Goal: Task Accomplishment & Management: Use online tool/utility

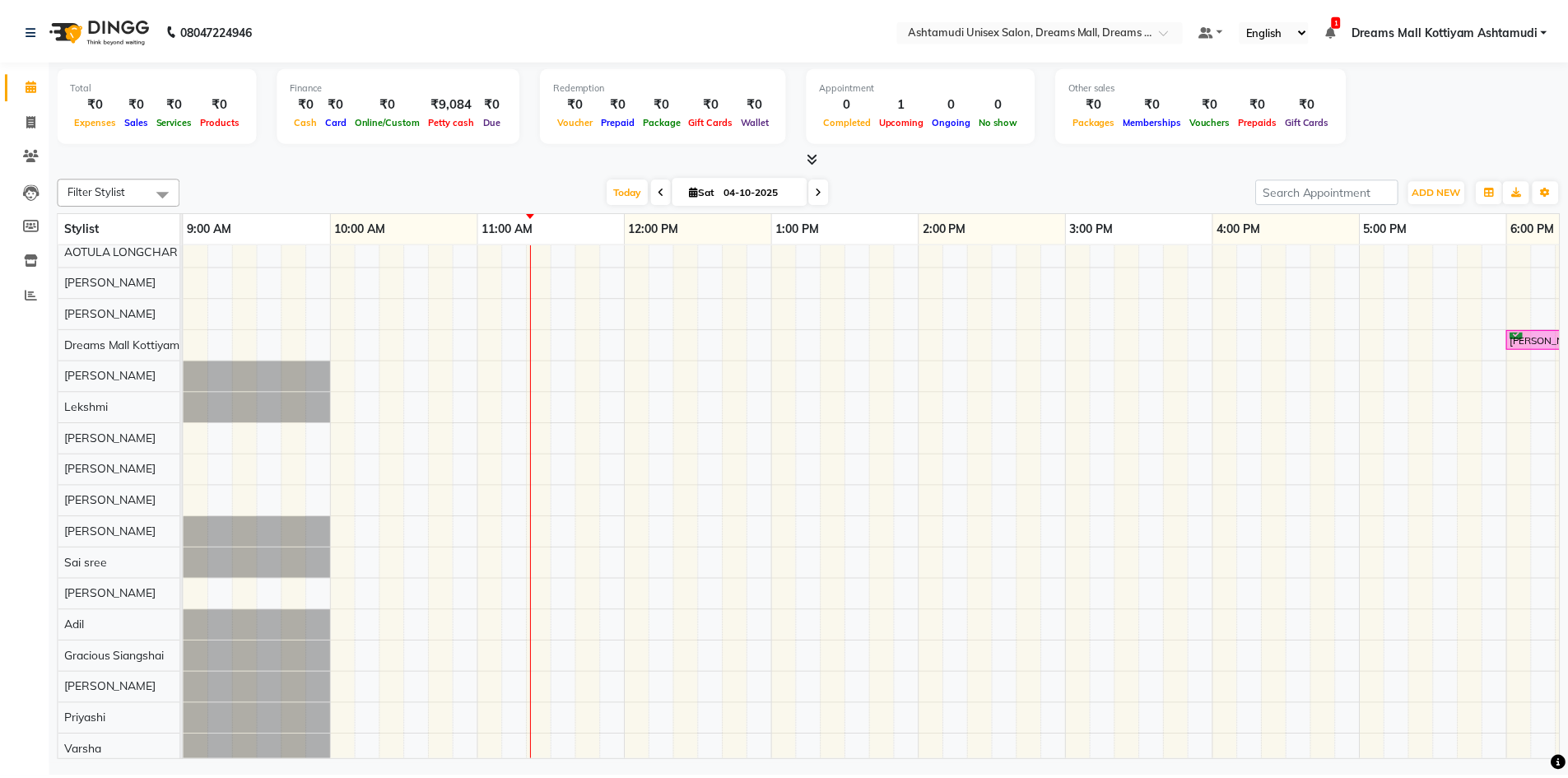
scroll to position [58, 0]
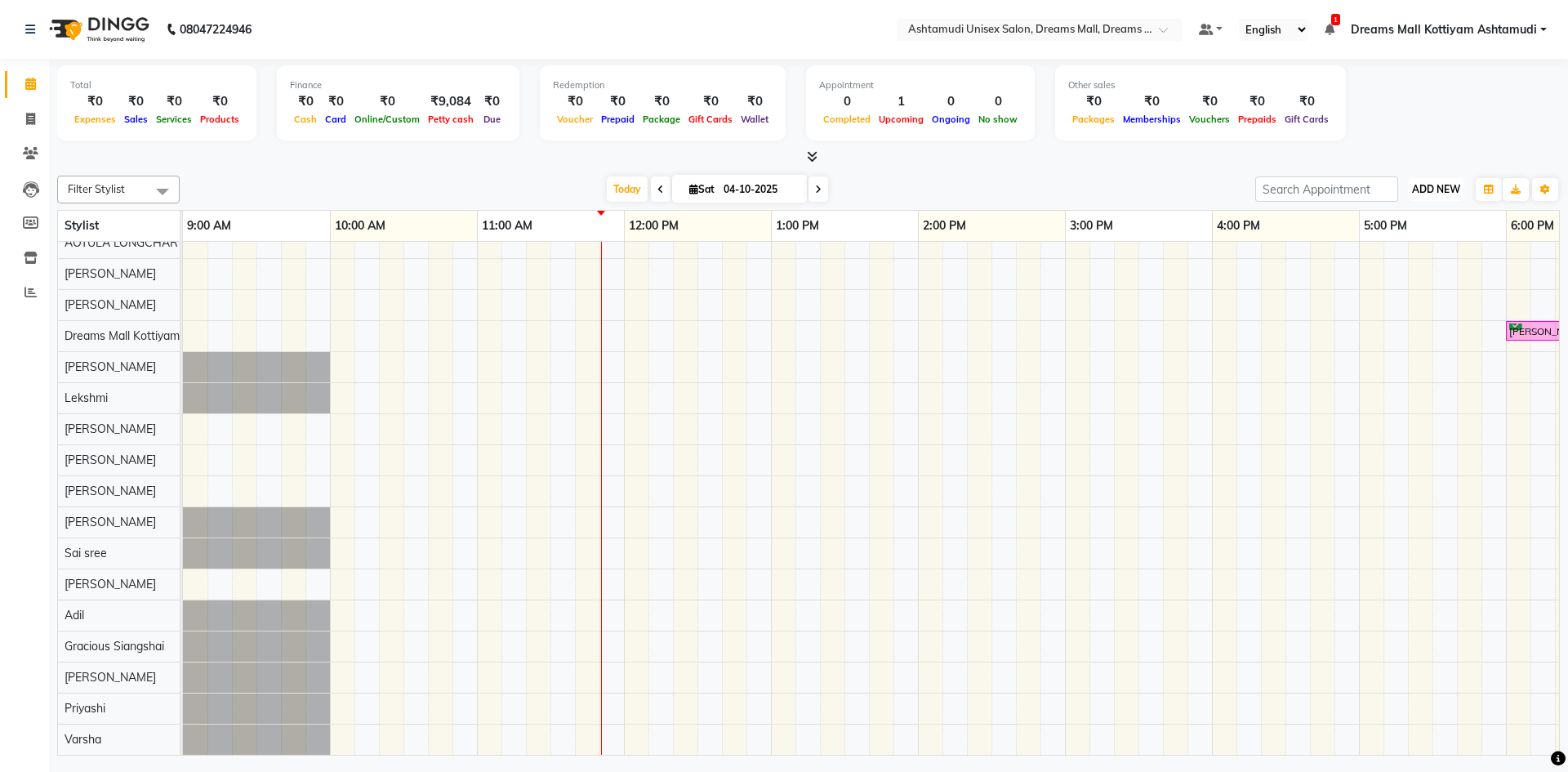
click at [1428, 195] on button "ADD NEW Toggle Dropdown" at bounding box center [1436, 189] width 57 height 23
click at [1380, 240] on link "Add Invoice" at bounding box center [1399, 241] width 129 height 21
select select "7264"
select select "service"
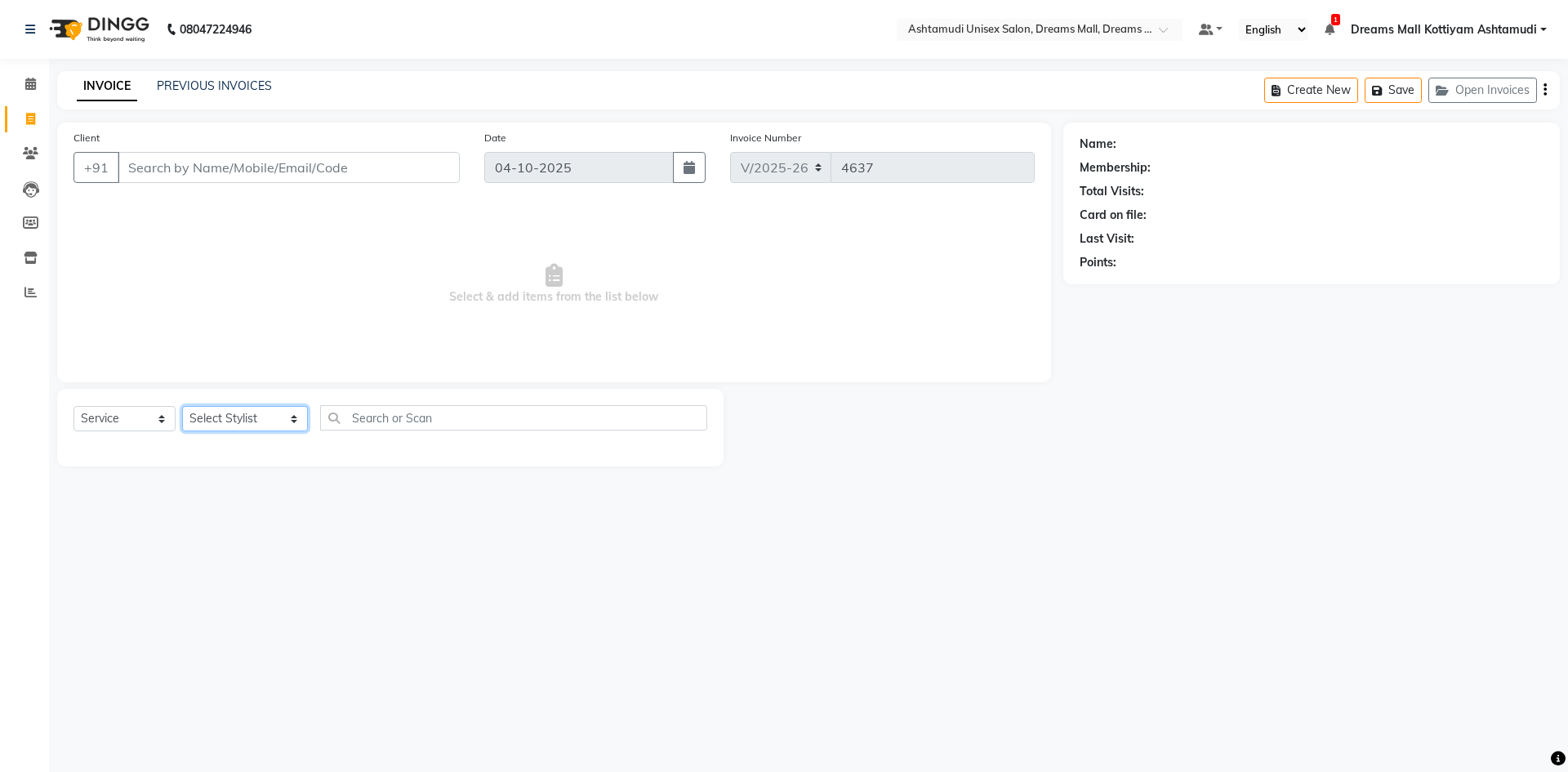
click at [227, 419] on select "Select Stylist [PERSON_NAME] AOTULA LONGCHAR [PERSON_NAME] BIKI SARKI [PERSON_N…" at bounding box center [245, 418] width 126 height 25
select select "62103"
click at [182, 406] on select "Select Stylist [PERSON_NAME] AOTULA LONGCHAR [PERSON_NAME] BIKI SARKI [PERSON_N…" at bounding box center [245, 418] width 126 height 25
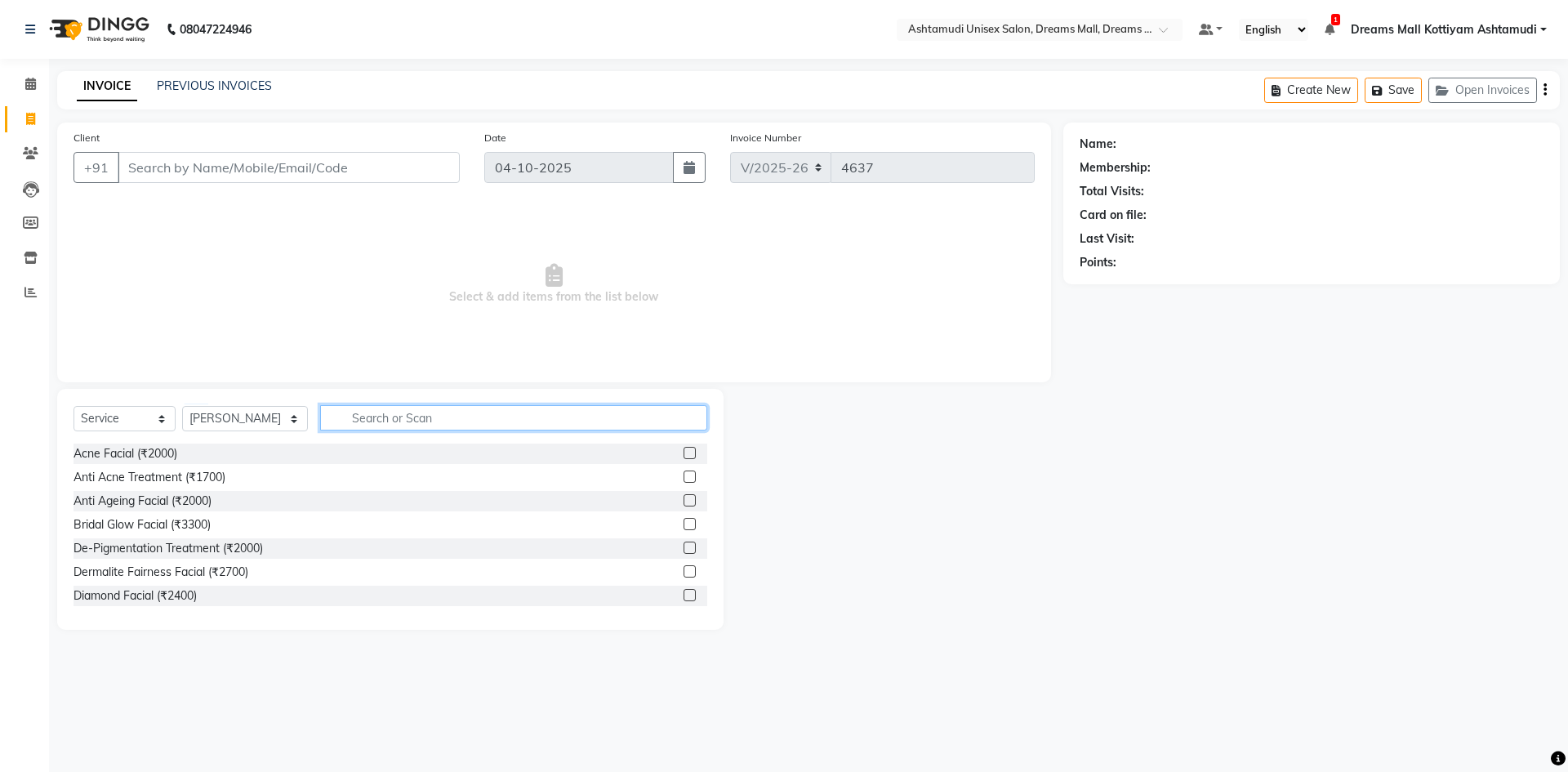
click at [406, 420] on input "text" at bounding box center [513, 417] width 387 height 25
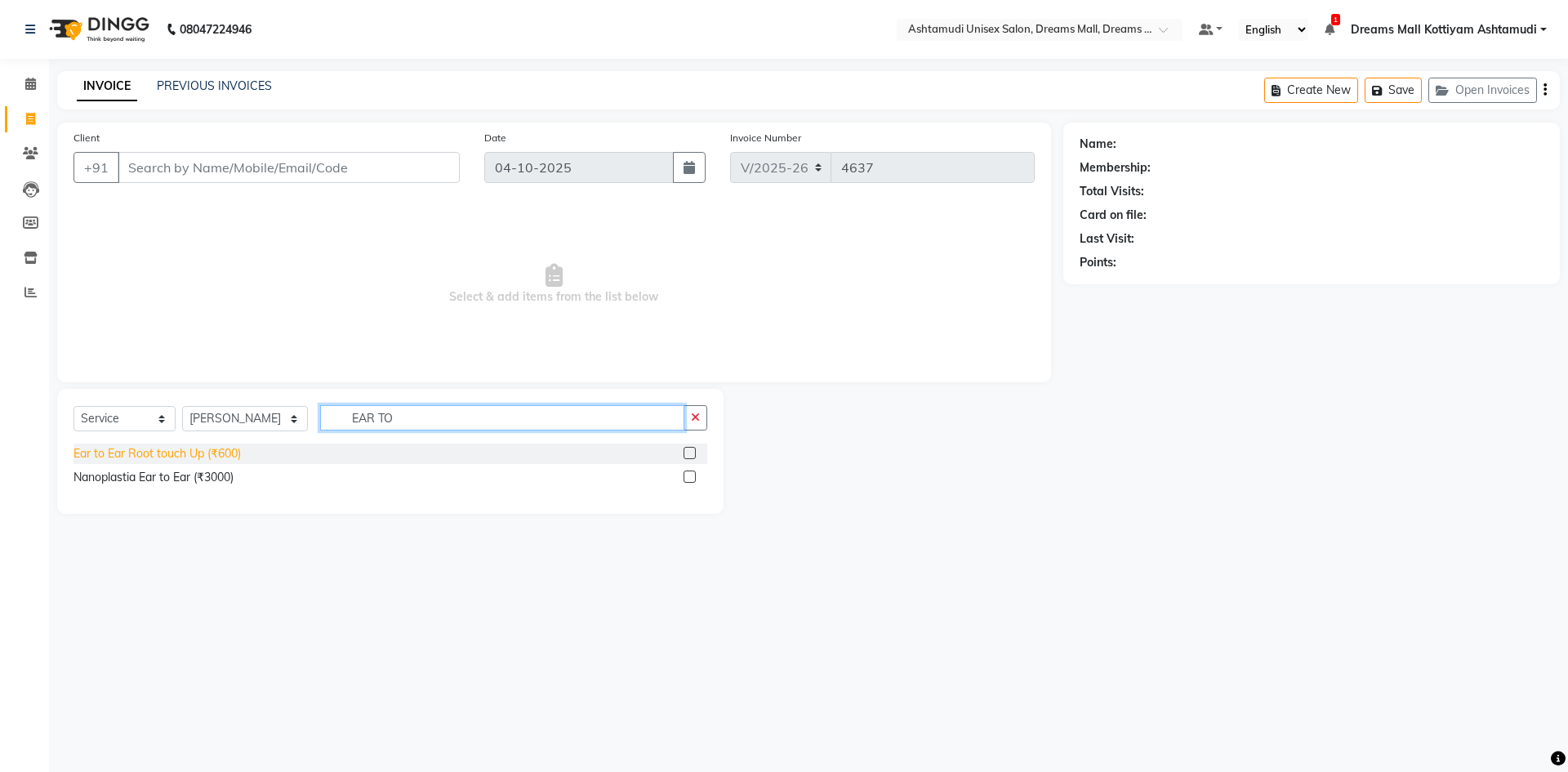
type input "EAR TO"
click at [195, 457] on div "Ear to Ear Root touch Up (₹600)" at bounding box center [157, 454] width 167 height 17
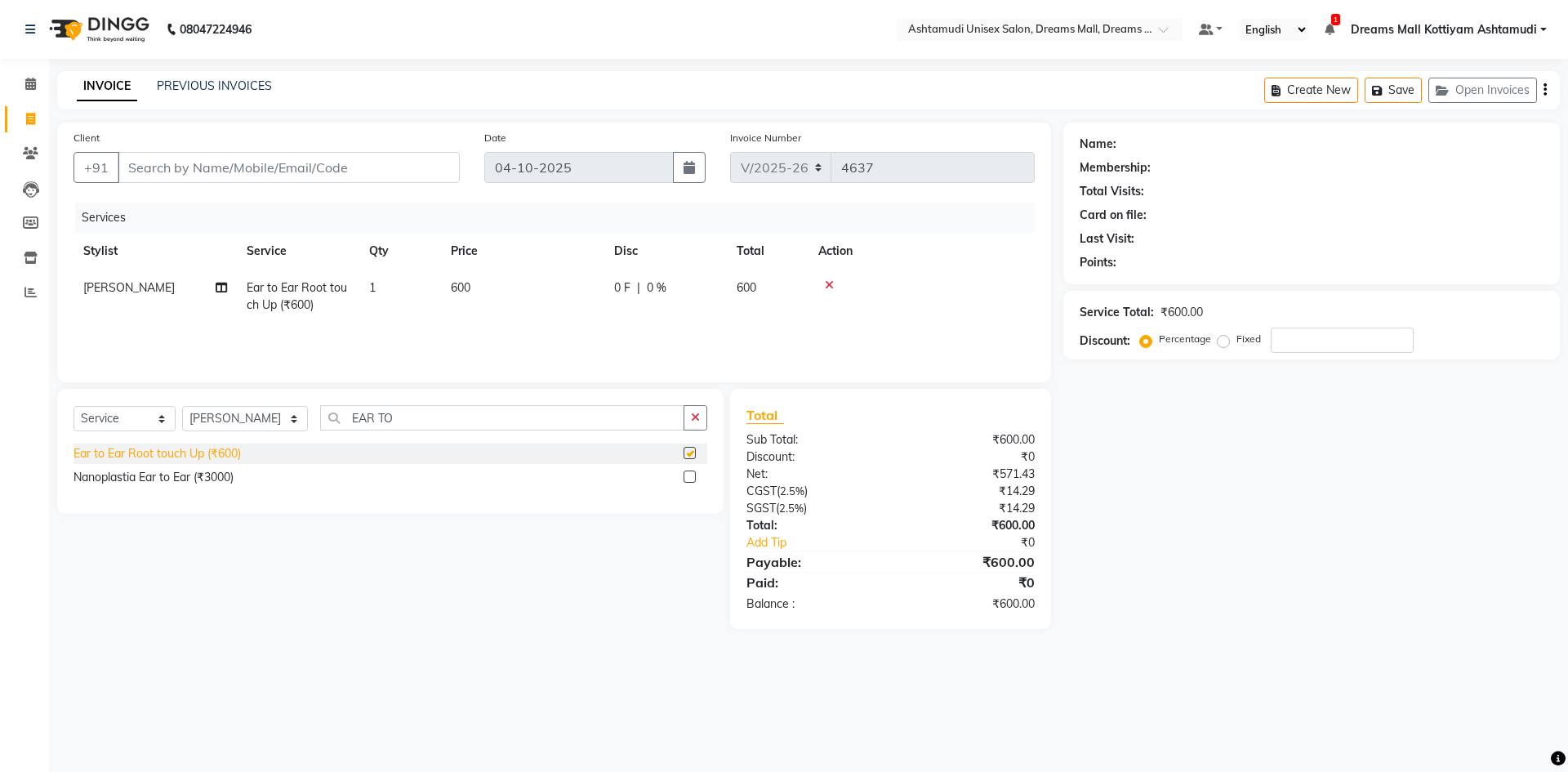
checkbox input "false"
click at [450, 416] on input "EAR TO" at bounding box center [502, 417] width 364 height 25
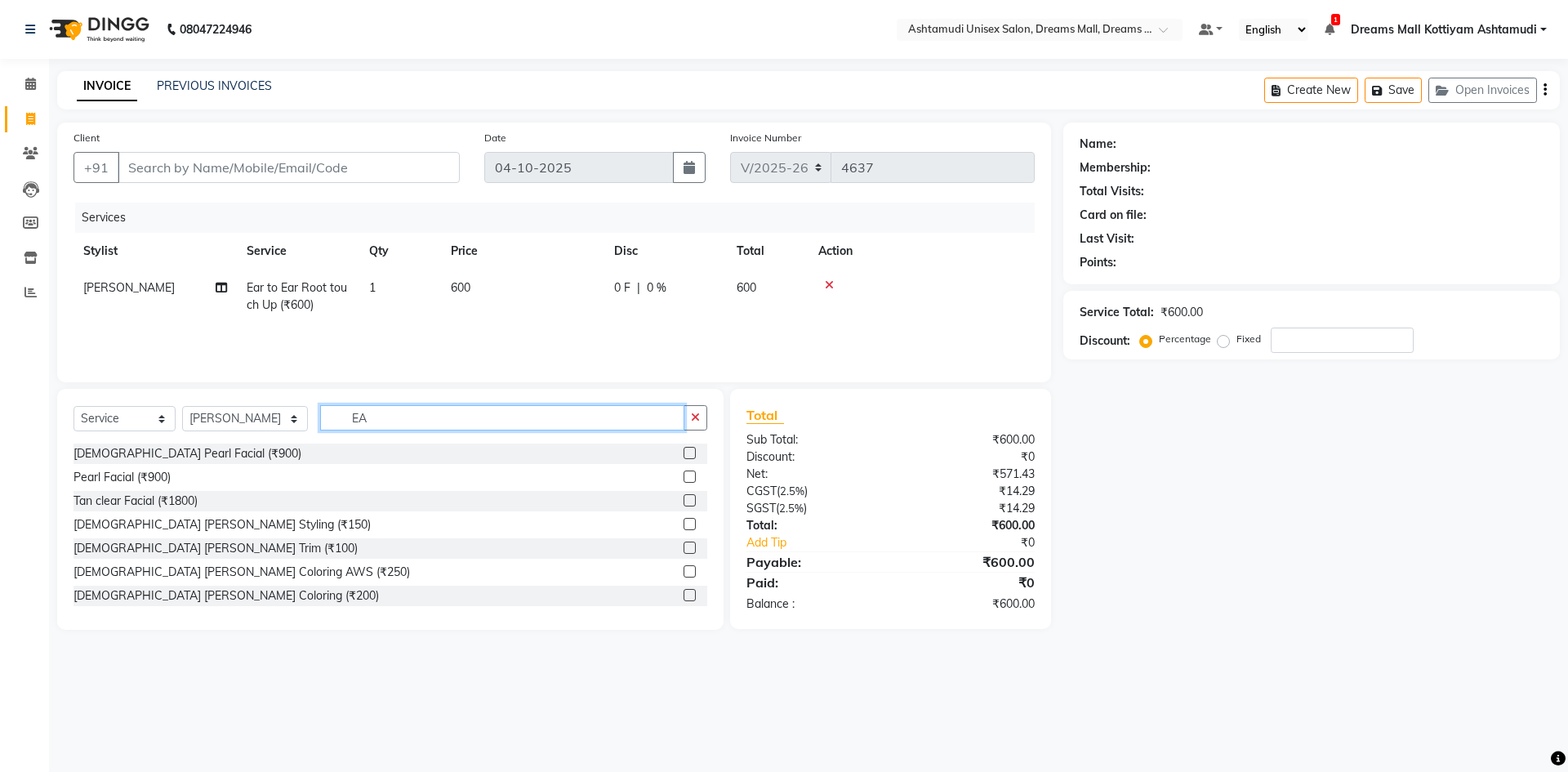
type input "E"
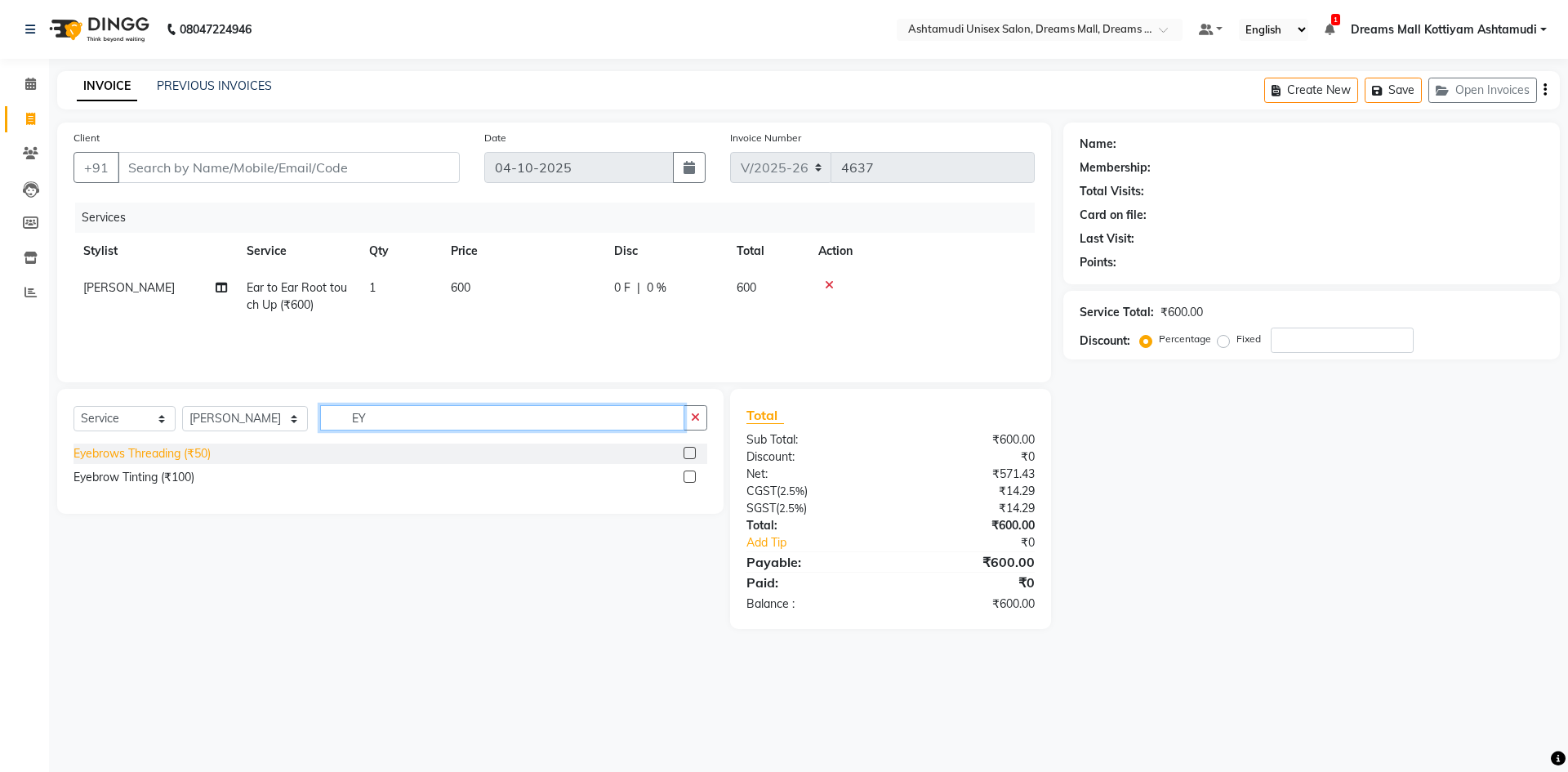
type input "EY"
click at [173, 455] on div "Eyebrows Threading (₹50)" at bounding box center [141, 454] width 137 height 17
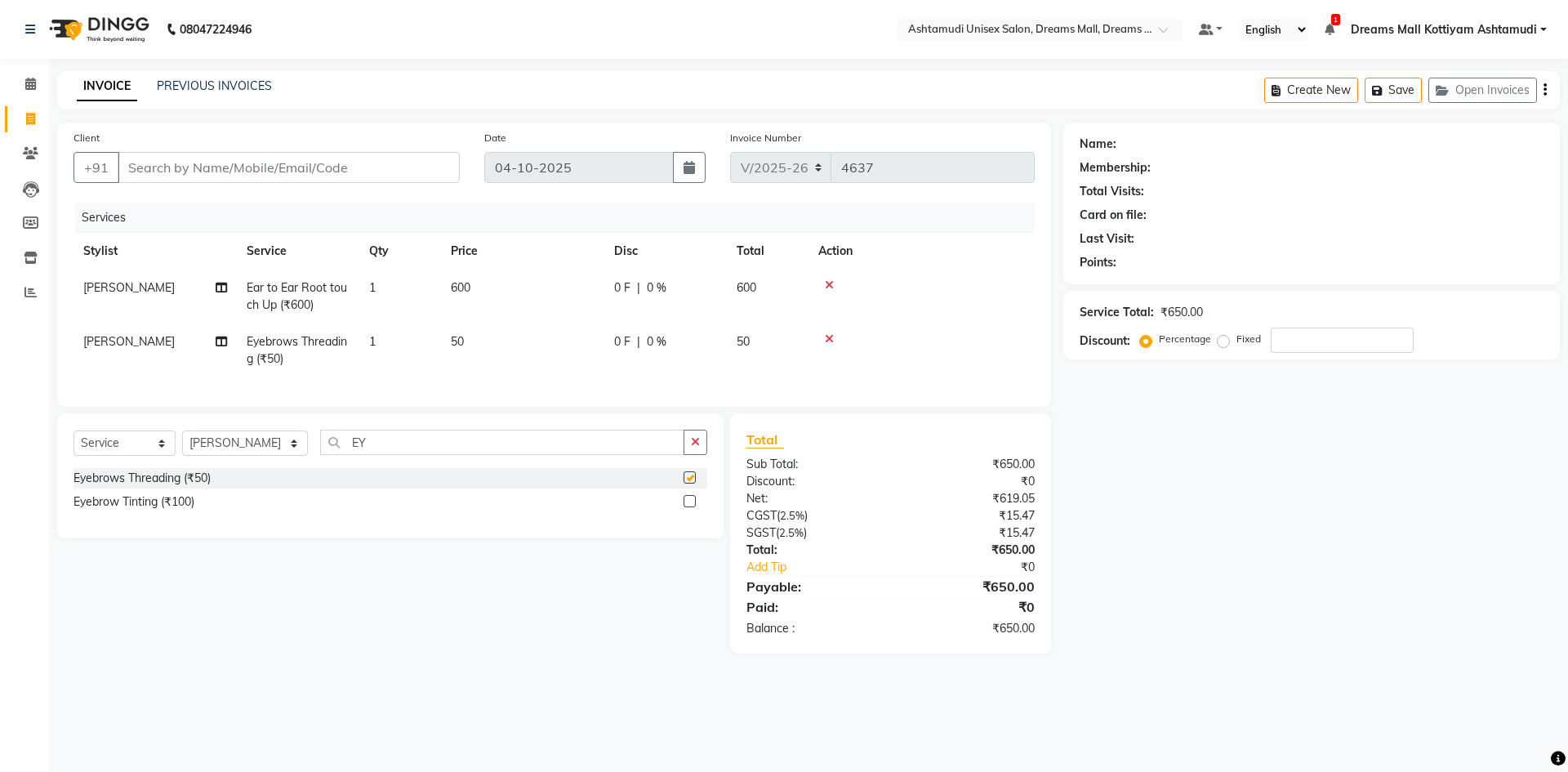
checkbox input "false"
click at [306, 162] on input "Client" at bounding box center [288, 167] width 343 height 31
type input "9"
type input "0"
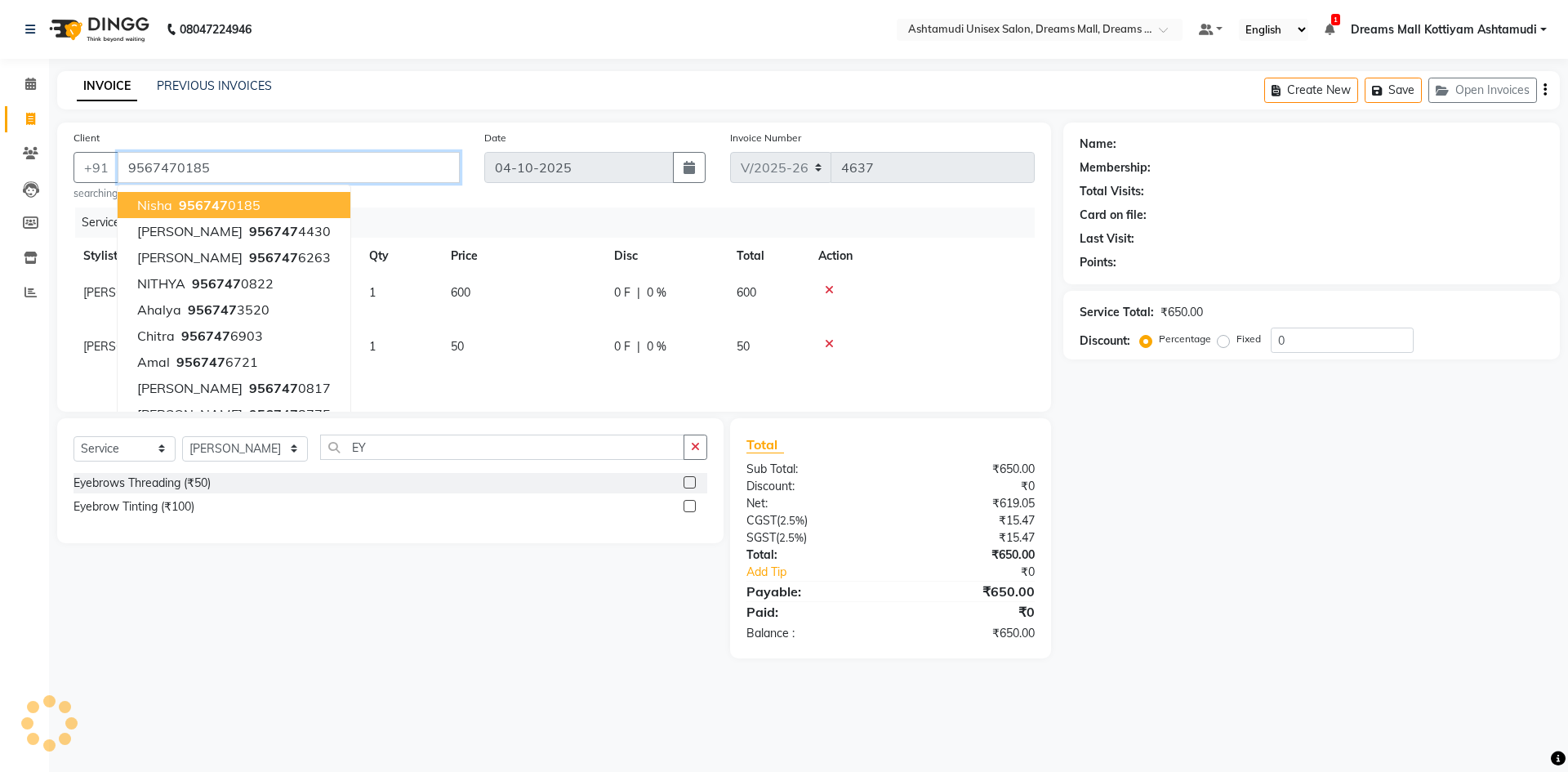
type input "9567470185"
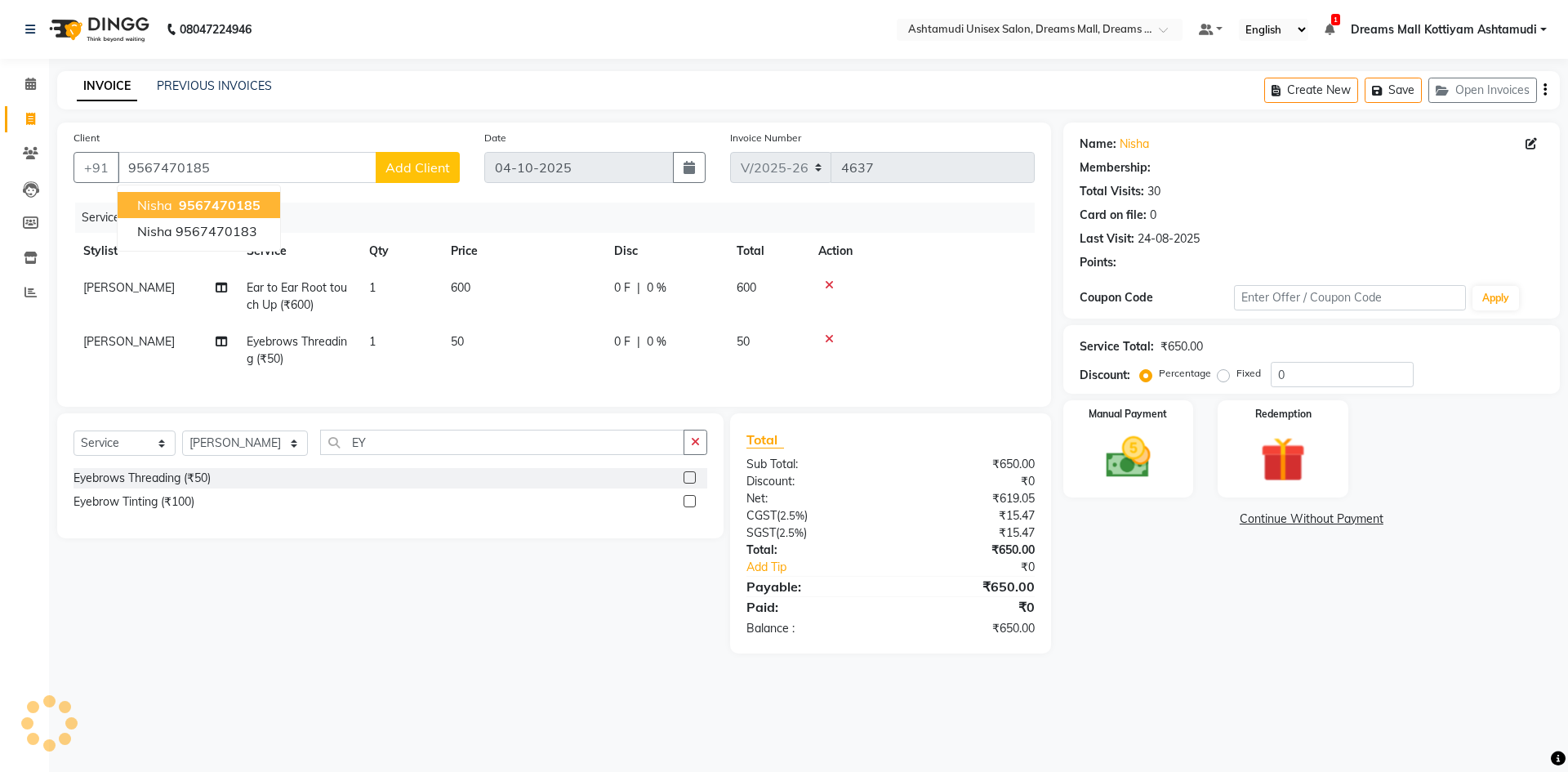
select select "1: Object"
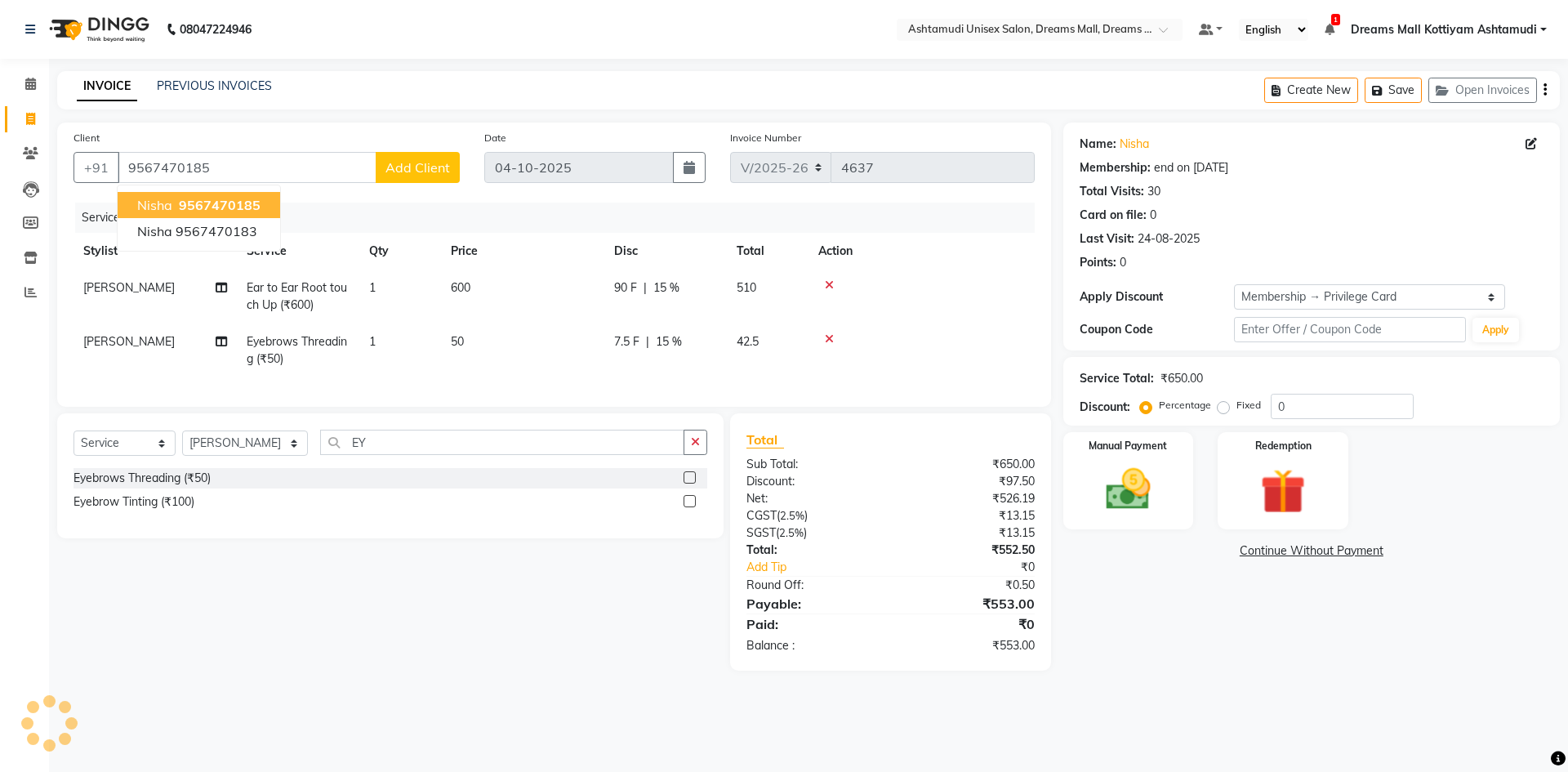
type input "15"
click at [1142, 614] on div "Name: Nisha Membership: end on 18-12-2026 Total Visits: 30 Card on file: 0 Last…" at bounding box center [1318, 396] width 509 height 548
click at [1184, 499] on div "Manual Payment" at bounding box center [1128, 480] width 136 height 100
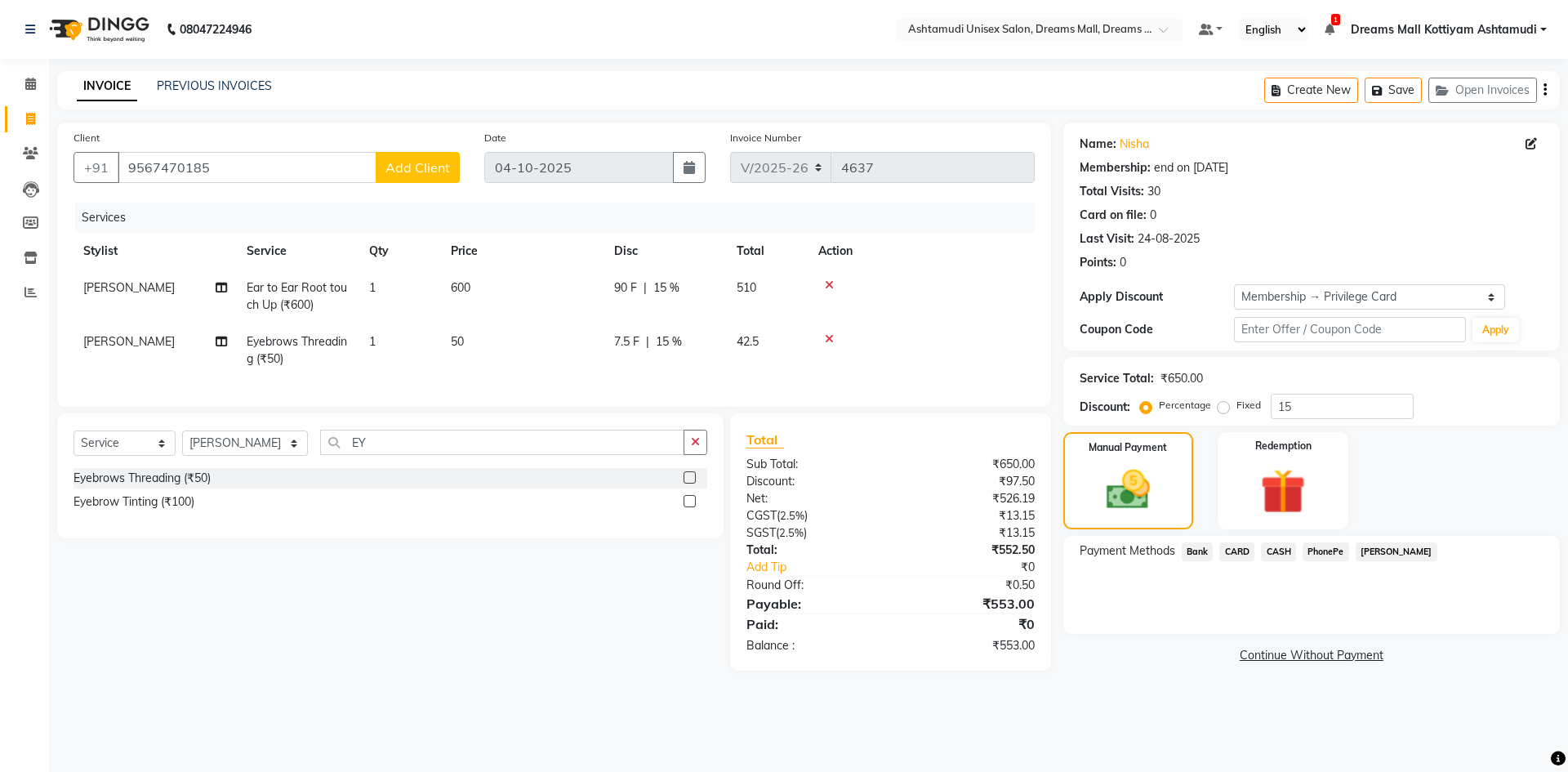
click at [1323, 559] on span "PhonePe" at bounding box center [1326, 552] width 46 height 19
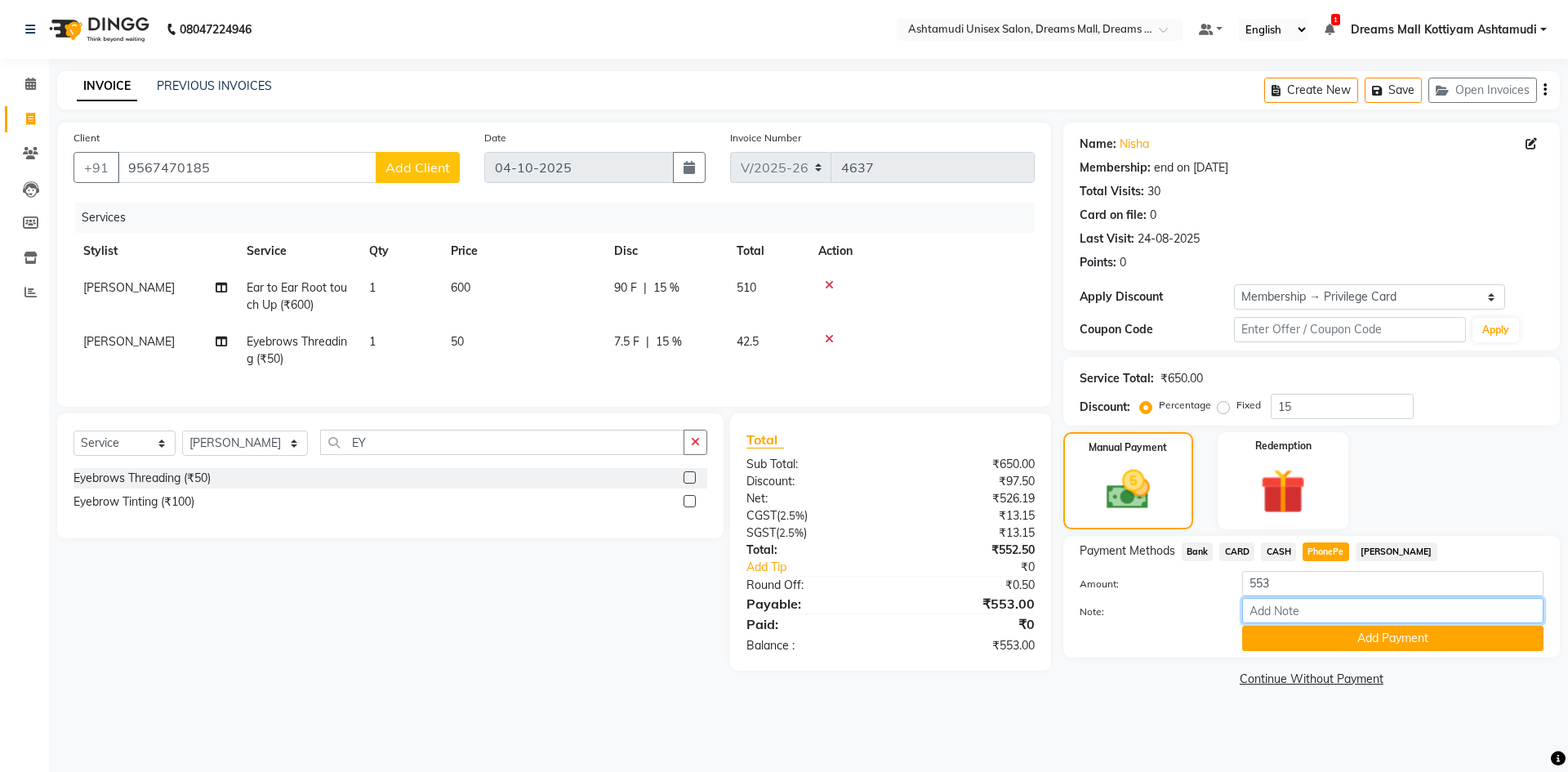
click at [1297, 611] on input "Note:" at bounding box center [1393, 610] width 302 height 25
type input "Arun"
click at [1381, 636] on button "Add Payment" at bounding box center [1393, 638] width 302 height 25
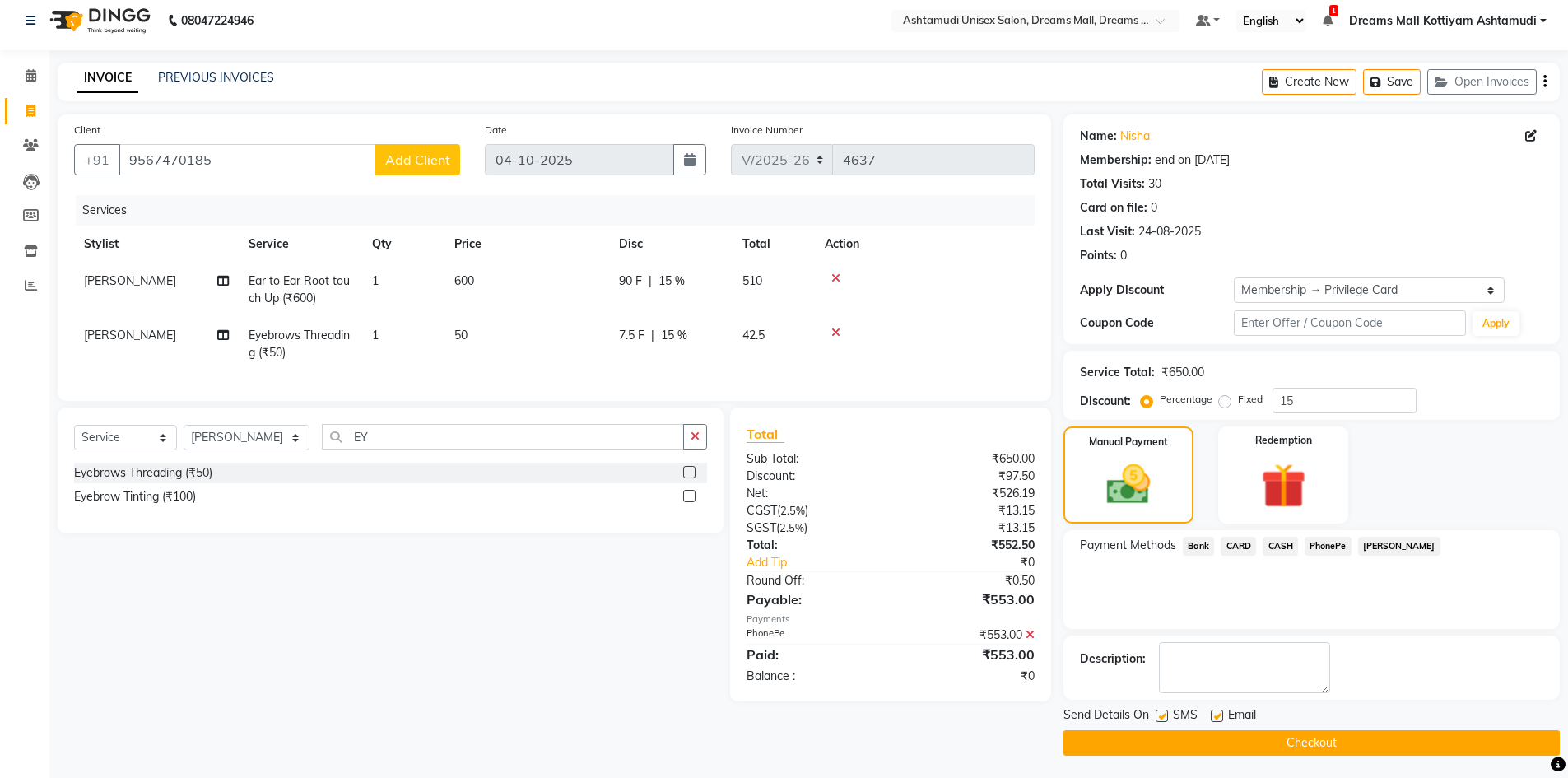
scroll to position [11, 0]
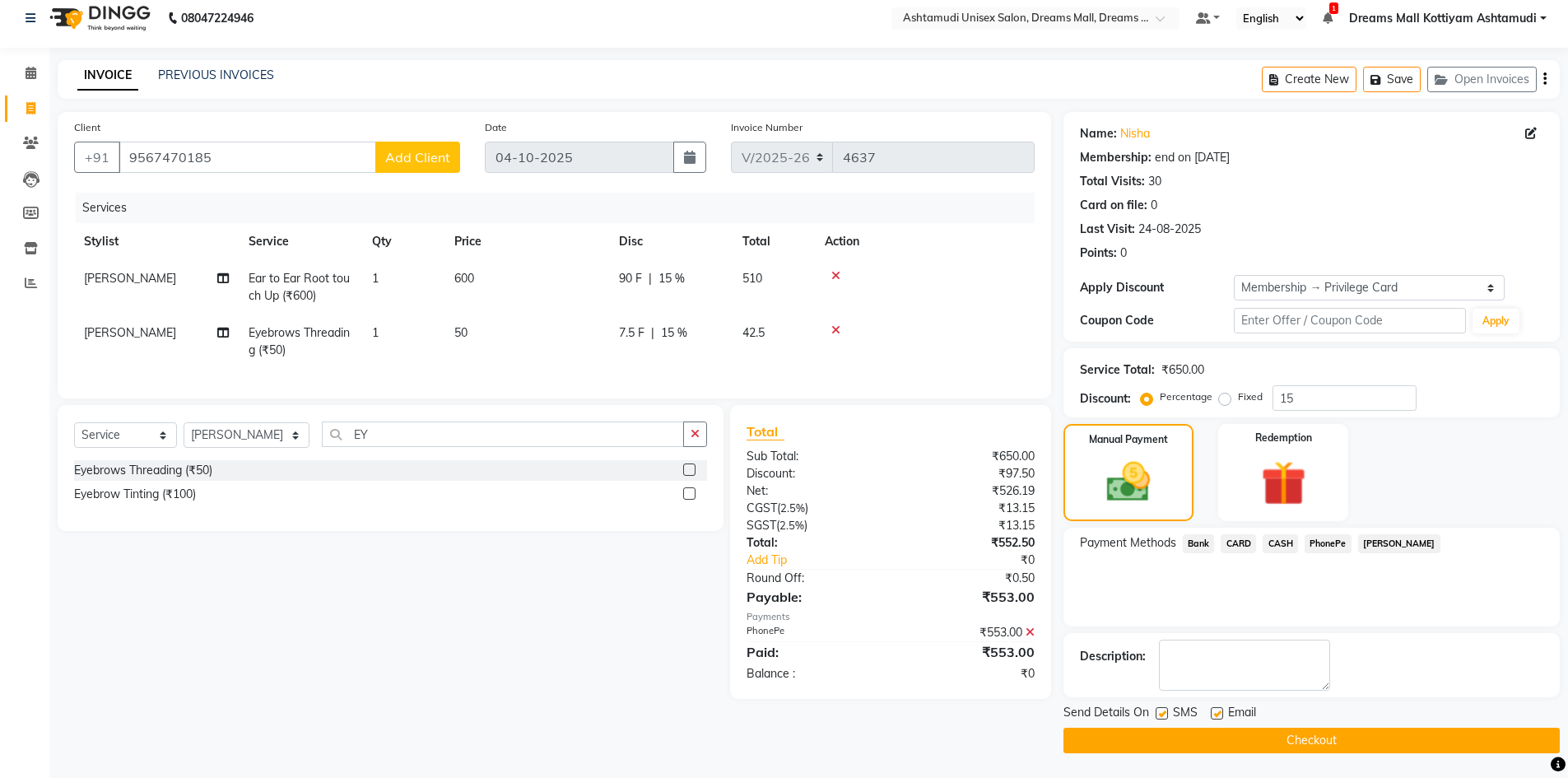
click at [1334, 738] on button "Checkout" at bounding box center [1311, 739] width 496 height 25
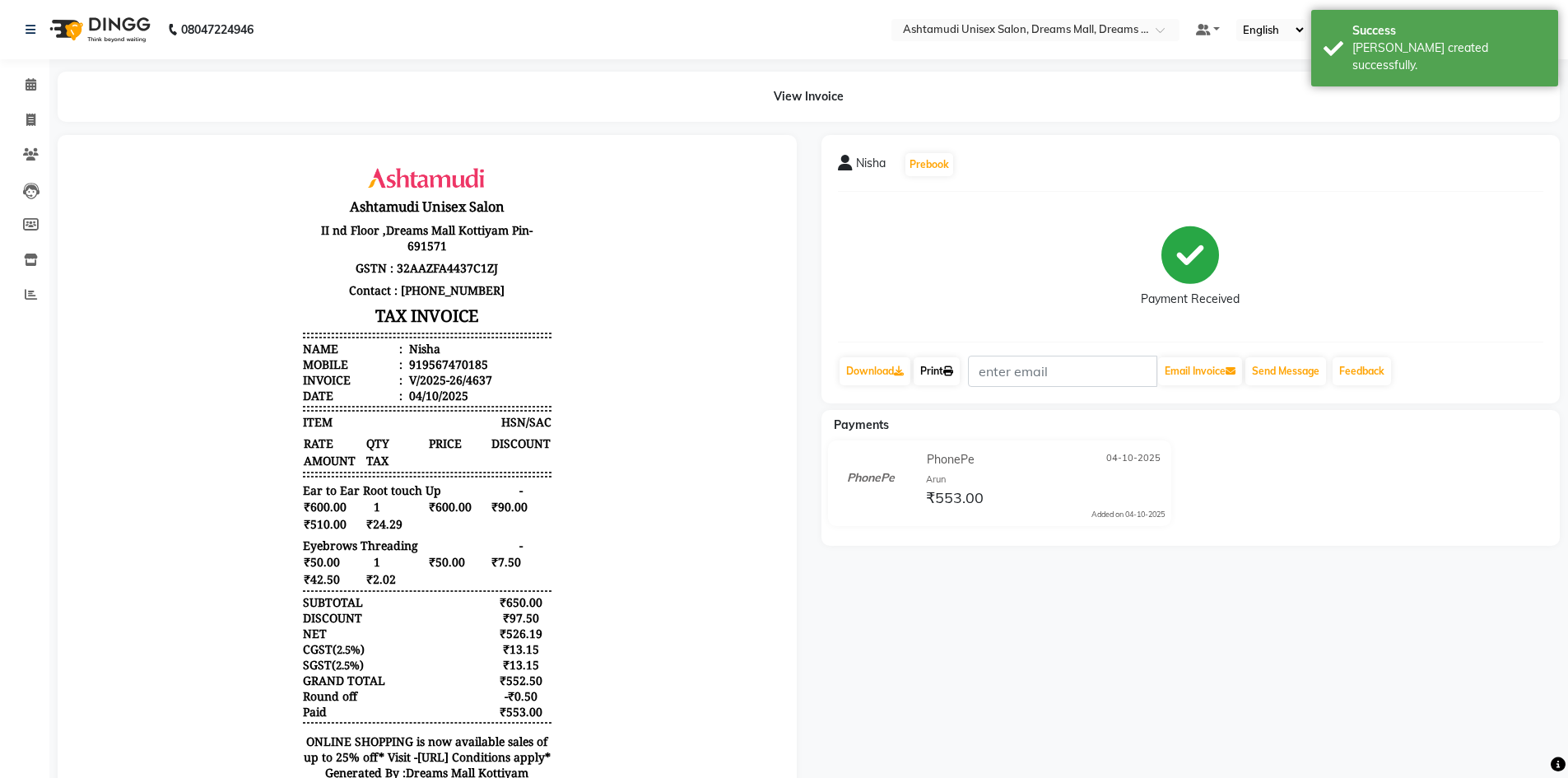
click at [951, 379] on link "Print" at bounding box center [936, 371] width 46 height 28
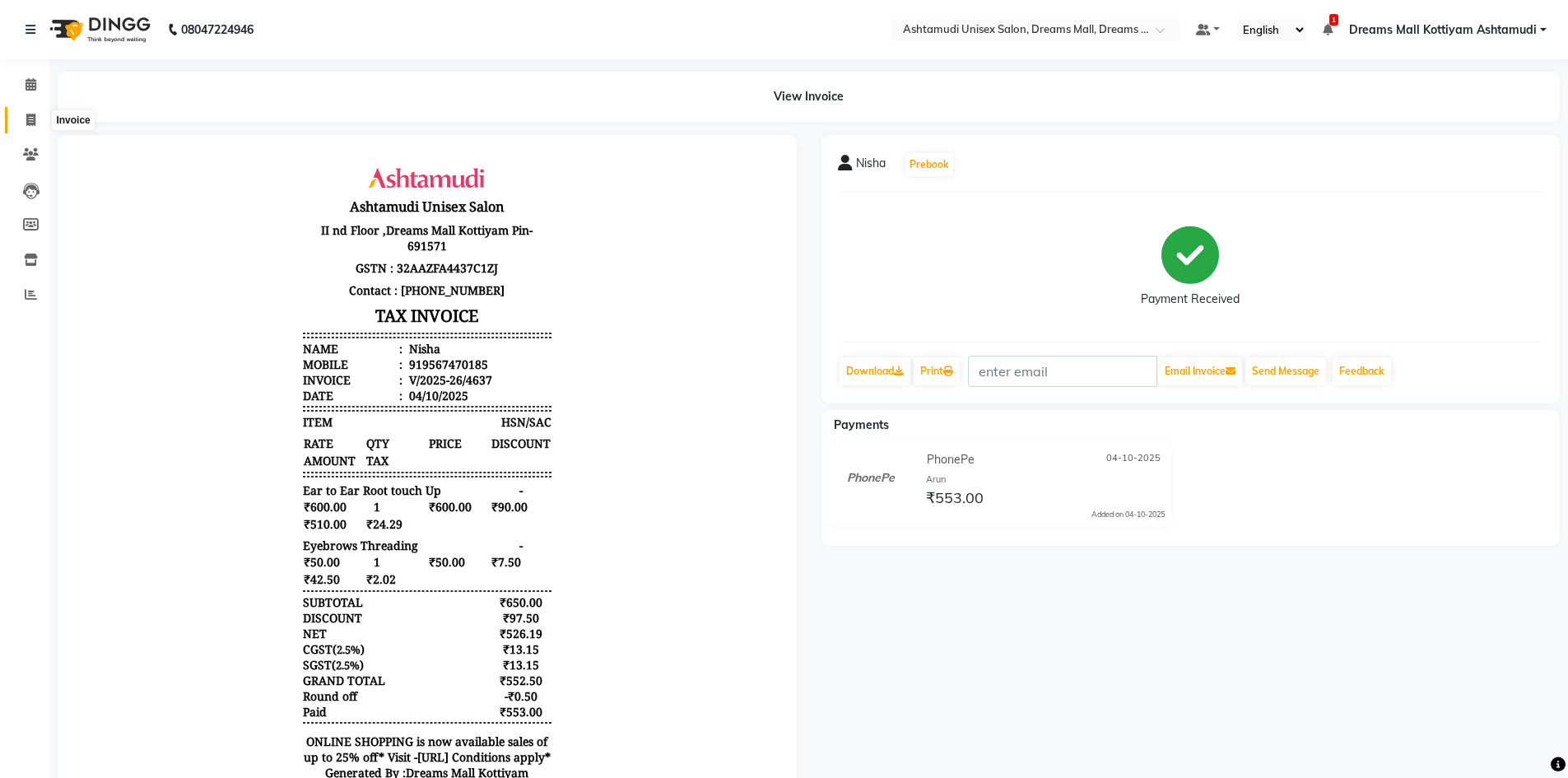
click at [31, 120] on icon at bounding box center [31, 119] width 9 height 12
select select "service"
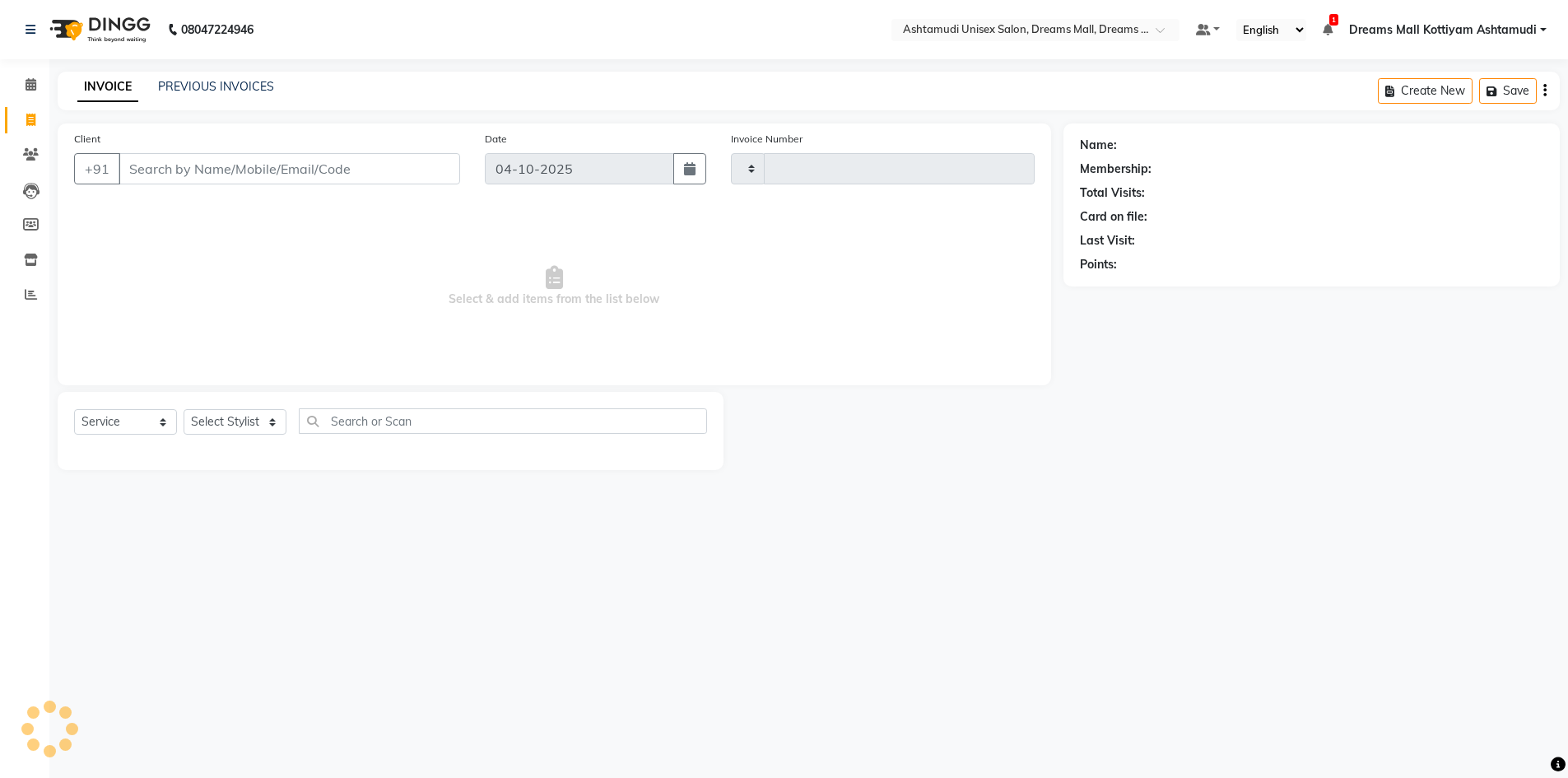
type input "4638"
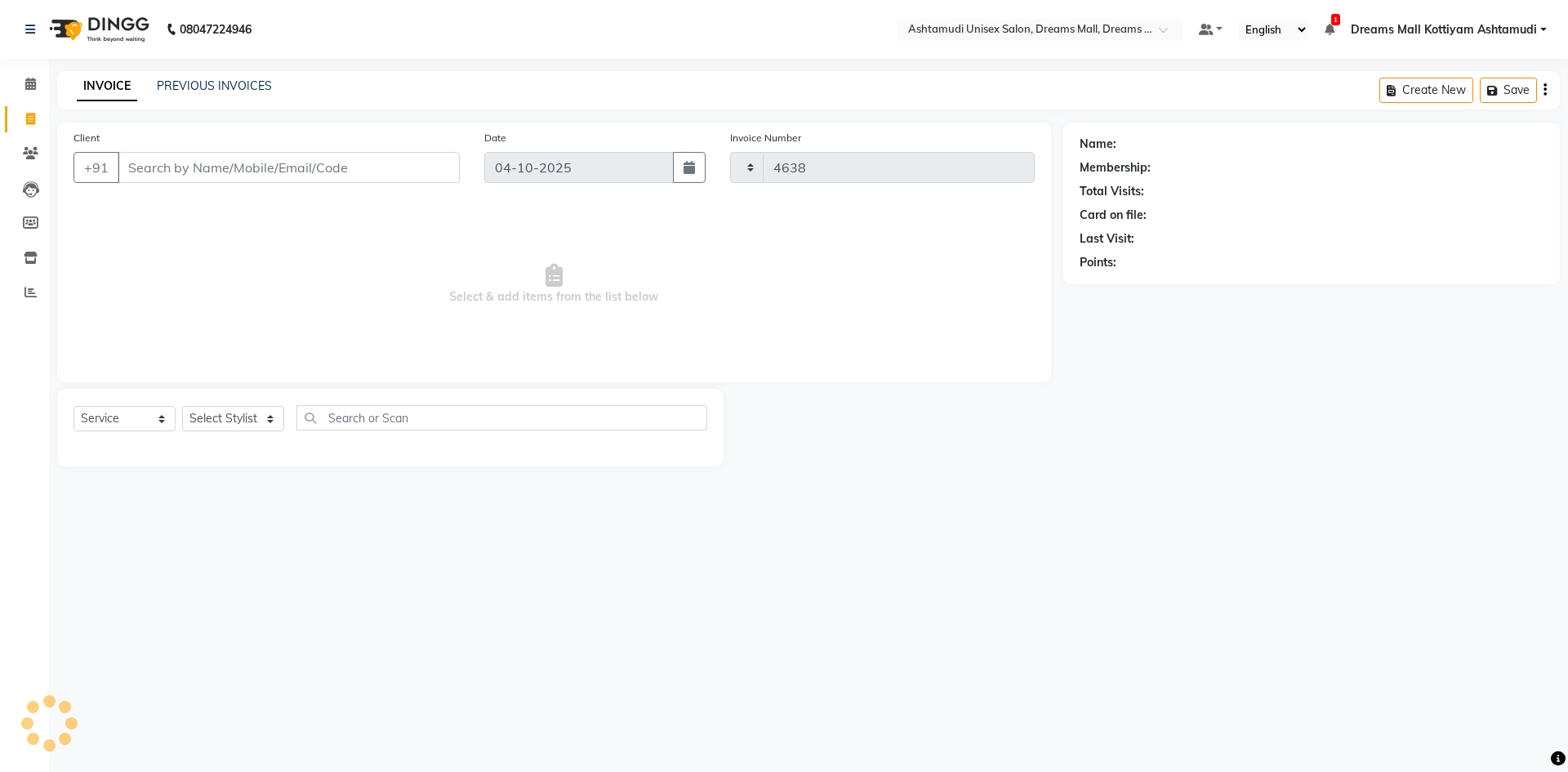
select select "7264"
click at [34, 150] on icon at bounding box center [31, 153] width 16 height 12
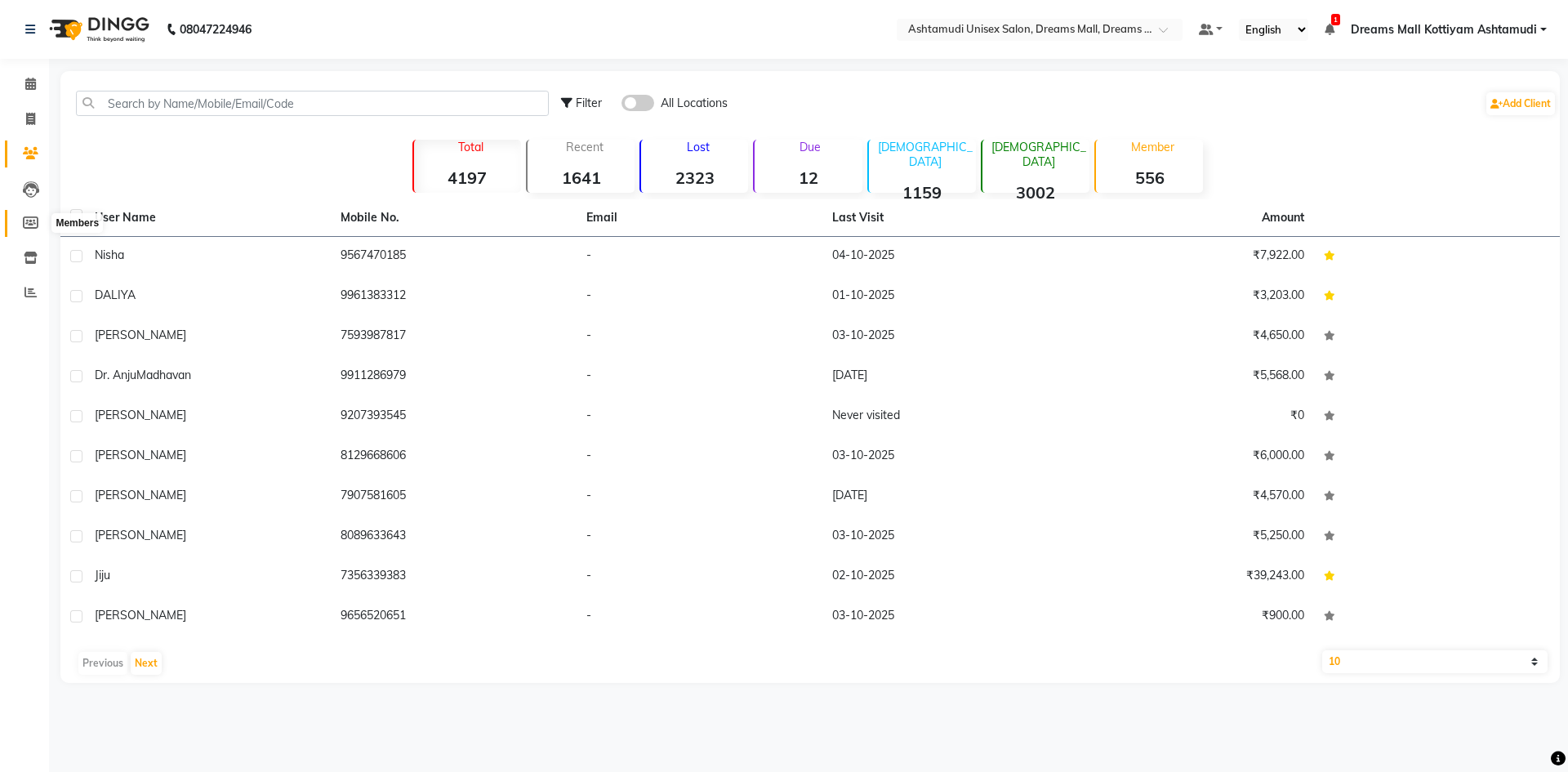
click at [25, 225] on icon at bounding box center [31, 222] width 16 height 12
select select
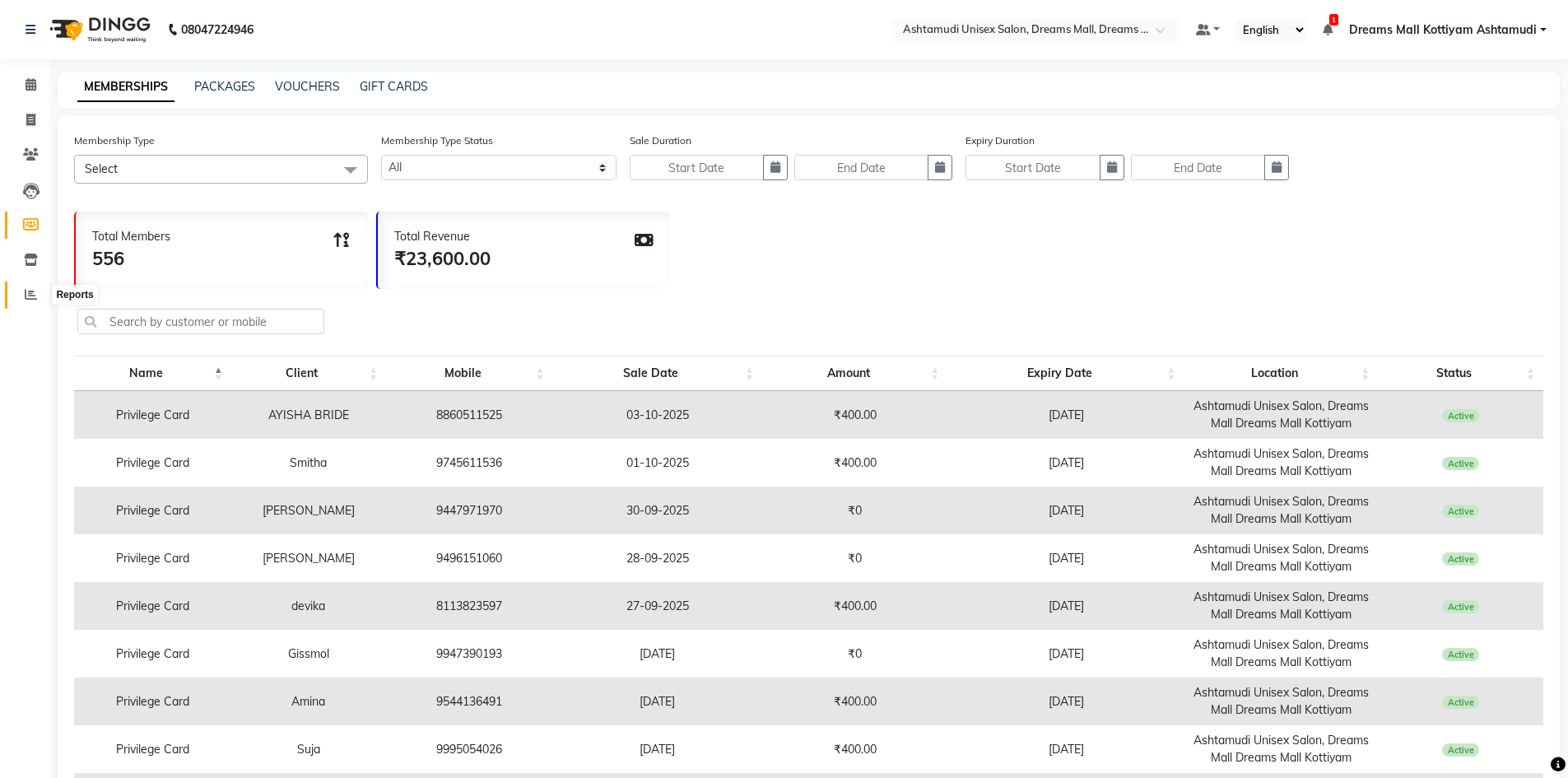
click at [31, 293] on icon at bounding box center [31, 294] width 12 height 12
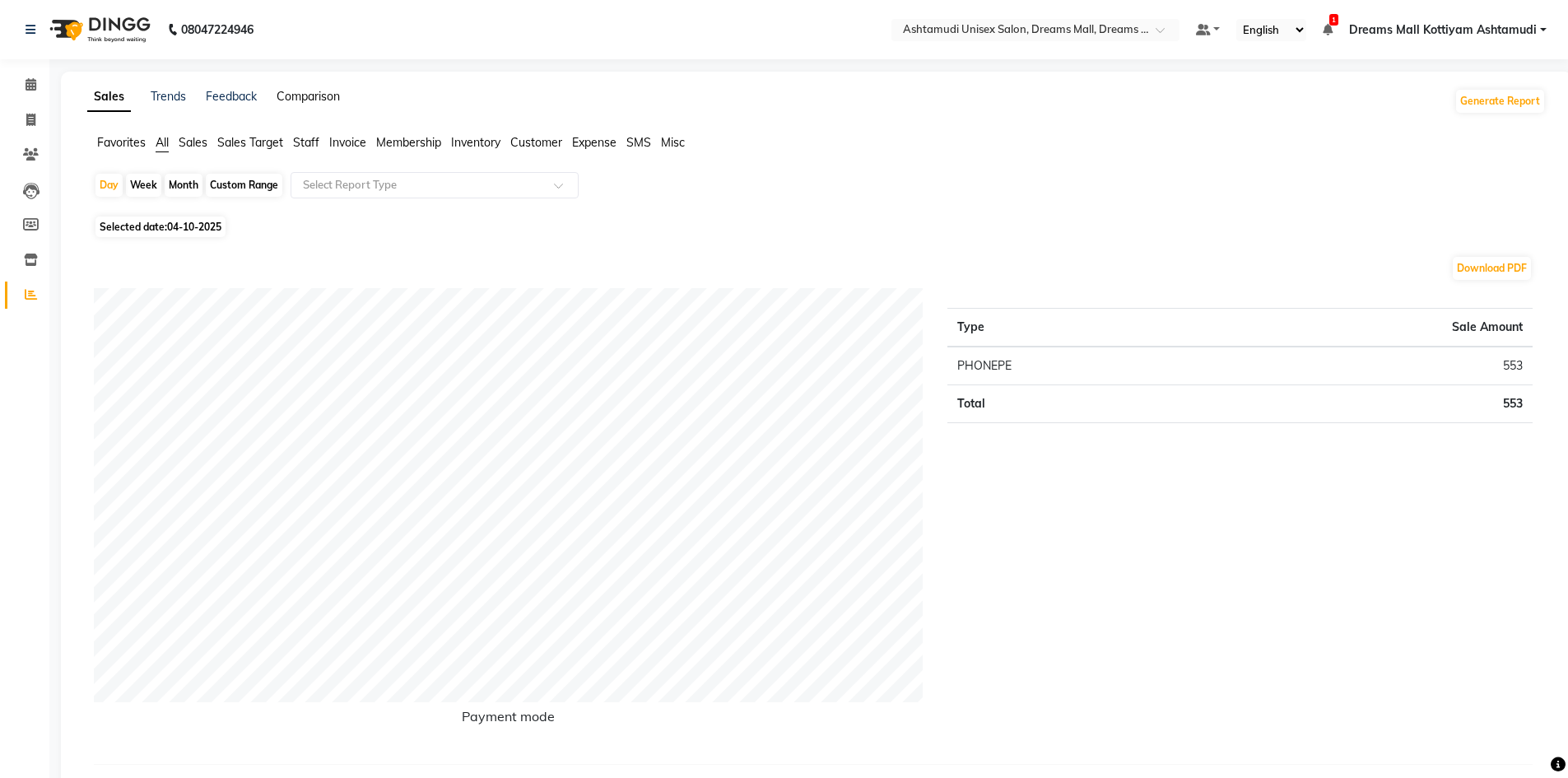
click at [300, 99] on link "Comparison" at bounding box center [308, 96] width 63 height 15
select select "single_date"
select select "single_date_dash"
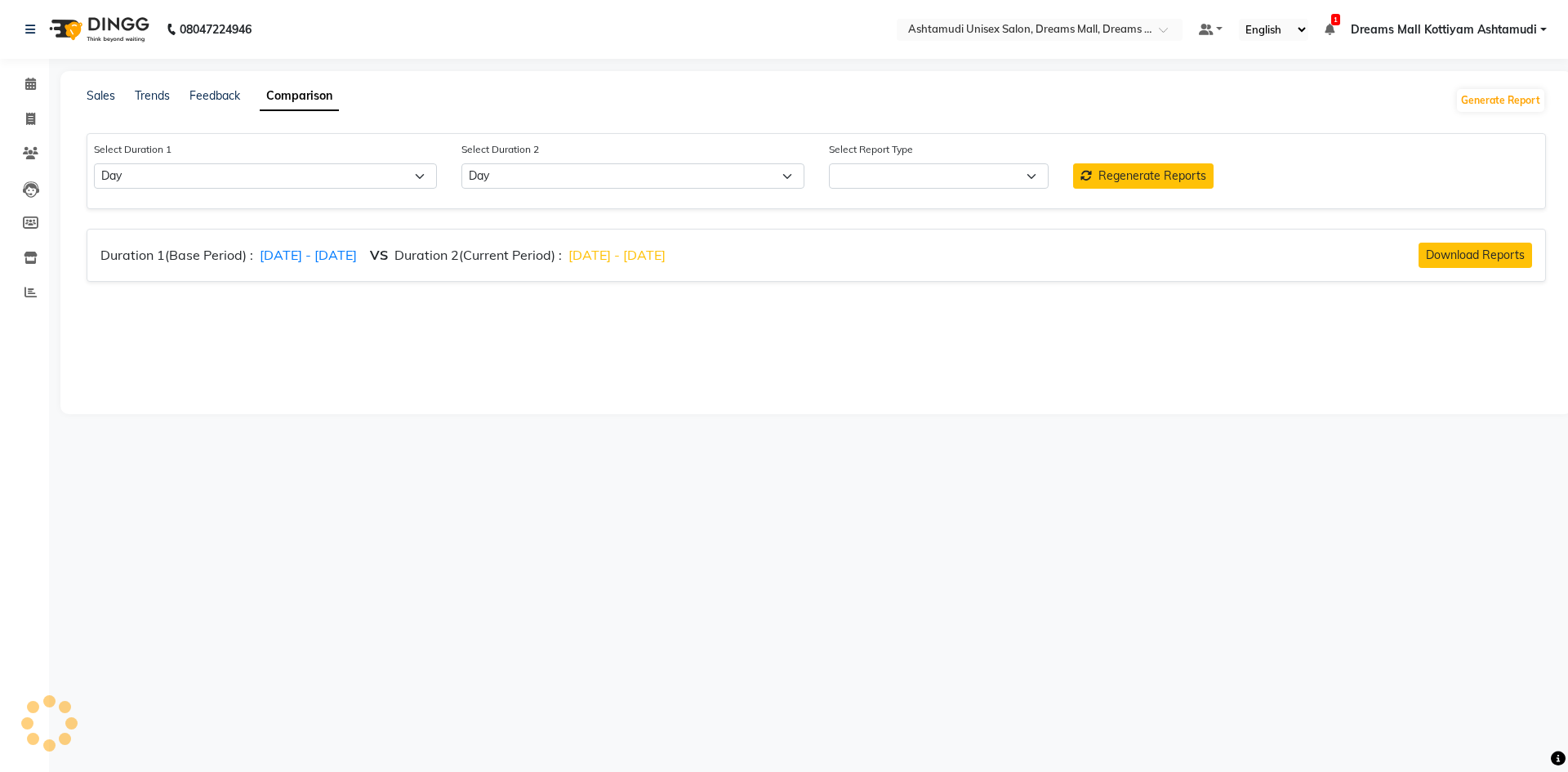
select select "comparison_report"
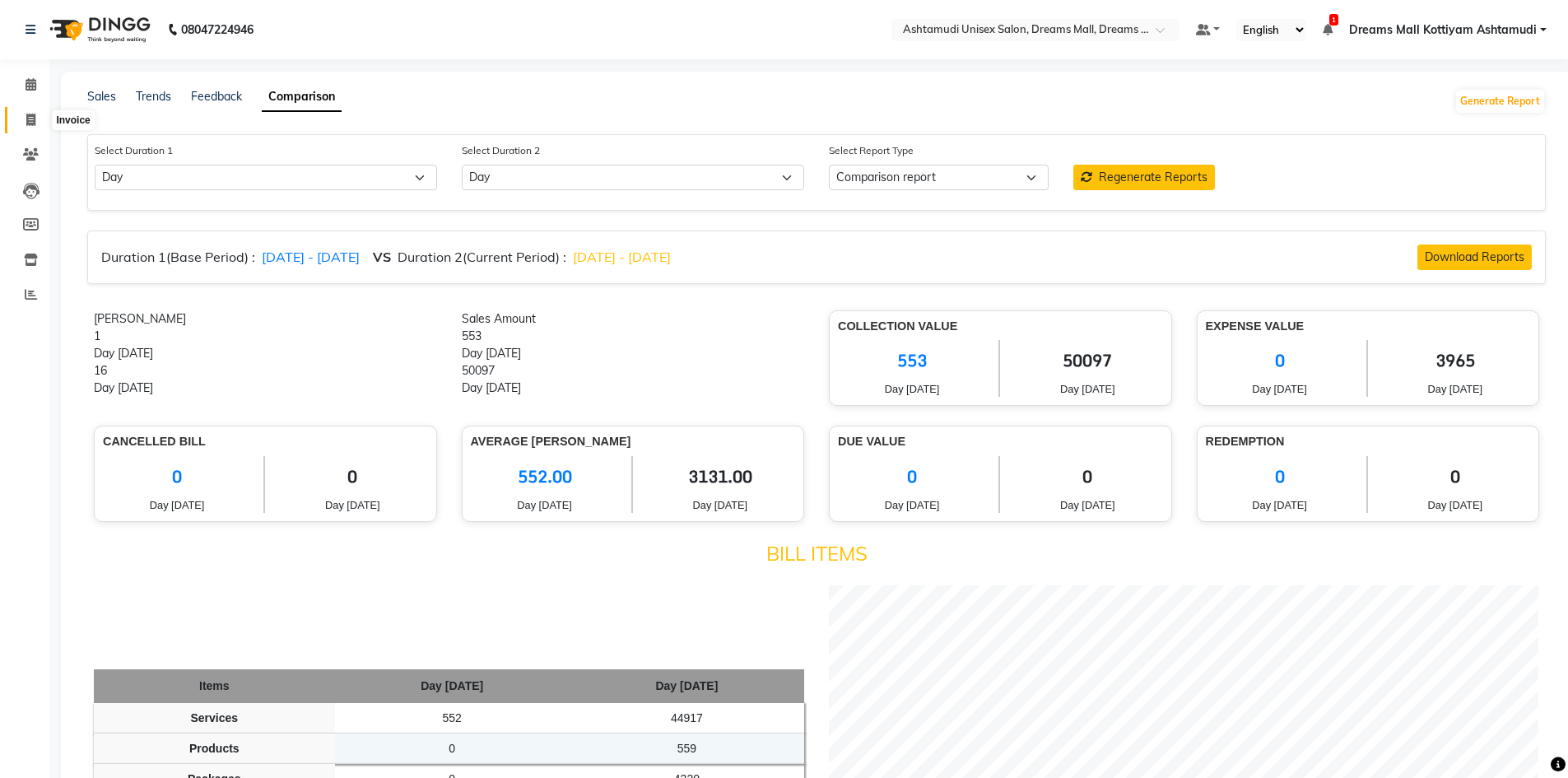
click at [36, 115] on span at bounding box center [31, 121] width 29 height 19
select select "service"
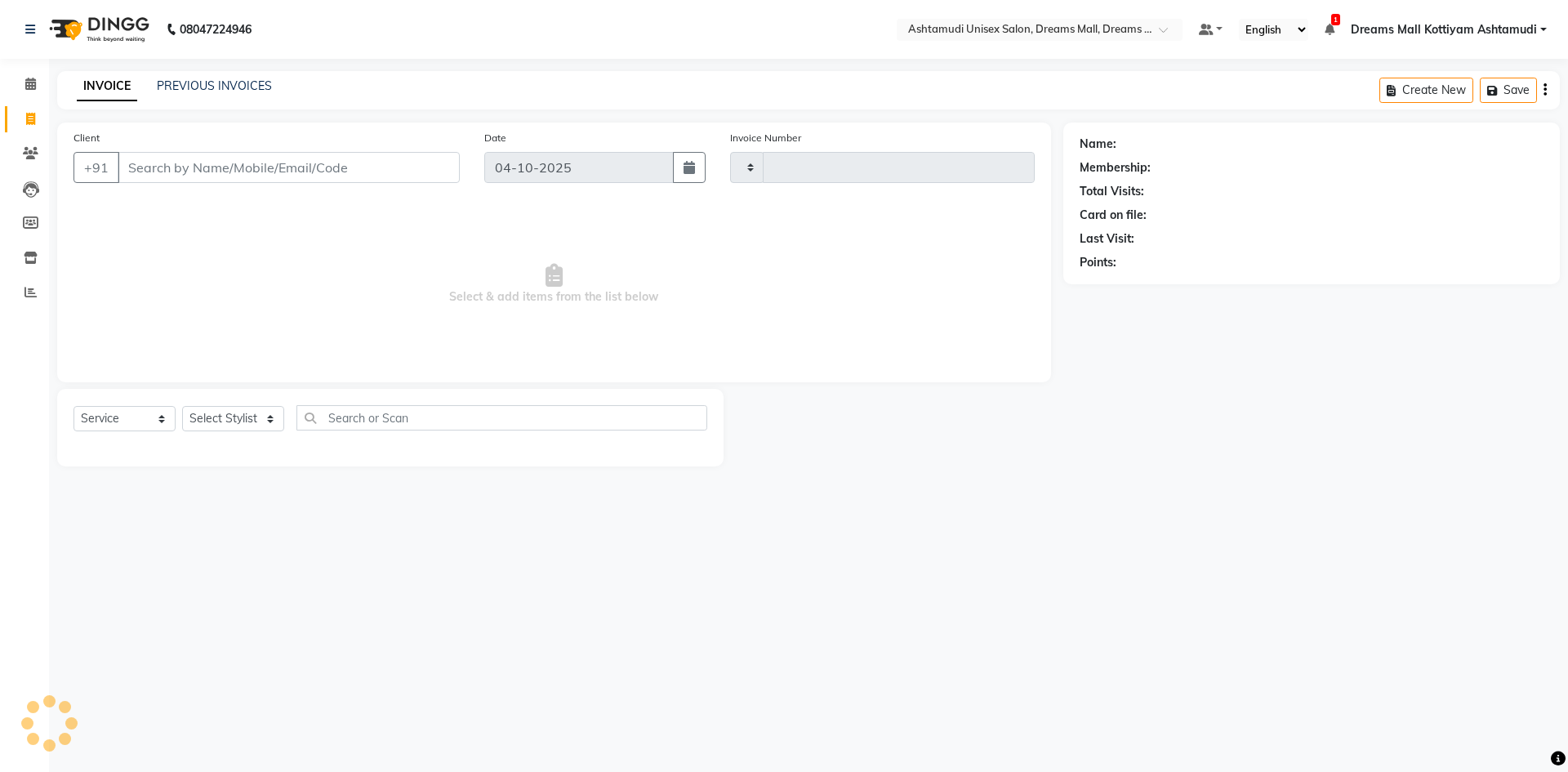
type input "4638"
select select "7264"
click at [35, 85] on icon at bounding box center [31, 84] width 10 height 12
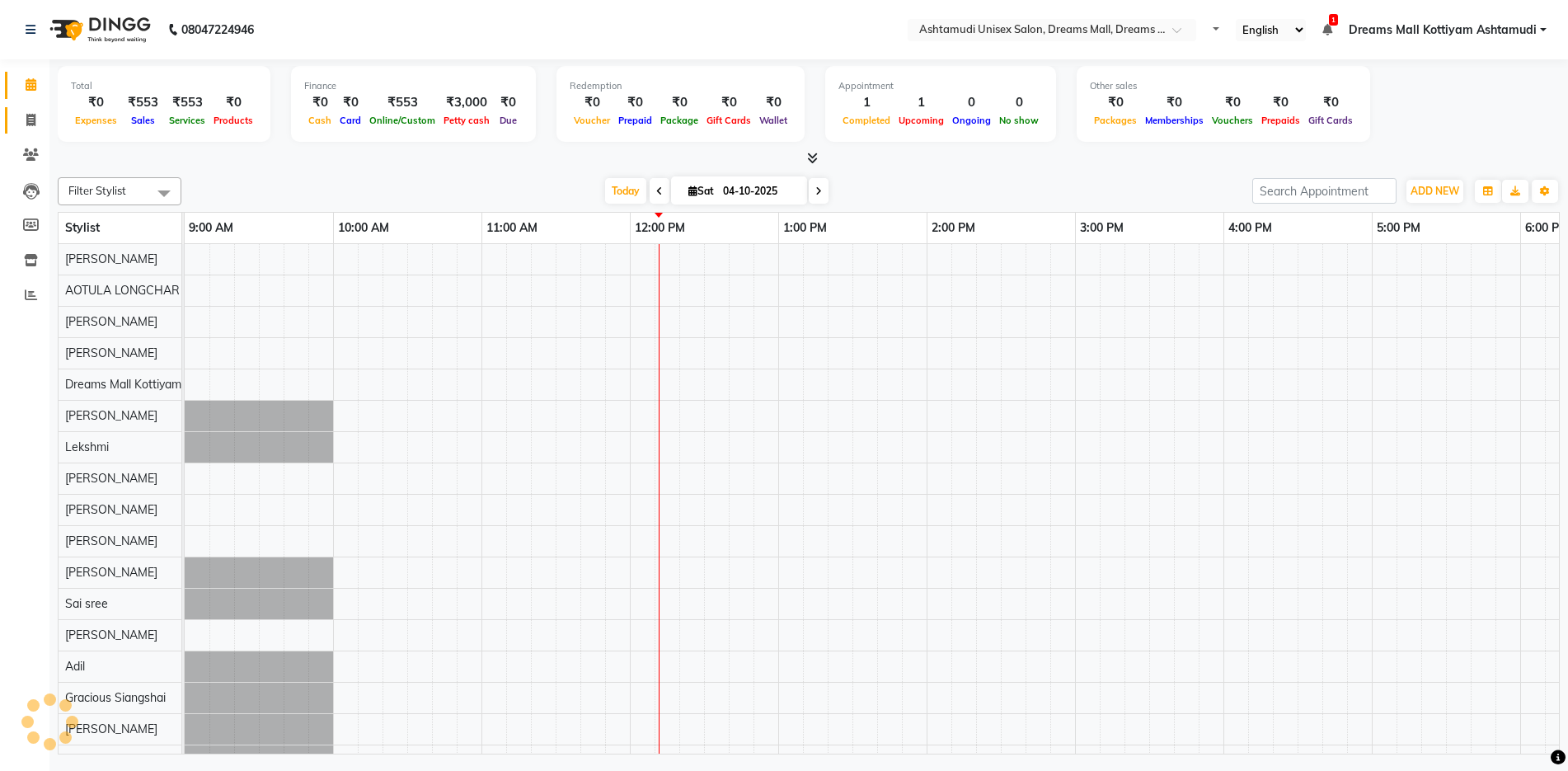
select select "en"
click at [33, 116] on icon at bounding box center [31, 120] width 9 height 12
select select "service"
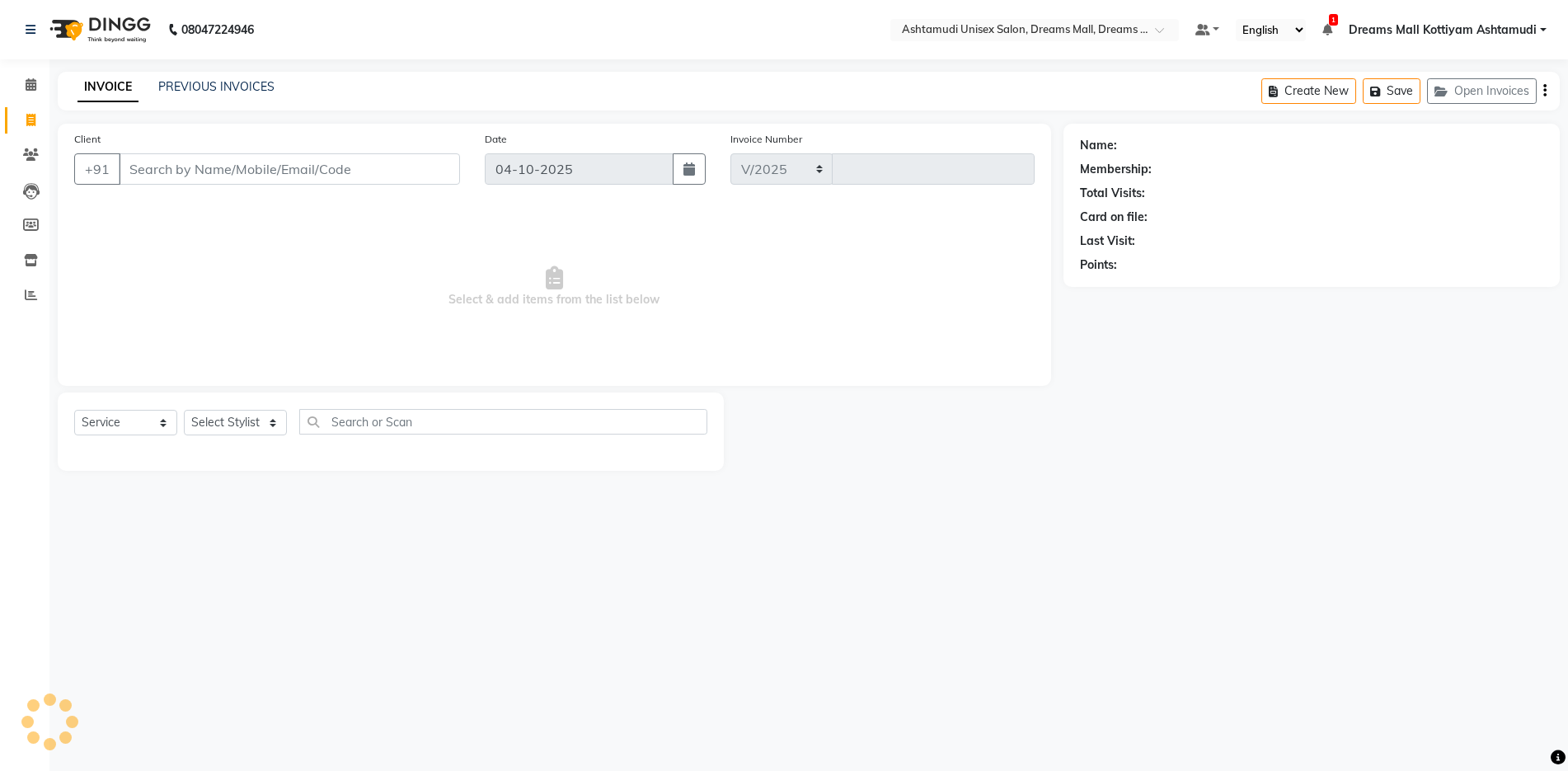
select select "7264"
type input "4638"
click at [264, 432] on select "Select Stylist [PERSON_NAME] AOTULA LONGCHAR [PERSON_NAME] BIKI SARKI [PERSON_N…" at bounding box center [247, 422] width 127 height 26
select select "91235"
click at [184, 410] on select "Select Stylist [PERSON_NAME] AOTULA LONGCHAR [PERSON_NAME] BIKI SARKI [PERSON_N…" at bounding box center [247, 422] width 127 height 26
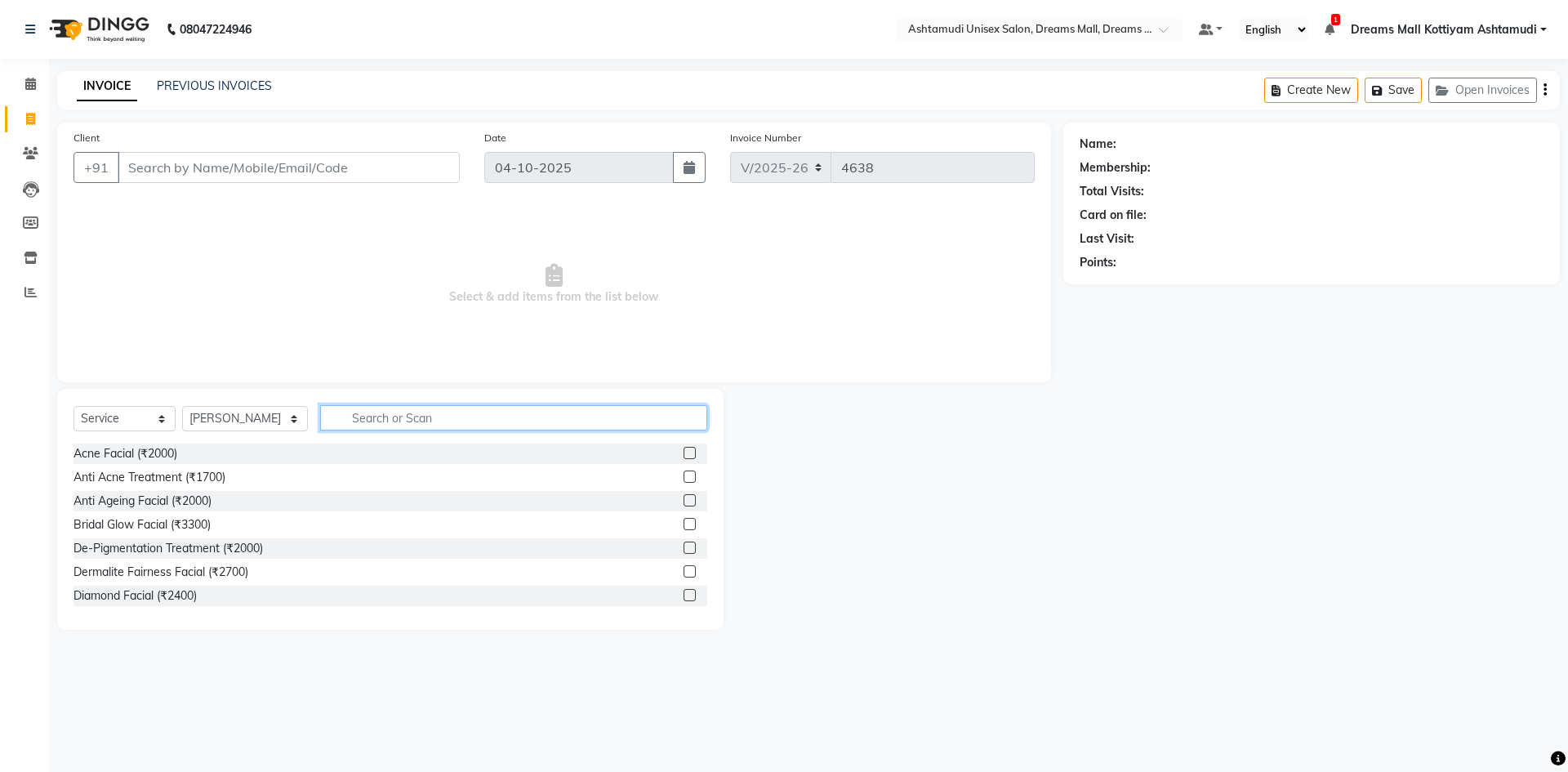
click at [396, 422] on input "text" at bounding box center [513, 417] width 387 height 25
click at [411, 444] on div "Select Service Product Membership Package Voucher Prepaid Gift Card Select Styl…" at bounding box center [390, 509] width 667 height 240
click at [430, 422] on input "CH" at bounding box center [513, 417] width 387 height 25
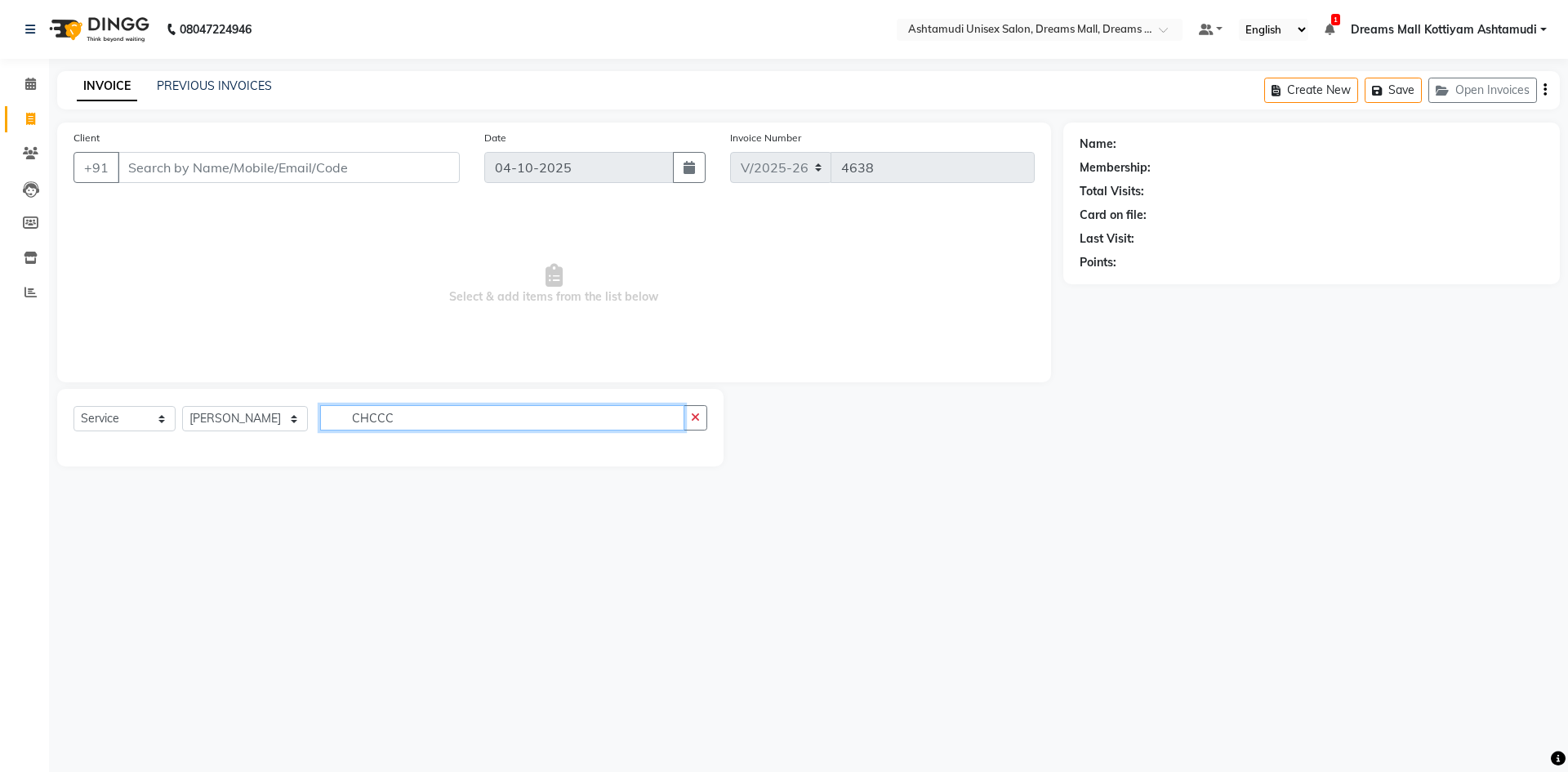
click at [440, 425] on input "CHCCC" at bounding box center [502, 417] width 364 height 25
click at [438, 423] on input "CHCCC" at bounding box center [502, 417] width 364 height 25
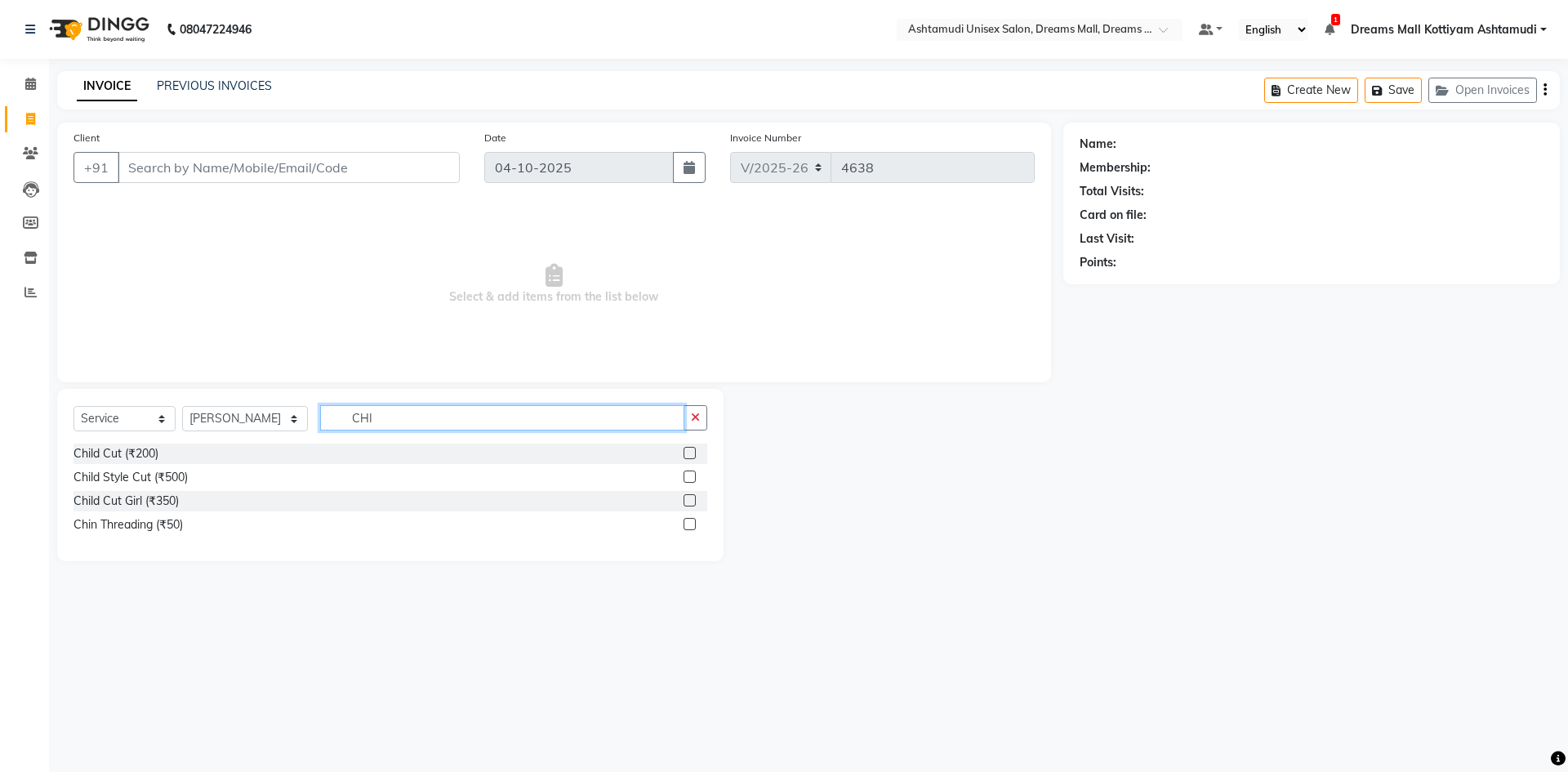
type input "CHI"
click at [694, 449] on label at bounding box center [689, 453] width 12 height 12
click at [694, 449] on input "checkbox" at bounding box center [689, 453] width 10 height 10
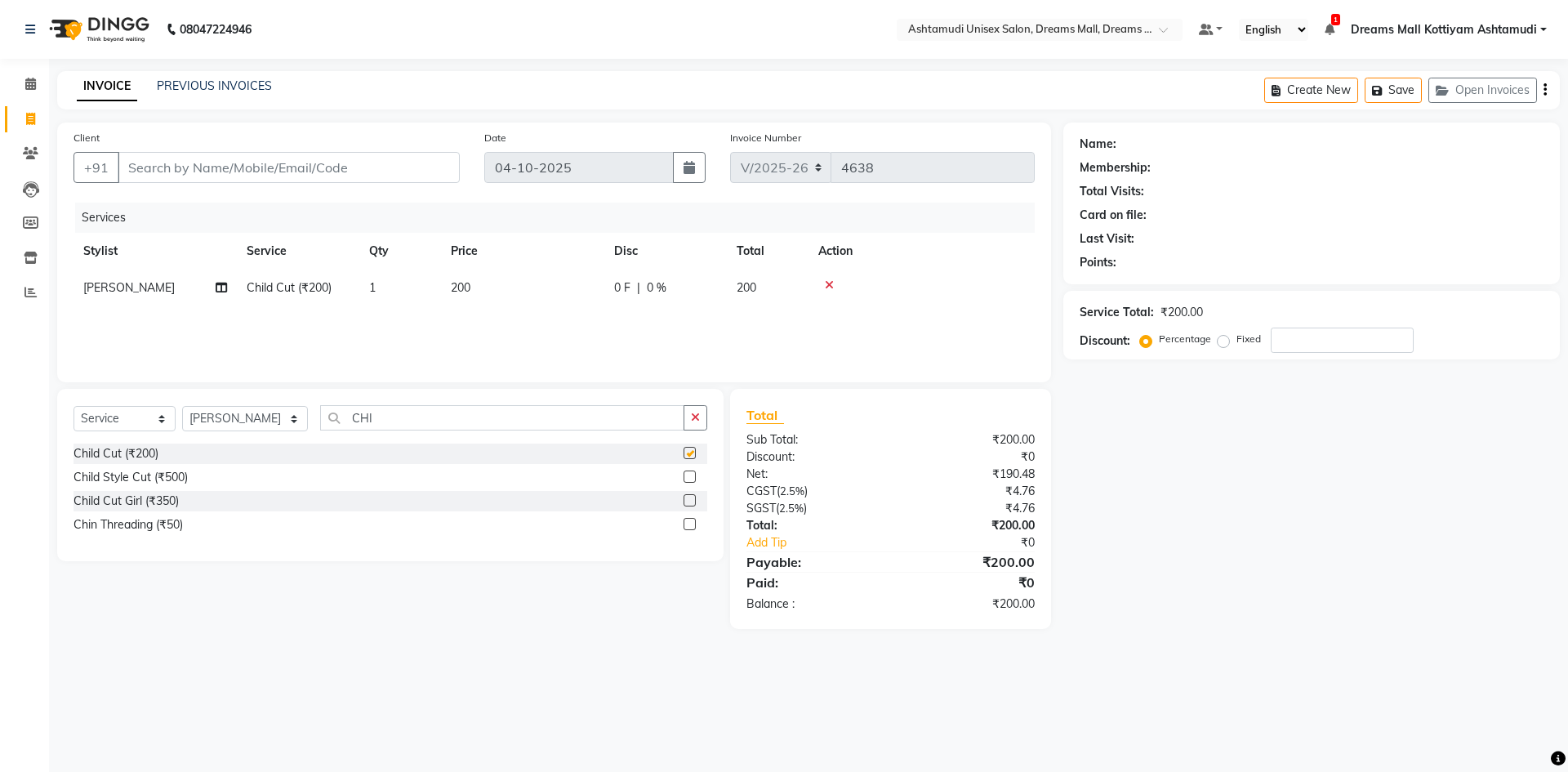
checkbox input "false"
click at [225, 173] on input "Client" at bounding box center [288, 167] width 343 height 31
type input "9"
type input "0"
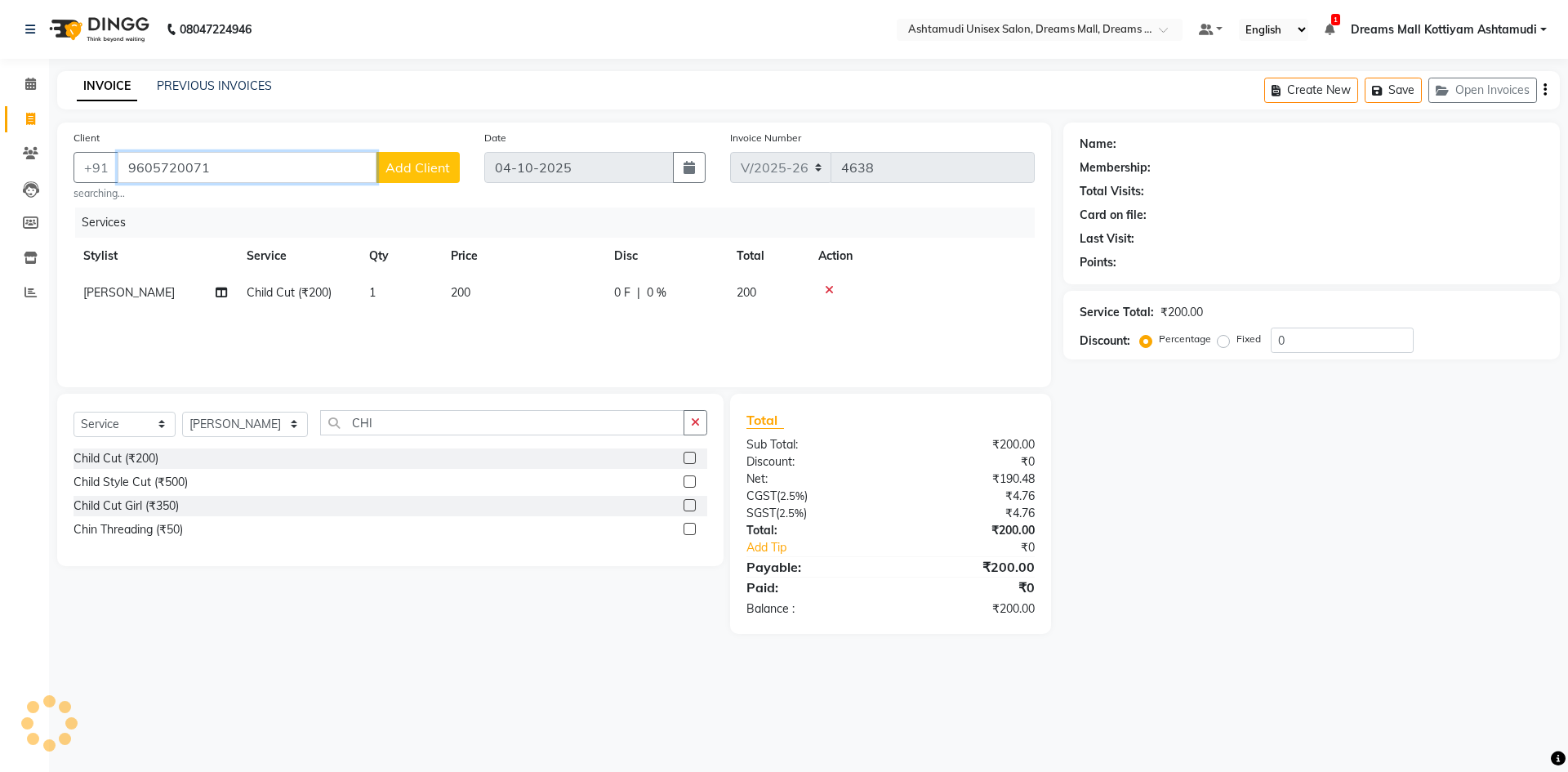
type input "9605720071"
click at [422, 174] on span "Add Client" at bounding box center [417, 167] width 64 height 17
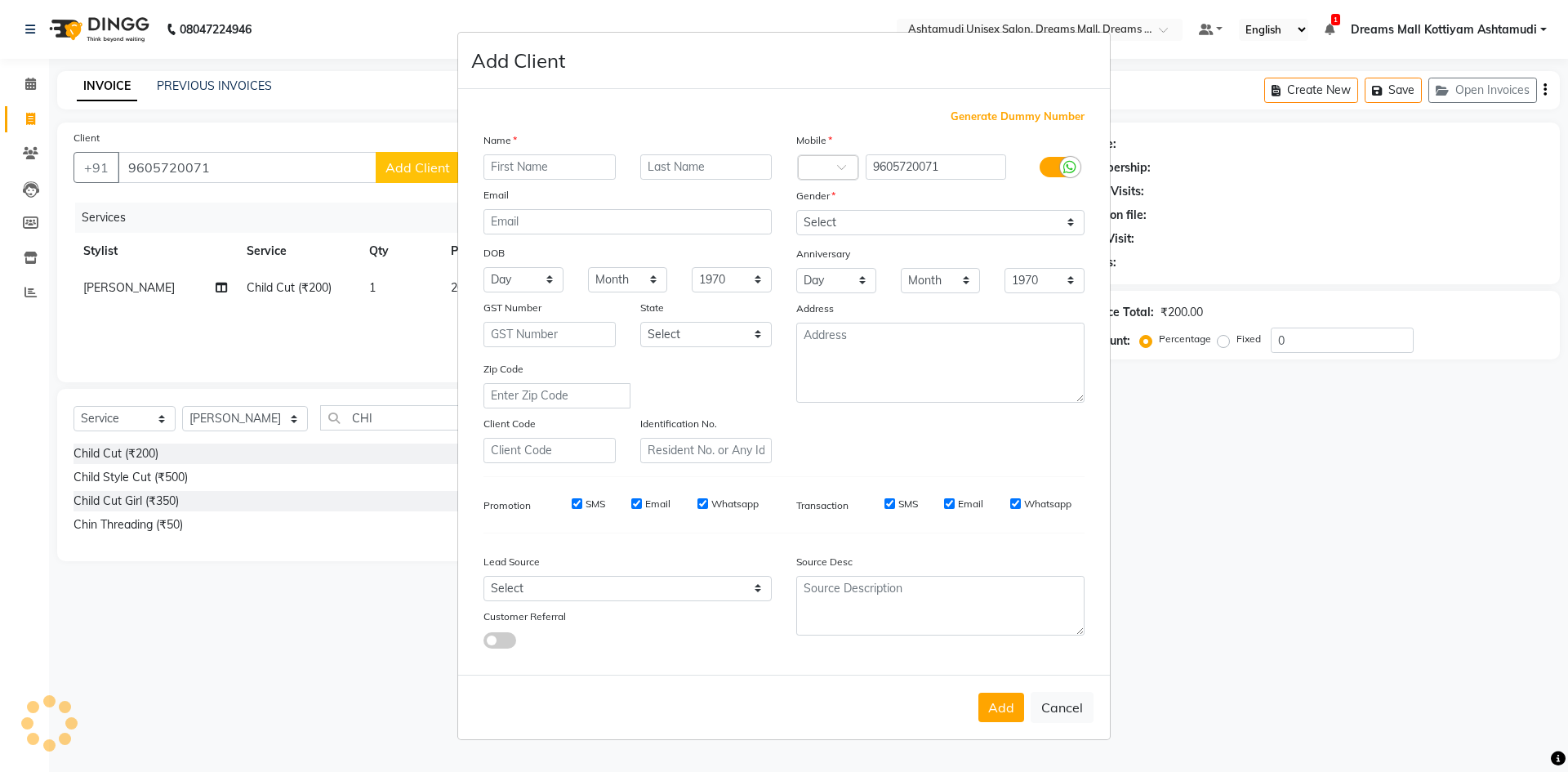
click at [564, 172] on input "text" at bounding box center [550, 166] width 132 height 25
type input "FOUSIYA"
click at [1009, 225] on select "Select [DEMOGRAPHIC_DATA] [DEMOGRAPHIC_DATA] Other Prefer Not To Say" at bounding box center [940, 222] width 288 height 25
select select "female"
click at [797, 210] on select "Select [DEMOGRAPHIC_DATA] [DEMOGRAPHIC_DATA] Other Prefer Not To Say" at bounding box center [940, 222] width 288 height 25
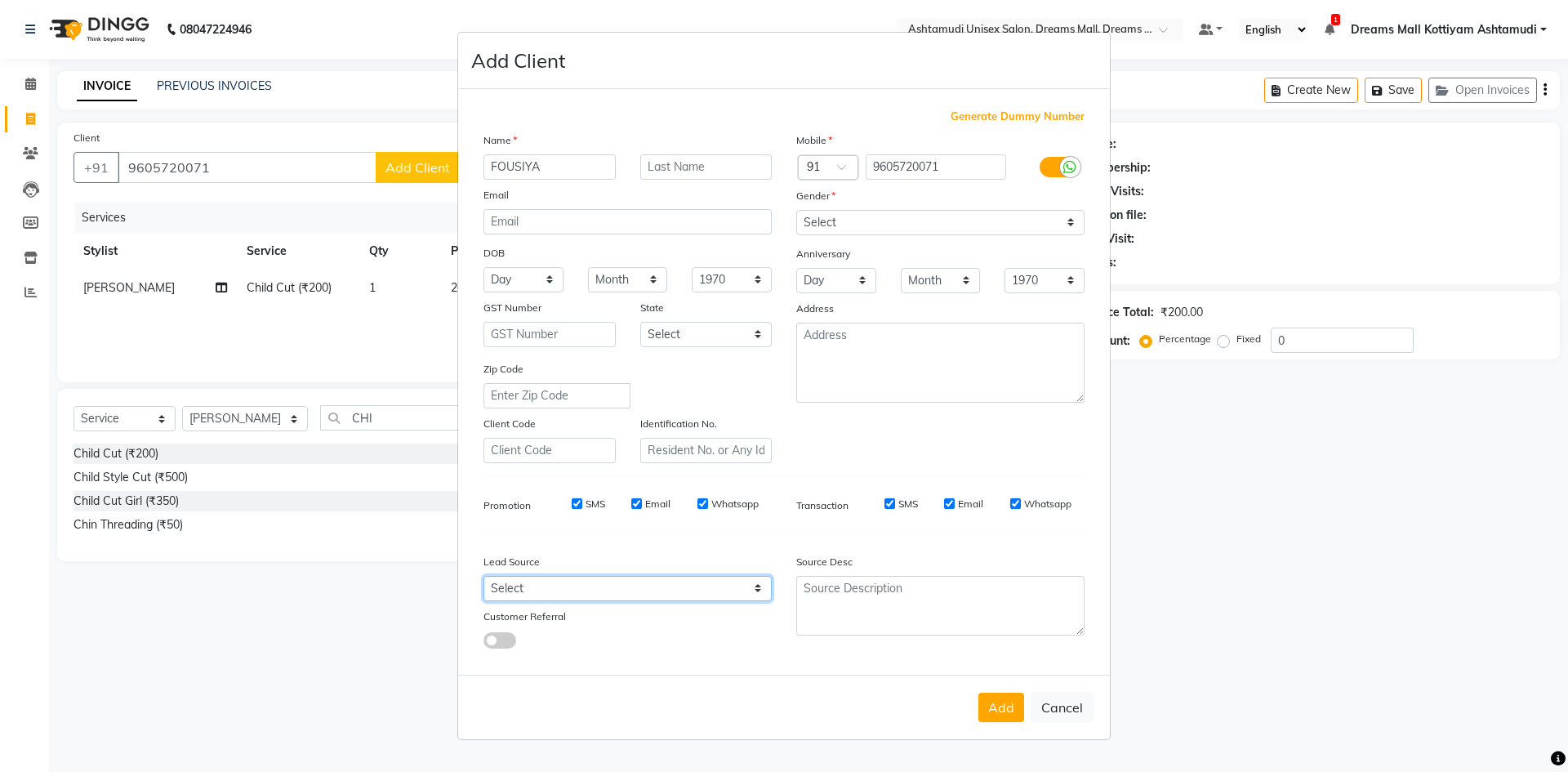
click at [621, 580] on select "Select Walk-in Referral Internet Friend Word of Mouth Advertisement Facebook Ju…" at bounding box center [628, 588] width 288 height 25
select select "49875"
click at [484, 576] on select "Select Walk-in Referral Internet Friend Word of Mouth Advertisement Facebook Ju…" at bounding box center [628, 588] width 288 height 25
click at [1002, 701] on button "Add" at bounding box center [1001, 708] width 45 height 30
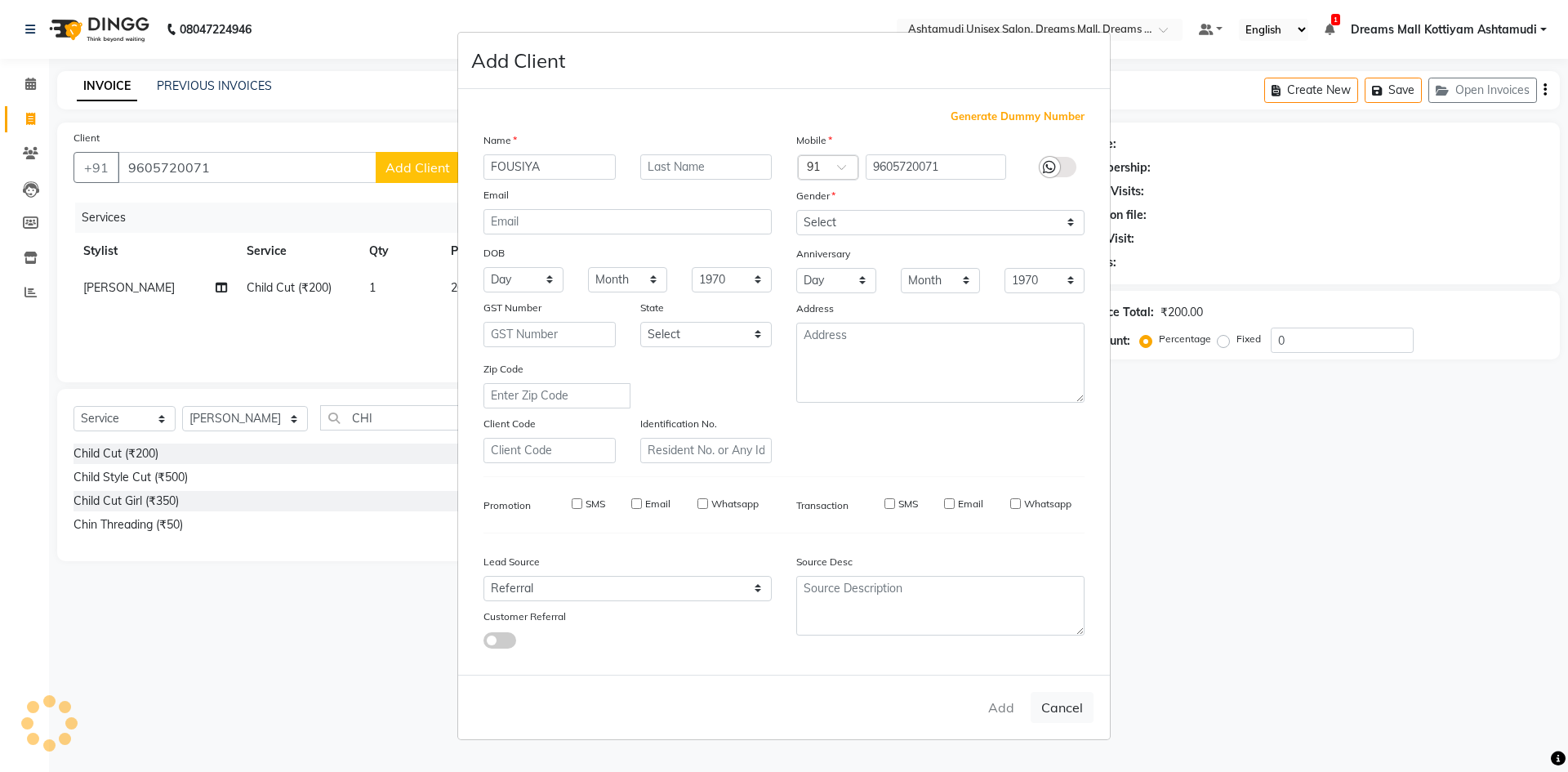
select select
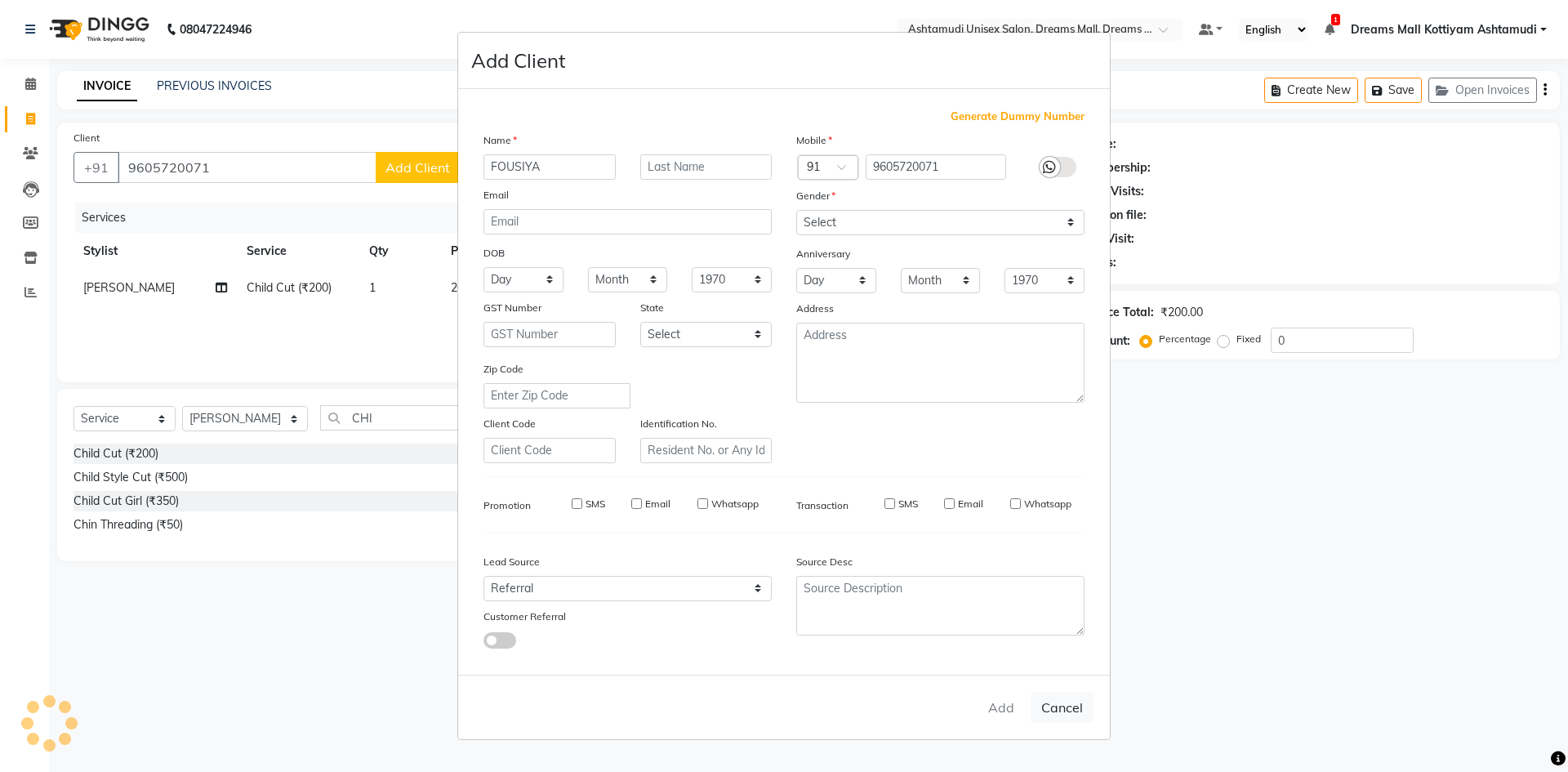
select select
checkbox input "false"
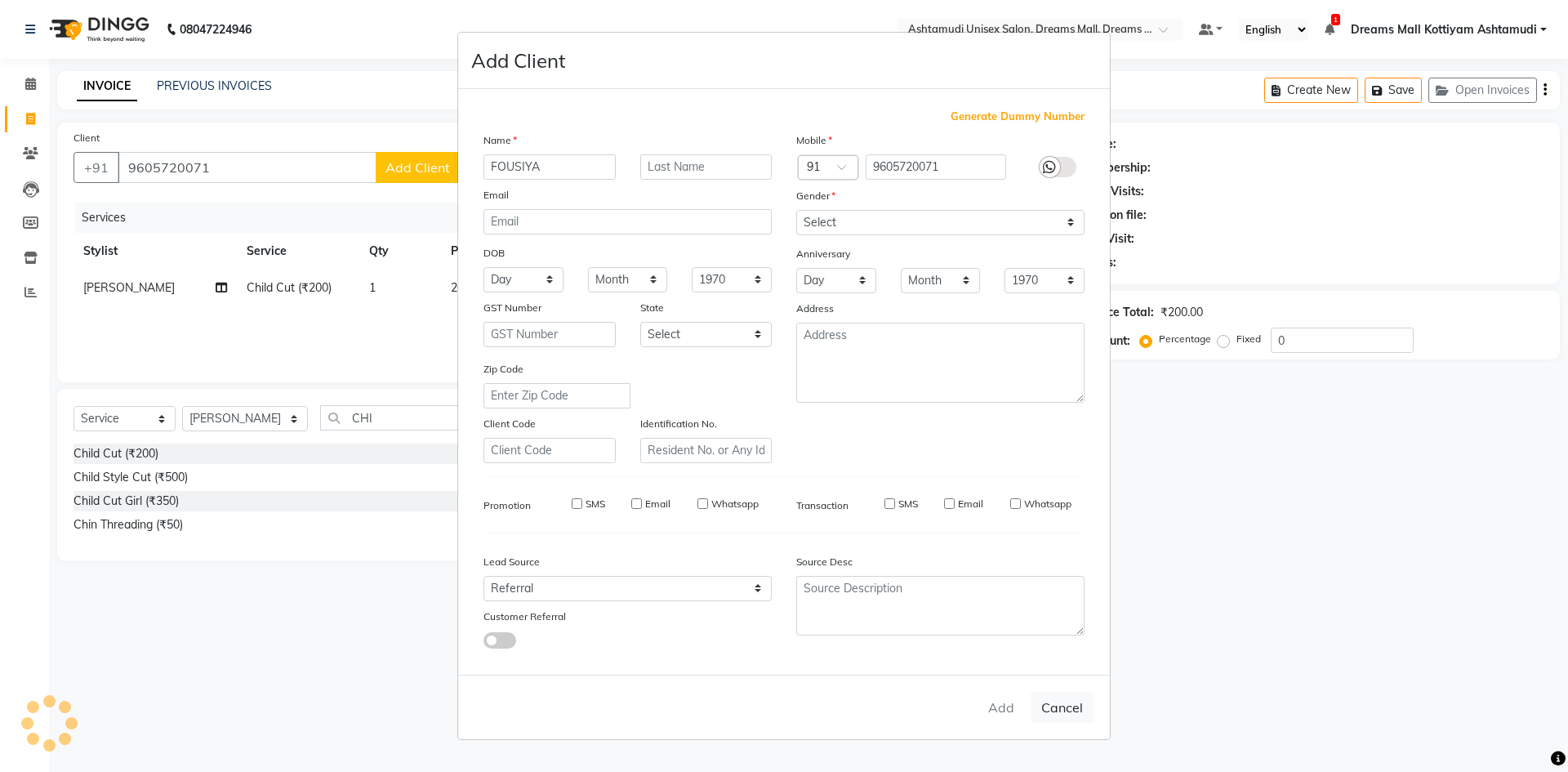
checkbox input "false"
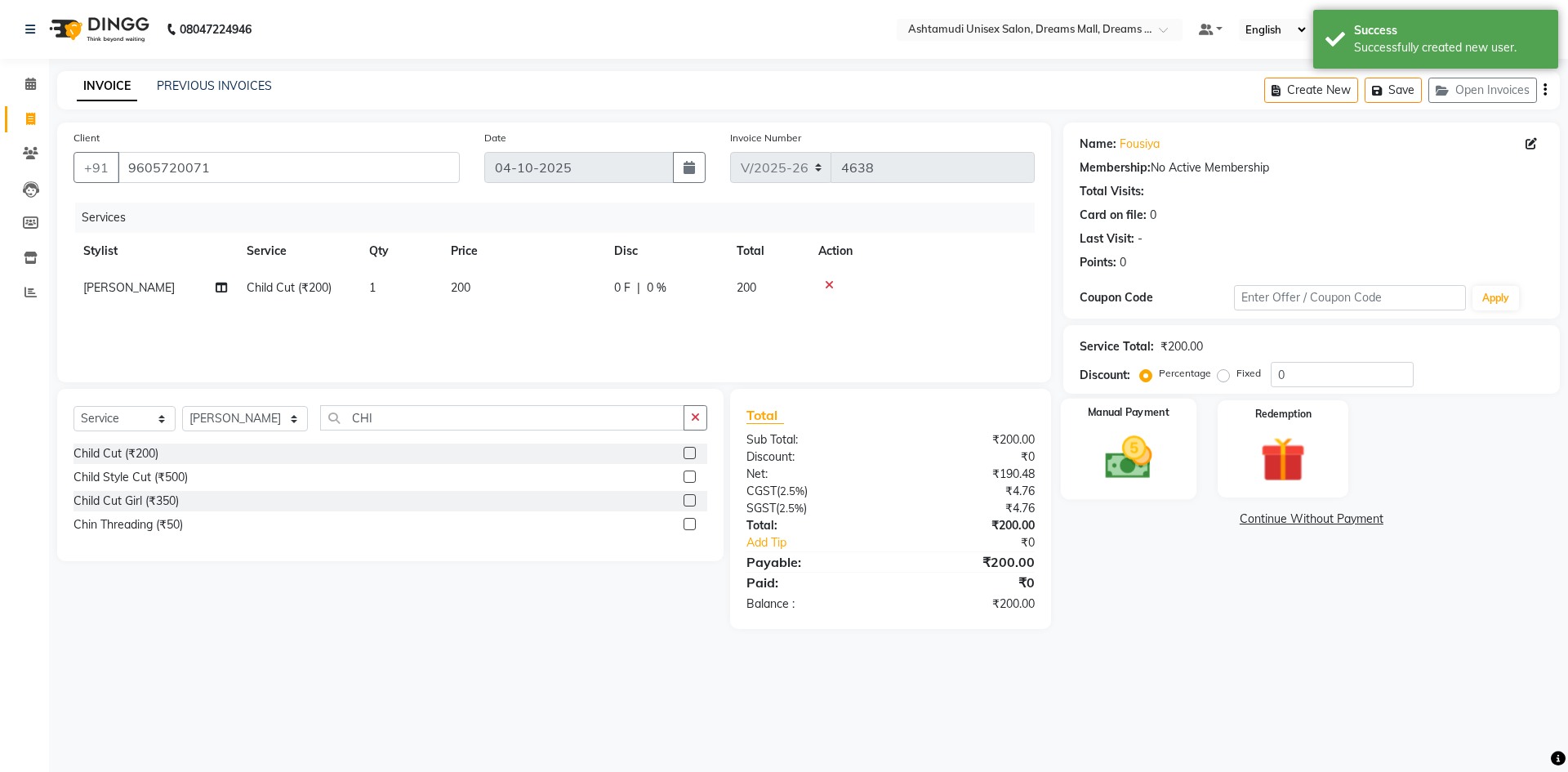
click at [1169, 444] on div "Manual Payment" at bounding box center [1128, 448] width 136 height 100
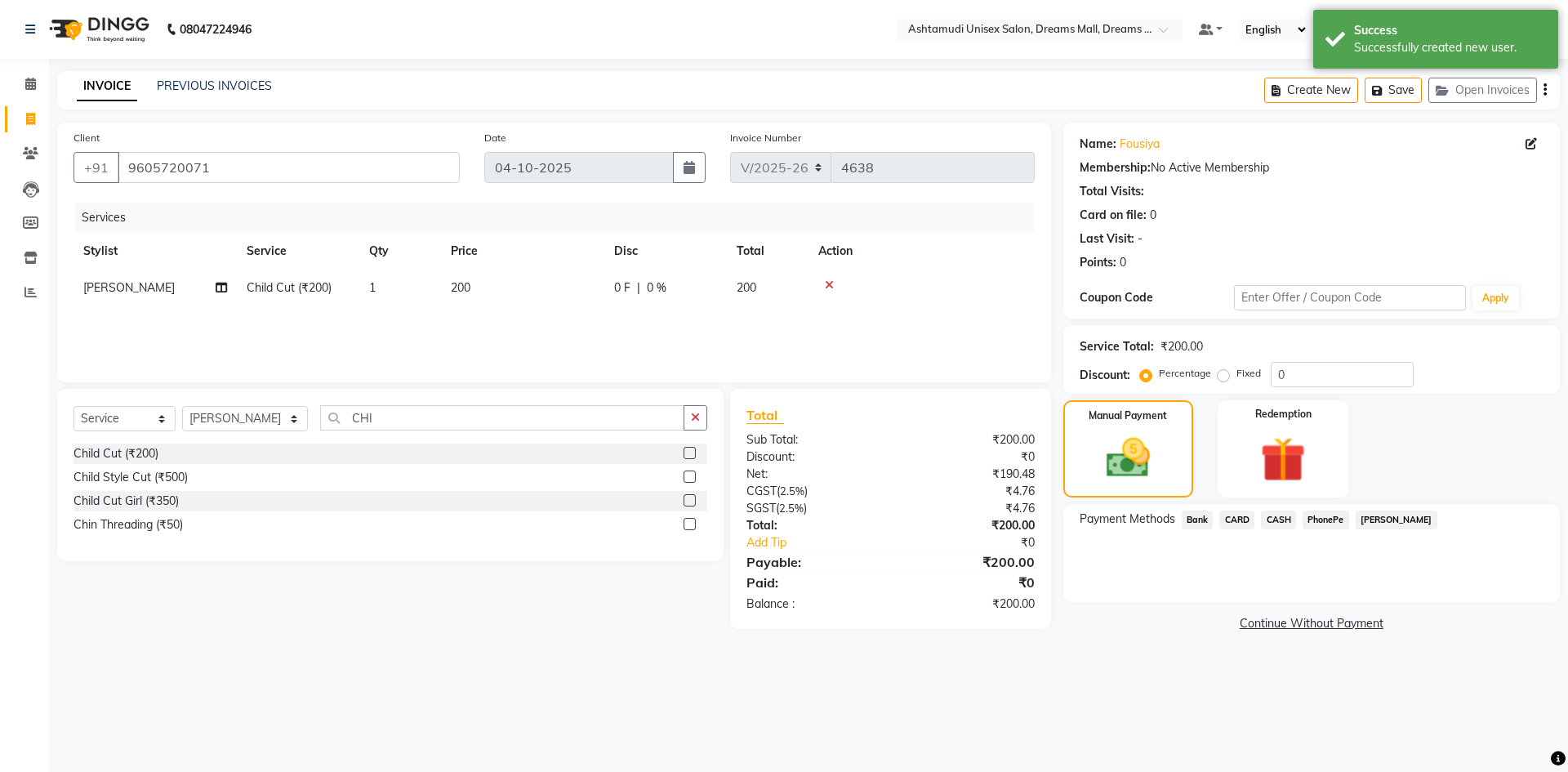
click at [1320, 521] on span "PhonePe" at bounding box center [1326, 520] width 46 height 19
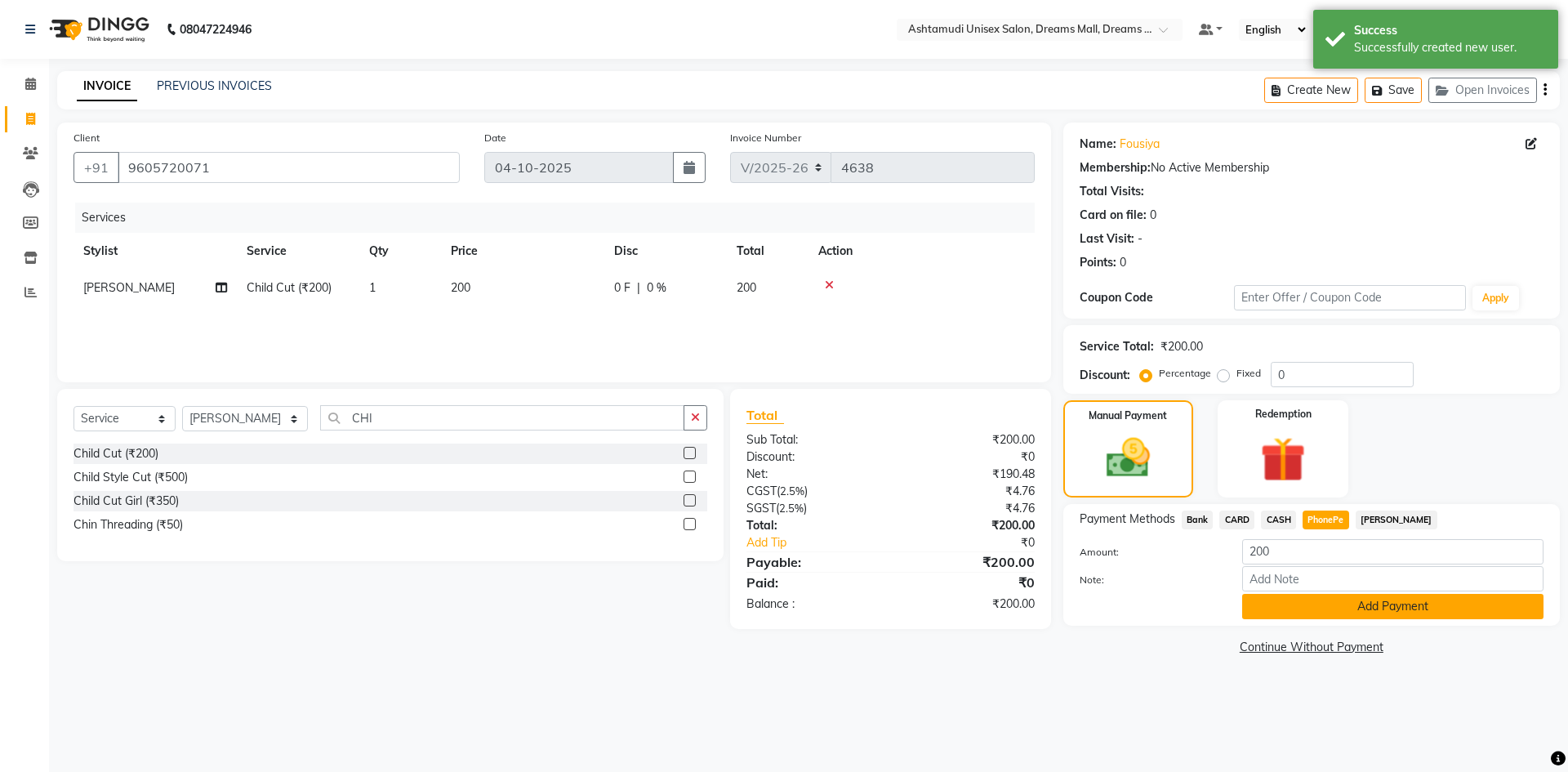
click at [1309, 602] on button "Add Payment" at bounding box center [1393, 606] width 302 height 25
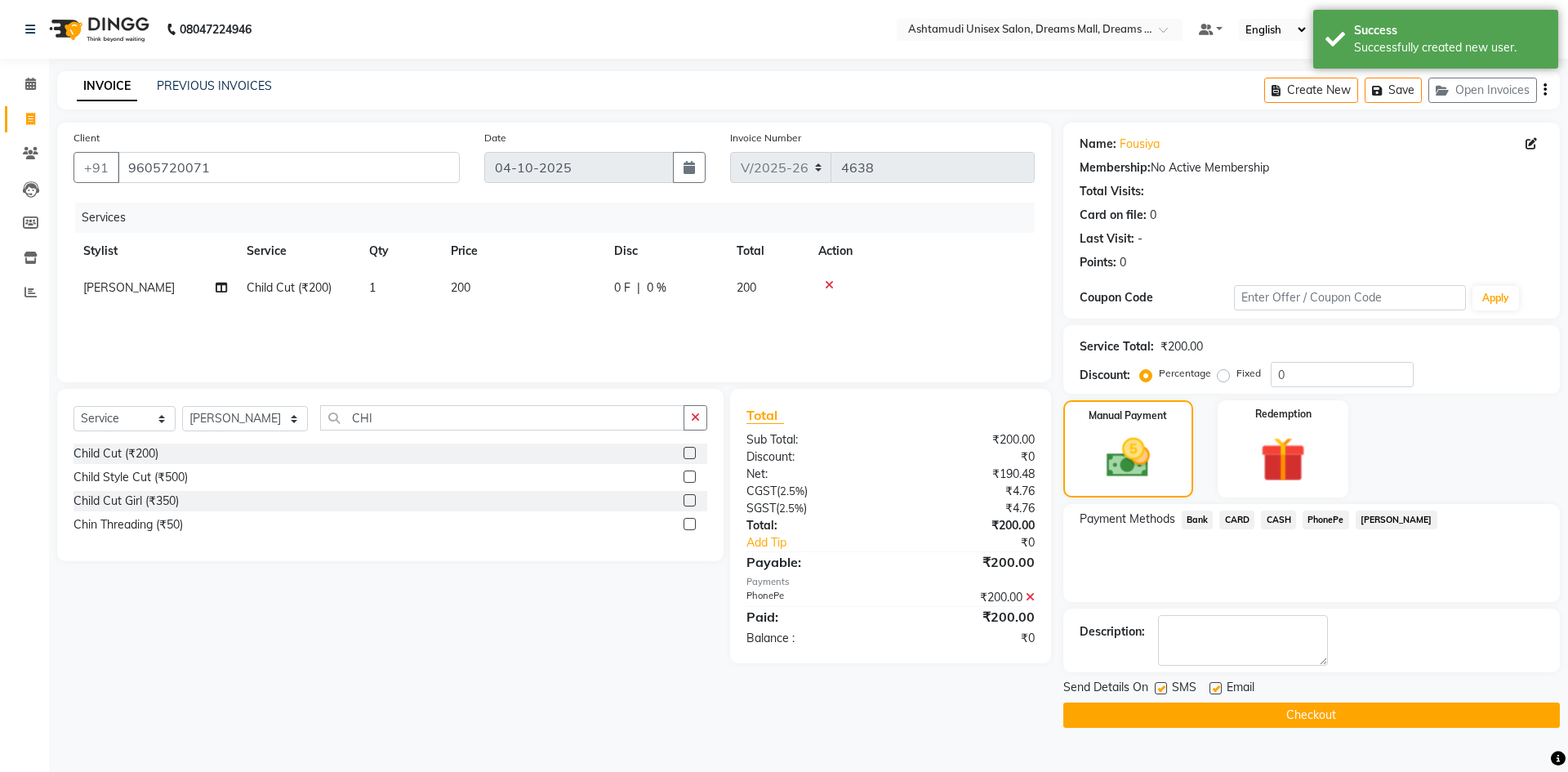
click at [1306, 712] on button "Checkout" at bounding box center [1312, 714] width 497 height 25
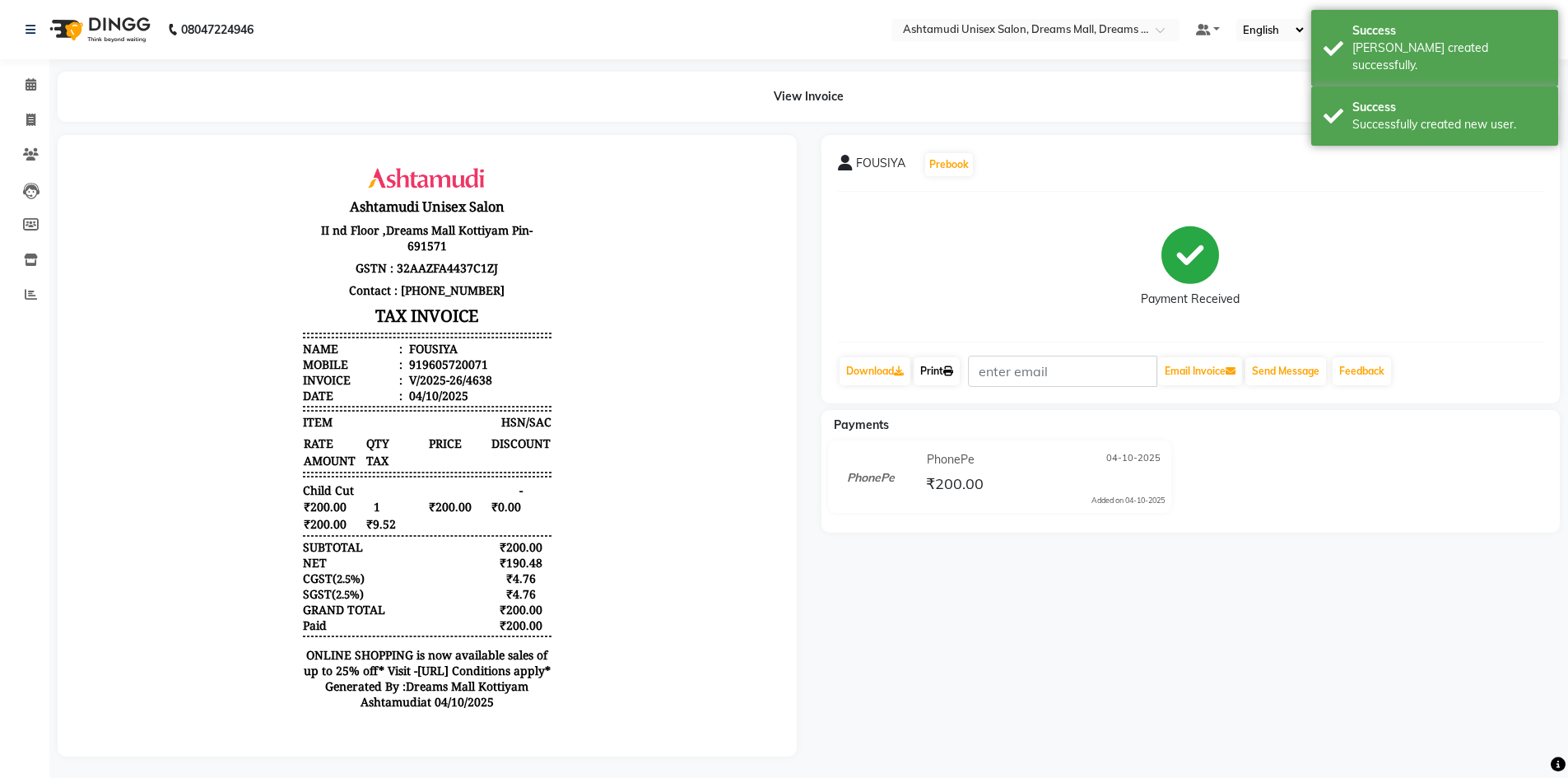
click at [937, 364] on link "Print" at bounding box center [936, 371] width 46 height 28
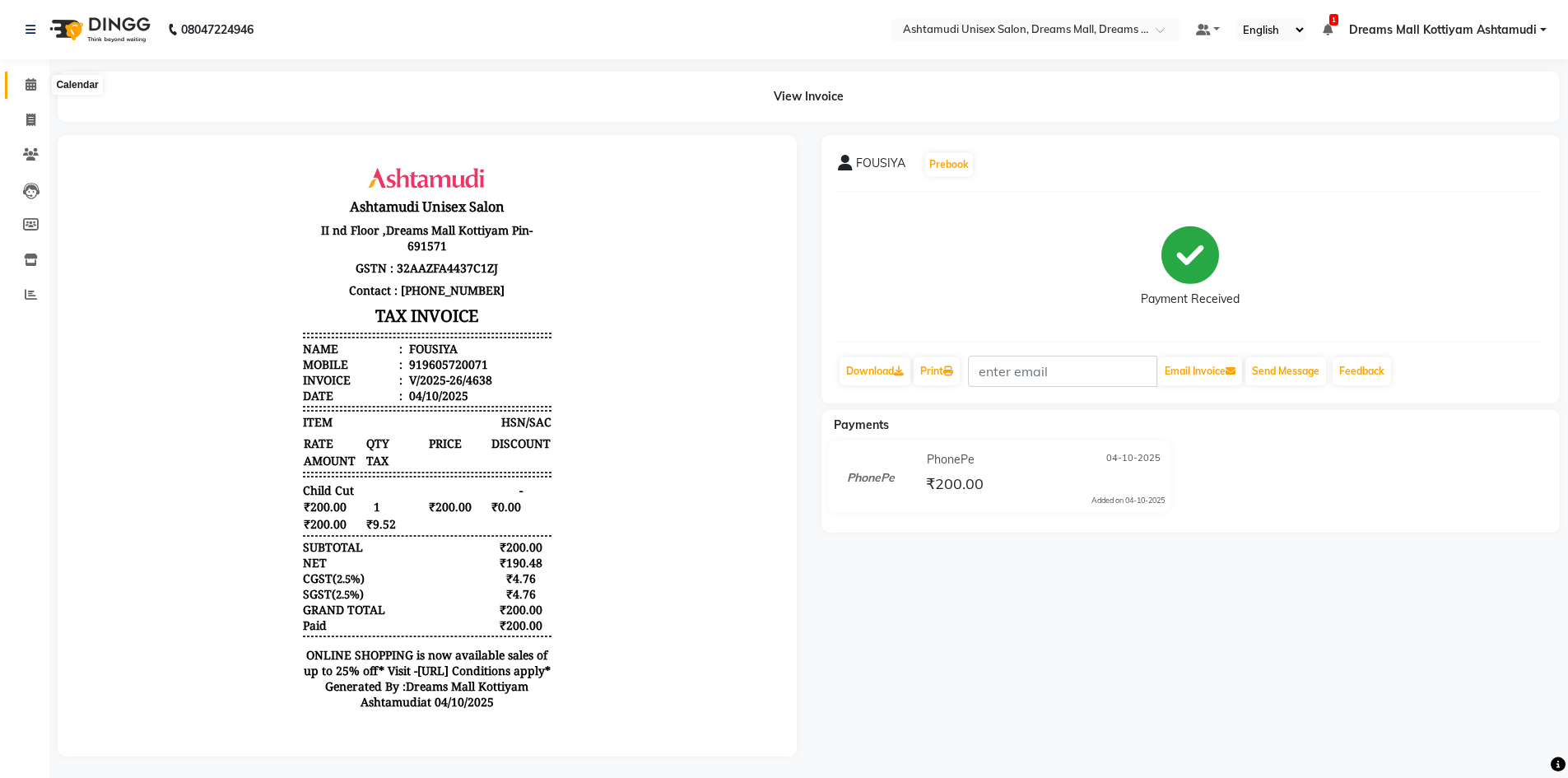
click at [32, 83] on icon at bounding box center [31, 84] width 11 height 12
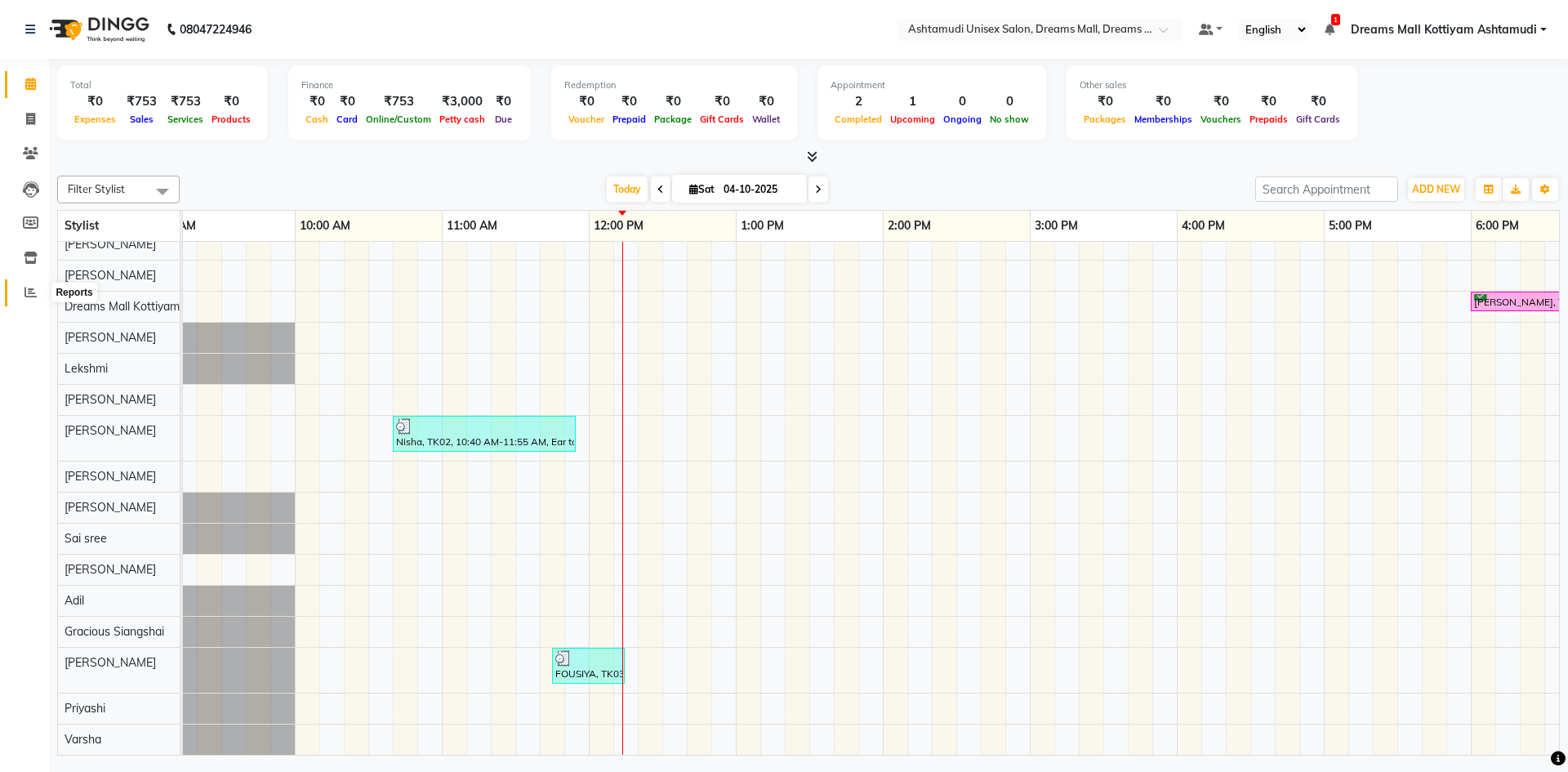
click at [32, 291] on icon at bounding box center [31, 292] width 12 height 12
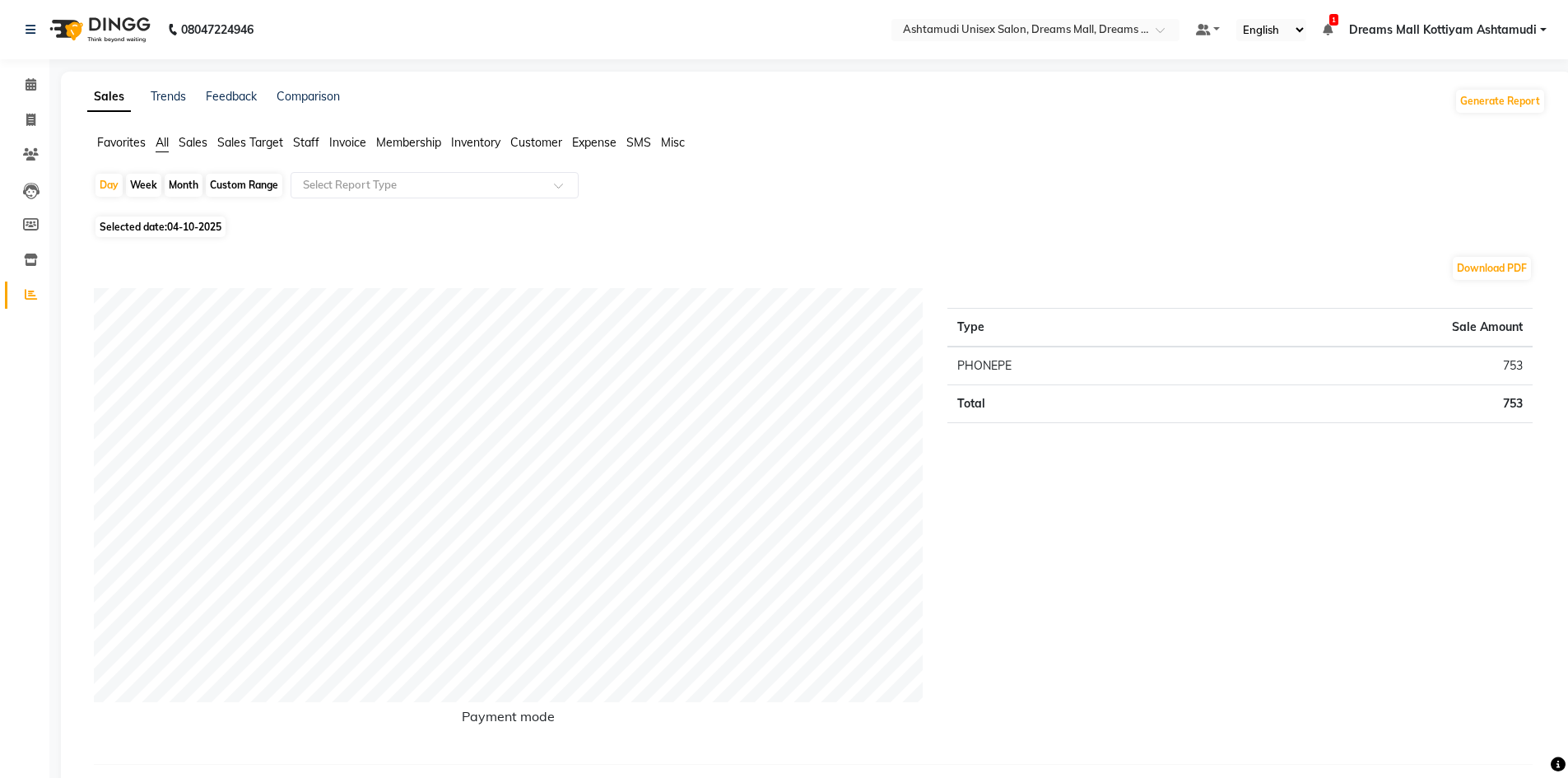
click at [538, 145] on span "Customer" at bounding box center [536, 142] width 52 height 15
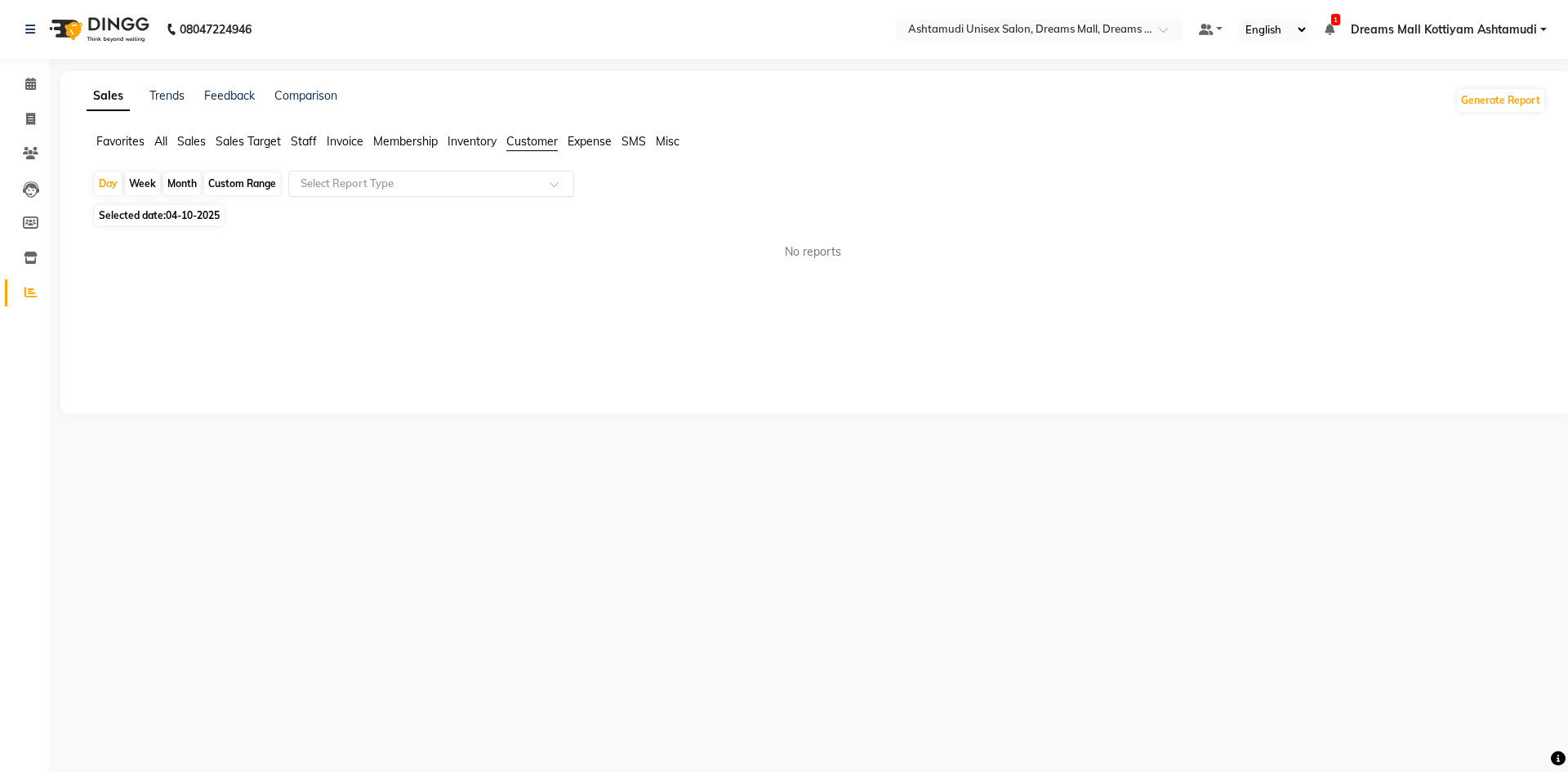
click at [551, 182] on span at bounding box center [560, 188] width 20 height 17
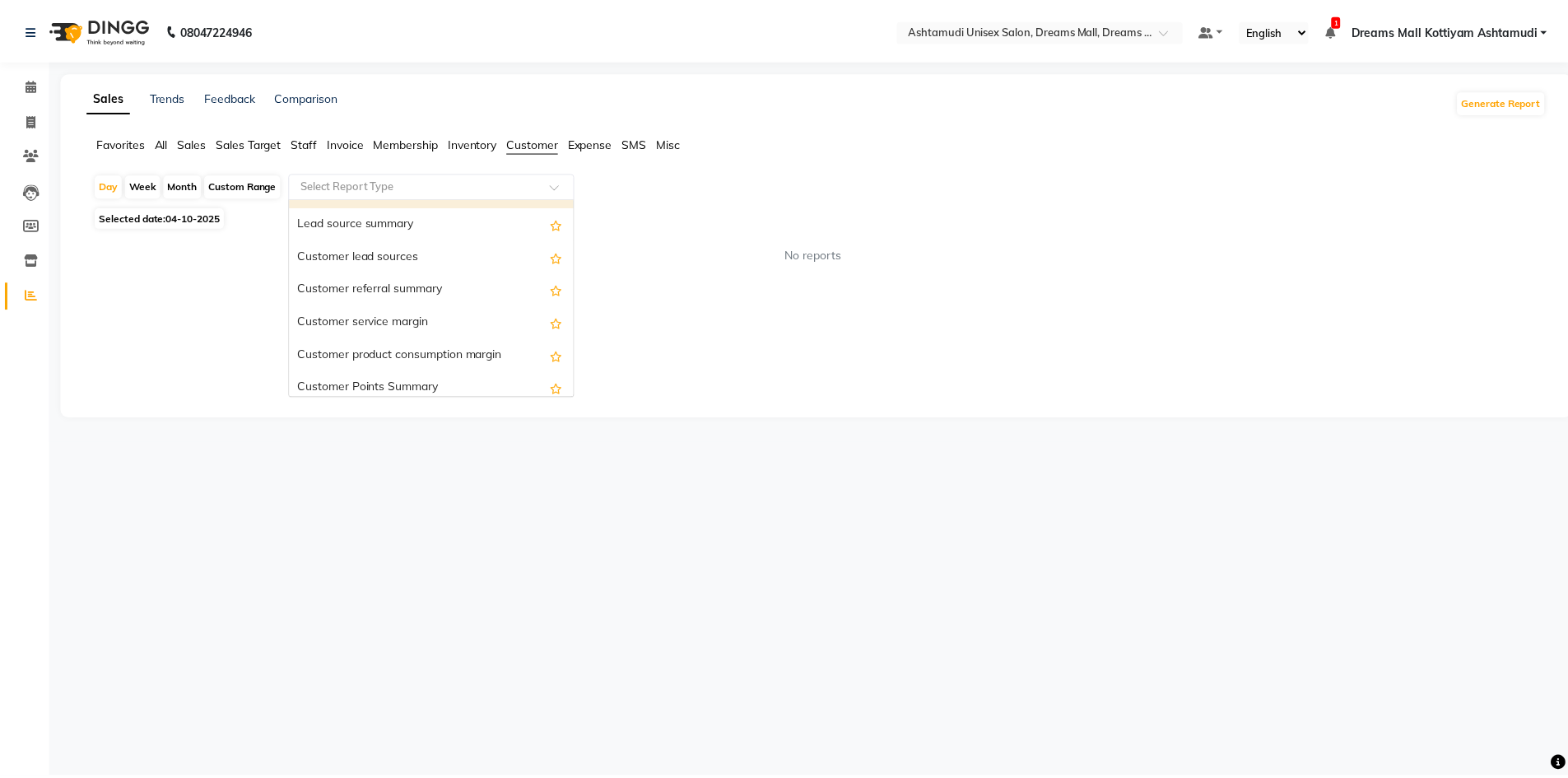
scroll to position [83, 0]
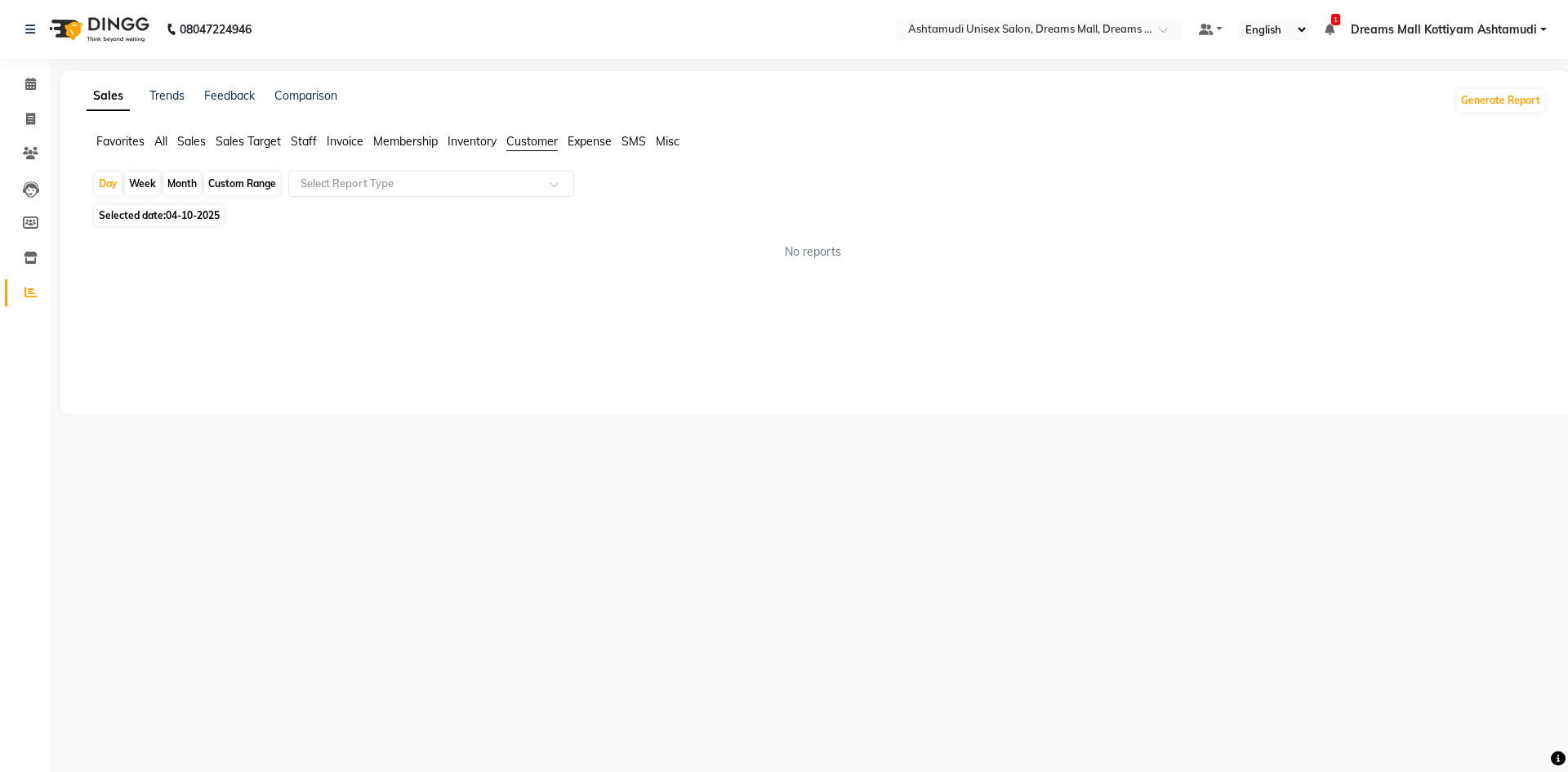
click at [703, 242] on div "No reports" at bounding box center [813, 252] width 1466 height 44
click at [191, 139] on span "Sales" at bounding box center [191, 141] width 29 height 15
click at [197, 139] on span "Sales" at bounding box center [191, 141] width 29 height 15
click at [197, 144] on span "Sales" at bounding box center [191, 141] width 29 height 15
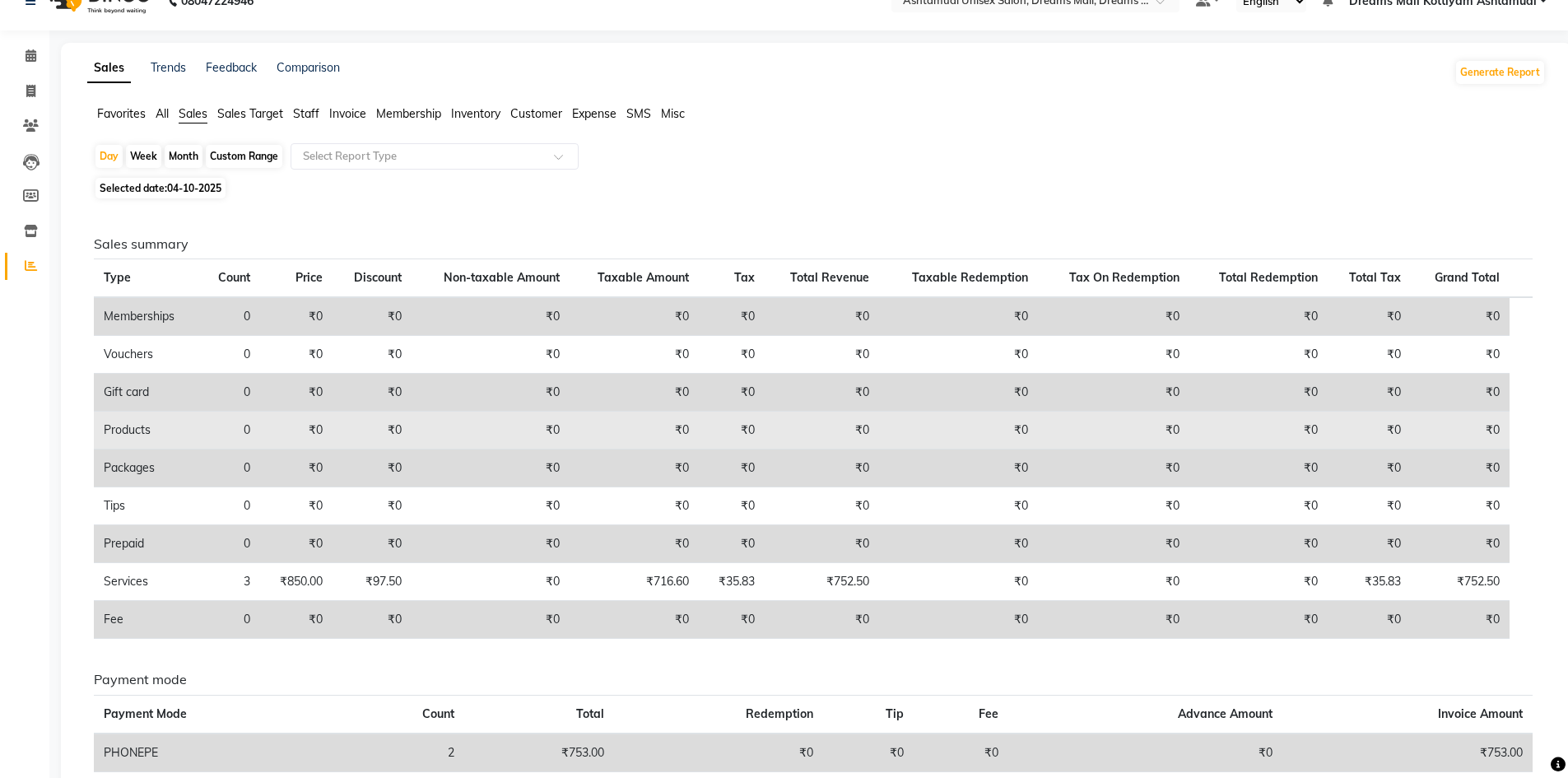
scroll to position [28, 0]
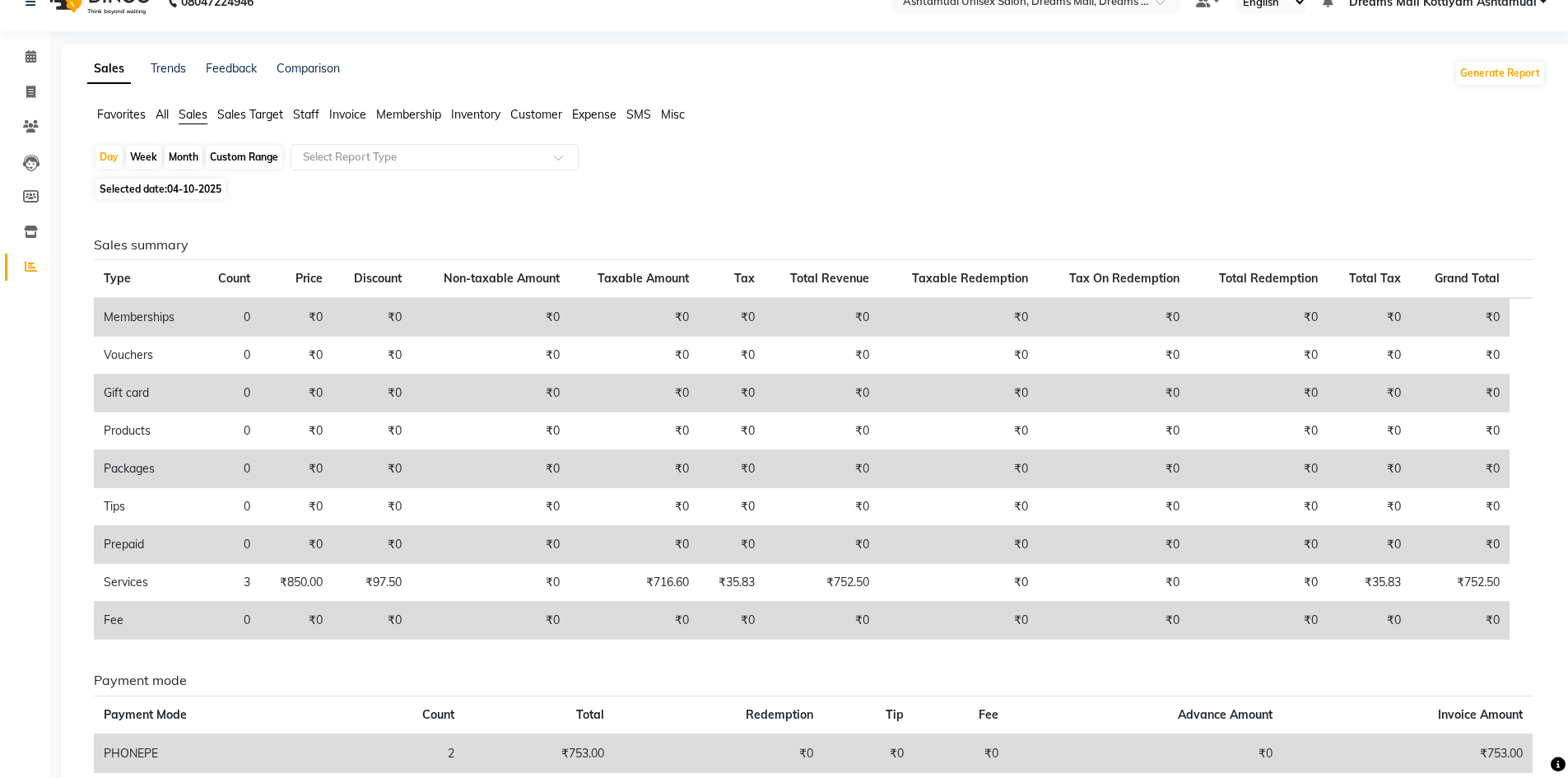
click at [156, 118] on span "All" at bounding box center [162, 114] width 13 height 15
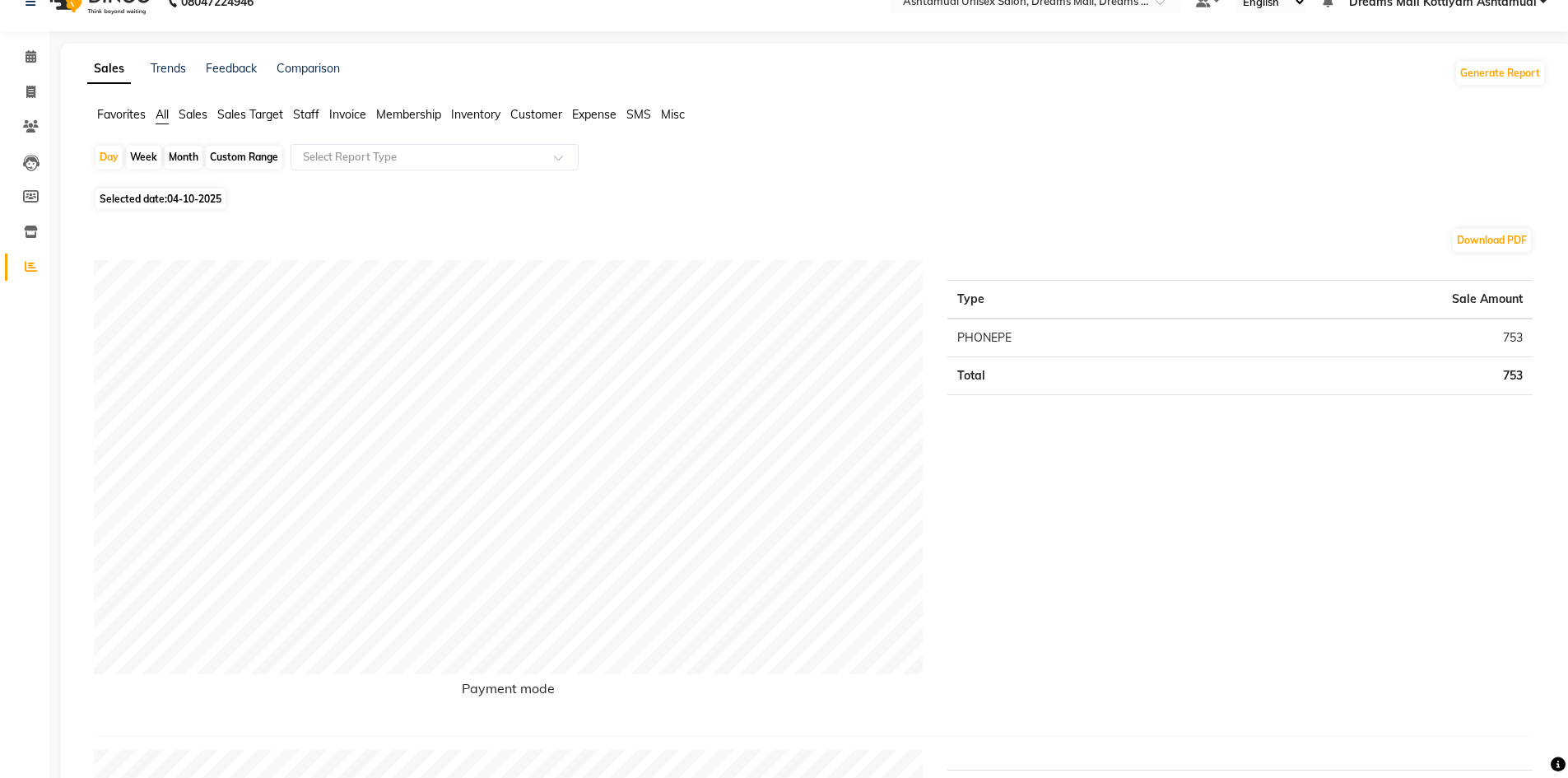
click at [314, 119] on span "Staff" at bounding box center [307, 114] width 26 height 15
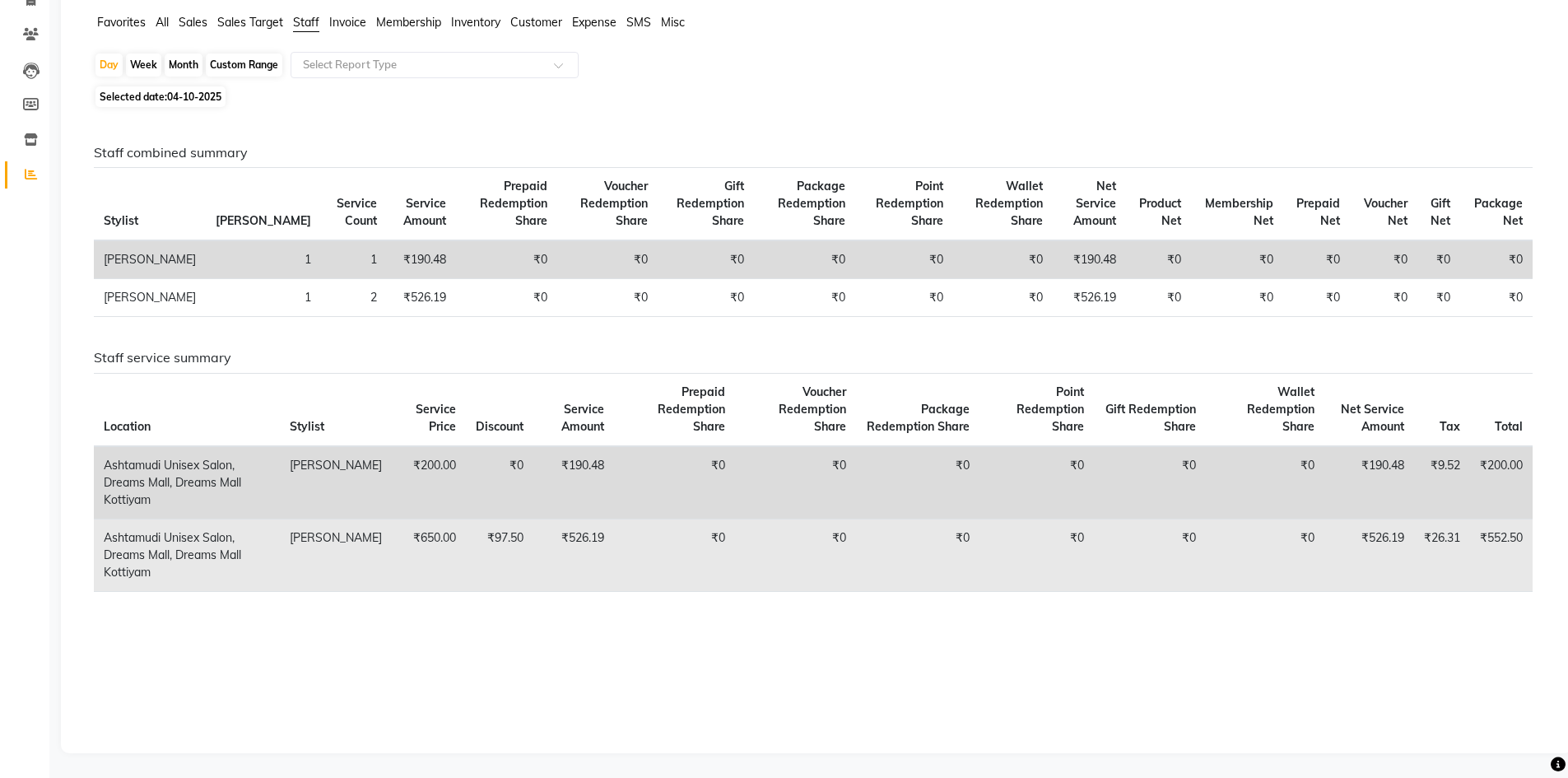
scroll to position [0, 0]
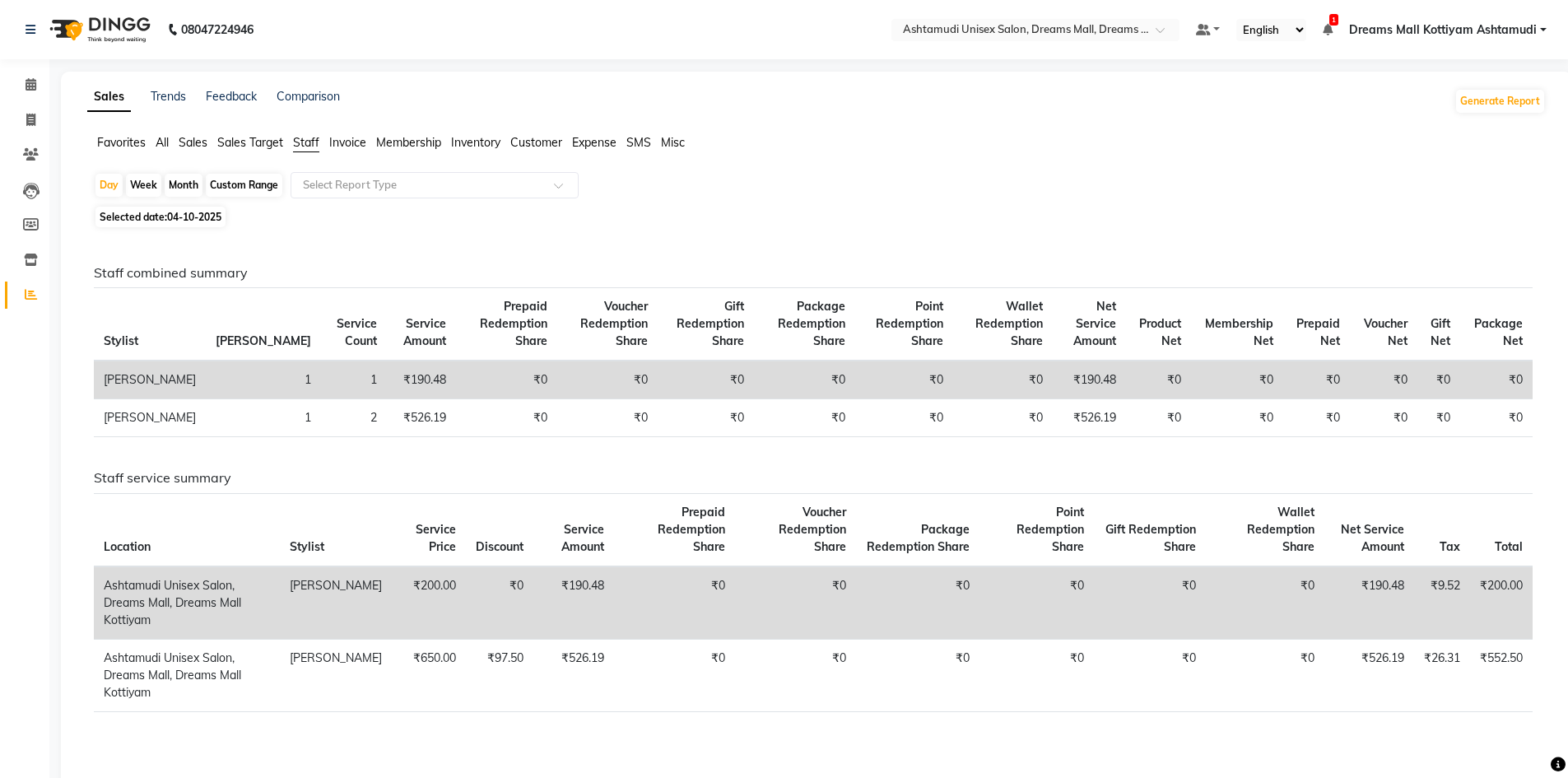
click at [200, 147] on span "Sales" at bounding box center [192, 142] width 29 height 15
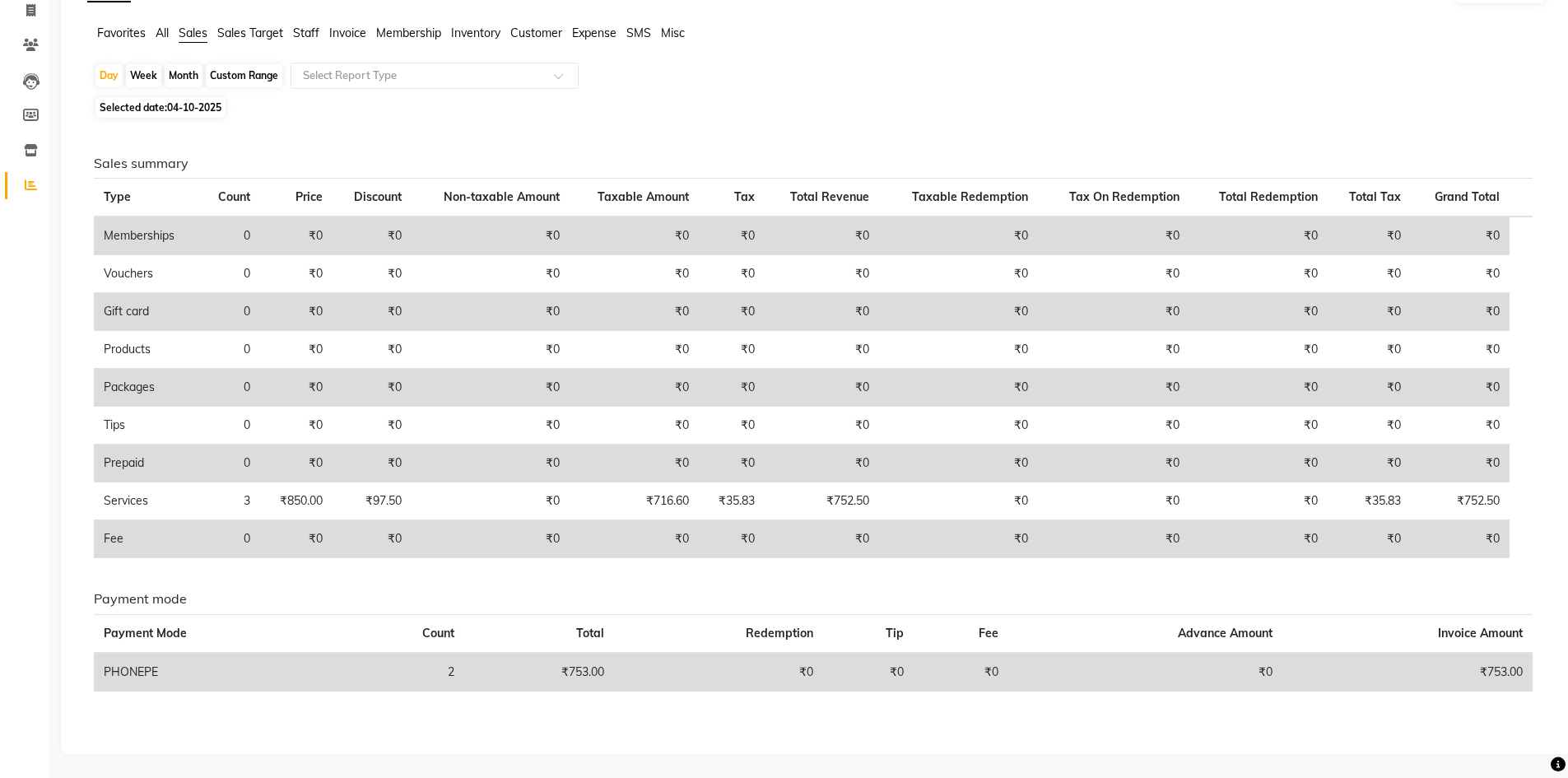
scroll to position [111, 0]
click at [39, 36] on span at bounding box center [31, 45] width 29 height 19
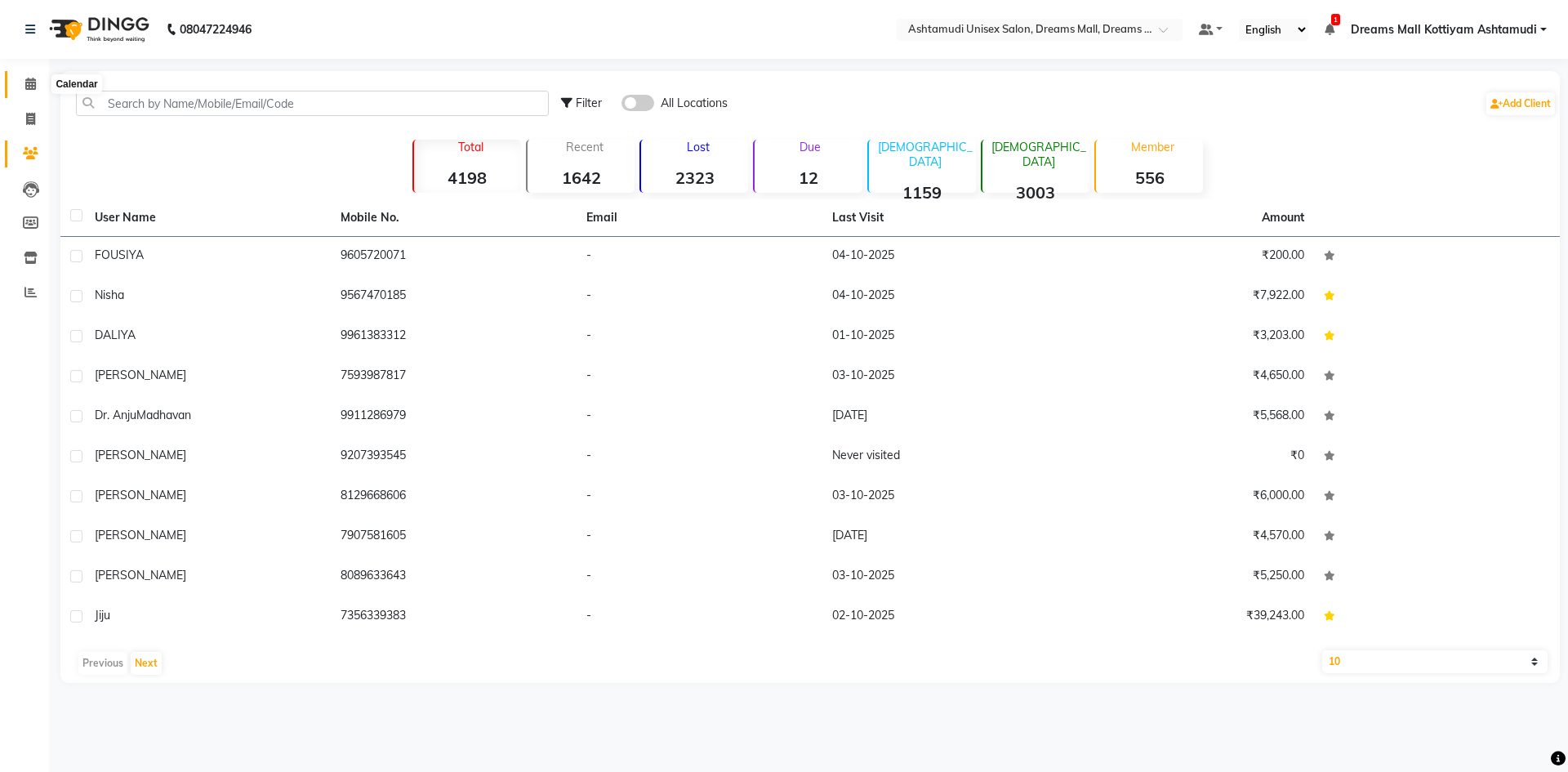
click at [30, 88] on icon at bounding box center [31, 84] width 10 height 12
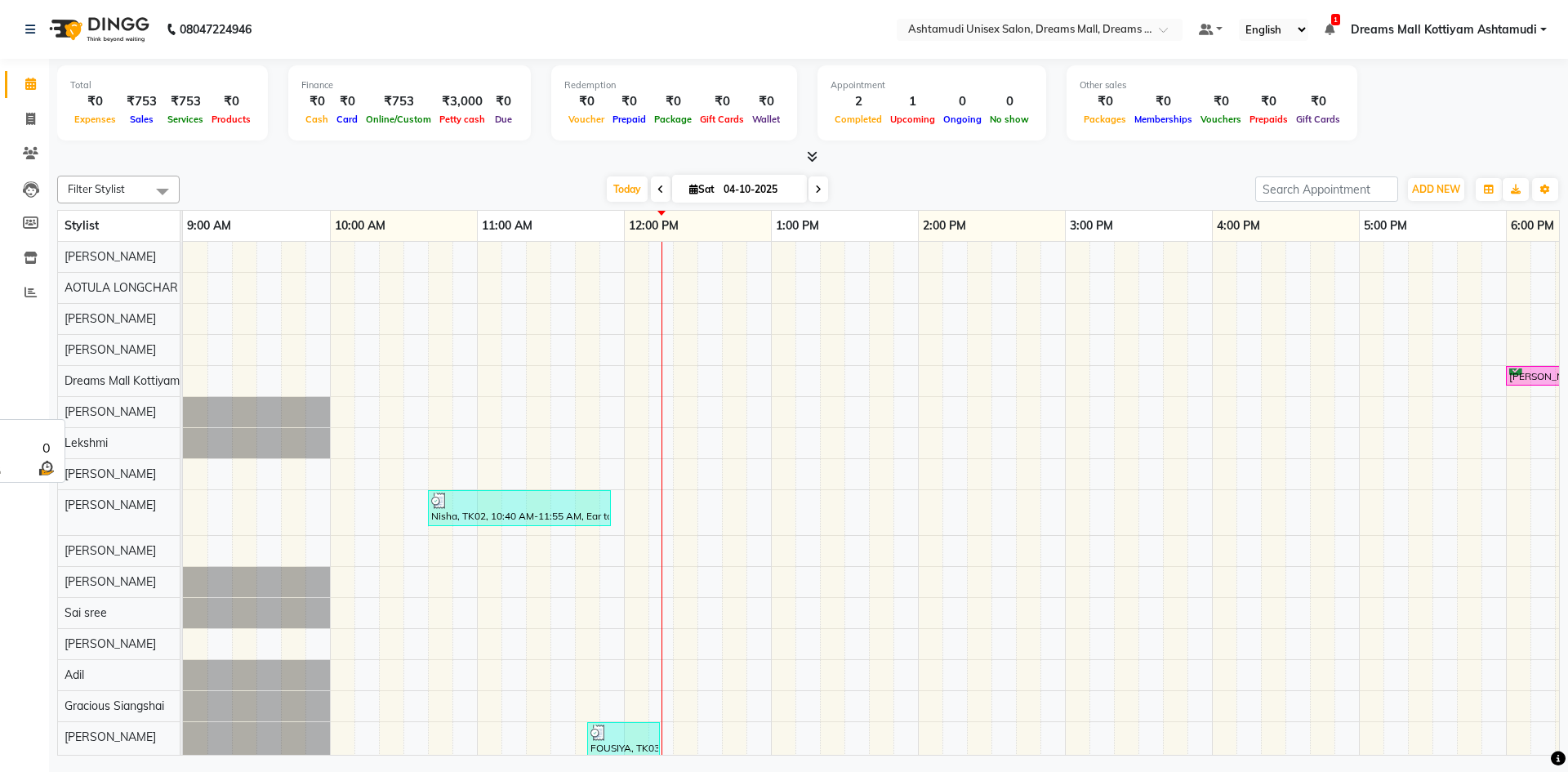
scroll to position [86, 0]
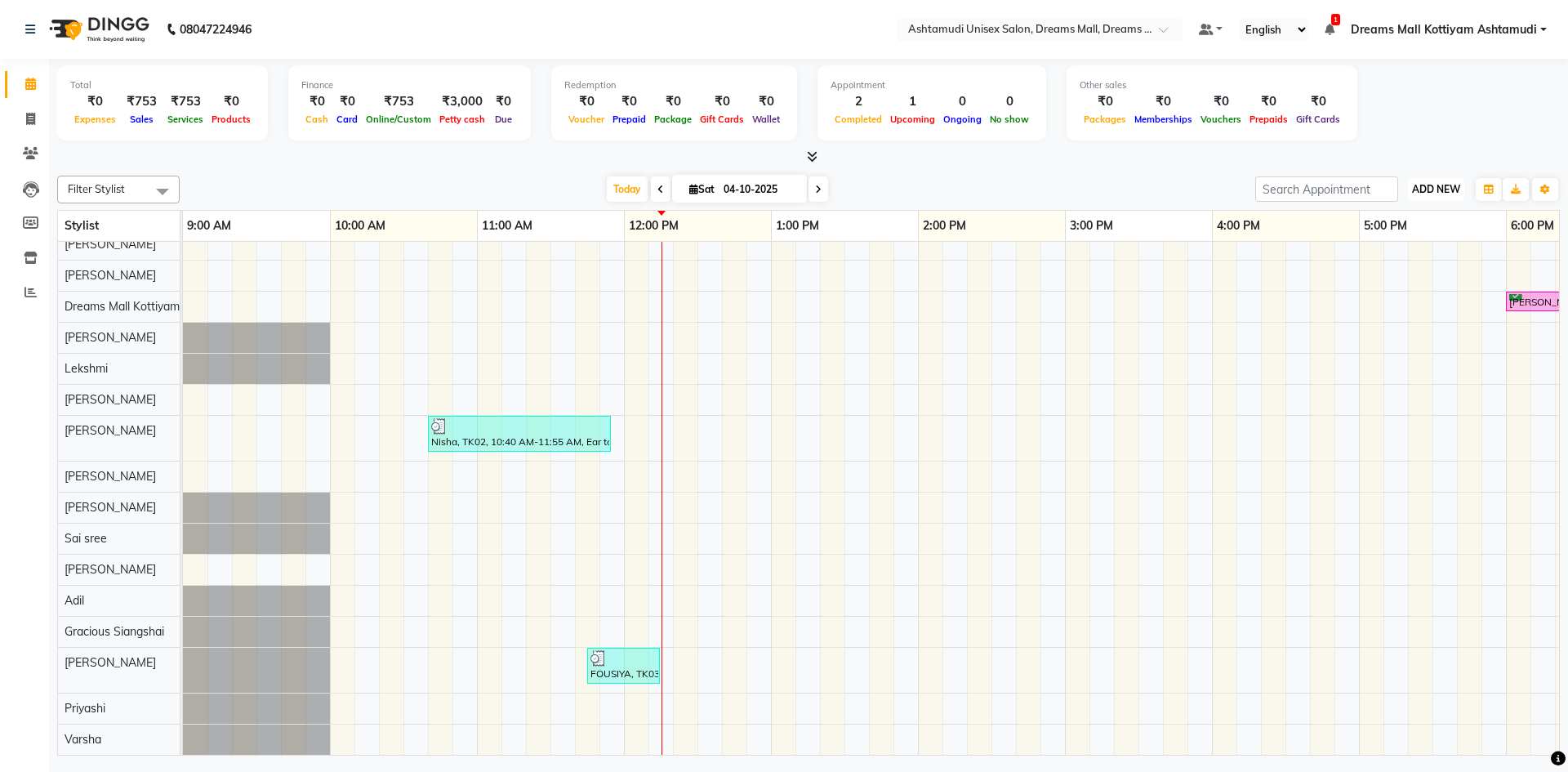
click at [1440, 185] on span "ADD NEW" at bounding box center [1436, 189] width 48 height 12
click at [1408, 213] on button "Add Appointment" at bounding box center [1399, 220] width 129 height 21
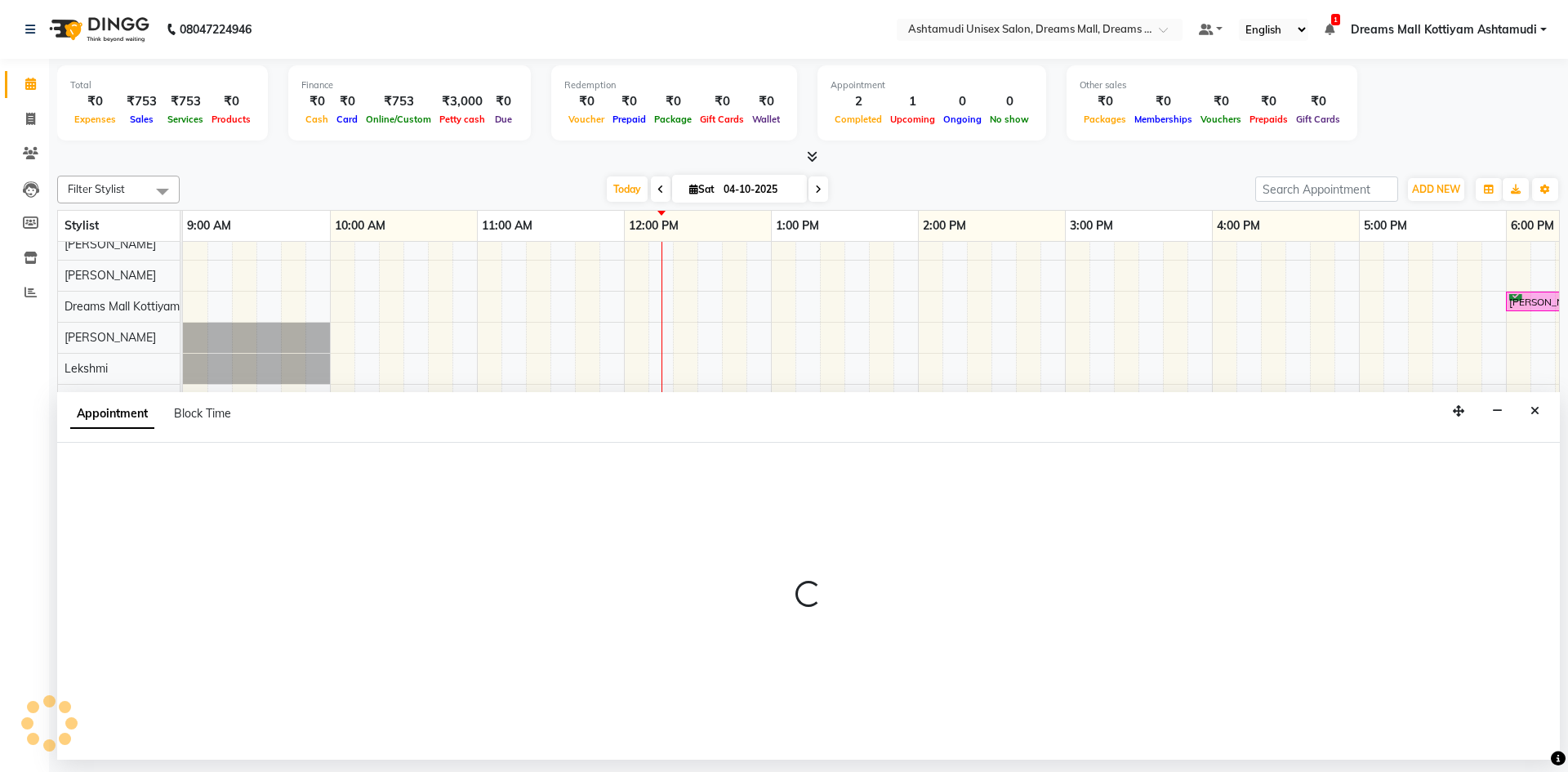
select select "600"
select select "tentative"
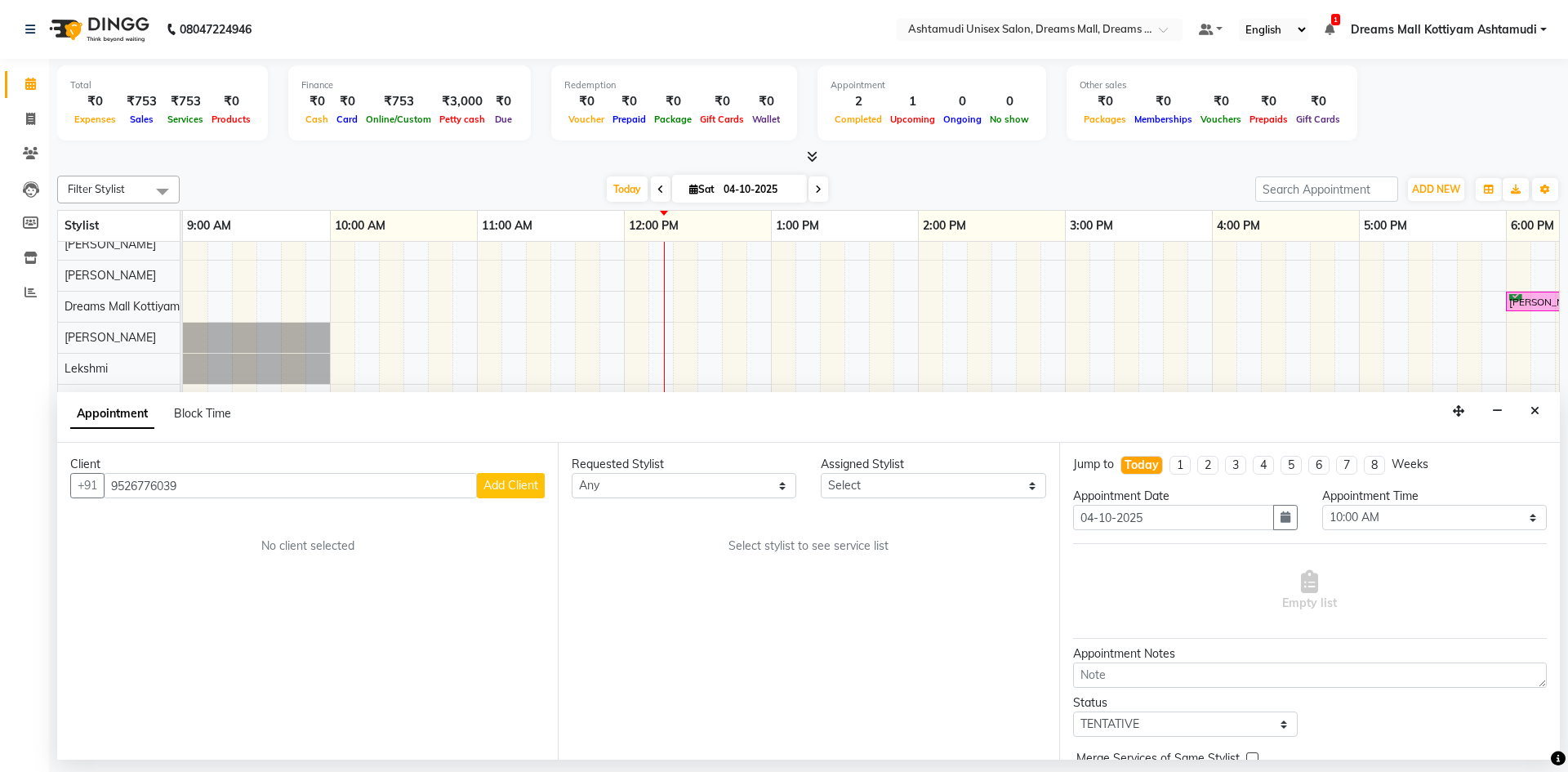
type input "9526776039"
click at [496, 488] on span "Add Client" at bounding box center [511, 484] width 55 height 15
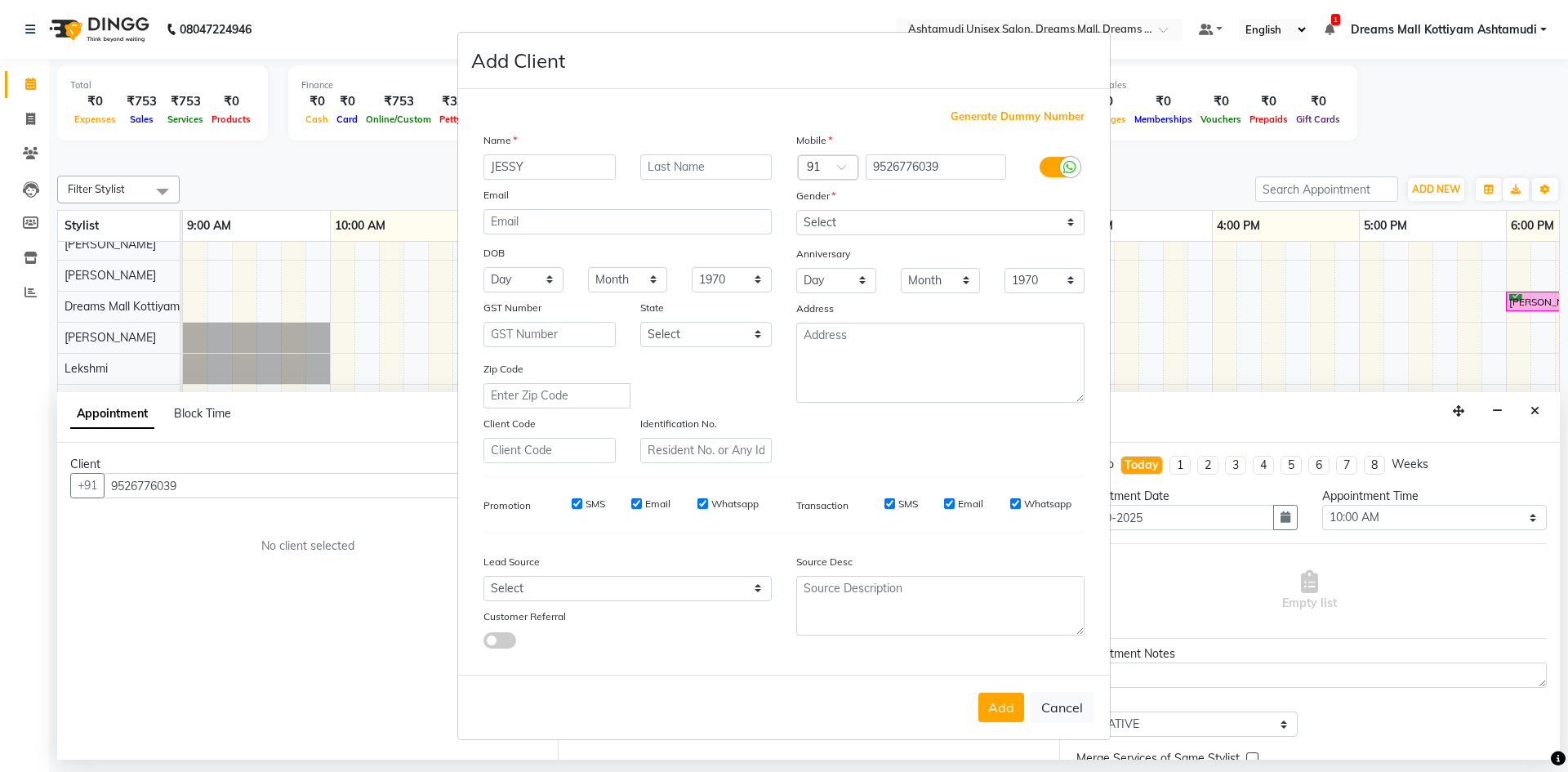
type input "JESSY"
click at [1070, 227] on select "Select [DEMOGRAPHIC_DATA] [DEMOGRAPHIC_DATA] Other Prefer Not To Say" at bounding box center [940, 222] width 288 height 25
select select "female"
click at [797, 210] on select "Select [DEMOGRAPHIC_DATA] [DEMOGRAPHIC_DATA] Other Prefer Not To Say" at bounding box center [940, 222] width 288 height 25
click at [754, 582] on select "Select Walk-in Referral Internet Friend Word of Mouth Advertisement Facebook Ju…" at bounding box center [628, 588] width 288 height 25
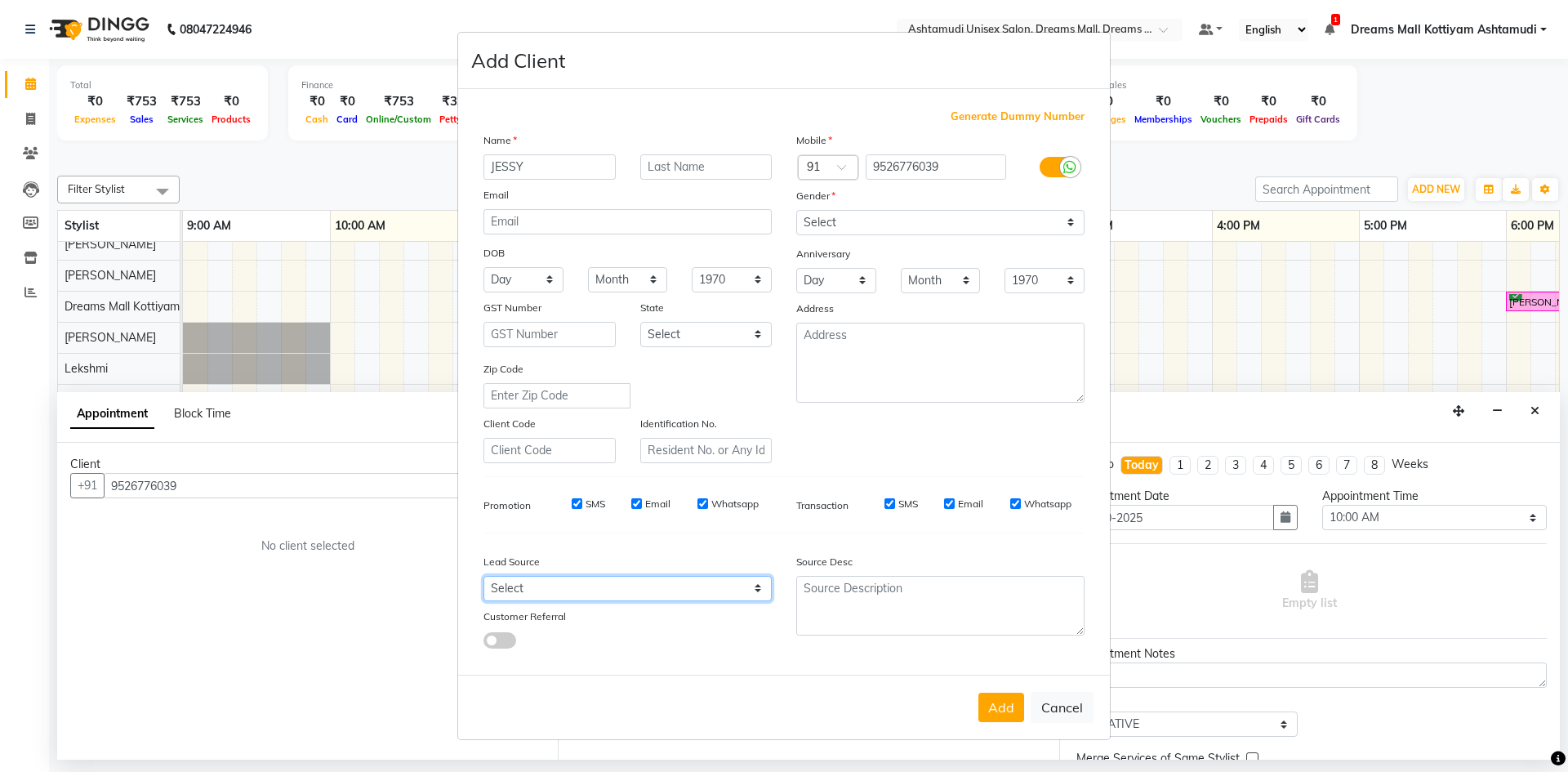
select select "49875"
click at [484, 576] on select "Select Walk-in Referral Internet Friend Word of Mouth Advertisement Facebook Ju…" at bounding box center [628, 588] width 288 height 25
click at [995, 708] on button "Add" at bounding box center [1001, 708] width 45 height 30
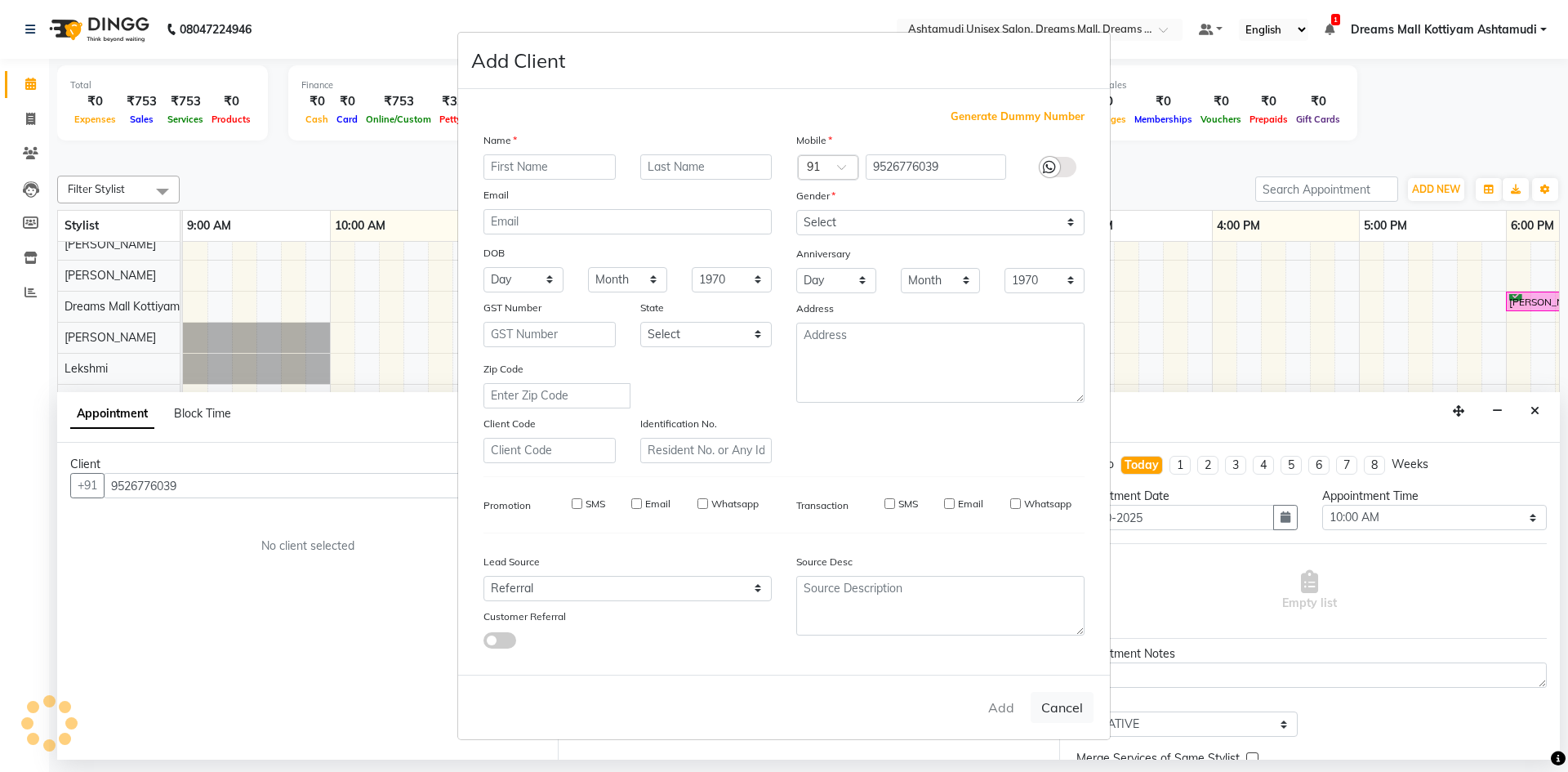
select select
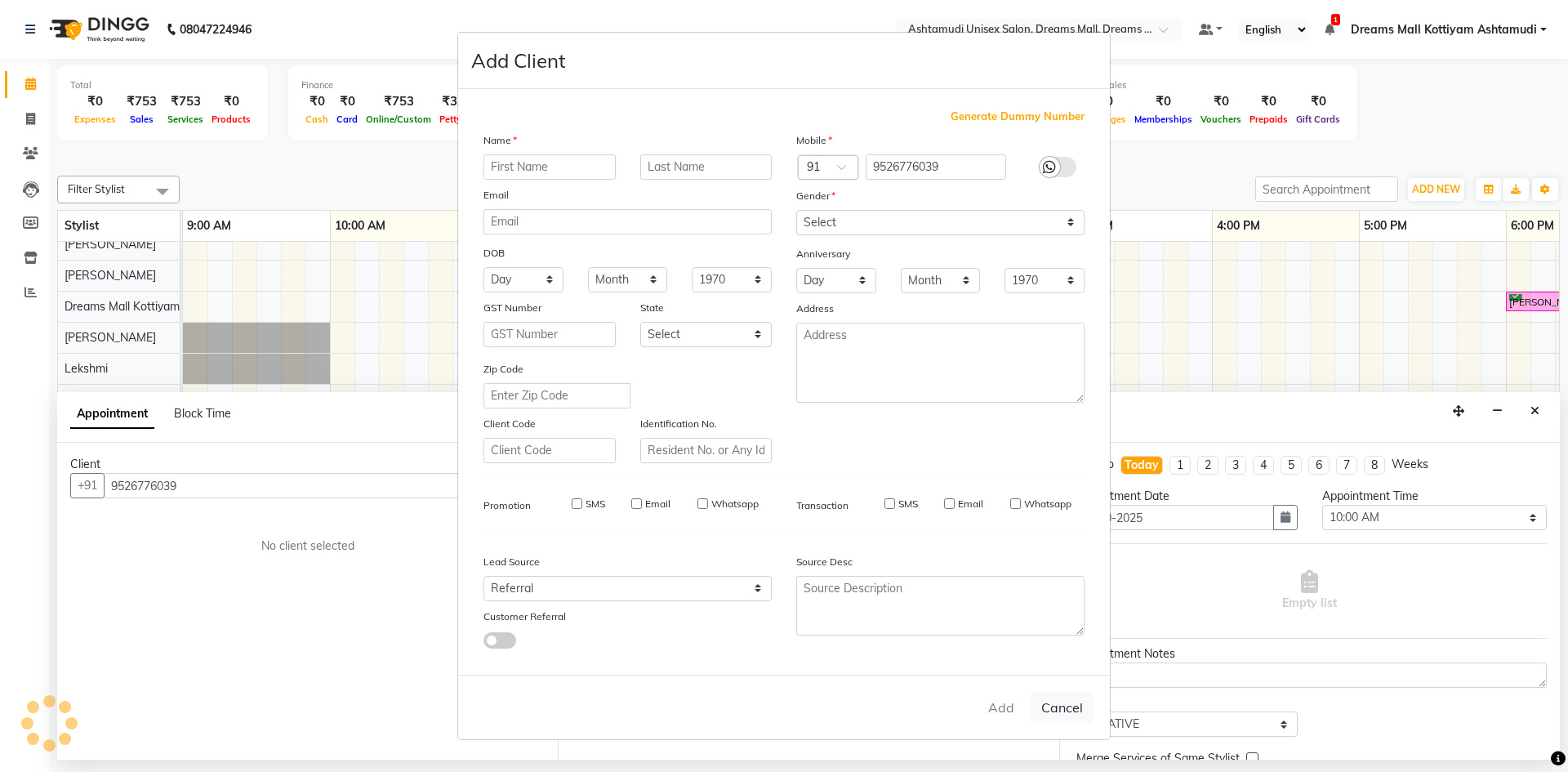
select select
checkbox input "false"
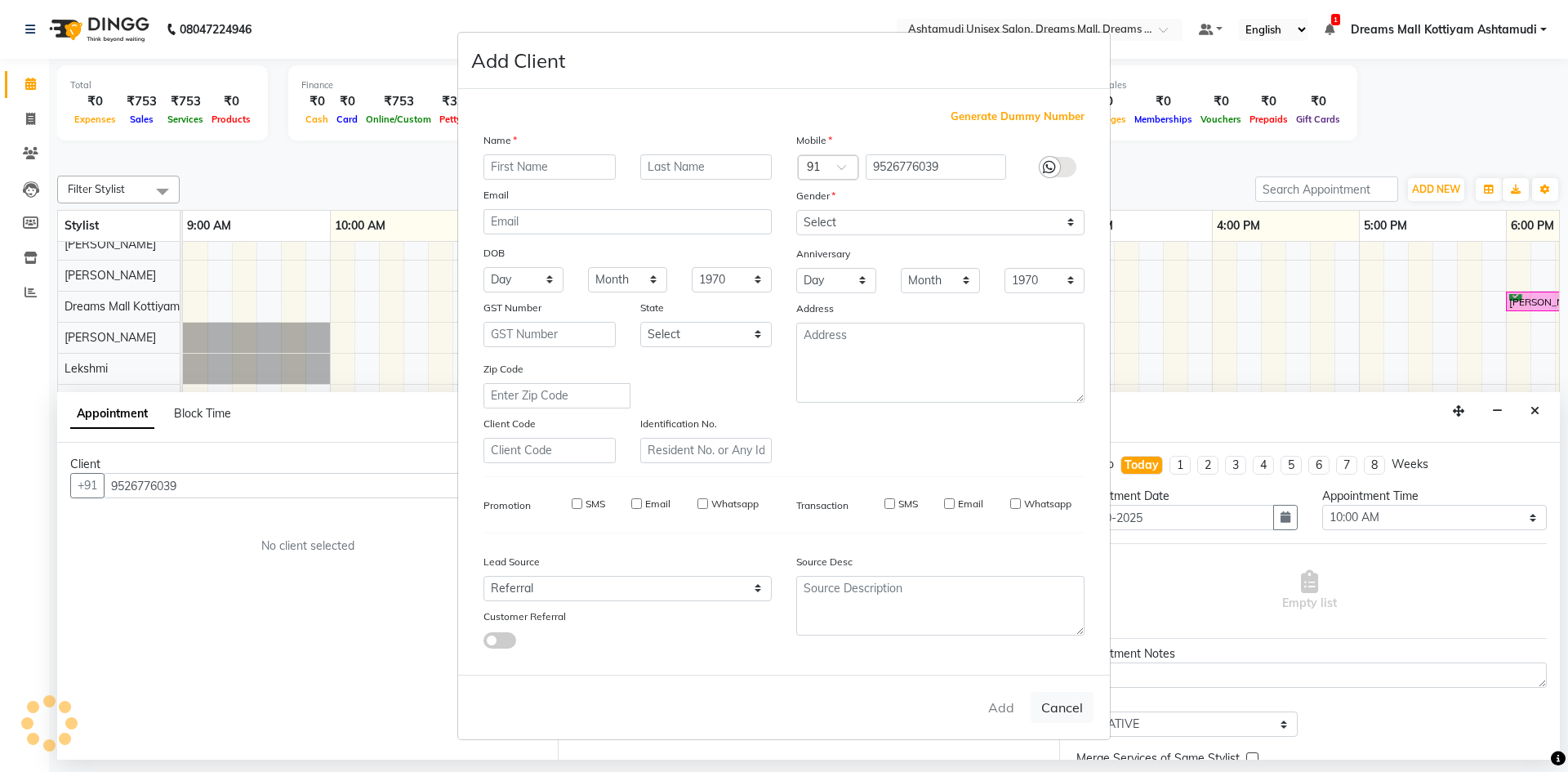
checkbox input "false"
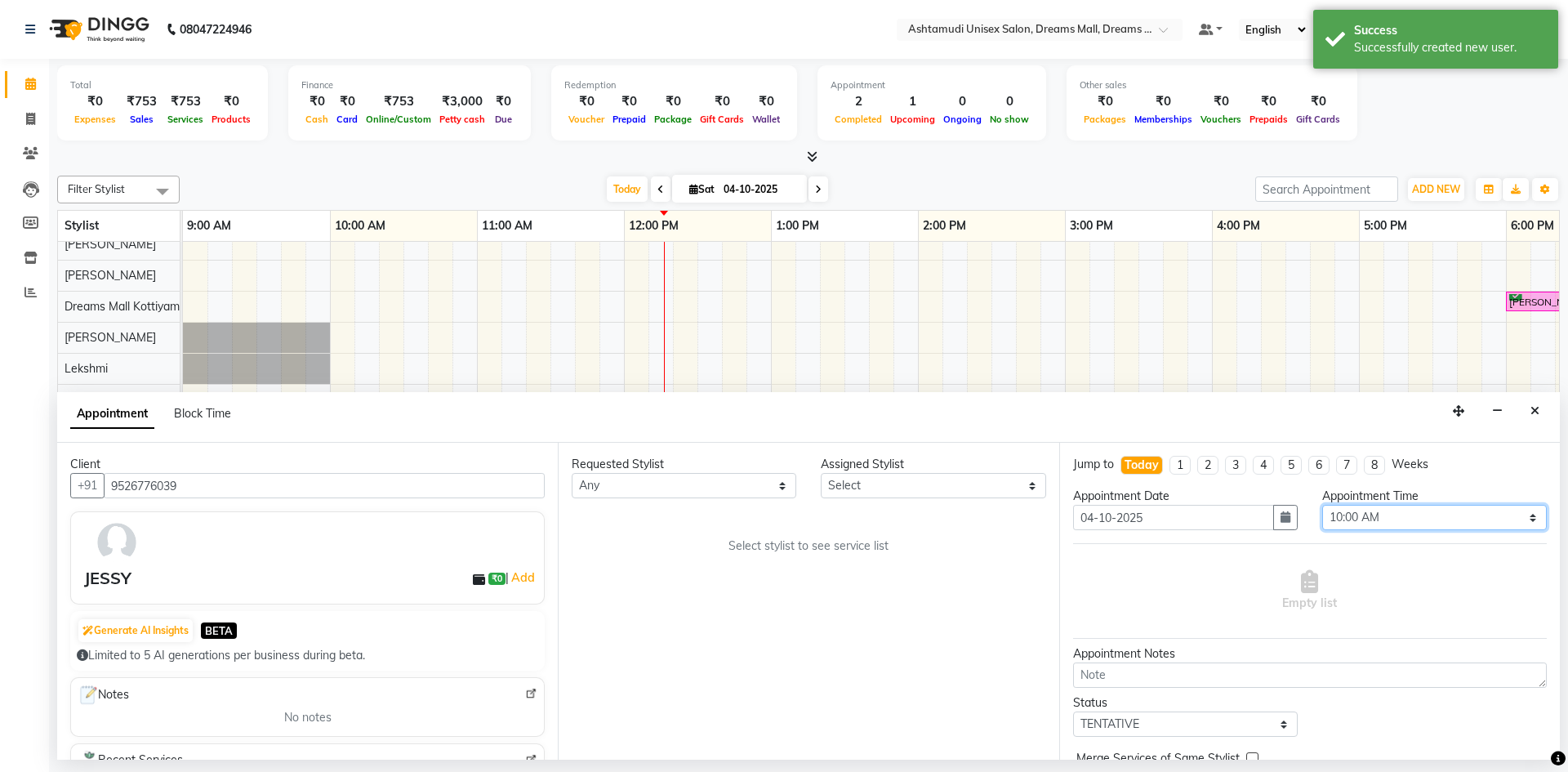
click at [1522, 515] on select "Select 10:00 AM 10:15 AM 10:30 AM 10:45 AM 11:00 AM 11:15 AM 11:30 AM 11:45 AM …" at bounding box center [1435, 517] width 225 height 25
select select "960"
click at [1322, 505] on select "Select 10:00 AM 10:15 AM 10:30 AM 10:45 AM 11:00 AM 11:15 AM 11:30 AM 11:45 AM …" at bounding box center [1435, 517] width 225 height 25
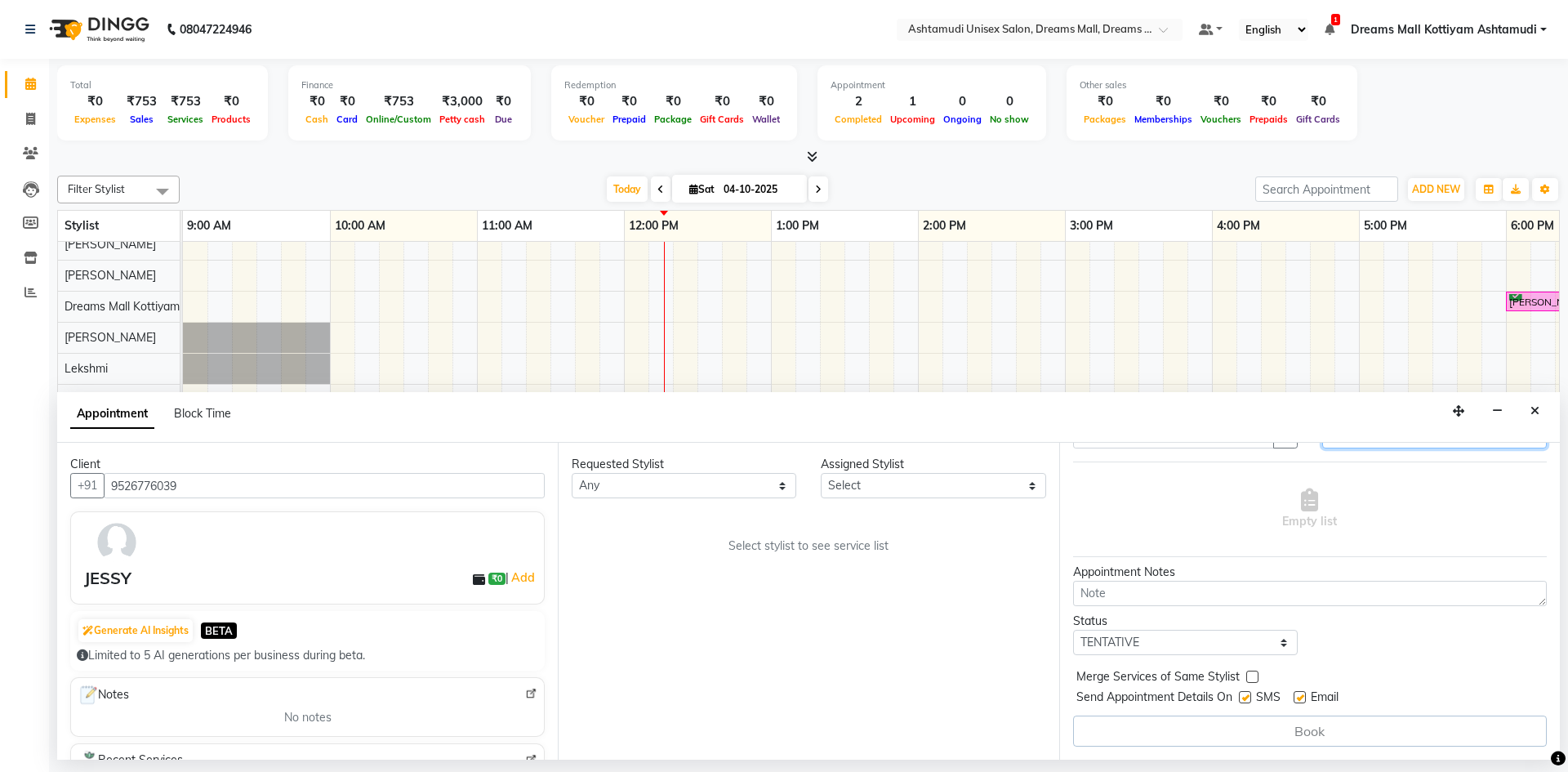
scroll to position [0, 0]
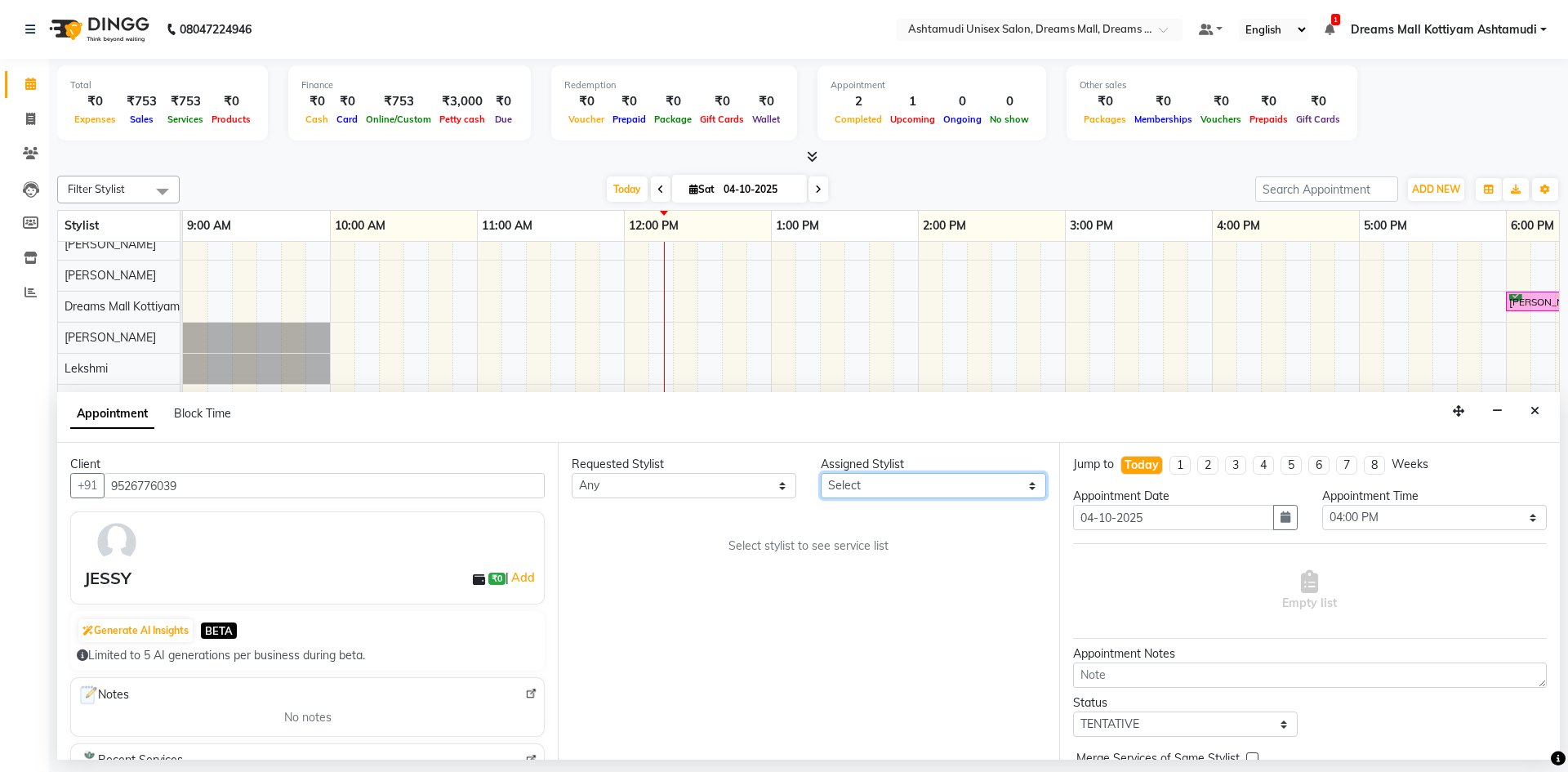
click at [901, 478] on select "Select [PERSON_NAME] AOTULA LONGCHAR [PERSON_NAME] BIKI SARKI [PERSON_NAME] Dre…" at bounding box center [933, 485] width 225 height 25
select select "63210"
click at [821, 473] on select "Select [PERSON_NAME] AOTULA LONGCHAR [PERSON_NAME] BIKI SARKI [PERSON_NAME] Dre…" at bounding box center [933, 485] width 225 height 25
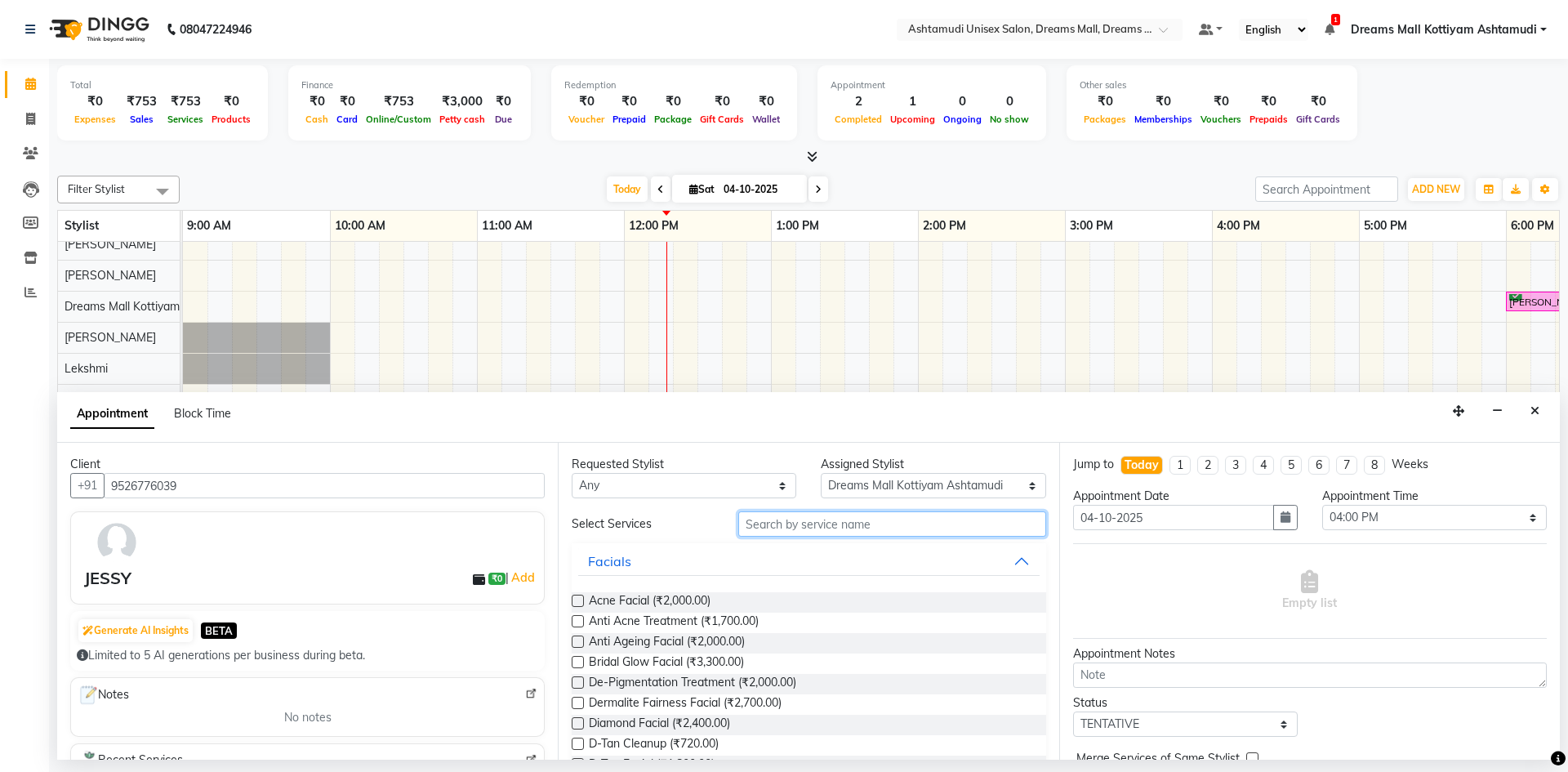
click at [843, 525] on input "text" at bounding box center [892, 524] width 308 height 25
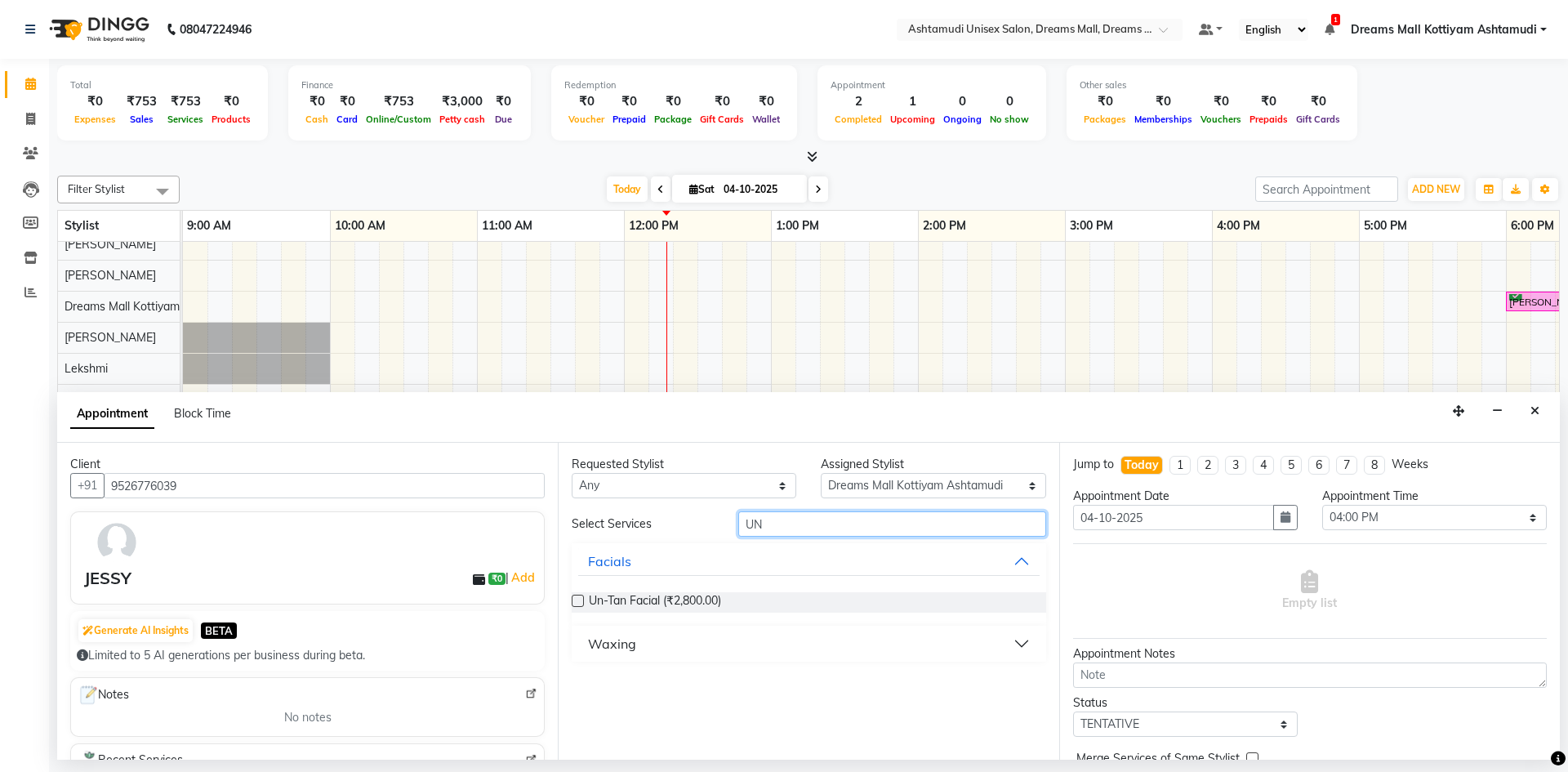
type input "UN"
click at [574, 603] on label at bounding box center [578, 600] width 12 height 12
click at [574, 603] on input "checkbox" at bounding box center [577, 602] width 10 height 10
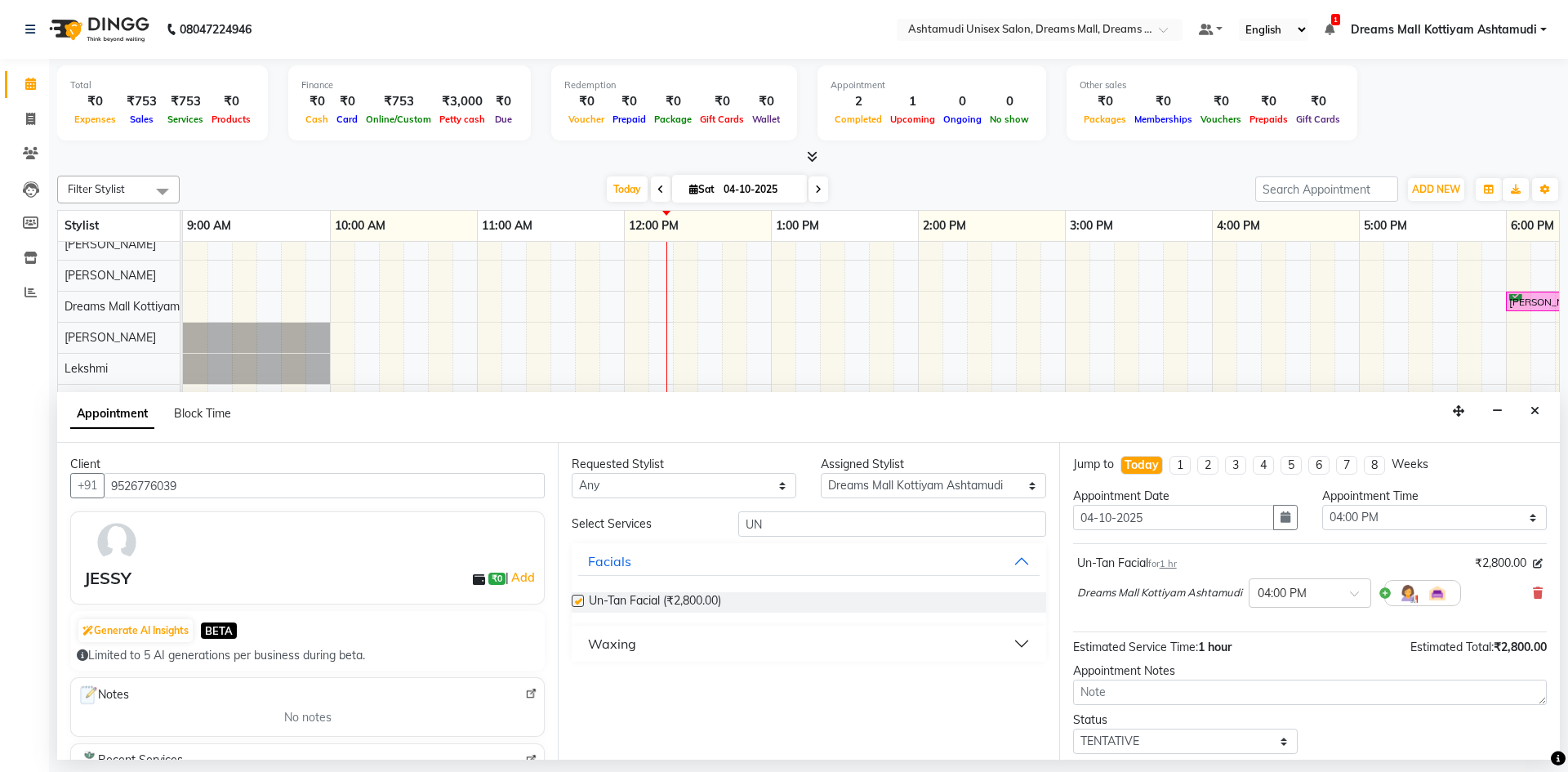
checkbox input "false"
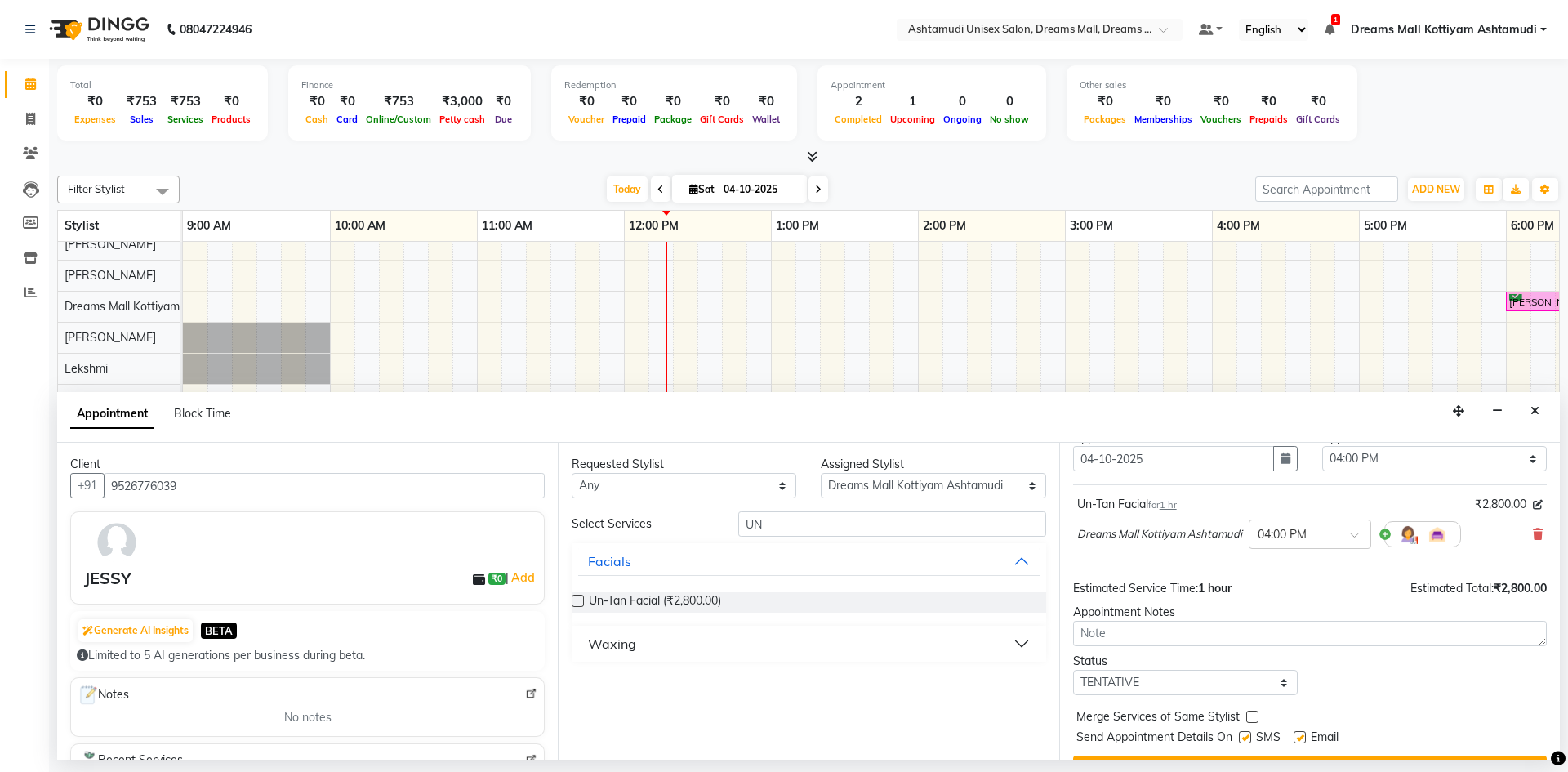
scroll to position [98, 0]
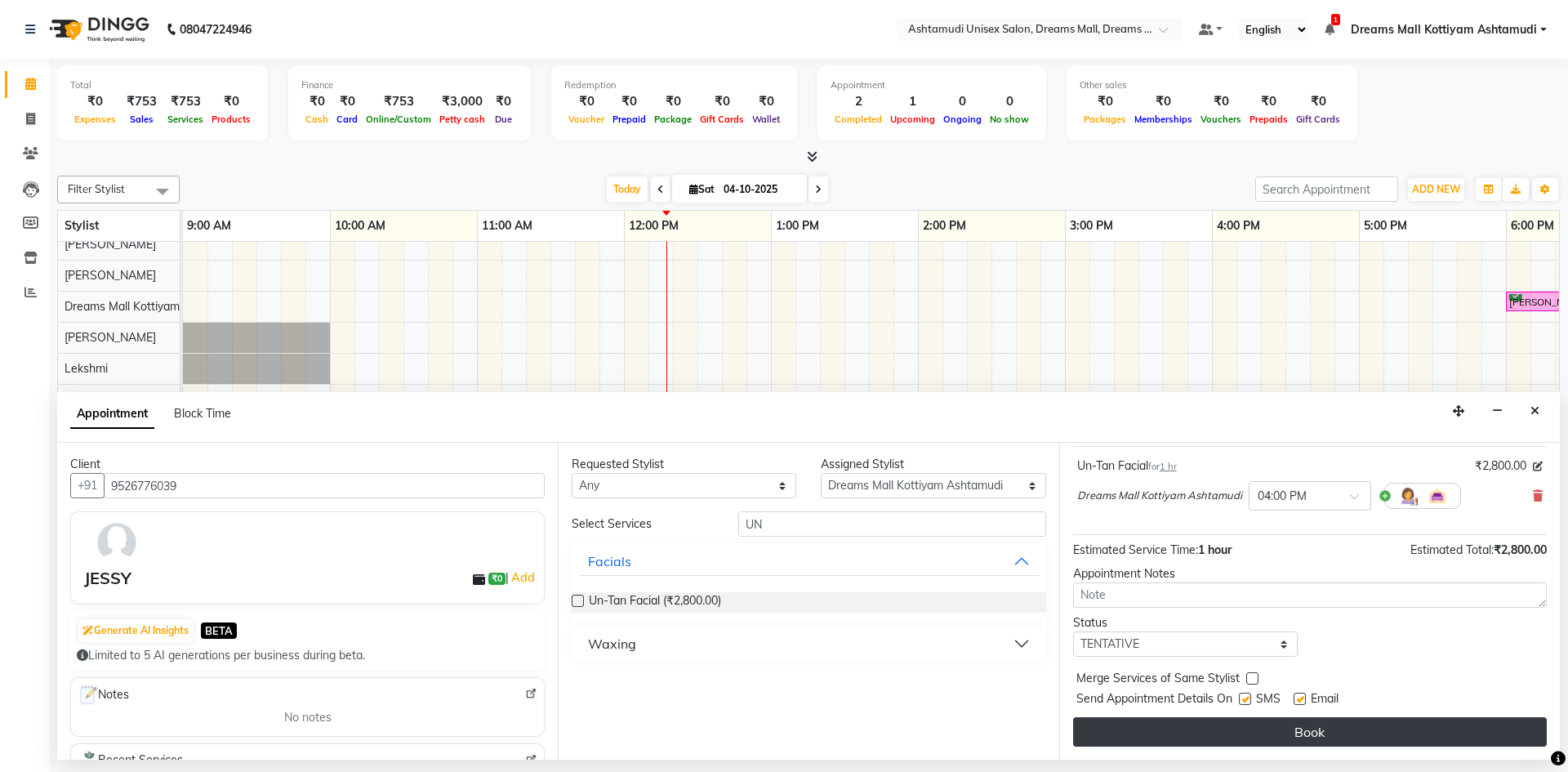
click at [1303, 730] on button "Book" at bounding box center [1309, 732] width 473 height 30
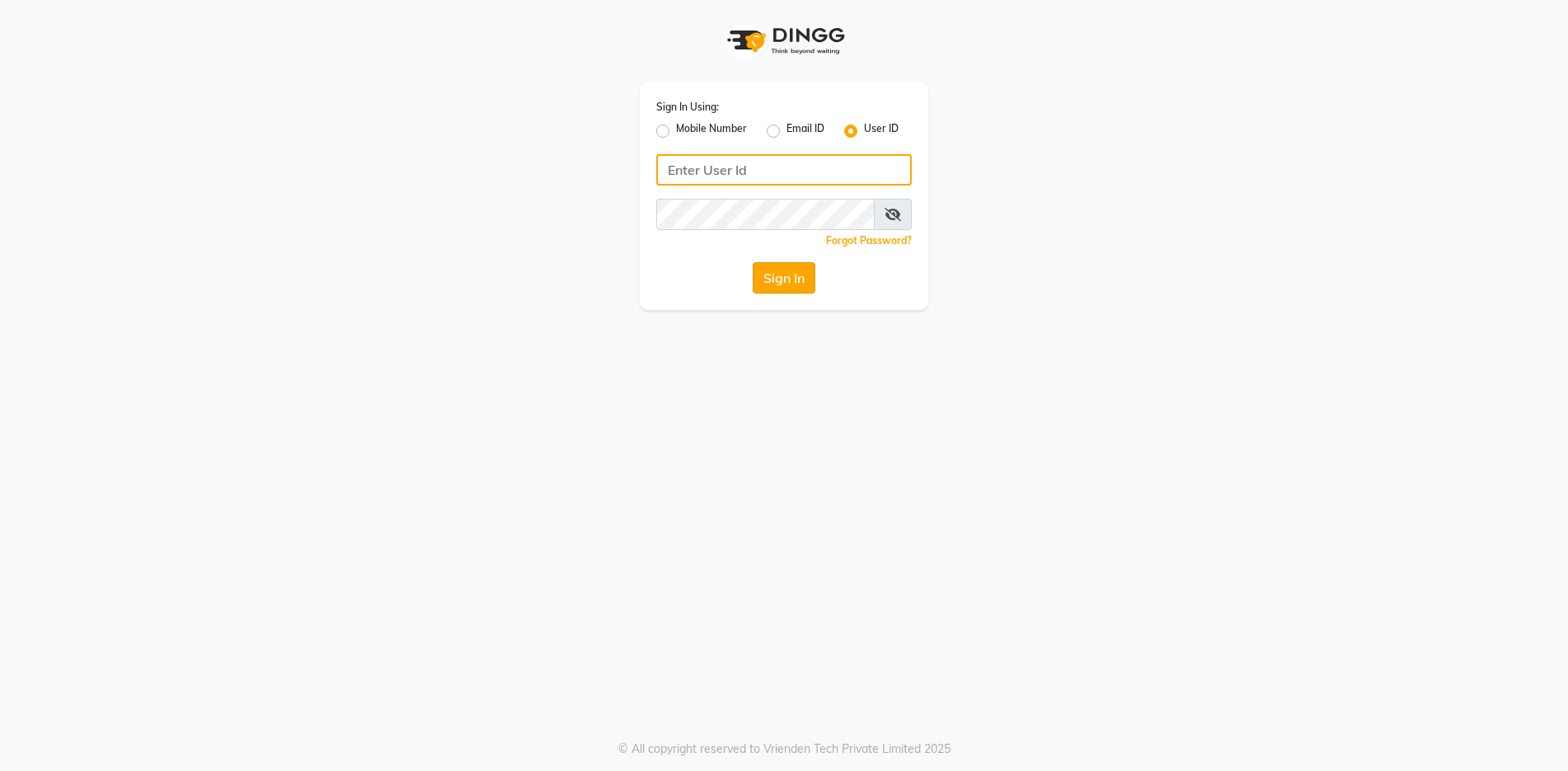
type input "e3202-14"
click at [777, 277] on button "Sign In" at bounding box center [784, 278] width 62 height 32
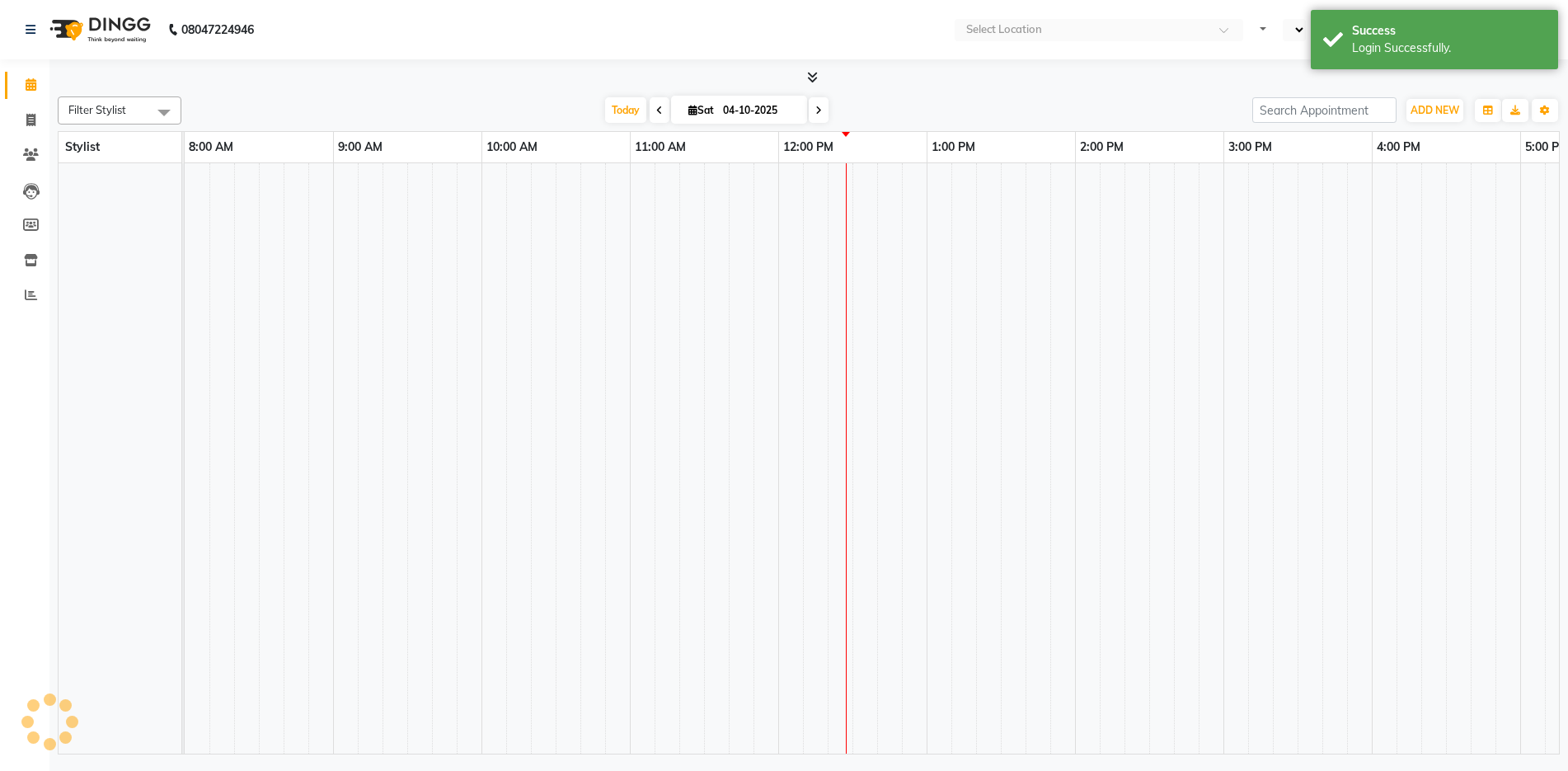
select select "en"
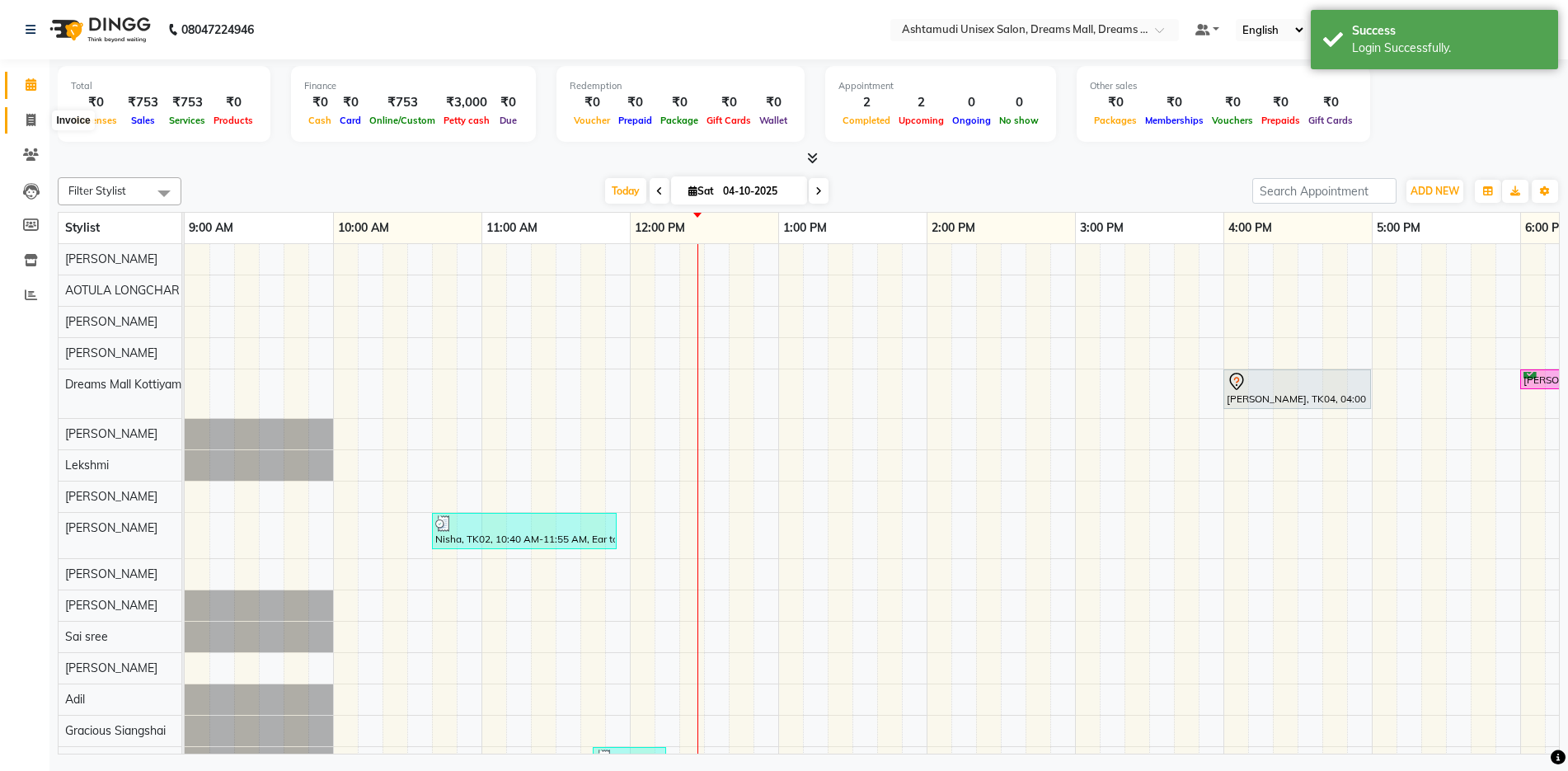
click at [30, 120] on icon at bounding box center [31, 120] width 9 height 12
select select "service"
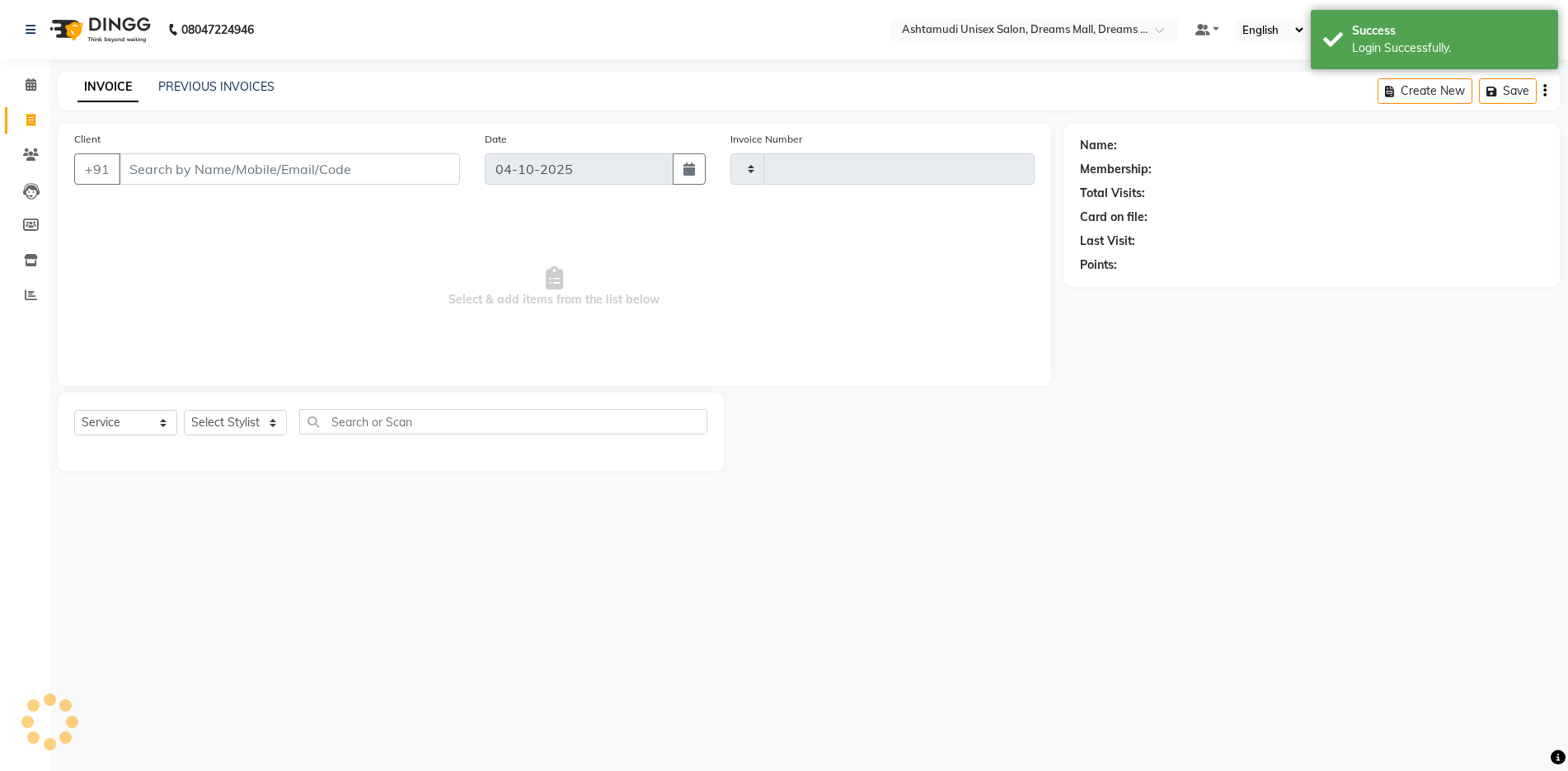
type input "4639"
select select "7264"
click at [150, 173] on input "Client" at bounding box center [289, 169] width 341 height 32
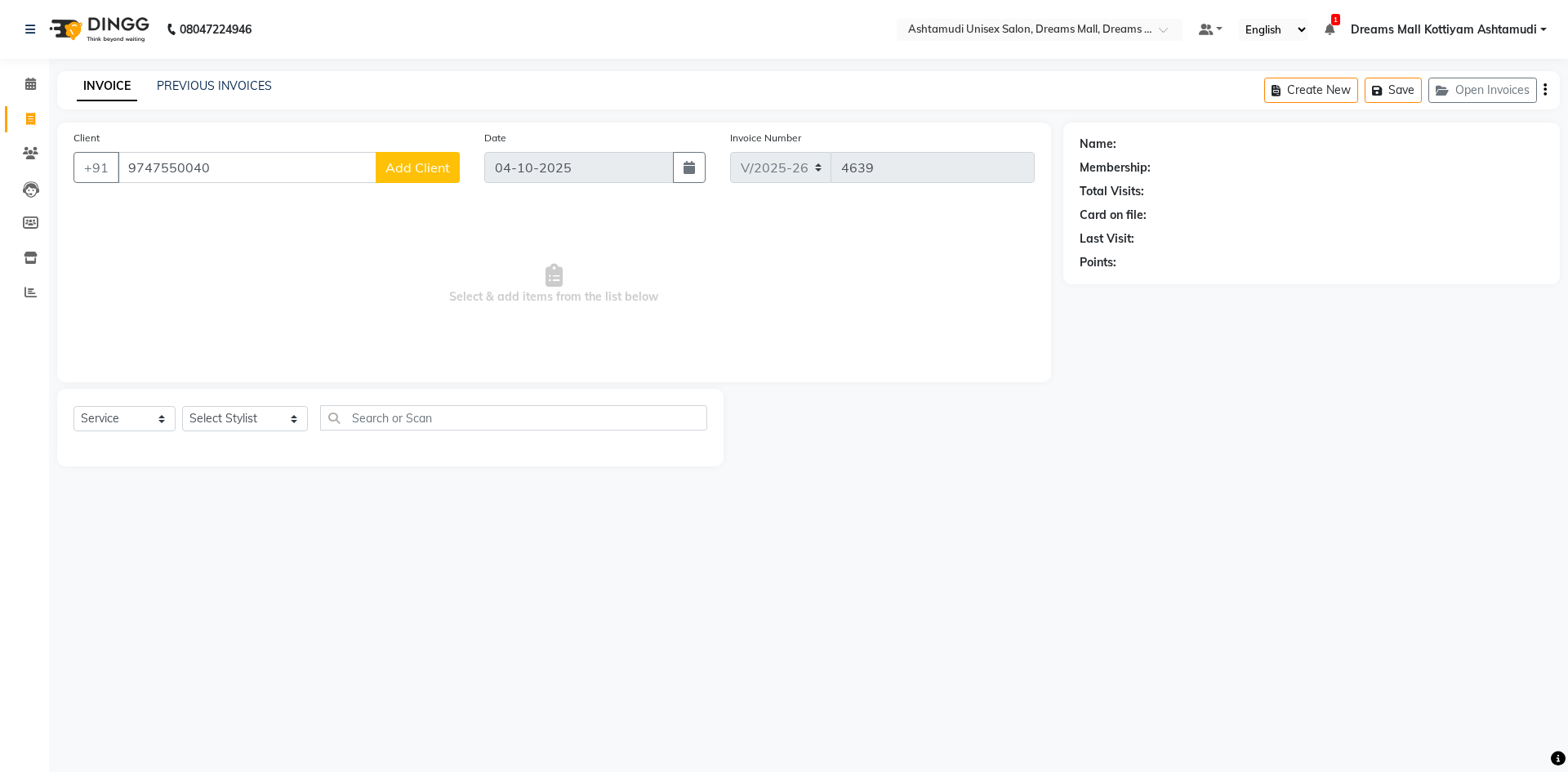
type input "9747550040"
click at [421, 158] on button "Add Client" at bounding box center [417, 167] width 85 height 31
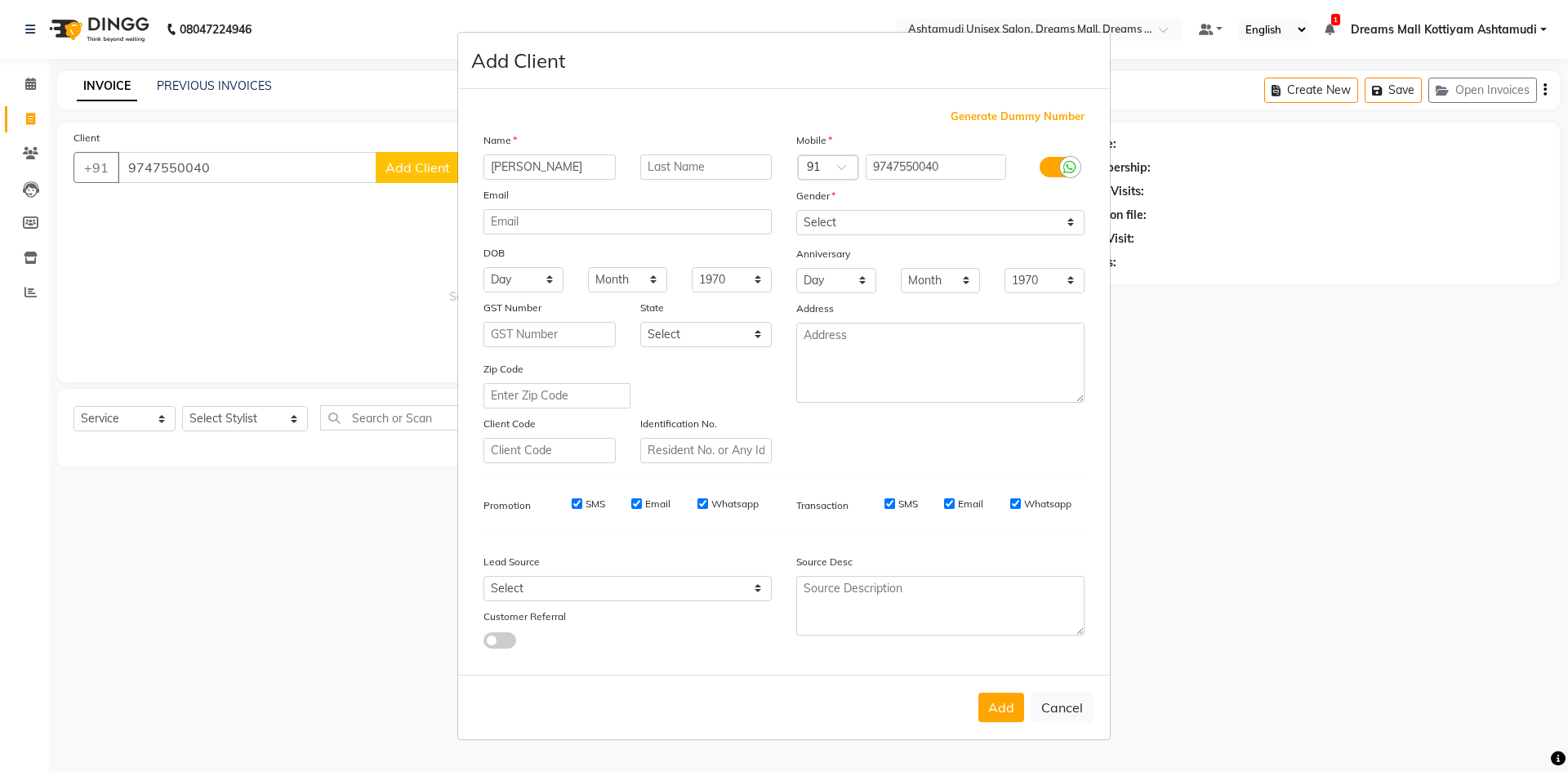
type input "[PERSON_NAME]"
click at [960, 214] on select "Select [DEMOGRAPHIC_DATA] [DEMOGRAPHIC_DATA] Other Prefer Not To Say" at bounding box center [940, 222] width 288 height 25
select select "[DEMOGRAPHIC_DATA]"
click at [797, 210] on select "Select [DEMOGRAPHIC_DATA] [DEMOGRAPHIC_DATA] Other Prefer Not To Say" at bounding box center [940, 222] width 288 height 25
click at [640, 584] on select "Select Walk-in Referral Internet Friend Word of Mouth Advertisement Facebook Ju…" at bounding box center [628, 588] width 288 height 25
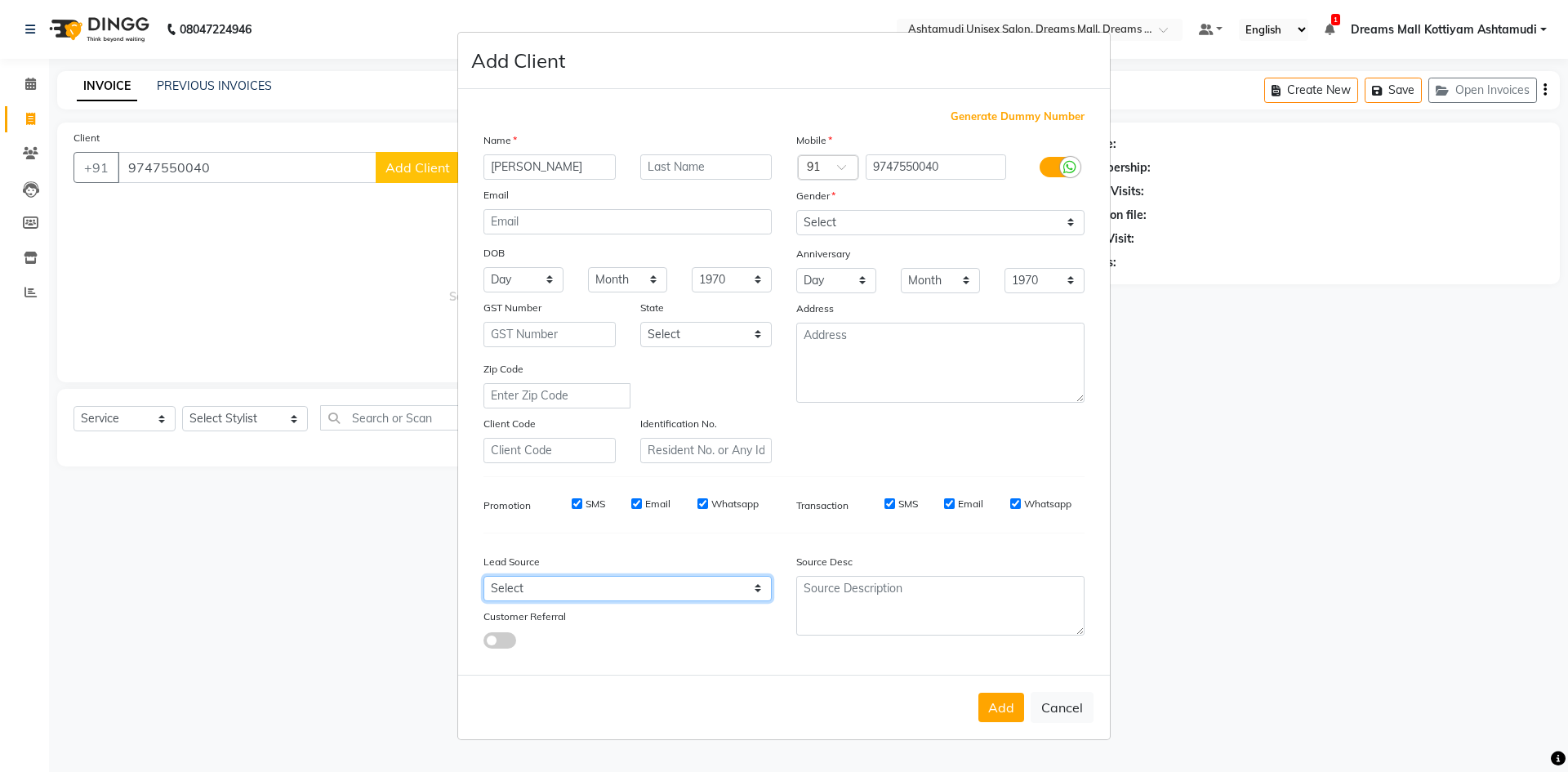
select select "49875"
click at [484, 576] on select "Select Walk-in Referral Internet Friend Word of Mouth Advertisement Facebook Ju…" at bounding box center [628, 588] width 288 height 25
click at [1010, 705] on button "Add" at bounding box center [1001, 708] width 45 height 30
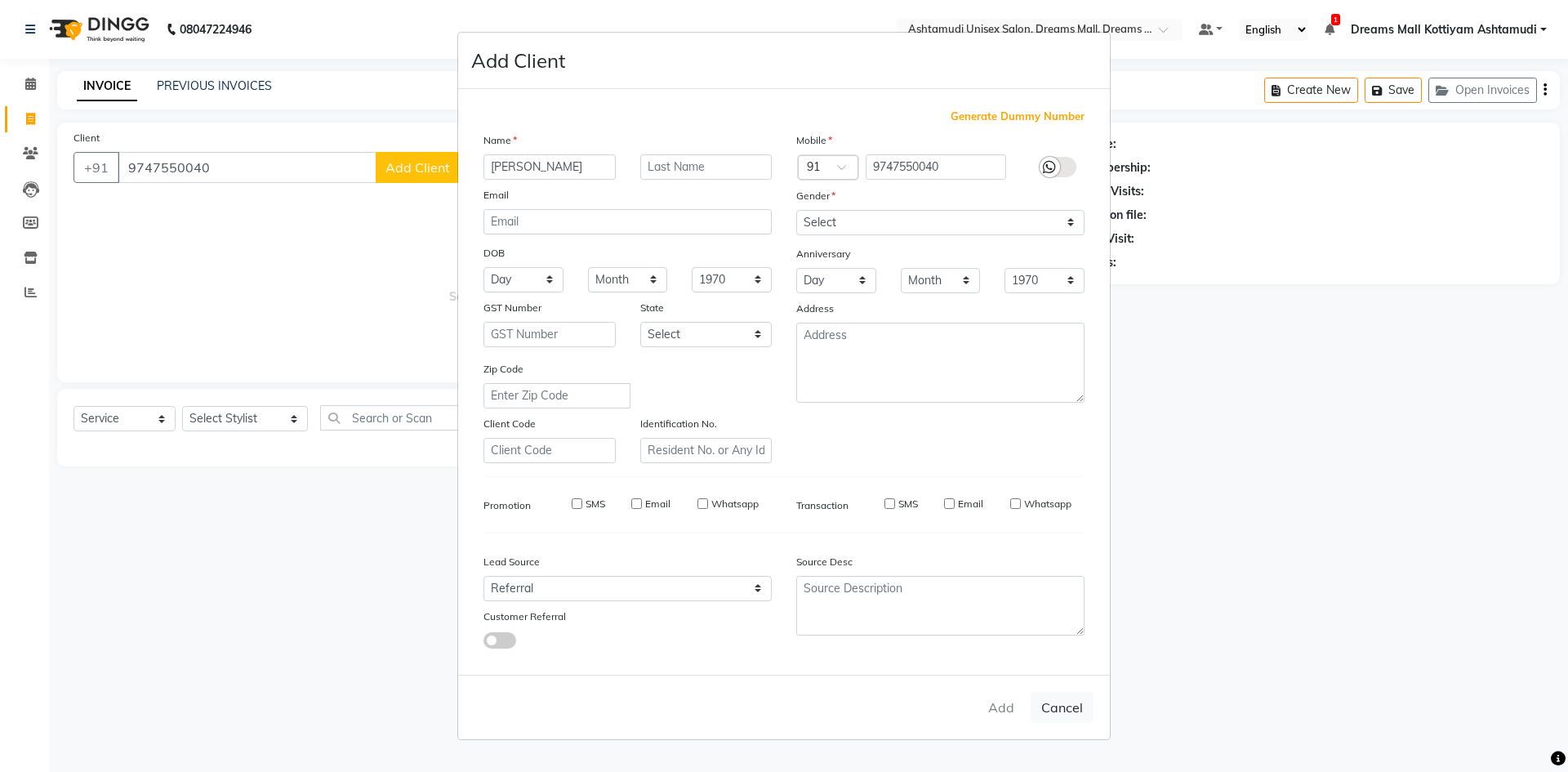
select select
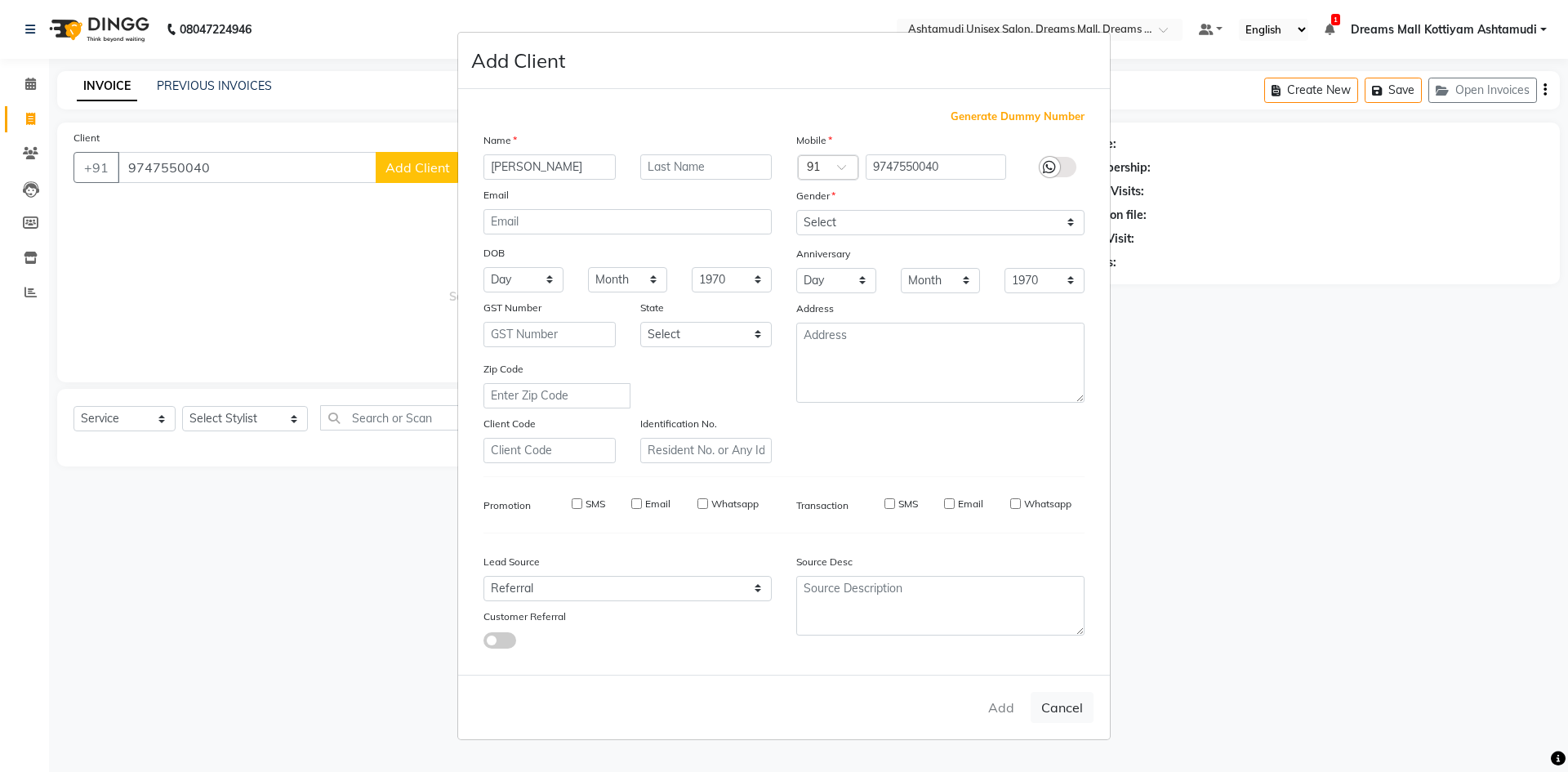
select select
checkbox input "false"
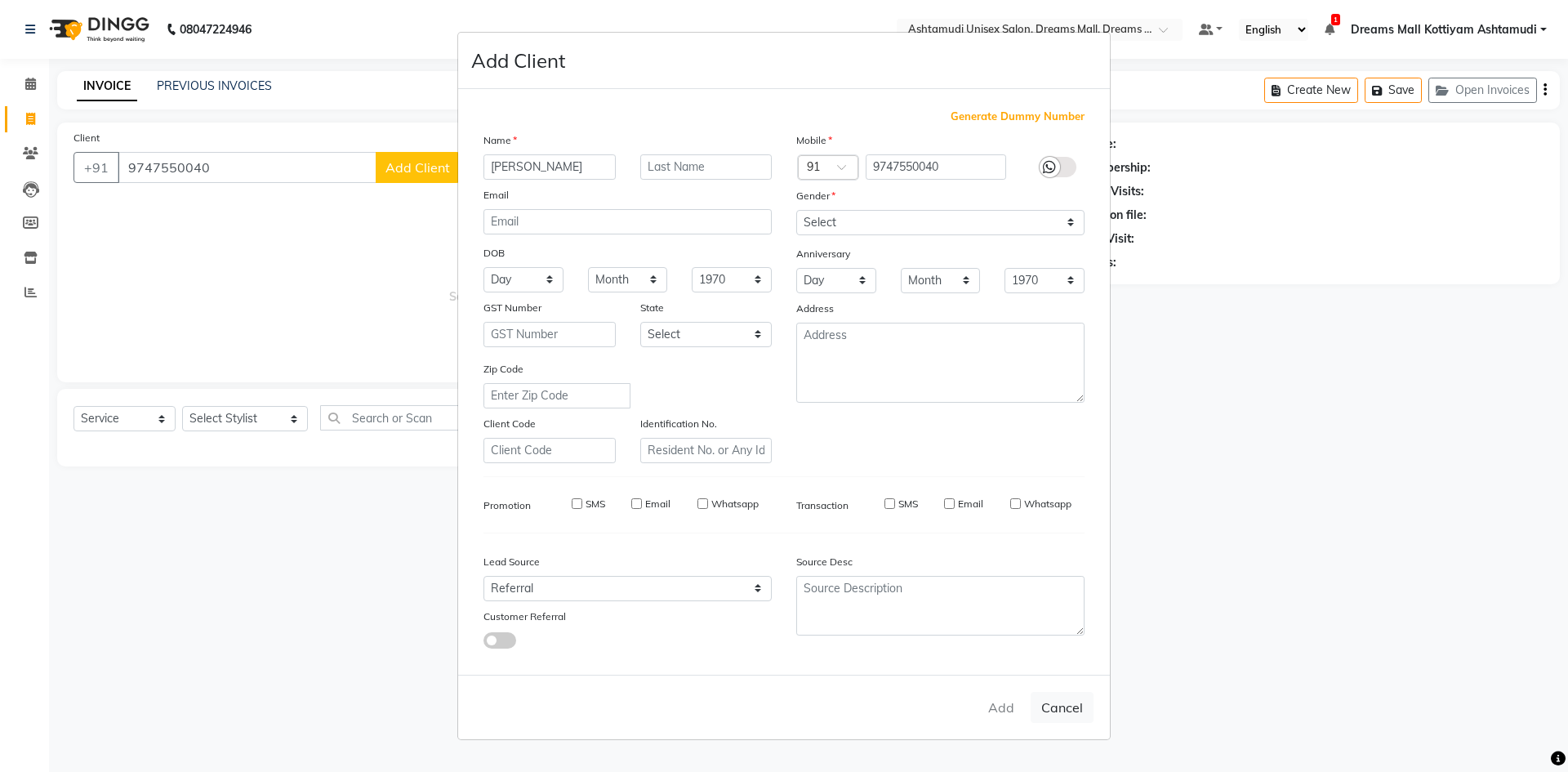
checkbox input "false"
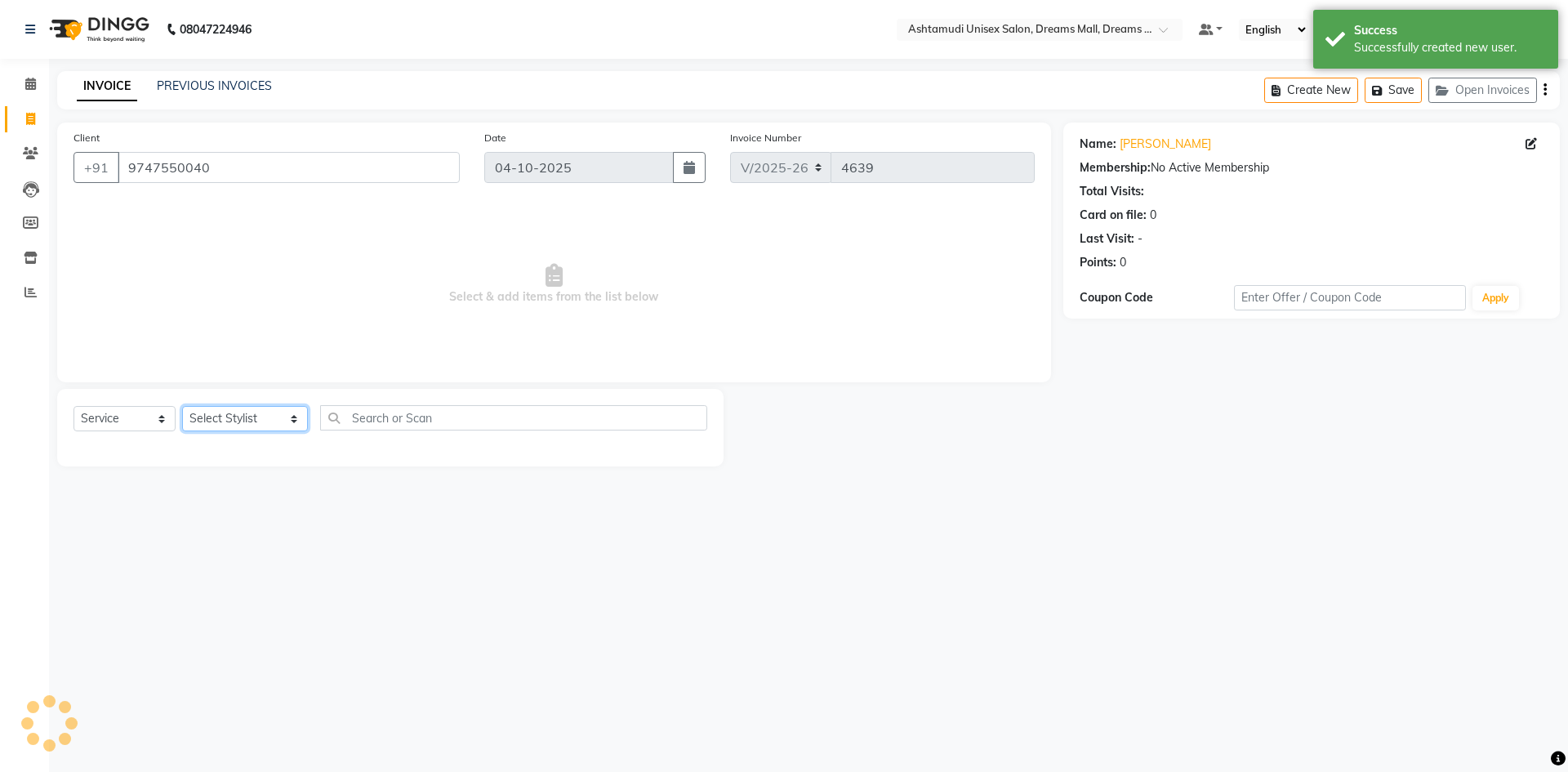
click at [264, 422] on select "Select Stylist [PERSON_NAME] AOTULA LONGCHAR [PERSON_NAME] BIKI SARKI [PERSON_N…" at bounding box center [245, 418] width 126 height 25
select select "68167"
click at [182, 406] on select "Select Stylist [PERSON_NAME] AOTULA LONGCHAR [PERSON_NAME] BIKI SARKI [PERSON_N…" at bounding box center [245, 418] width 126 height 25
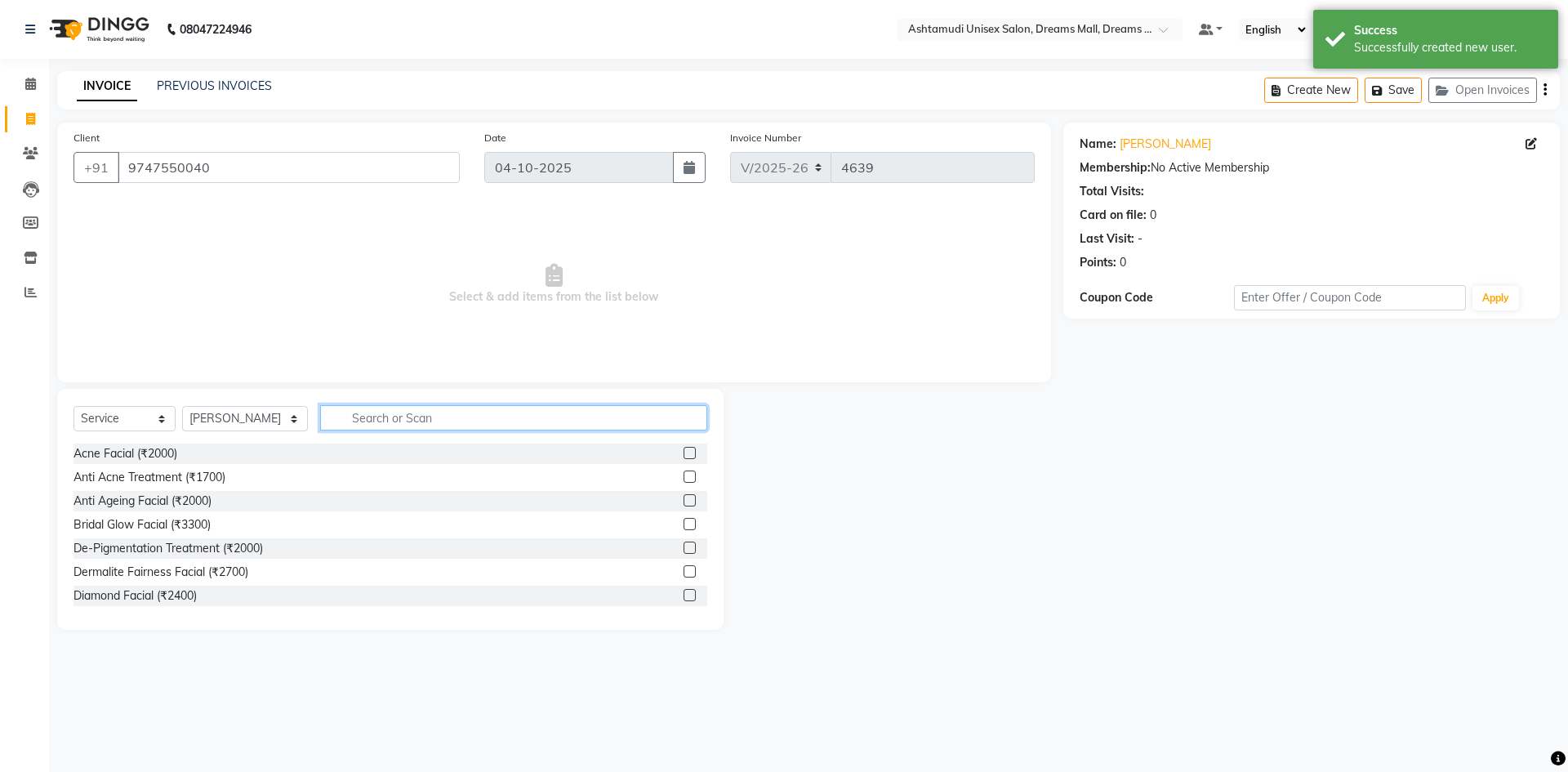
click at [426, 413] on input "text" at bounding box center [513, 417] width 387 height 25
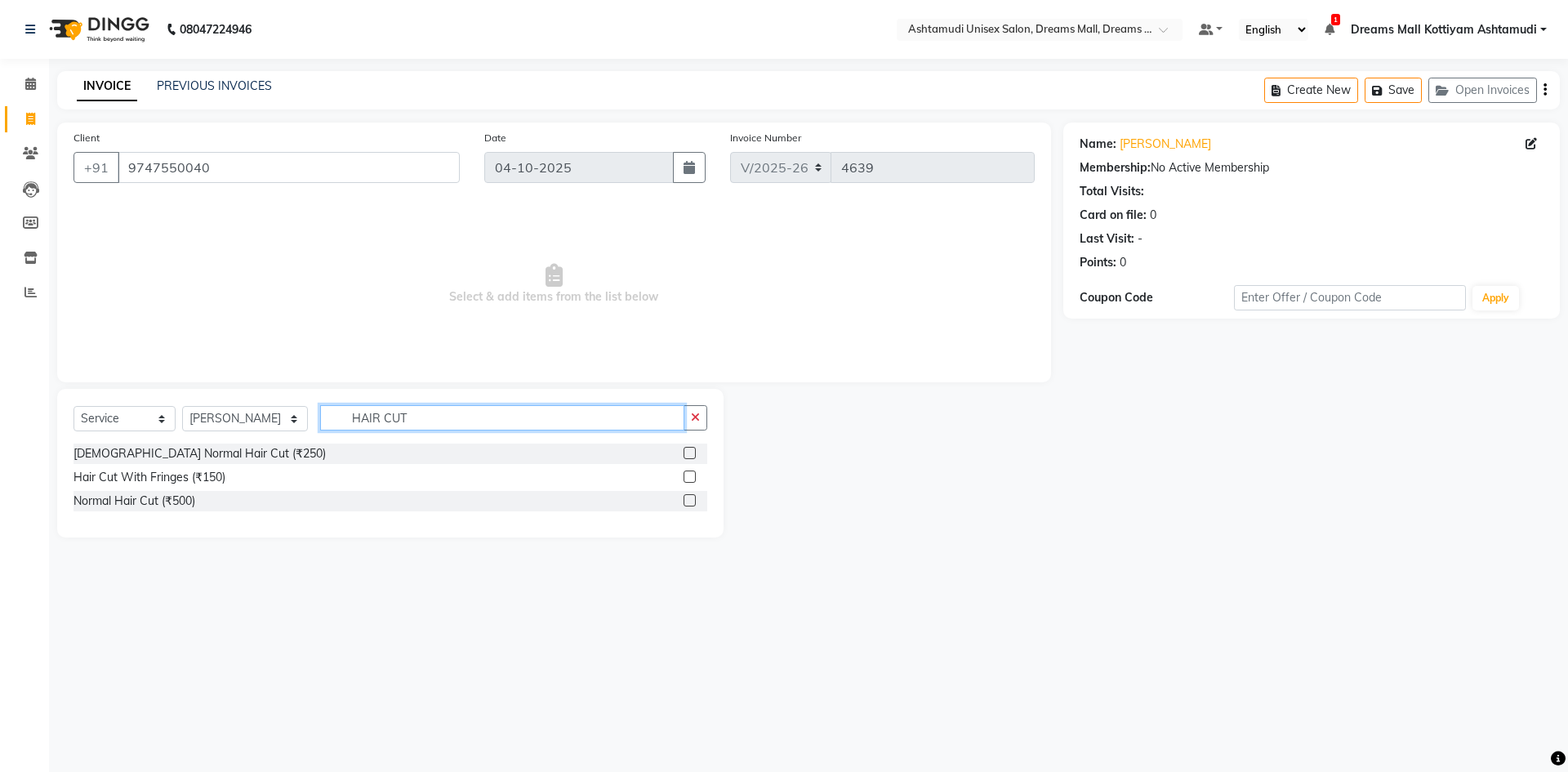
type input "HAIR CUT"
click at [693, 454] on label at bounding box center [689, 453] width 12 height 12
click at [693, 454] on input "checkbox" at bounding box center [689, 453] width 10 height 10
checkbox input "true"
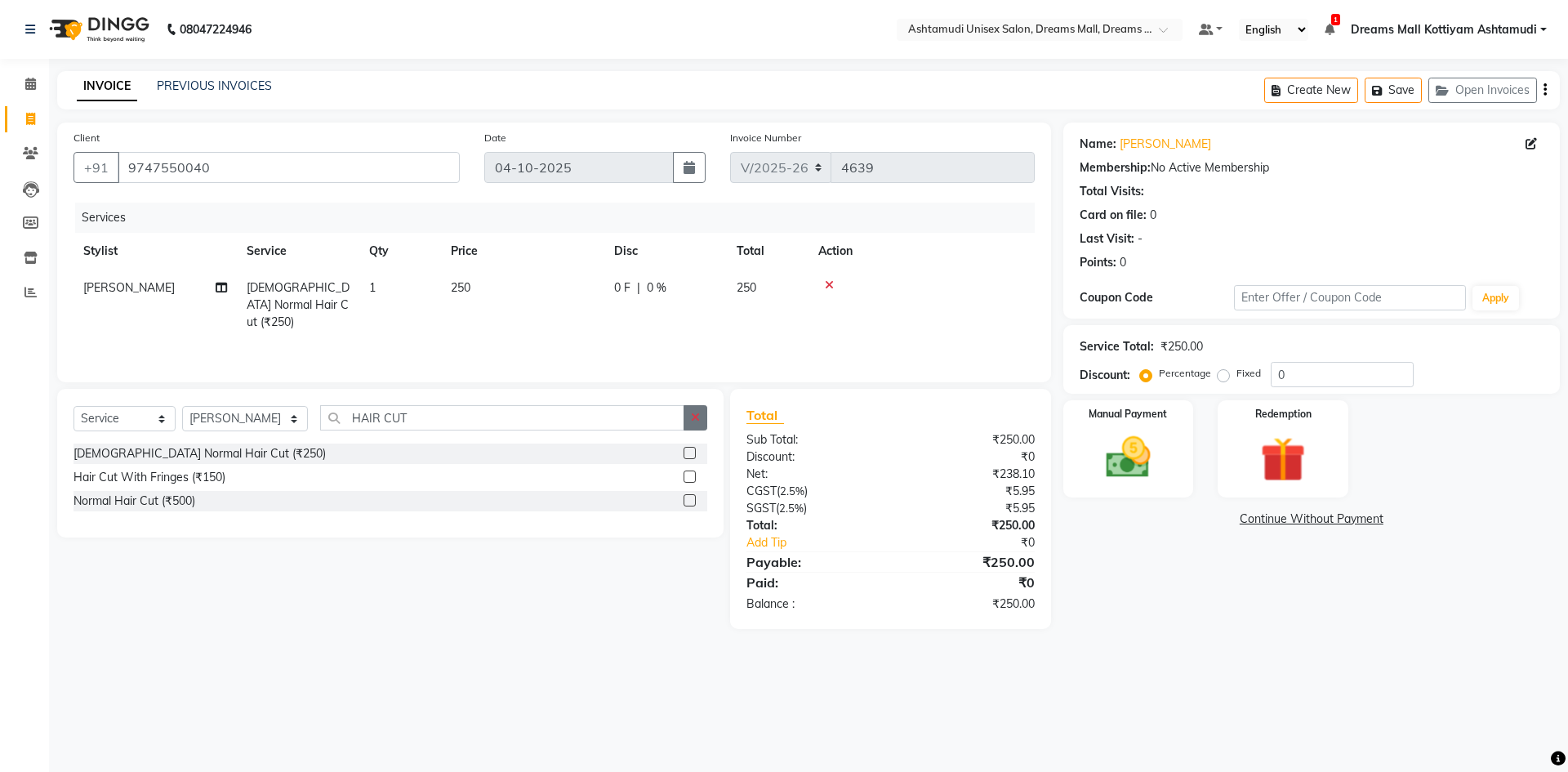
click at [693, 430] on button "button" at bounding box center [695, 417] width 24 height 25
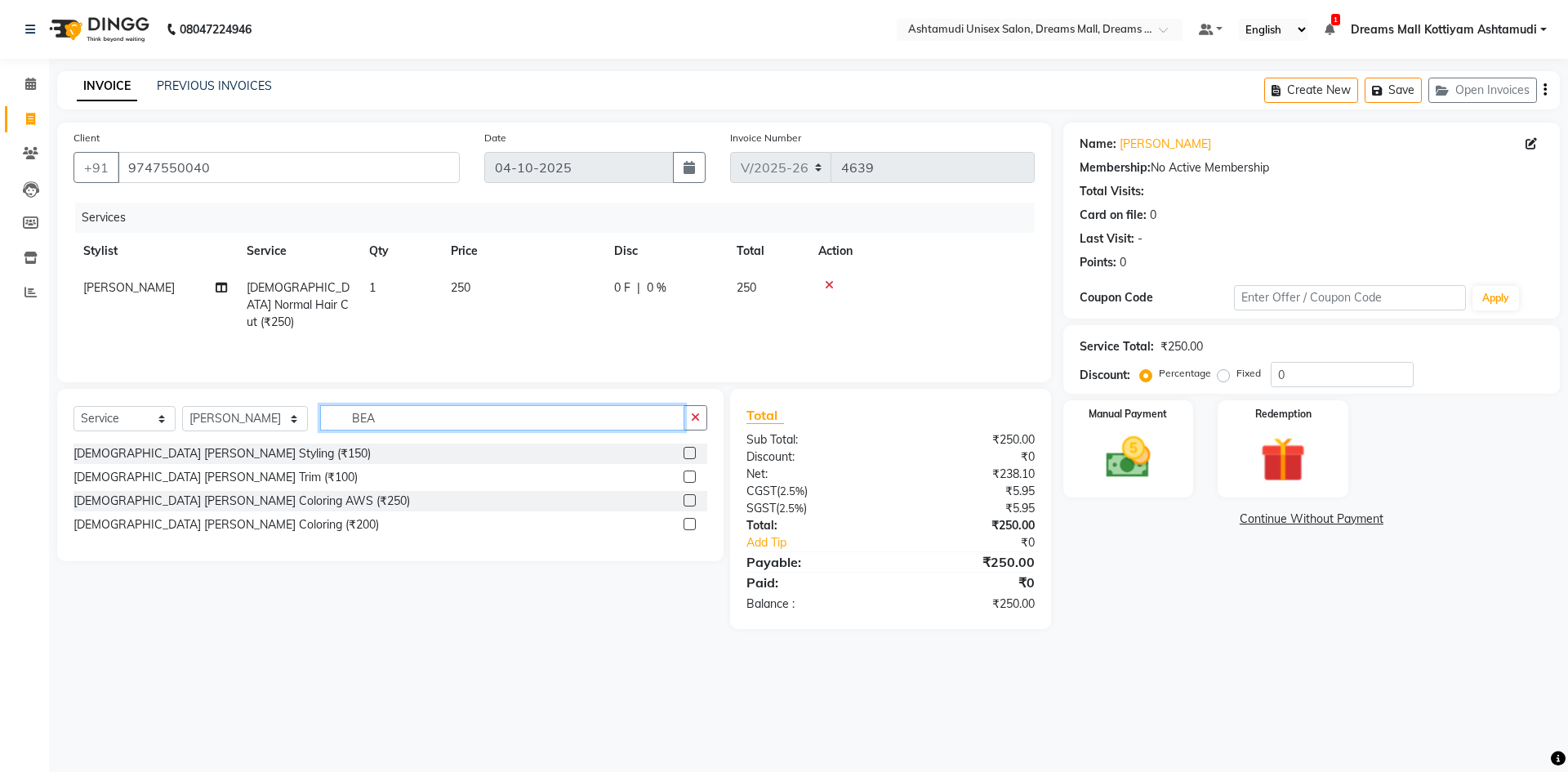
type input "BEA"
click at [689, 456] on label at bounding box center [689, 453] width 12 height 12
click at [689, 456] on input "checkbox" at bounding box center [689, 453] width 10 height 10
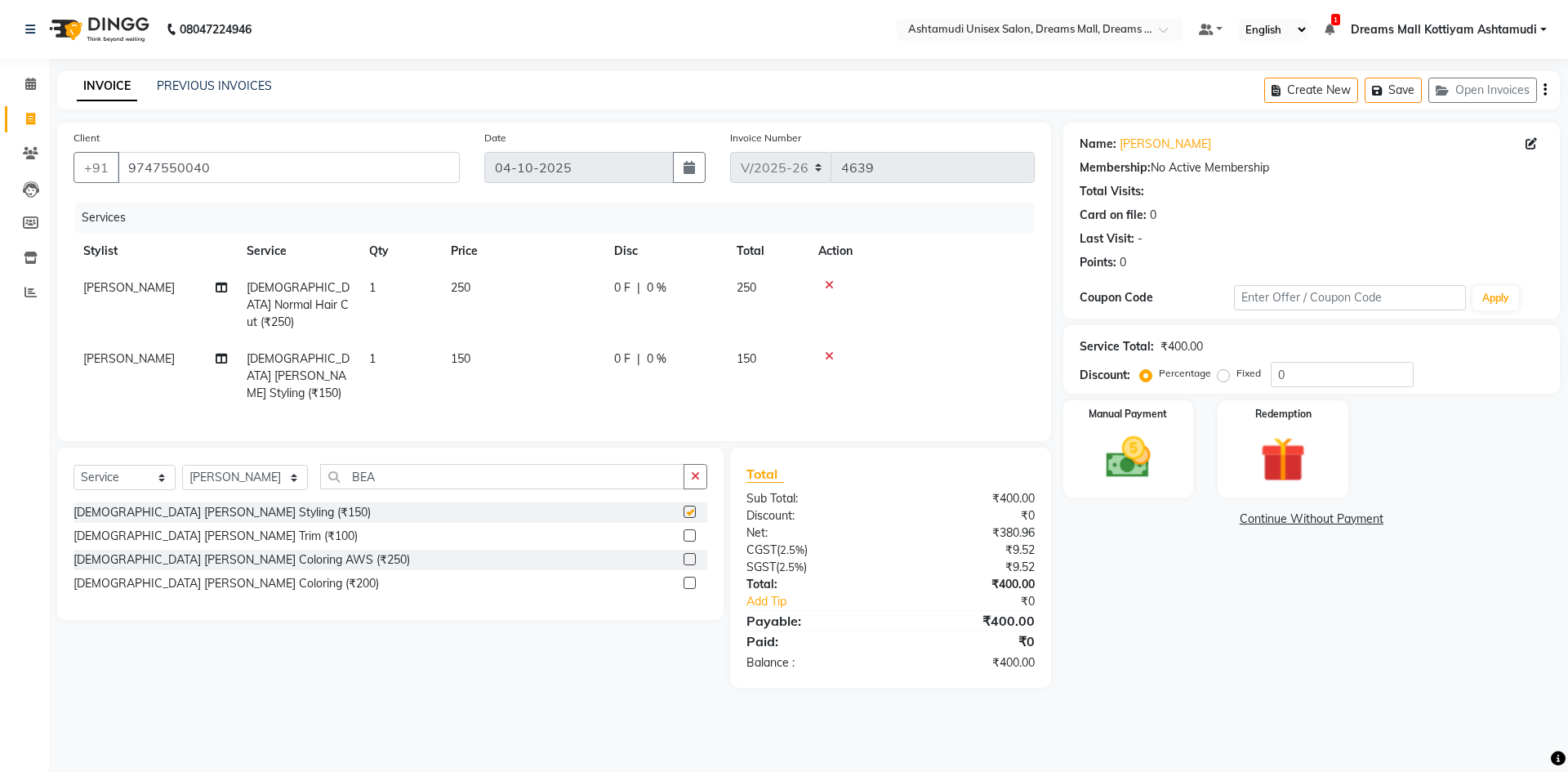
checkbox input "false"
click at [1137, 472] on img at bounding box center [1128, 457] width 76 height 54
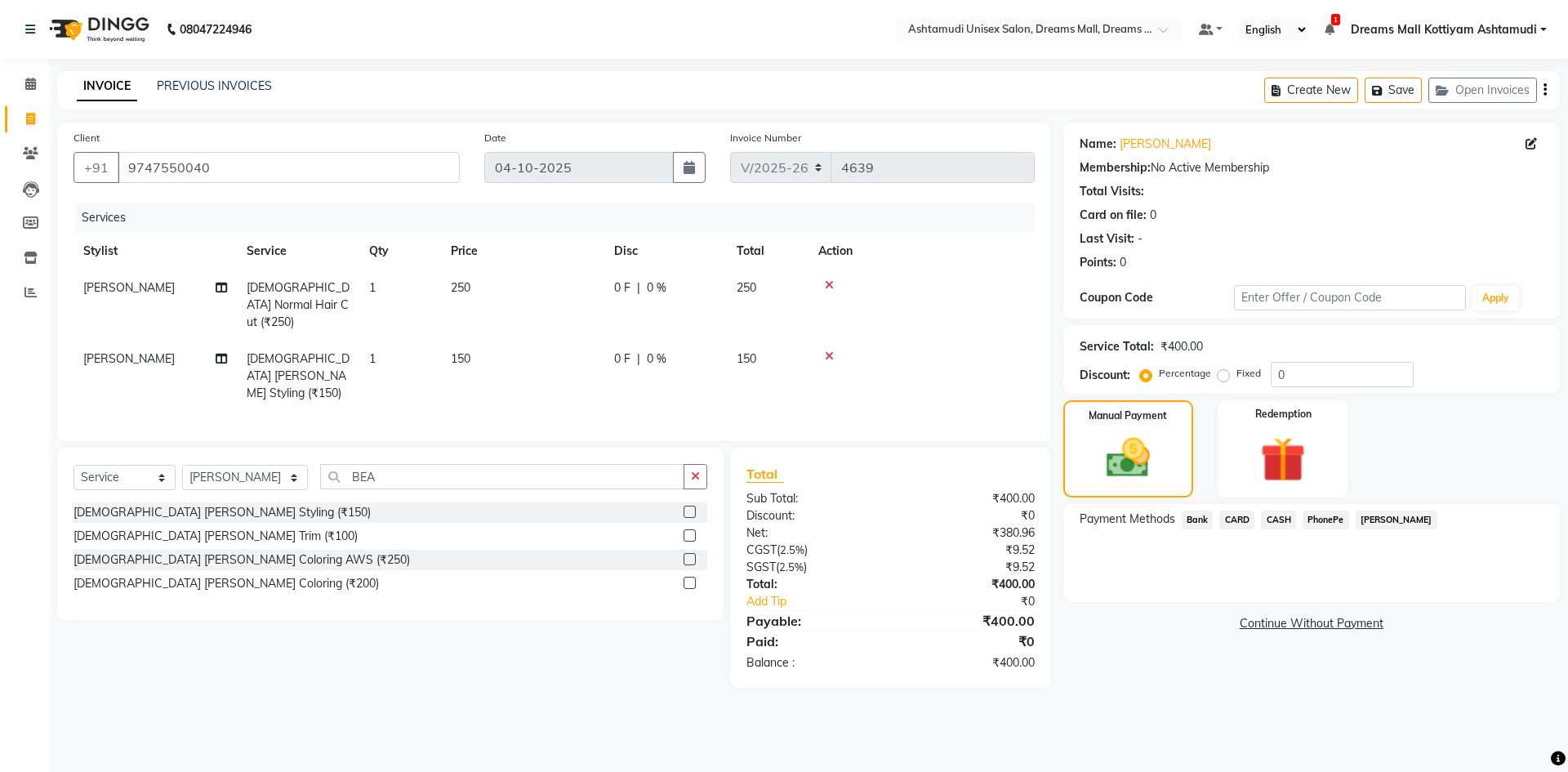
click at [1276, 511] on span "CASH" at bounding box center [1279, 520] width 35 height 19
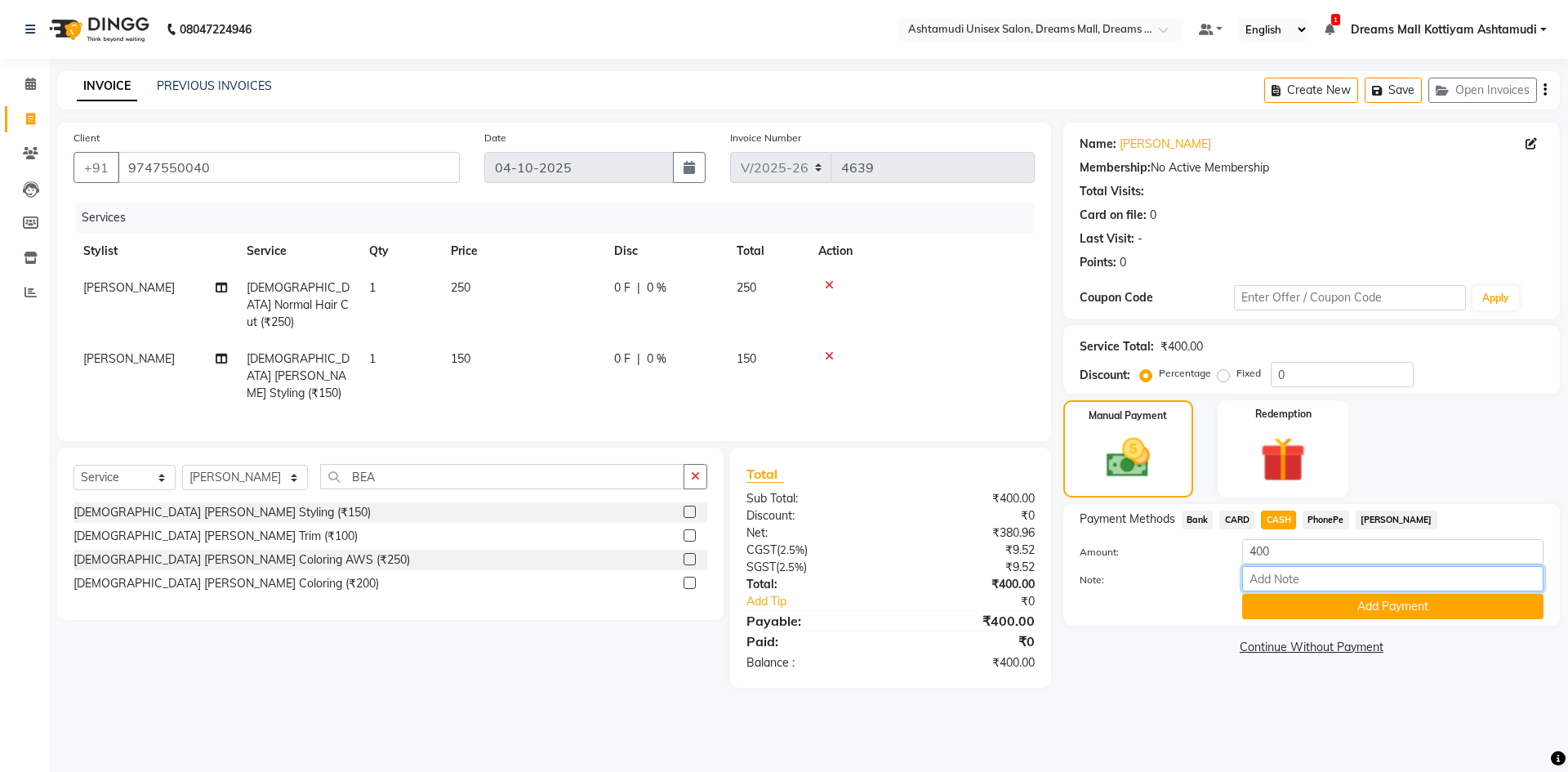
click at [1304, 583] on input "Note:" at bounding box center [1393, 578] width 302 height 25
type input "[PERSON_NAME]"
click at [1329, 606] on button "Add Payment" at bounding box center [1393, 606] width 302 height 25
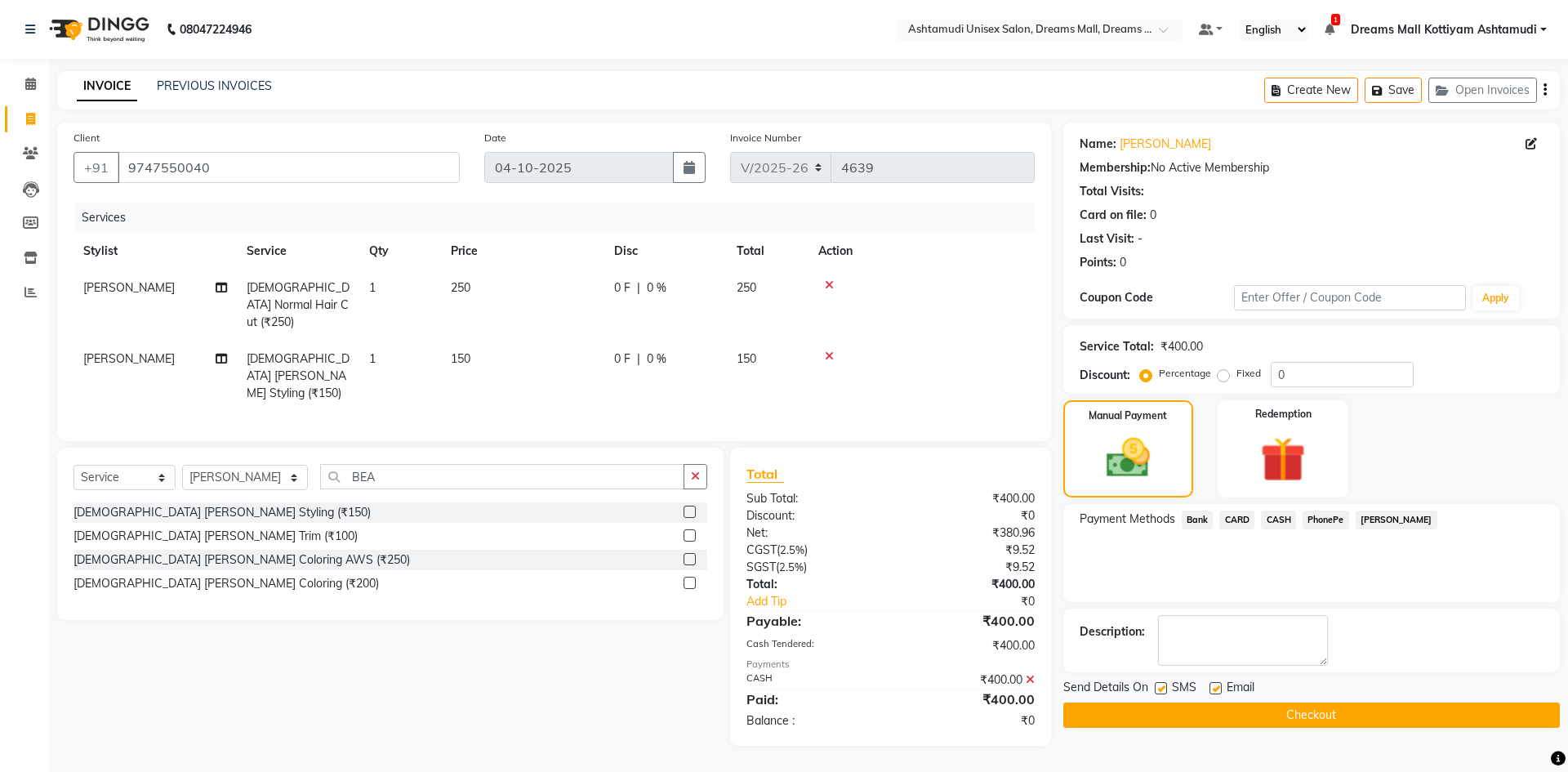
click at [1304, 707] on button "Checkout" at bounding box center [1312, 714] width 497 height 25
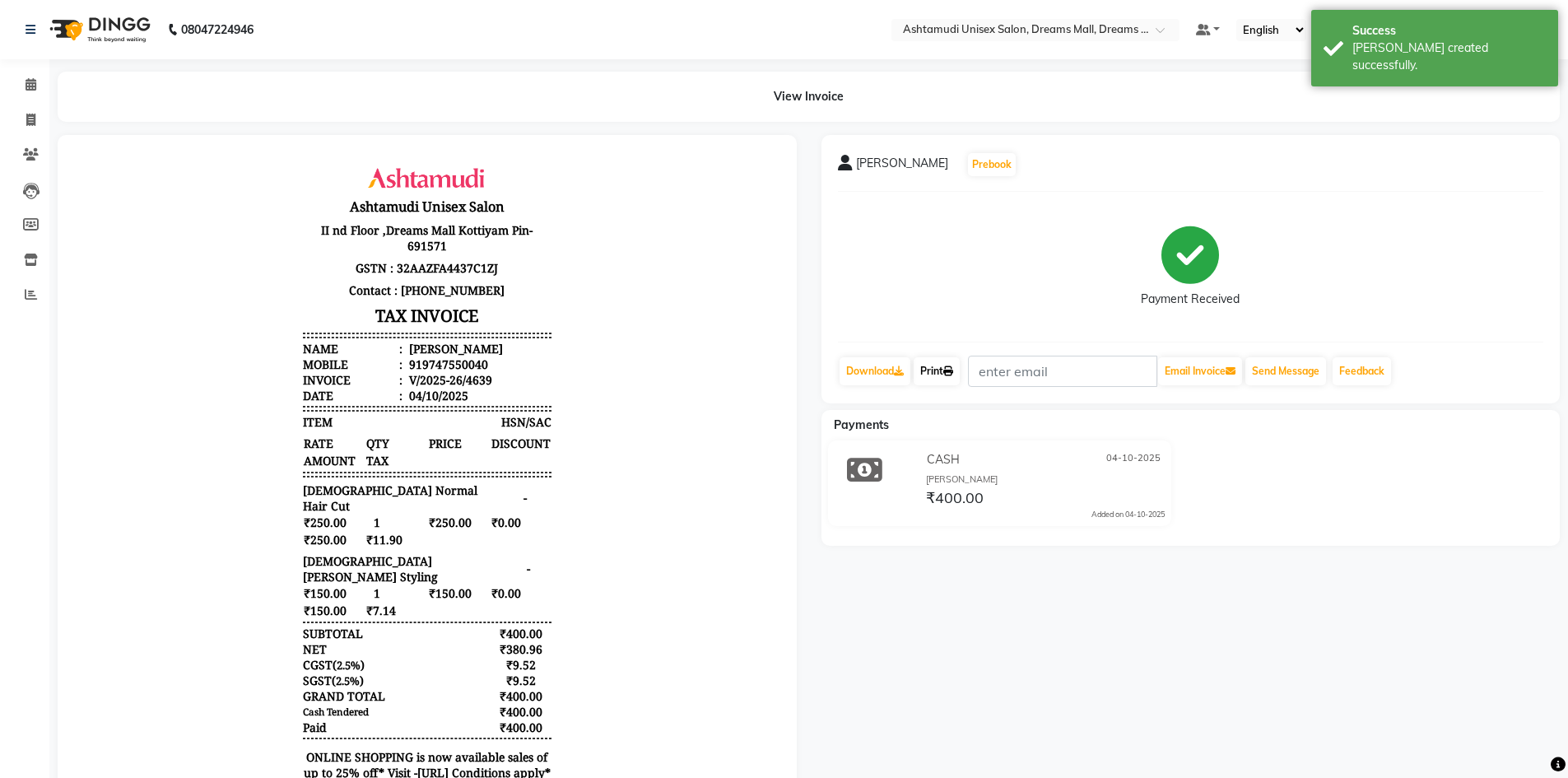
click at [946, 366] on link "Print" at bounding box center [936, 371] width 46 height 28
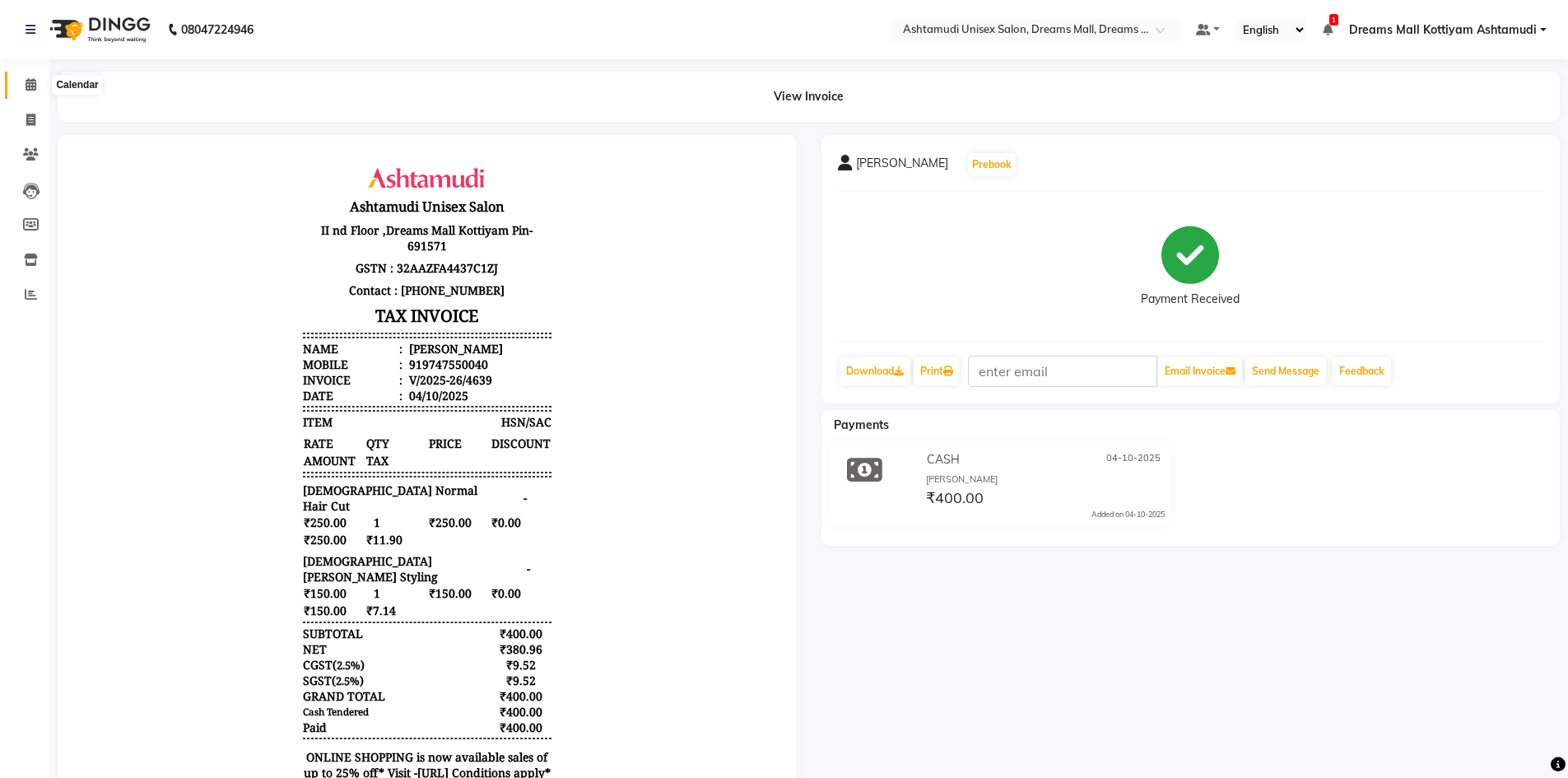
click at [26, 83] on icon at bounding box center [31, 84] width 11 height 12
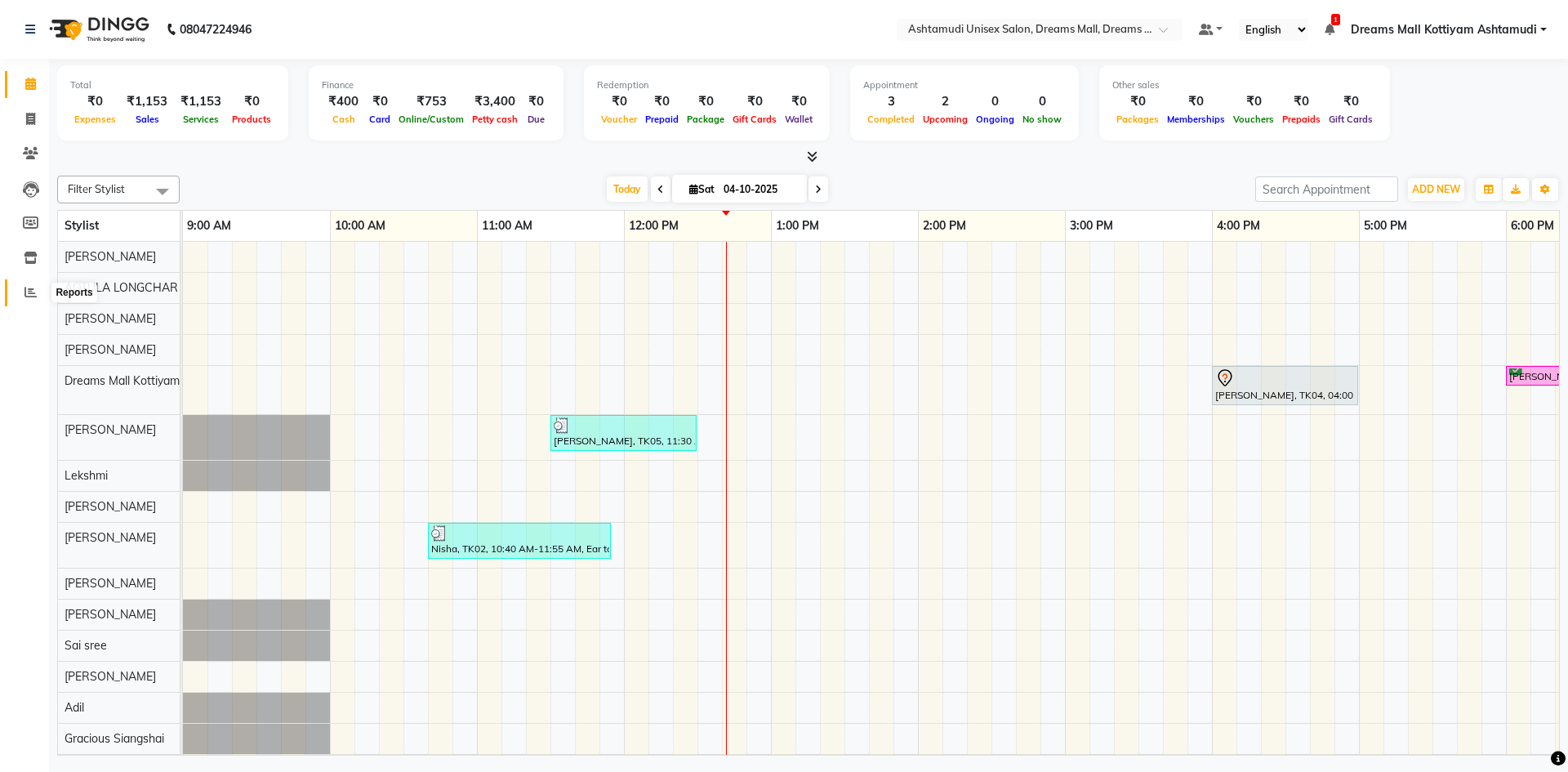
click at [31, 297] on icon at bounding box center [31, 292] width 12 height 12
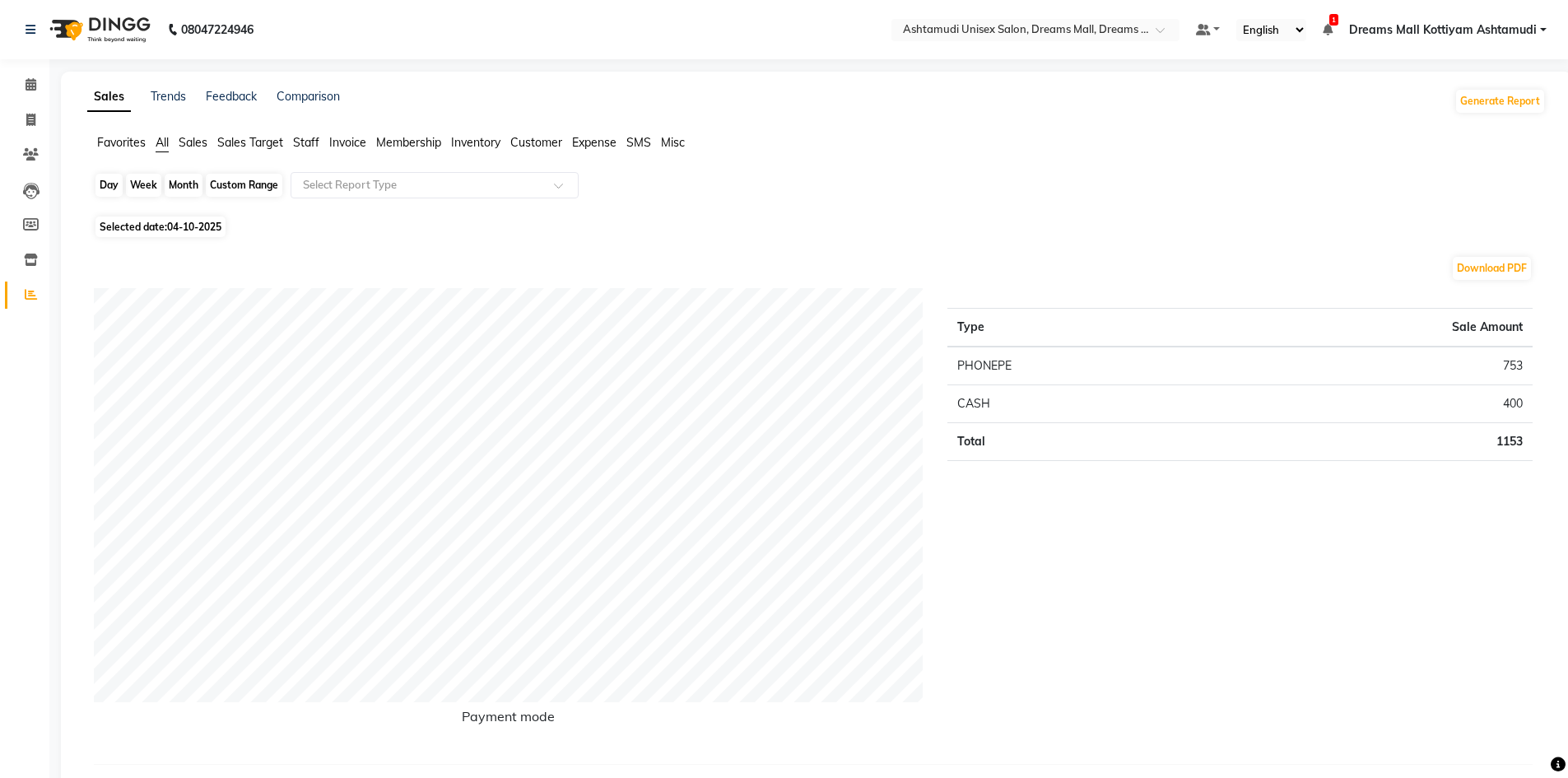
click at [109, 182] on div "Day" at bounding box center [109, 185] width 27 height 23
select select "10"
select select "2025"
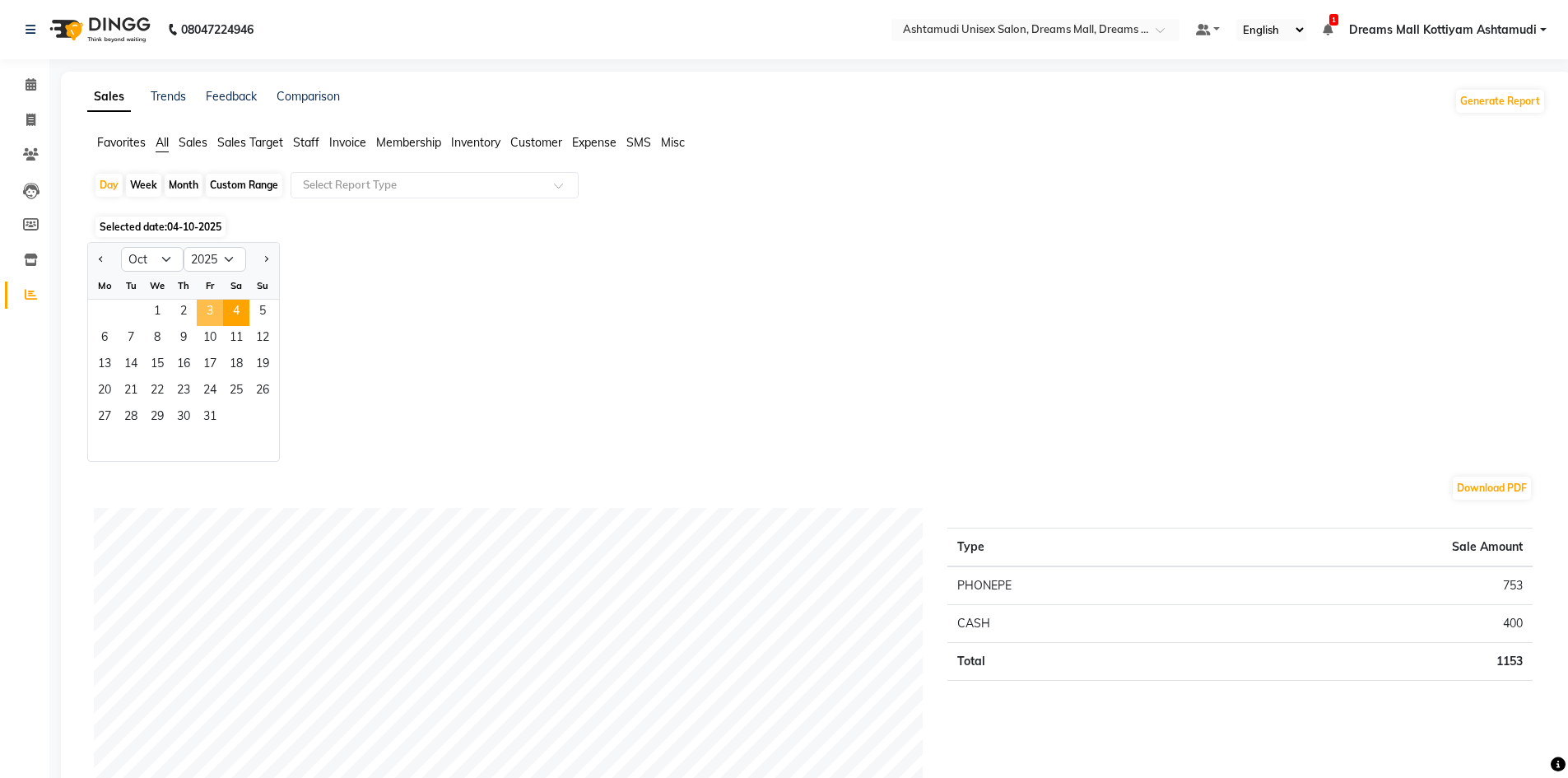
click at [210, 317] on span "3" at bounding box center [210, 313] width 26 height 26
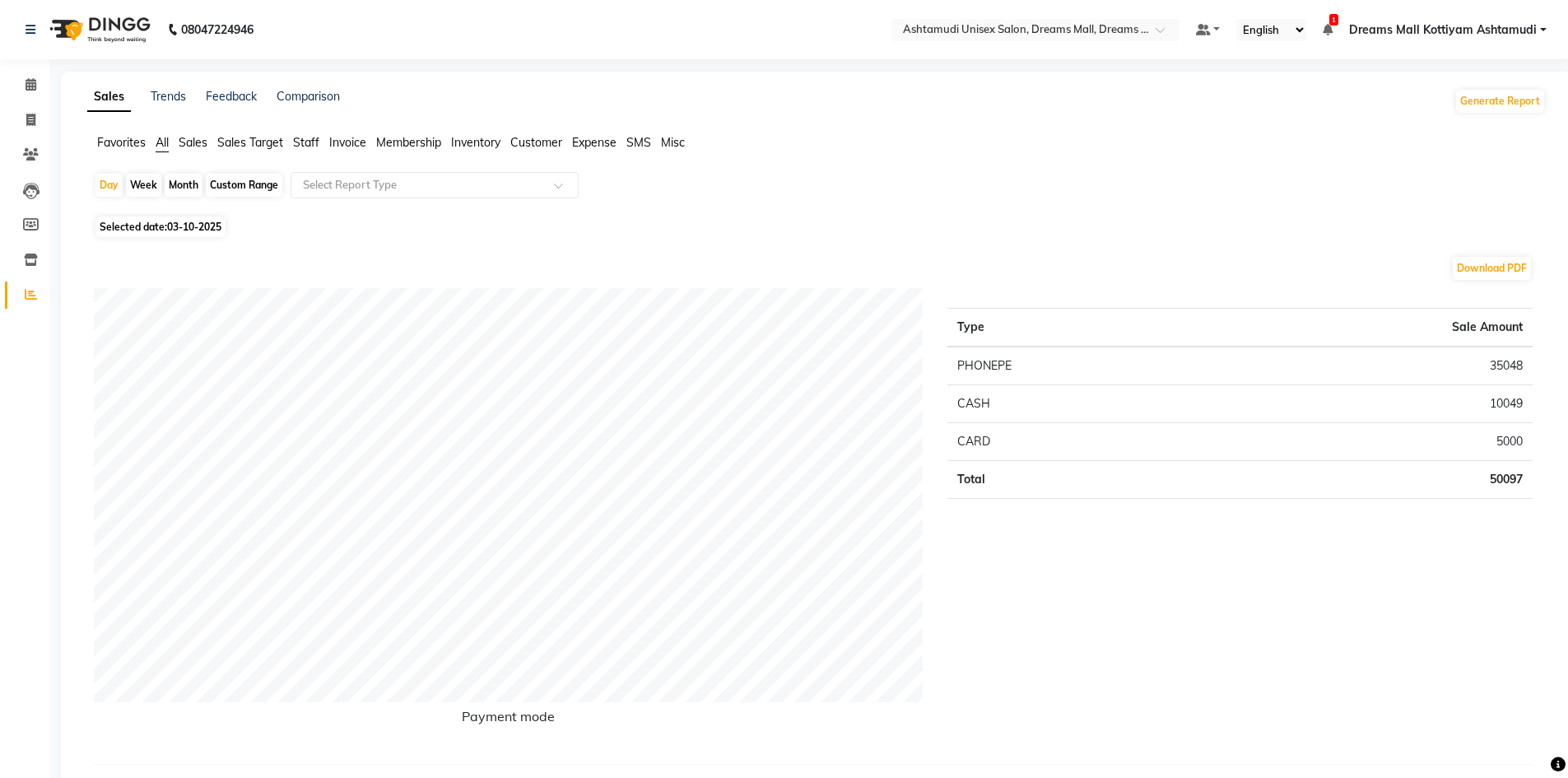
click at [303, 139] on span "Staff" at bounding box center [307, 142] width 26 height 15
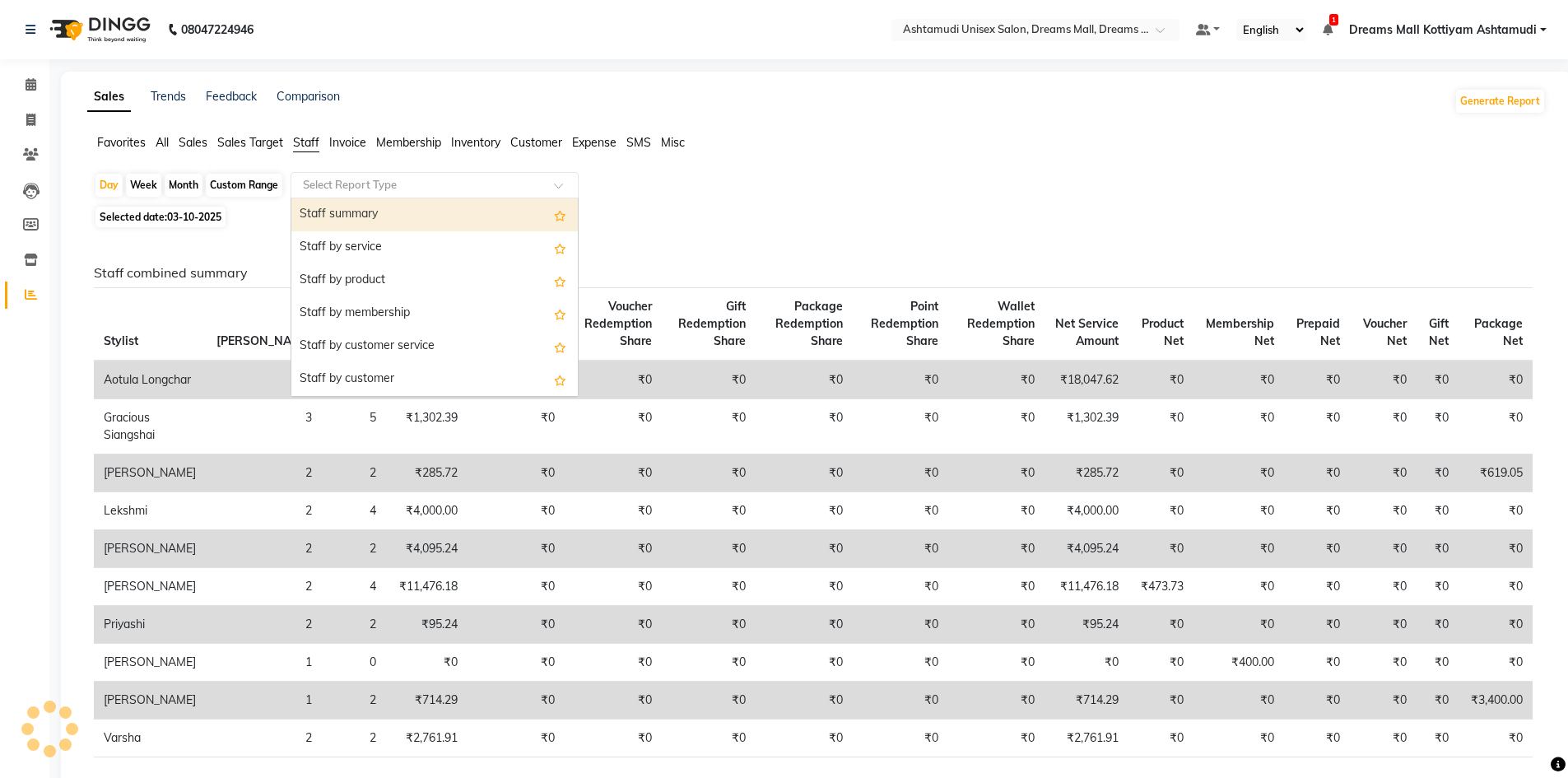
click at [348, 182] on input "text" at bounding box center [418, 184] width 237 height 17
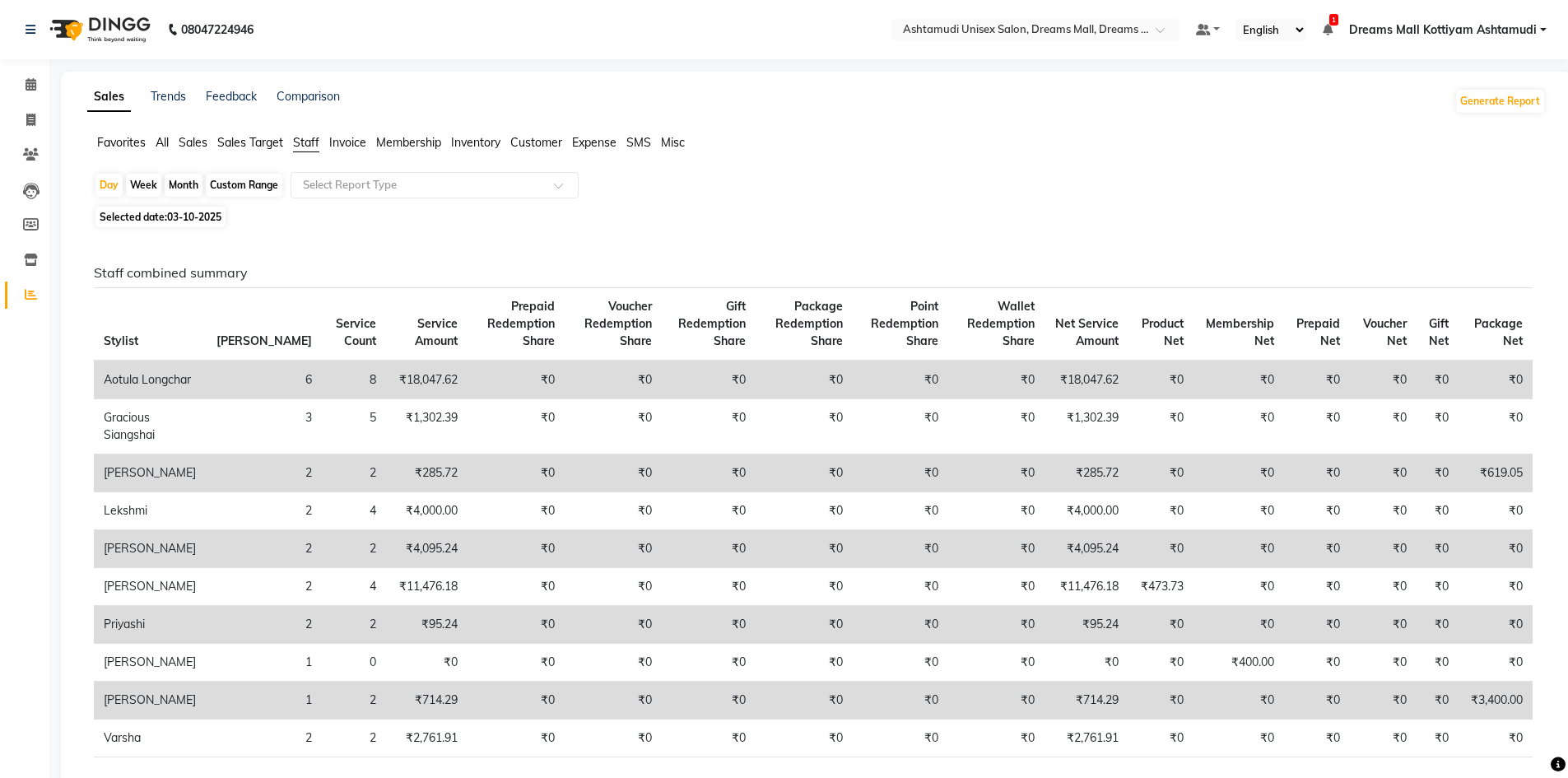
click at [196, 138] on span "Sales" at bounding box center [192, 142] width 29 height 15
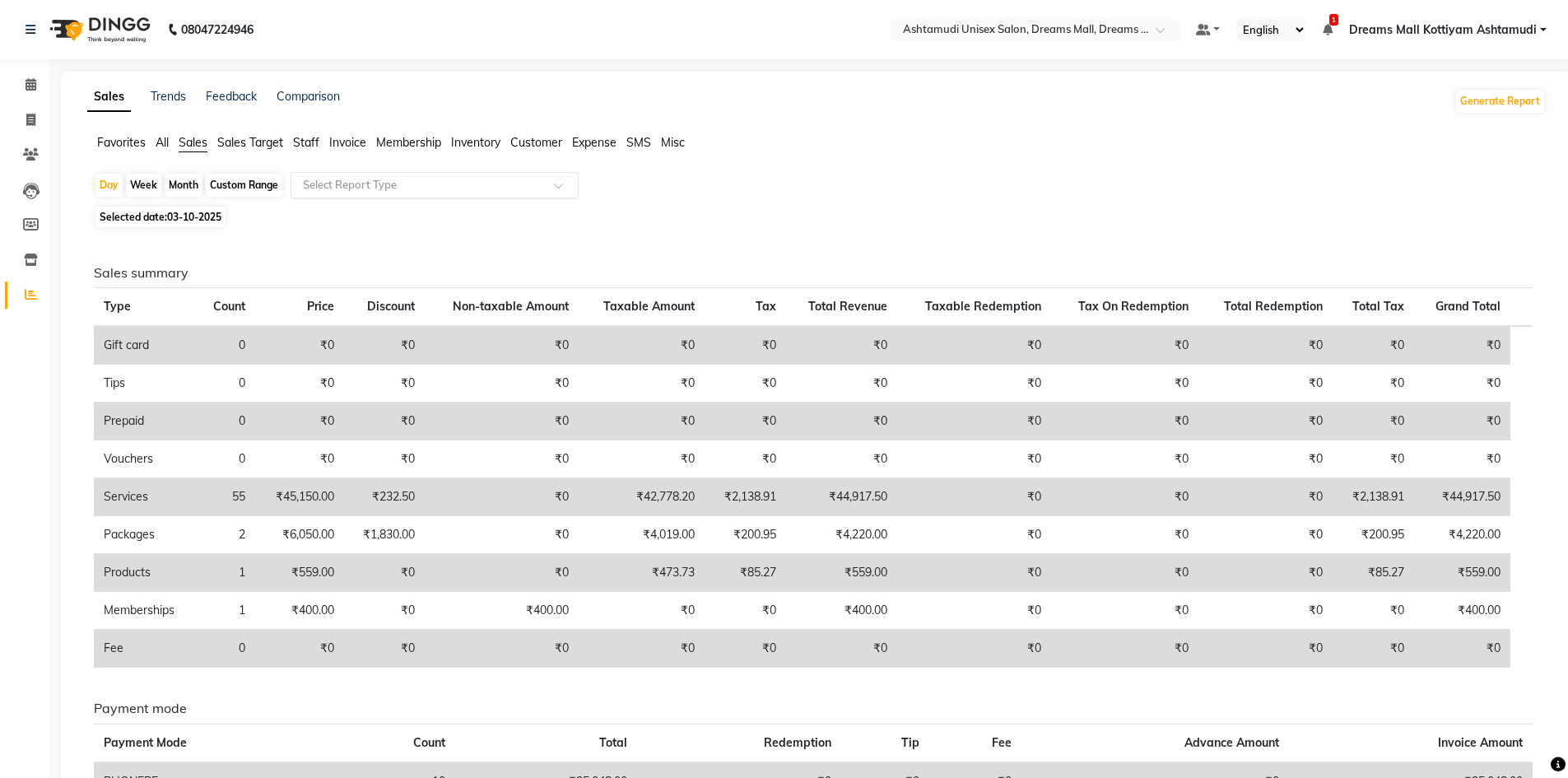
click at [387, 190] on input "text" at bounding box center [418, 184] width 237 height 17
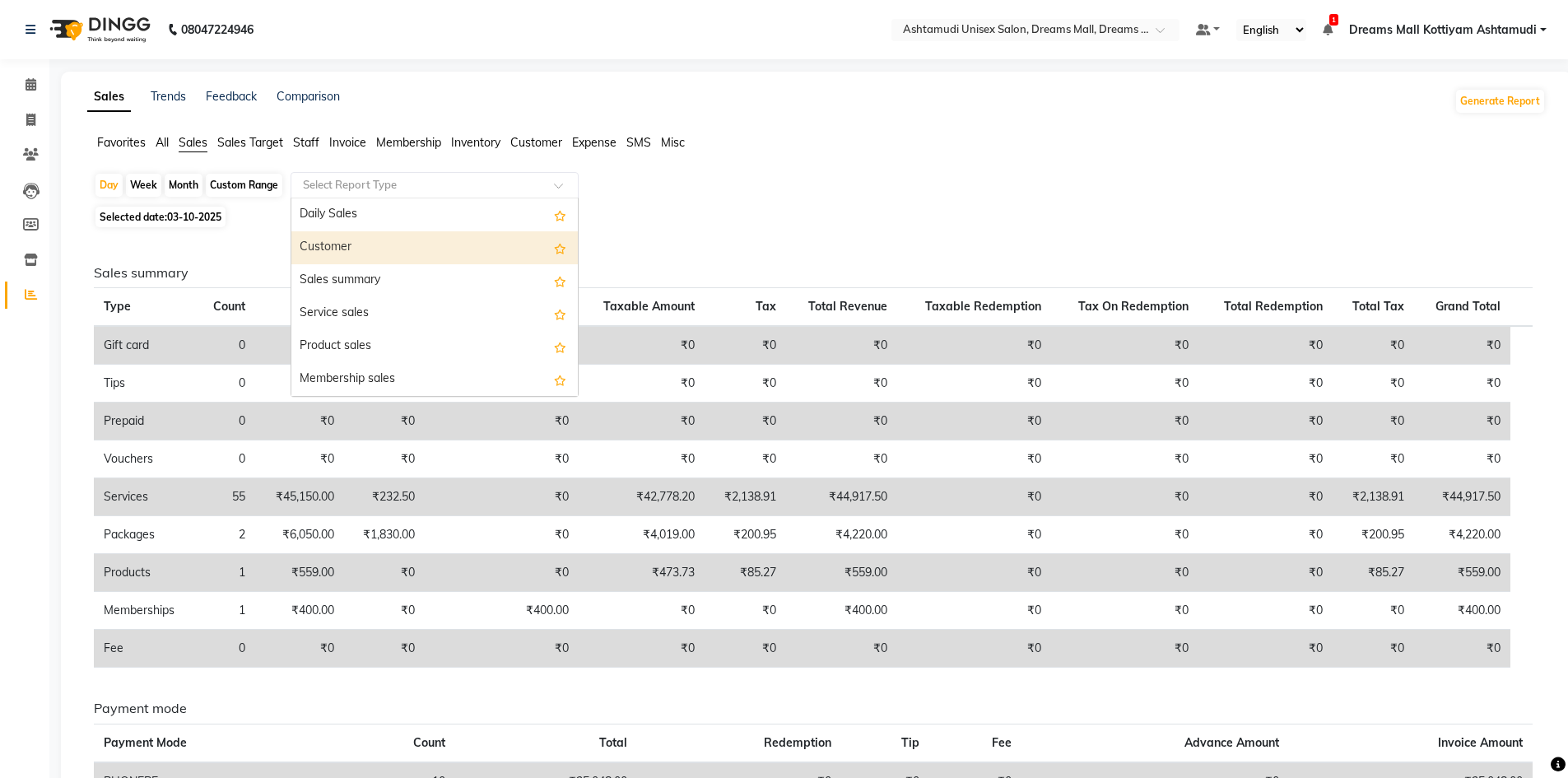
click at [362, 245] on div "Customer" at bounding box center [435, 247] width 286 height 32
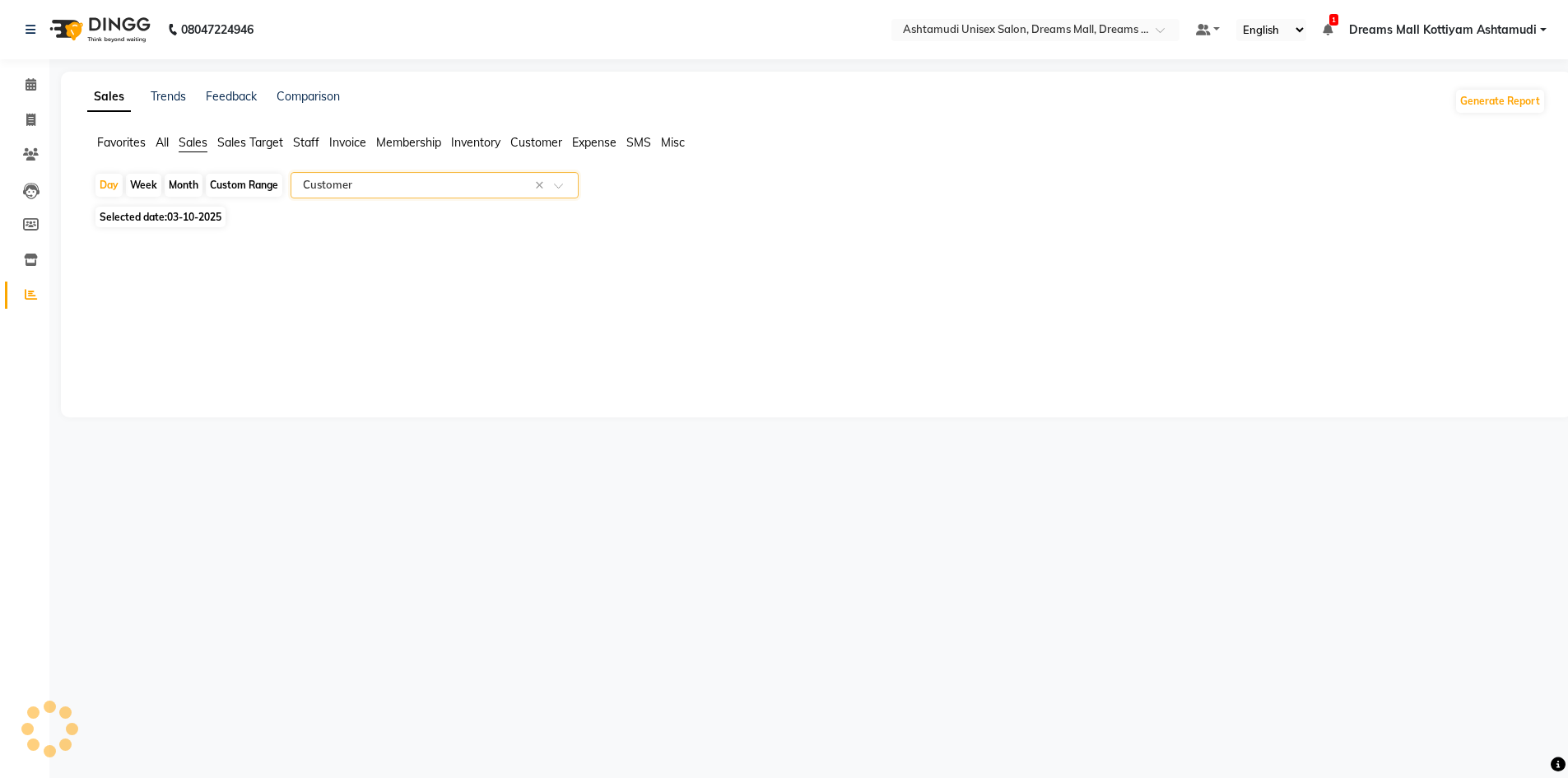
select select "full_report"
select select "csv"
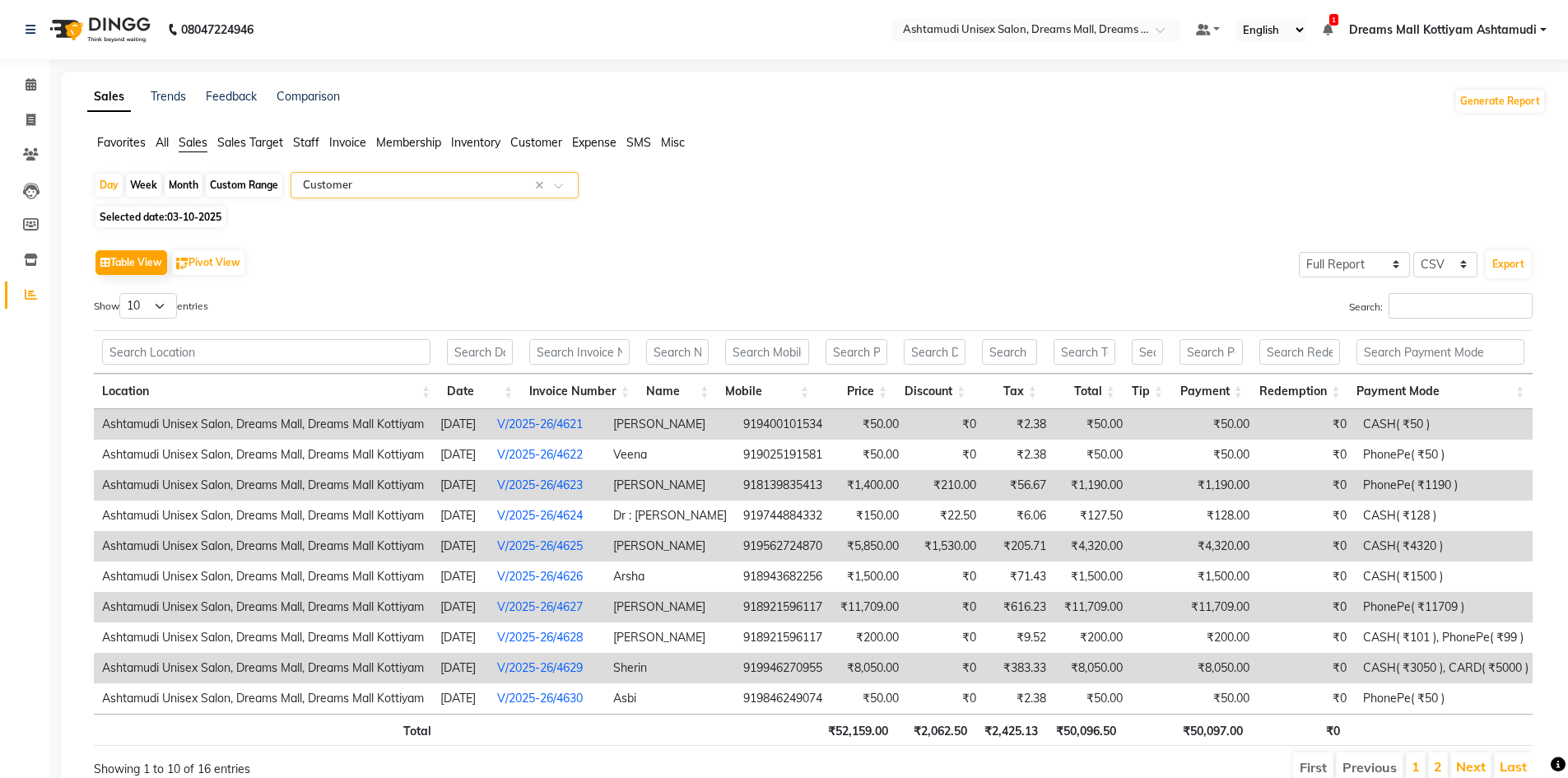
click at [0, 745] on div "Calendar Invoice Clients Leads Members Inventory Reports Completed InProgress U…" at bounding box center [111, 429] width 222 height 766
click at [23, 77] on span at bounding box center [31, 85] width 29 height 19
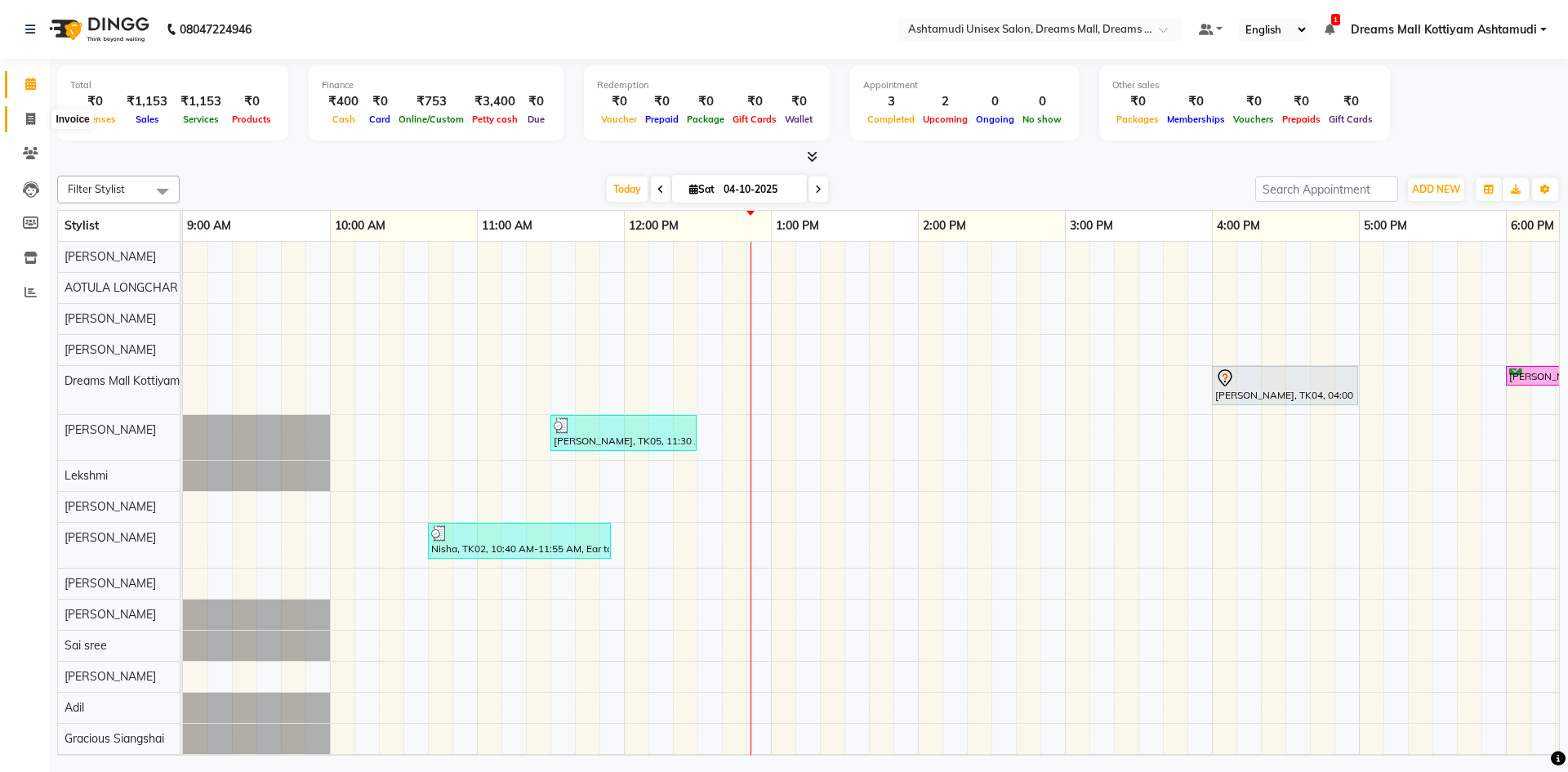
click at [25, 111] on span at bounding box center [31, 120] width 29 height 19
select select "service"
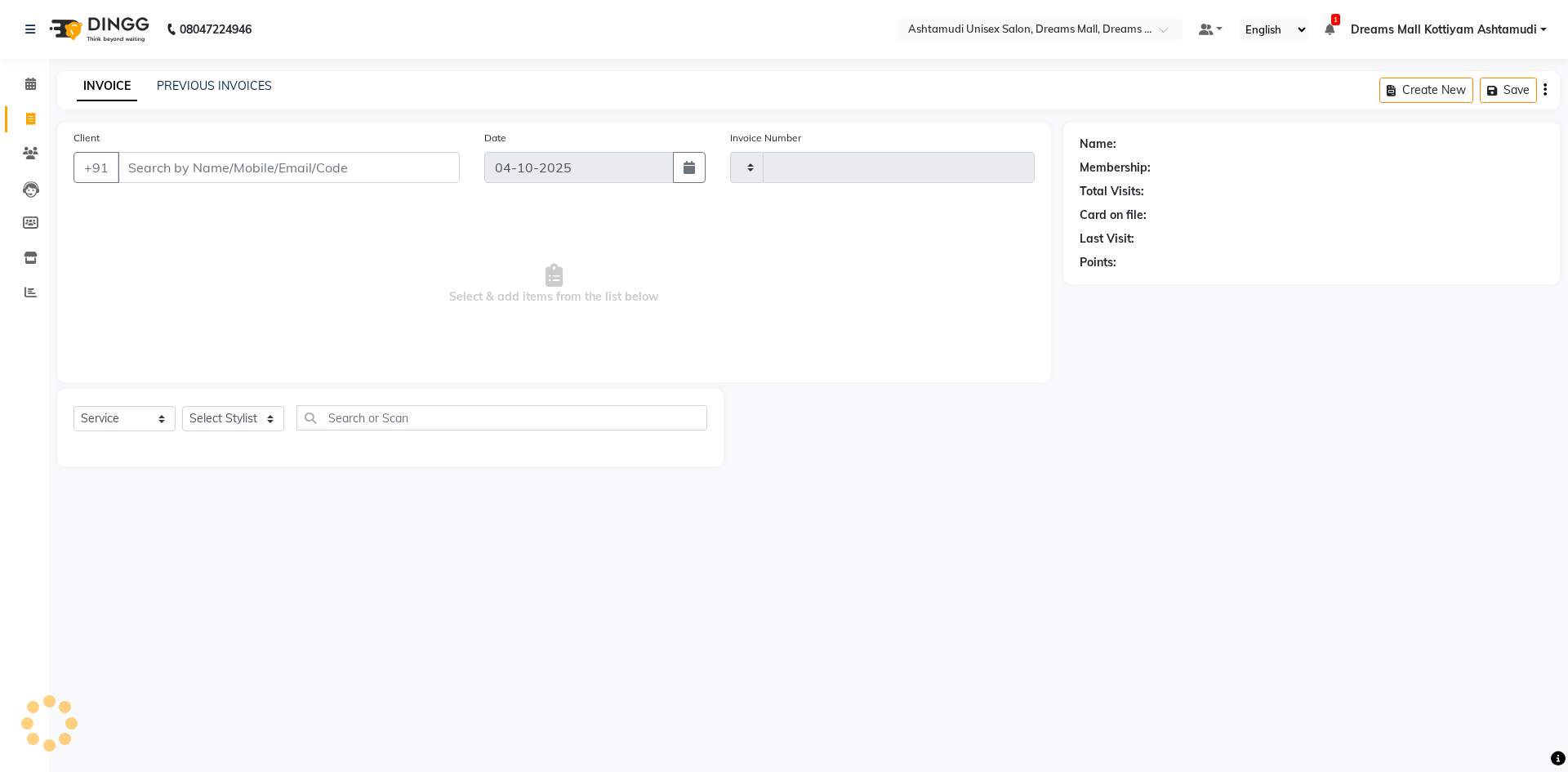
type input "4640"
select select "7264"
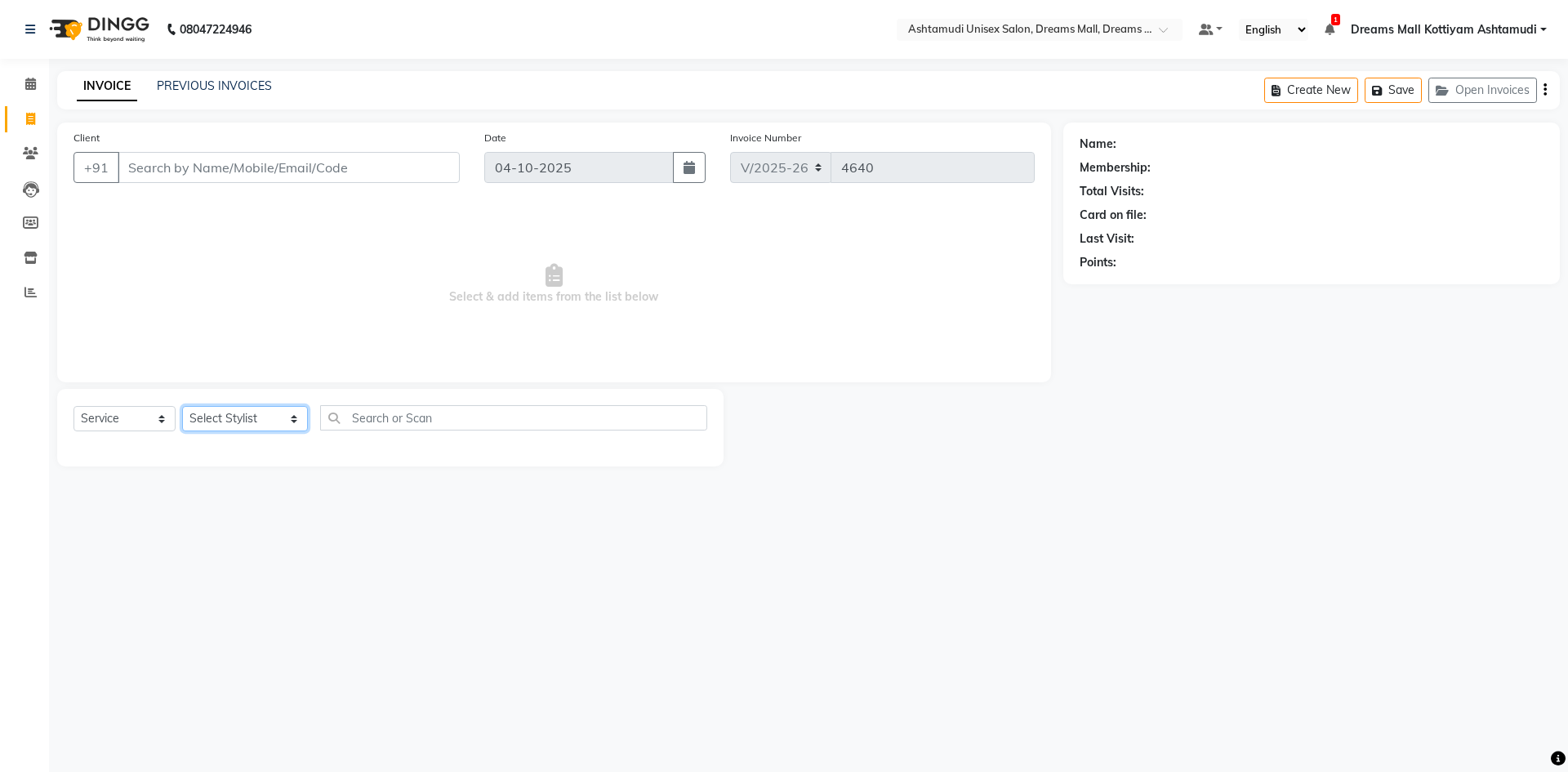
click at [263, 424] on select "Select Stylist [PERSON_NAME] AOTULA LONGCHAR [PERSON_NAME] BIKI SARKI [PERSON_N…" at bounding box center [245, 418] width 126 height 25
select select "62106"
click at [182, 406] on select "Select Stylist [PERSON_NAME] AOTULA LONGCHAR [PERSON_NAME] BIKI SARKI [PERSON_N…" at bounding box center [245, 418] width 126 height 25
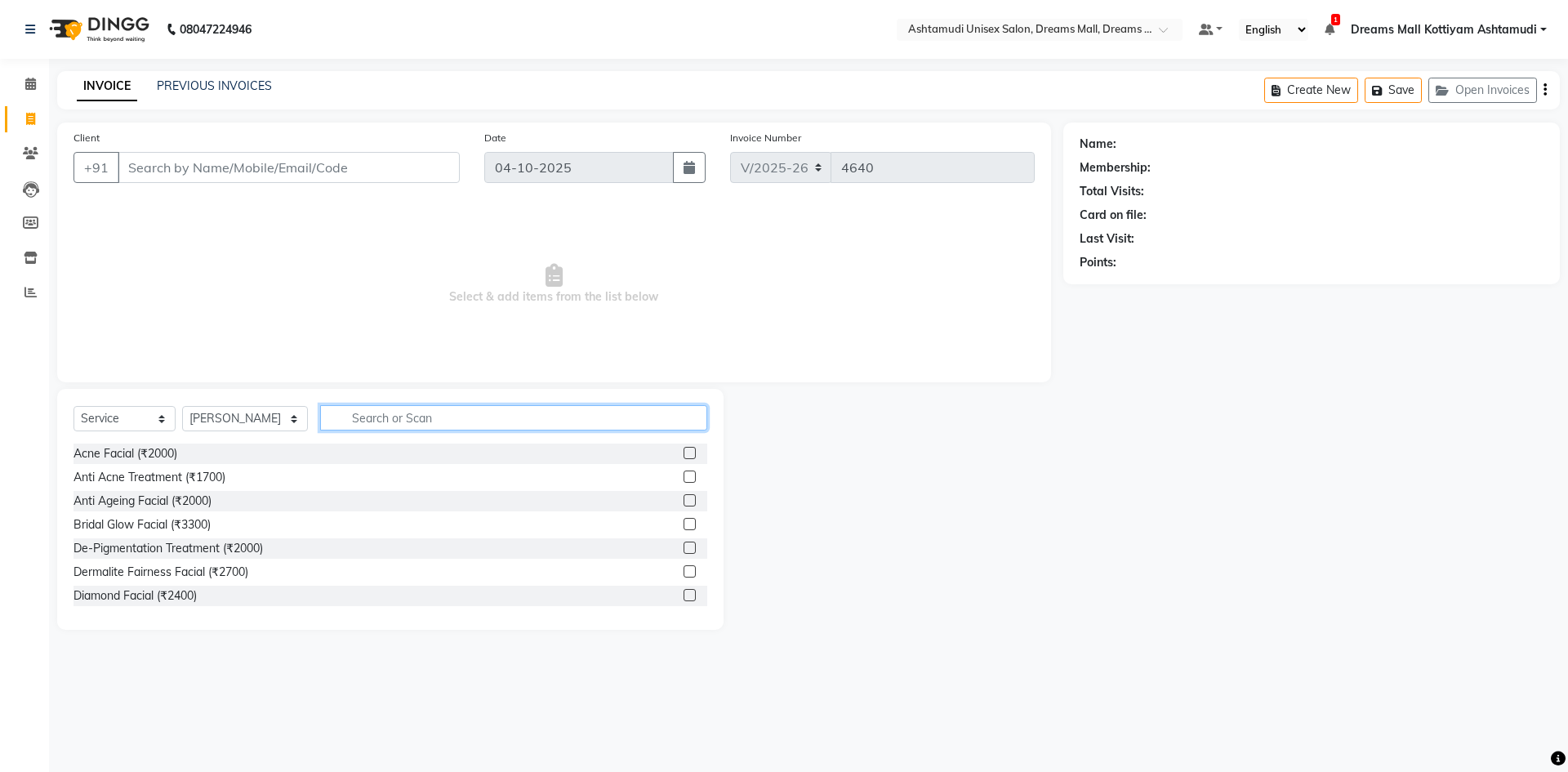
click at [439, 405] on input "text" at bounding box center [513, 417] width 387 height 25
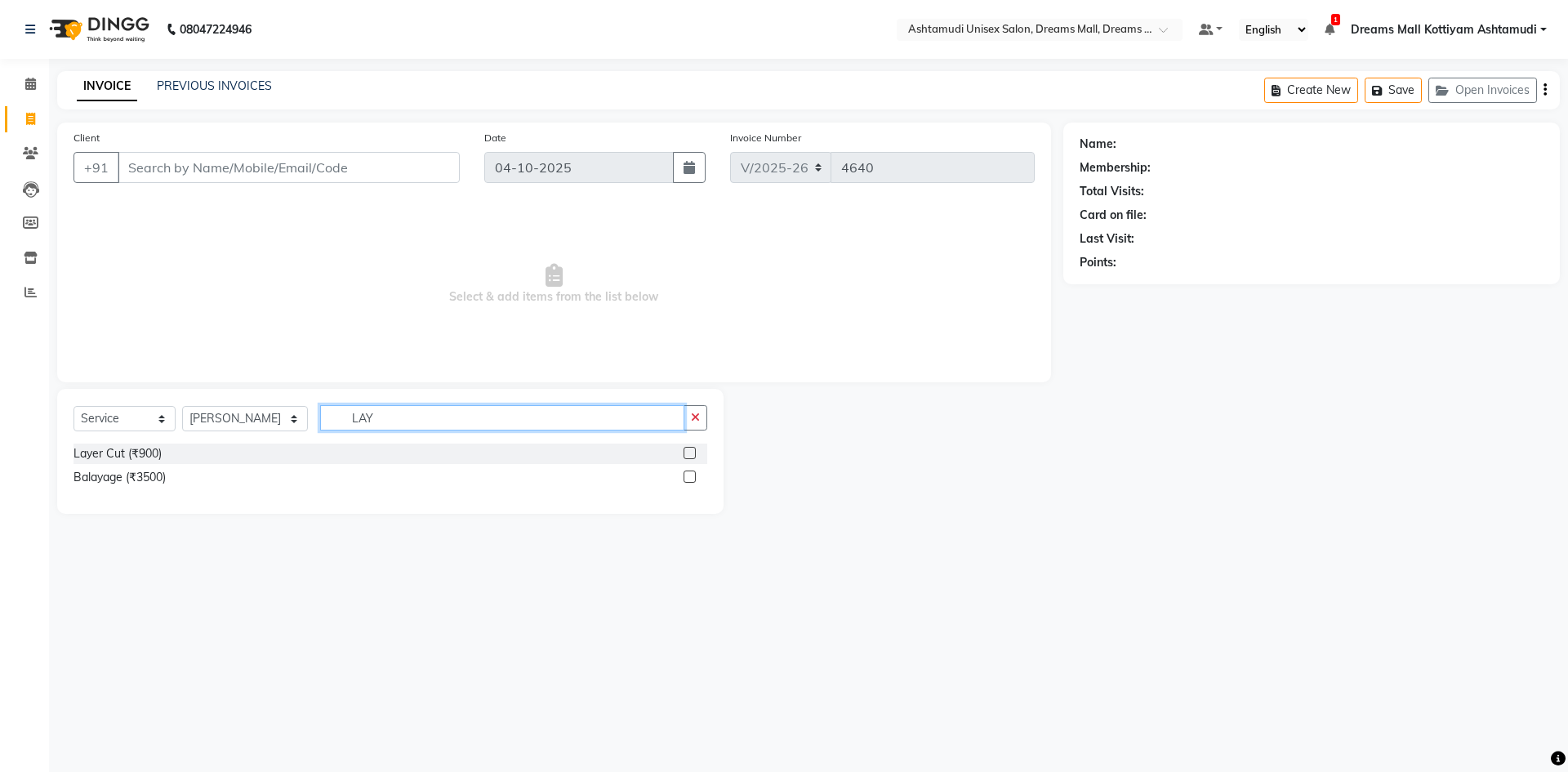
type input "LAY"
click at [691, 451] on label at bounding box center [689, 453] width 12 height 12
click at [691, 451] on input "checkbox" at bounding box center [689, 453] width 10 height 10
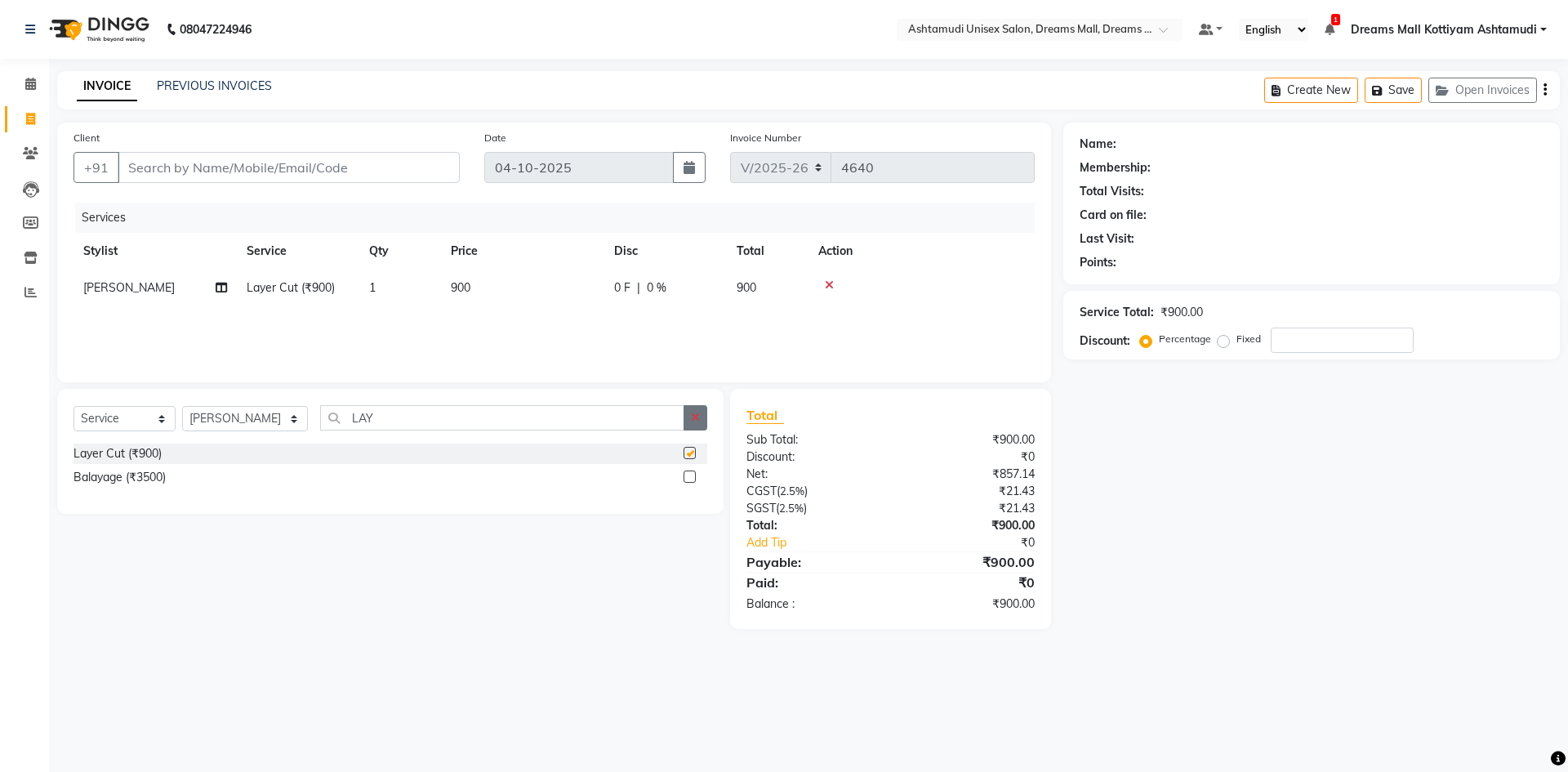
checkbox input "false"
click at [696, 412] on icon "button" at bounding box center [696, 416] width 9 height 11
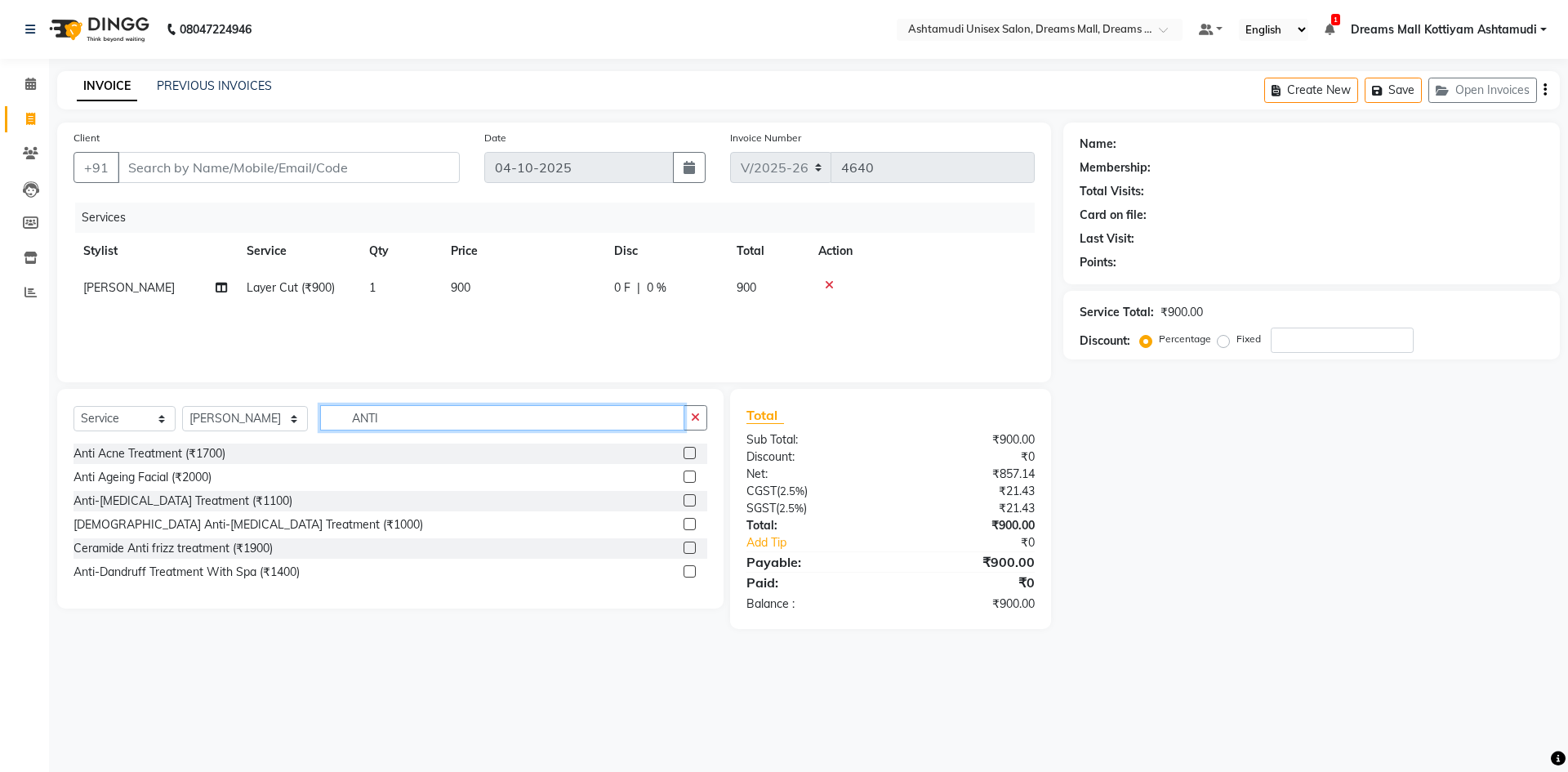
type input "ANTI"
click at [694, 499] on label at bounding box center [689, 500] width 12 height 12
click at [694, 499] on input "checkbox" at bounding box center [689, 501] width 10 height 10
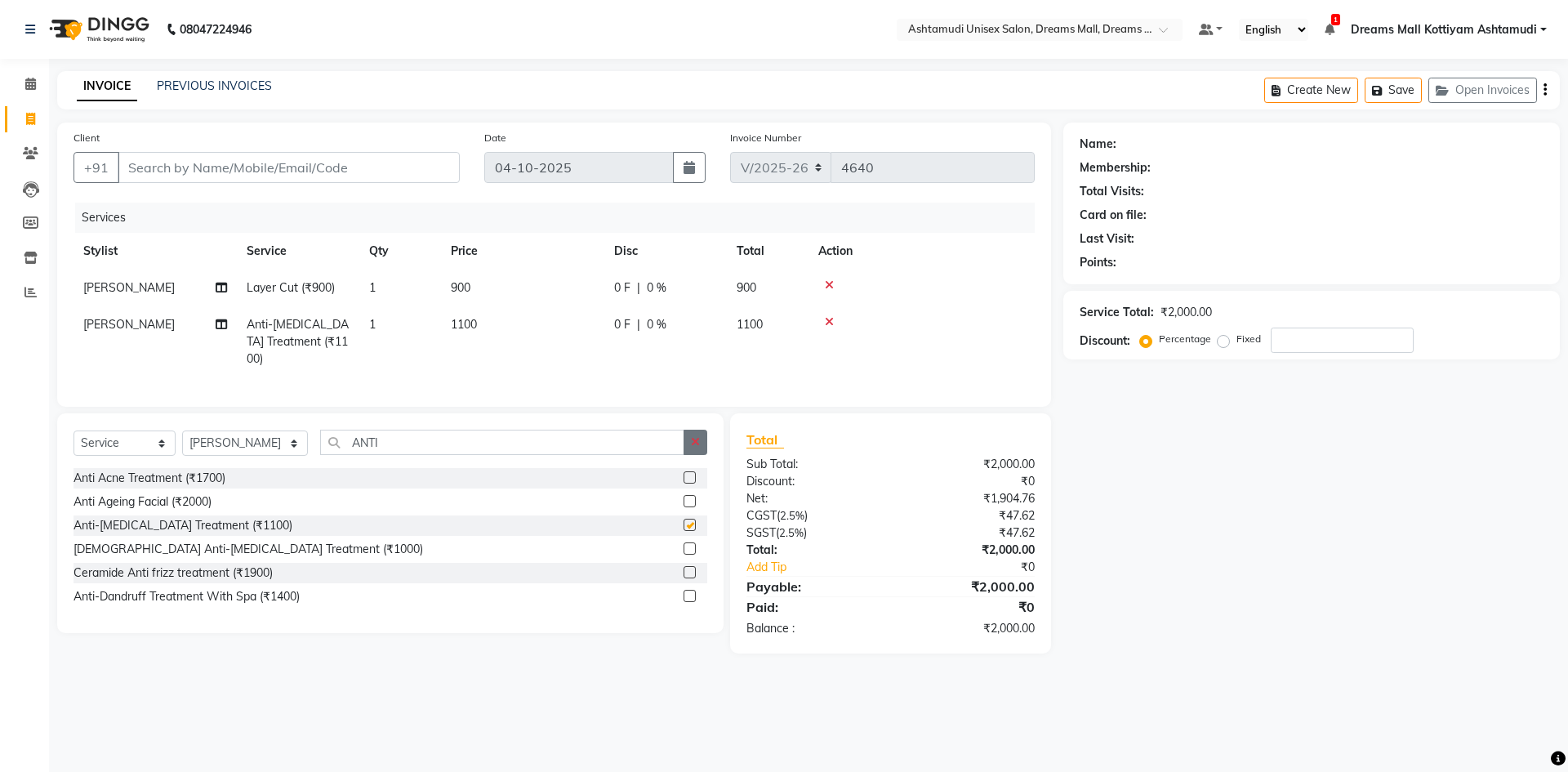
checkbox input "false"
drag, startPoint x: 696, startPoint y: 436, endPoint x: 526, endPoint y: 459, distance: 171.5
click at [696, 436] on icon "button" at bounding box center [696, 441] width 9 height 11
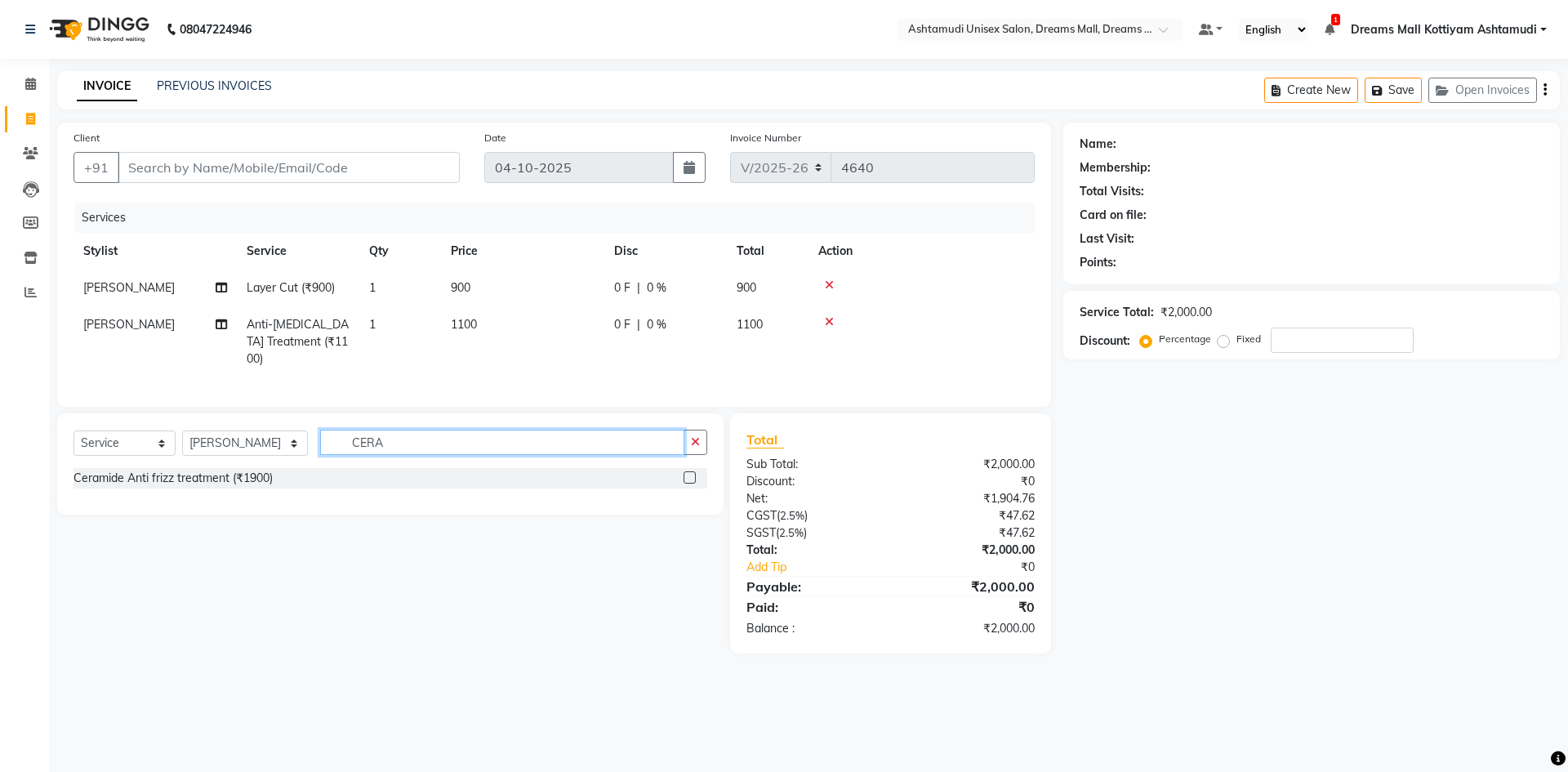
type input "CERA"
click at [692, 471] on label at bounding box center [689, 477] width 12 height 12
click at [692, 473] on input "checkbox" at bounding box center [689, 478] width 10 height 10
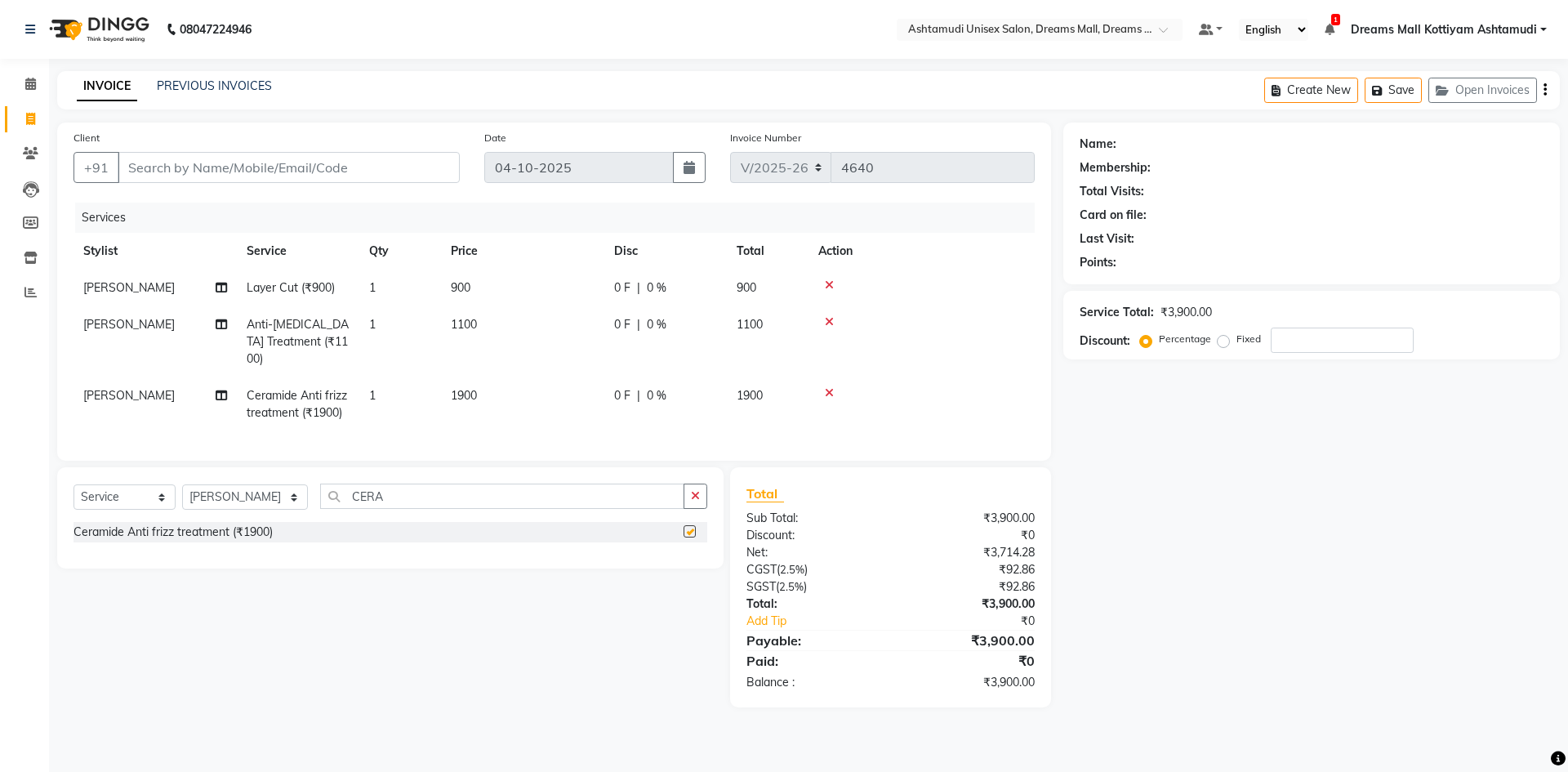
checkbox input "false"
click at [219, 489] on select "Select Stylist [PERSON_NAME] AOTULA LONGCHAR [PERSON_NAME] BIKI SARKI [PERSON_N…" at bounding box center [245, 497] width 126 height 25
select select "63531"
click at [182, 484] on select "Select Stylist [PERSON_NAME] AOTULA LONGCHAR [PERSON_NAME] BIKI SARKI [PERSON_N…" at bounding box center [245, 497] width 126 height 25
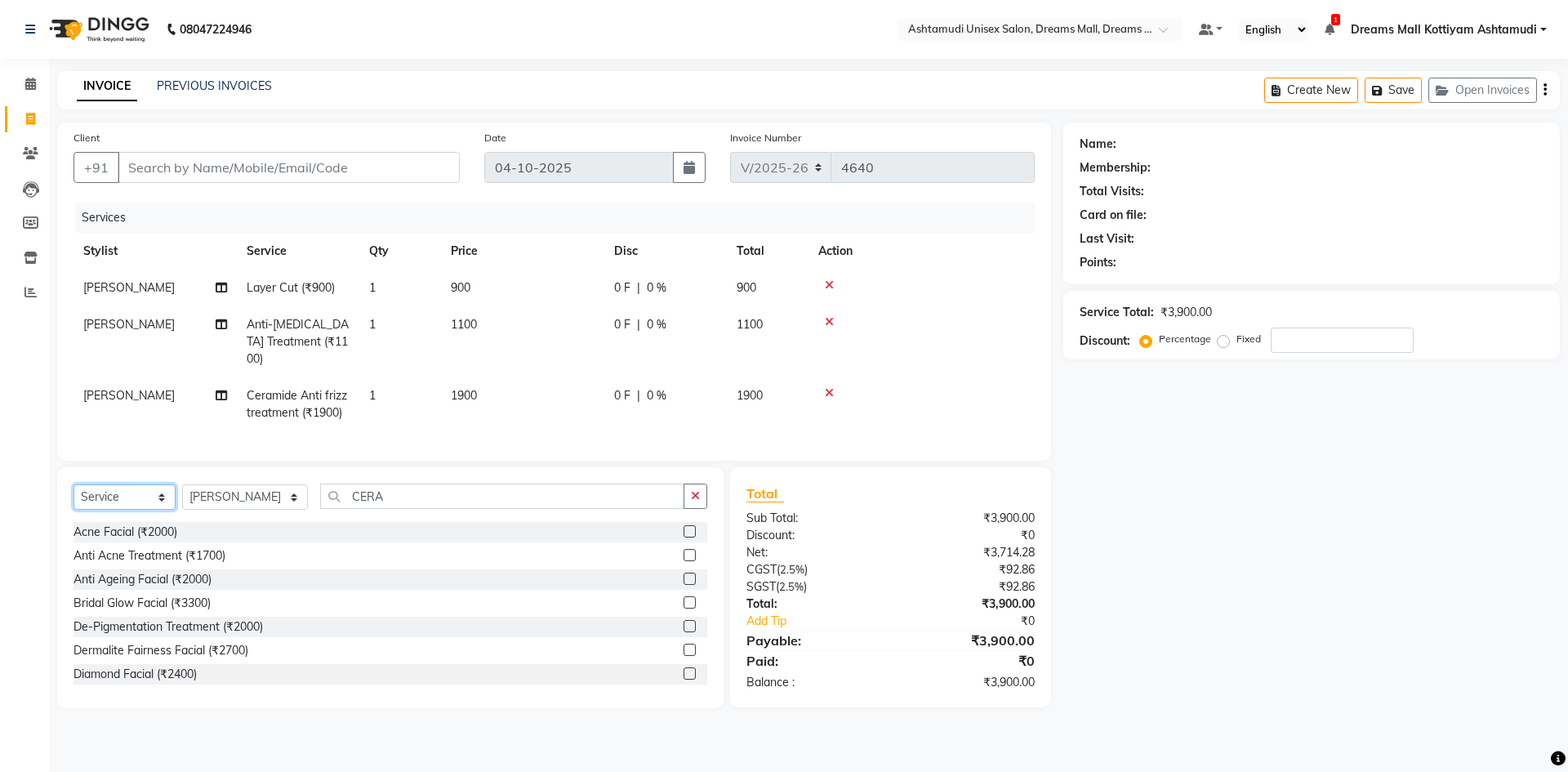
click at [112, 492] on select "Select Service Product Membership Package Voucher Prepaid Gift Card" at bounding box center [124, 497] width 102 height 25
select select "package"
click at [73, 484] on select "Select Service Product Membership Package Voucher Prepaid Gift Card" at bounding box center [124, 497] width 102 height 25
click at [690, 649] on label at bounding box center [689, 649] width 12 height 12
click at [690, 649] on input "checkbox" at bounding box center [689, 650] width 10 height 10
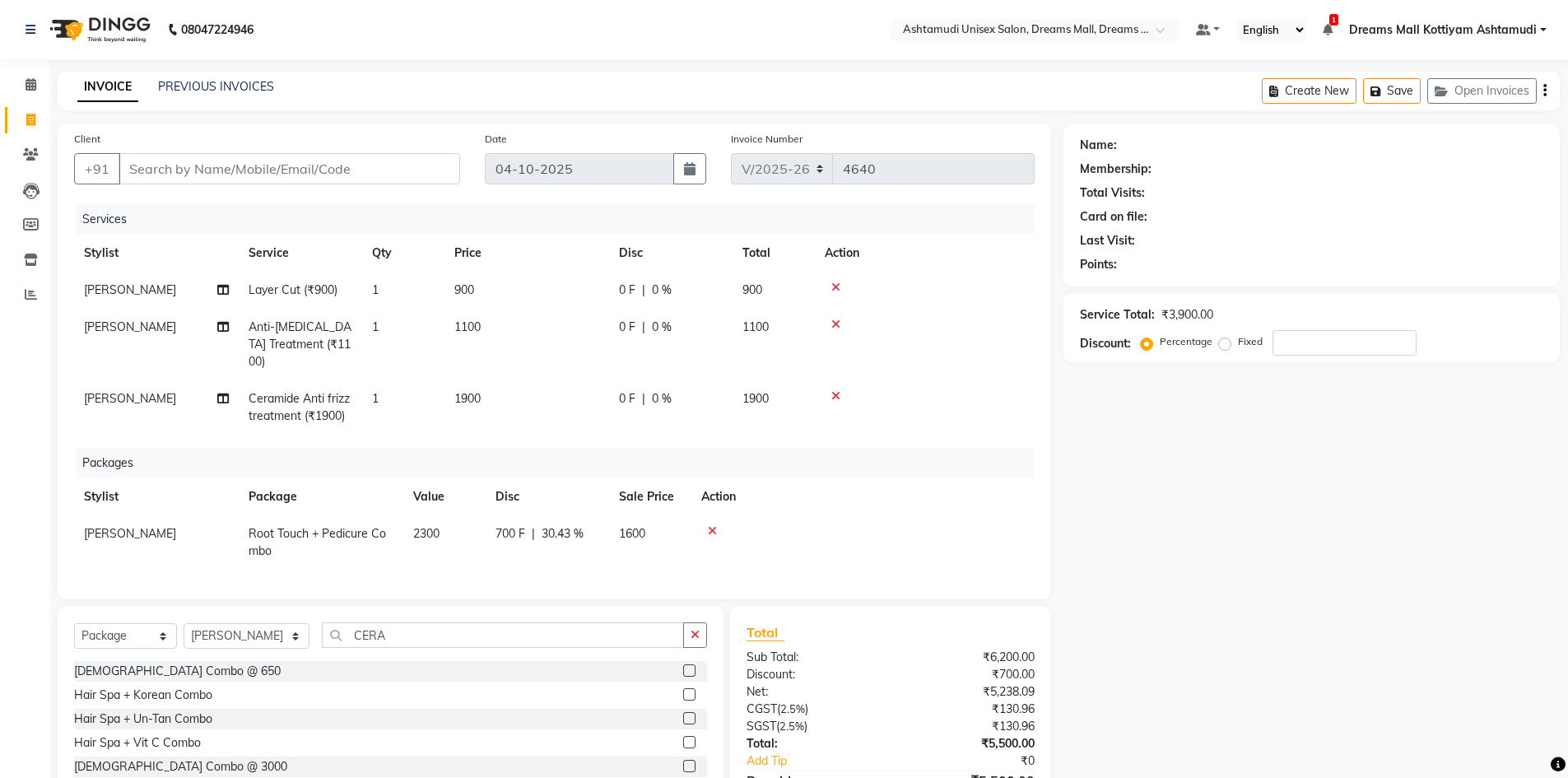
checkbox input "false"
click at [304, 168] on input "Client" at bounding box center [289, 169] width 342 height 32
type input "9"
type input "0"
click at [193, 214] on span "996178945" at bounding box center [213, 206] width 74 height 17
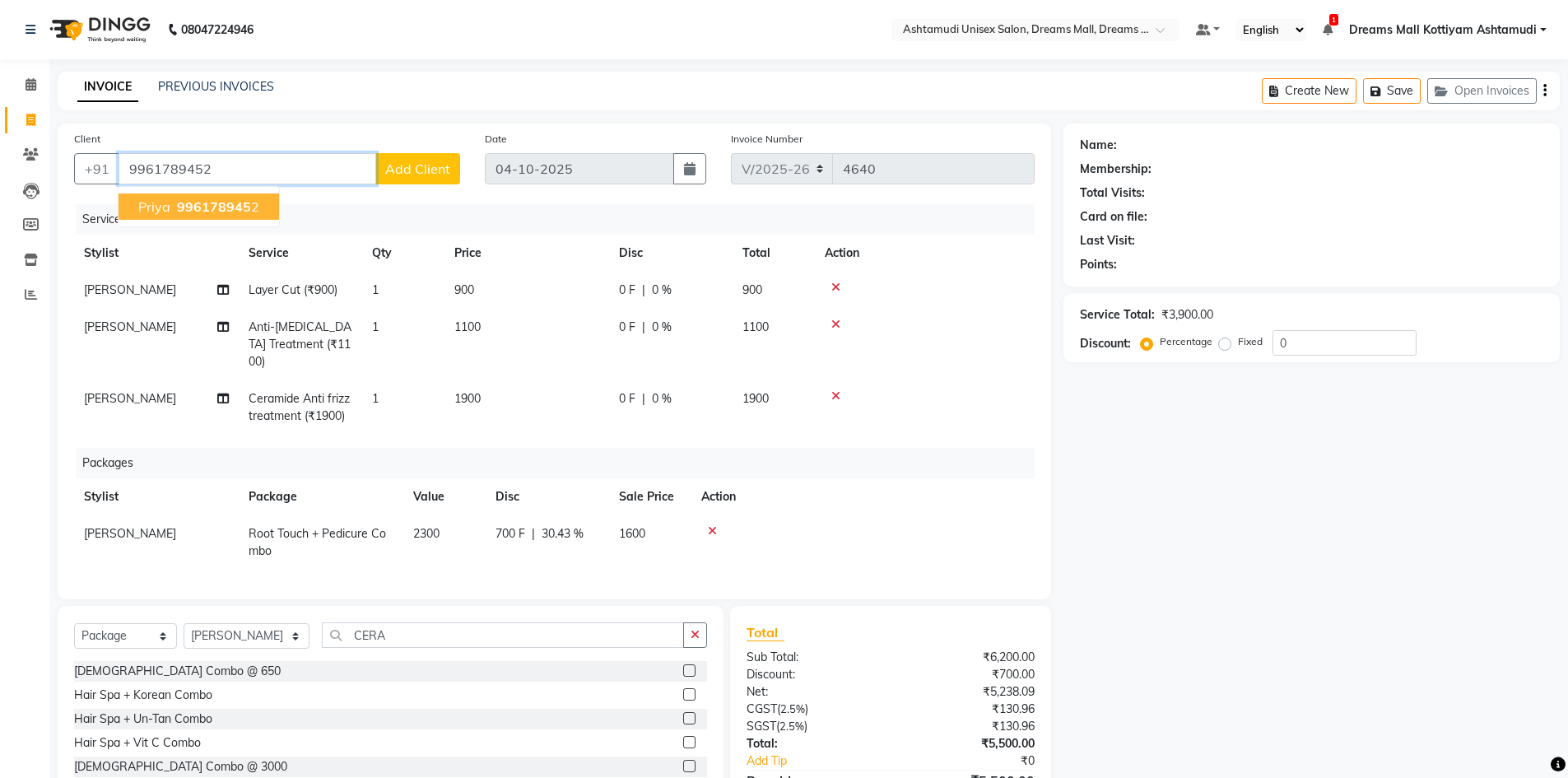
type input "9961789452"
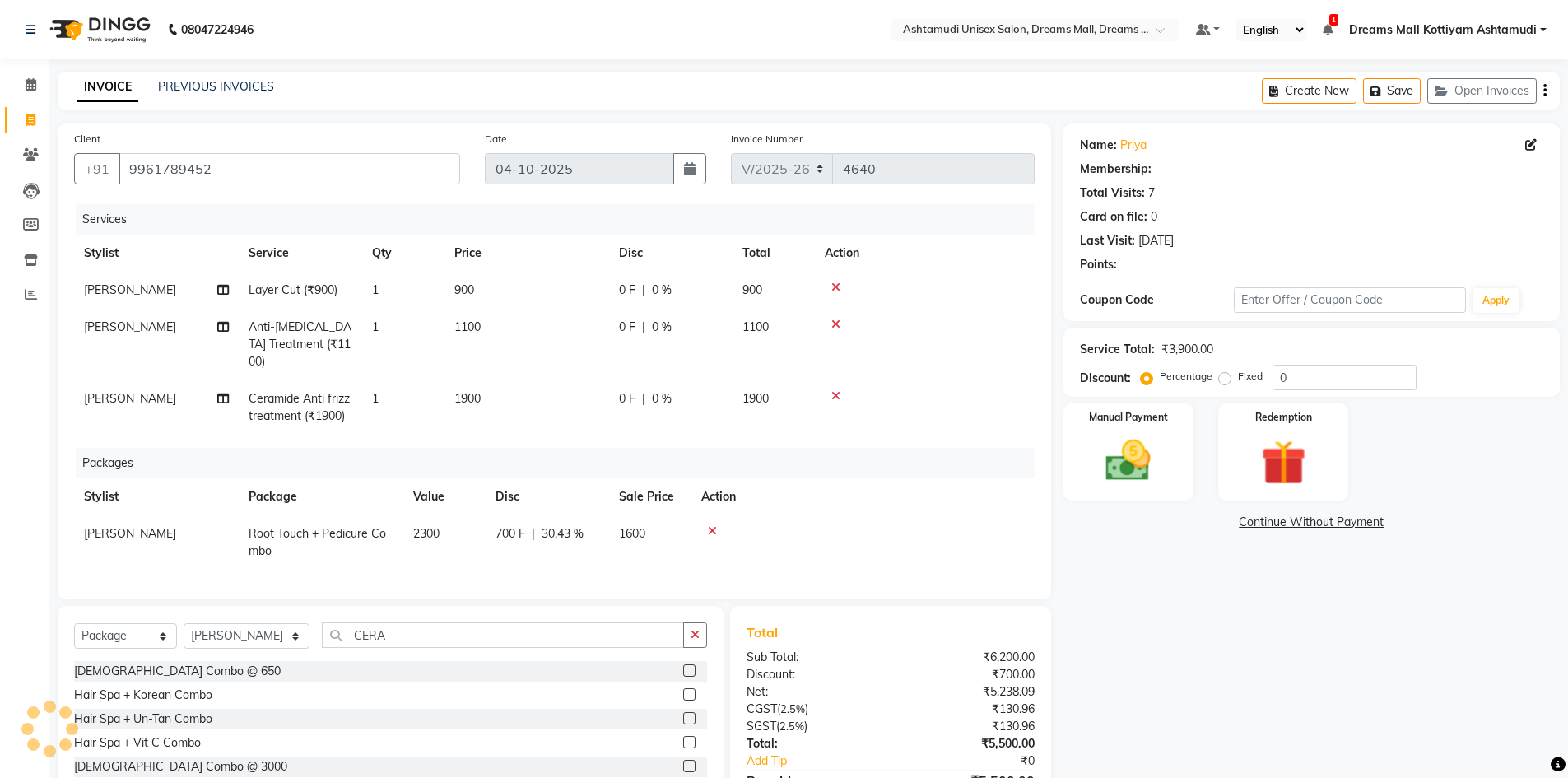
select select "1: Object"
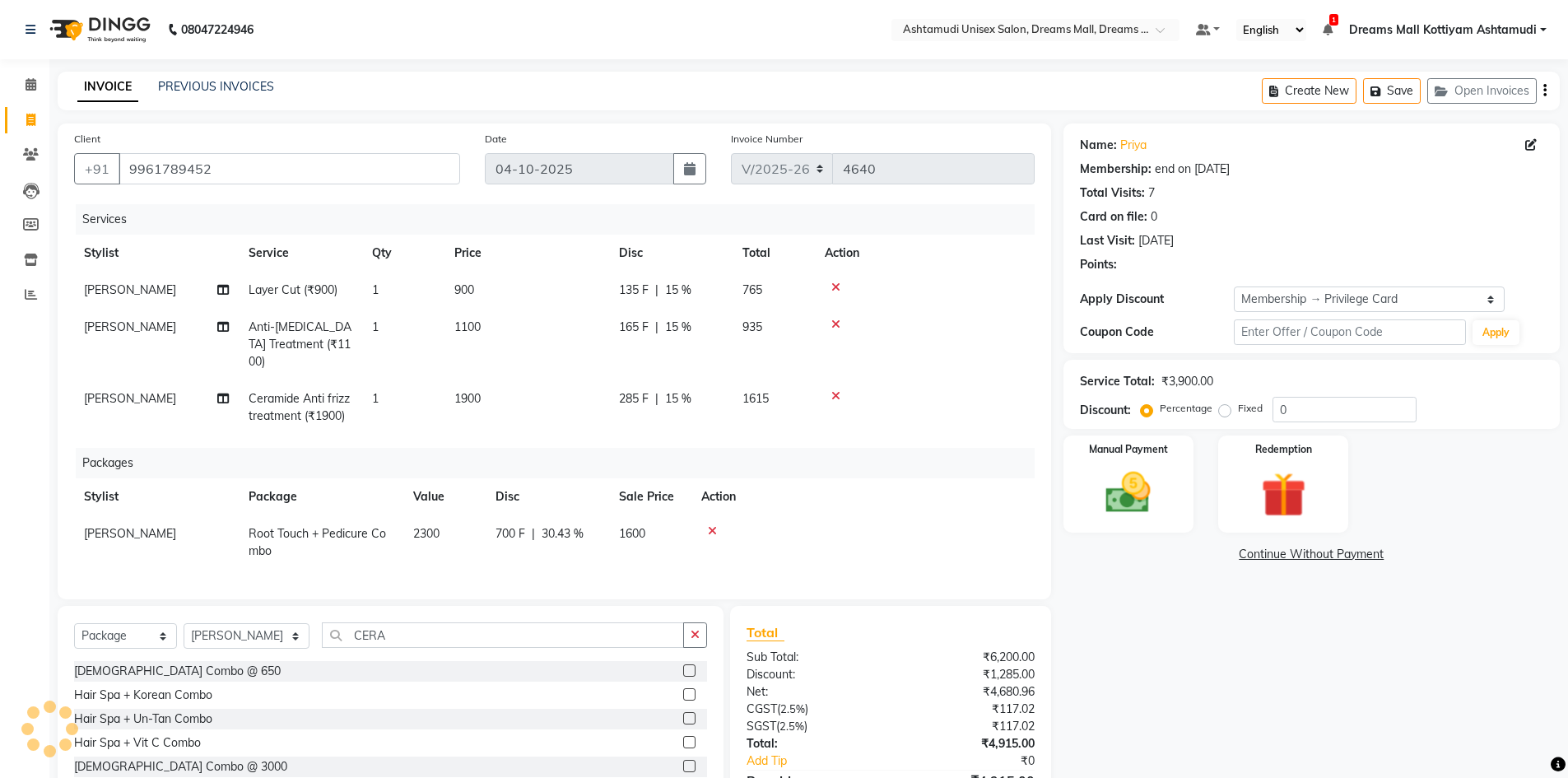
type input "15"
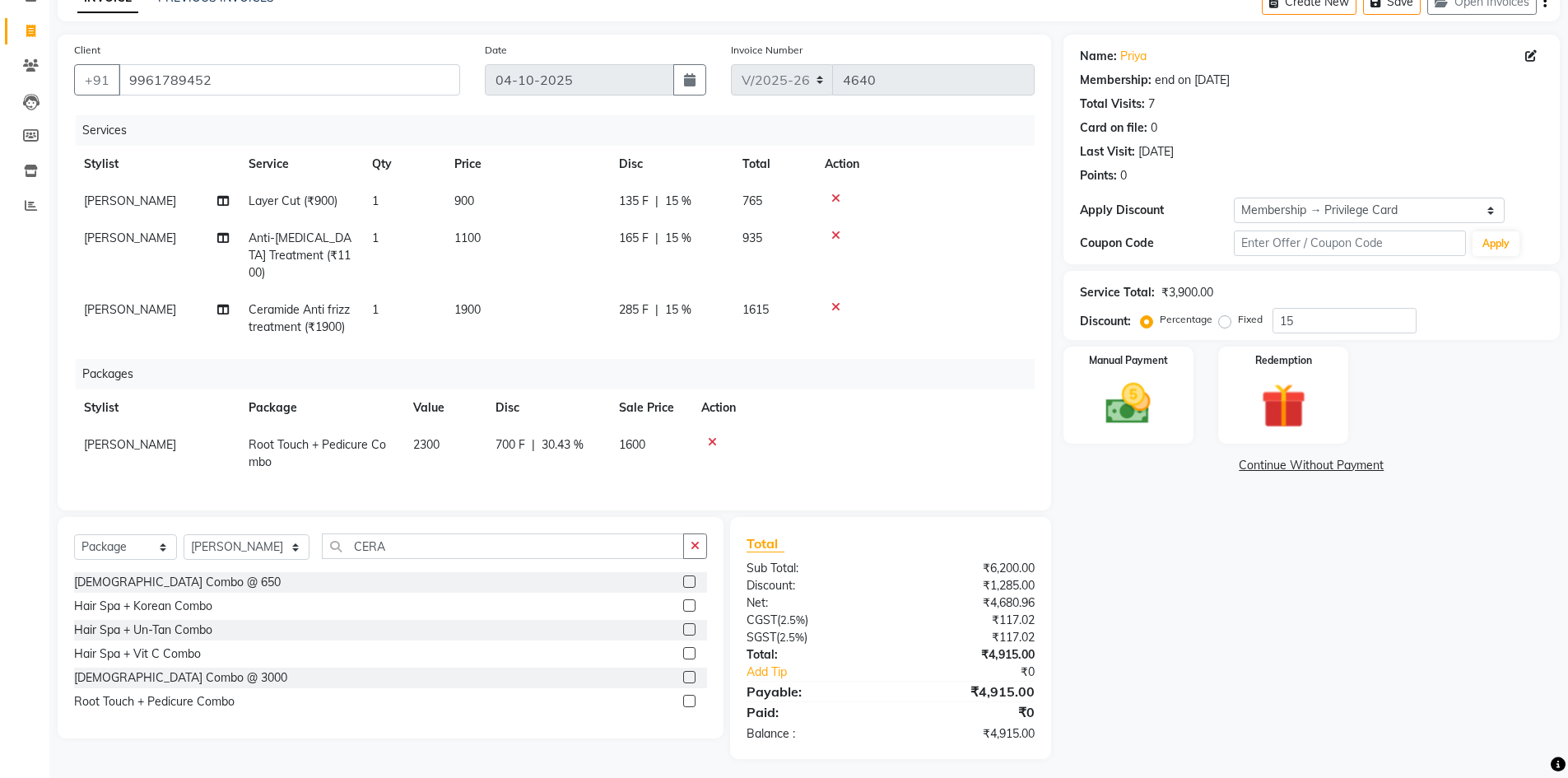
scroll to position [90, 0]
click at [1111, 414] on img at bounding box center [1129, 402] width 76 height 54
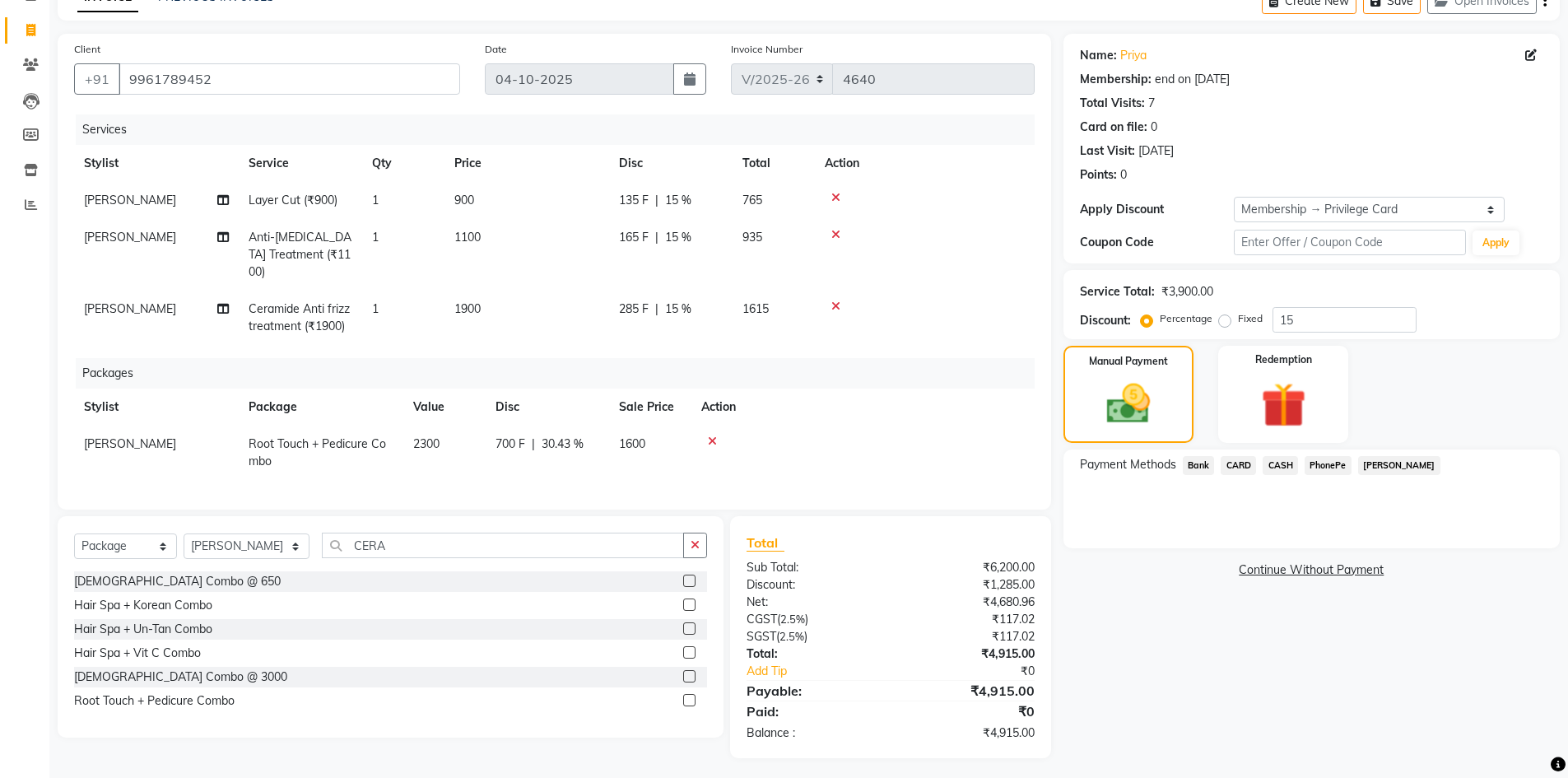
click at [1229, 464] on span "CARD" at bounding box center [1239, 465] width 35 height 19
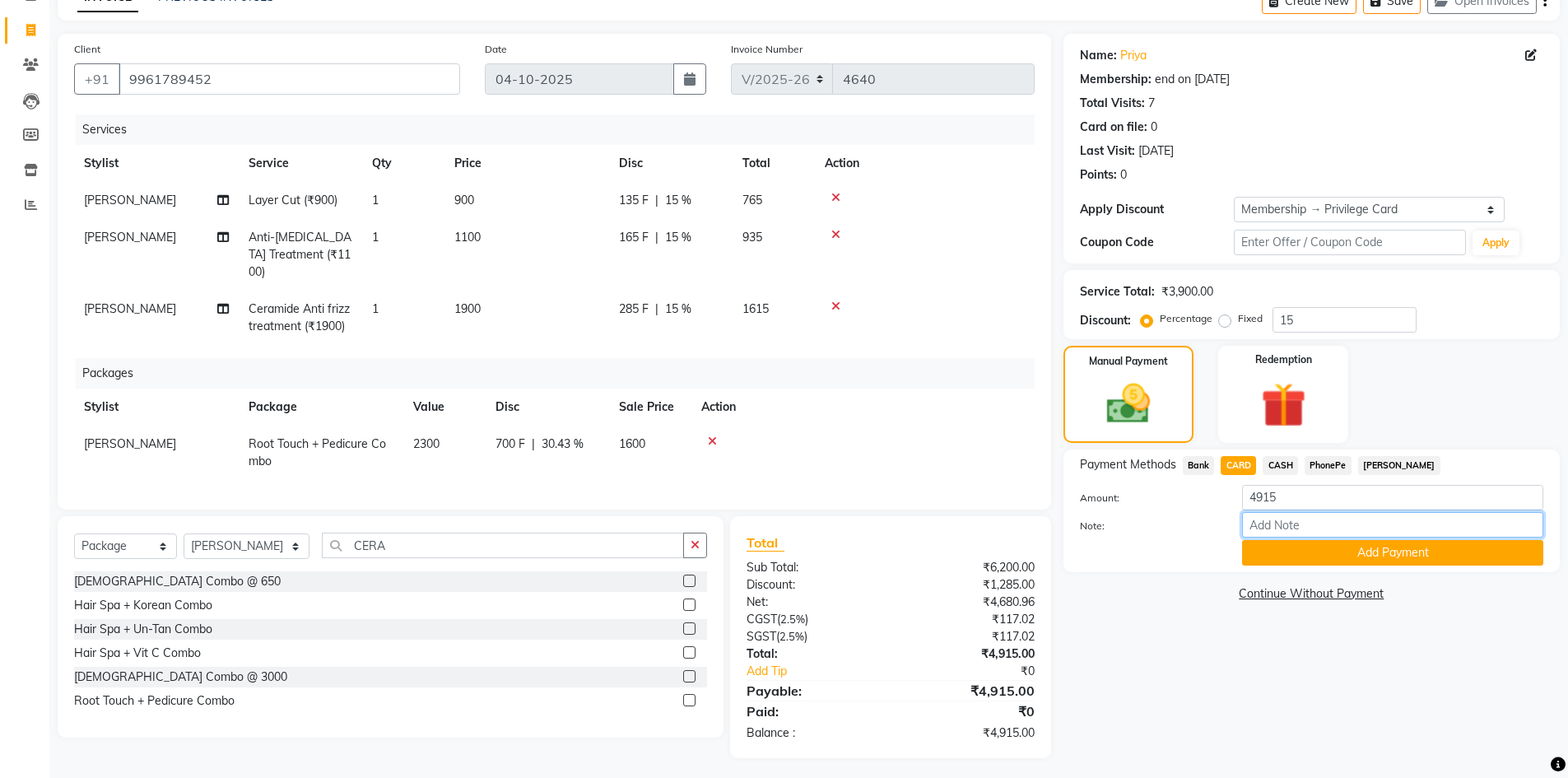
click at [1262, 517] on input "Note:" at bounding box center [1392, 524] width 301 height 25
type input "[PERSON_NAME]"
click at [1339, 558] on button "Add Payment" at bounding box center [1392, 552] width 301 height 25
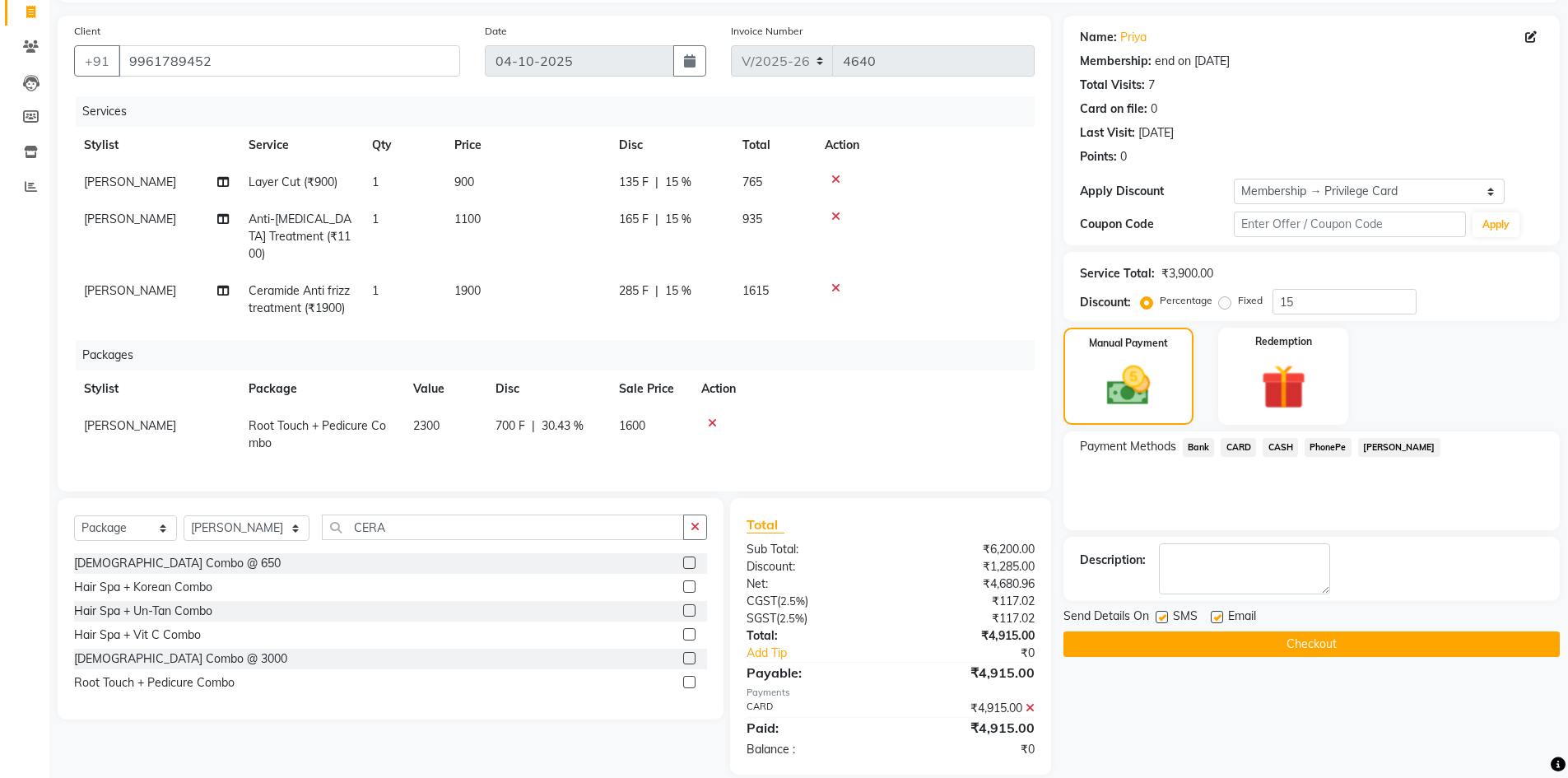
scroll to position [124, 0]
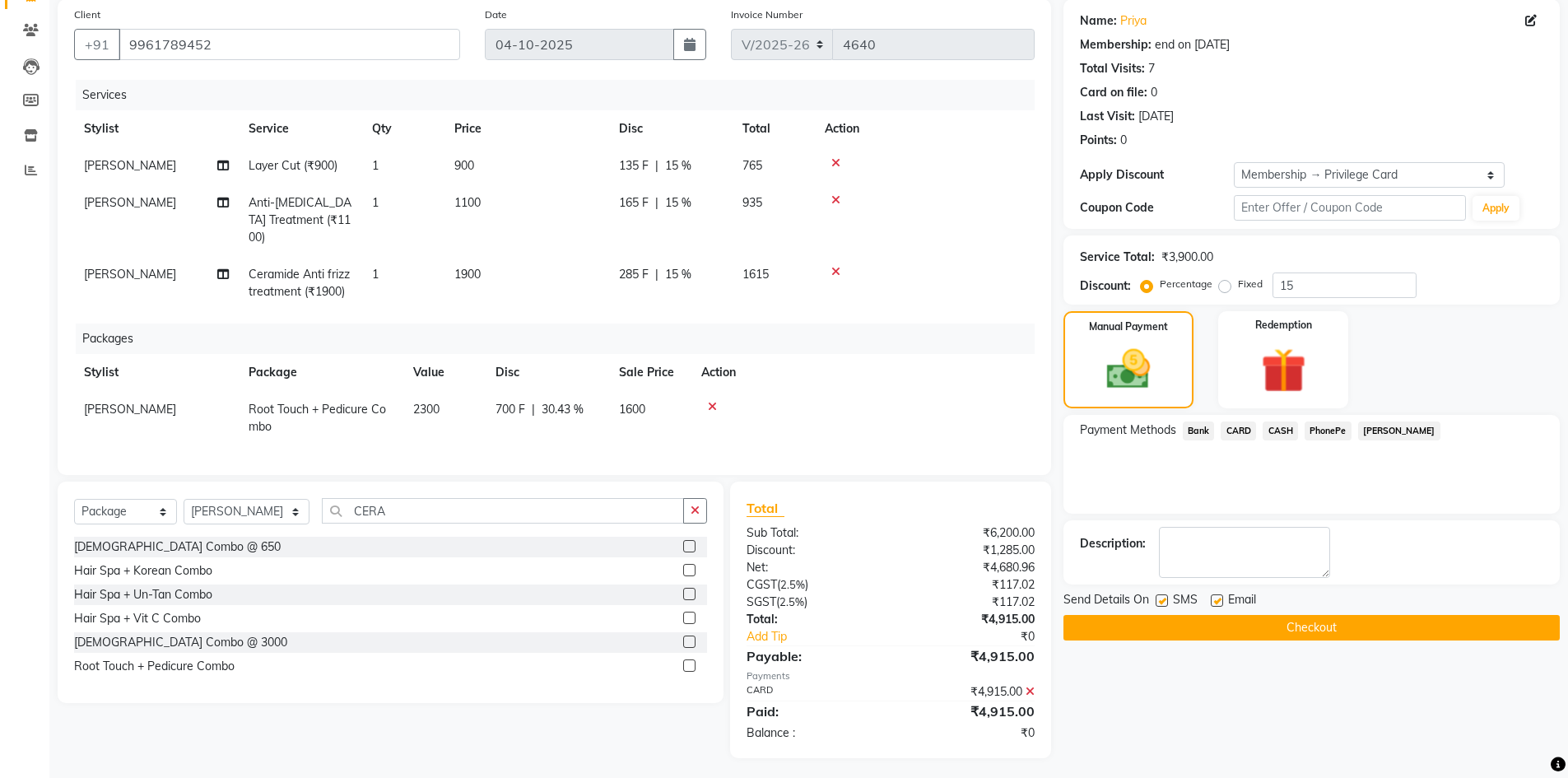
click at [1314, 630] on button "Checkout" at bounding box center [1311, 627] width 496 height 25
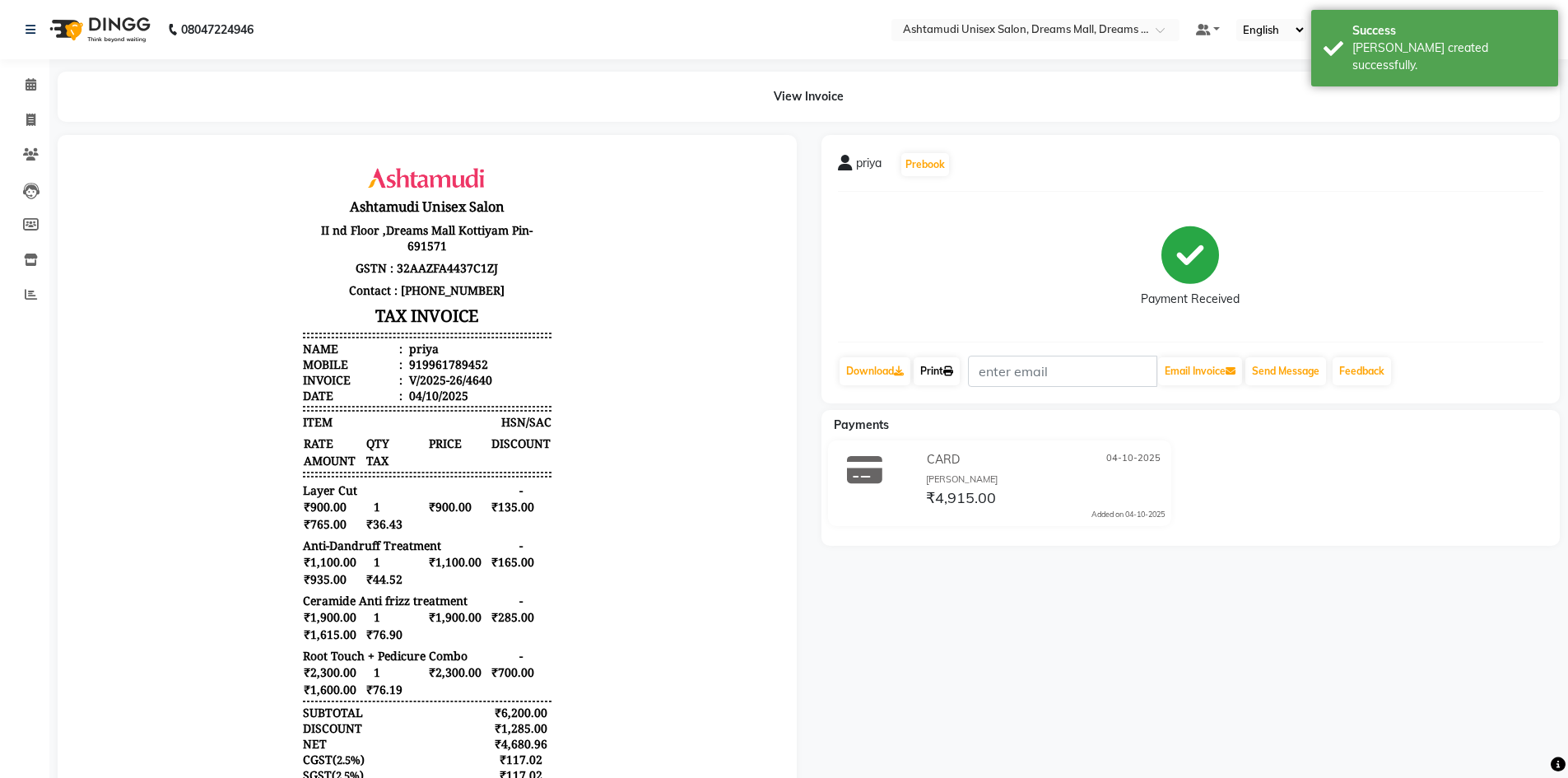
click at [953, 371] on icon at bounding box center [948, 371] width 10 height 10
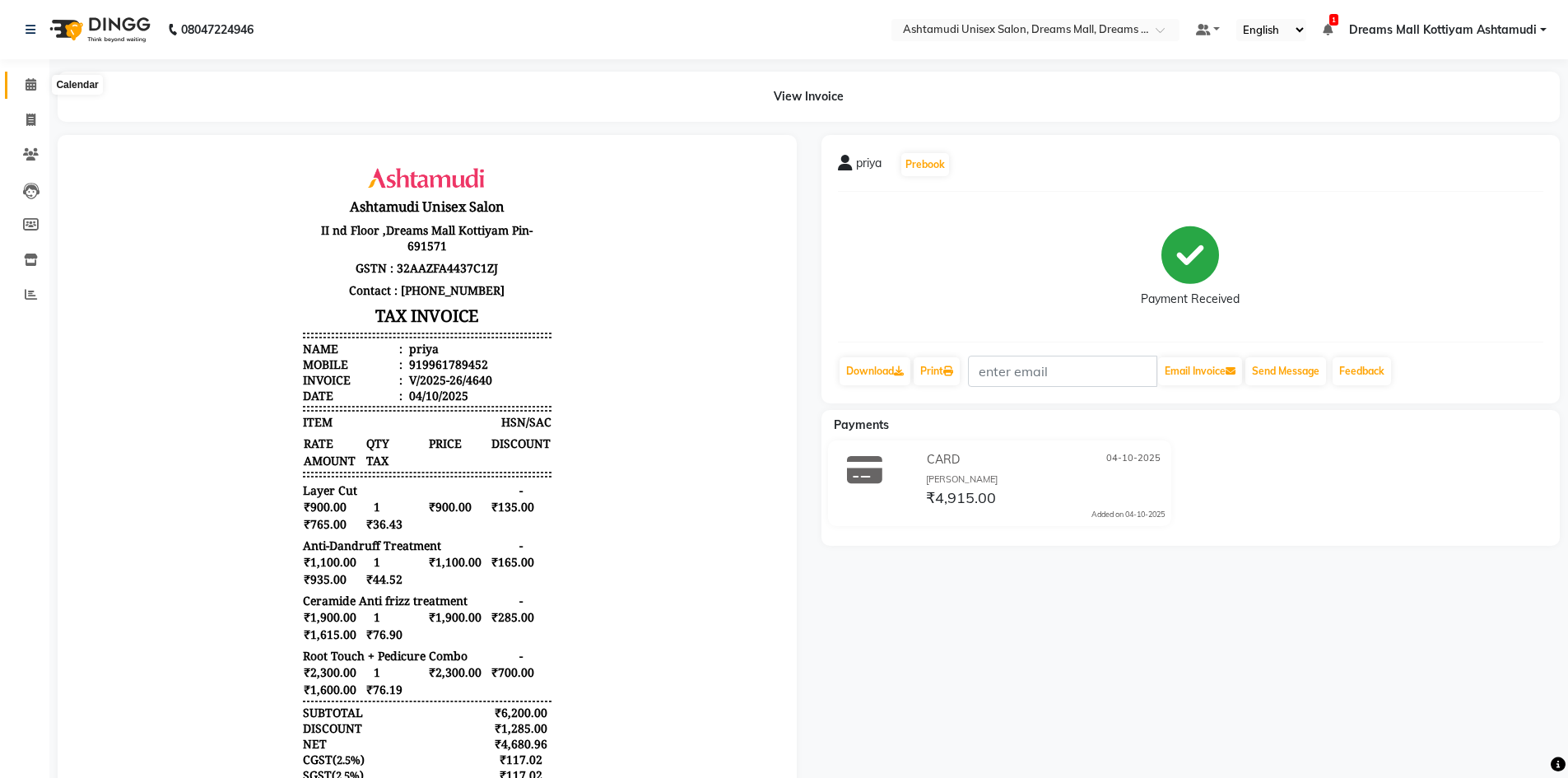
click at [24, 83] on span at bounding box center [31, 85] width 29 height 19
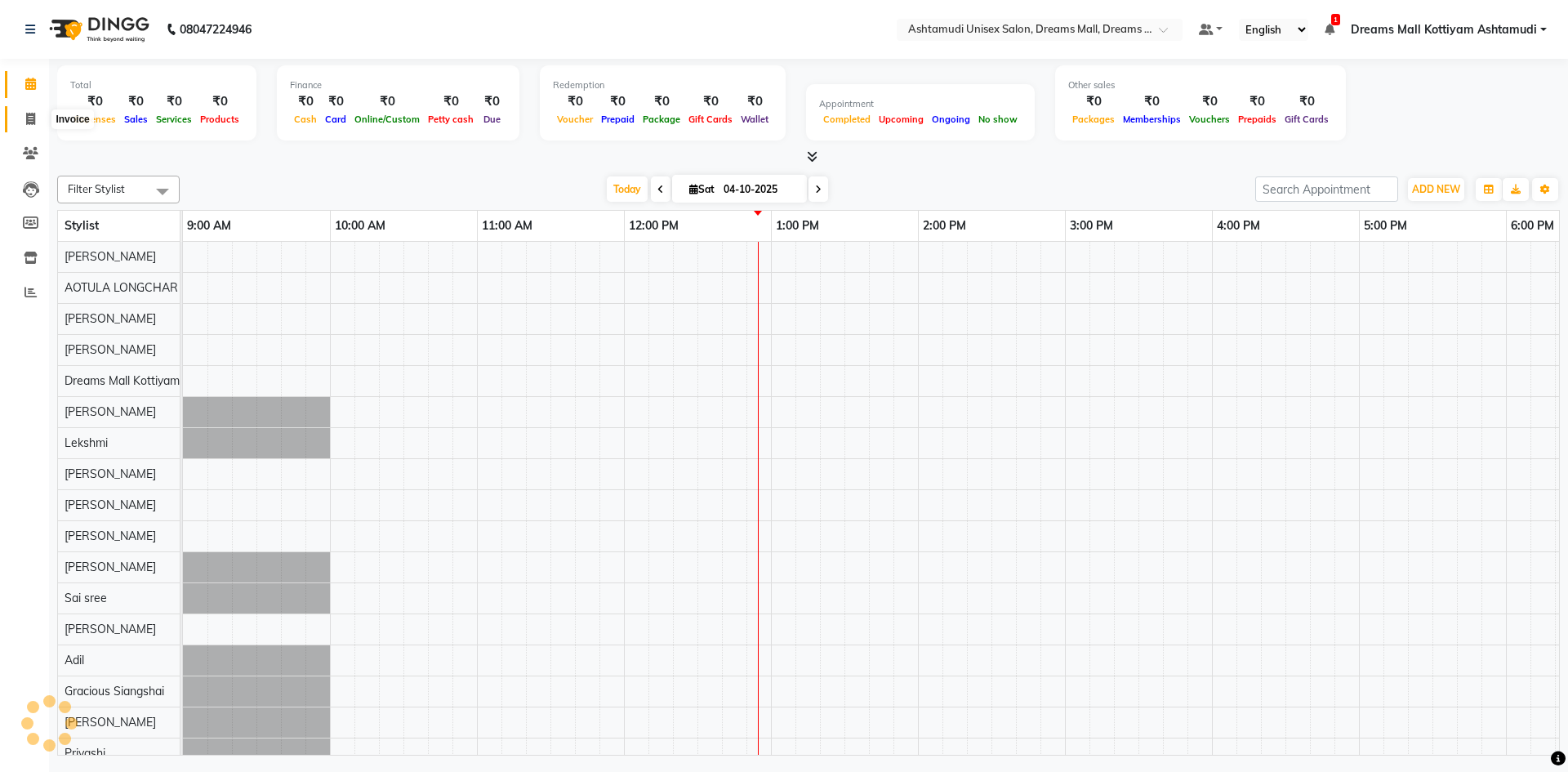
click at [24, 114] on span at bounding box center [31, 120] width 29 height 19
select select "service"
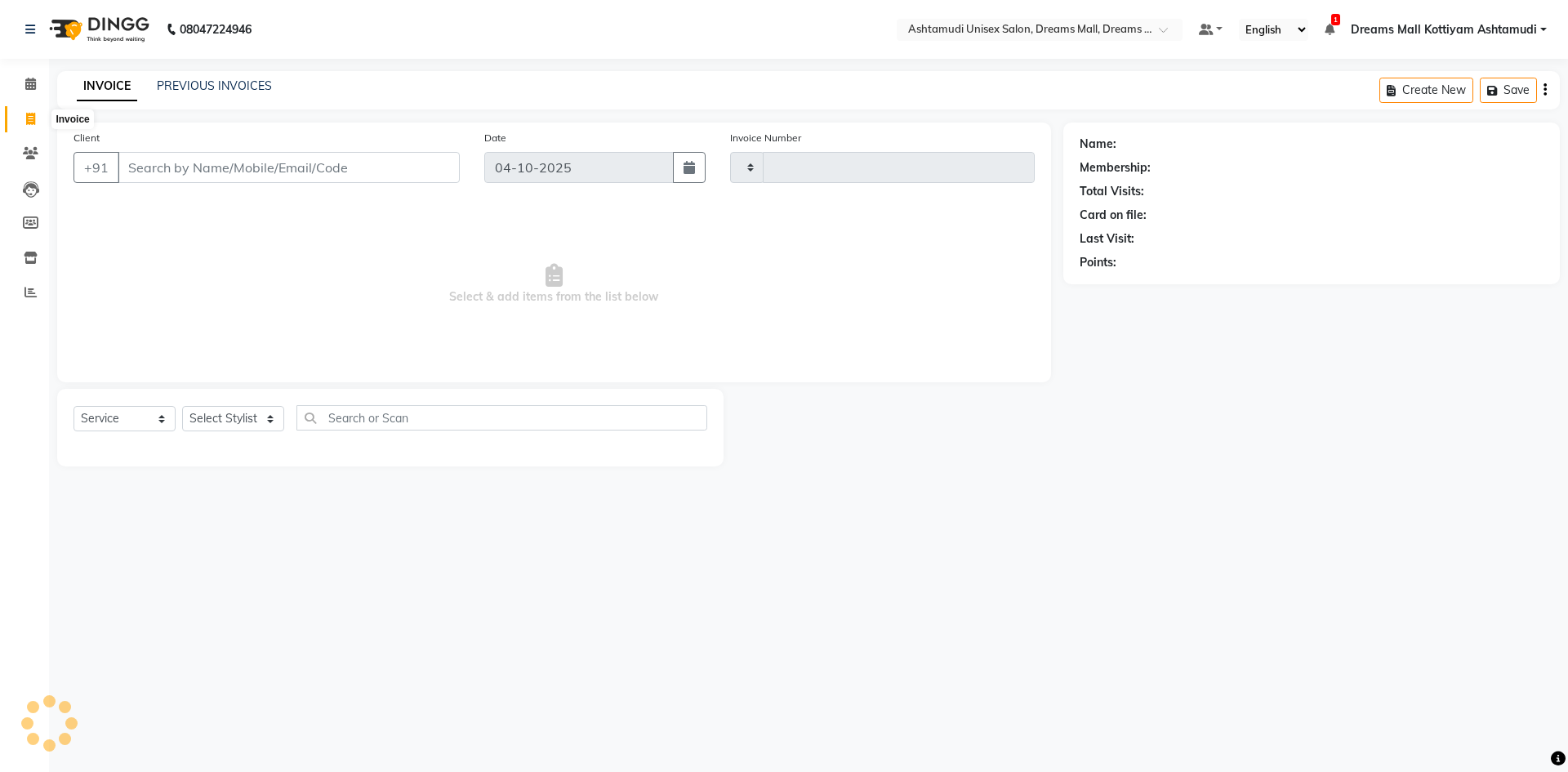
type input "4641"
select select "7264"
click at [243, 419] on select "Select Stylist [PERSON_NAME] AOTULA LONGCHAR [PERSON_NAME] BIKI SARKI [PERSON_N…" at bounding box center [245, 418] width 126 height 25
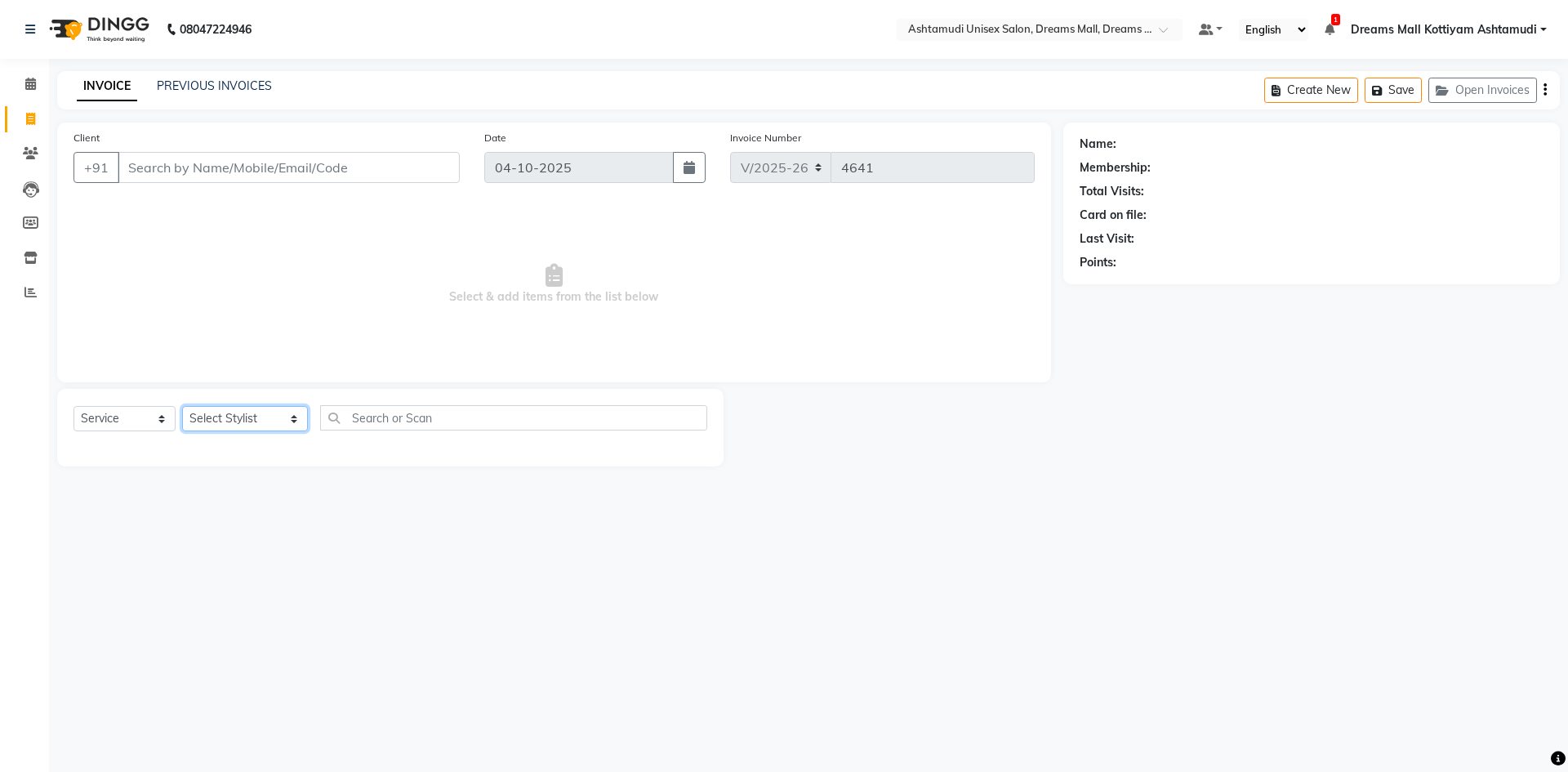
select select "91399"
click at [182, 406] on select "Select Stylist [PERSON_NAME] AOTULA LONGCHAR [PERSON_NAME] BIKI SARKI [PERSON_N…" at bounding box center [245, 418] width 126 height 25
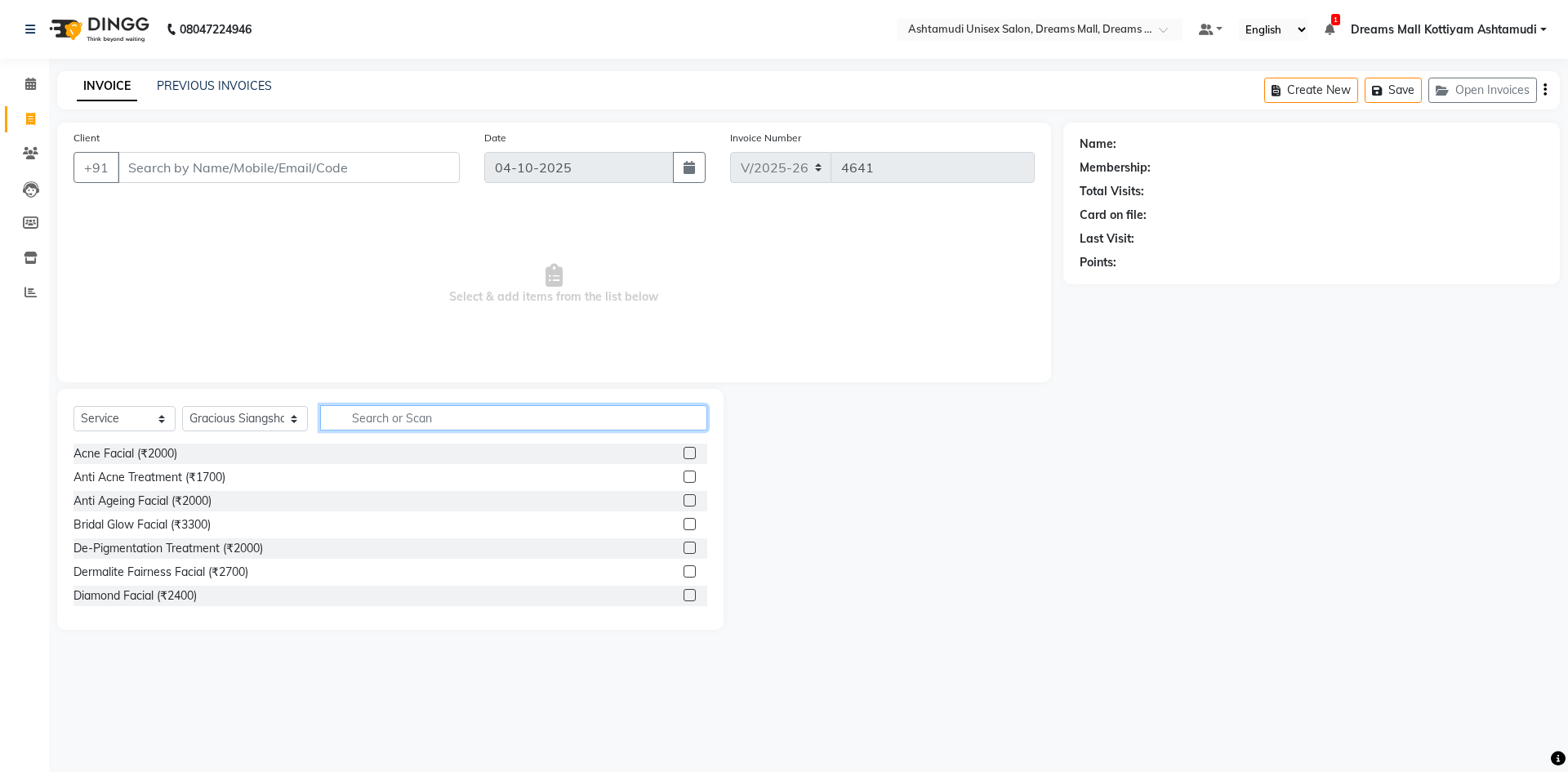
click at [463, 422] on input "text" at bounding box center [513, 417] width 387 height 25
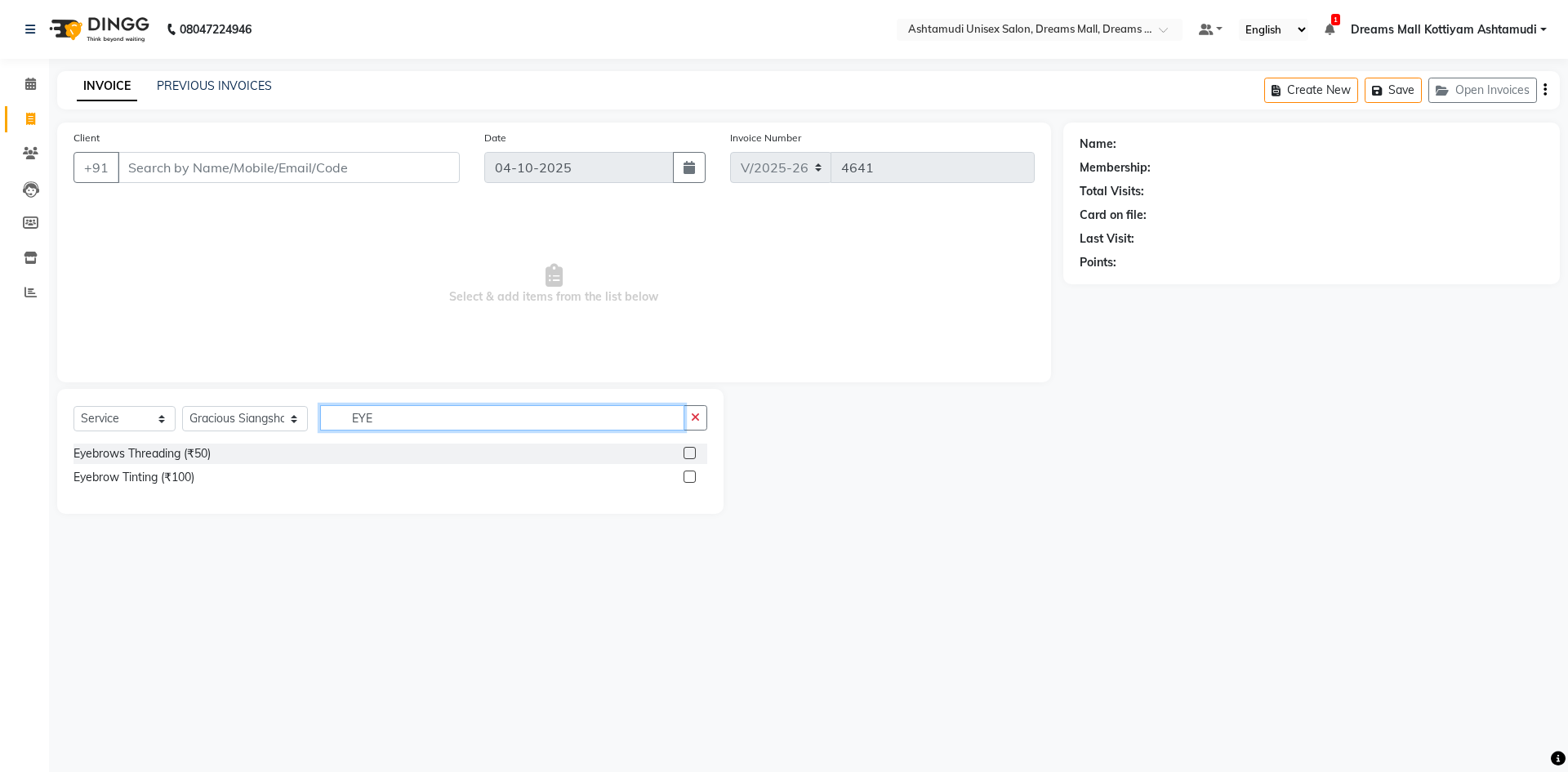
type input "EYE"
click at [690, 450] on label at bounding box center [689, 453] width 12 height 12
click at [690, 450] on input "checkbox" at bounding box center [689, 453] width 10 height 10
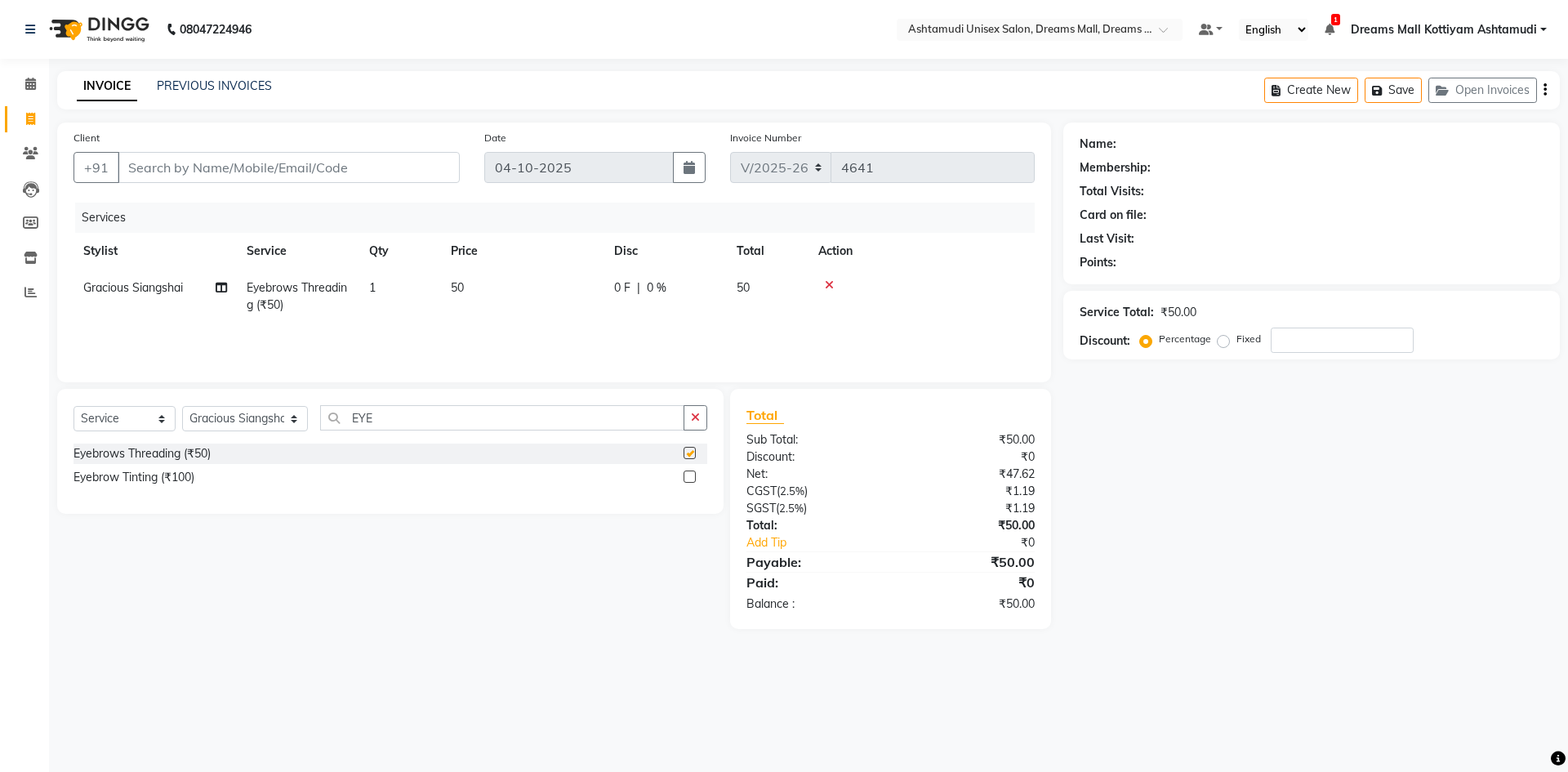
checkbox input "false"
click at [280, 413] on select "Select Stylist [PERSON_NAME] AOTULA LONGCHAR [PERSON_NAME] BIKI SARKI [PERSON_N…" at bounding box center [245, 418] width 126 height 25
select select "72578"
click at [182, 406] on select "Select Stylist [PERSON_NAME] AOTULA LONGCHAR [PERSON_NAME] BIKI SARKI [PERSON_N…" at bounding box center [245, 418] width 126 height 25
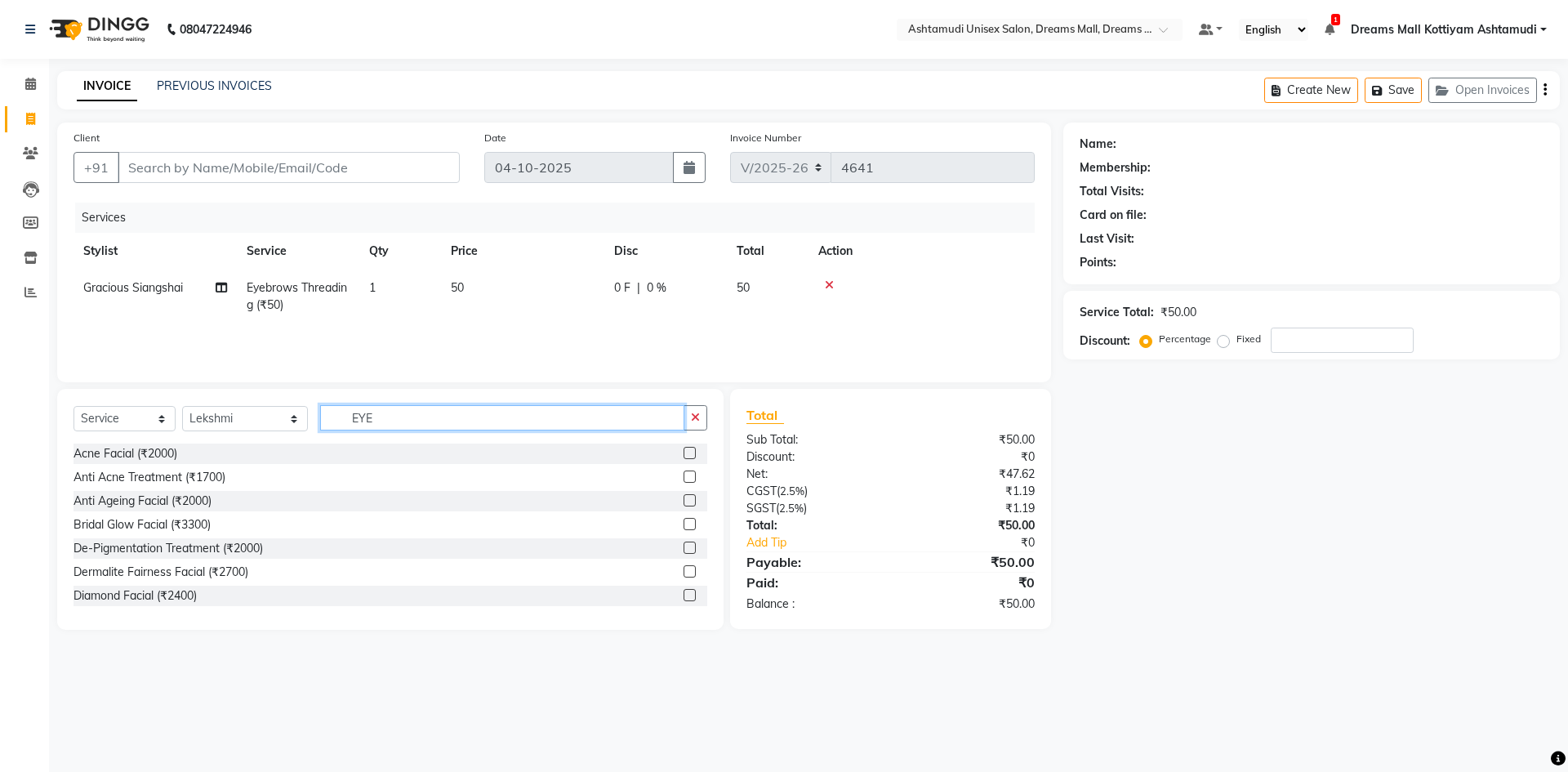
click at [425, 422] on input "EYE" at bounding box center [502, 417] width 364 height 25
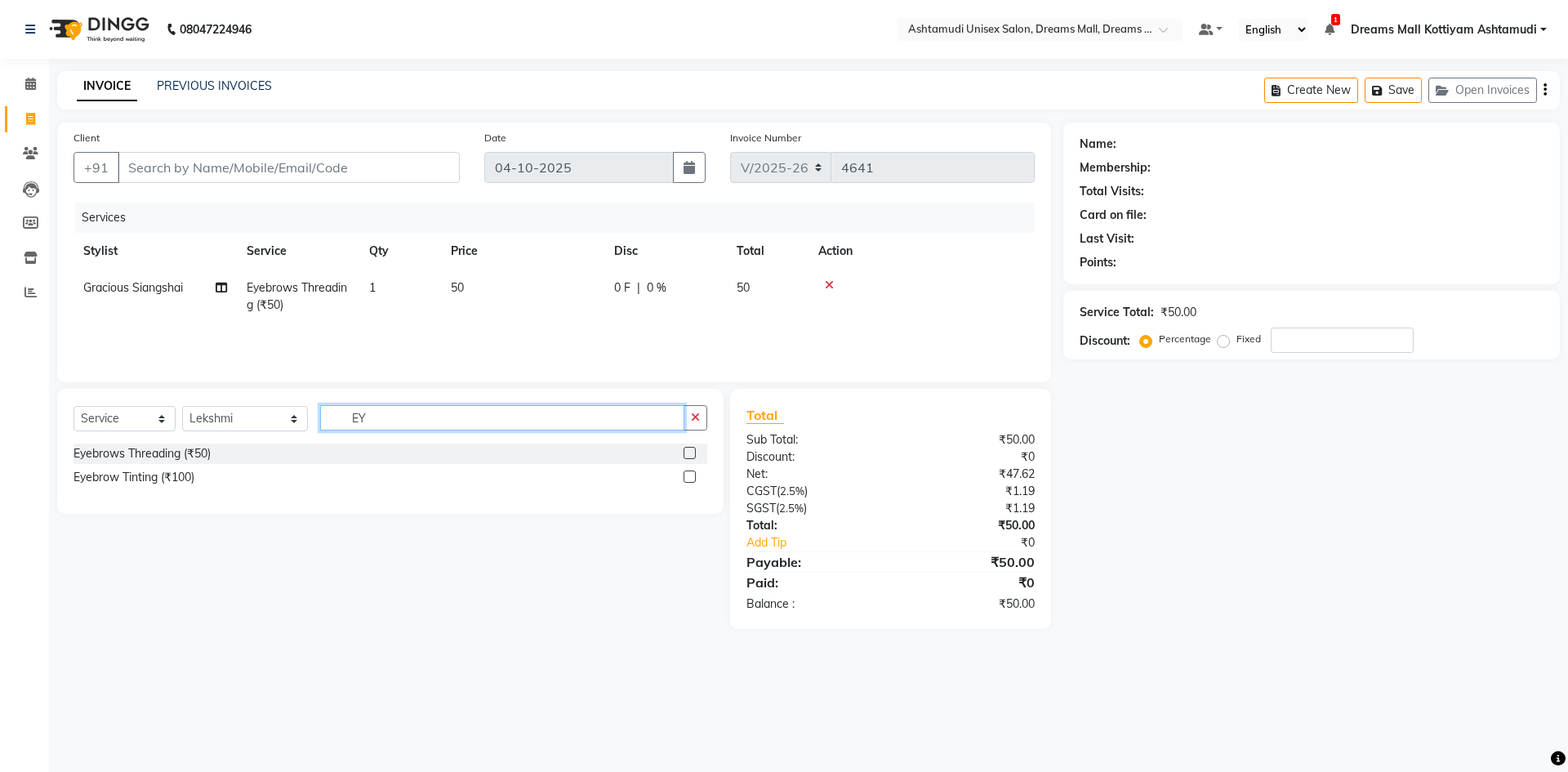
type input "E"
type input "FRI"
click at [691, 477] on label at bounding box center [689, 477] width 12 height 12
click at [691, 477] on input "checkbox" at bounding box center [689, 477] width 10 height 10
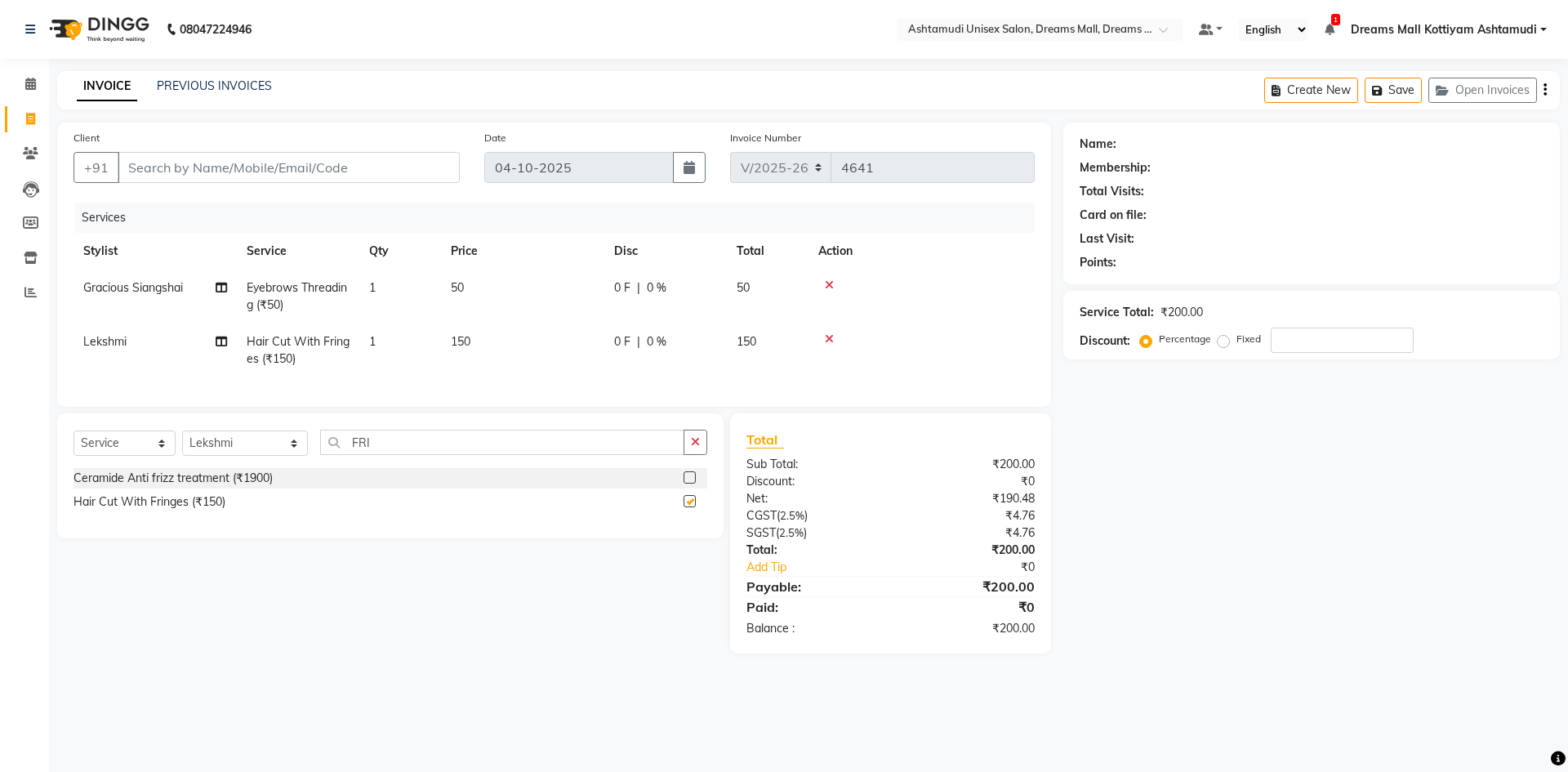
checkbox input "false"
click at [430, 175] on input "Client" at bounding box center [288, 167] width 343 height 31
type input "6"
type input "0"
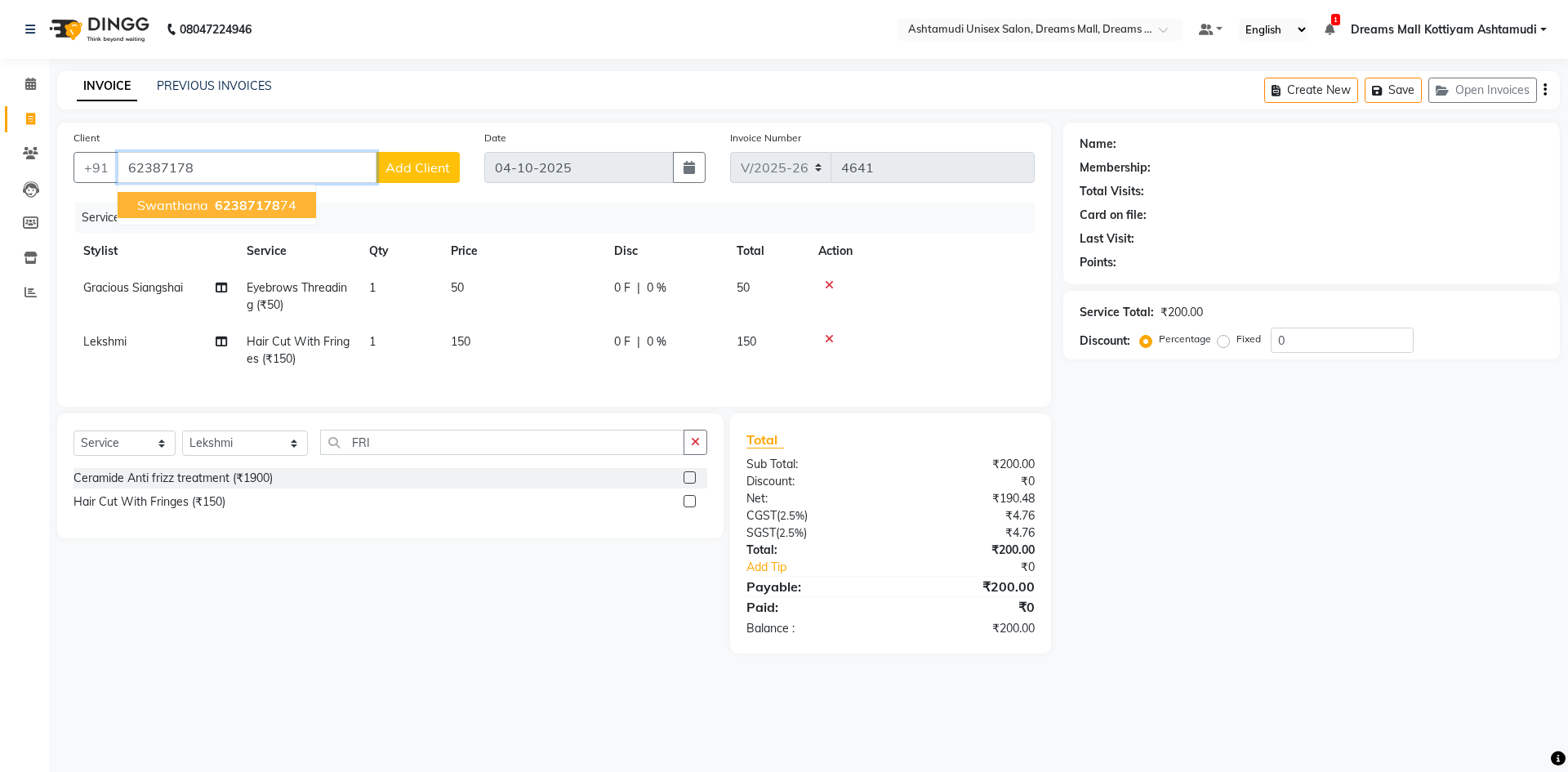
click at [270, 207] on span "62387178" at bounding box center [247, 205] width 65 height 17
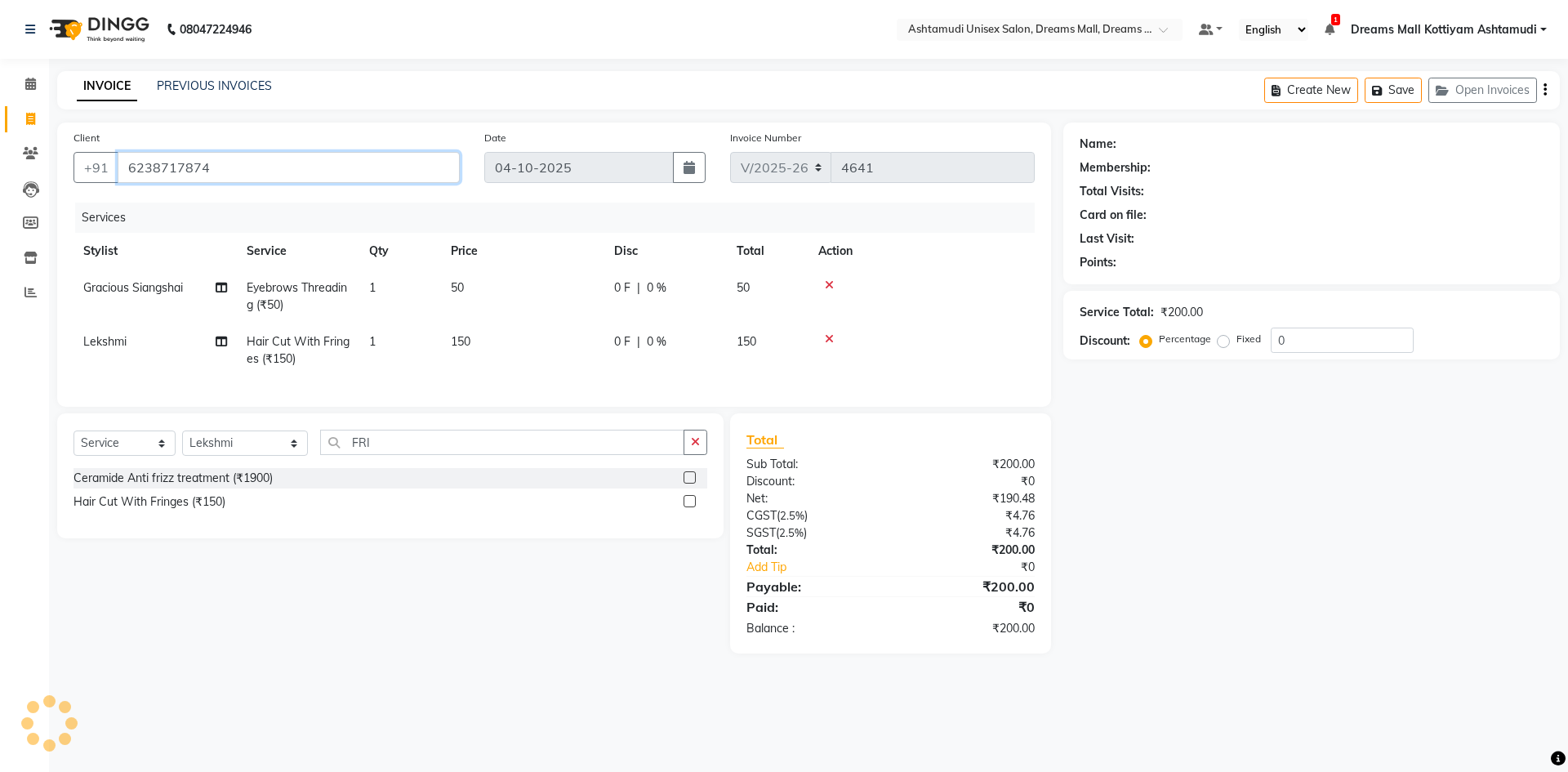
type input "6238717874"
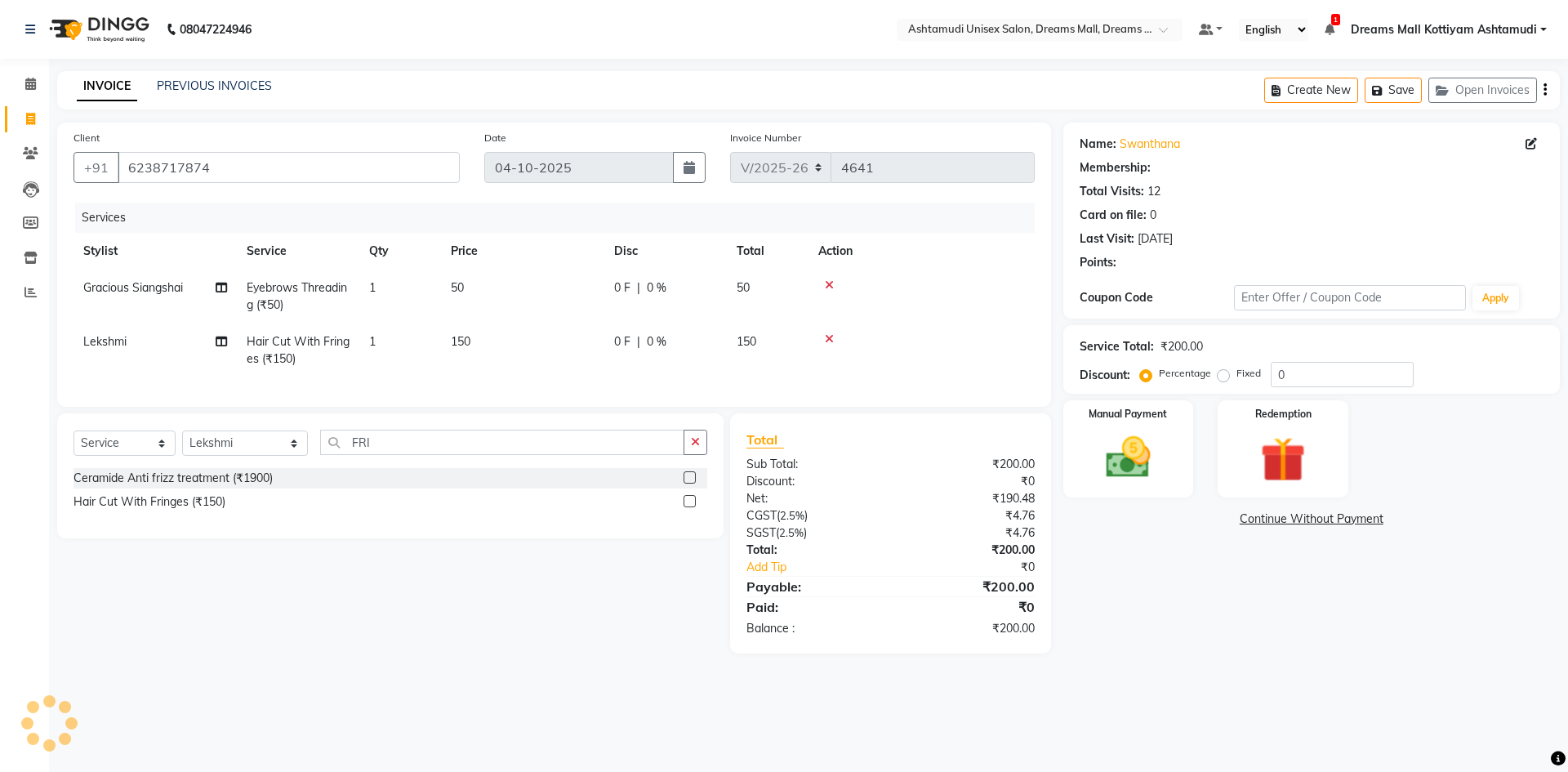
select select "1: Object"
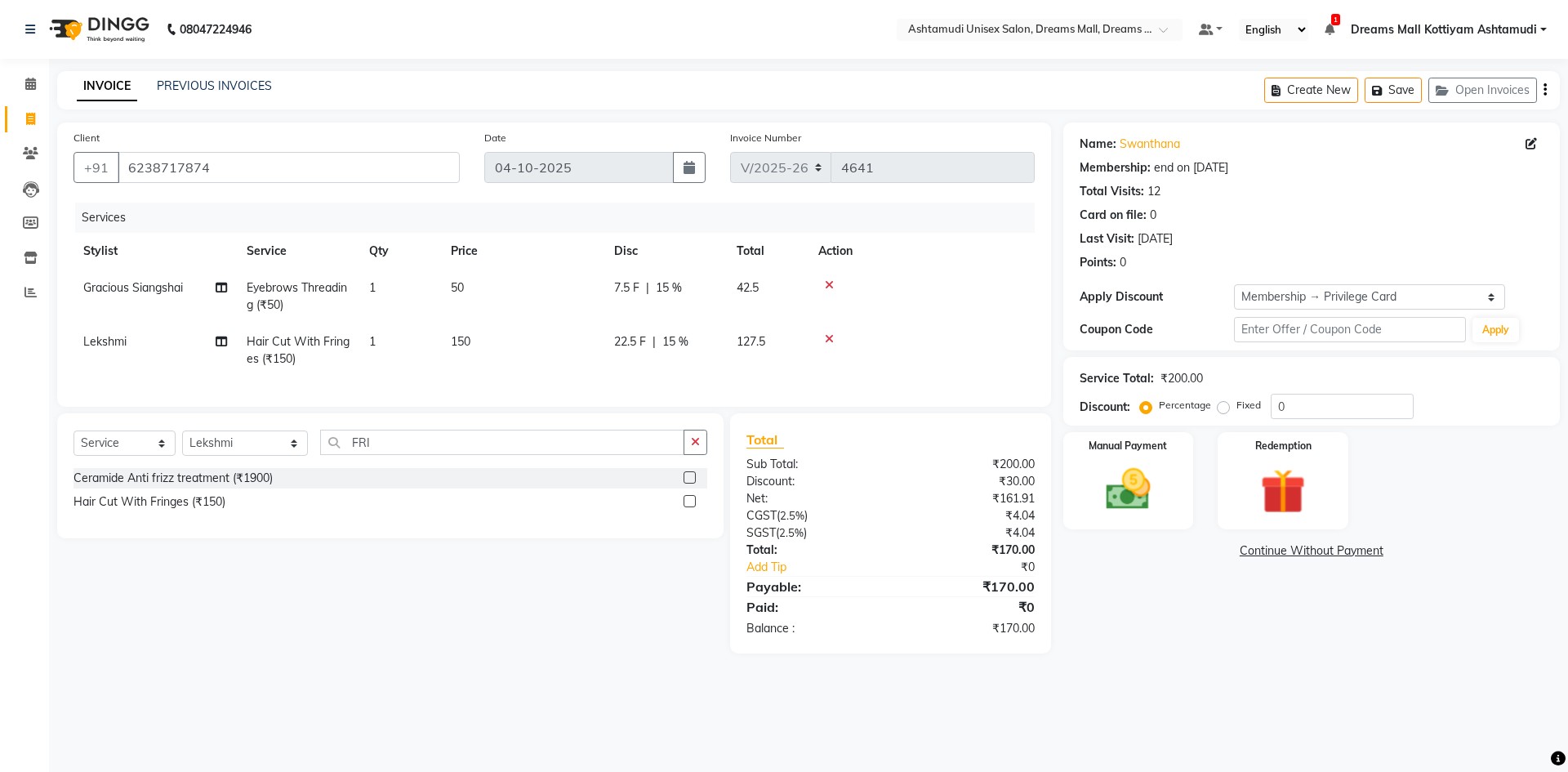
type input "15"
click at [1124, 496] on img at bounding box center [1128, 489] width 76 height 54
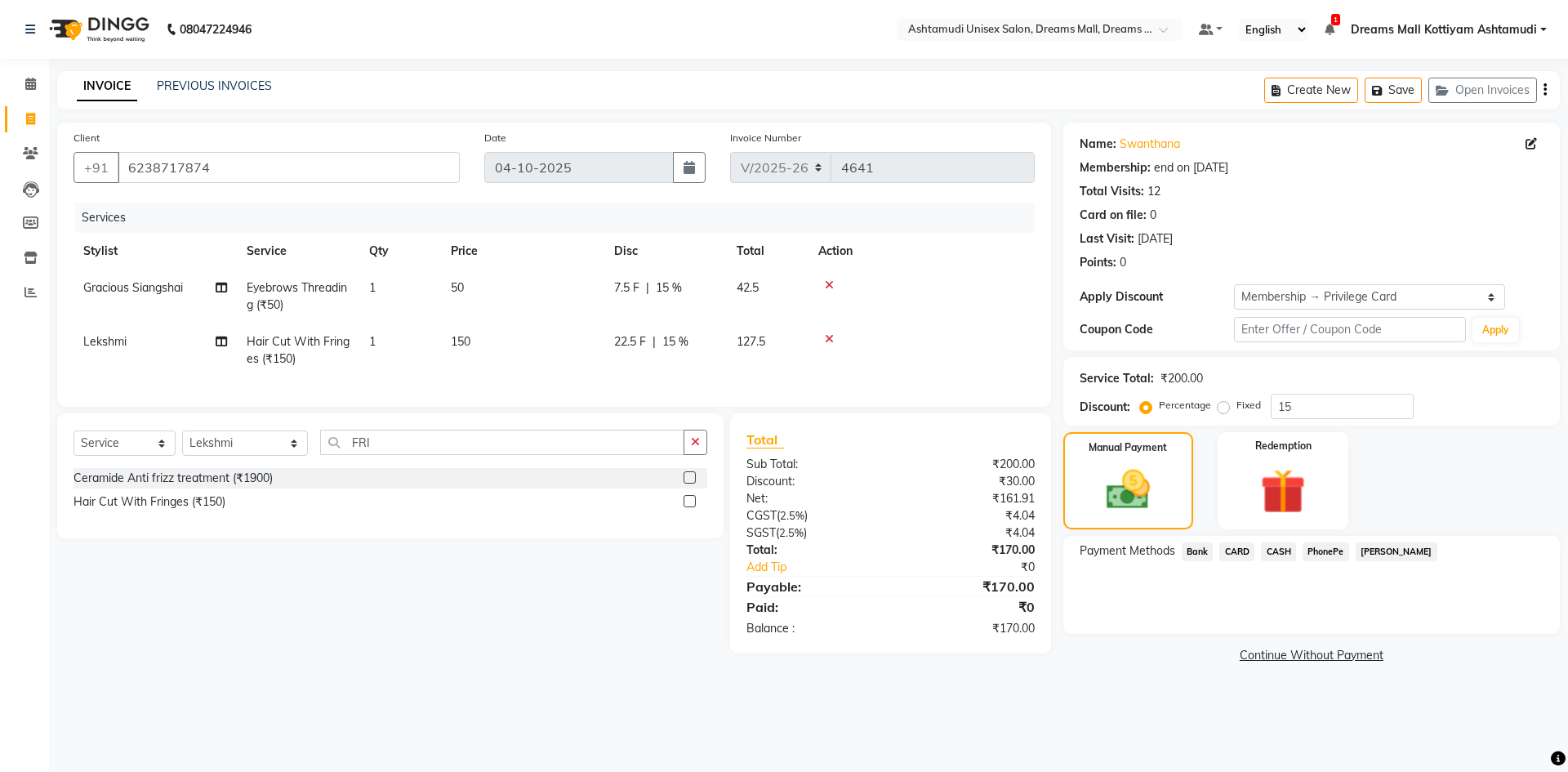
click at [1320, 545] on span "PhonePe" at bounding box center [1326, 552] width 46 height 19
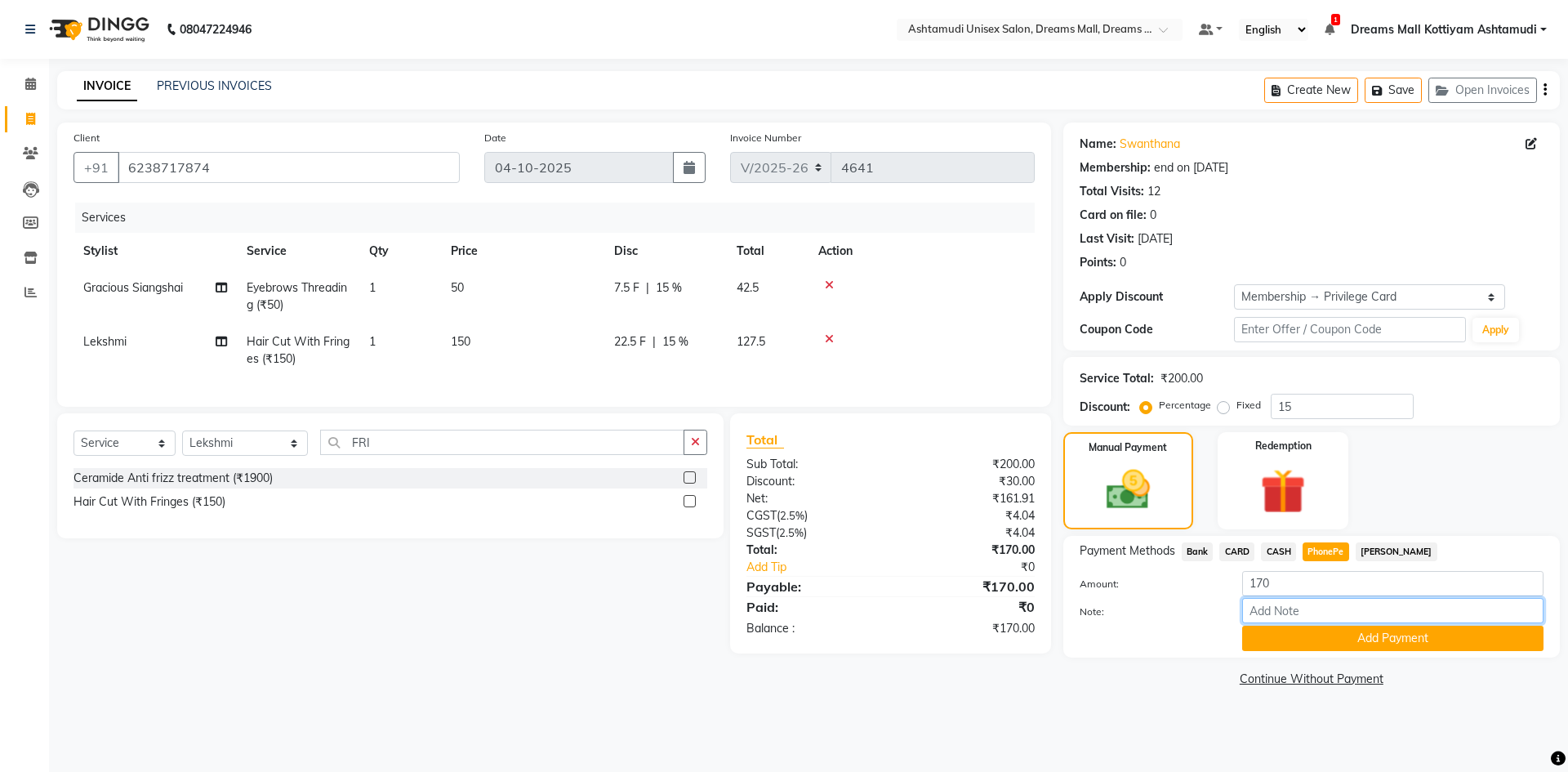
click at [1295, 614] on input "Note:" at bounding box center [1393, 610] width 302 height 25
type input "[PERSON_NAME]"
click at [1334, 639] on button "Add Payment" at bounding box center [1393, 638] width 302 height 25
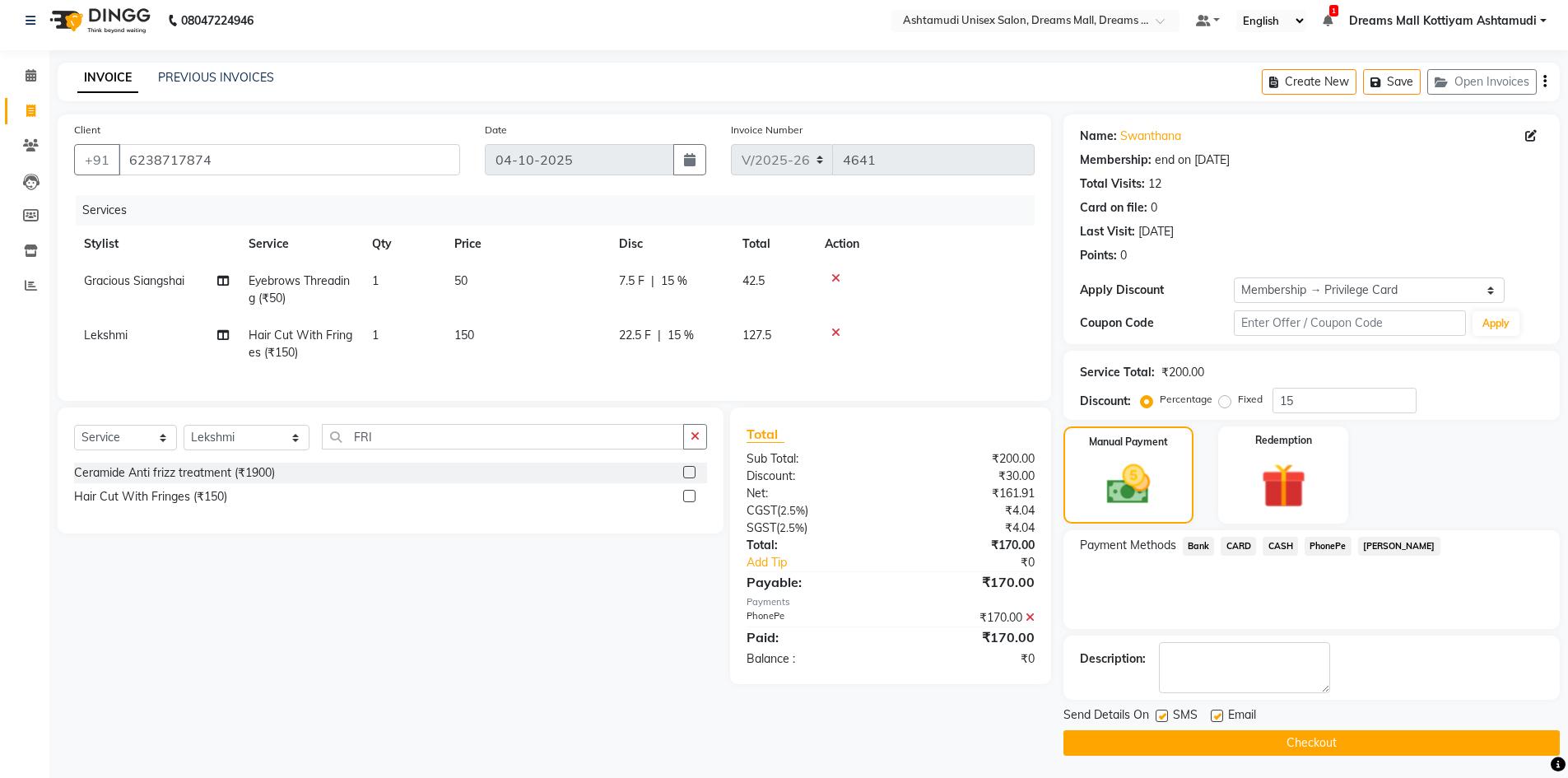
scroll to position [11, 0]
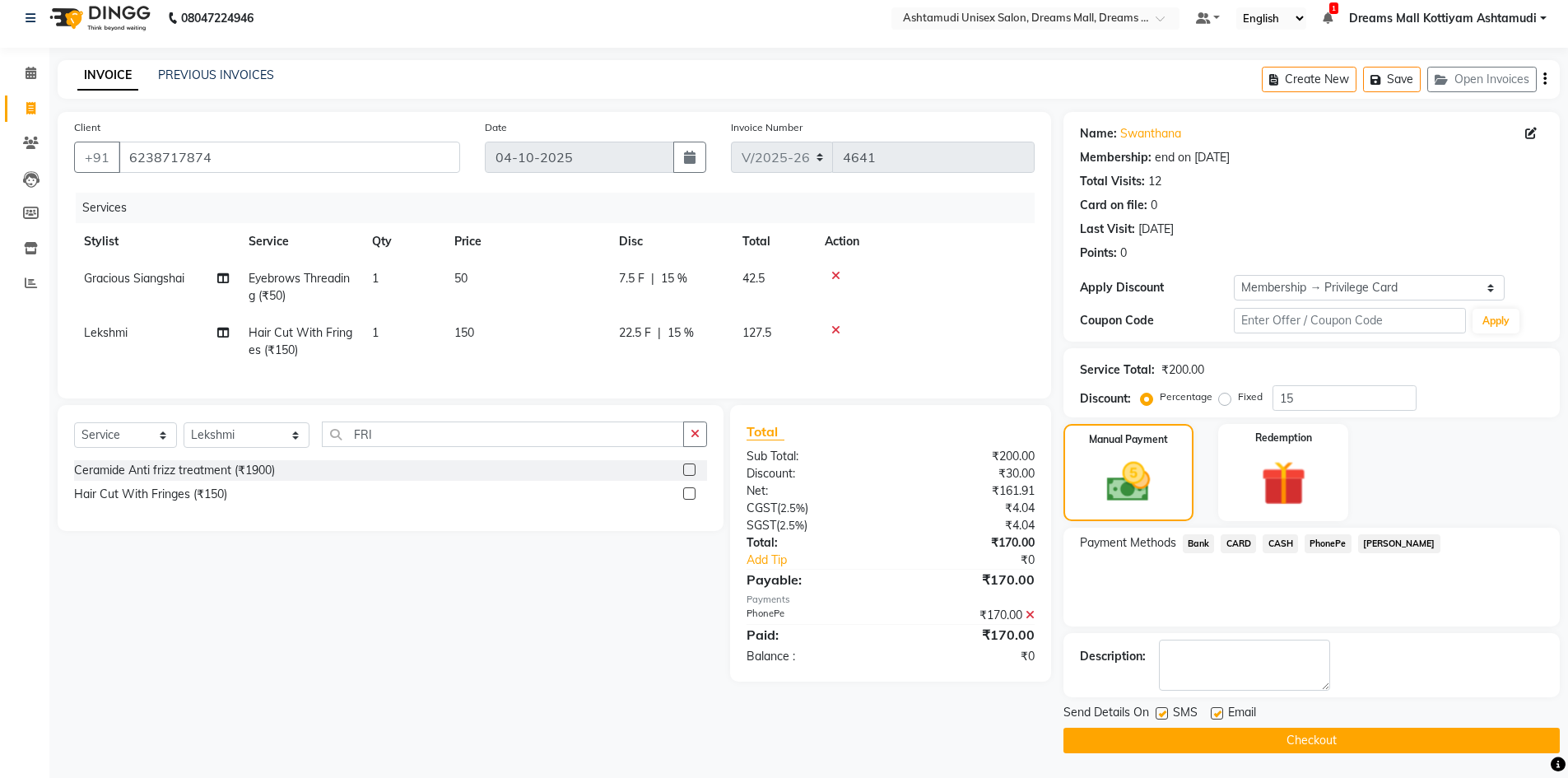
click at [1305, 731] on button "Checkout" at bounding box center [1311, 739] width 496 height 25
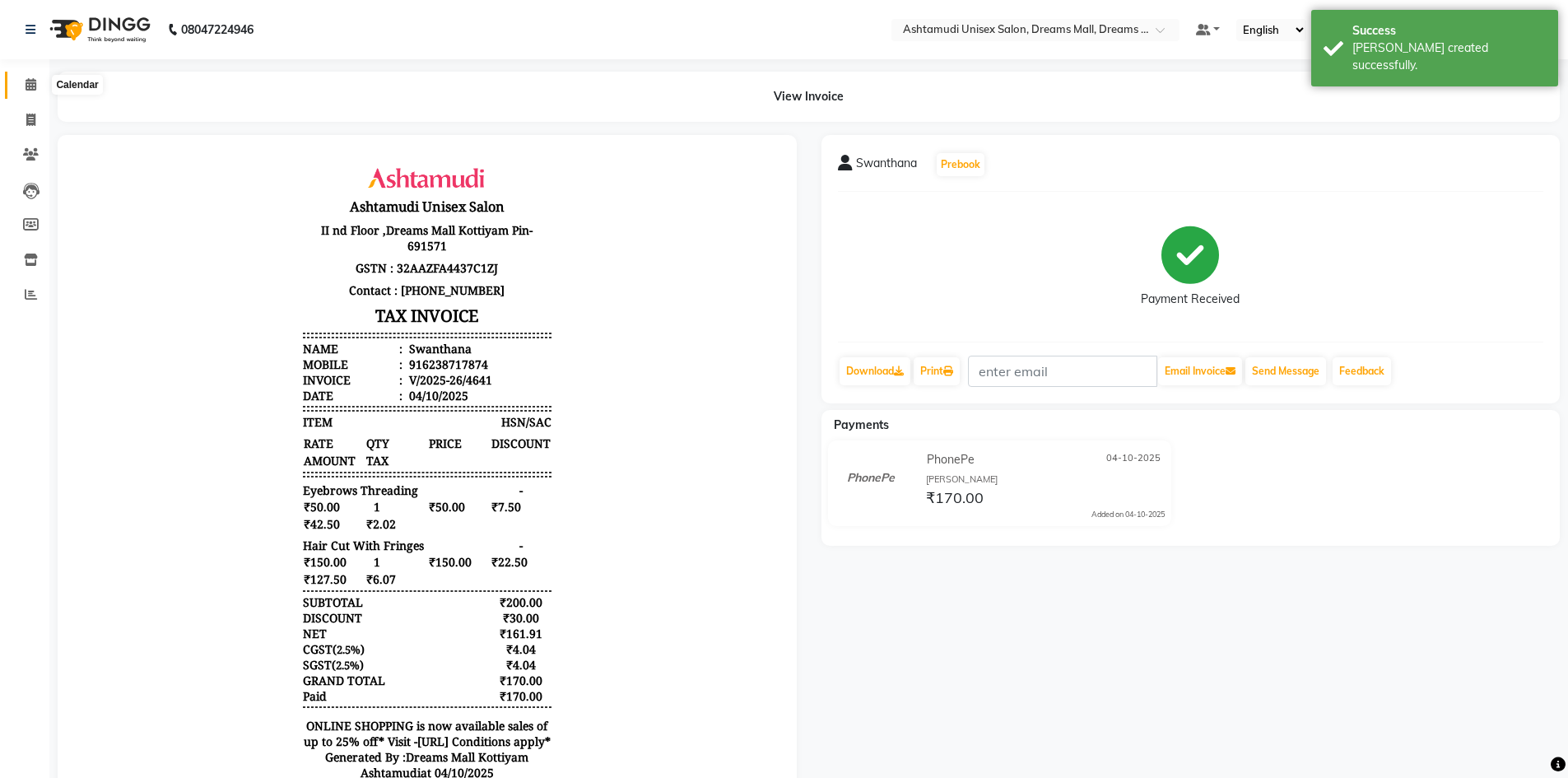
click at [33, 83] on icon at bounding box center [31, 84] width 11 height 12
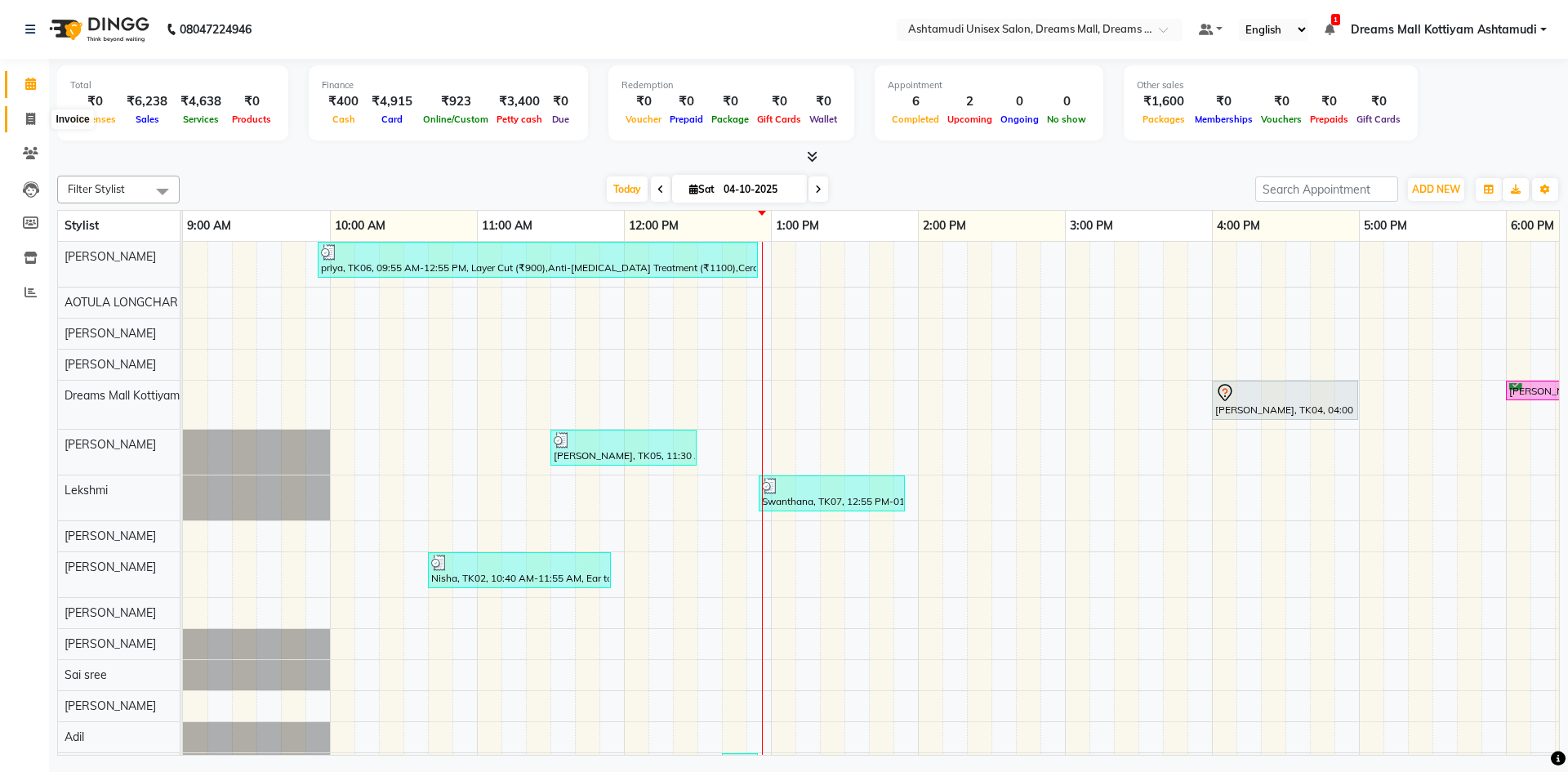
click at [24, 119] on span at bounding box center [31, 120] width 29 height 19
select select "7264"
select select "service"
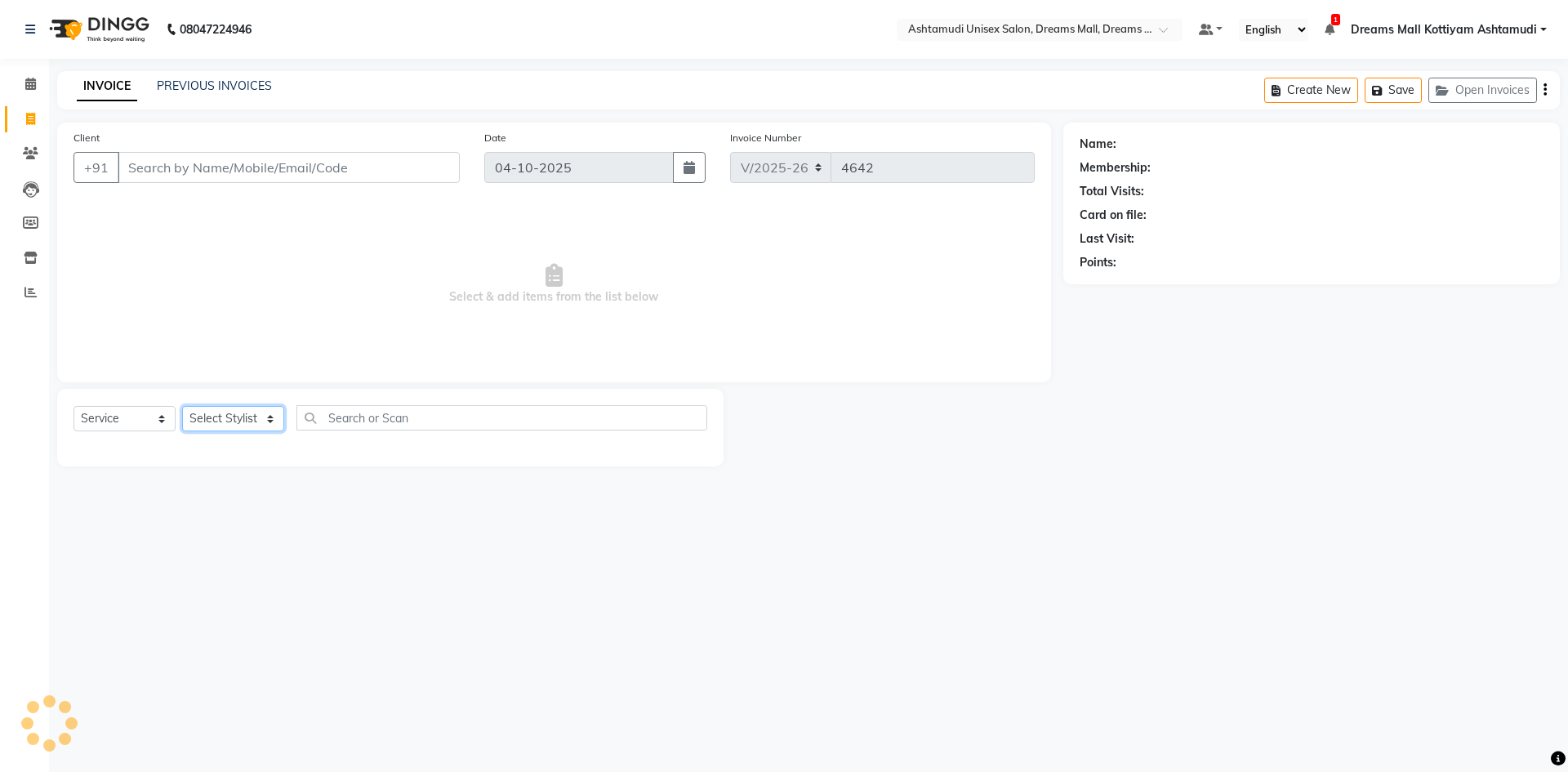
click at [227, 411] on select "Select Stylist" at bounding box center [233, 418] width 102 height 25
select select "62103"
click at [182, 406] on select "Select Stylist [PERSON_NAME] AOTULA LONGCHAR [PERSON_NAME] BIKI SARKI [PERSON_N…" at bounding box center [245, 418] width 126 height 25
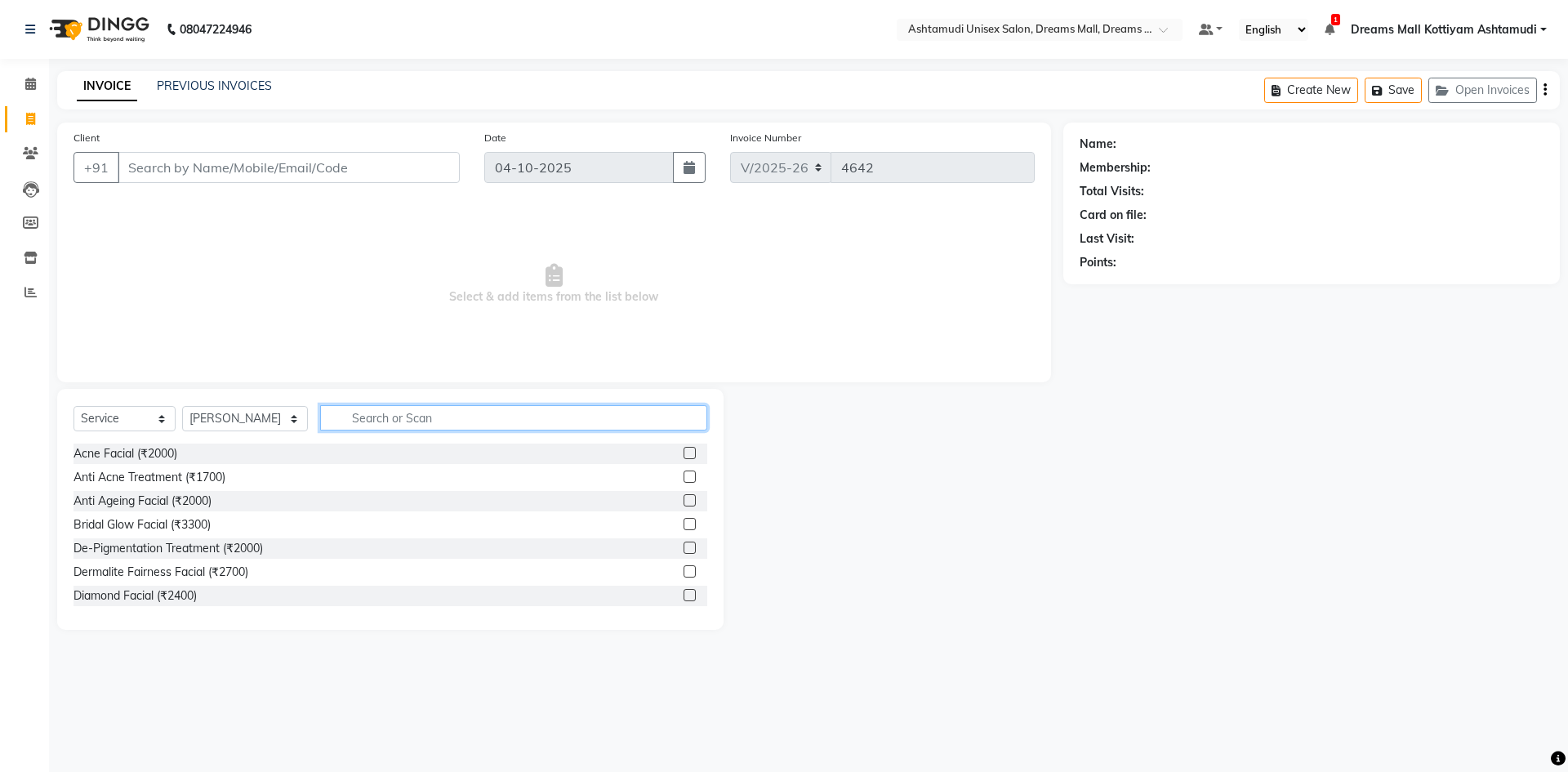
click at [361, 430] on input "text" at bounding box center [513, 417] width 387 height 25
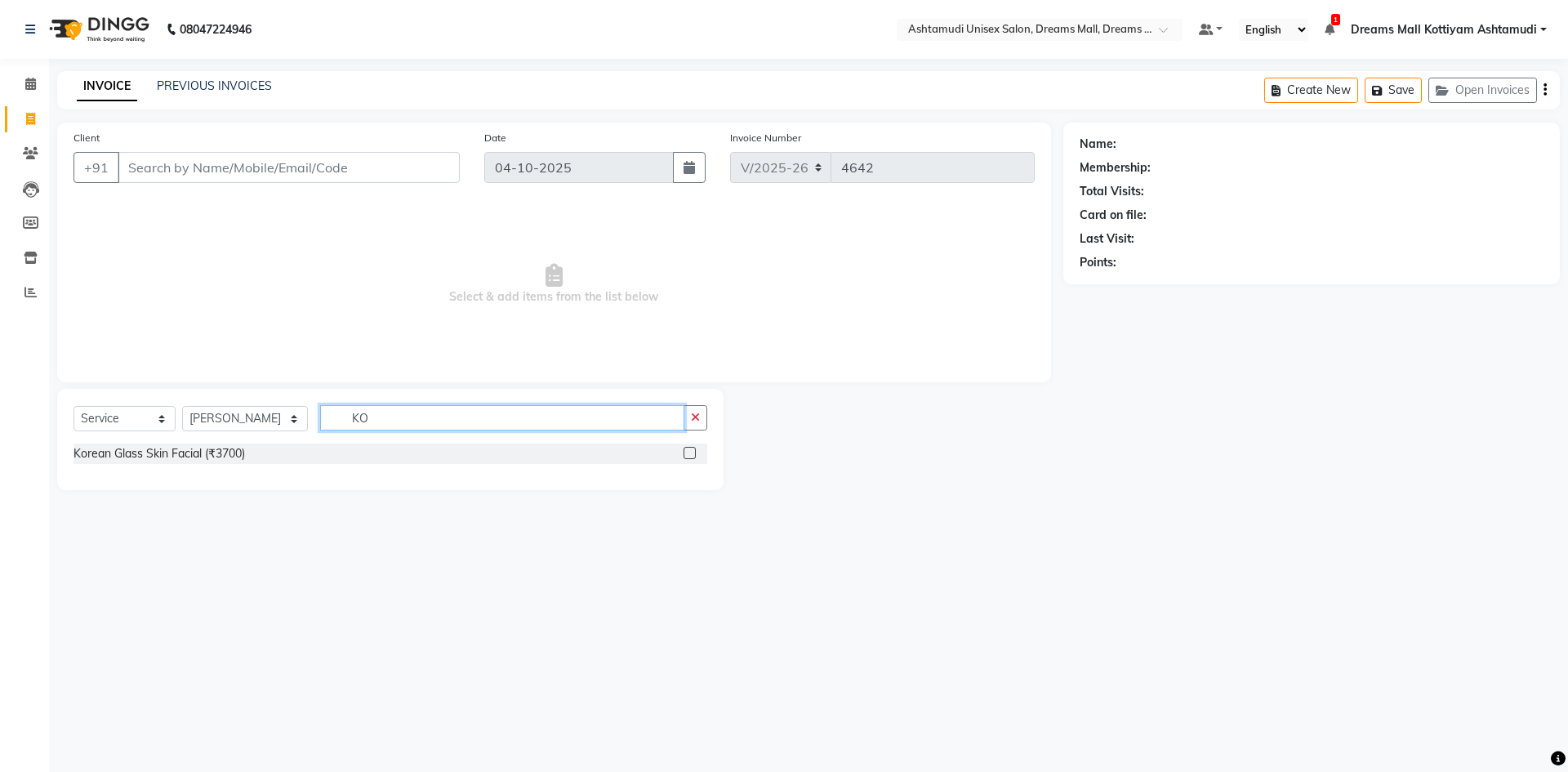
type input "K"
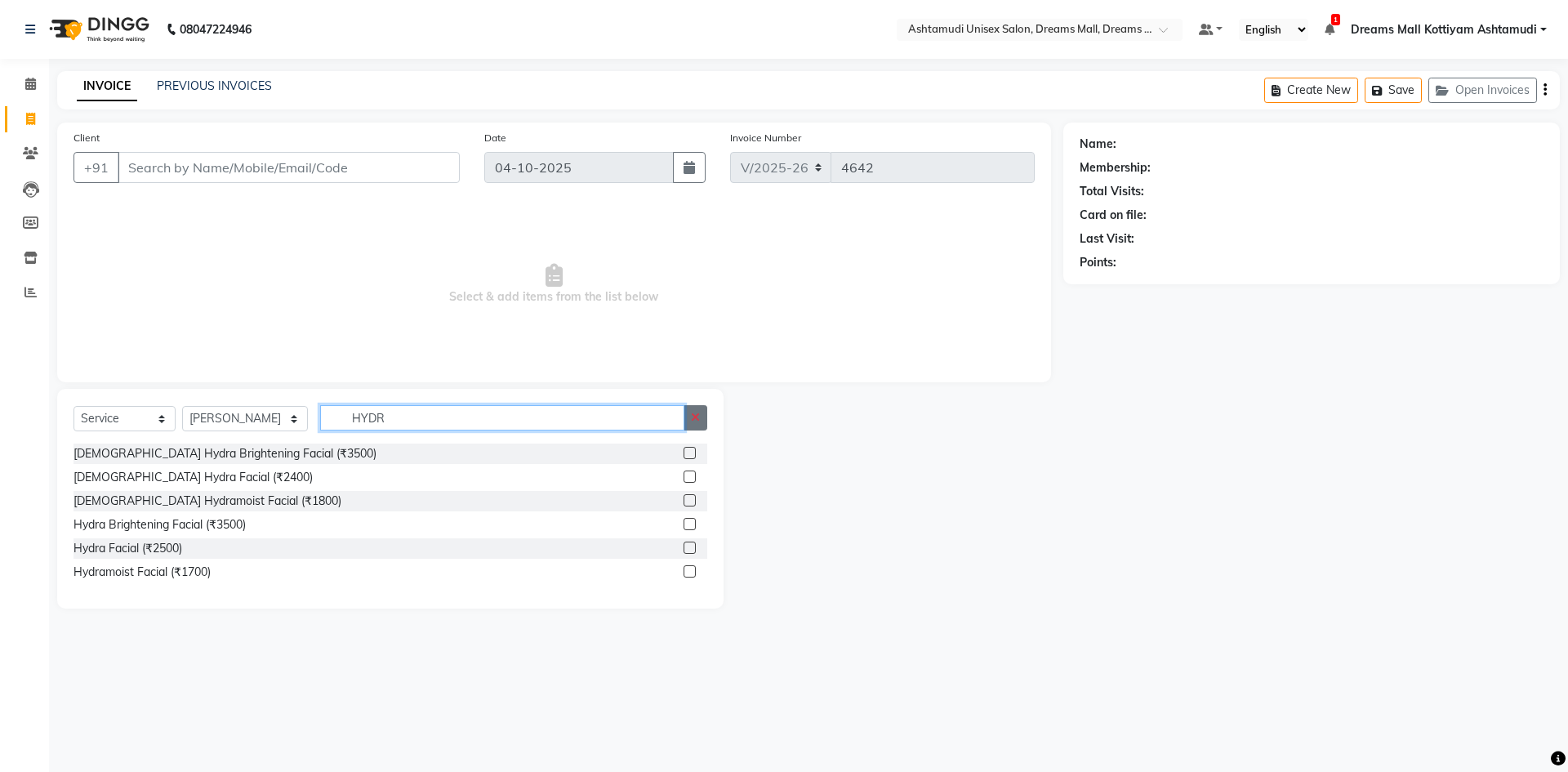
type input "HYDR"
click at [697, 416] on icon "button" at bounding box center [696, 416] width 9 height 11
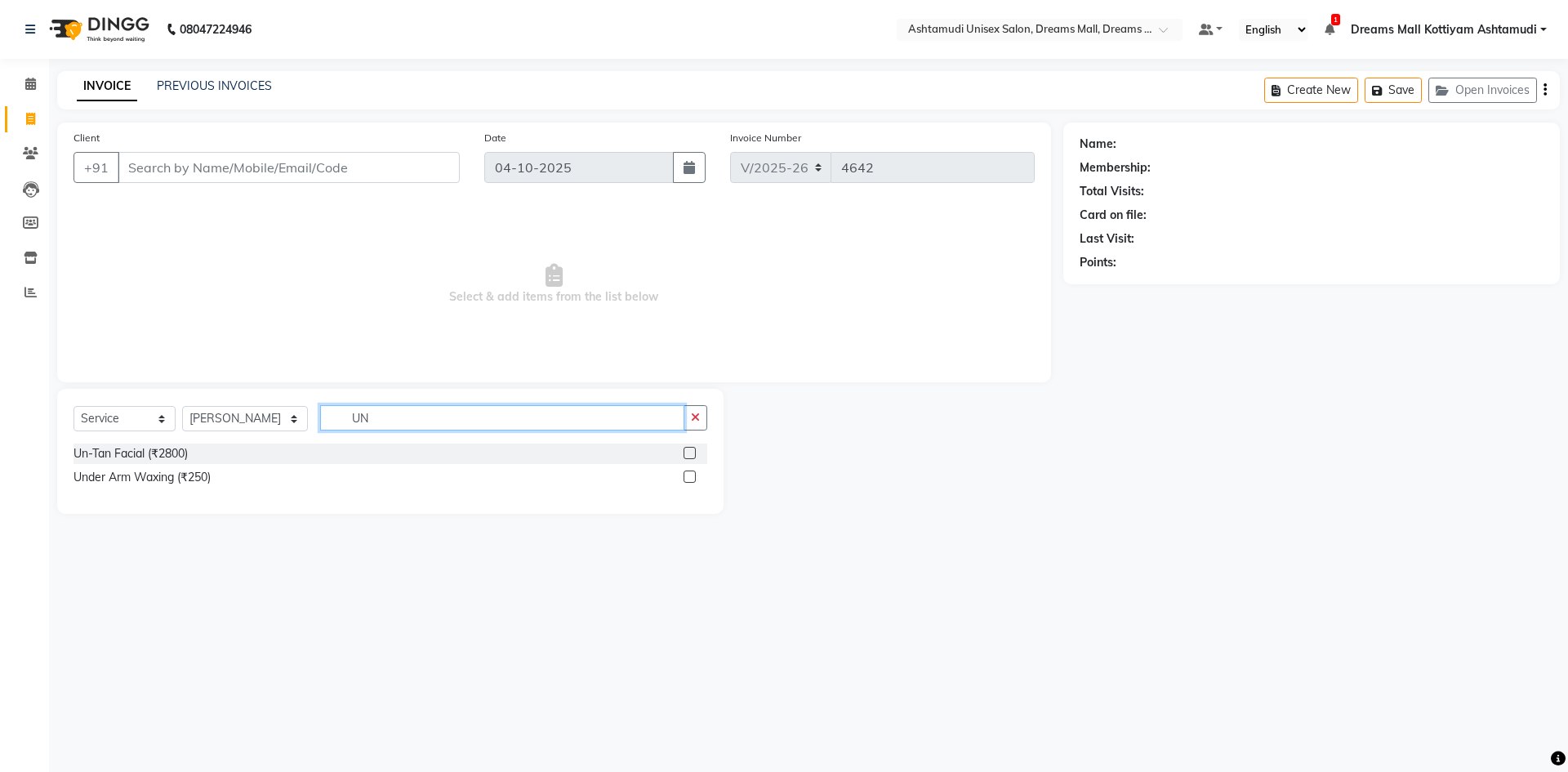
type input "U"
type input "FYC PUR"
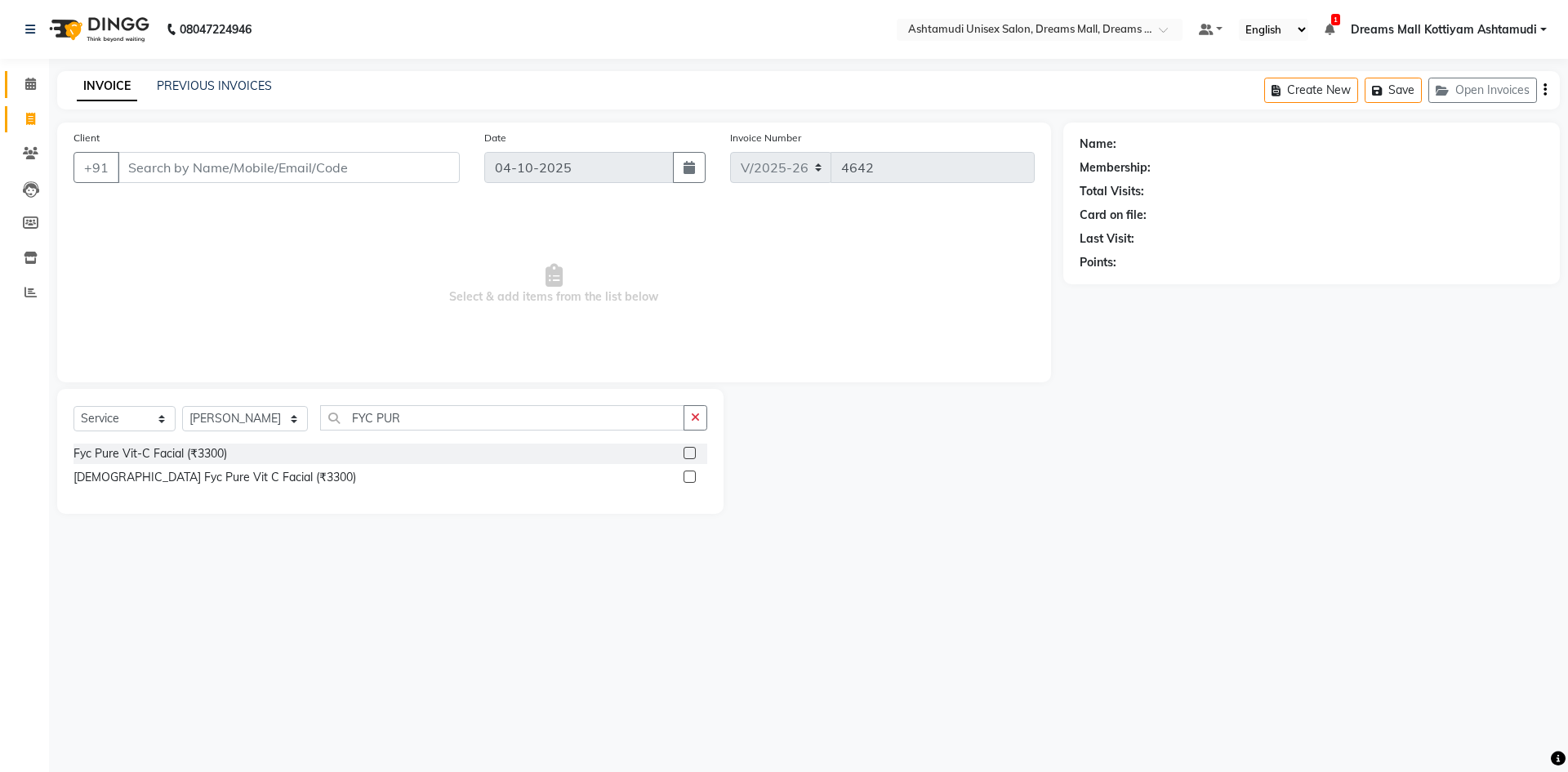
click at [35, 73] on link "Calendar" at bounding box center [24, 85] width 39 height 27
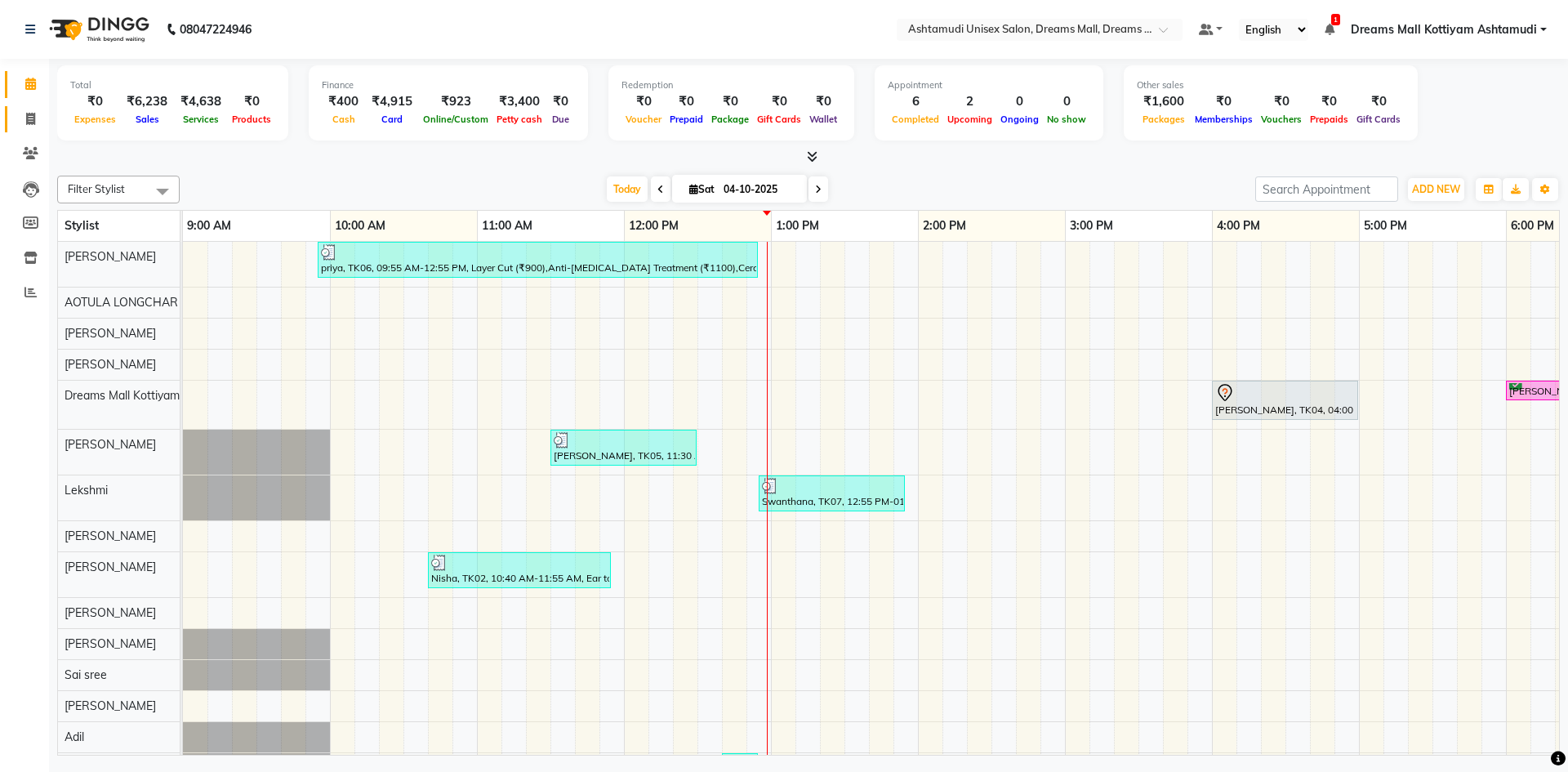
click at [36, 109] on link "Invoice" at bounding box center [24, 119] width 39 height 27
select select "7264"
select select "service"
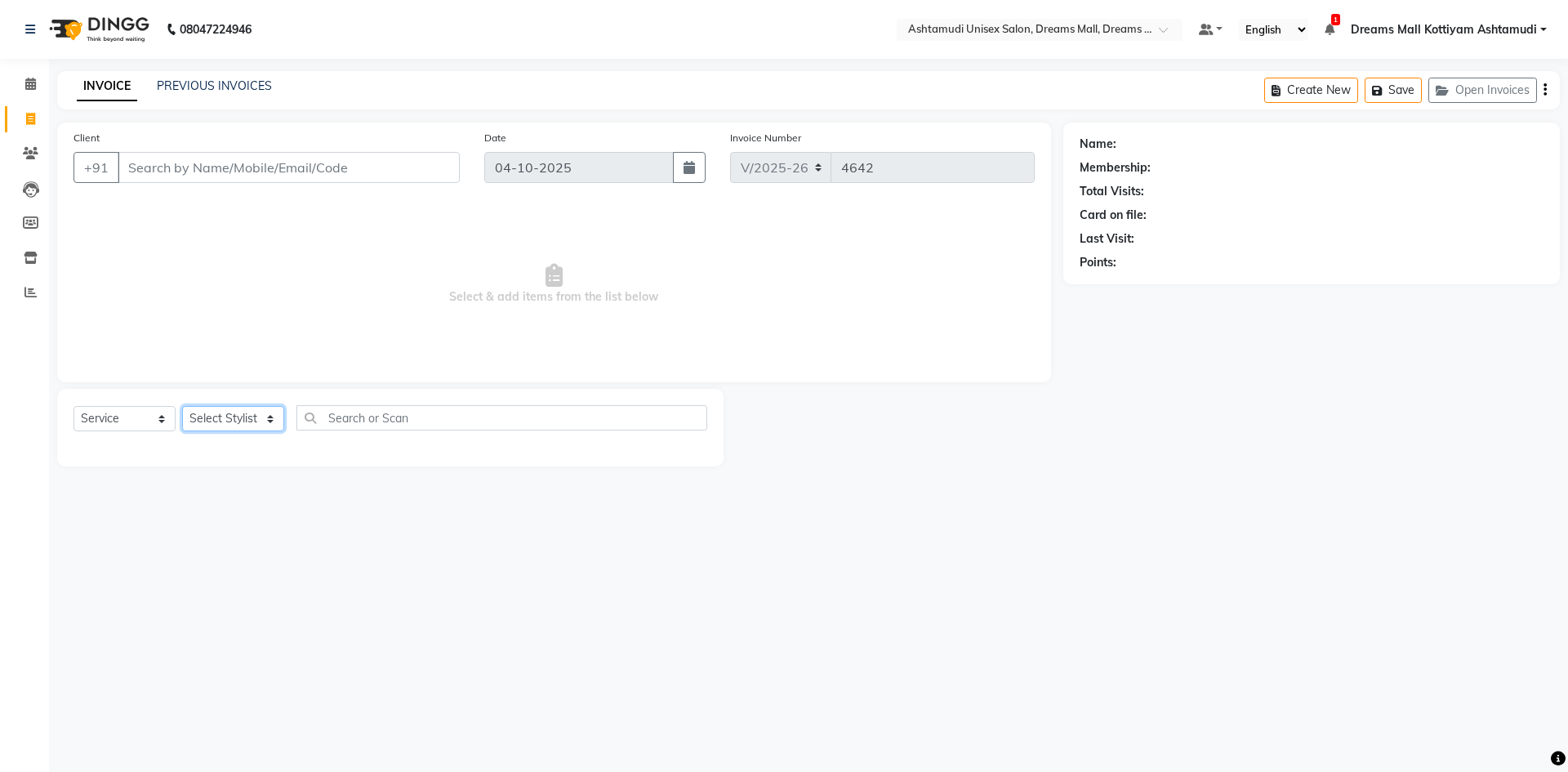
click at [257, 424] on select "Select Stylist" at bounding box center [233, 418] width 102 height 25
select select "72578"
click at [182, 406] on select "Select Stylist [PERSON_NAME] AOTULA LONGCHAR [PERSON_NAME] BIKI SARKI [PERSON_N…" at bounding box center [245, 418] width 126 height 25
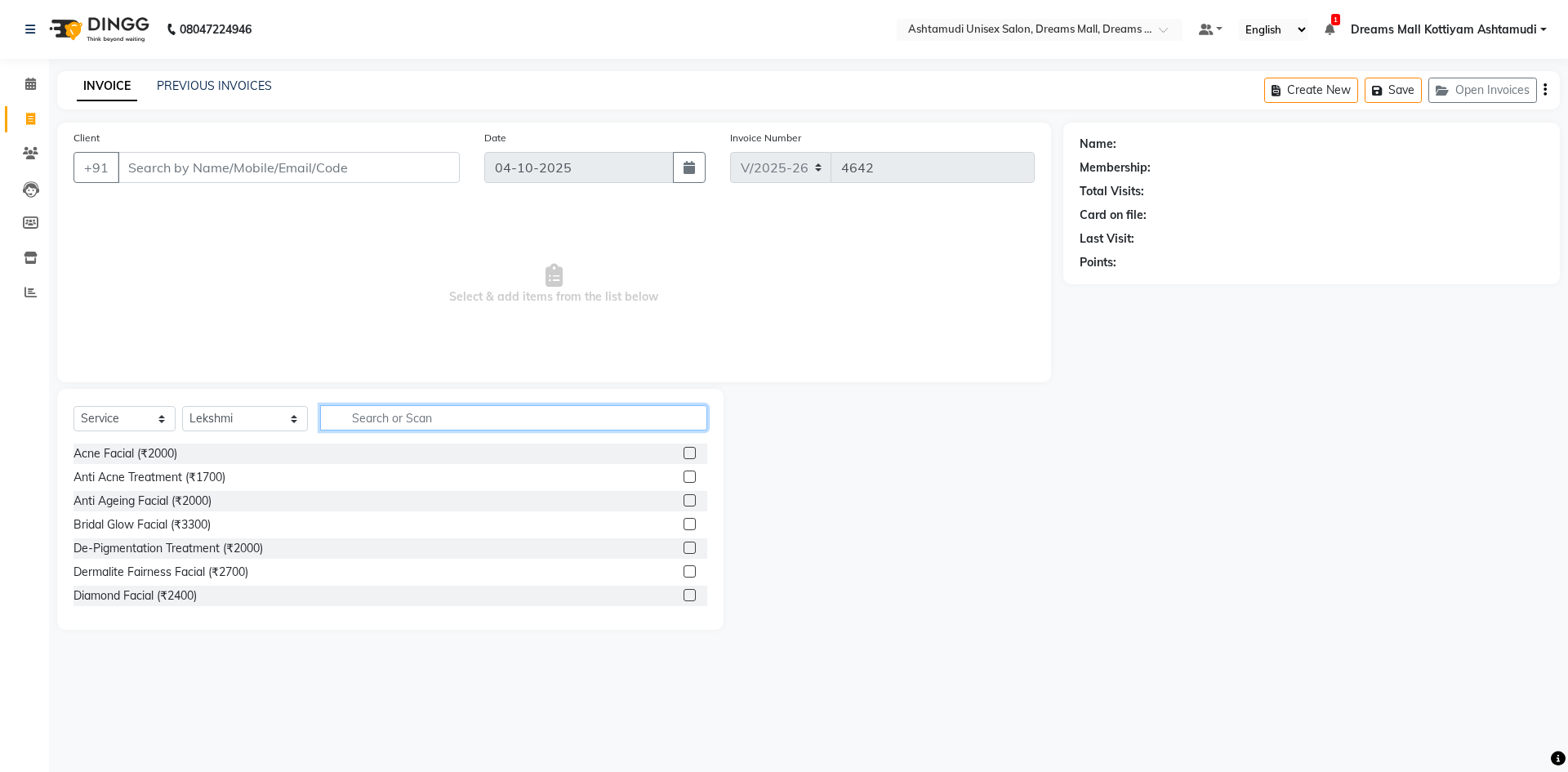
click at [435, 421] on input "text" at bounding box center [513, 417] width 387 height 25
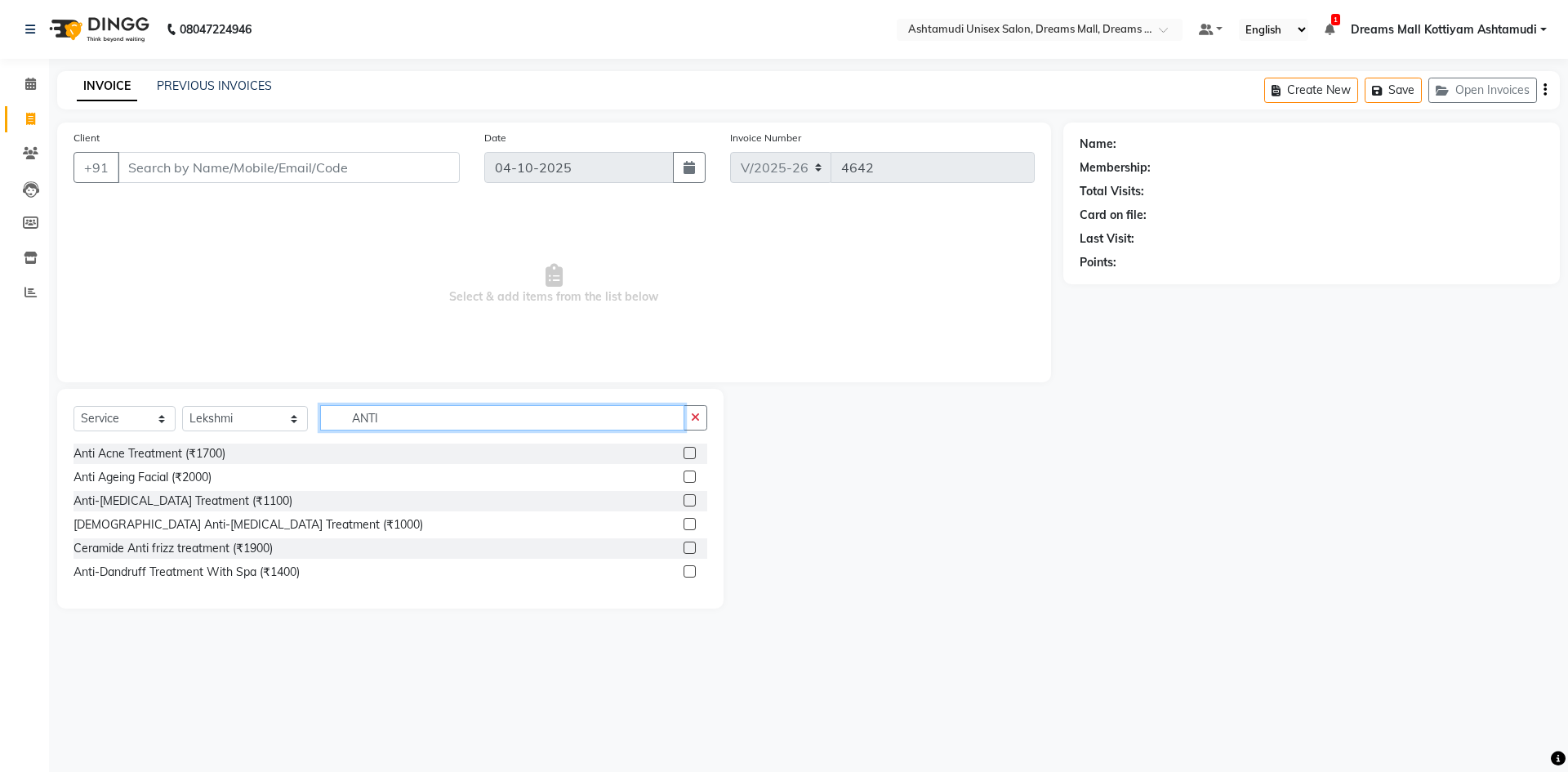
type input "ANTI"
click at [690, 568] on label at bounding box center [689, 571] width 12 height 12
click at [690, 568] on input "checkbox" at bounding box center [689, 572] width 10 height 10
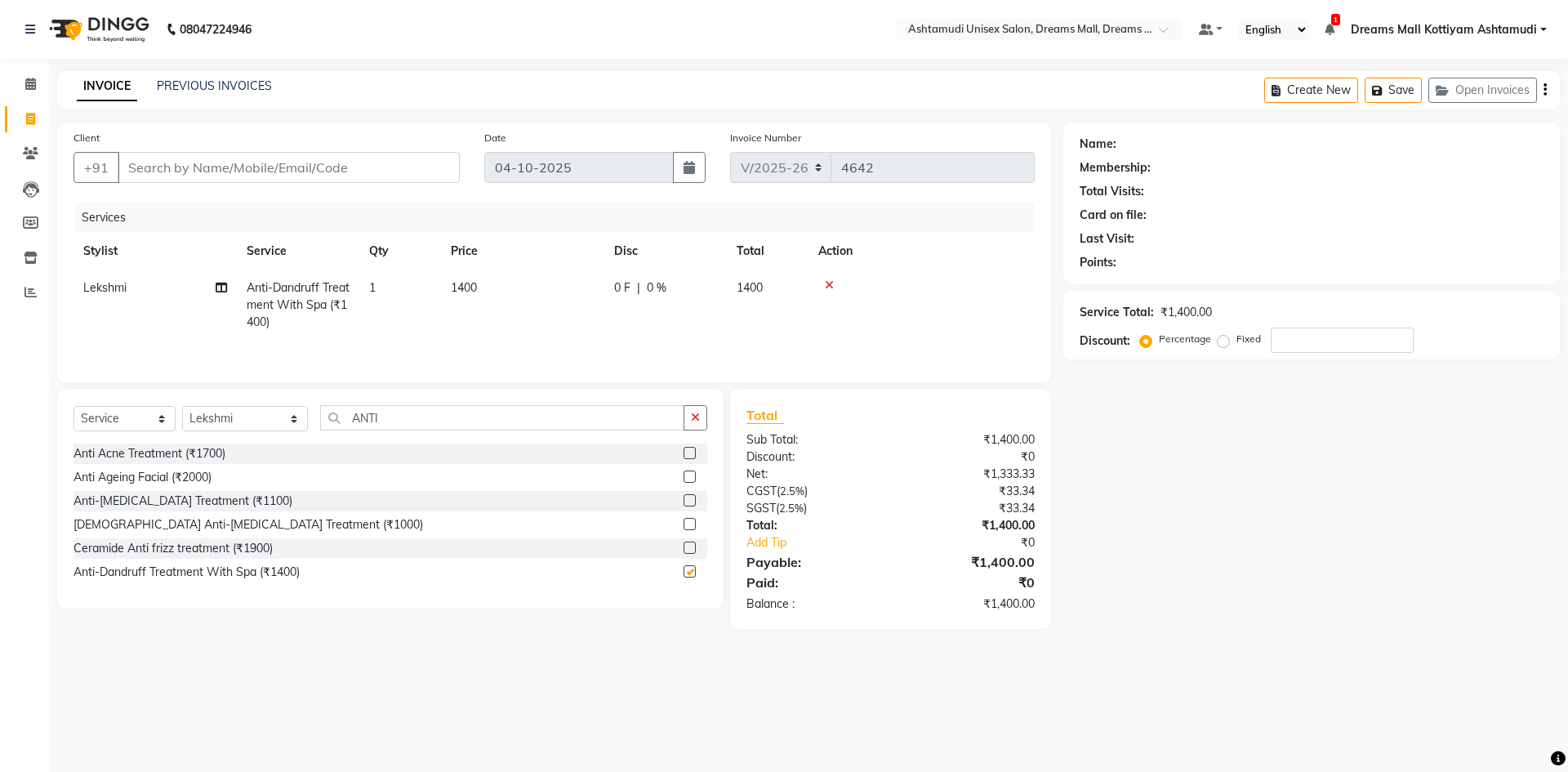
checkbox input "false"
click at [227, 173] on input "Client" at bounding box center [288, 167] width 343 height 31
type input "9"
type input "0"
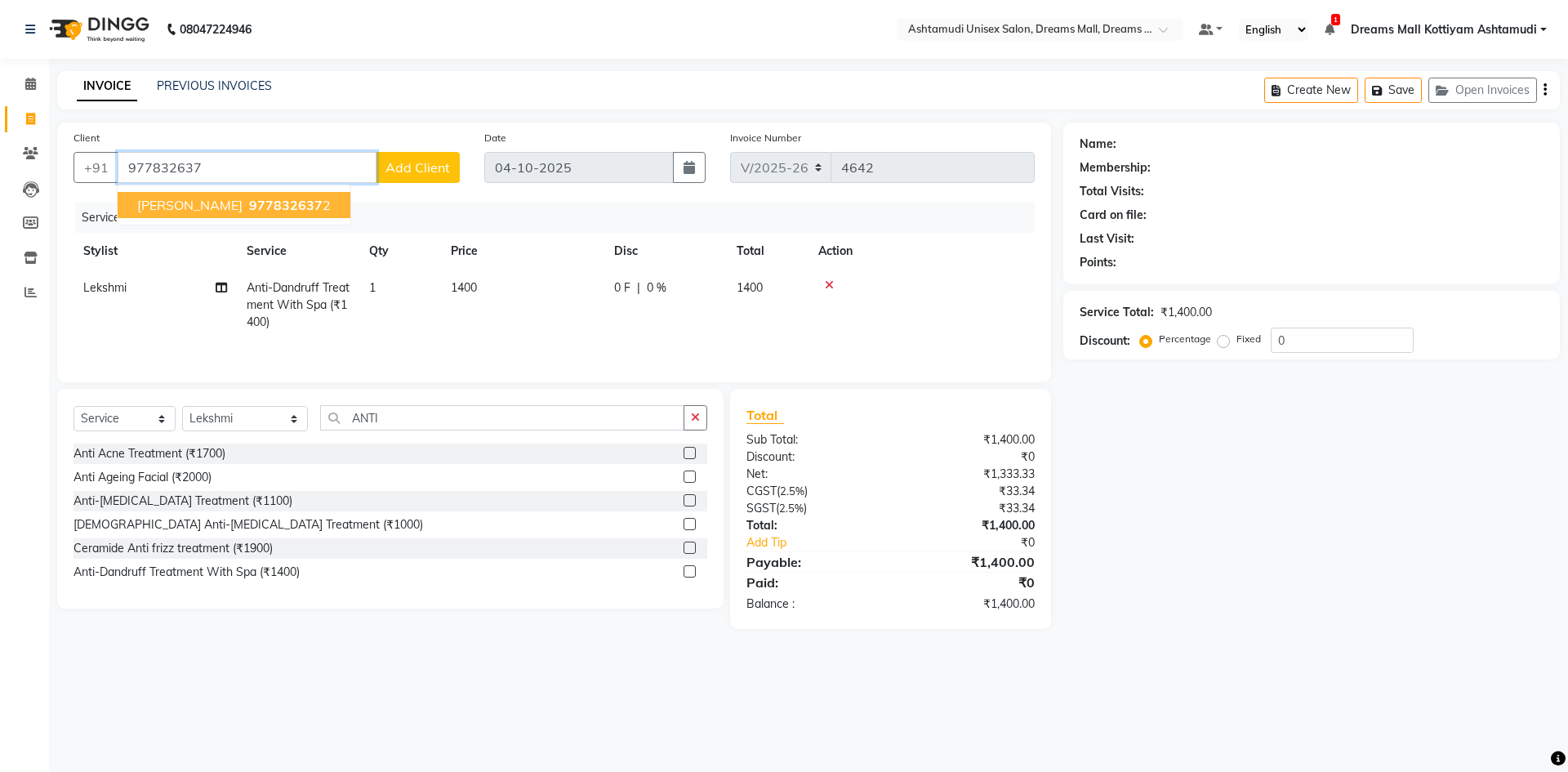
click at [249, 211] on span "977832637" at bounding box center [286, 205] width 73 height 17
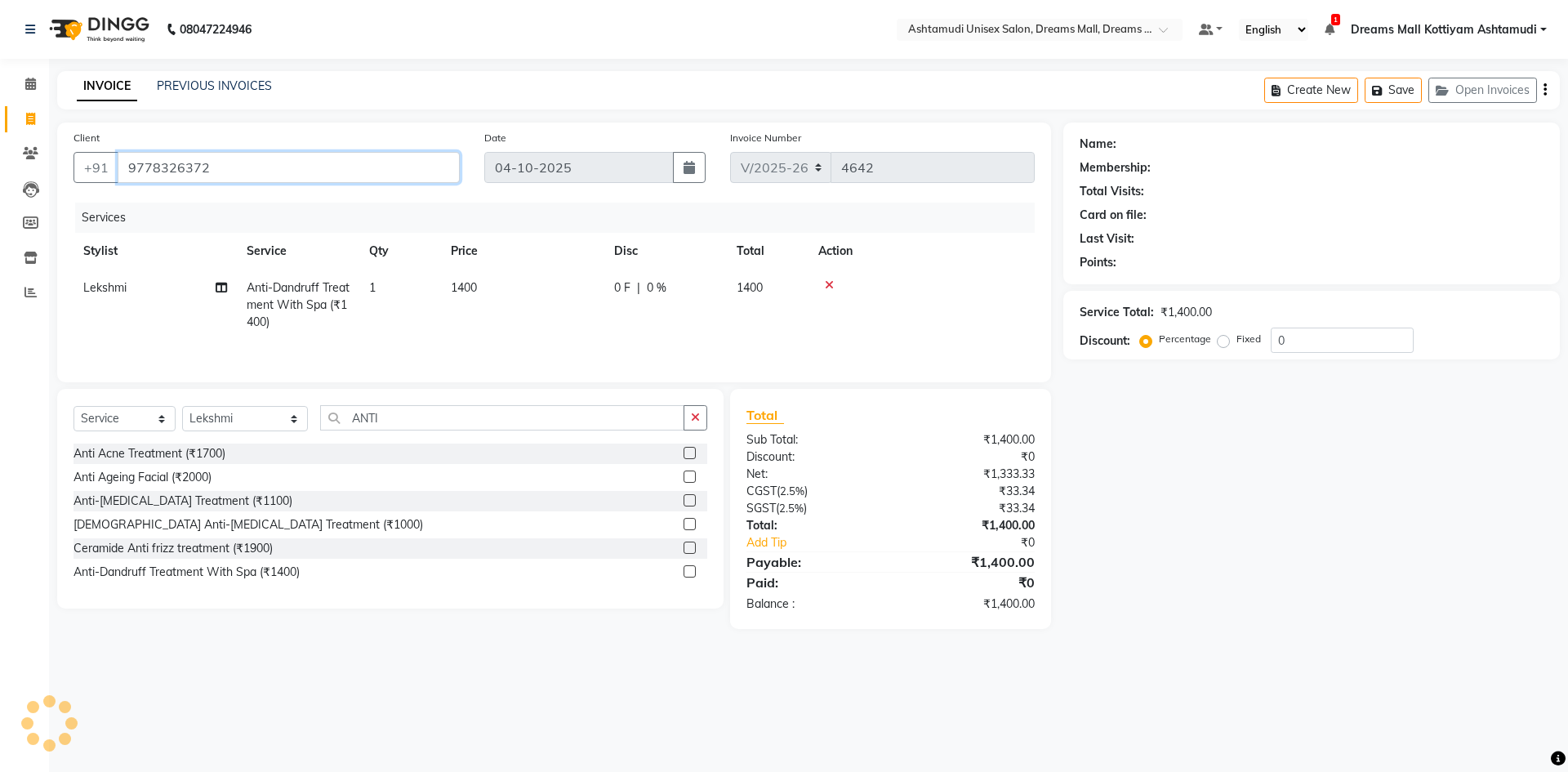
type input "9778326372"
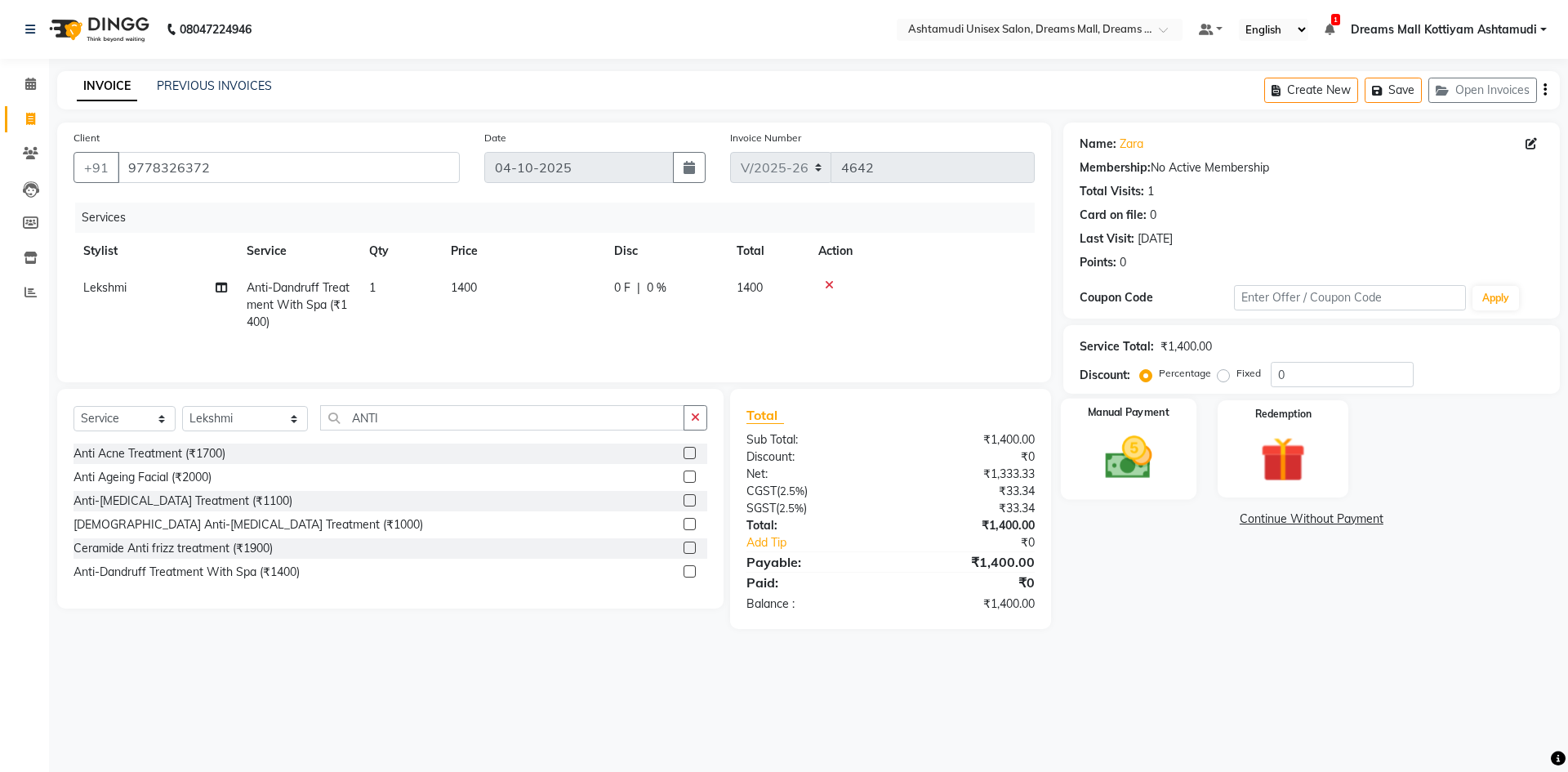
click at [1144, 464] on img at bounding box center [1128, 457] width 76 height 54
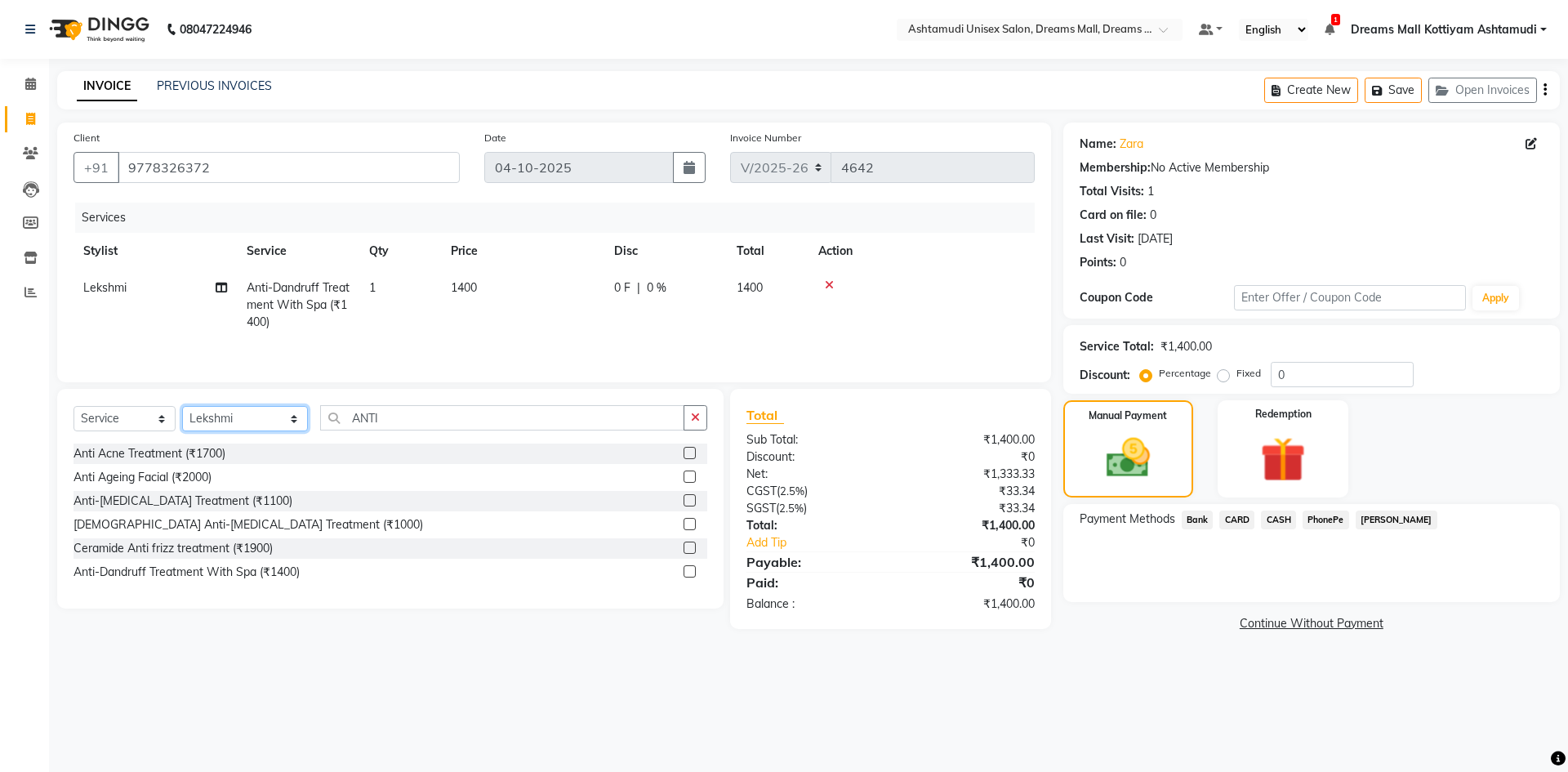
click at [269, 416] on select "Select Stylist [PERSON_NAME] AOTULA LONGCHAR [PERSON_NAME] BIKI SARKI [PERSON_N…" at bounding box center [245, 418] width 126 height 25
select select "86170"
click at [182, 406] on select "Select Stylist [PERSON_NAME] AOTULA LONGCHAR [PERSON_NAME] BIKI SARKI [PERSON_N…" at bounding box center [245, 418] width 126 height 25
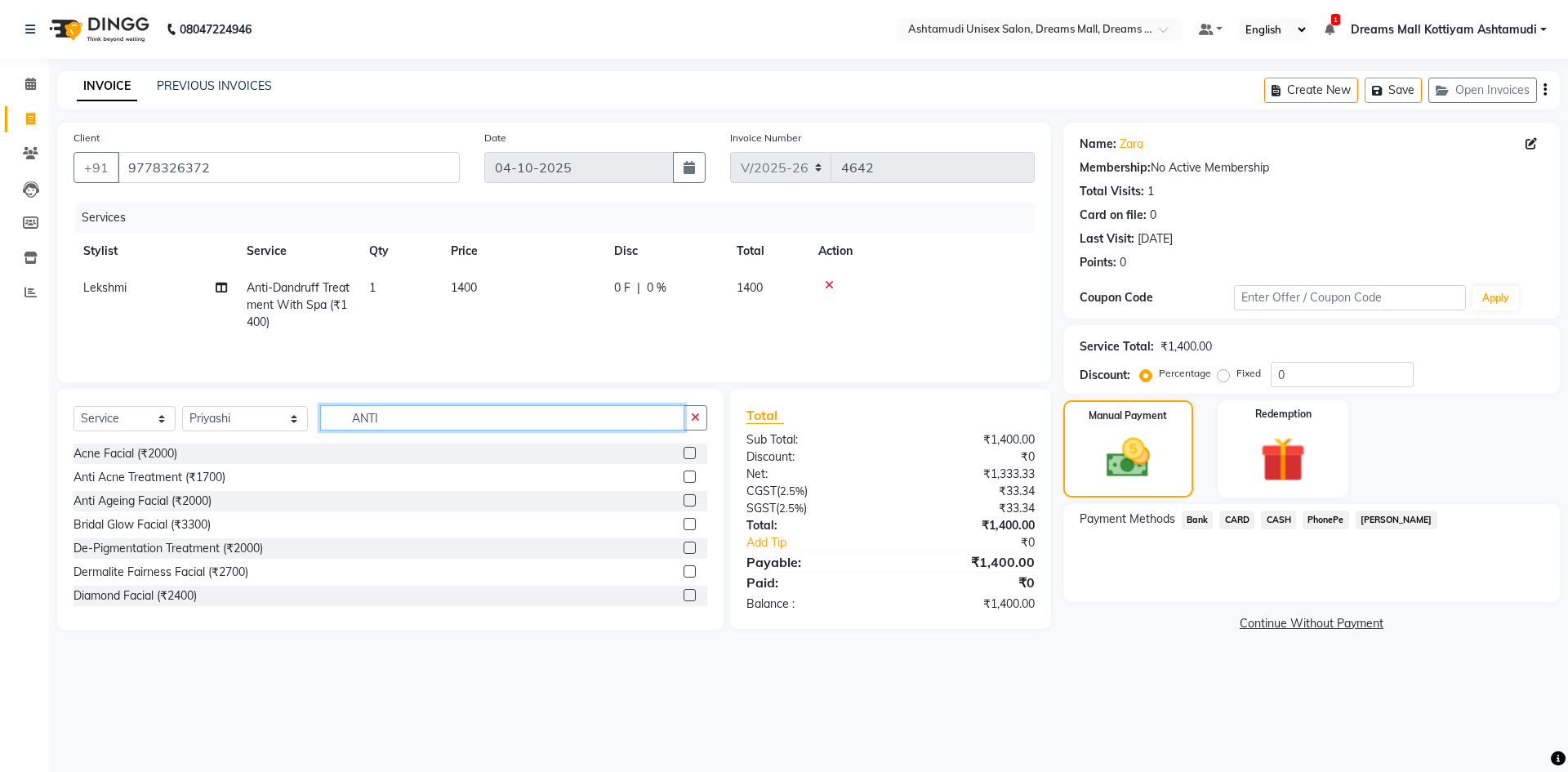
click at [433, 430] on input "ANTI" at bounding box center [502, 417] width 364 height 25
type input "A"
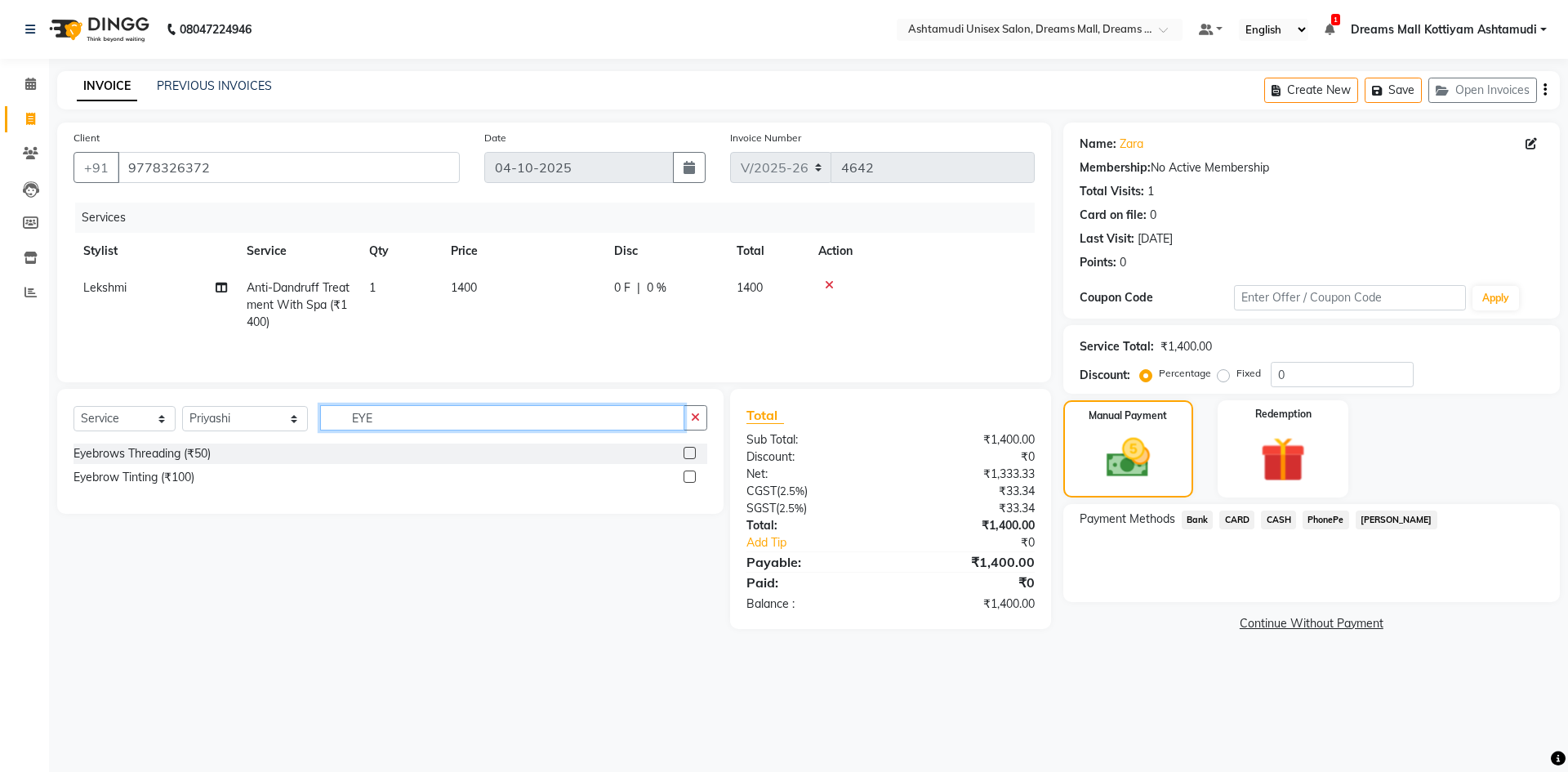
type input "EYE"
click at [687, 456] on label at bounding box center [689, 453] width 12 height 12
click at [687, 456] on input "checkbox" at bounding box center [689, 453] width 10 height 10
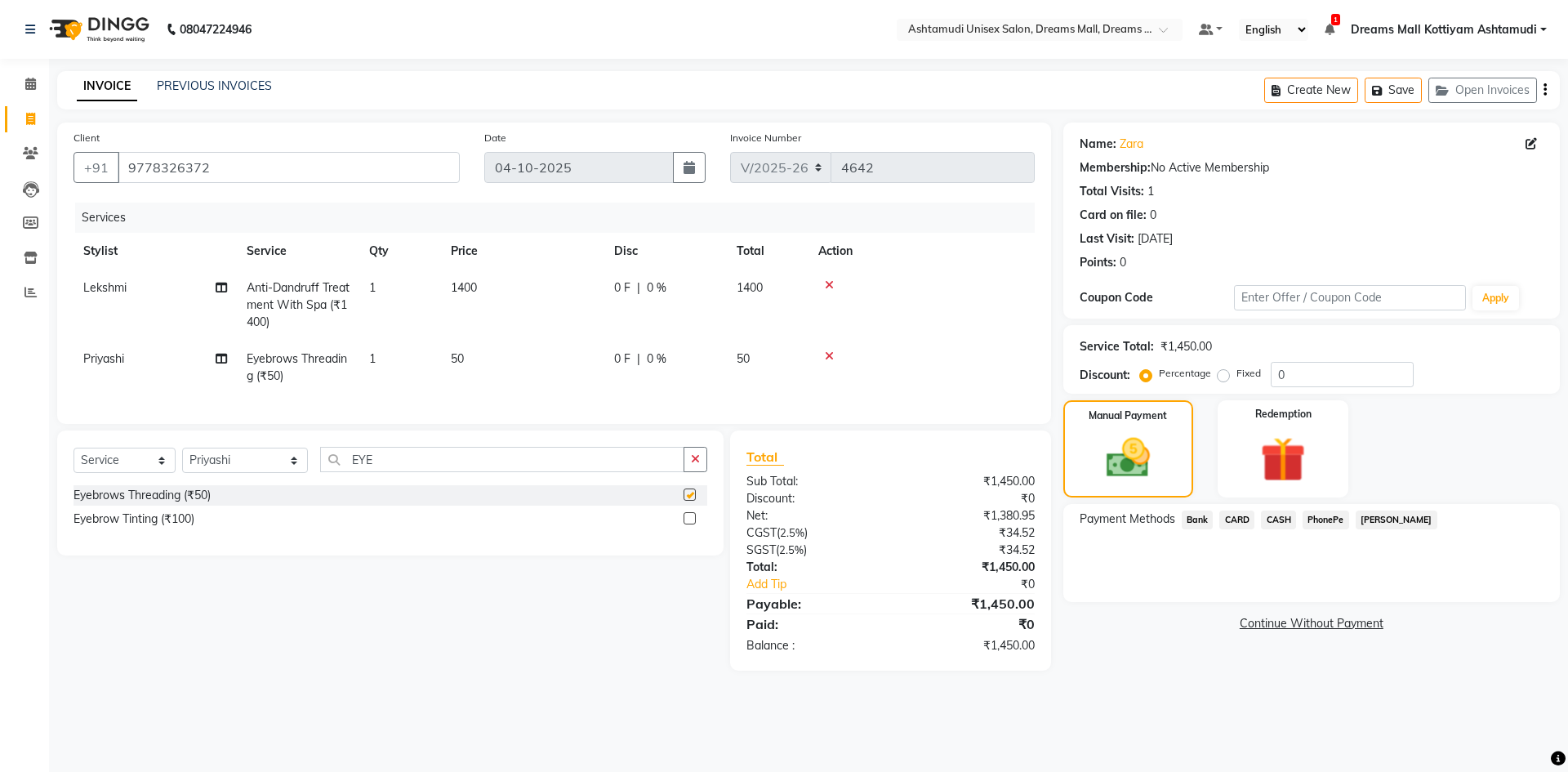
checkbox input "false"
click at [1337, 518] on span "PhonePe" at bounding box center [1326, 520] width 46 height 19
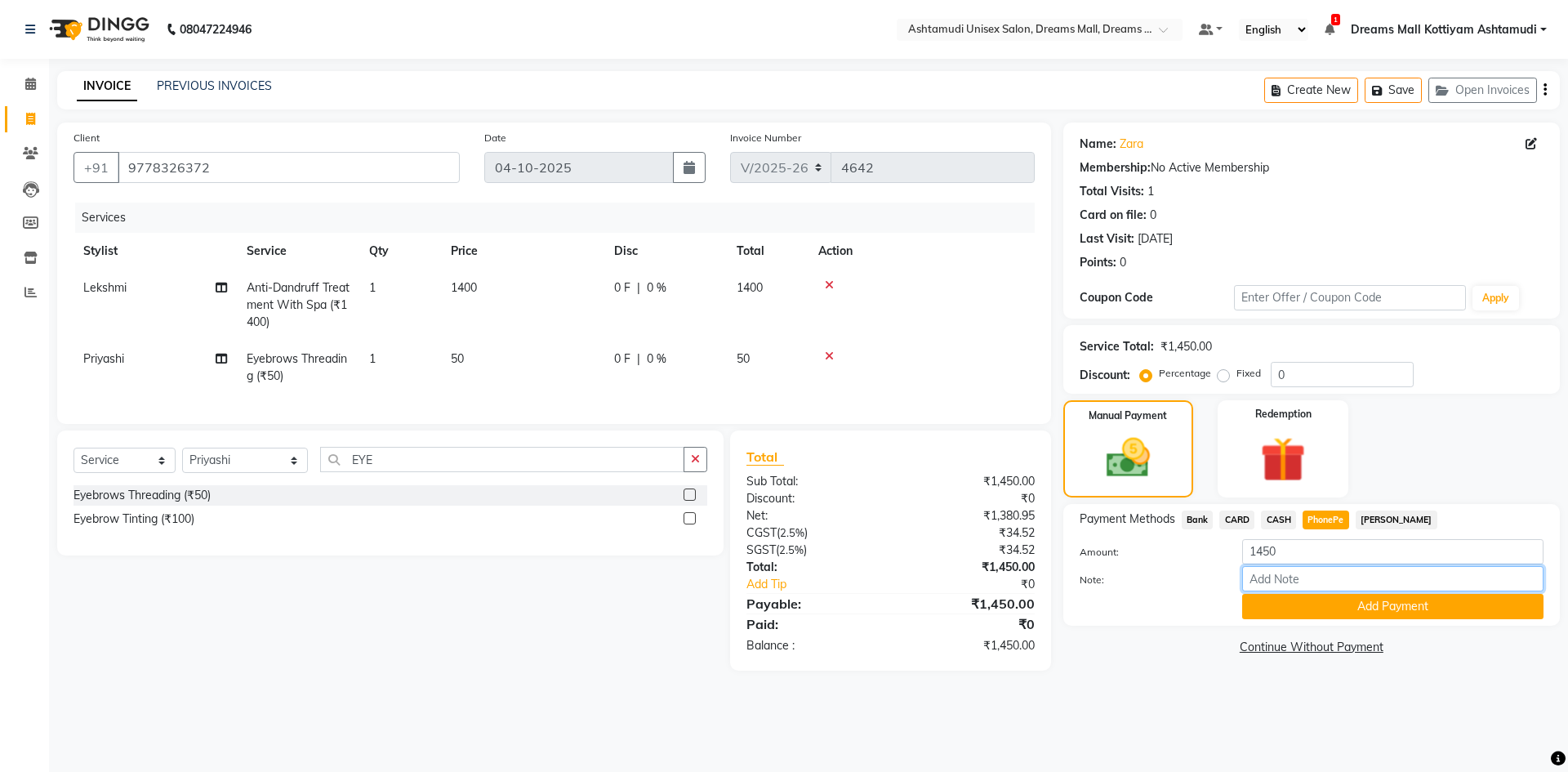
click at [1305, 578] on input "Note:" at bounding box center [1393, 578] width 302 height 25
type input "[PERSON_NAME]"
click at [1307, 605] on button "Add Payment" at bounding box center [1393, 606] width 302 height 25
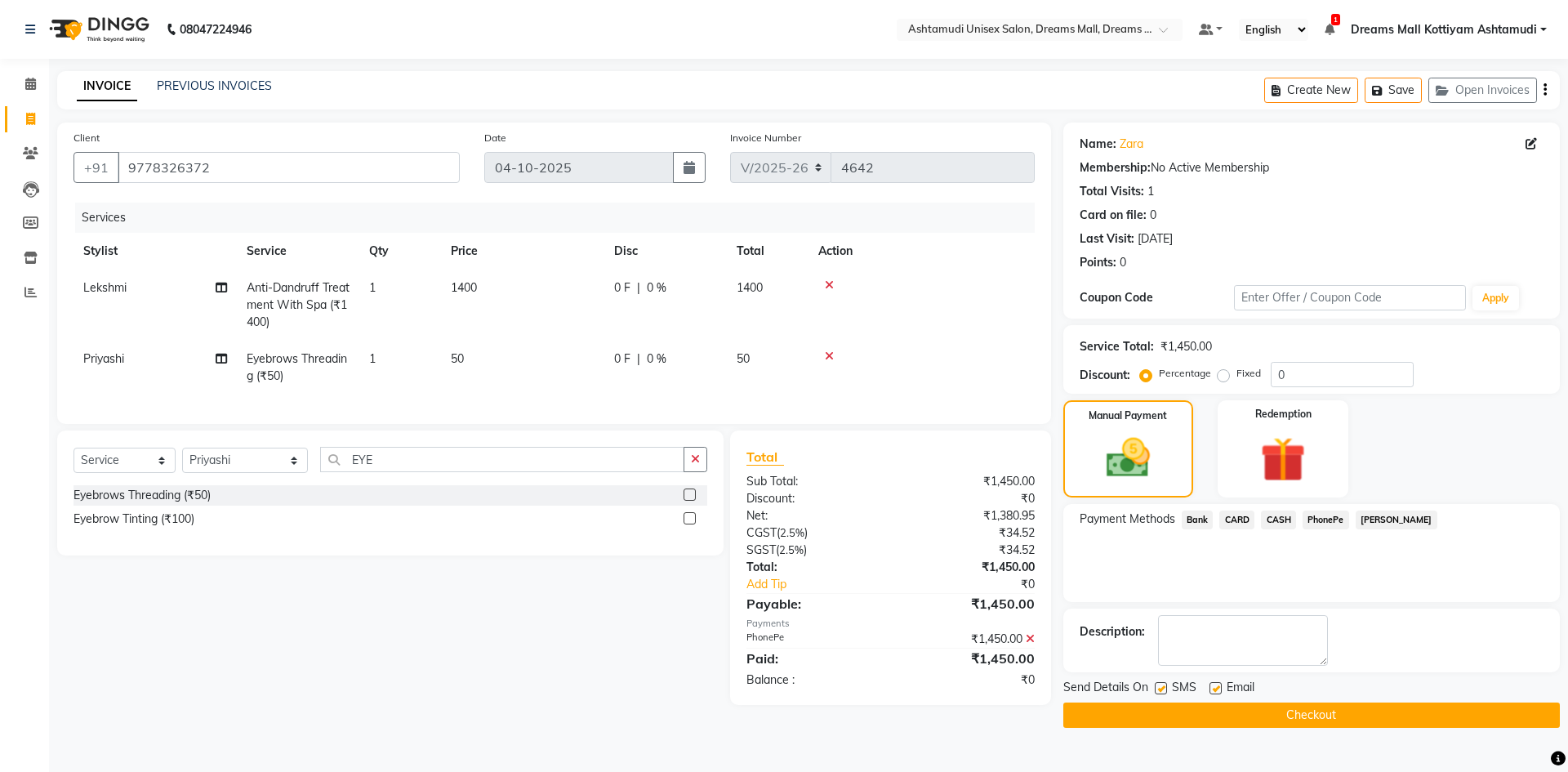
click at [1263, 710] on button "Checkout" at bounding box center [1312, 714] width 497 height 25
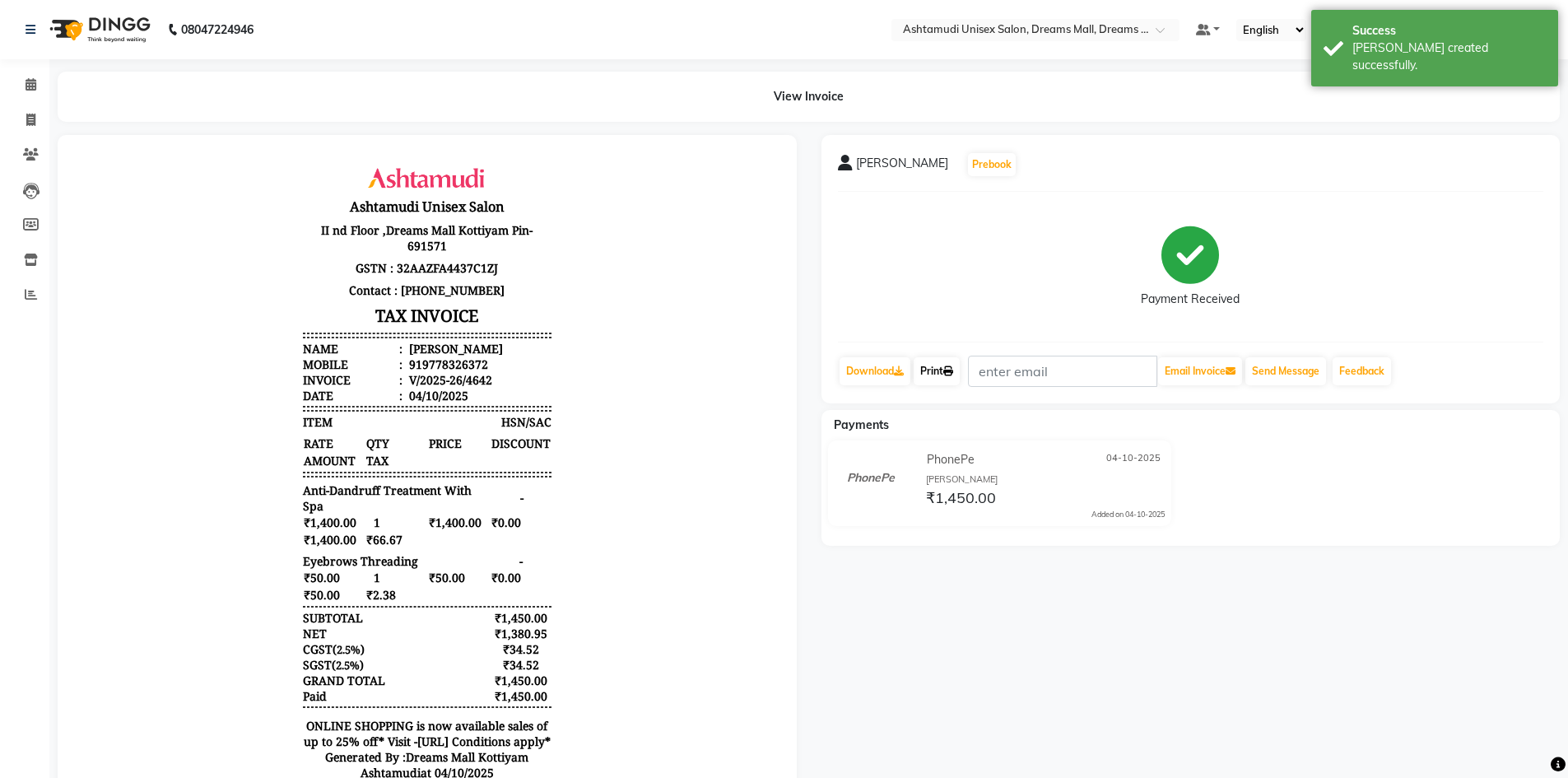
click at [936, 368] on link "Print" at bounding box center [936, 371] width 46 height 28
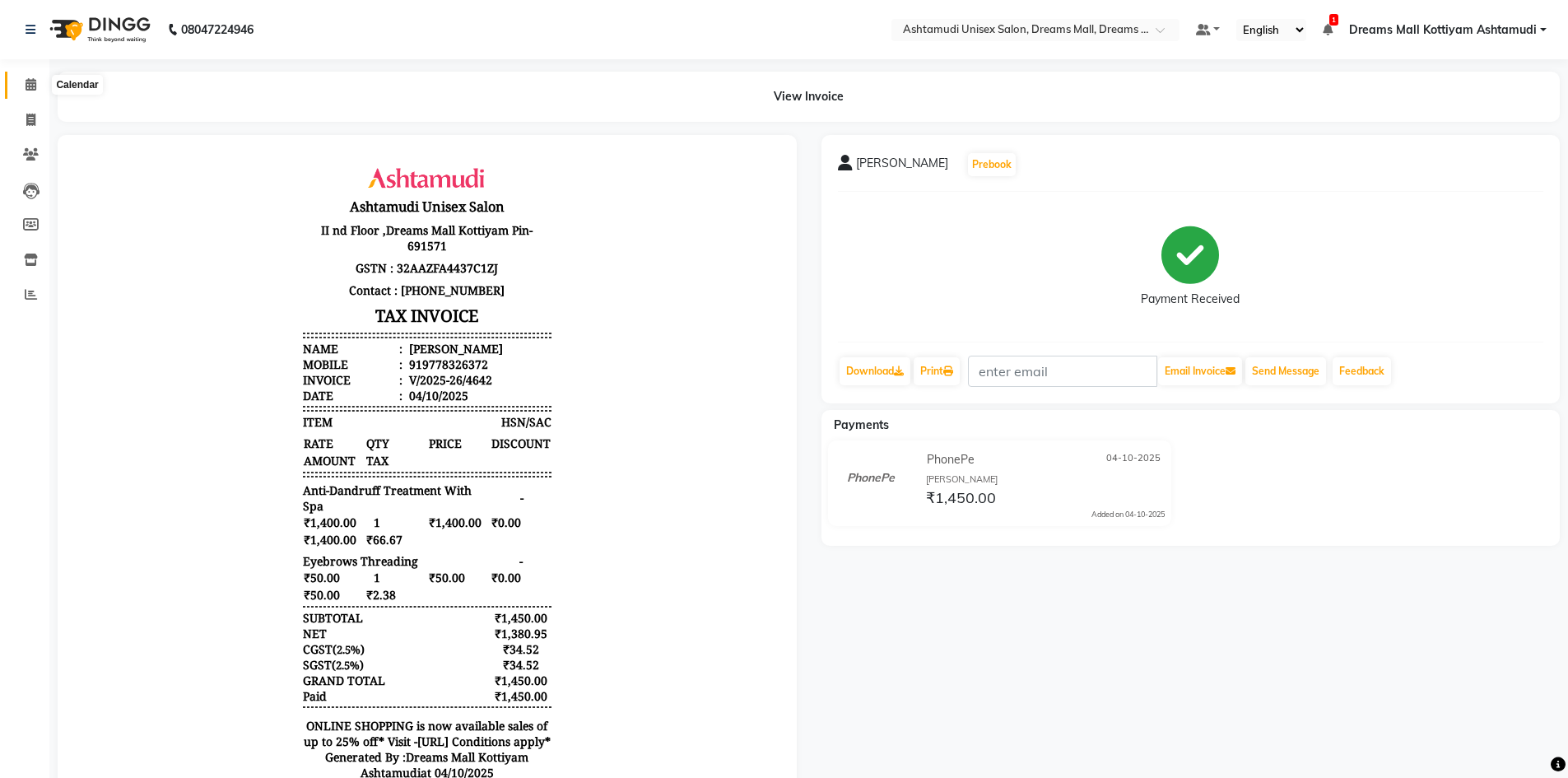
click at [25, 81] on icon at bounding box center [31, 84] width 11 height 12
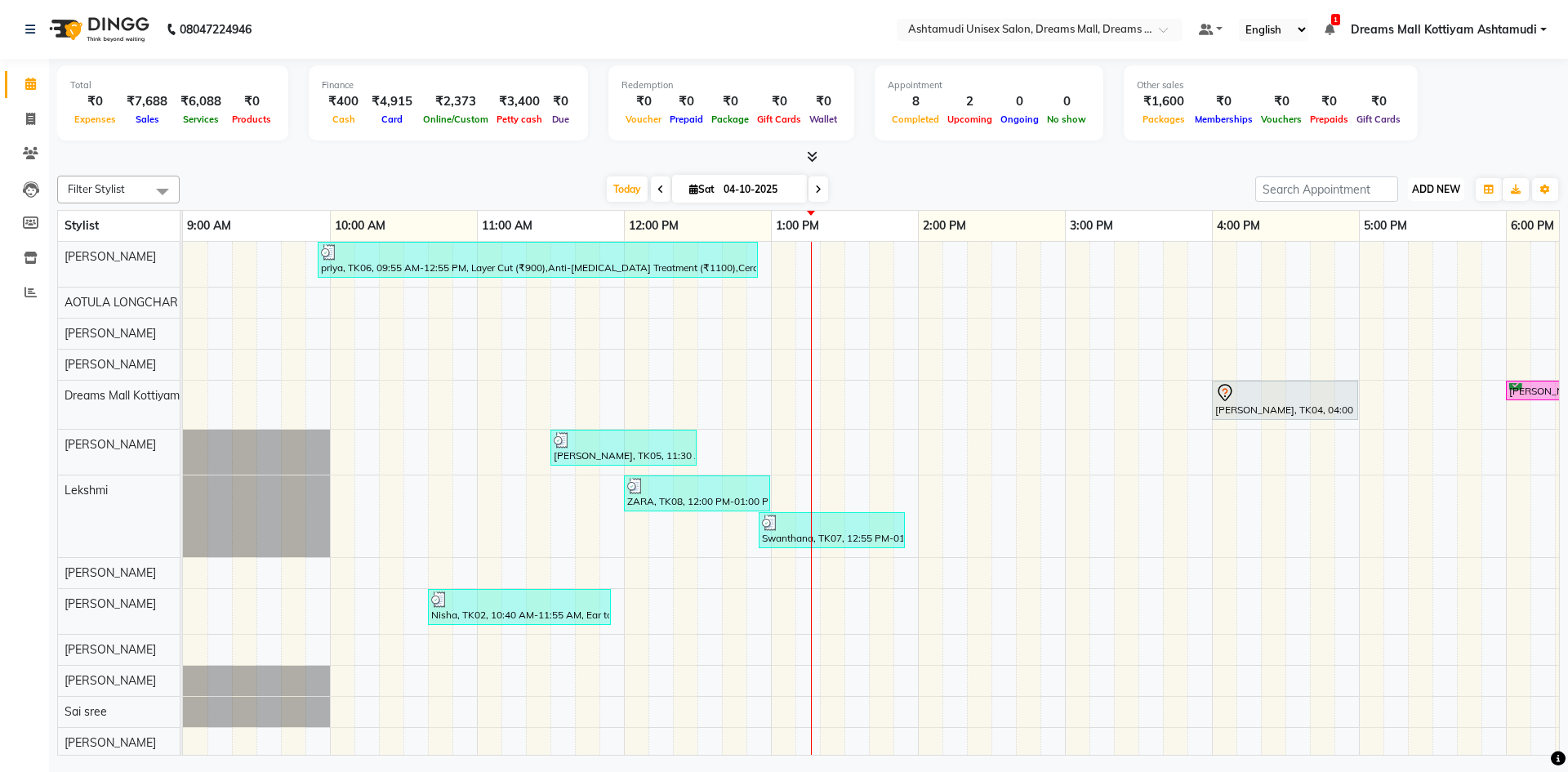
click at [1459, 181] on button "ADD NEW Toggle Dropdown" at bounding box center [1436, 189] width 57 height 23
click at [1396, 243] on link "Add Invoice" at bounding box center [1399, 241] width 129 height 21
select select "7264"
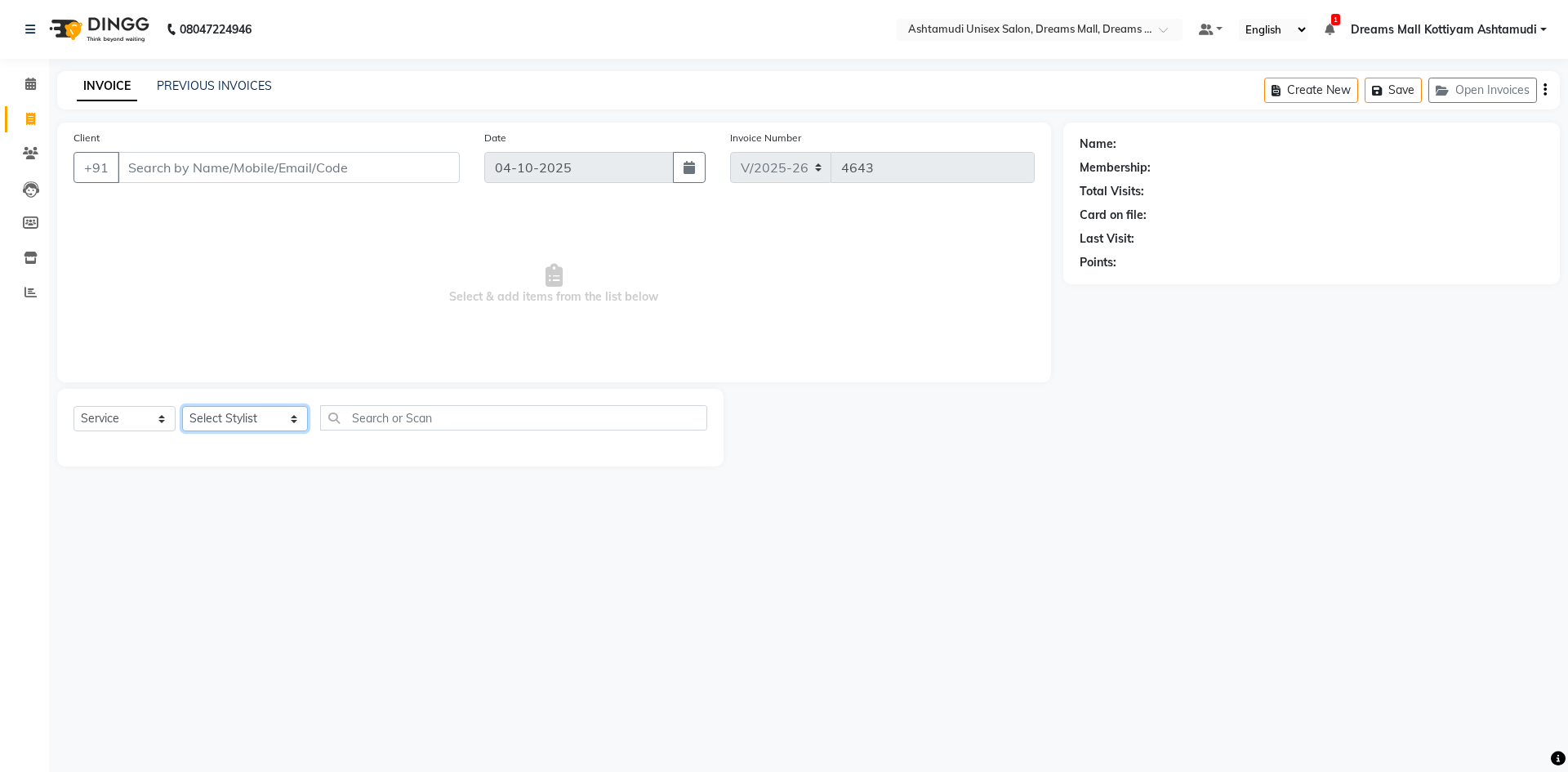
click at [212, 414] on select "Select Stylist [PERSON_NAME] AOTULA LONGCHAR [PERSON_NAME] BIKI SARKI [PERSON_N…" at bounding box center [245, 418] width 126 height 25
click at [134, 416] on select "Select Service Product Membership Package Voucher Prepaid Gift Card" at bounding box center [124, 418] width 102 height 25
select select "package"
click at [73, 406] on select "Select Service Product Membership Package Voucher Prepaid Gift Card" at bounding box center [124, 418] width 102 height 25
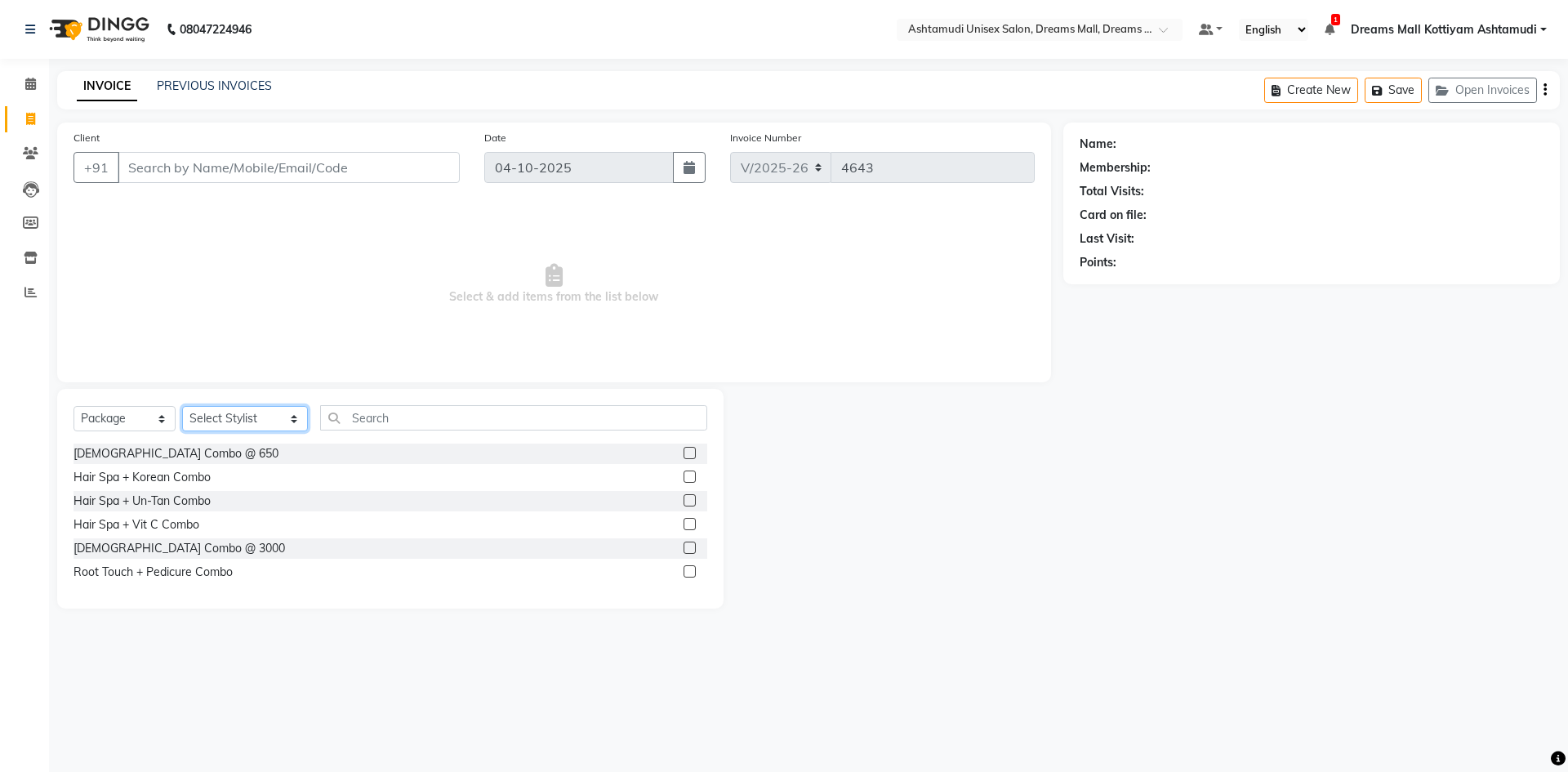
click at [222, 428] on select "Select Stylist [PERSON_NAME] AOTULA LONGCHAR [PERSON_NAME] BIKI SARKI [PERSON_N…" at bounding box center [245, 418] width 126 height 25
select select "91235"
click at [182, 406] on select "Select Stylist [PERSON_NAME] AOTULA LONGCHAR [PERSON_NAME] BIKI SARKI [PERSON_N…" at bounding box center [245, 418] width 126 height 25
click at [134, 456] on div "[DEMOGRAPHIC_DATA] Combo @ 650" at bounding box center [175, 454] width 205 height 17
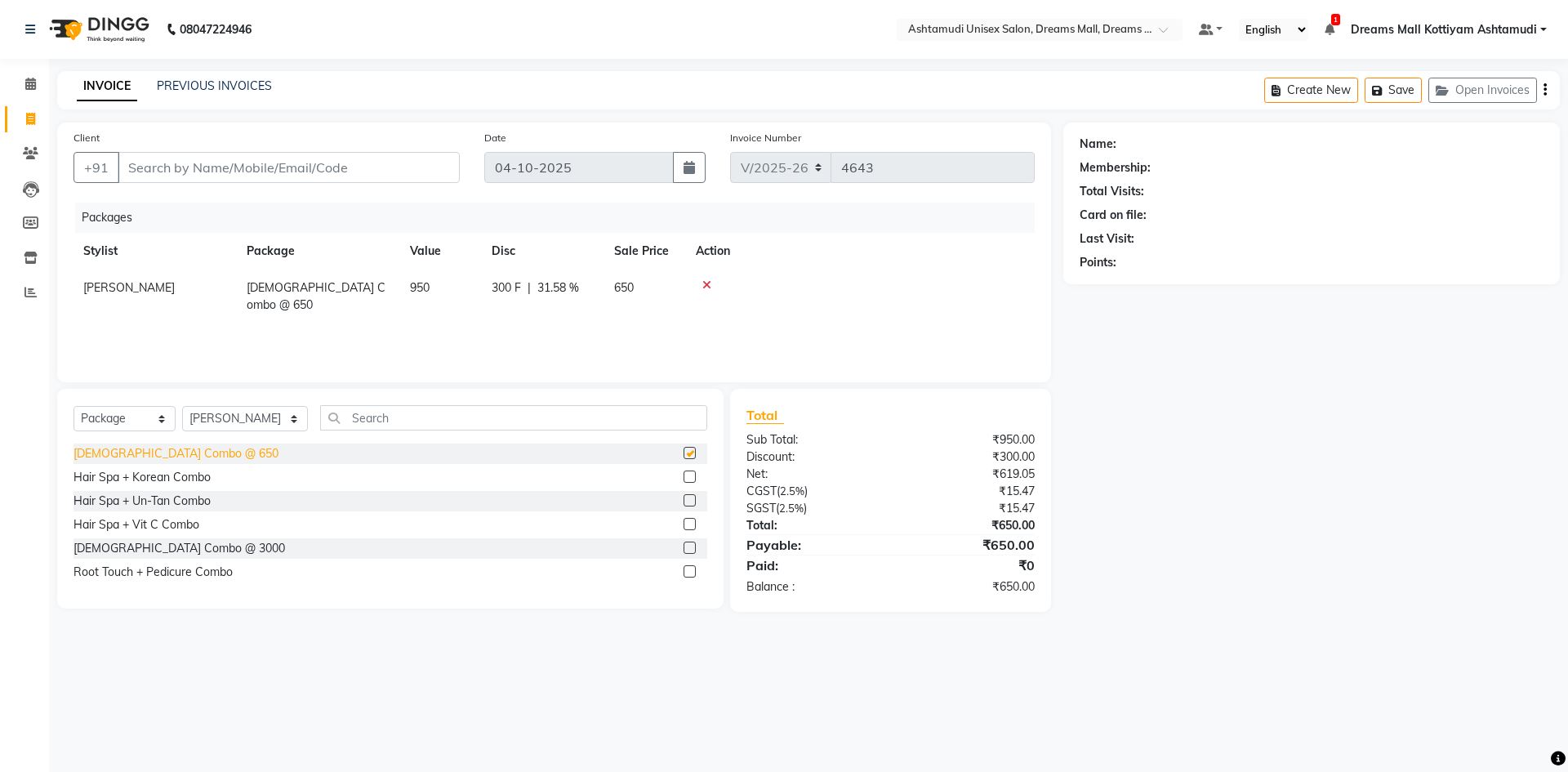
checkbox input "false"
click at [343, 169] on input "Client" at bounding box center [288, 167] width 343 height 31
type input "9811315658"
click at [415, 173] on span "Add Client" at bounding box center [417, 167] width 64 height 17
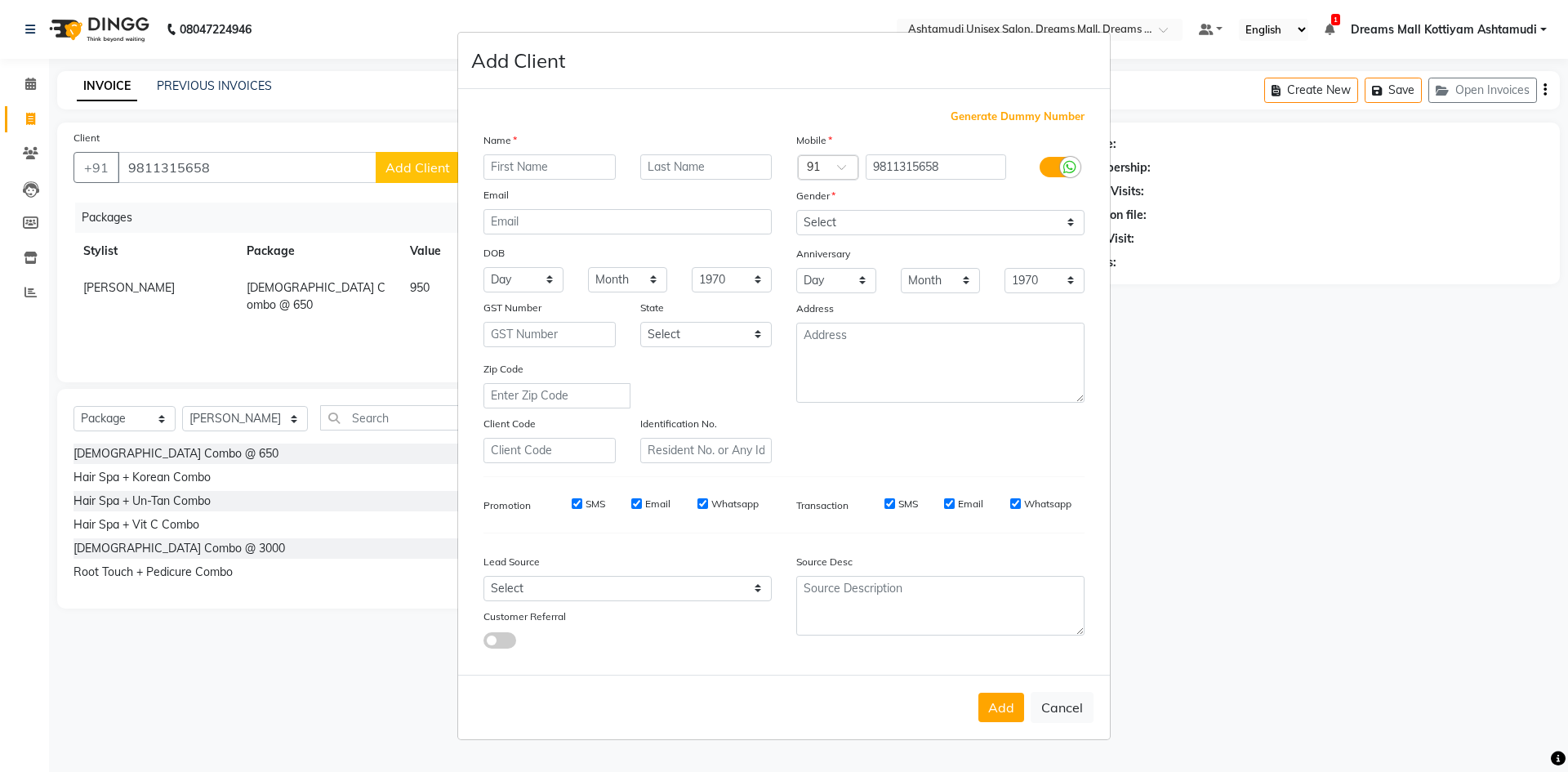
click at [545, 175] on input "text" at bounding box center [550, 166] width 132 height 25
type input "K K ISMAYIL"
click at [859, 229] on select "Select [DEMOGRAPHIC_DATA] [DEMOGRAPHIC_DATA] Other Prefer Not To Say" at bounding box center [940, 222] width 288 height 25
select select "[DEMOGRAPHIC_DATA]"
click at [797, 210] on select "Select [DEMOGRAPHIC_DATA] [DEMOGRAPHIC_DATA] Other Prefer Not To Say" at bounding box center [940, 222] width 288 height 25
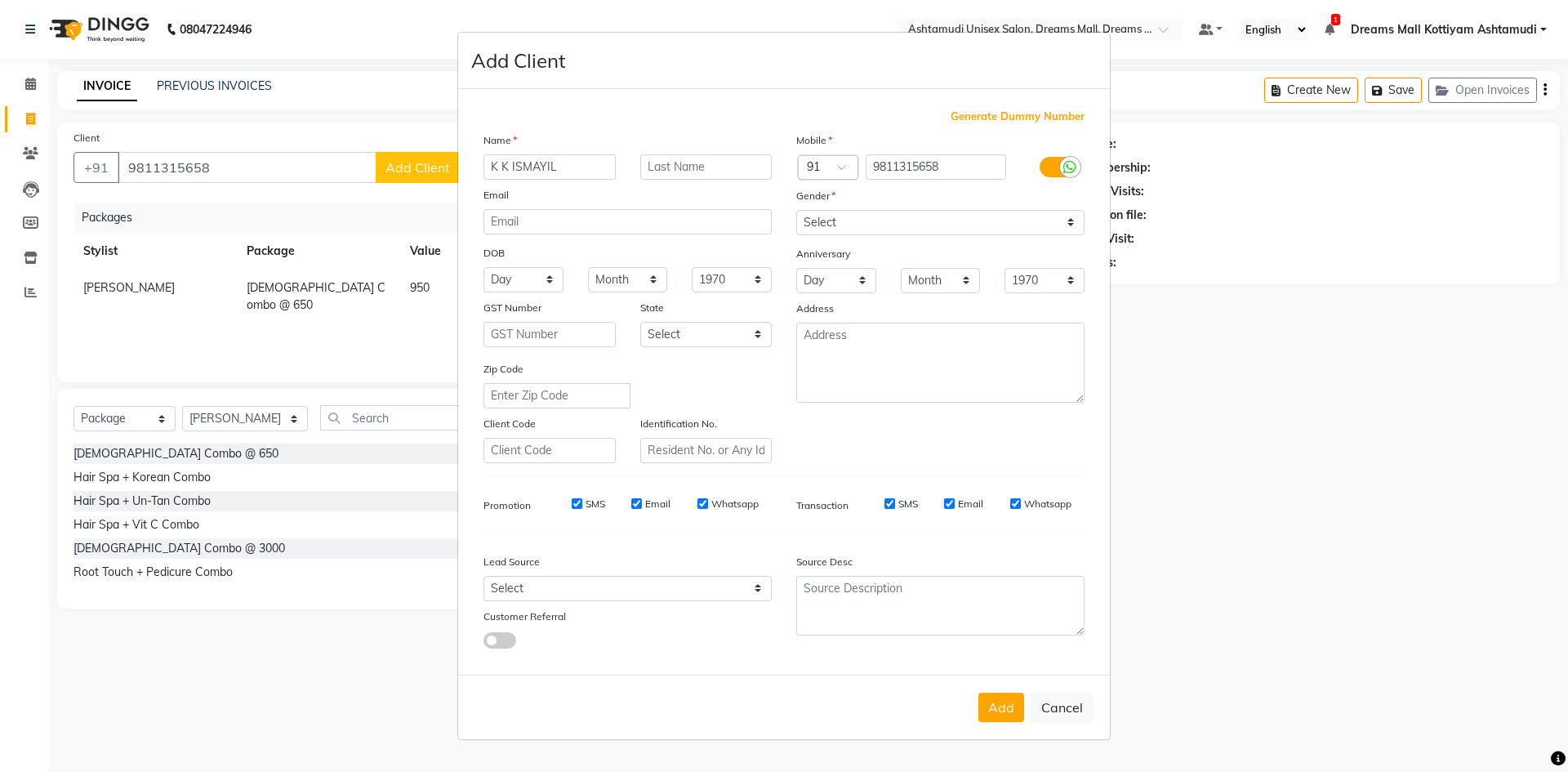
click at [576, 572] on div "Lead Source" at bounding box center [550, 564] width 157 height 23
click at [567, 594] on select "Select Walk-in Referral Internet Friend Word of Mouth Advertisement Facebook Ju…" at bounding box center [628, 588] width 288 height 25
select select "49874"
click at [484, 576] on select "Select Walk-in Referral Internet Friend Word of Mouth Advertisement Facebook Ju…" at bounding box center [628, 588] width 288 height 25
click at [989, 703] on button "Add" at bounding box center [1001, 708] width 45 height 30
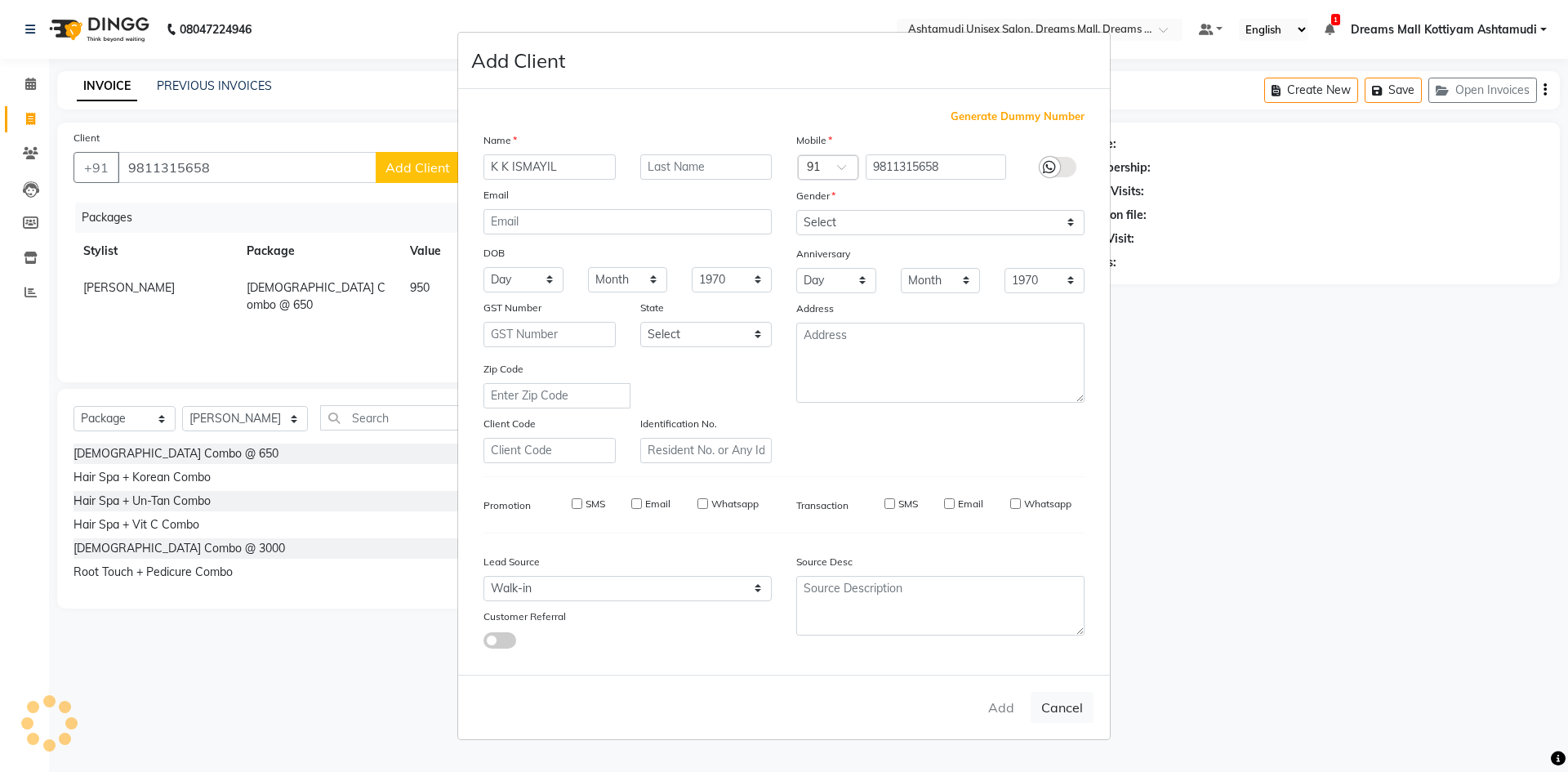
select select
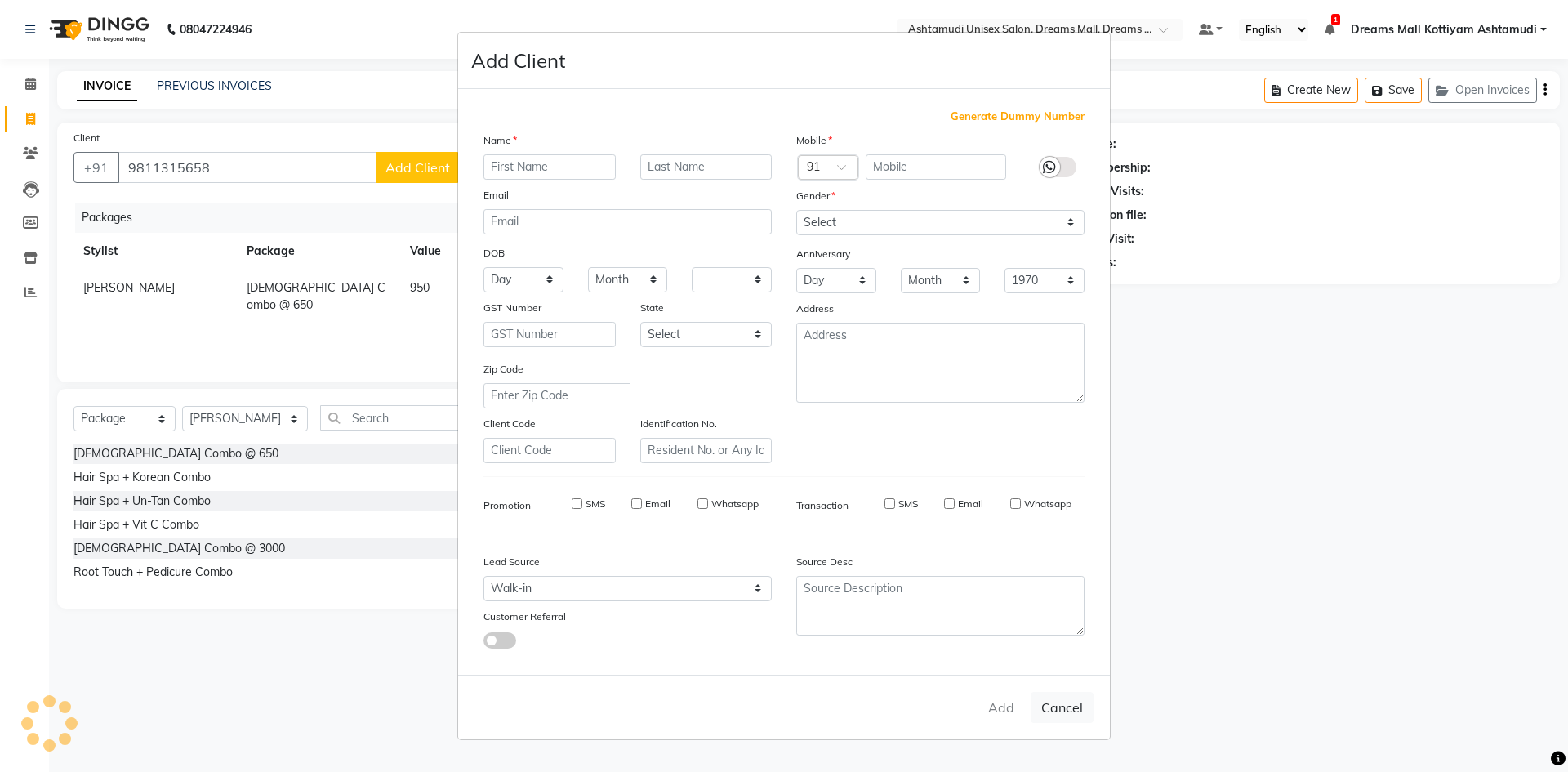
select select
checkbox input "false"
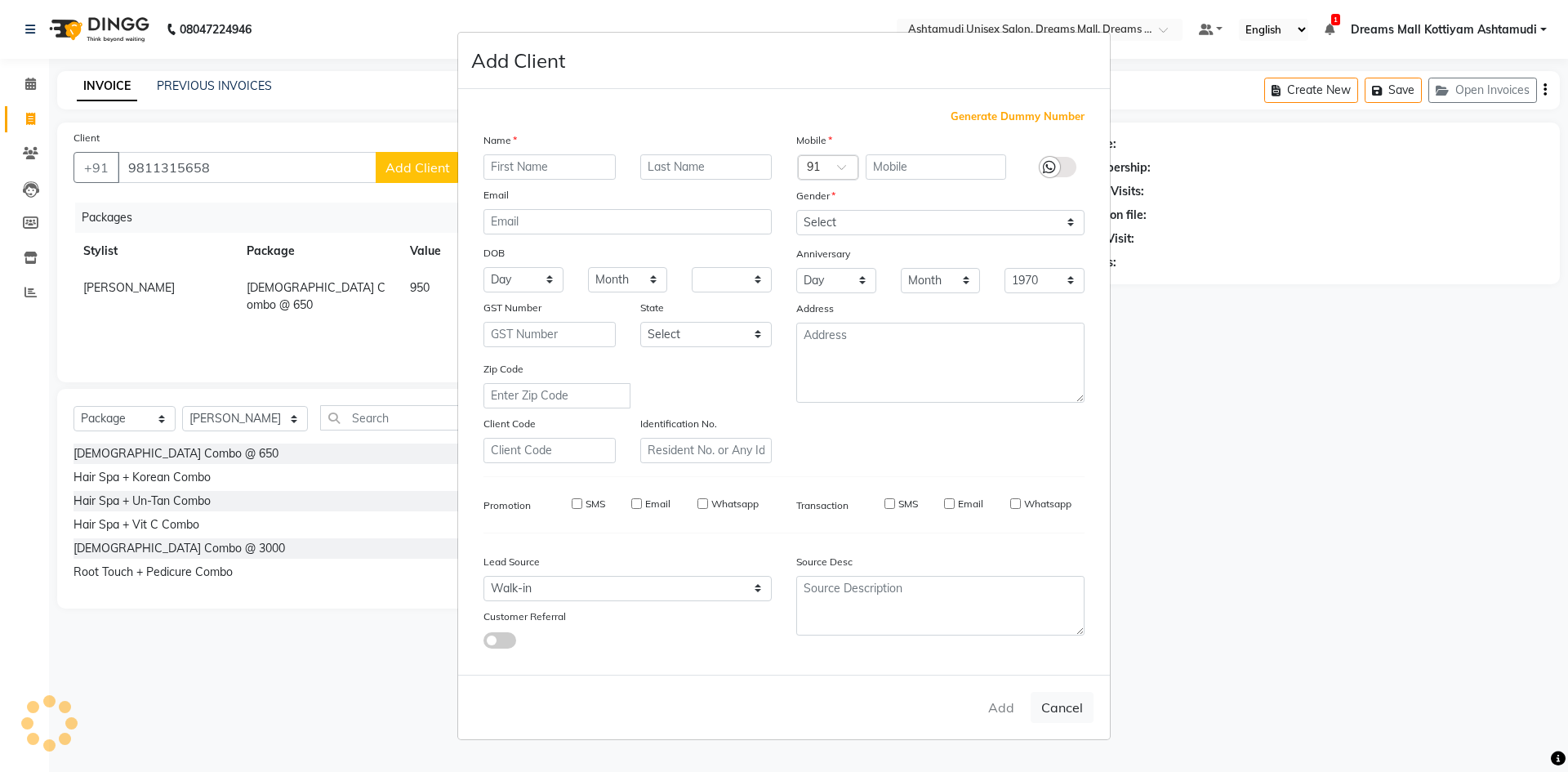
checkbox input "false"
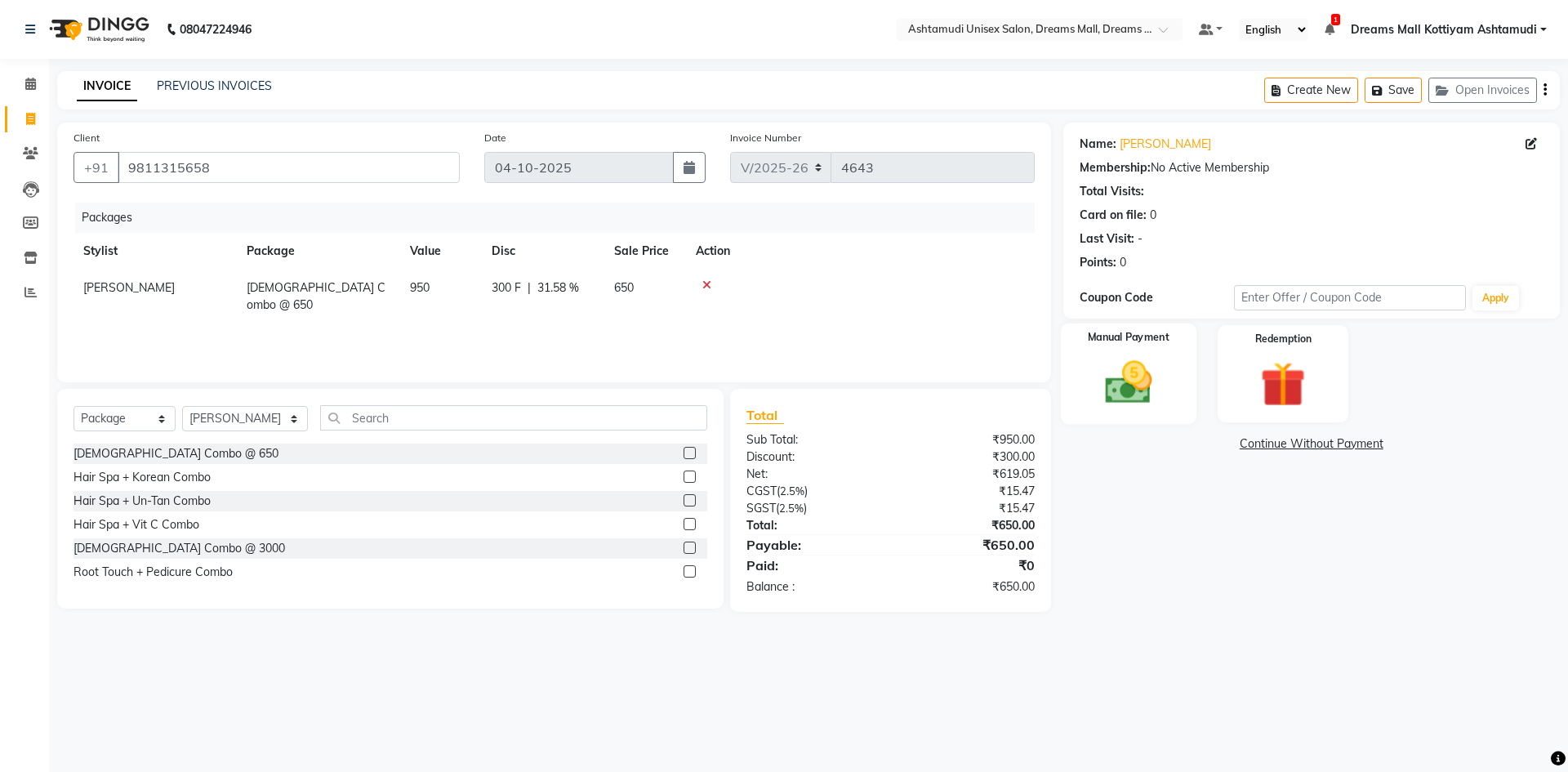
click at [1178, 389] on div "Manual Payment" at bounding box center [1128, 373] width 136 height 100
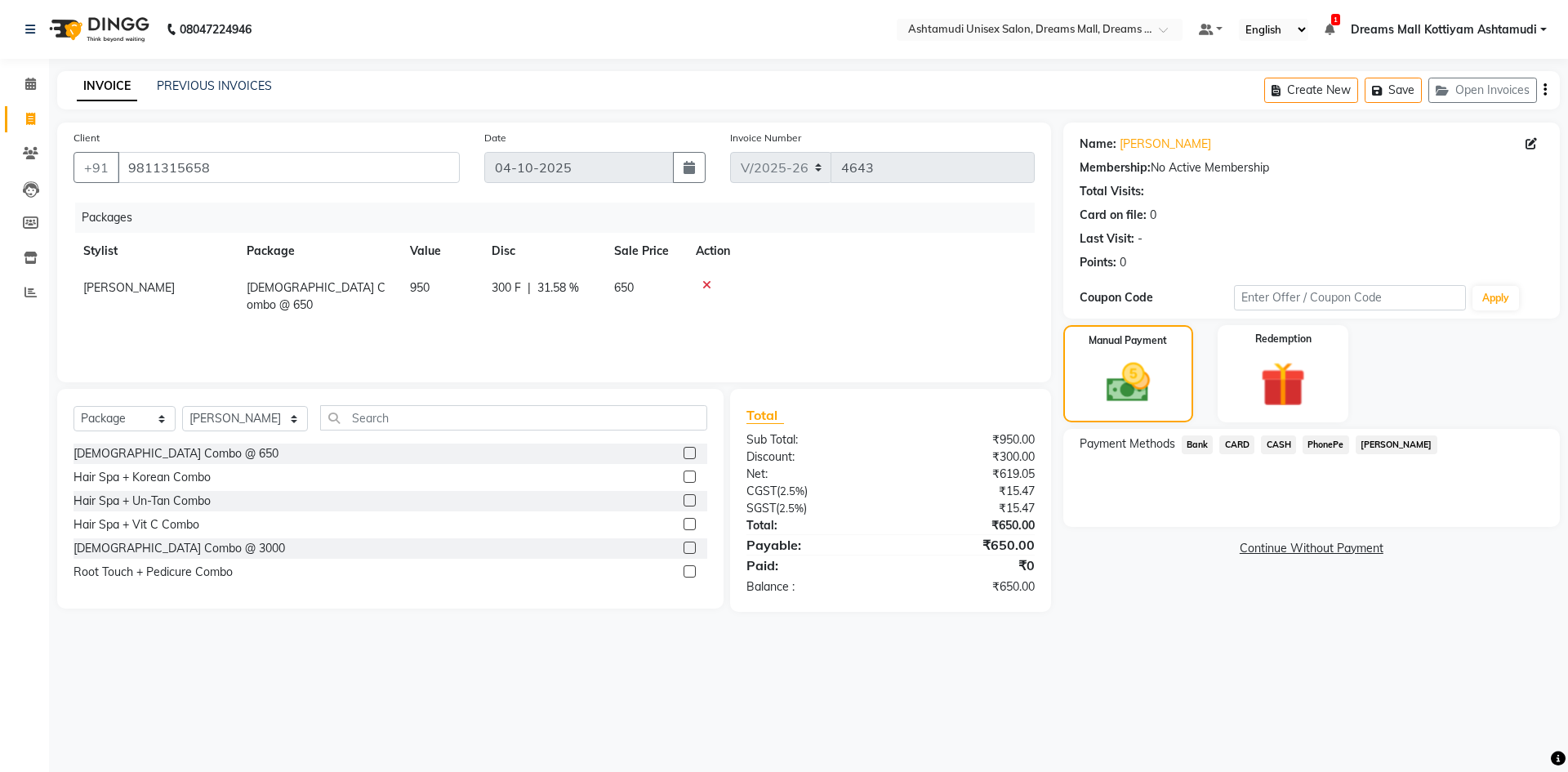
click at [1320, 446] on span "PhonePe" at bounding box center [1326, 444] width 46 height 19
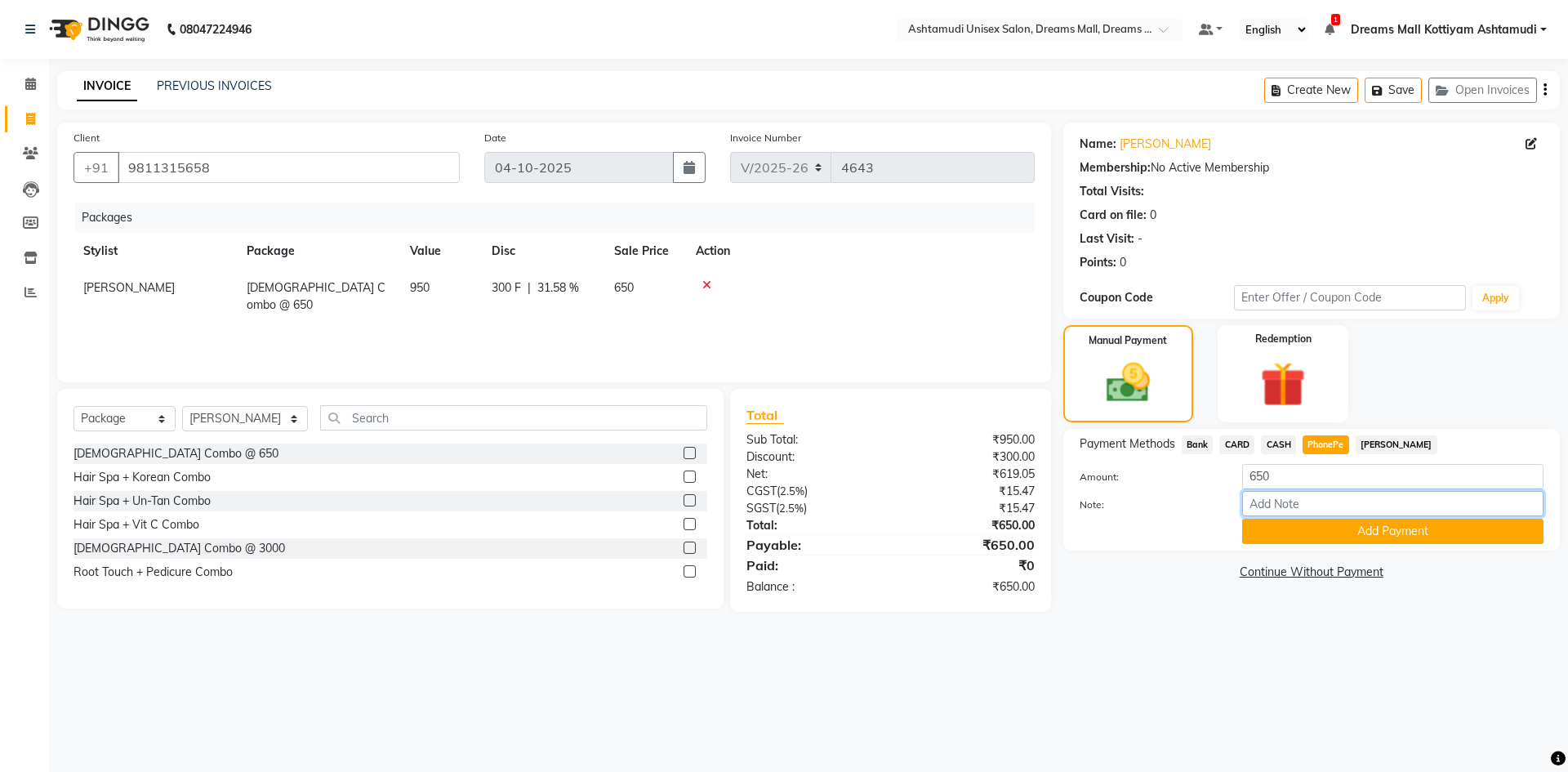
drag, startPoint x: 1288, startPoint y: 499, endPoint x: 1313, endPoint y: 477, distance: 33.3
click at [1288, 499] on input "Note:" at bounding box center [1393, 503] width 302 height 25
type input "Arun"
click at [1344, 535] on button "Add Payment" at bounding box center [1393, 531] width 302 height 25
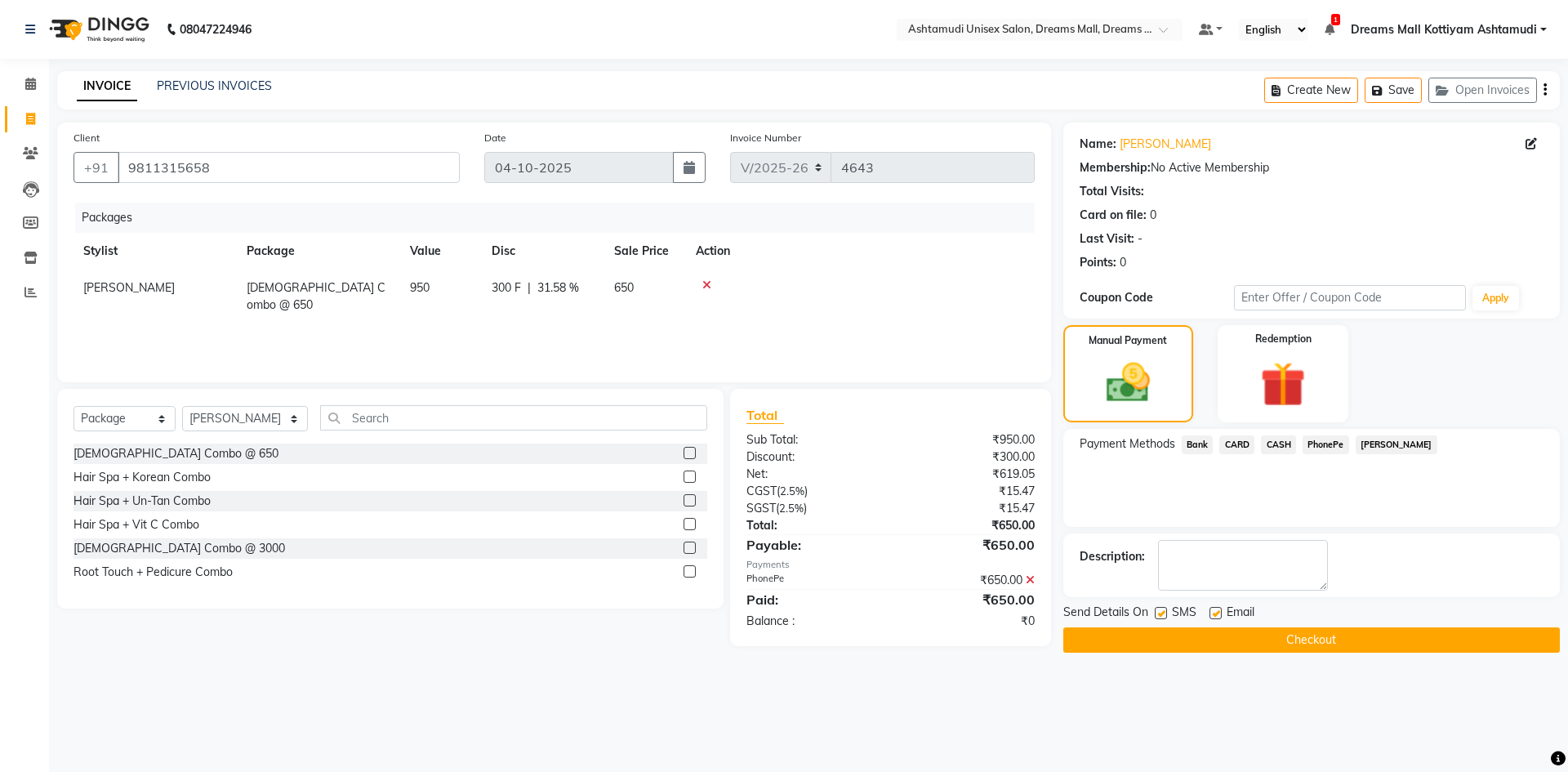
click at [1300, 640] on button "Checkout" at bounding box center [1312, 640] width 497 height 25
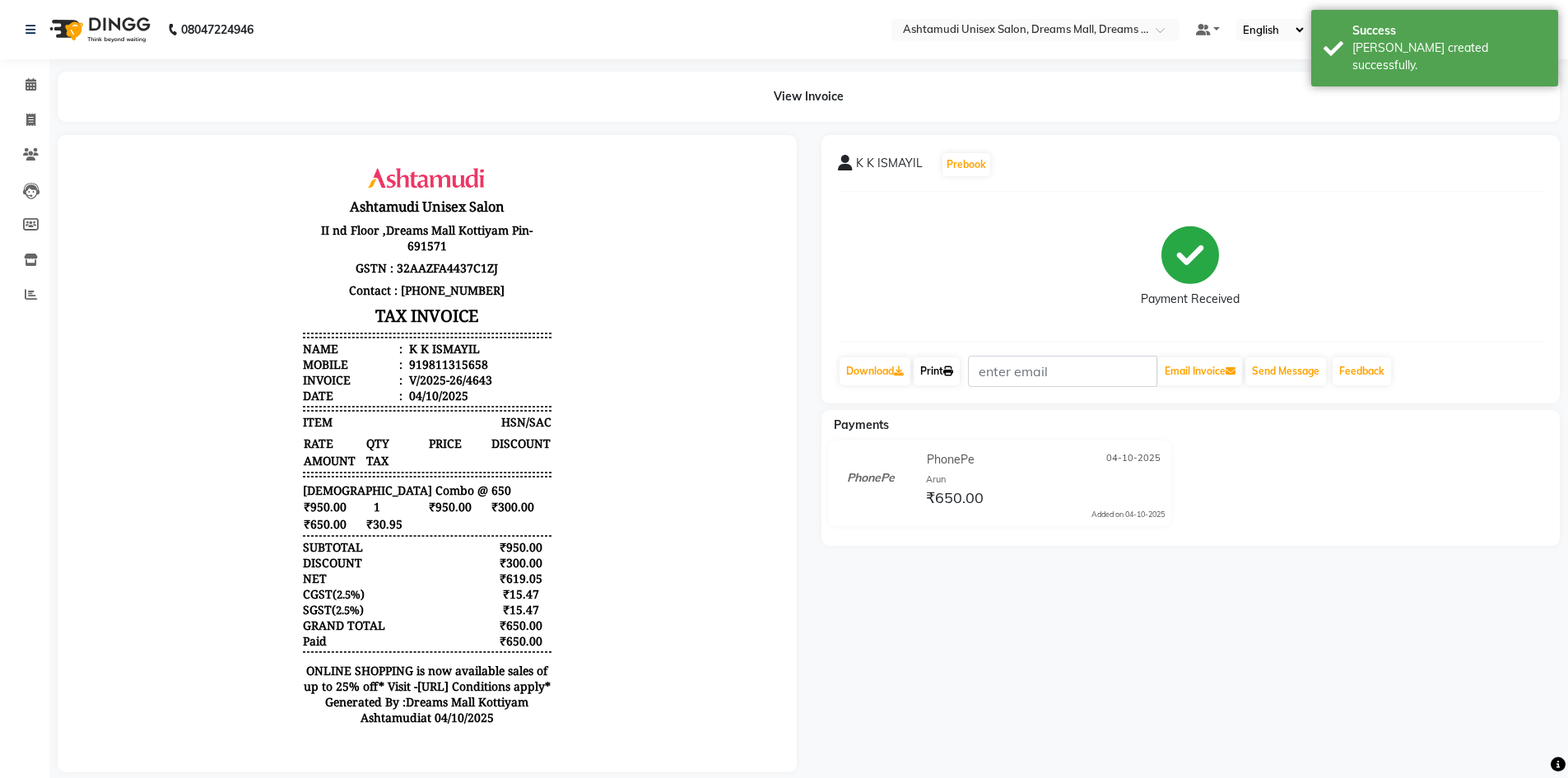
click at [948, 375] on link "Print" at bounding box center [936, 371] width 46 height 28
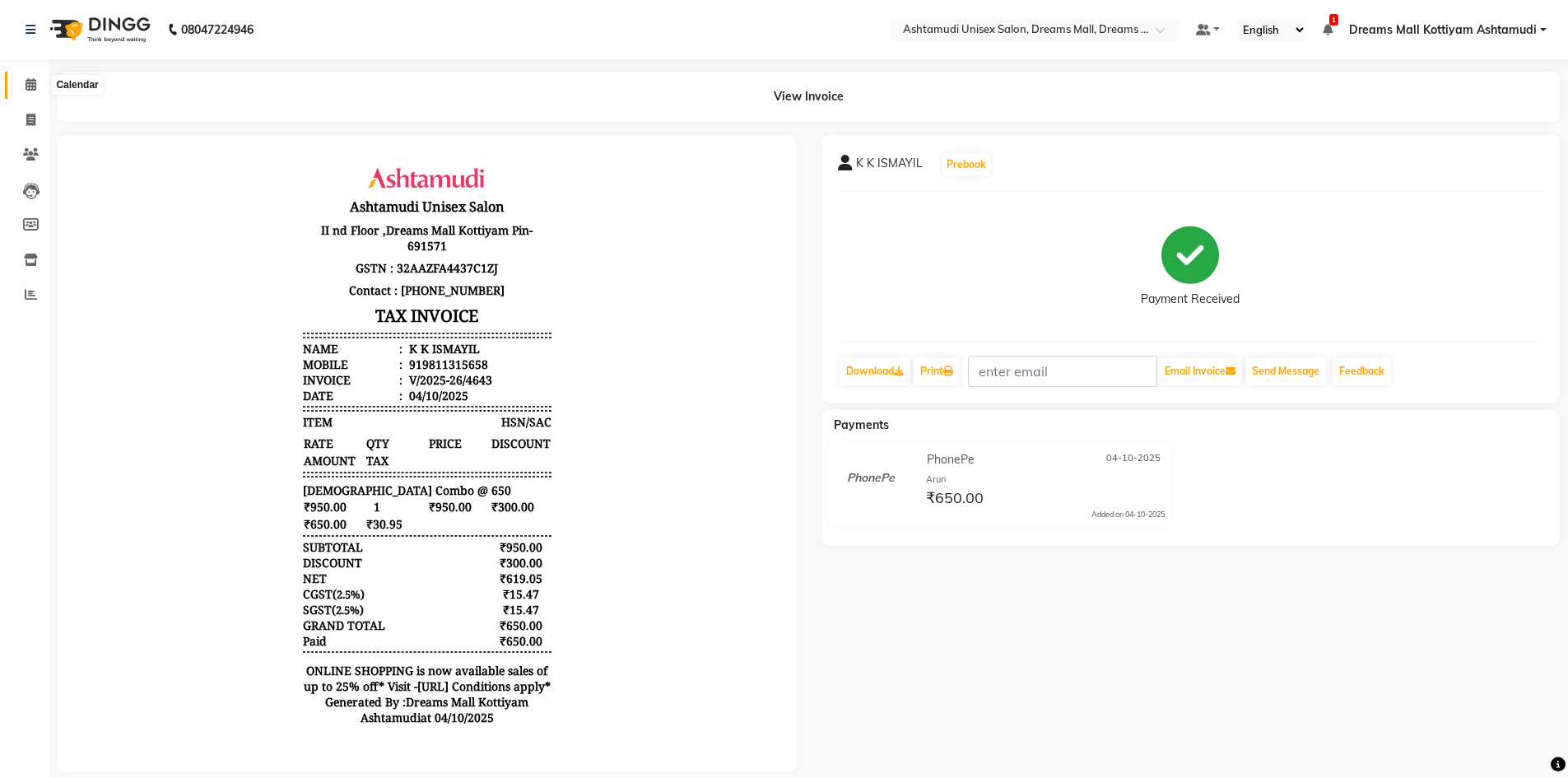
click at [38, 83] on span at bounding box center [31, 85] width 29 height 19
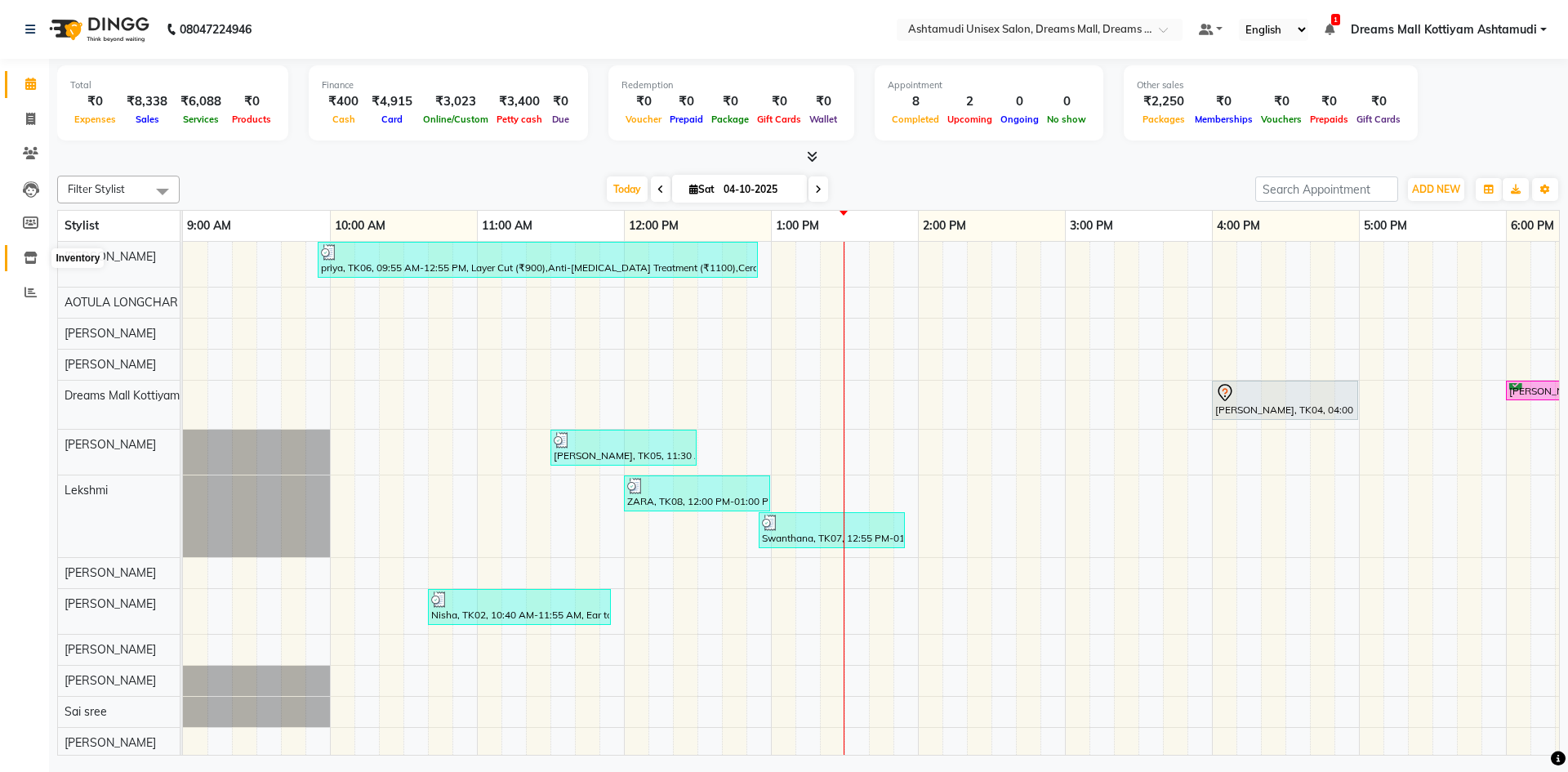
click at [27, 255] on icon at bounding box center [31, 258] width 14 height 12
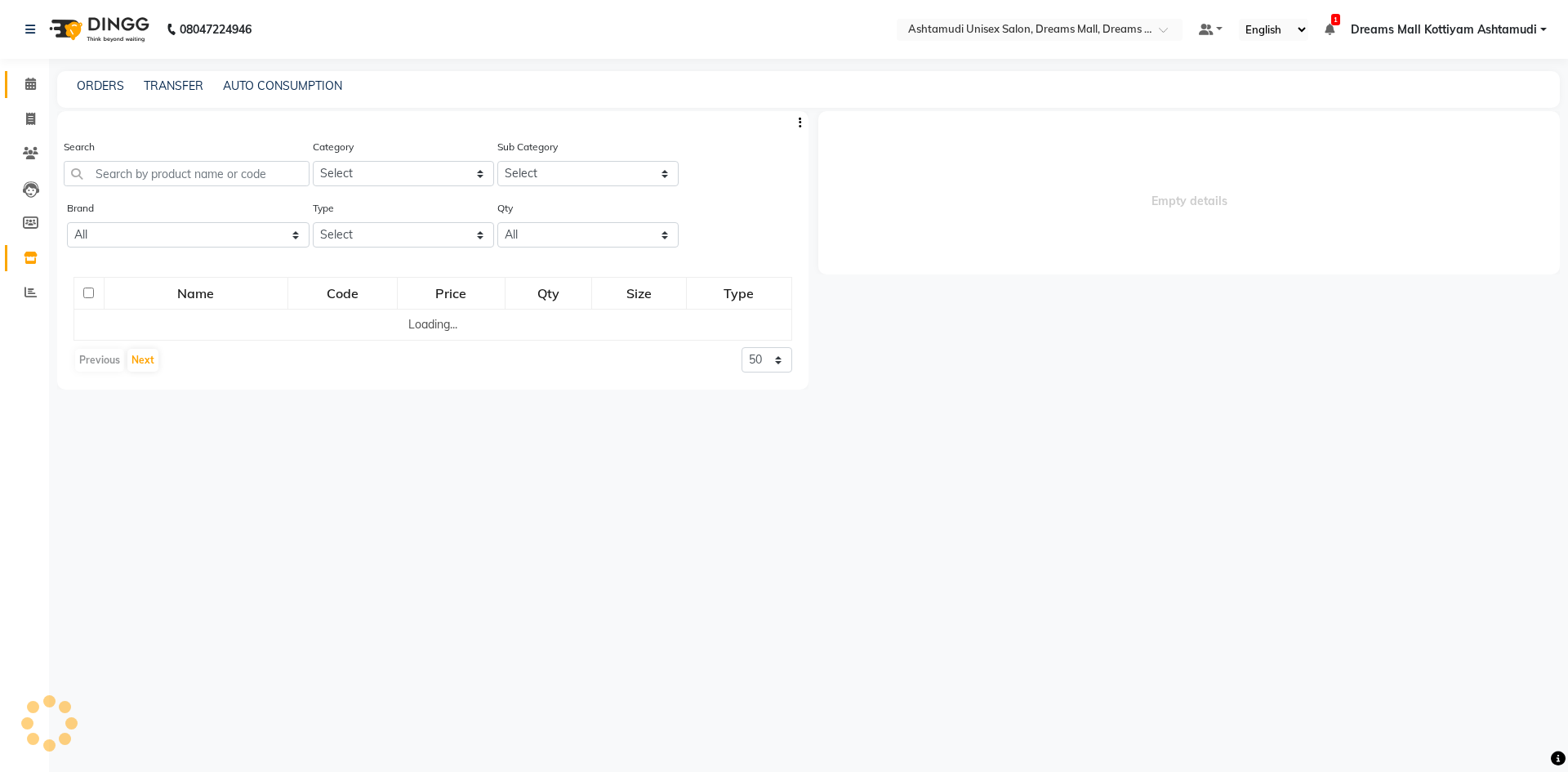
select select
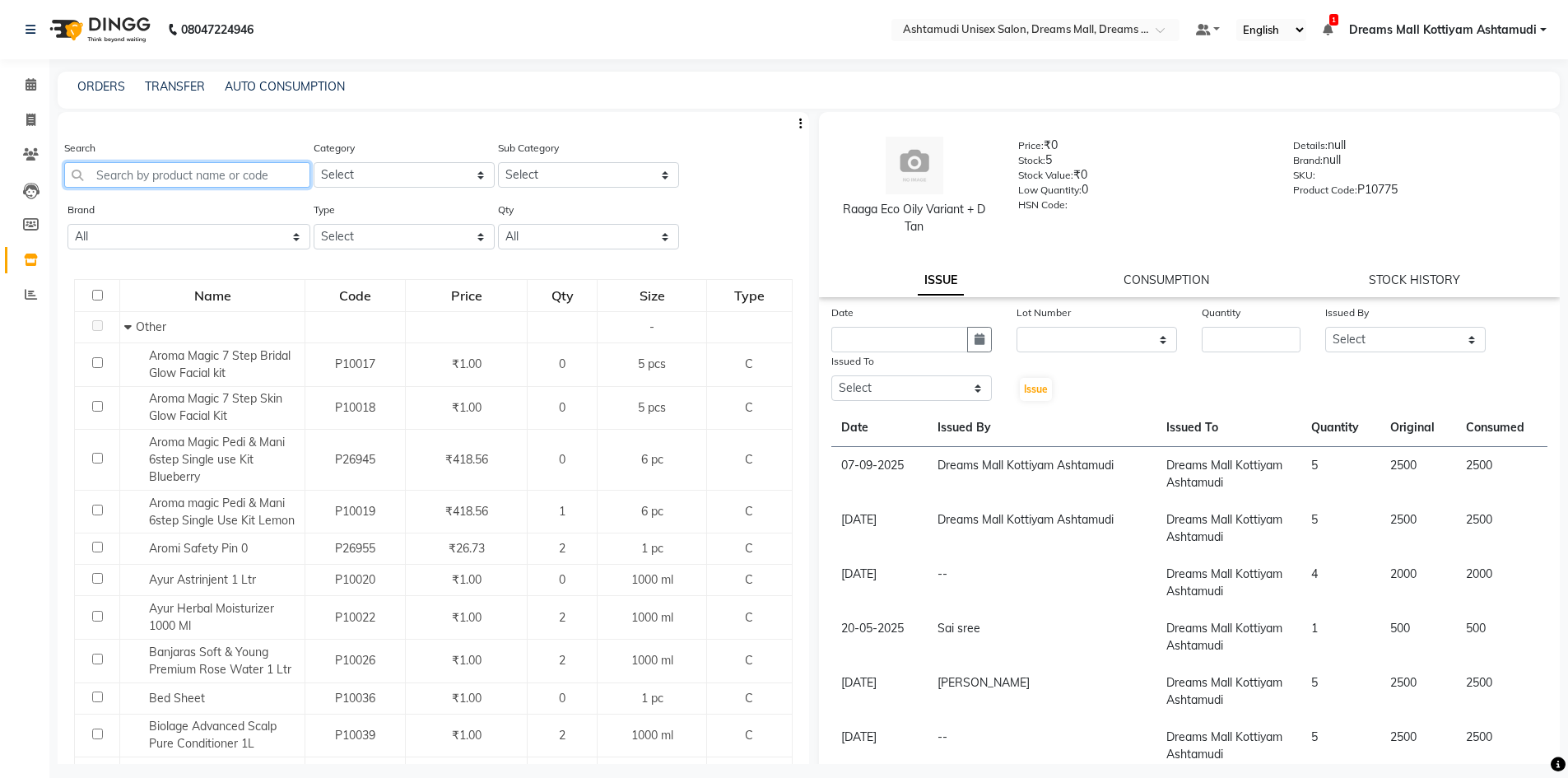
click at [209, 178] on input "text" at bounding box center [187, 175] width 246 height 25
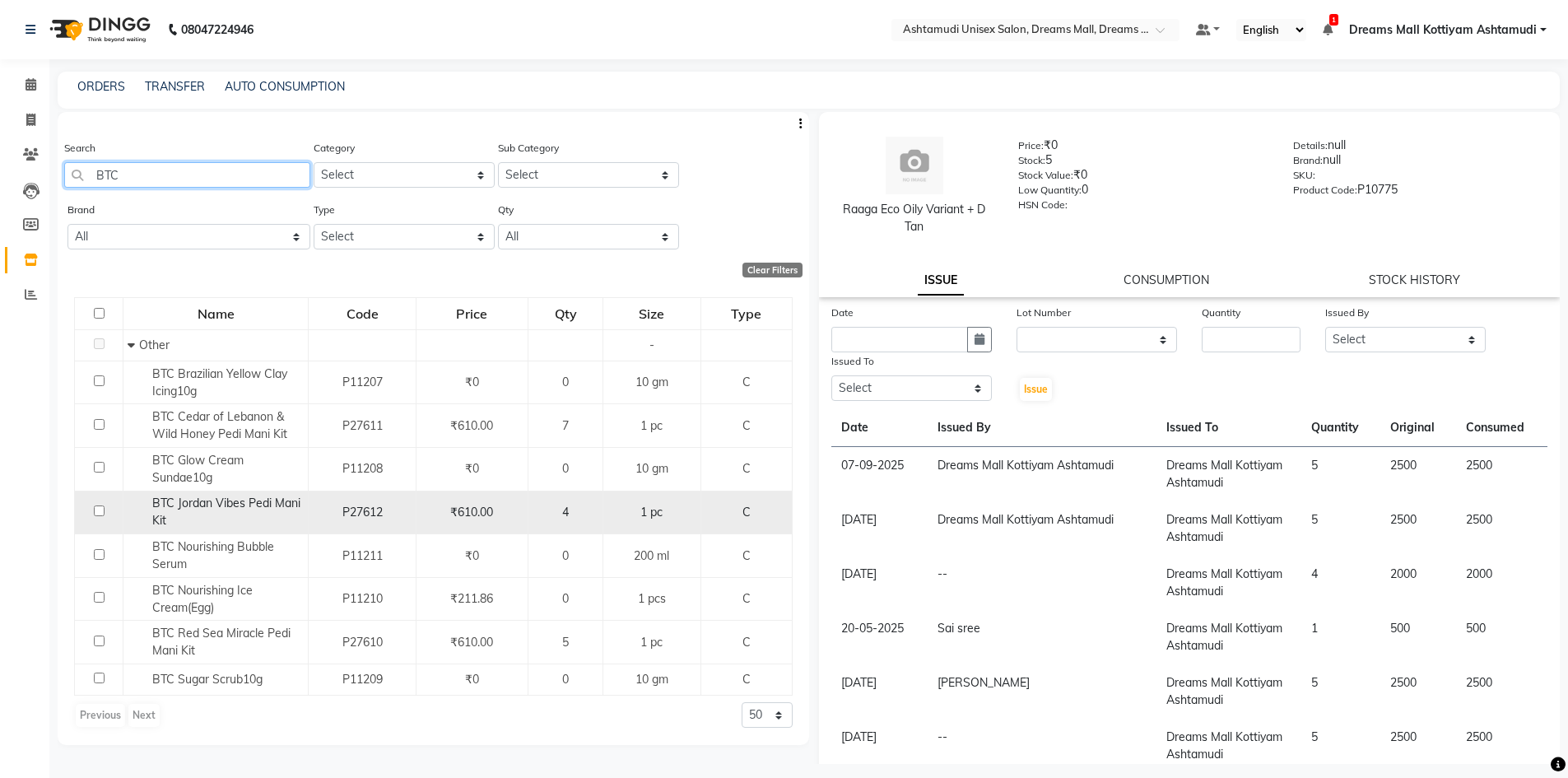
type input "BTC"
click at [259, 506] on span "BTC Jordan Vibes Pedi Mani Kit" at bounding box center [226, 511] width 148 height 32
select select
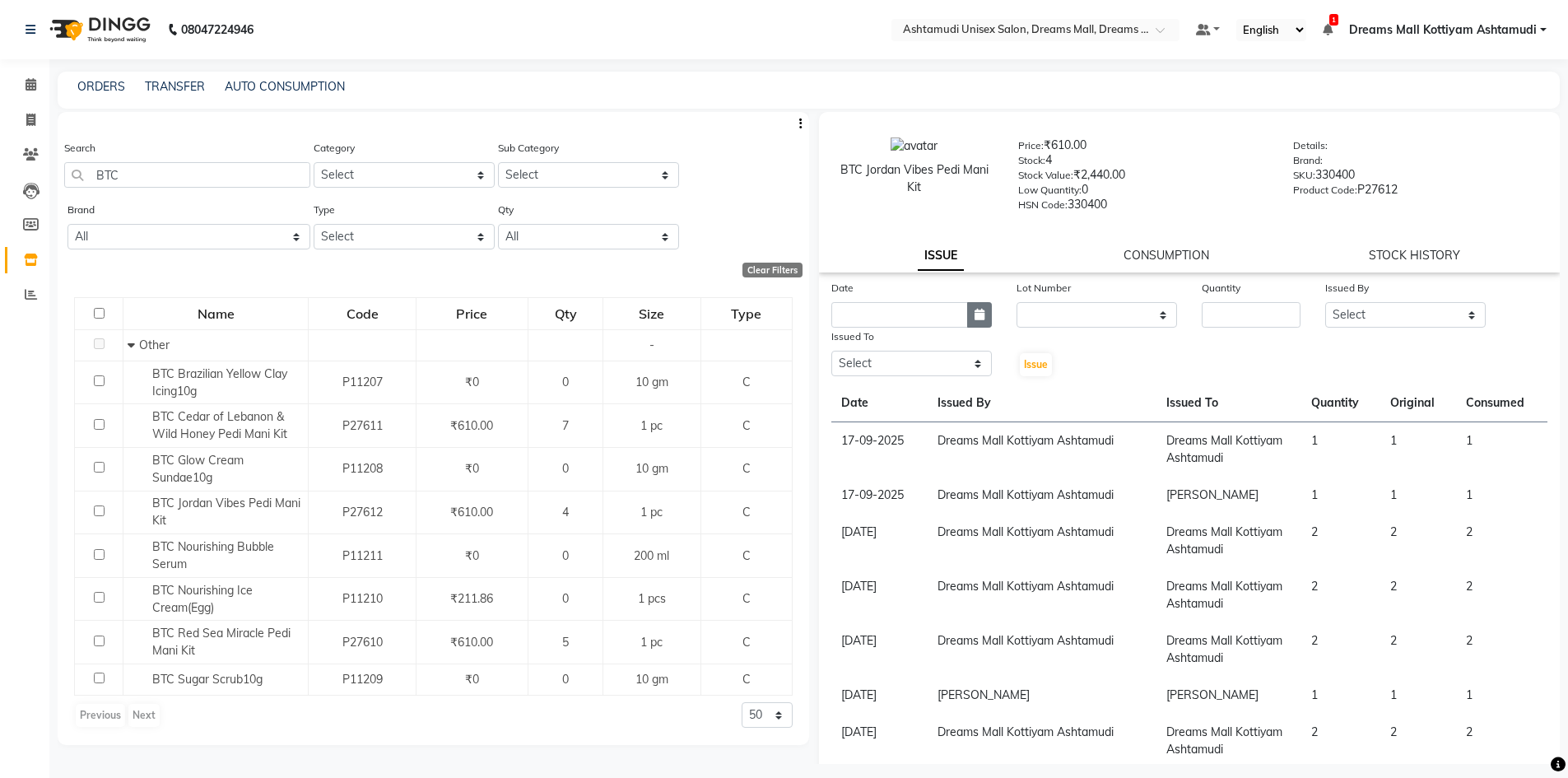
click at [974, 313] on icon "button" at bounding box center [979, 313] width 10 height 11
select select "10"
select select "2025"
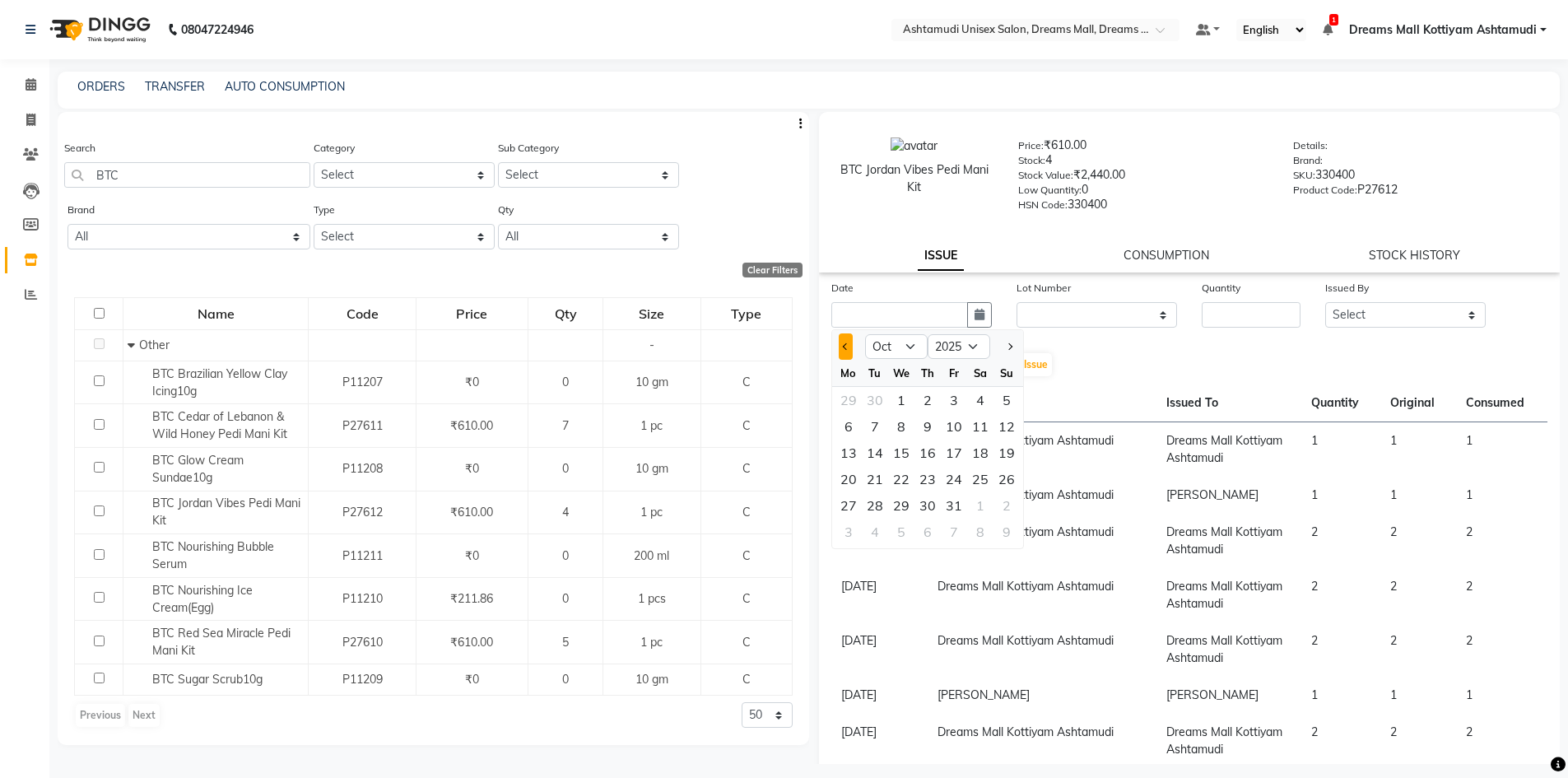
click at [840, 352] on button "Previous month" at bounding box center [846, 347] width 14 height 26
select select "9"
click at [1073, 398] on th "Issued By" at bounding box center [1042, 403] width 229 height 38
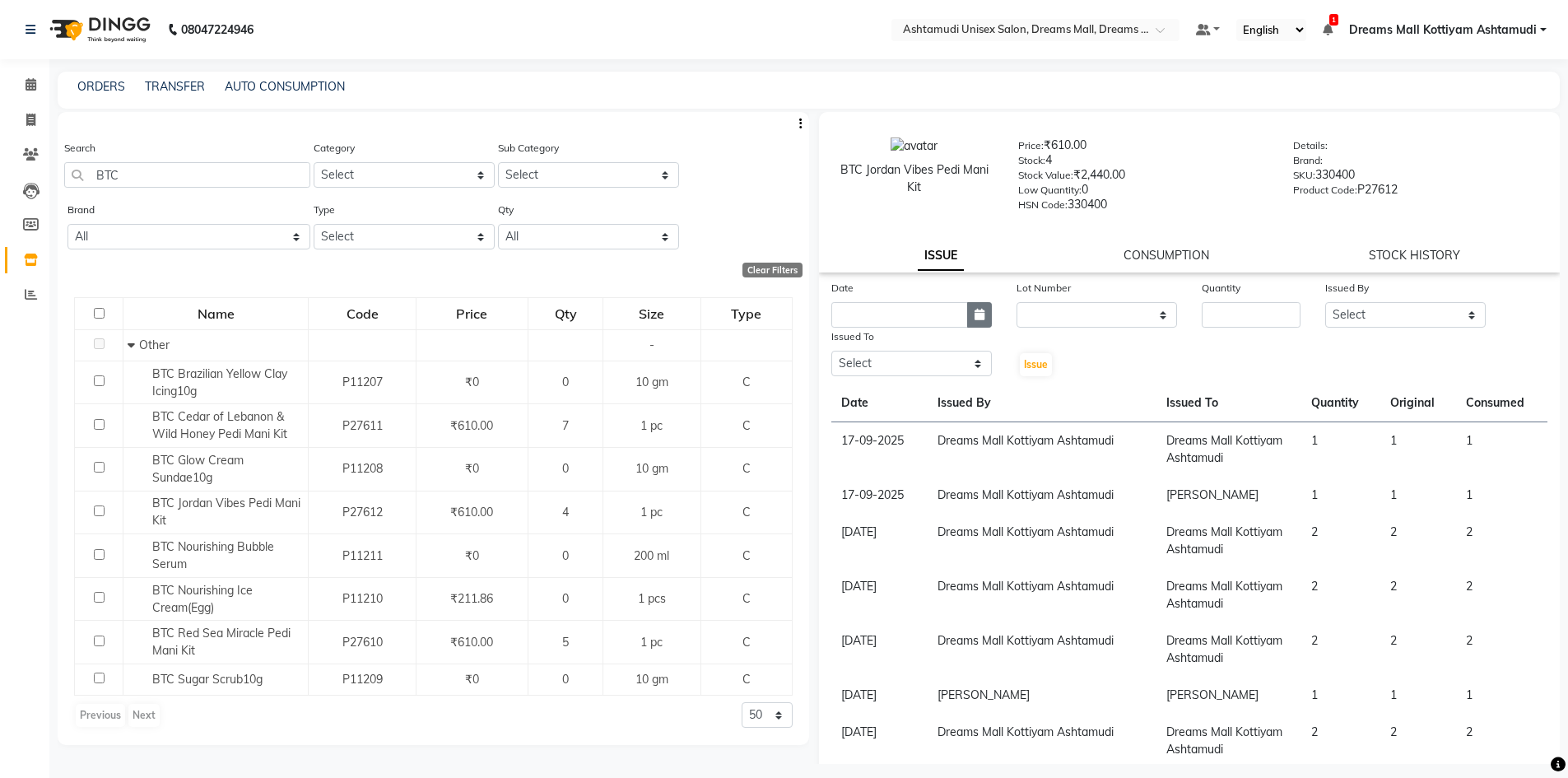
click at [974, 317] on icon "button" at bounding box center [979, 313] width 10 height 11
select select "10"
select select "2025"
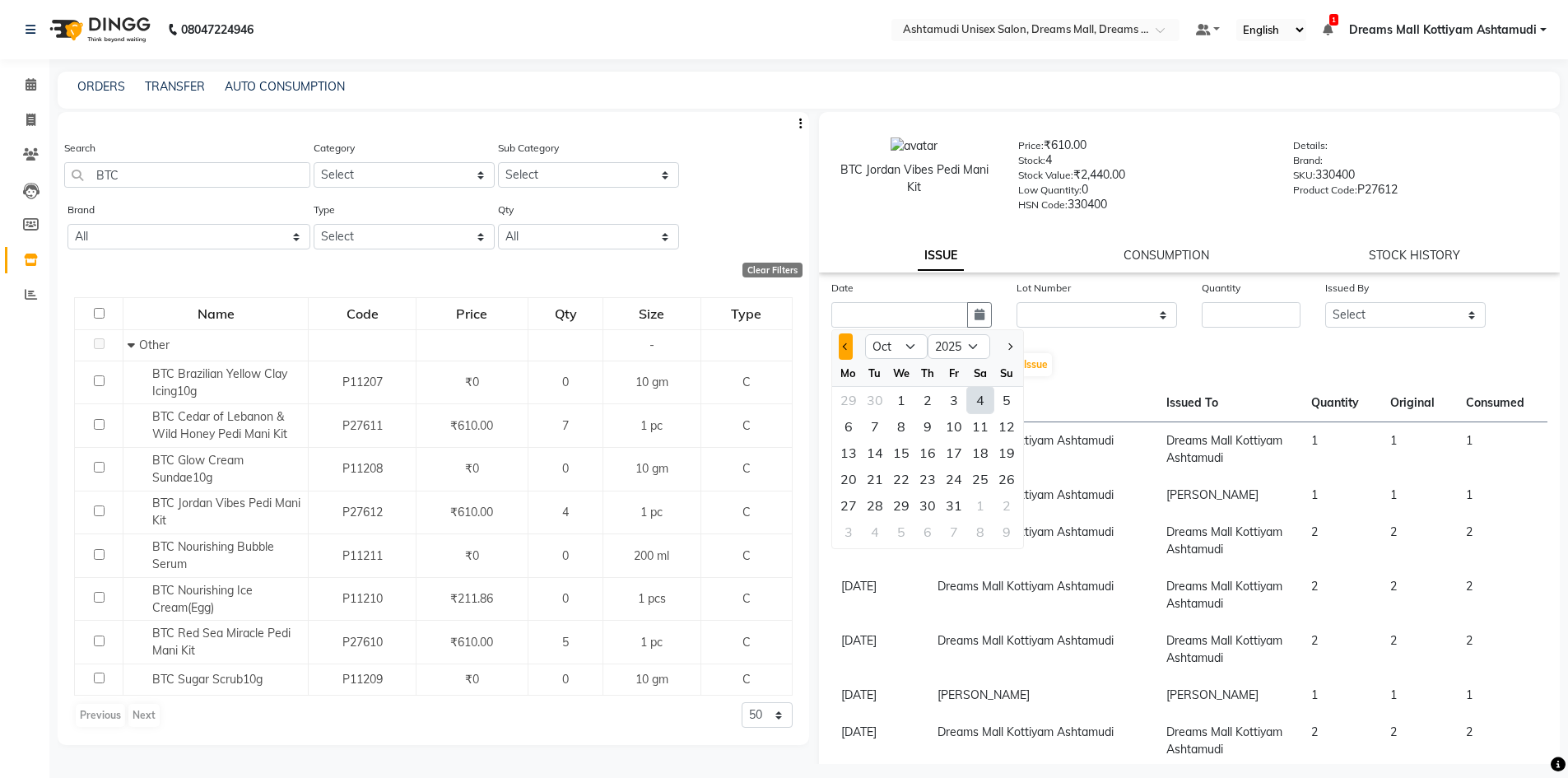
click at [846, 346] on span "Previous month" at bounding box center [845, 346] width 6 height 6
select select "9"
click at [869, 503] on div "30" at bounding box center [875, 505] width 26 height 26
type input "30-09-2025"
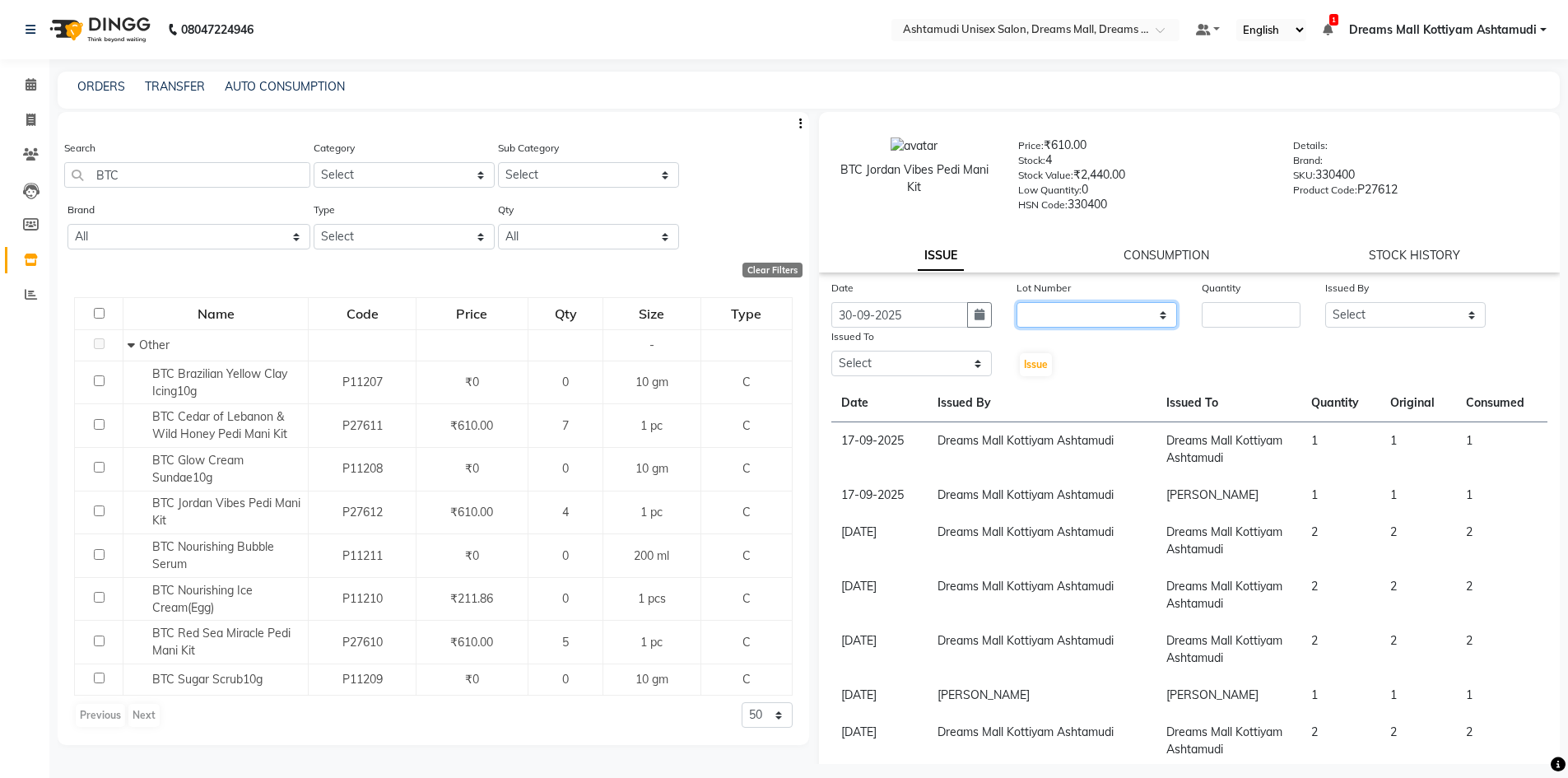
click at [1066, 307] on select "None" at bounding box center [1096, 314] width 161 height 25
select select "0: null"
click at [1016, 302] on select "None" at bounding box center [1096, 314] width 161 height 25
click at [1229, 313] on input "number" at bounding box center [1251, 314] width 98 height 25
type input "1"
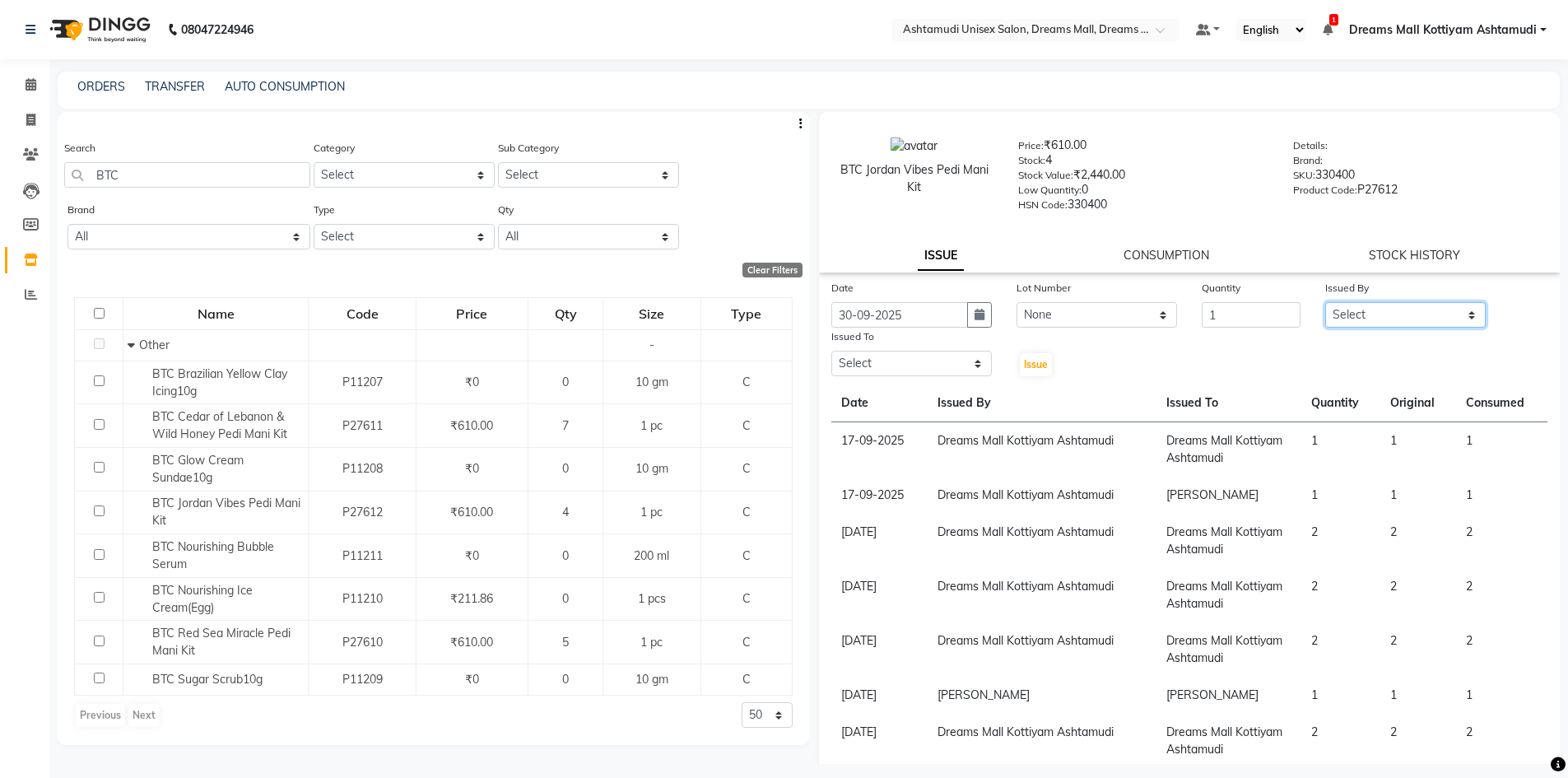
click at [1388, 313] on select "Select [PERSON_NAME] AOTULA LONGCHAR [PERSON_NAME] BIKI SARKI [PERSON_NAME] Dre…" at bounding box center [1405, 314] width 161 height 25
select select "63210"
click at [1326, 302] on select "Select [PERSON_NAME] AOTULA LONGCHAR [PERSON_NAME] BIKI SARKI [PERSON_NAME] Dre…" at bounding box center [1405, 314] width 161 height 25
click at [956, 368] on select "Select [PERSON_NAME] AOTULA LONGCHAR [PERSON_NAME] BIKI SARKI [PERSON_NAME] Dre…" at bounding box center [911, 363] width 161 height 25
select select "63210"
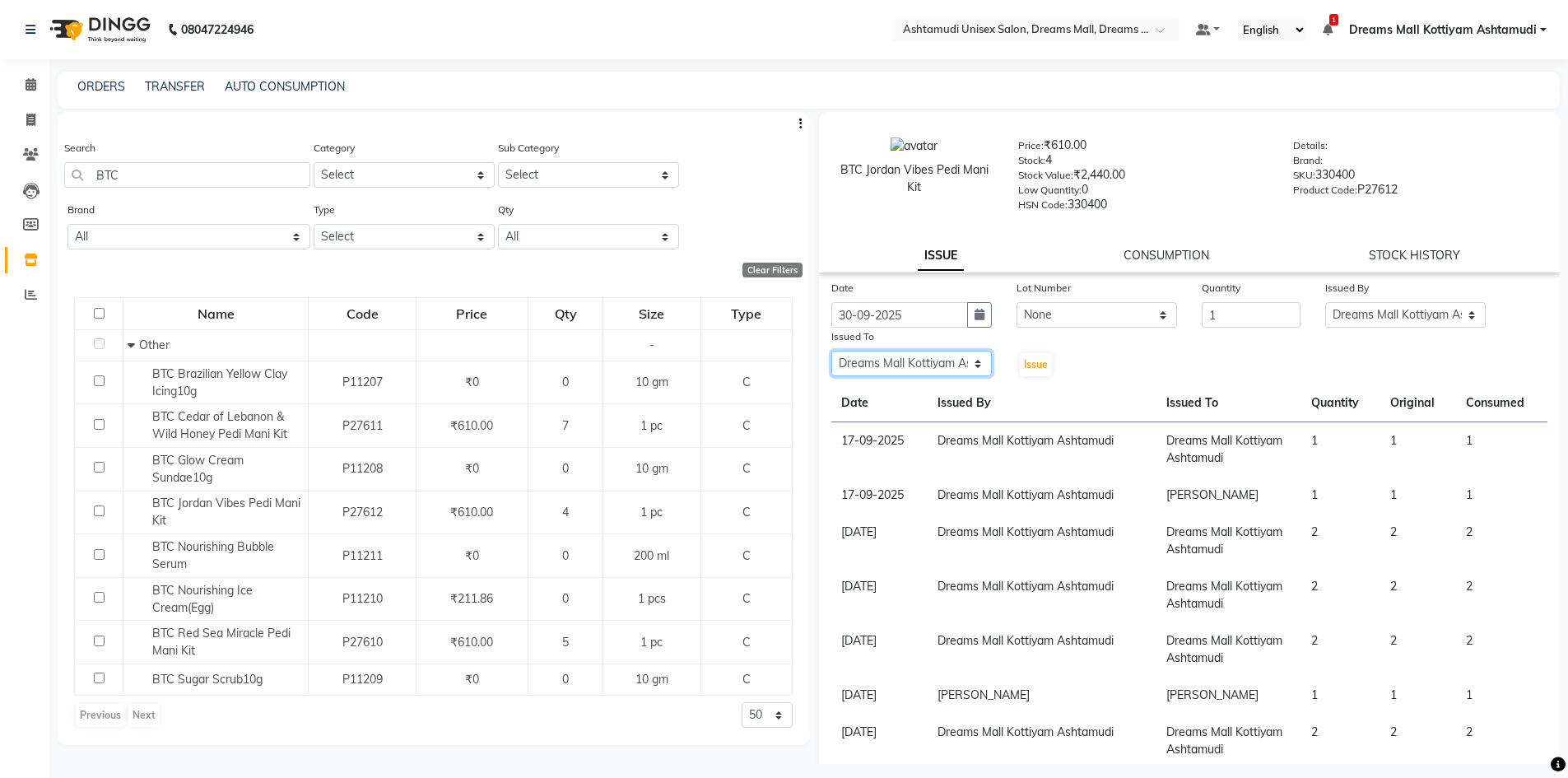
click at [831, 350] on select "Select [PERSON_NAME] AOTULA LONGCHAR [PERSON_NAME] BIKI SARKI [PERSON_NAME] Dre…" at bounding box center [911, 363] width 161 height 25
click at [1037, 362] on span "Issue" at bounding box center [1036, 364] width 24 height 12
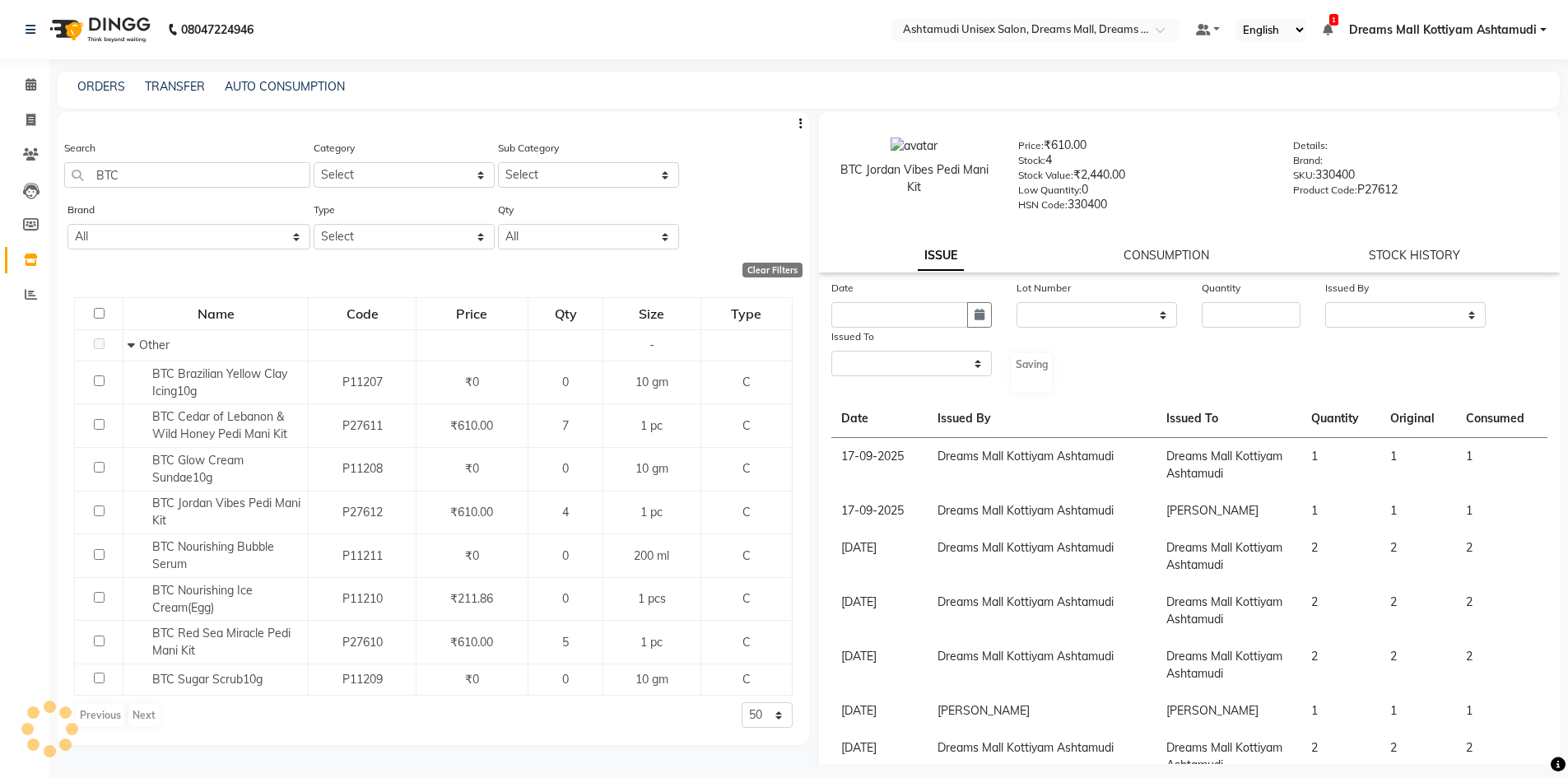
select select
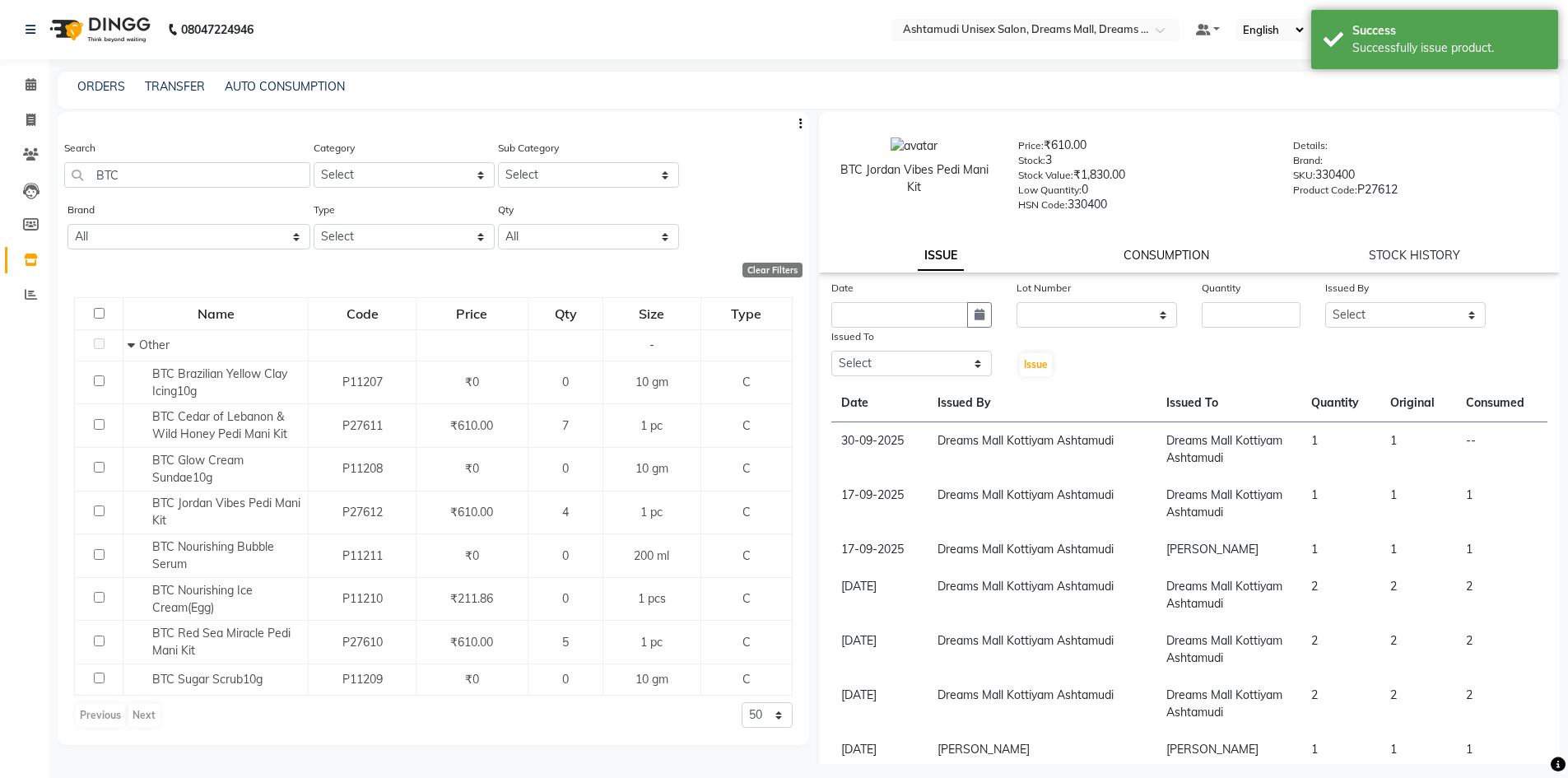
click at [1151, 261] on link "CONSUMPTION" at bounding box center [1166, 255] width 85 height 15
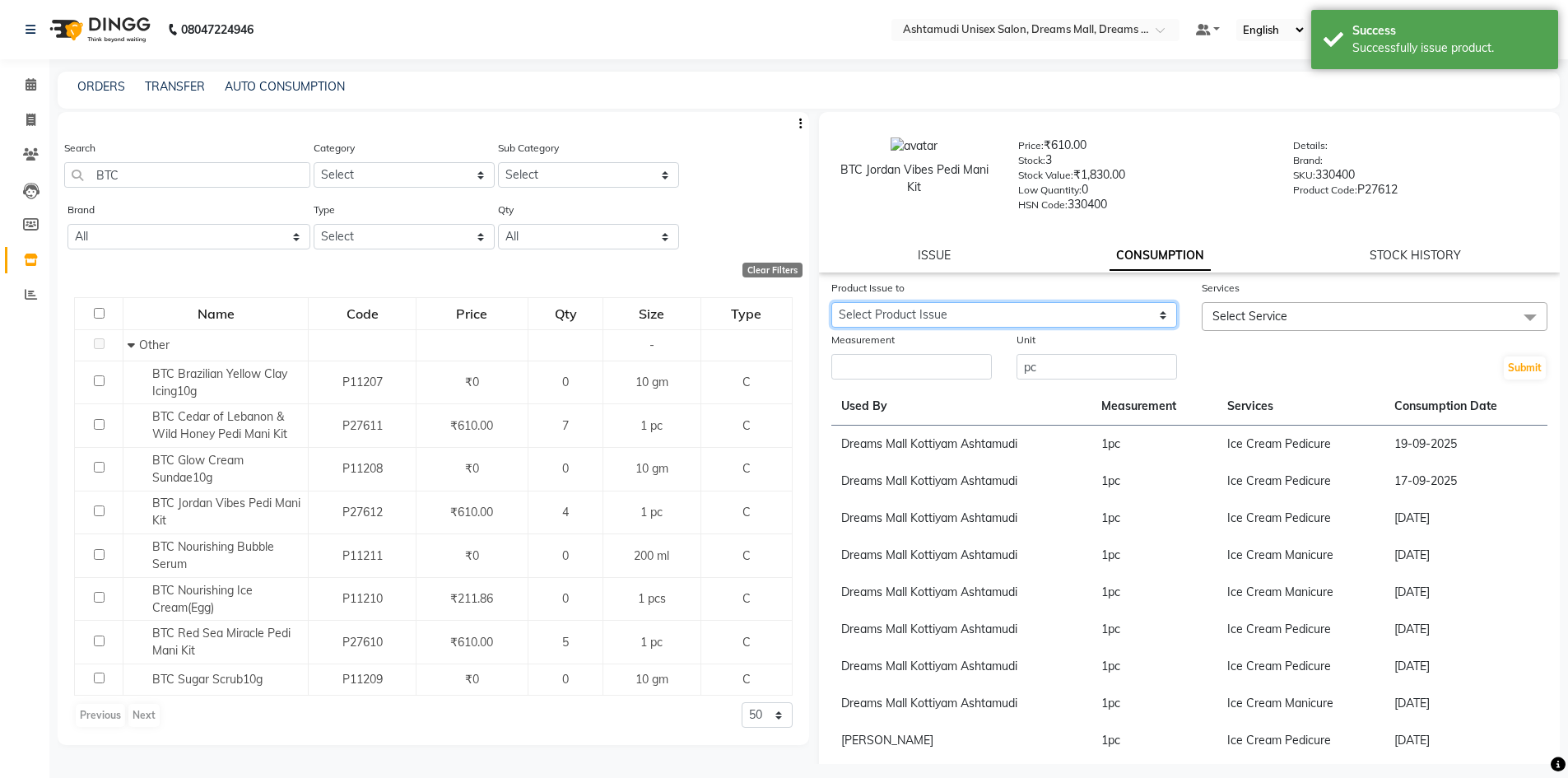
click at [1079, 319] on select "Select Product Issue [DATE], Issued to: Dreams Mall Kottiyam Ashtamudi, Balance…" at bounding box center [1004, 314] width 346 height 25
select select "1285070"
click at [831, 302] on select "Select Product Issue [DATE], Issued to: Dreams Mall Kottiyam Ashtamudi, Balance…" at bounding box center [1004, 314] width 346 height 25
click at [1253, 310] on span "Select Service" at bounding box center [1249, 315] width 75 height 15
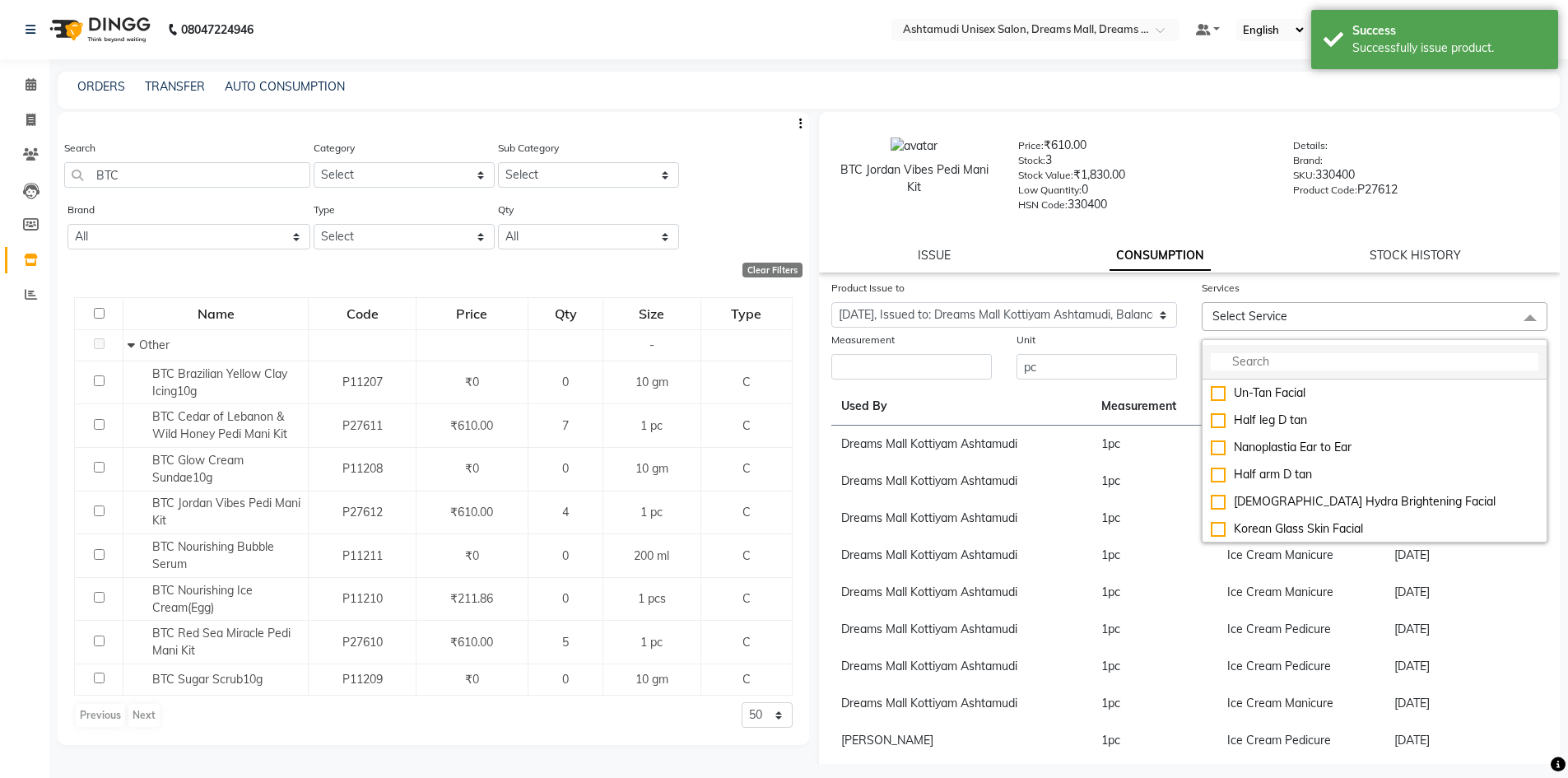
click at [1262, 358] on input "multiselect-search" at bounding box center [1374, 362] width 328 height 18
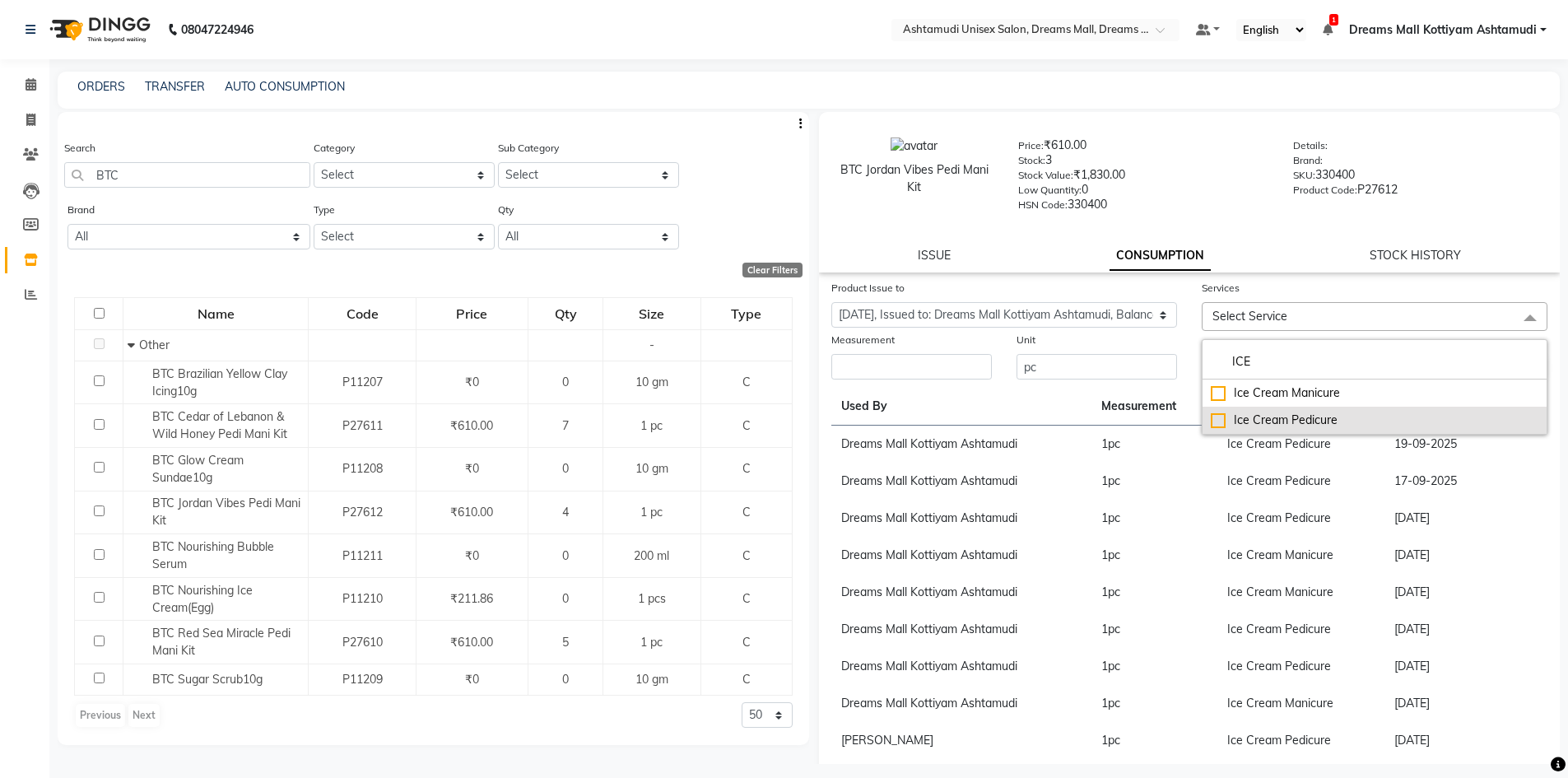
type input "ICE"
click at [1262, 419] on div "Ice Cream Pedicure" at bounding box center [1374, 421] width 328 height 18
checkbox input "true"
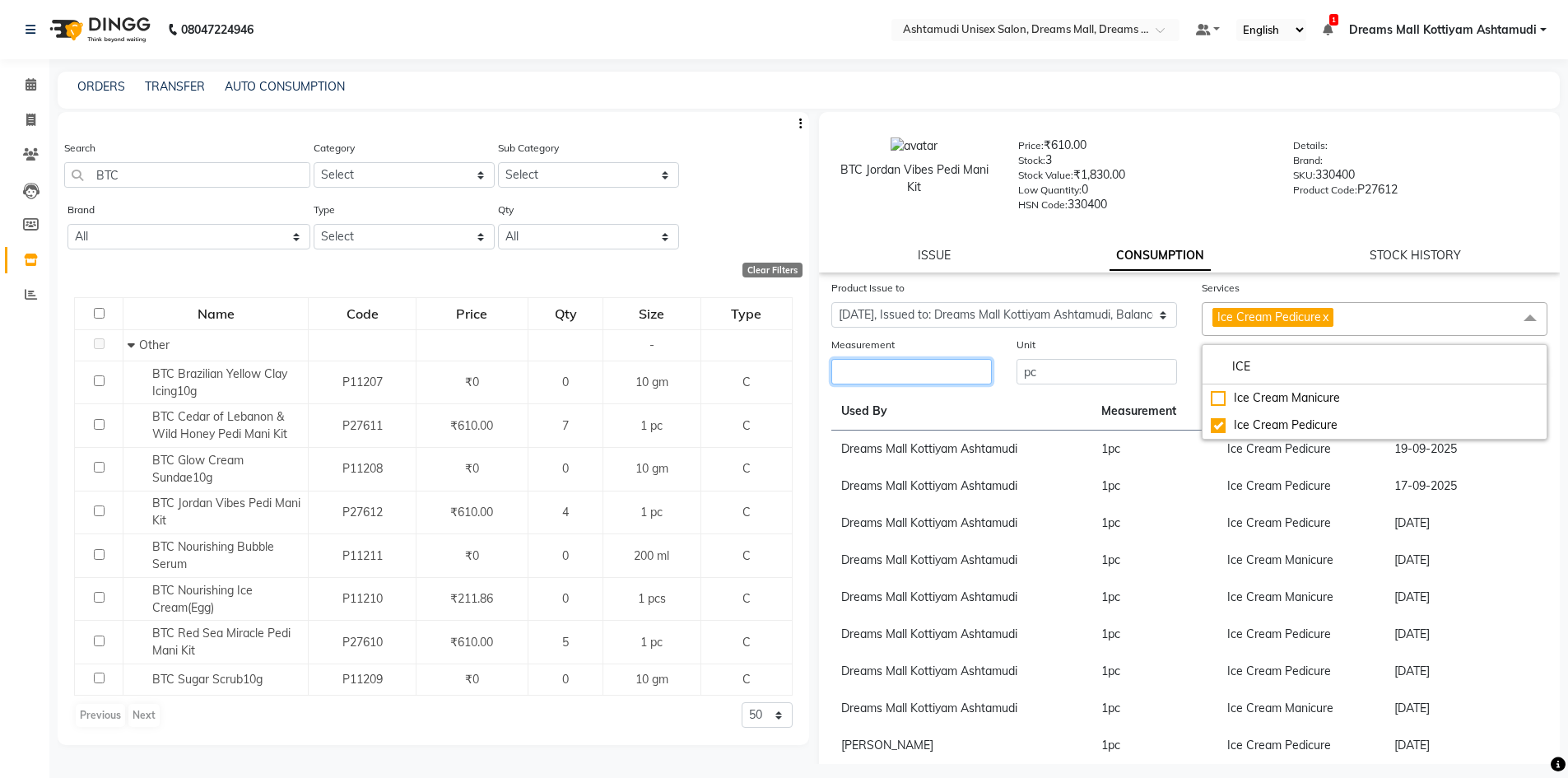
click at [956, 365] on input "number" at bounding box center [911, 371] width 161 height 25
type input "1"
click at [1513, 376] on button "Submit" at bounding box center [1525, 372] width 42 height 23
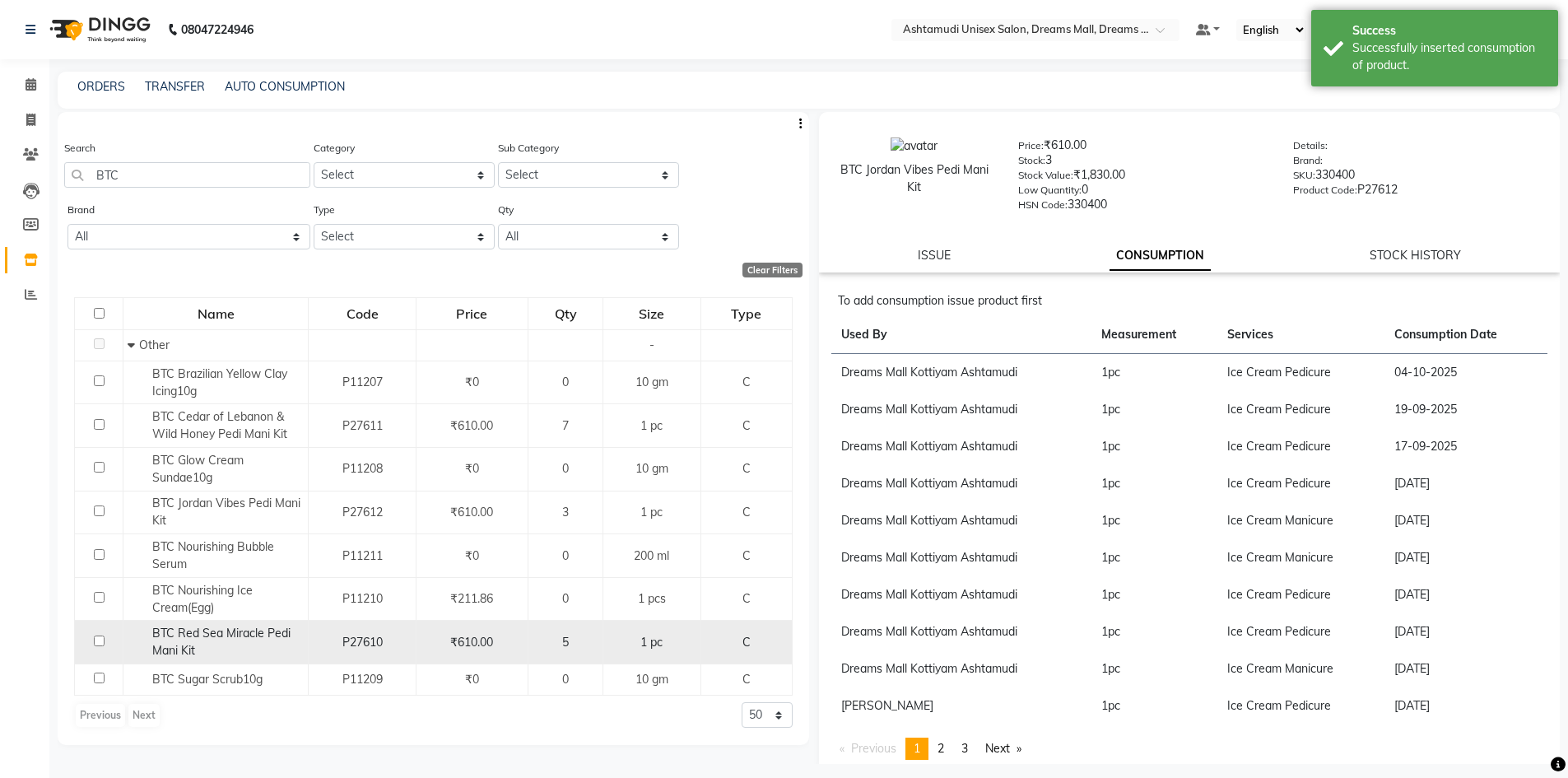
click at [264, 638] on span "BTC Red Sea Miracle Pedi Mani Kit" at bounding box center [220, 641] width 138 height 32
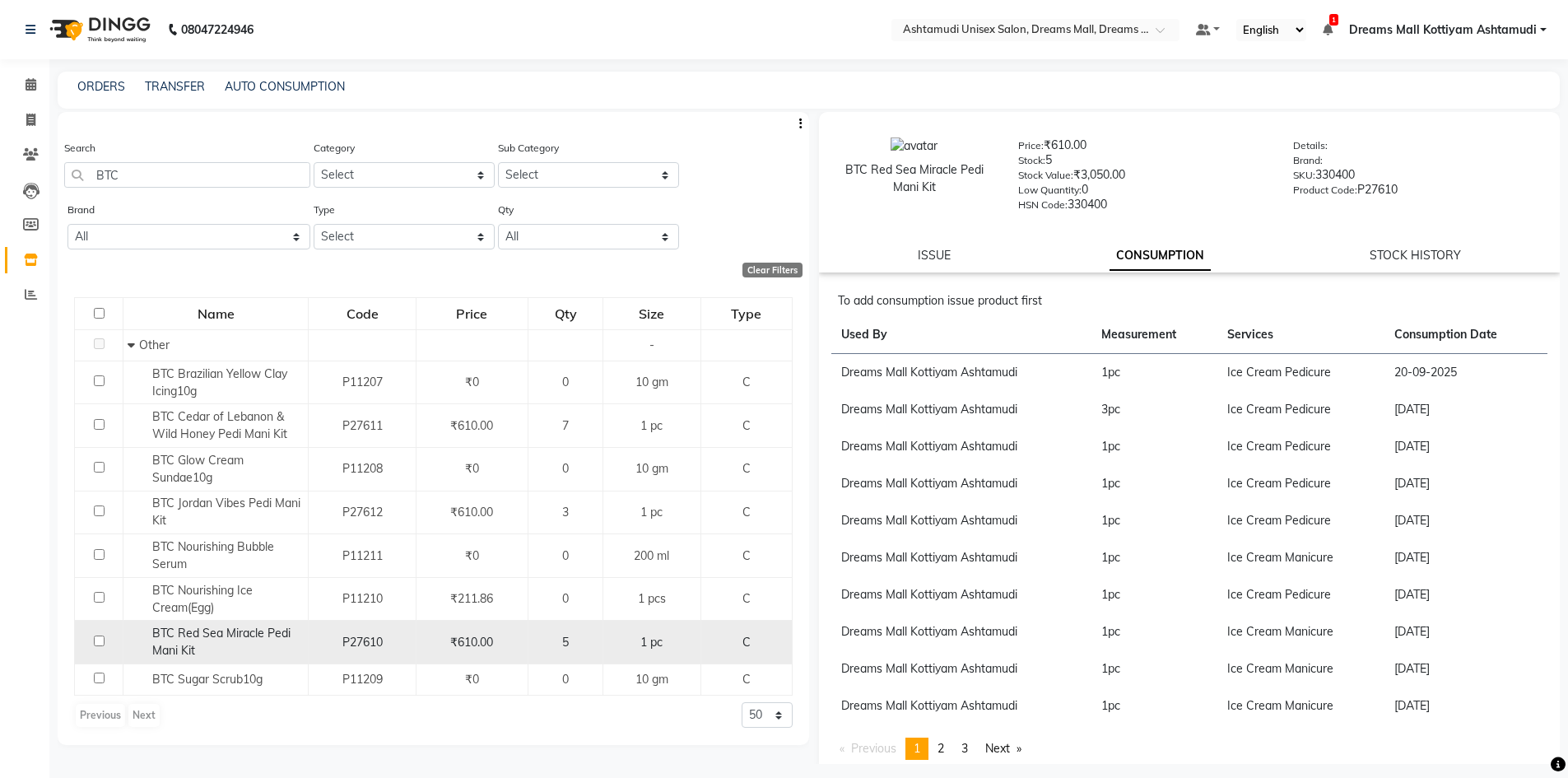
click at [194, 635] on span "BTC Red Sea Miracle Pedi Mani Kit" at bounding box center [220, 641] width 138 height 32
click at [95, 640] on input "checkbox" at bounding box center [99, 640] width 11 height 11
checkbox input "true"
click at [927, 249] on link "ISSUE" at bounding box center [934, 255] width 33 height 15
select select
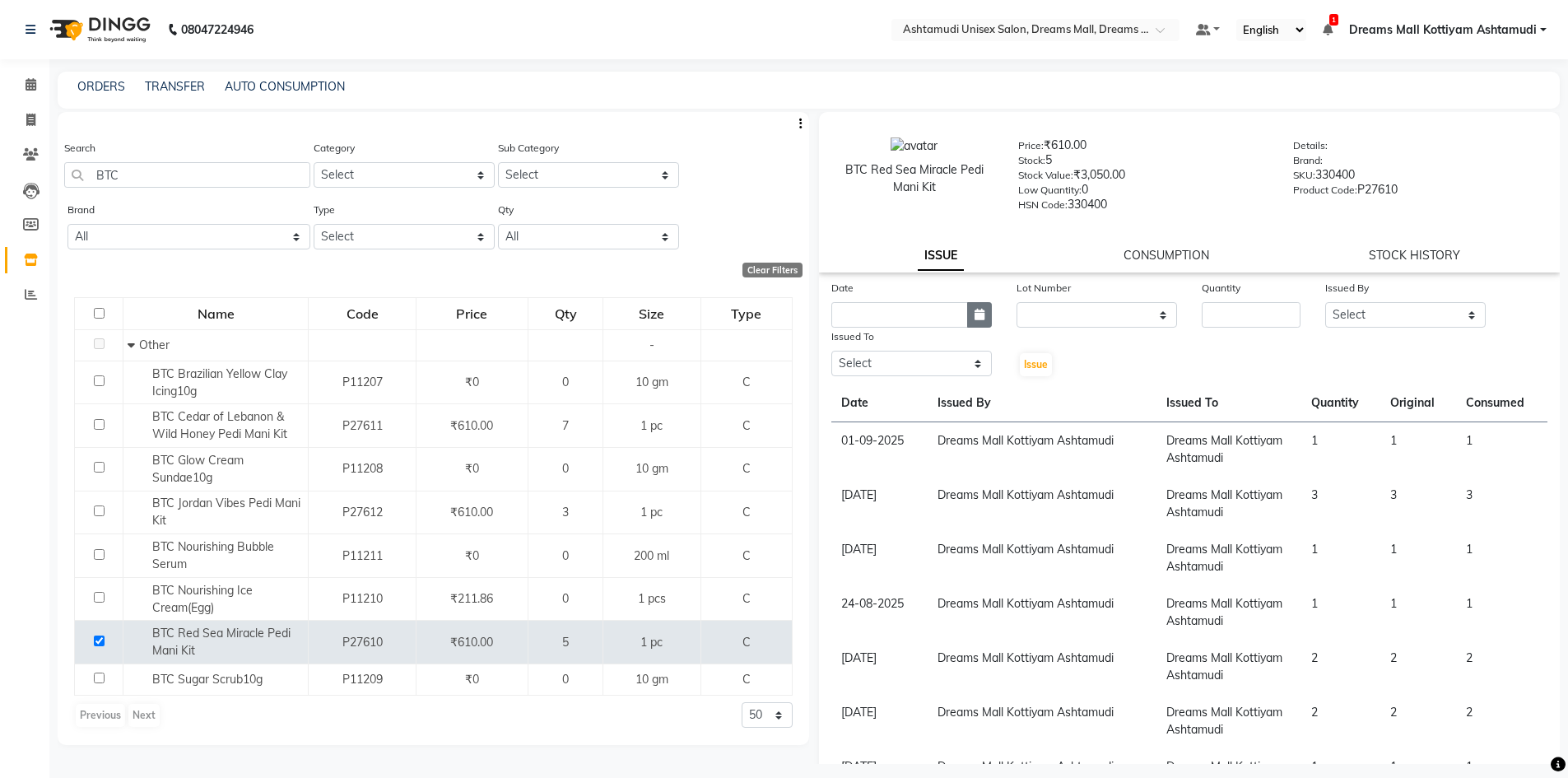
click at [977, 317] on icon "button" at bounding box center [979, 313] width 10 height 11
select select "10"
select select "2025"
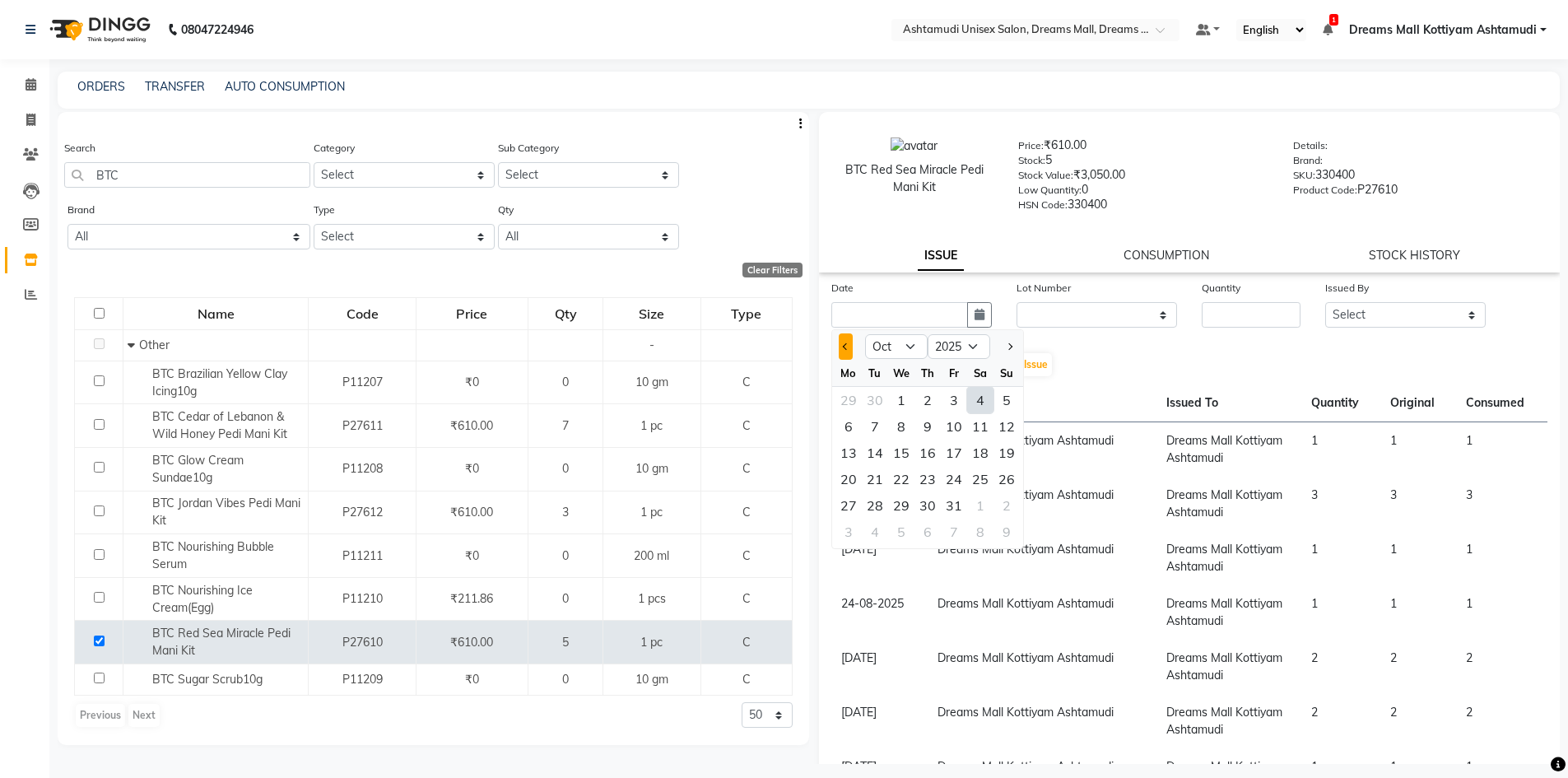
click at [842, 346] on button "Previous month" at bounding box center [846, 347] width 14 height 26
select select "9"
click at [877, 503] on div "30" at bounding box center [875, 505] width 26 height 26
type input "30-09-2025"
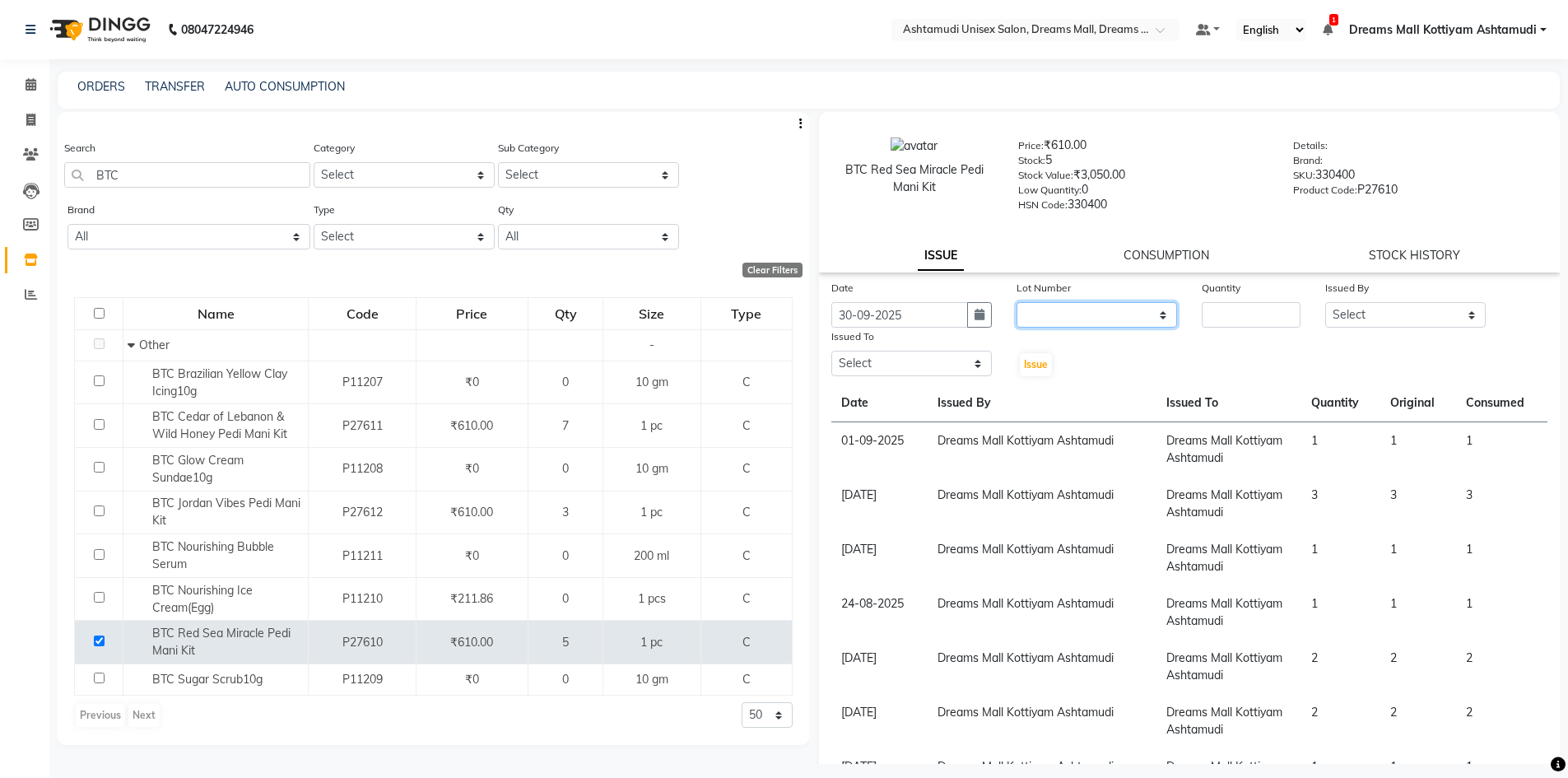
click at [1053, 318] on select "None" at bounding box center [1096, 314] width 161 height 25
select select "0: null"
click at [1016, 302] on select "None" at bounding box center [1096, 314] width 161 height 25
click at [1219, 322] on input "number" at bounding box center [1251, 314] width 98 height 25
type input "1"
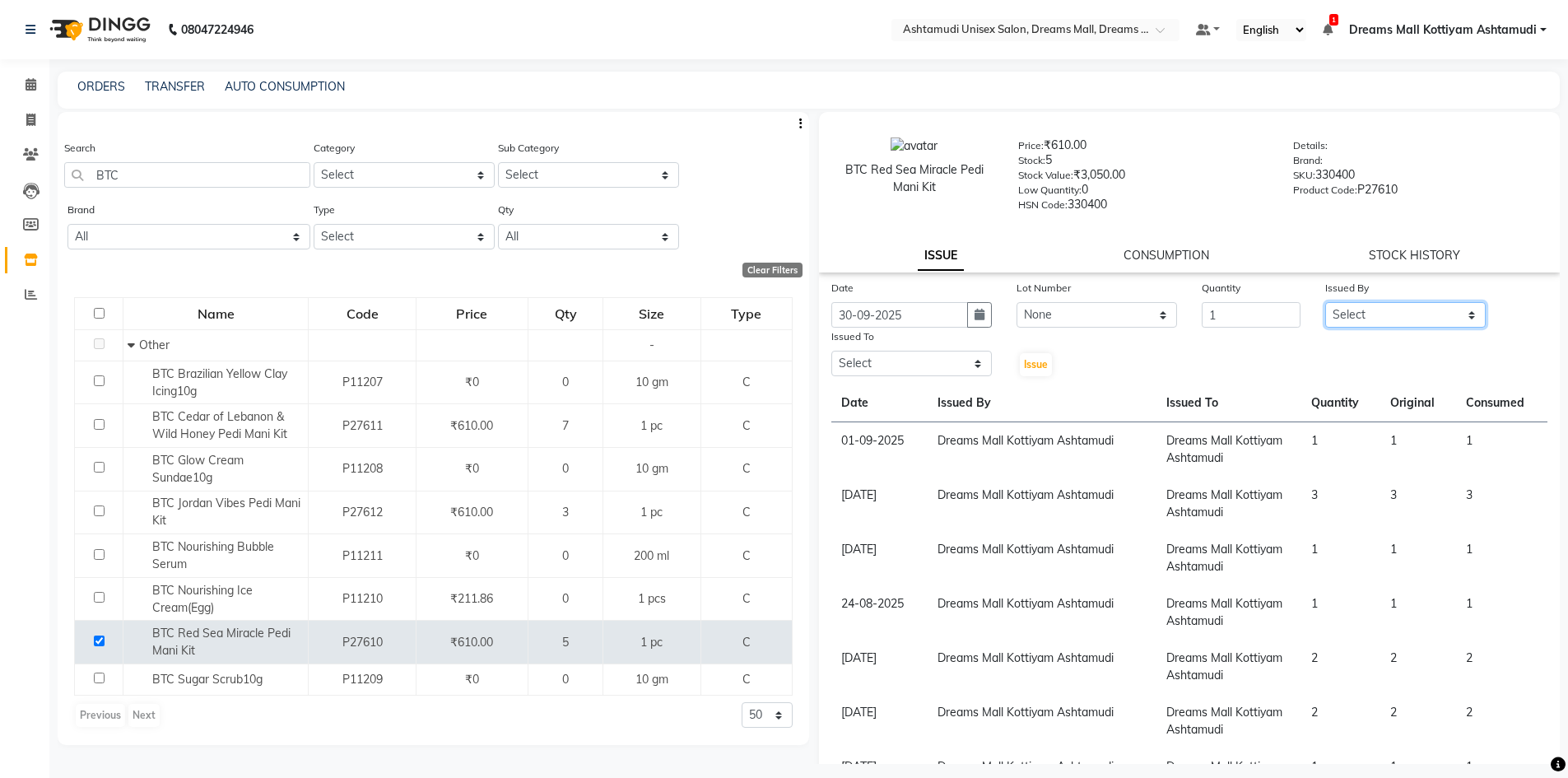
click at [1456, 316] on select "Select [PERSON_NAME] AOTULA LONGCHAR [PERSON_NAME] BIKI SARKI [PERSON_NAME] Dre…" at bounding box center [1405, 314] width 161 height 25
select select "63210"
click at [1326, 302] on select "Select [PERSON_NAME] AOTULA LONGCHAR [PERSON_NAME] BIKI SARKI [PERSON_NAME] Dre…" at bounding box center [1405, 314] width 161 height 25
click at [937, 357] on select "Select [PERSON_NAME] AOTULA LONGCHAR [PERSON_NAME] BIKI SARKI [PERSON_NAME] Dre…" at bounding box center [911, 363] width 161 height 25
select select "63210"
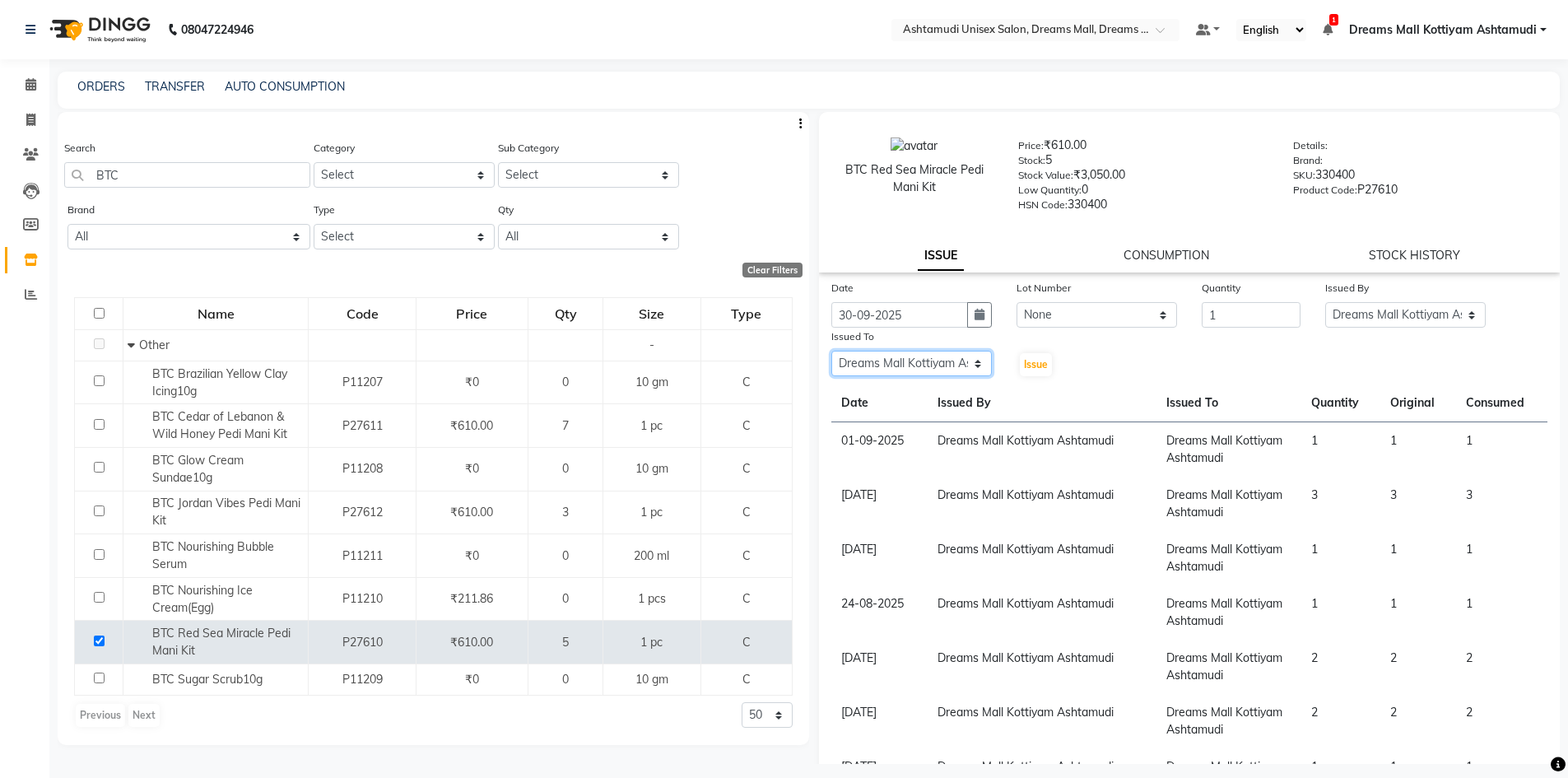
click at [831, 350] on select "Select [PERSON_NAME] AOTULA LONGCHAR [PERSON_NAME] BIKI SARKI [PERSON_NAME] Dre…" at bounding box center [911, 363] width 161 height 25
click at [1037, 371] on button "Issue" at bounding box center [1036, 364] width 33 height 23
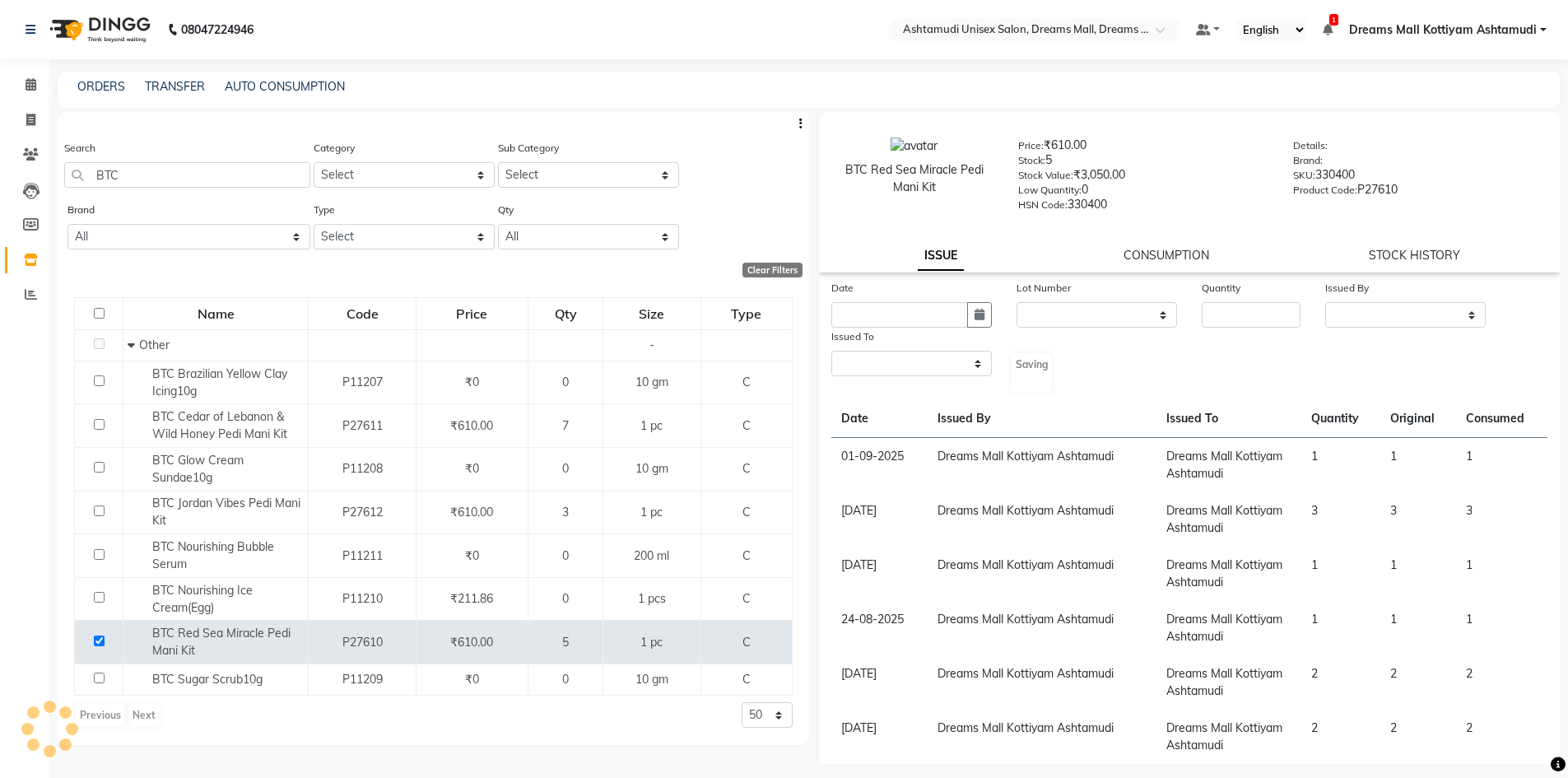
select select
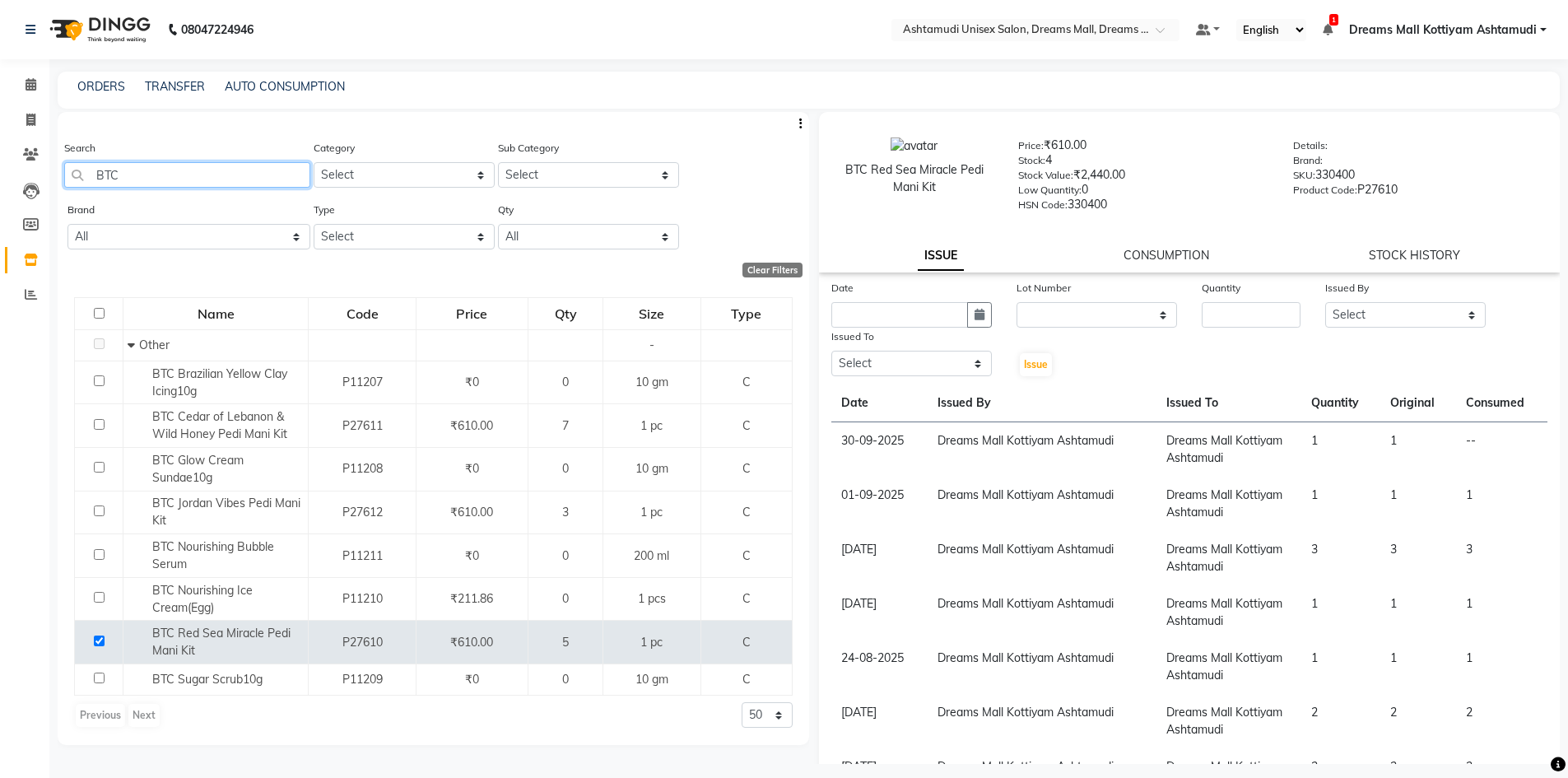
click at [205, 176] on input "BTC" at bounding box center [187, 175] width 246 height 25
type input "B"
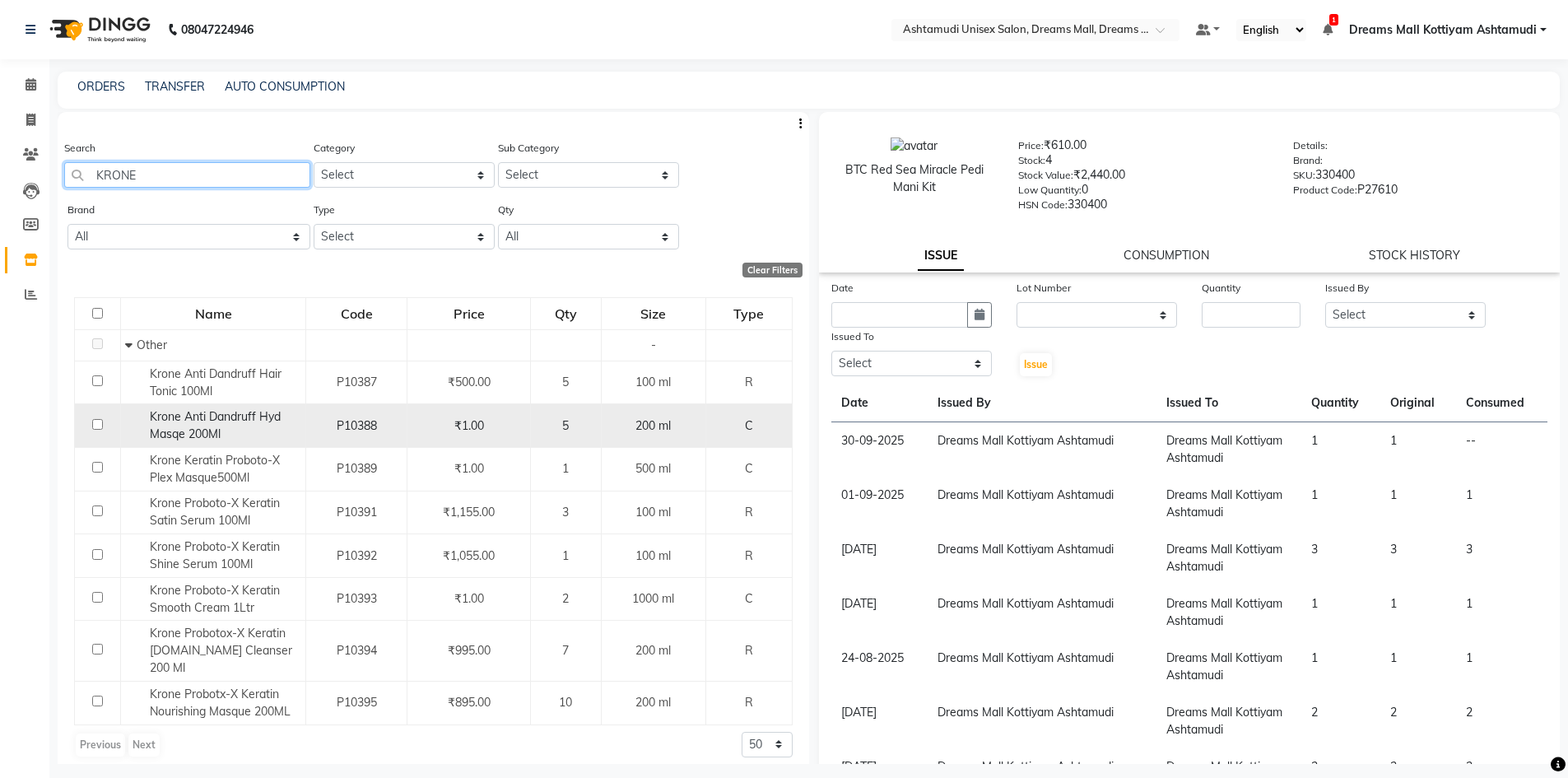
type input "KRONE"
click at [222, 424] on span "Krone Anti Dandruff Hyd Masqe 200Ml" at bounding box center [215, 425] width 131 height 32
select select
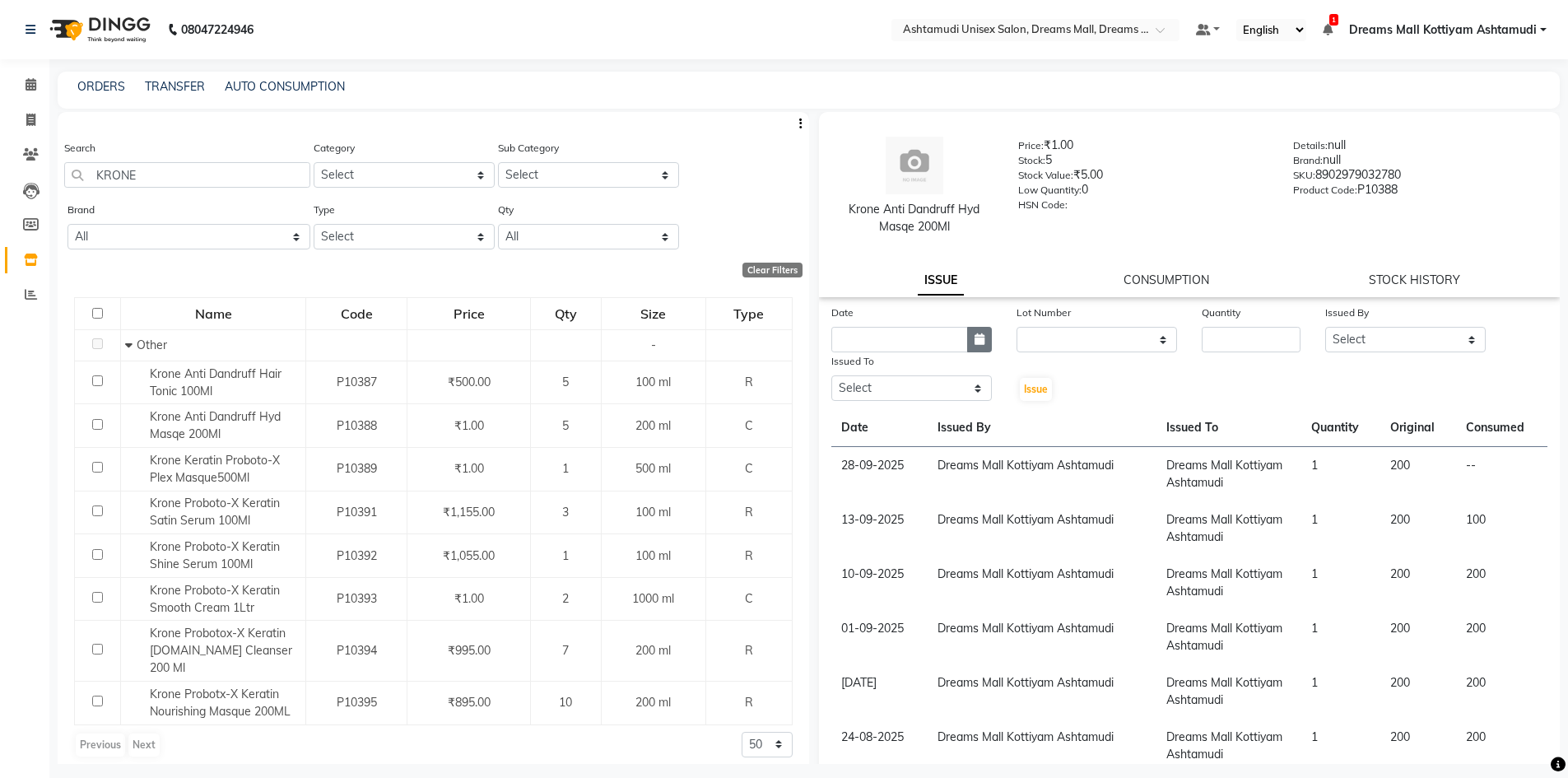
click at [974, 342] on icon "button" at bounding box center [979, 339] width 10 height 11
select select "10"
select select "2025"
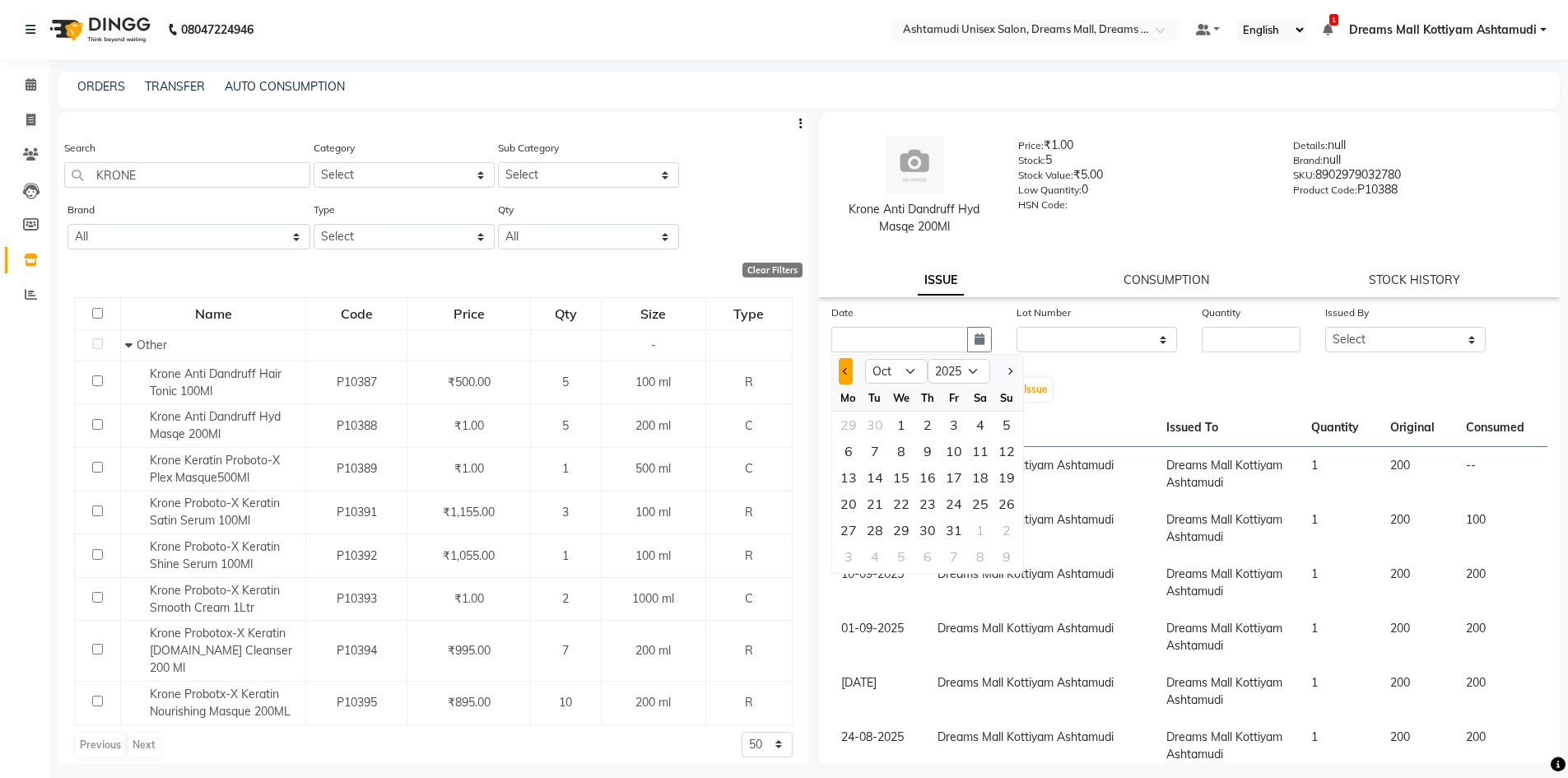
click at [847, 374] on button "Previous month" at bounding box center [846, 371] width 14 height 26
select select "9"
click at [878, 532] on div "30" at bounding box center [875, 529] width 26 height 26
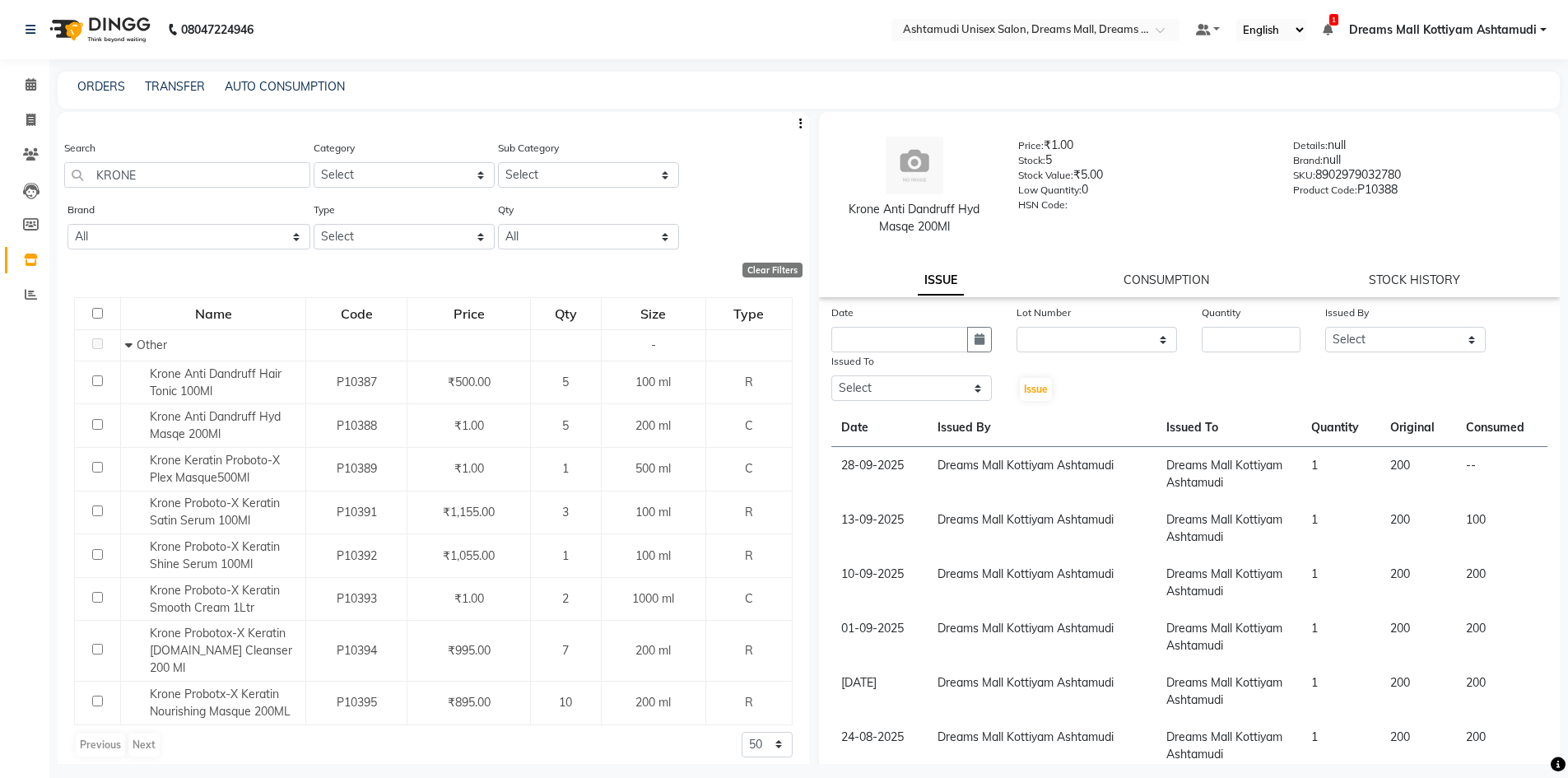
type input "30-09-2025"
click at [1071, 350] on select "None" at bounding box center [1096, 339] width 161 height 25
select select "0: null"
click at [1016, 327] on select "None" at bounding box center [1096, 339] width 161 height 25
click at [1219, 345] on input "number" at bounding box center [1251, 339] width 98 height 25
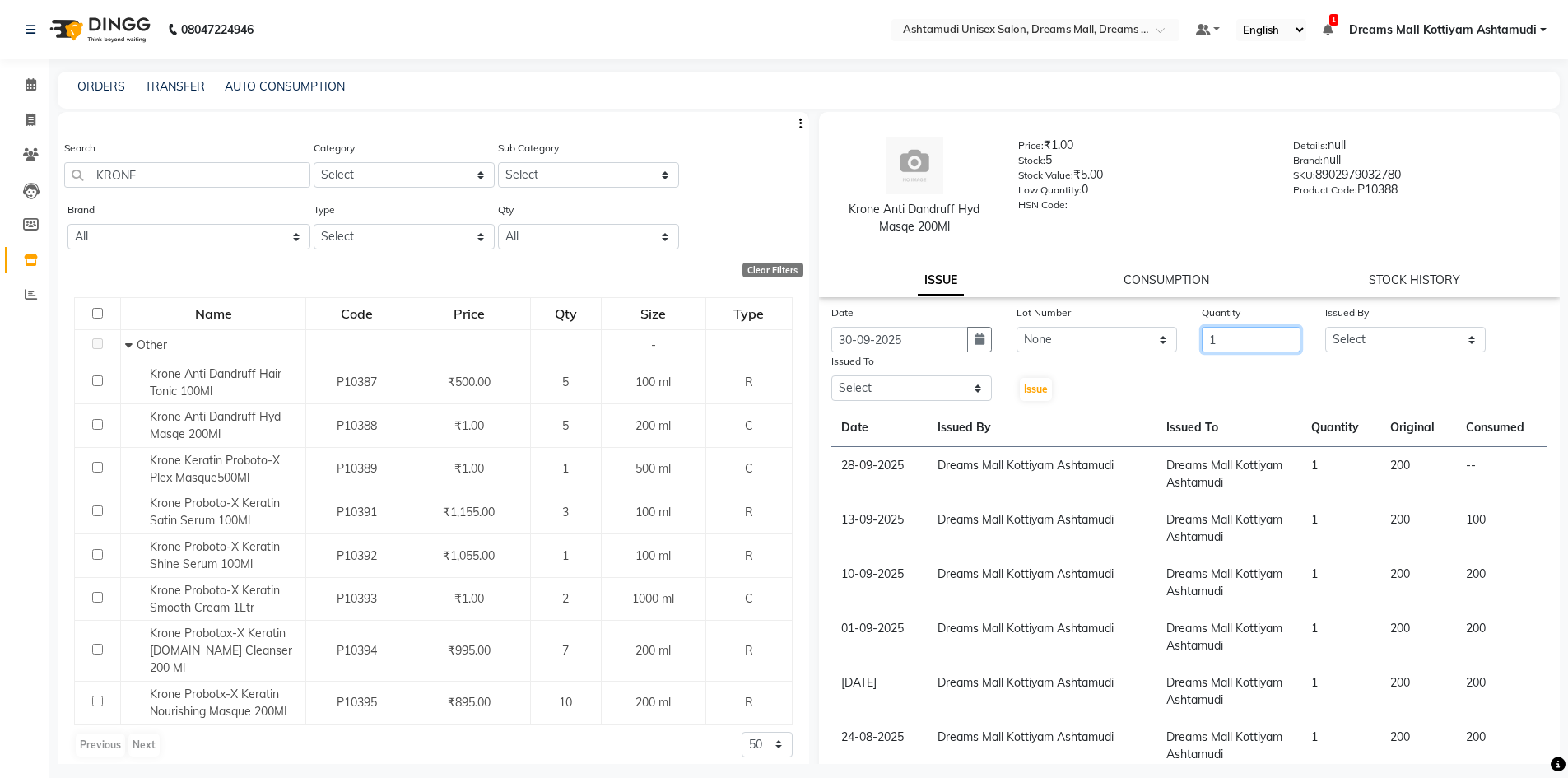
type input "1"
click at [1356, 347] on select "Select [PERSON_NAME] AOTULA LONGCHAR [PERSON_NAME] BIKI SARKI [PERSON_NAME] Dre…" at bounding box center [1405, 339] width 161 height 25
select select "63210"
click at [1326, 327] on select "Select [PERSON_NAME] AOTULA LONGCHAR [PERSON_NAME] BIKI SARKI [PERSON_NAME] Dre…" at bounding box center [1405, 339] width 161 height 25
click at [940, 396] on select "Select [PERSON_NAME] AOTULA LONGCHAR [PERSON_NAME] BIKI SARKI [PERSON_NAME] Dre…" at bounding box center [911, 387] width 161 height 25
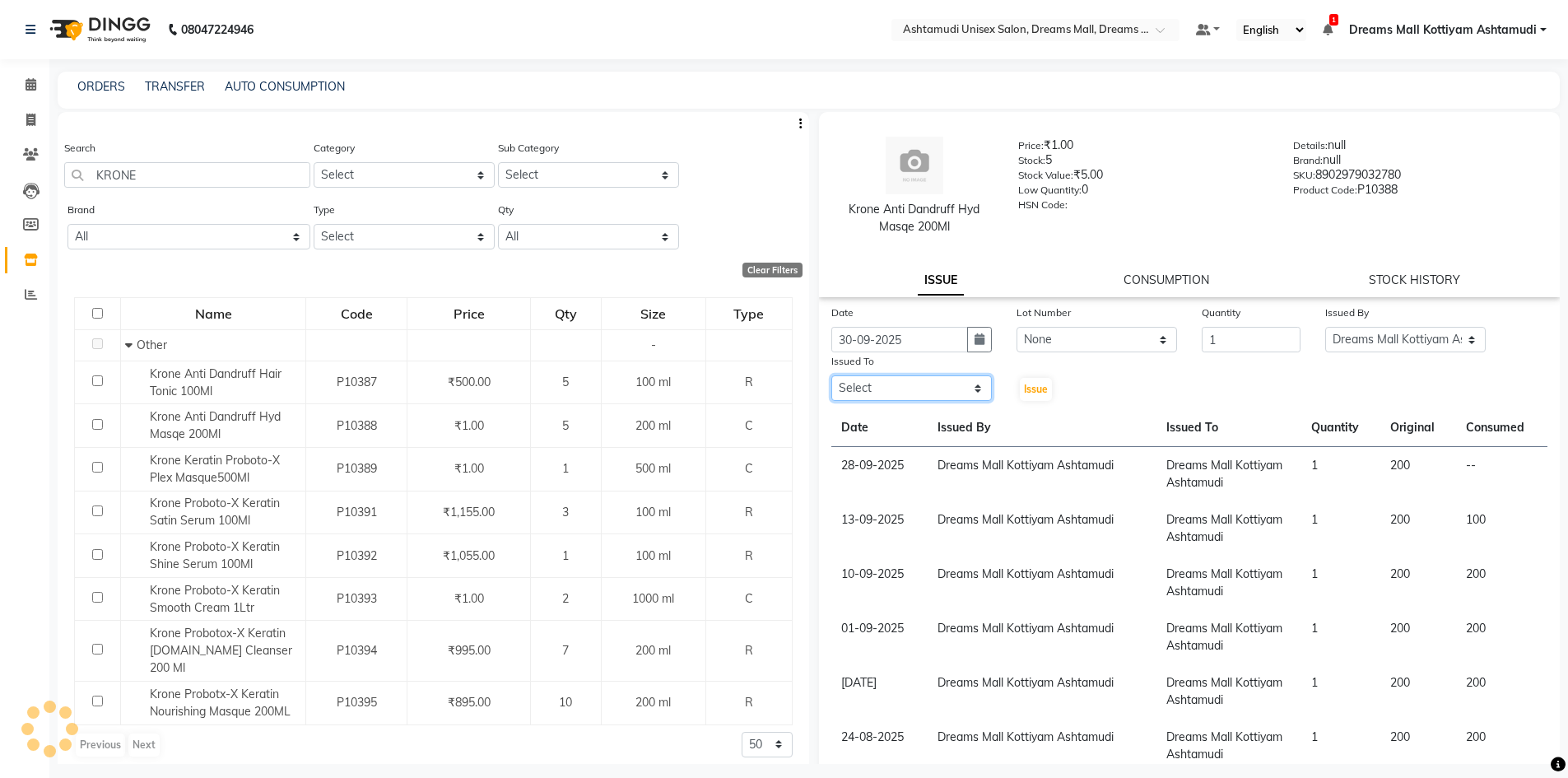
select select "63210"
click at [831, 375] on select "Select [PERSON_NAME] AOTULA LONGCHAR [PERSON_NAME] BIKI SARKI [PERSON_NAME] Dre…" at bounding box center [911, 387] width 161 height 25
click at [1028, 392] on span "Issue" at bounding box center [1036, 389] width 24 height 12
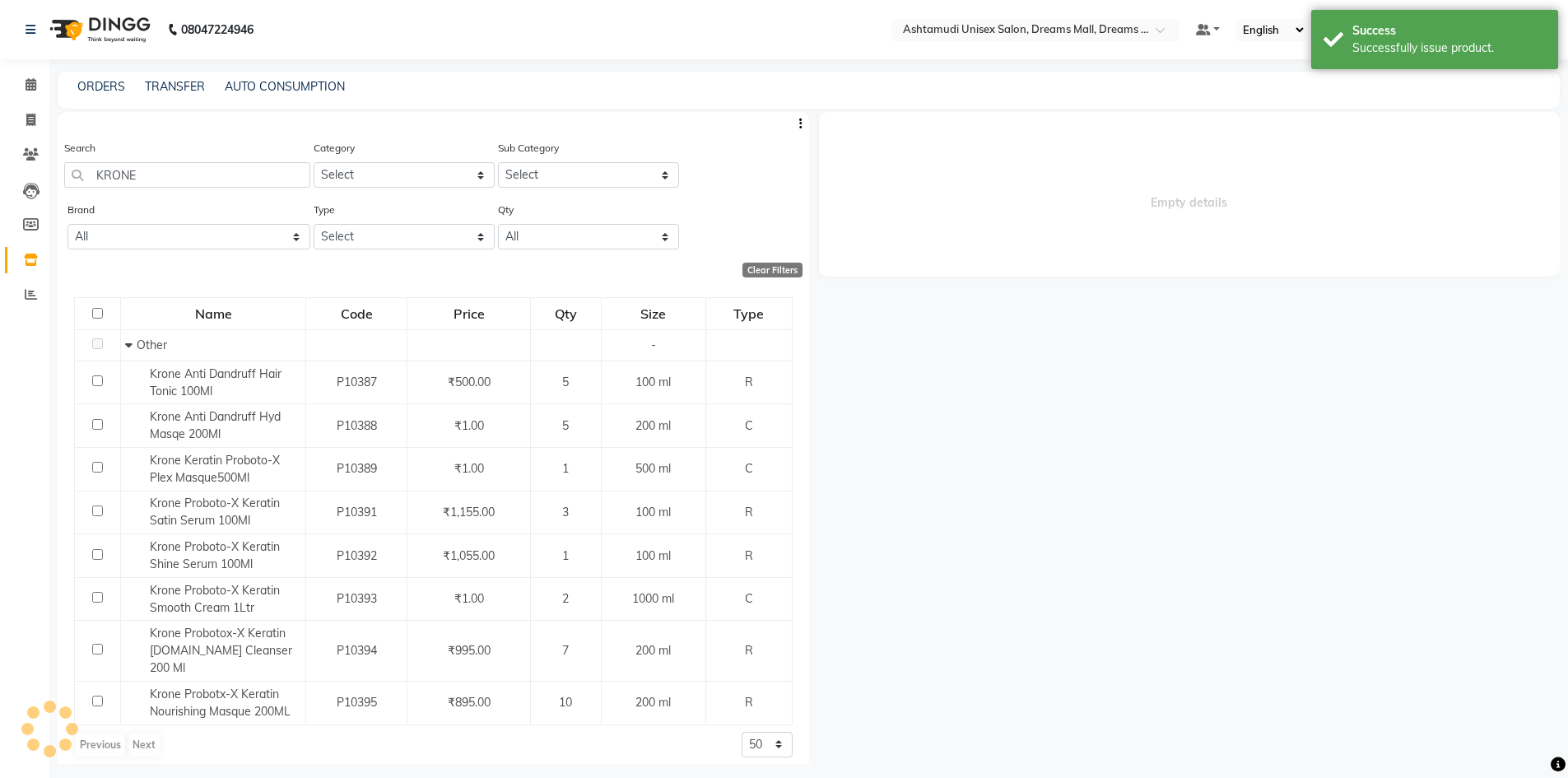
select select
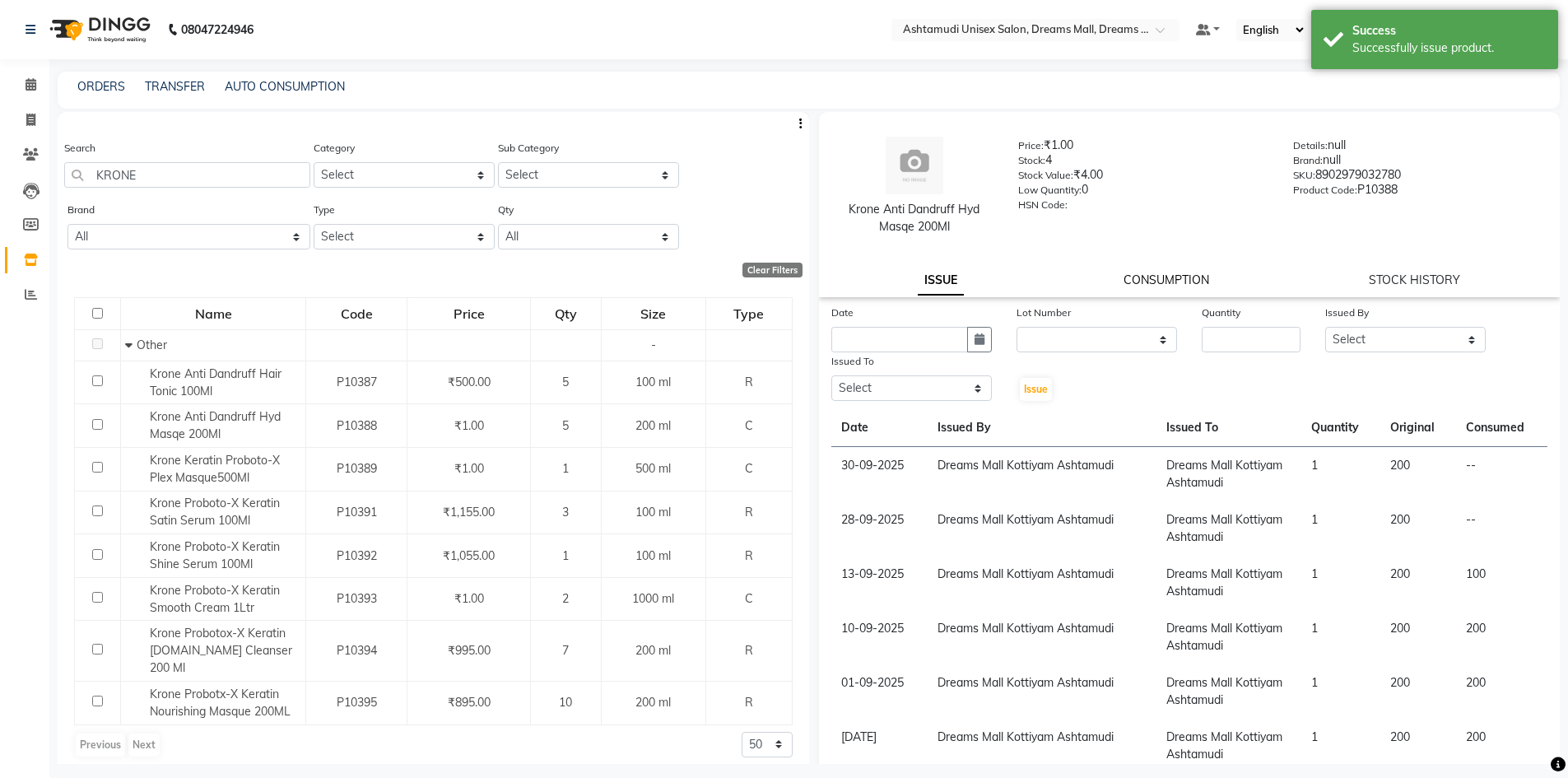
click at [1162, 286] on link "CONSUMPTION" at bounding box center [1166, 279] width 85 height 15
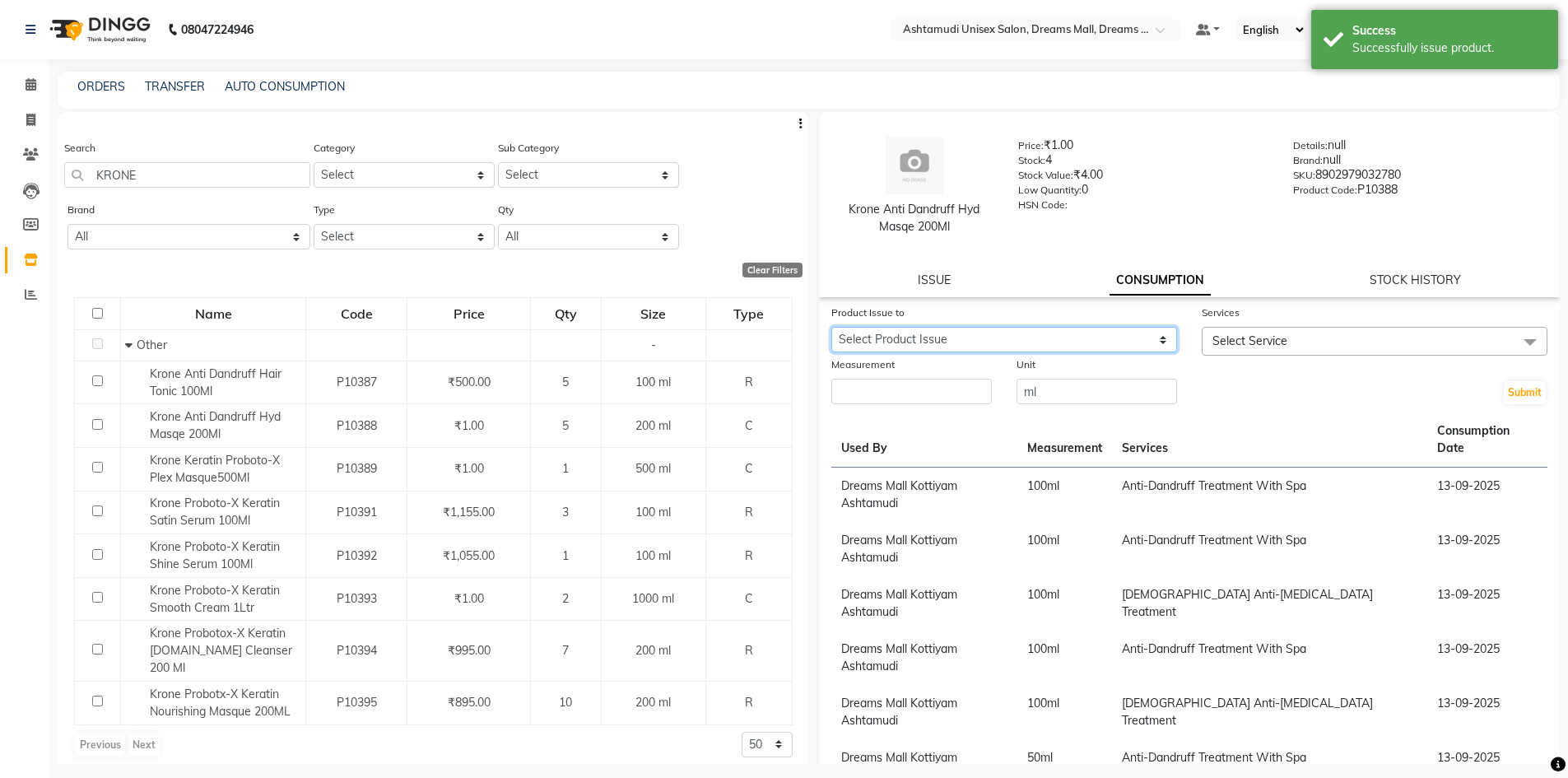
click at [1084, 342] on select "Select Product Issue [DATE], Issued to: Dreams Mall Kottiyam Ashtamudi, Balance…" at bounding box center [1004, 339] width 346 height 25
select select "1228811"
click at [831, 327] on select "Select Product Issue [DATE], Issued to: Dreams Mall Kottiyam Ashtamudi, Balance…" at bounding box center [1004, 339] width 346 height 25
click at [1277, 347] on span "Select Service" at bounding box center [1249, 341] width 75 height 15
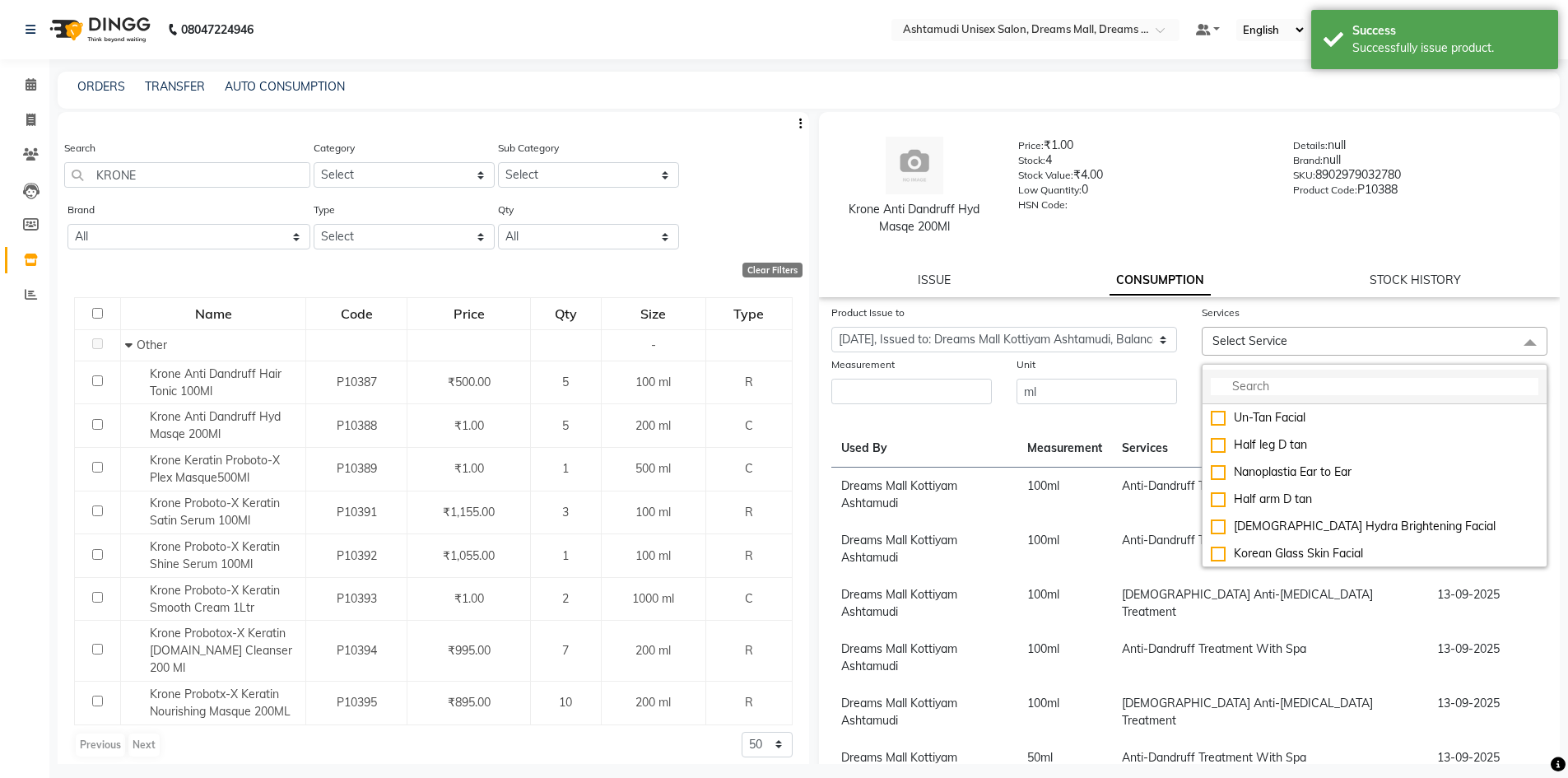
click at [1283, 387] on input "multiselect-search" at bounding box center [1374, 386] width 328 height 18
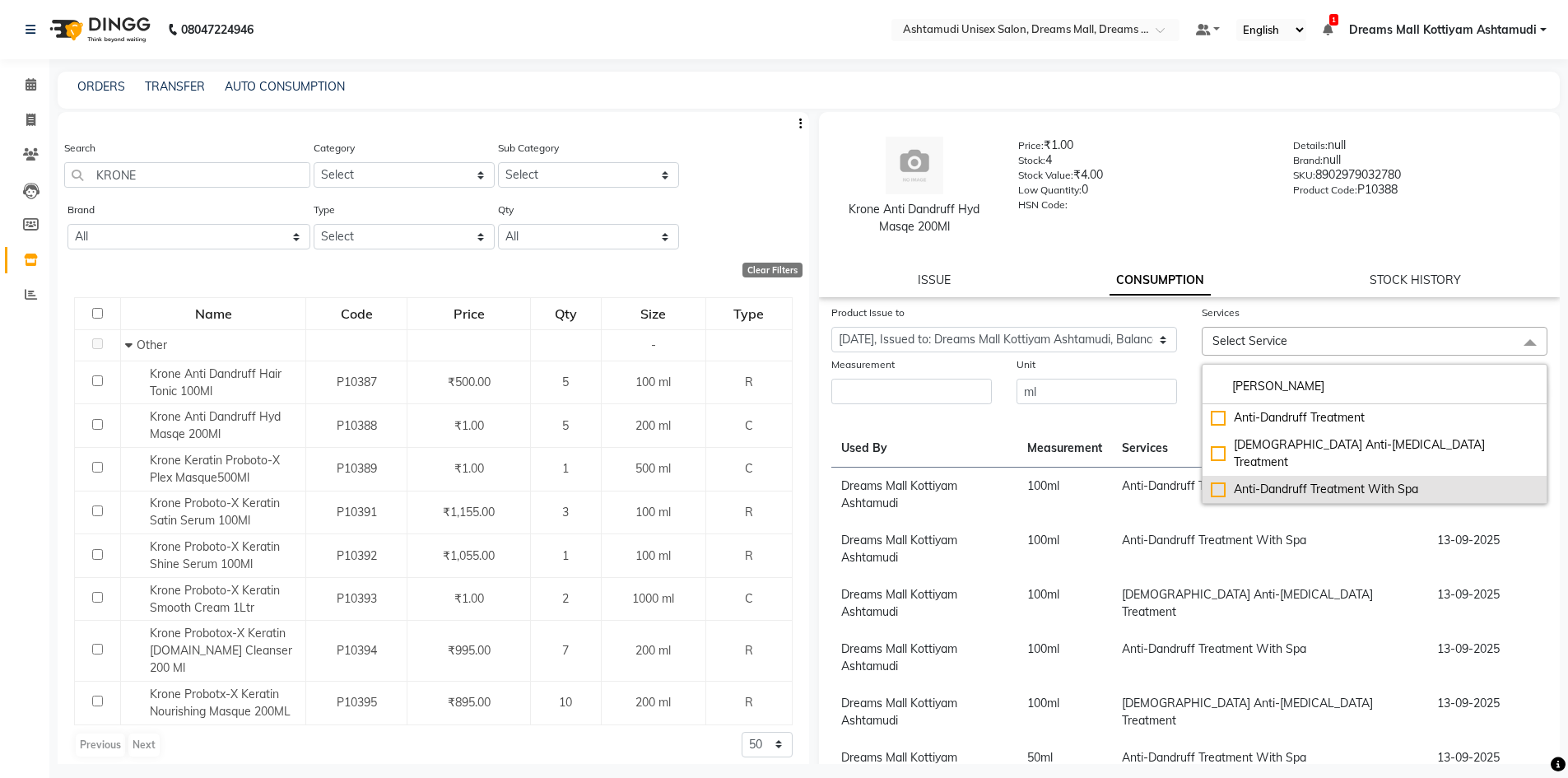
type input "[PERSON_NAME]"
click at [1344, 480] on div "Anti-Dandruff Treatment With Spa" at bounding box center [1374, 489] width 328 height 18
checkbox input "true"
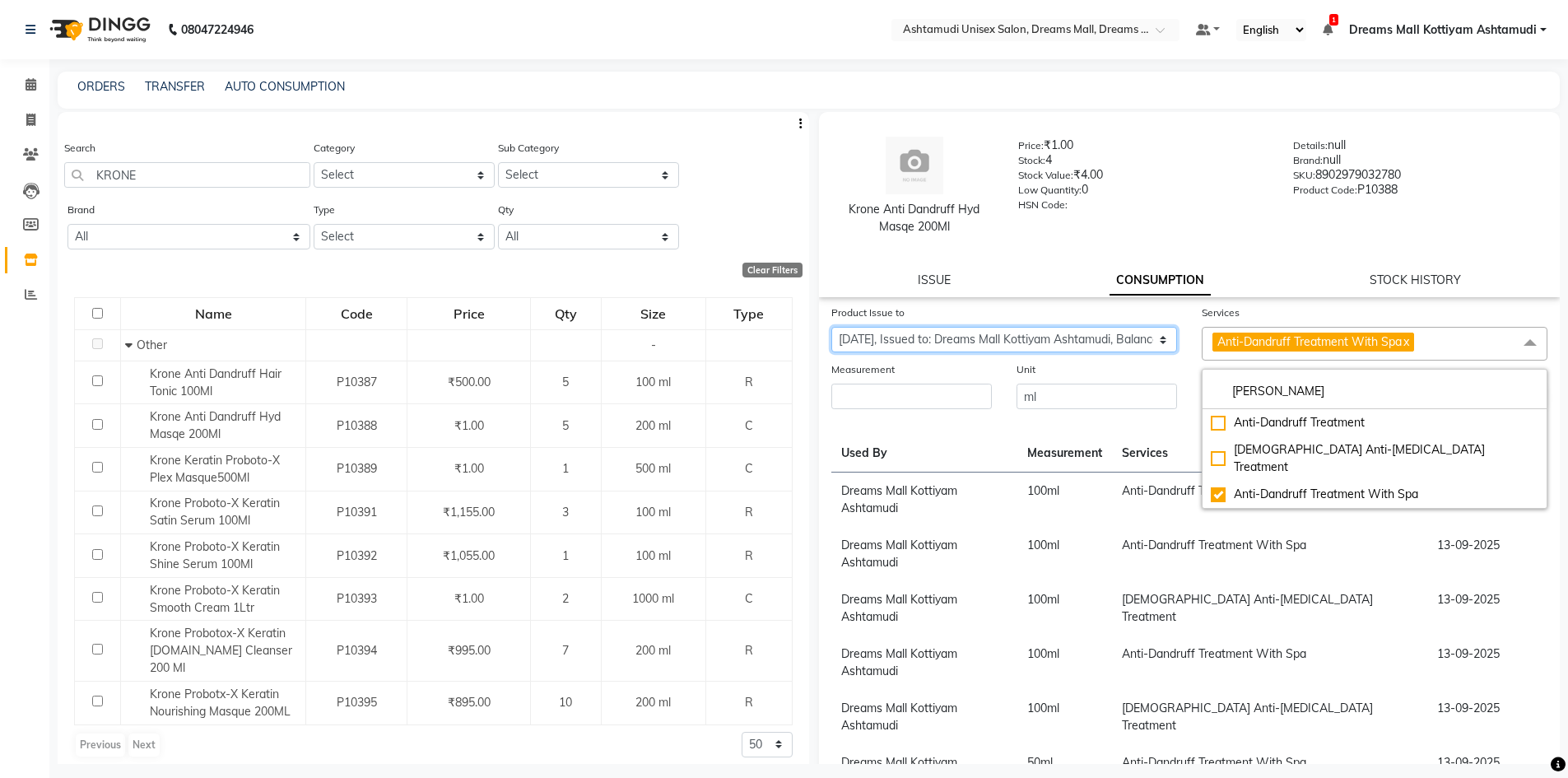
click at [1060, 336] on select "Select Product Issue [DATE], Issued to: Dreams Mall Kottiyam Ashtamudi, Balance…" at bounding box center [1004, 339] width 346 height 25
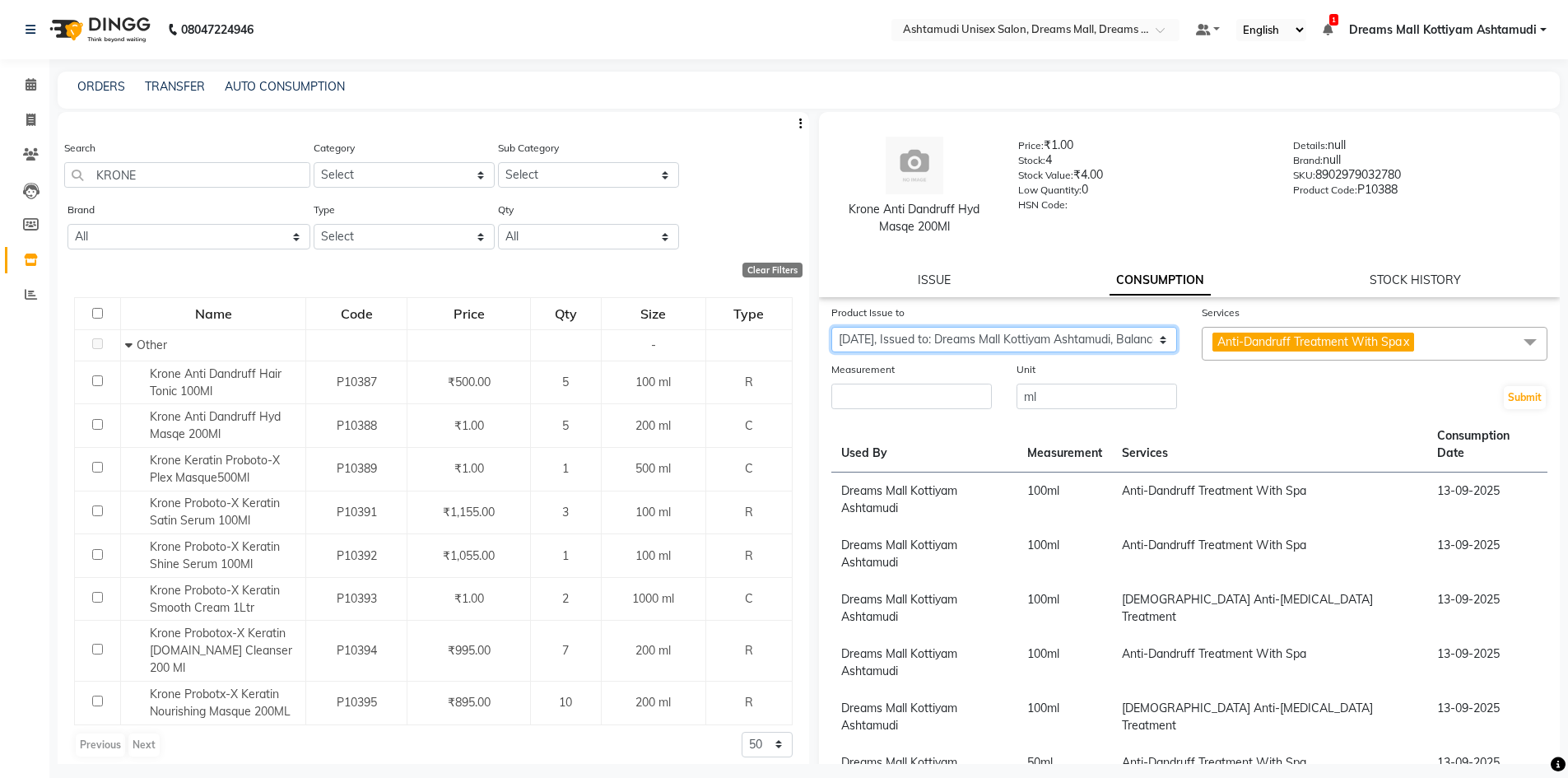
click at [831, 327] on select "Select Product Issue [DATE], Issued to: Dreams Mall Kottiyam Ashtamudi, Balance…" at bounding box center [1004, 339] width 346 height 25
click at [917, 399] on input "number" at bounding box center [911, 396] width 161 height 25
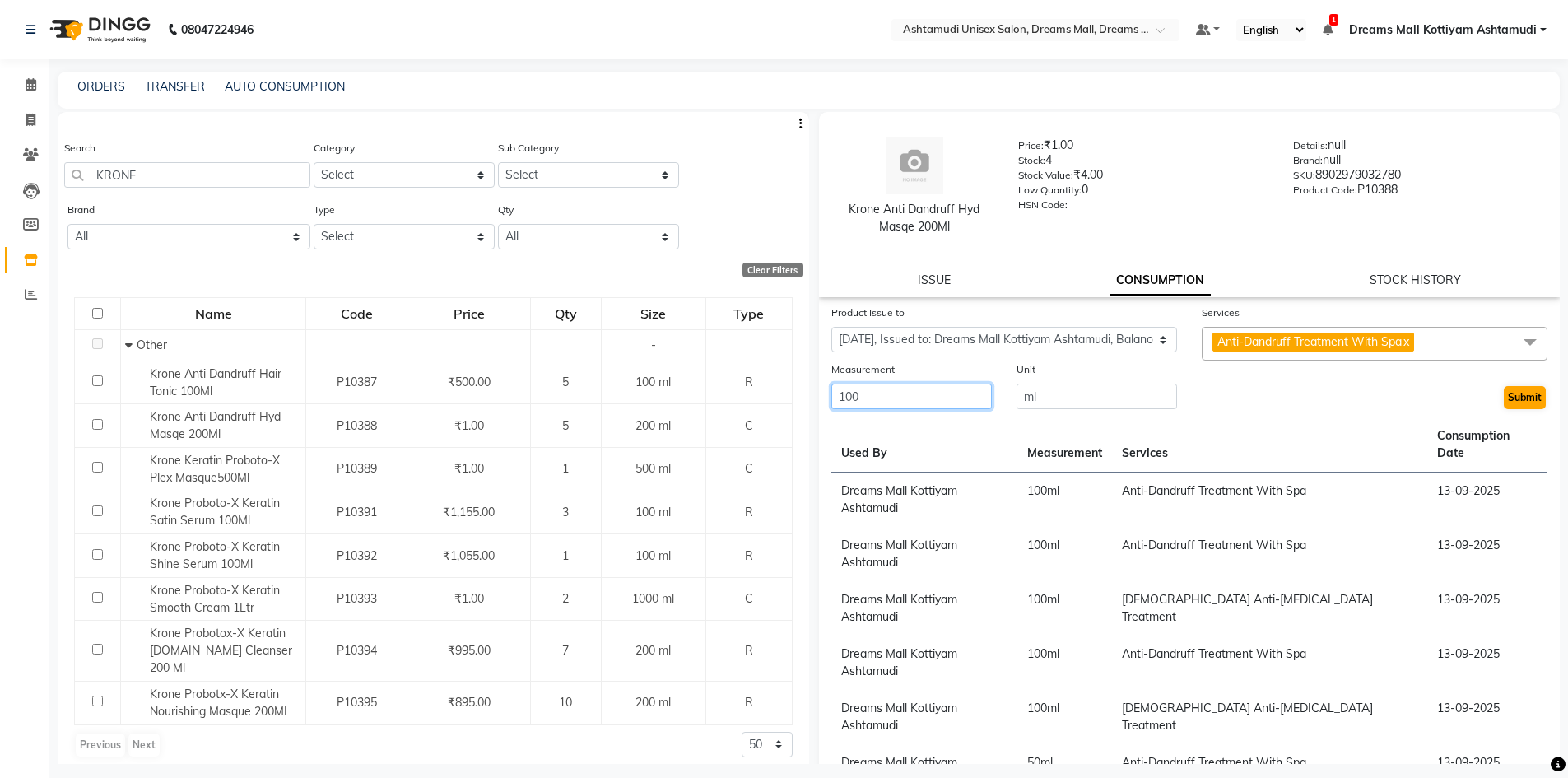
type input "100"
click at [1505, 398] on button "Submit" at bounding box center [1525, 397] width 42 height 23
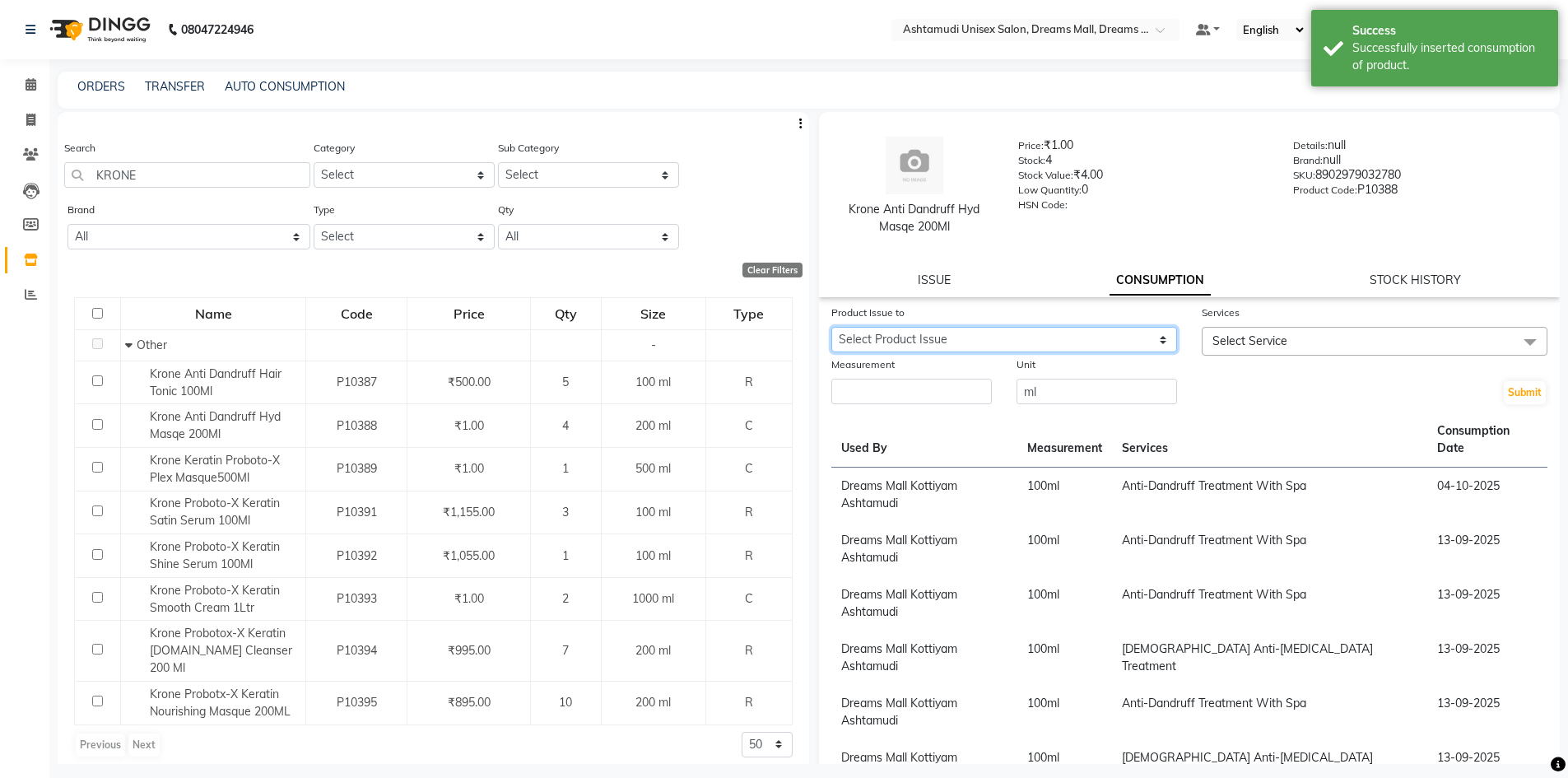
click at [1082, 335] on select "Select Product Issue [DATE], Issued to: Dreams Mall Kottiyam Ashtamudi, Balance…" at bounding box center [1004, 339] width 346 height 25
select select "1271692"
click at [831, 327] on select "Select Product Issue [DATE], Issued to: Dreams Mall Kottiyam Ashtamudi, Balance…" at bounding box center [1004, 339] width 346 height 25
click at [1275, 343] on span "Select Service" at bounding box center [1249, 341] width 75 height 15
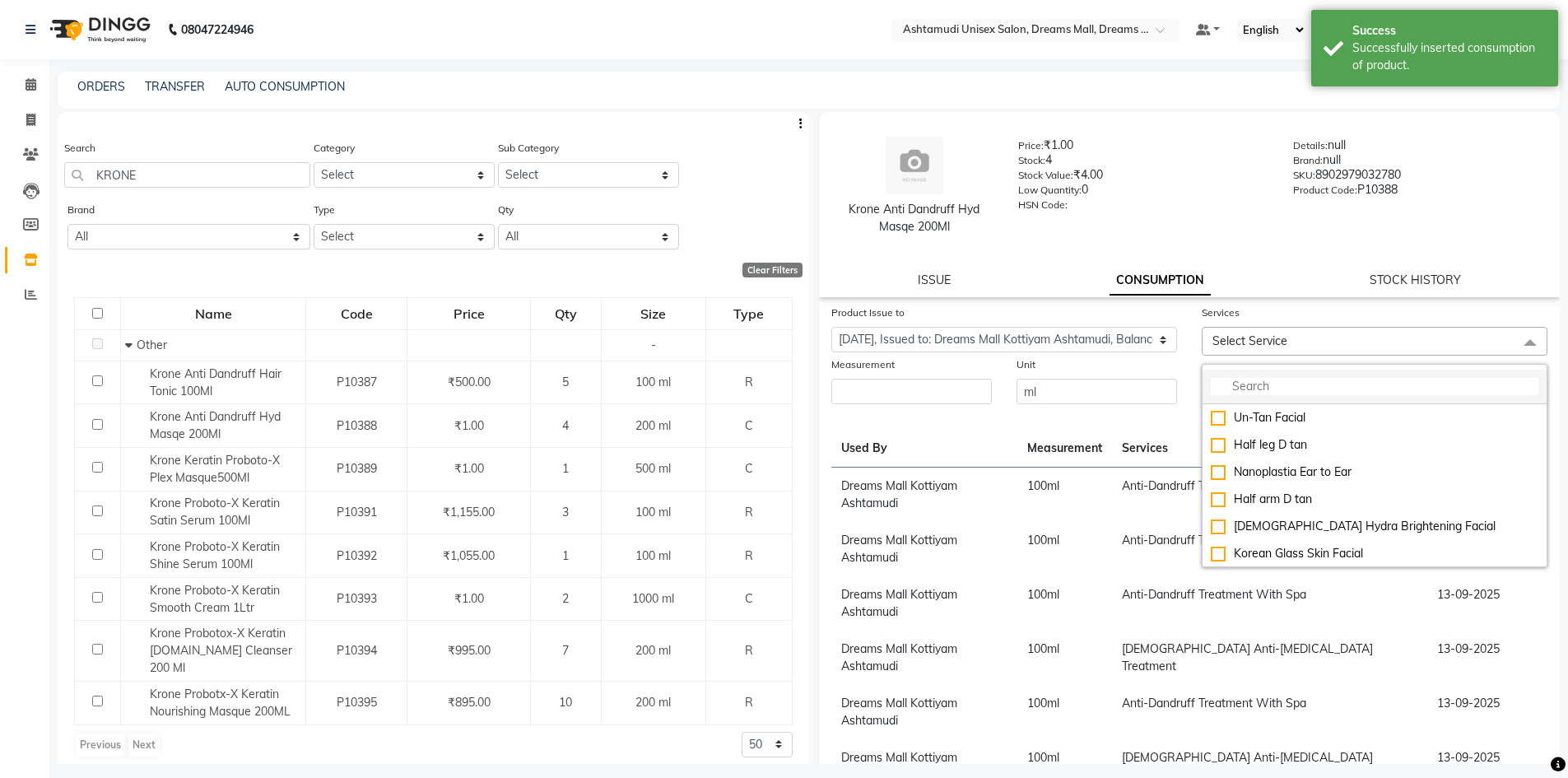
click at [1275, 384] on input "multiselect-search" at bounding box center [1374, 386] width 328 height 18
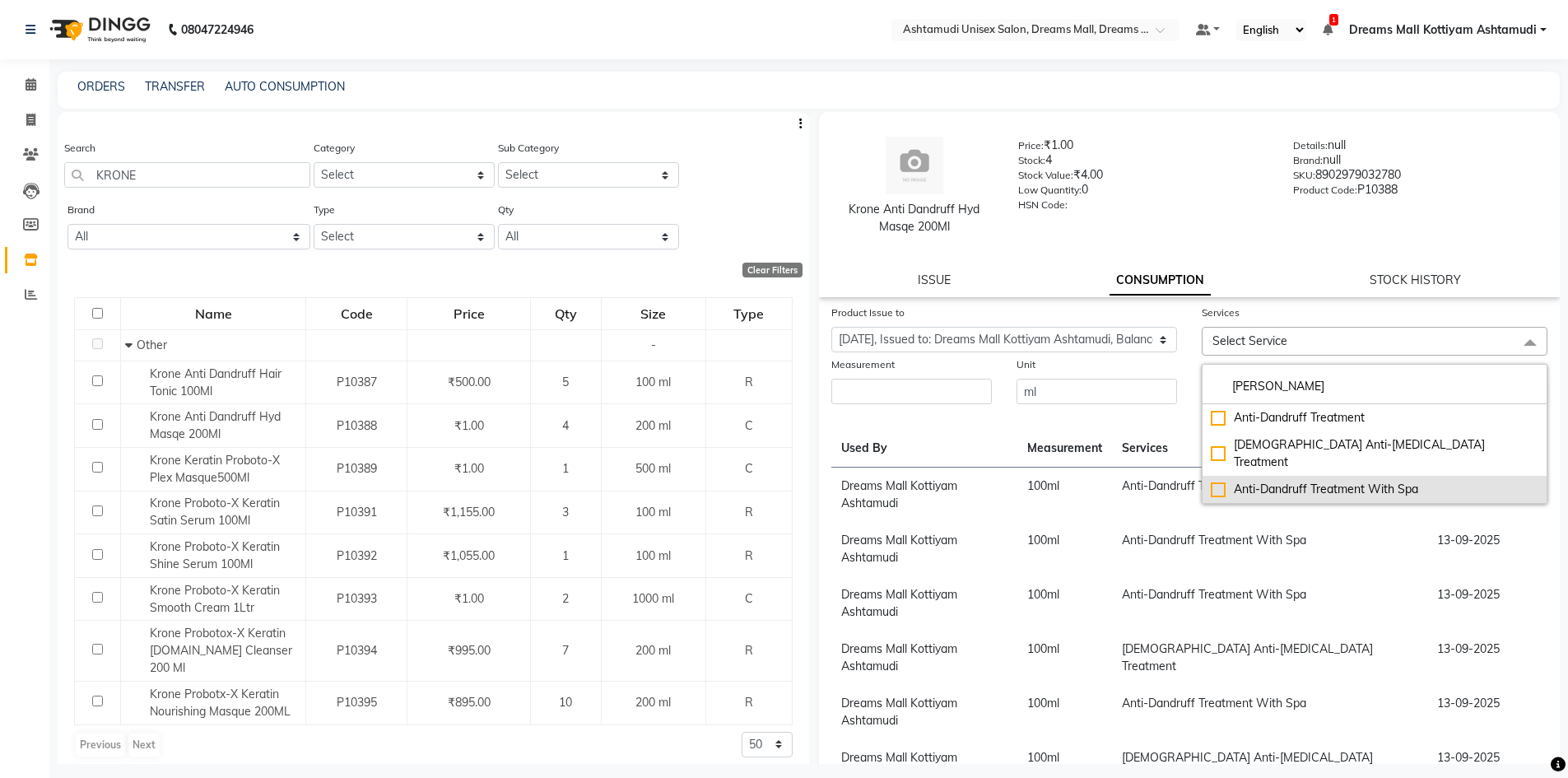
type input "[PERSON_NAME]"
click at [1329, 476] on li "Anti-Dandruff Treatment With Spa" at bounding box center [1375, 489] width 344 height 27
checkbox input "true"
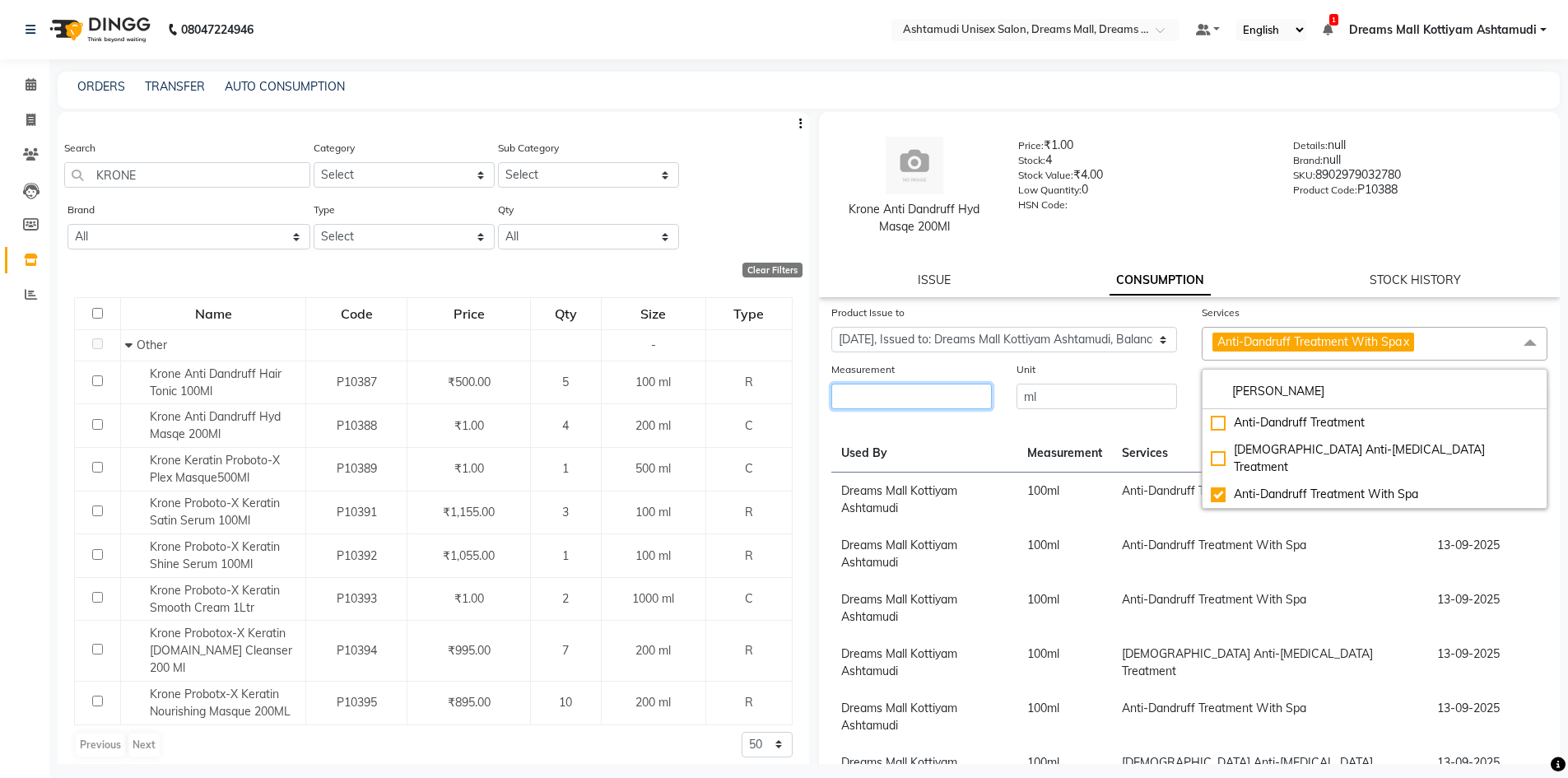
click at [915, 400] on input "number" at bounding box center [911, 396] width 161 height 25
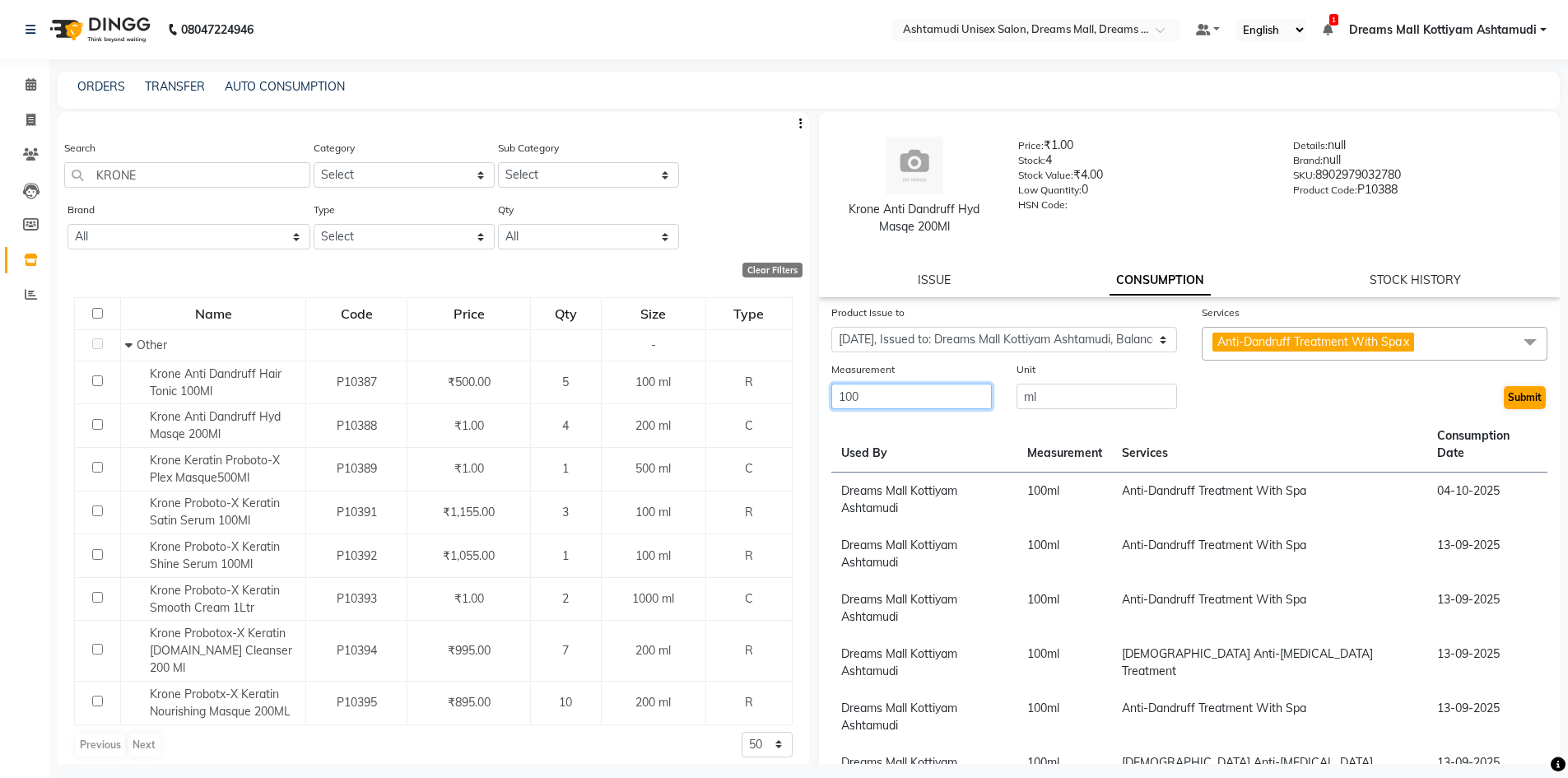
type input "100"
click at [1504, 399] on button "Submit" at bounding box center [1525, 397] width 42 height 23
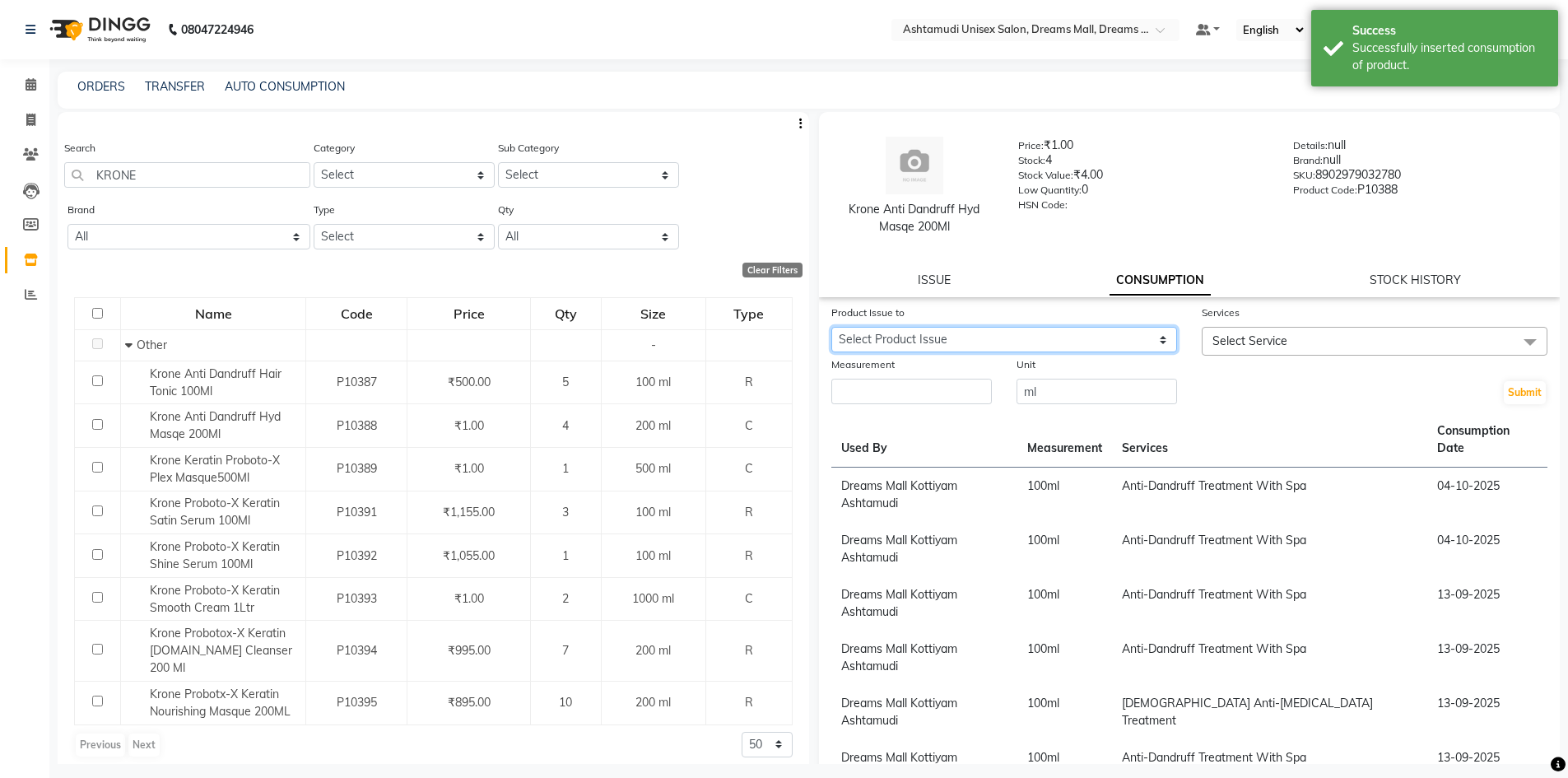
drag, startPoint x: 1087, startPoint y: 335, endPoint x: 1092, endPoint y: 350, distance: 15.8
click at [1087, 335] on select "Select Product Issue [DATE], Issued to: Dreams Mall Kottiyam Ashtamudi, Balance…" at bounding box center [1004, 339] width 346 height 25
select select "1271692"
click at [831, 327] on select "Select Product Issue [DATE], Issued to: Dreams Mall Kottiyam Ashtamudi, Balance…" at bounding box center [1004, 339] width 346 height 25
click at [1293, 329] on span "Select Service" at bounding box center [1375, 341] width 346 height 29
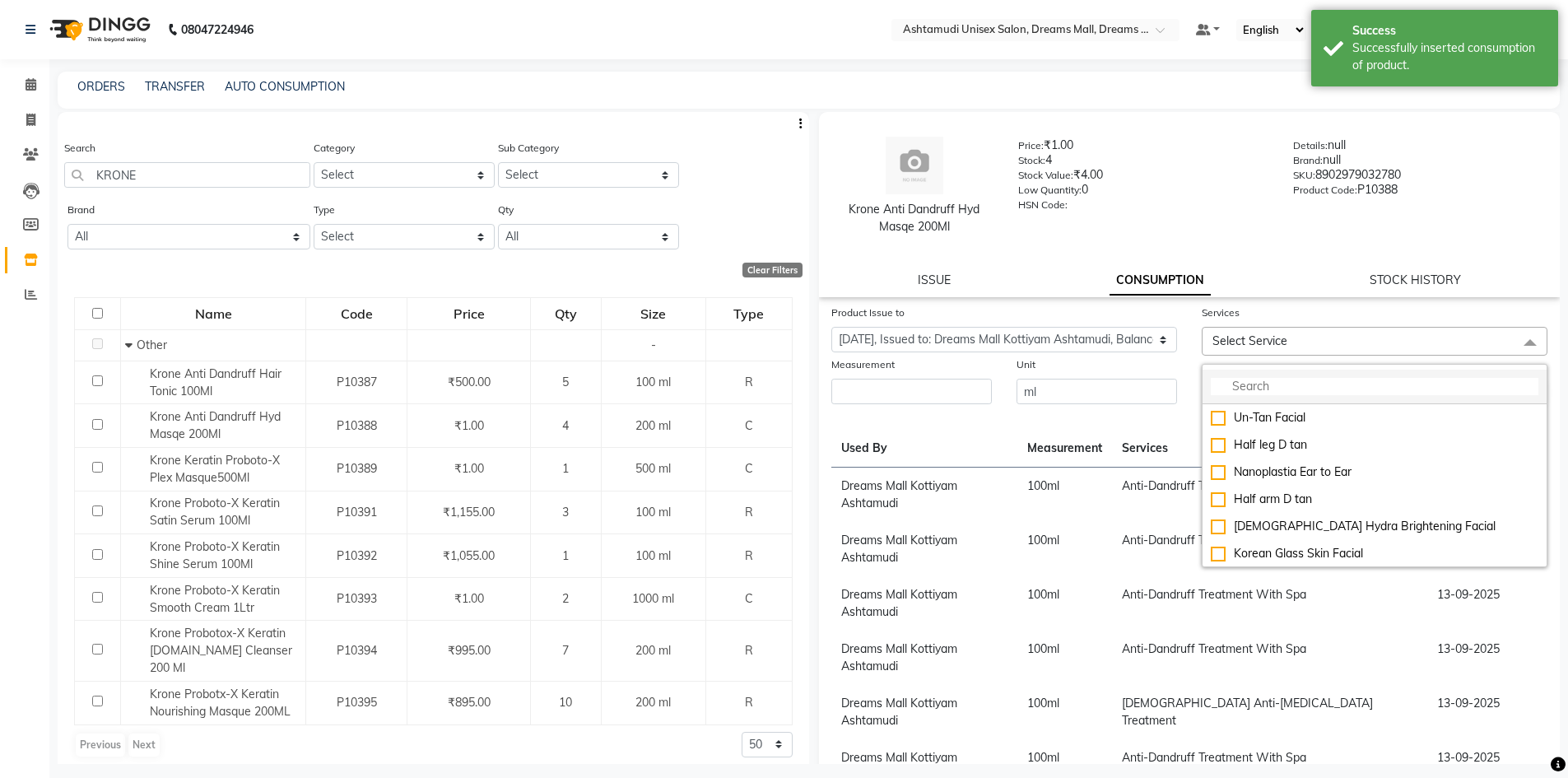
click at [1288, 384] on input "multiselect-search" at bounding box center [1374, 386] width 328 height 18
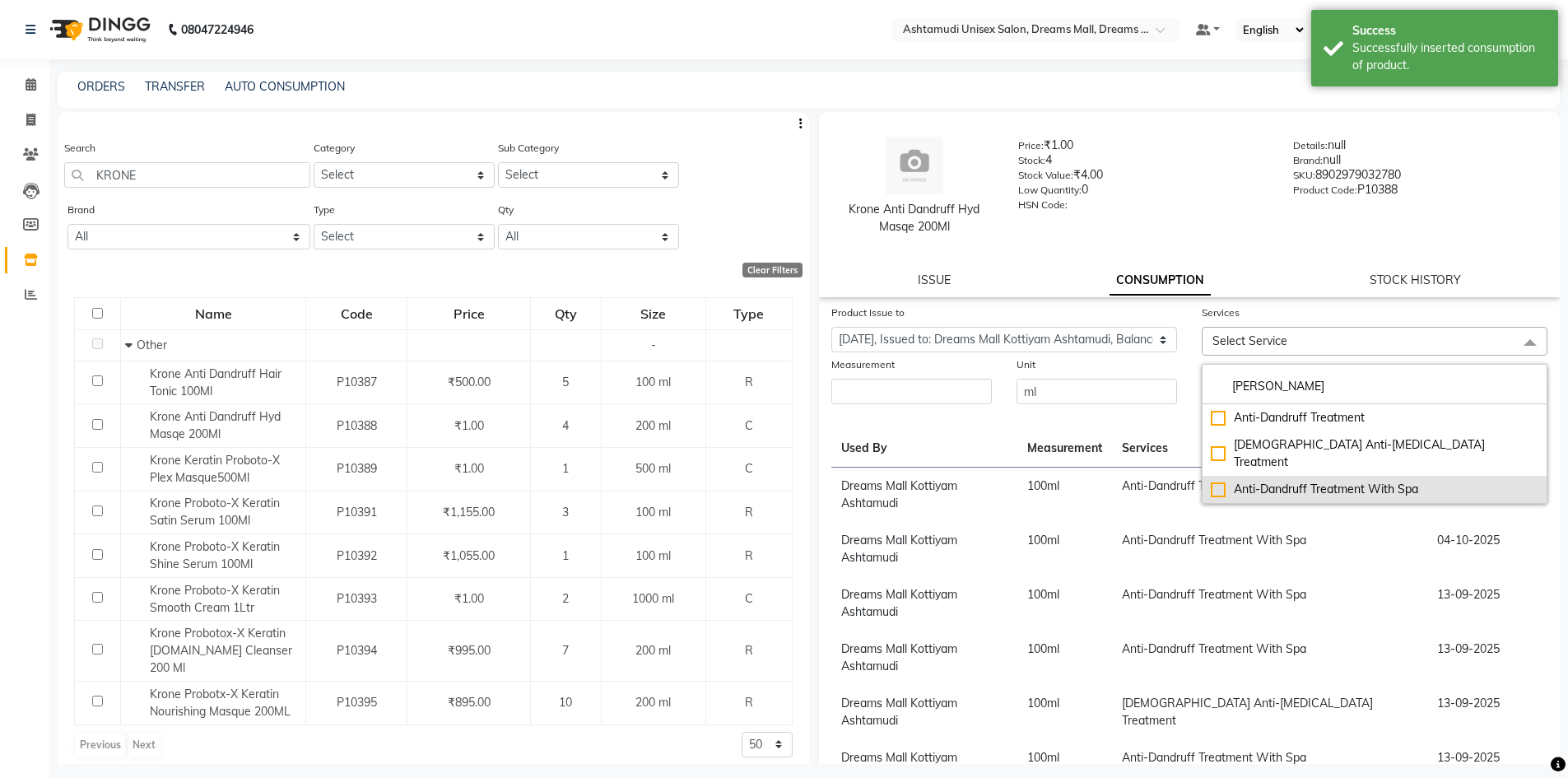
type input "[PERSON_NAME]"
click at [1392, 480] on div "Anti-Dandruff Treatment With Spa" at bounding box center [1374, 489] width 328 height 18
checkbox input "true"
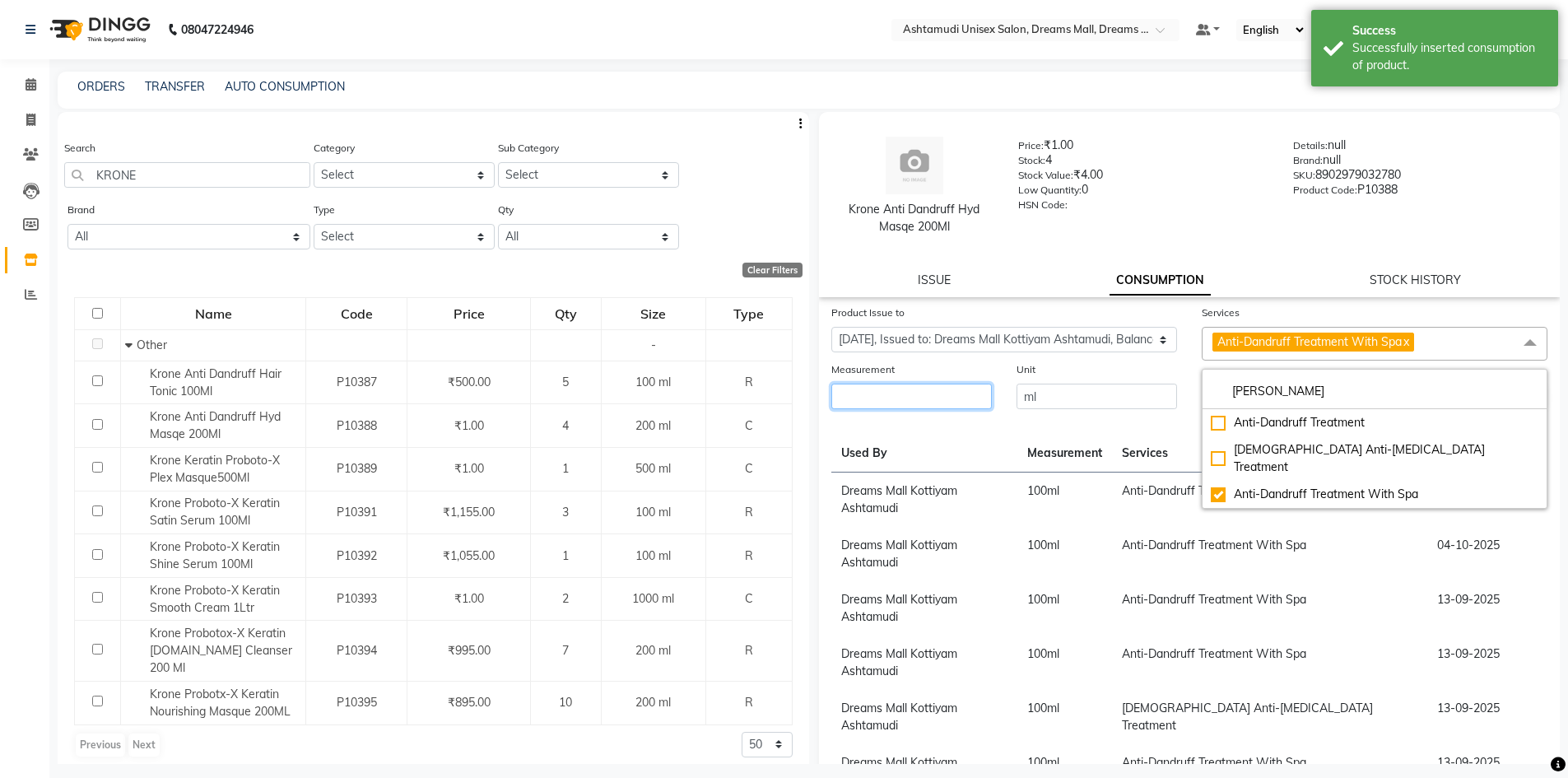
click at [933, 400] on input "number" at bounding box center [911, 396] width 161 height 25
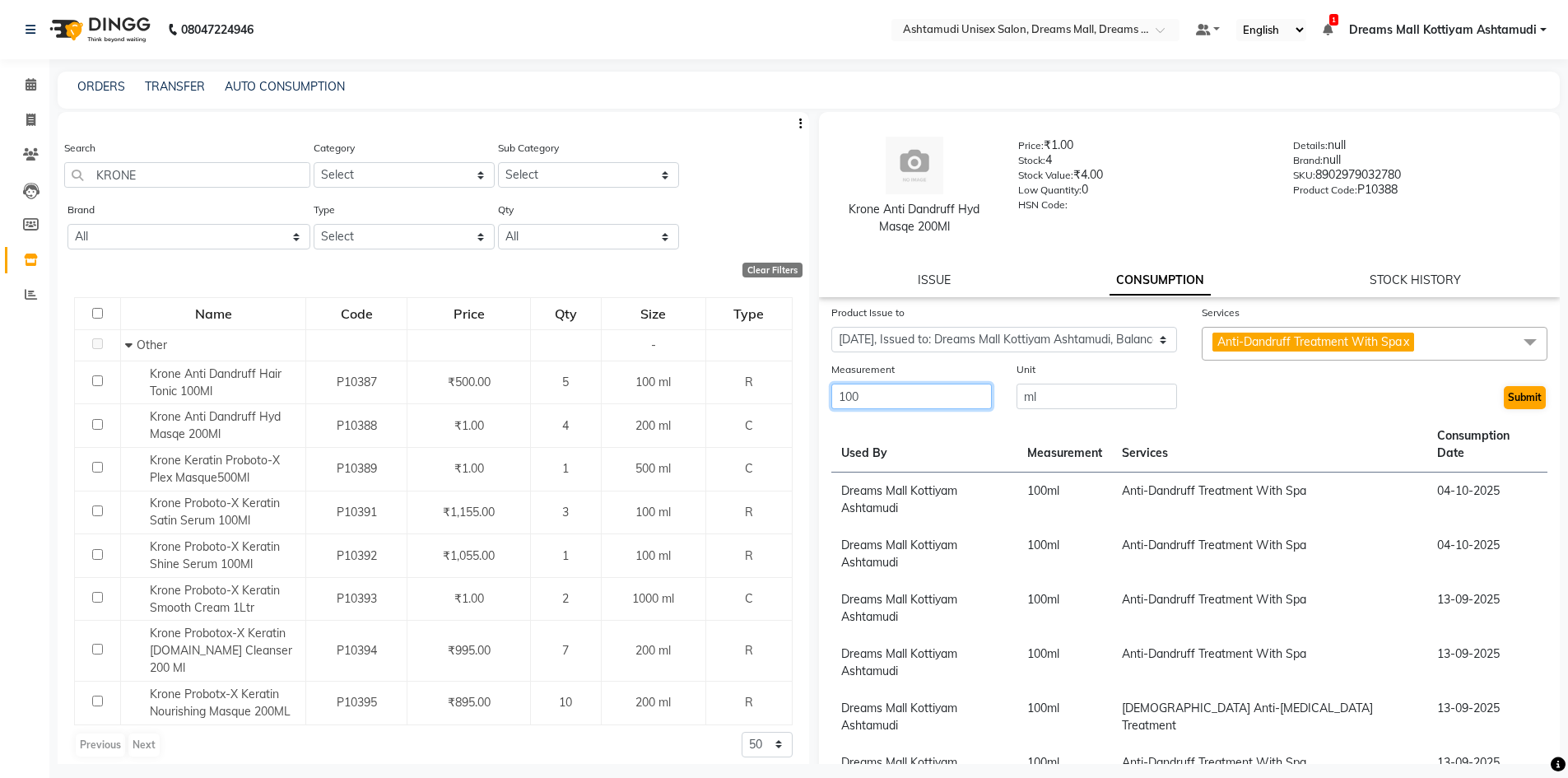
type input "100"
click at [1507, 397] on button "Submit" at bounding box center [1525, 397] width 42 height 23
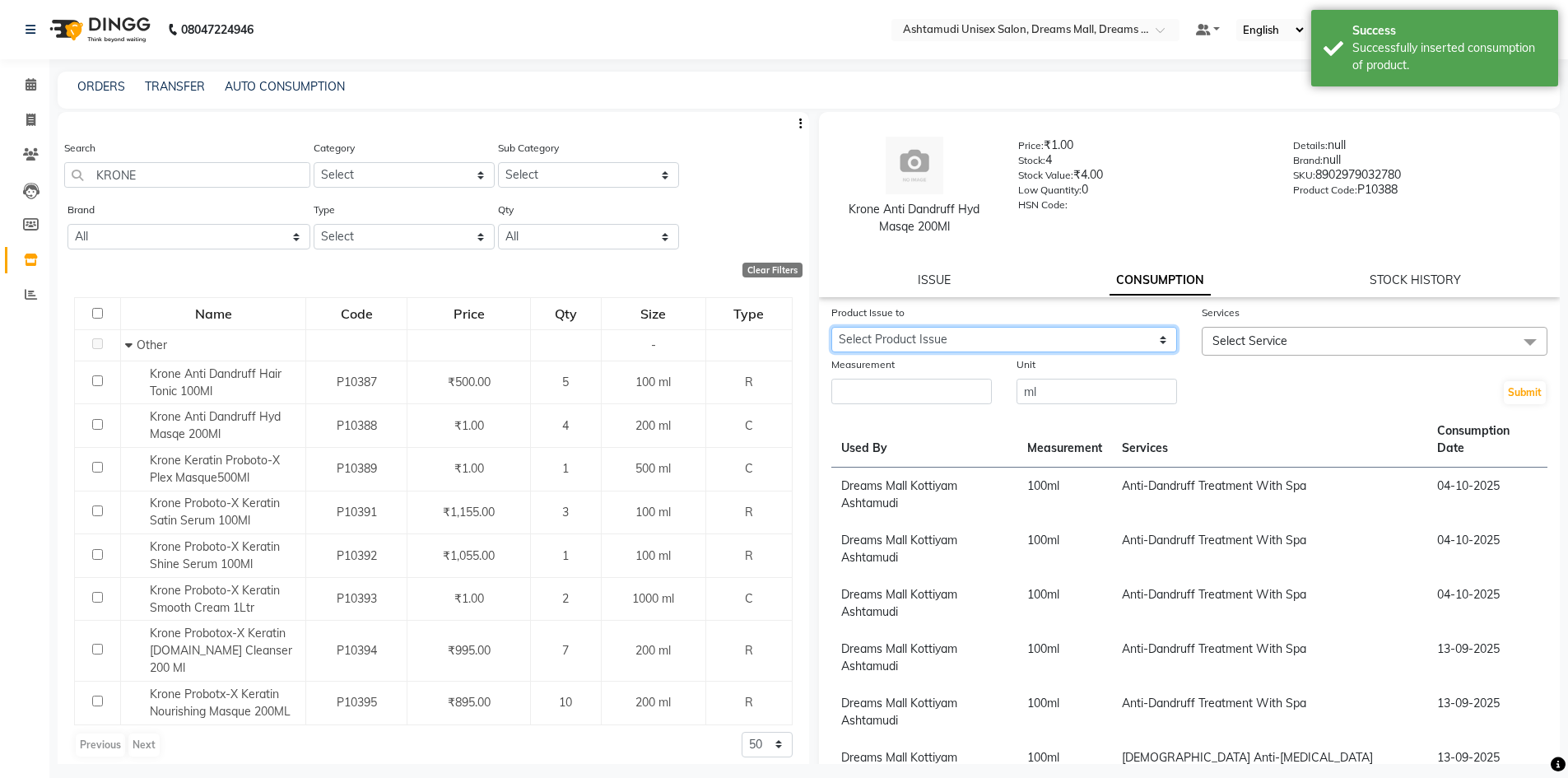
click at [1083, 341] on select "Select Product Issue [DATE], Issued to: Dreams Mall Kottiyam Ashtamudi, Balance…" at bounding box center [1004, 339] width 346 height 25
select select "1285086"
click at [831, 327] on select "Select Product Issue [DATE], Issued to: Dreams Mall Kottiyam Ashtamudi, Balance…" at bounding box center [1004, 339] width 346 height 25
click at [1248, 345] on span "Select Service" at bounding box center [1249, 341] width 75 height 15
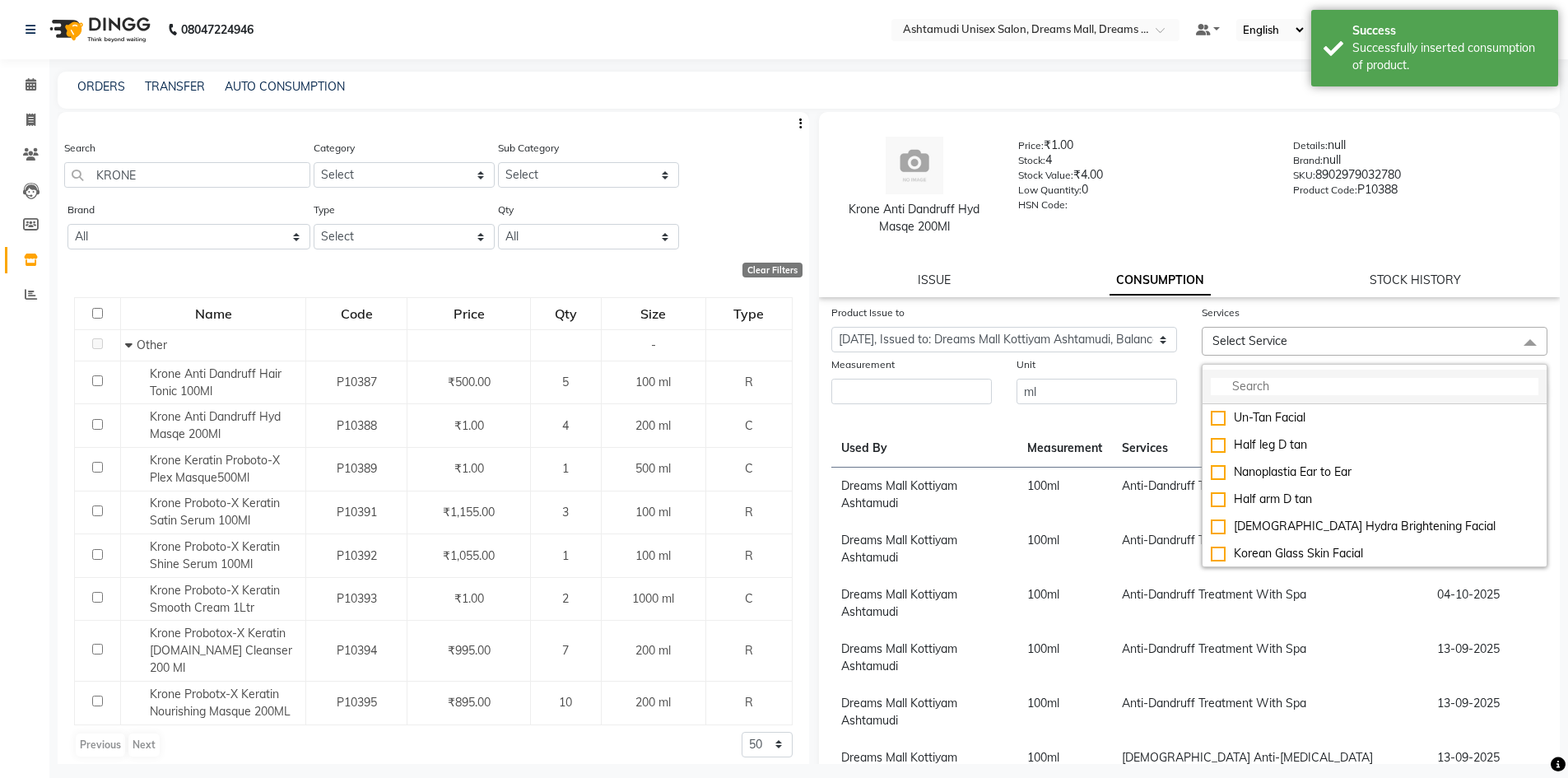
click at [1246, 396] on li at bounding box center [1375, 386] width 344 height 34
click at [1248, 382] on input "multiselect-search" at bounding box center [1374, 386] width 328 height 18
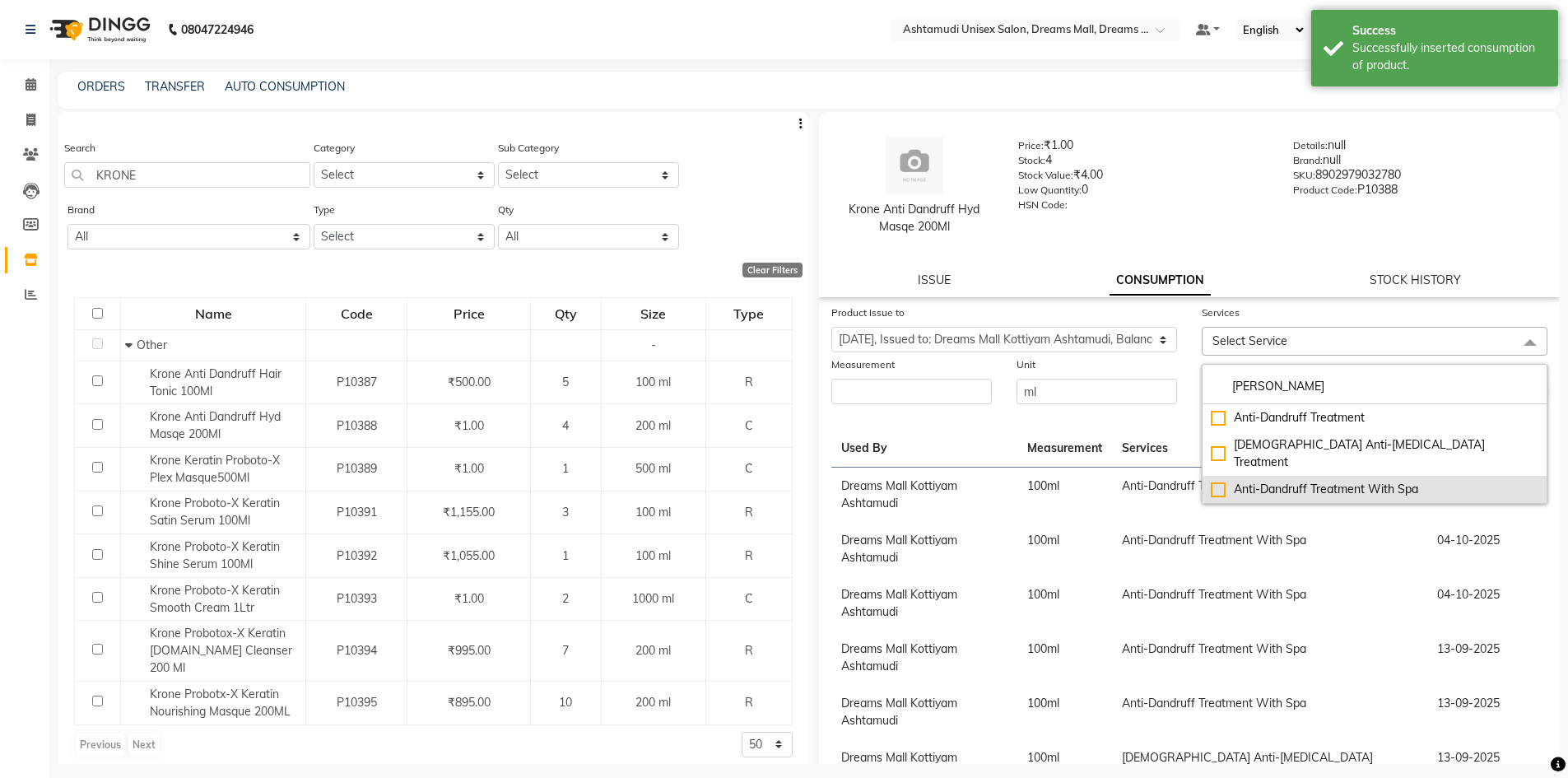
type input "[PERSON_NAME]"
click at [1301, 480] on div "Anti-Dandruff Treatment With Spa" at bounding box center [1374, 489] width 328 height 18
checkbox input "true"
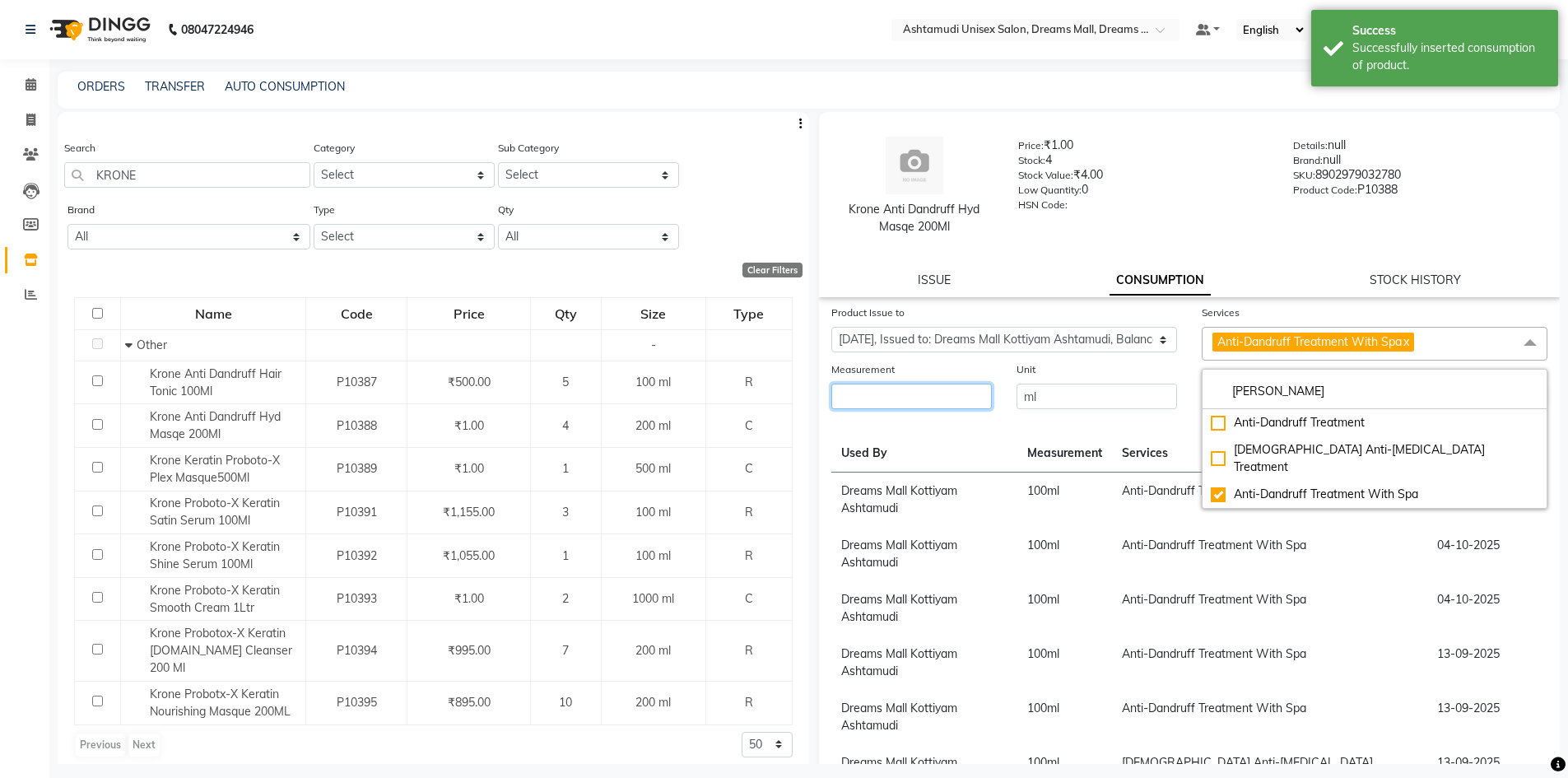
click at [962, 401] on input "number" at bounding box center [911, 396] width 161 height 25
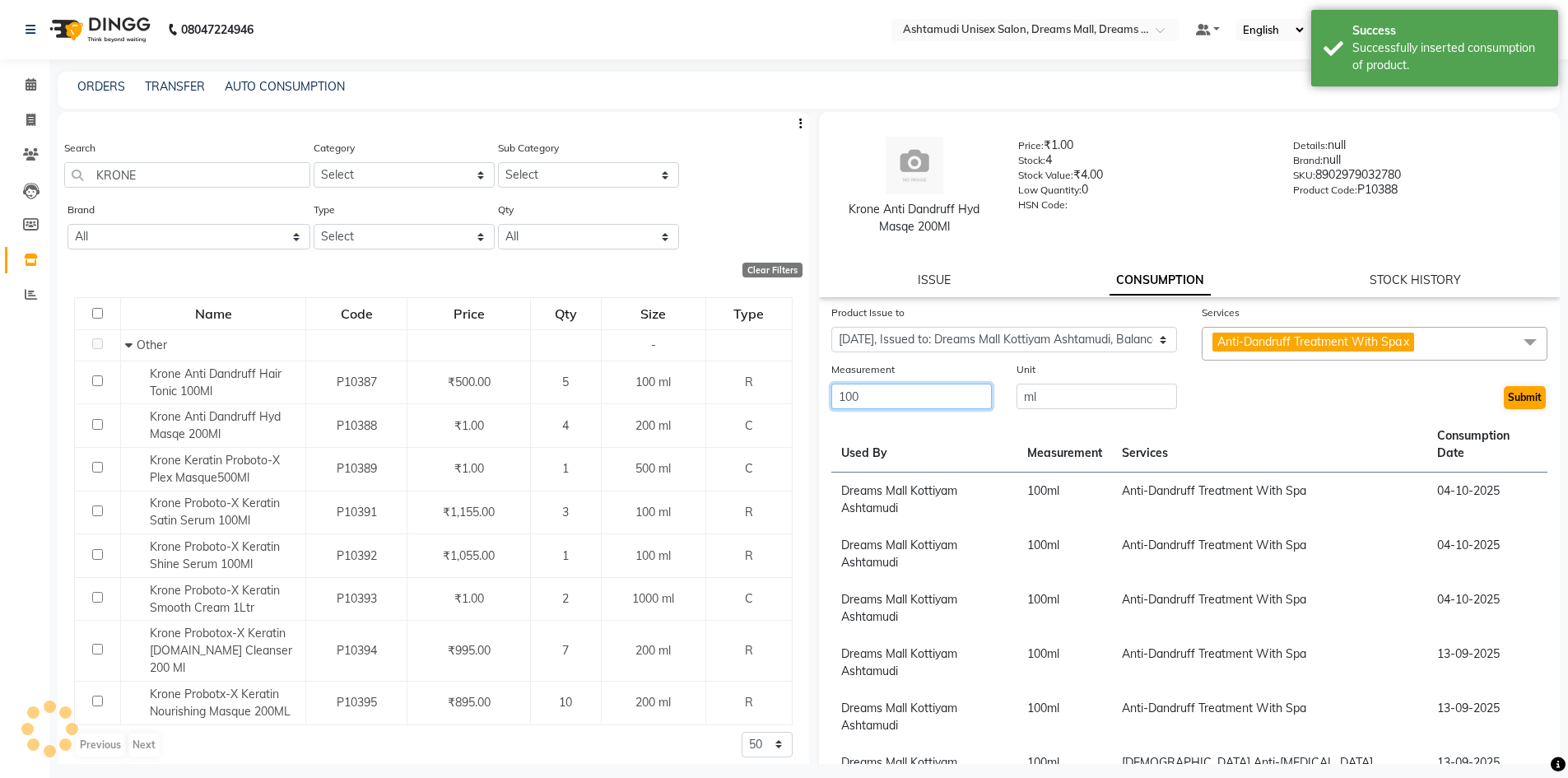
type input "100"
click at [1514, 400] on button "Submit" at bounding box center [1525, 397] width 42 height 23
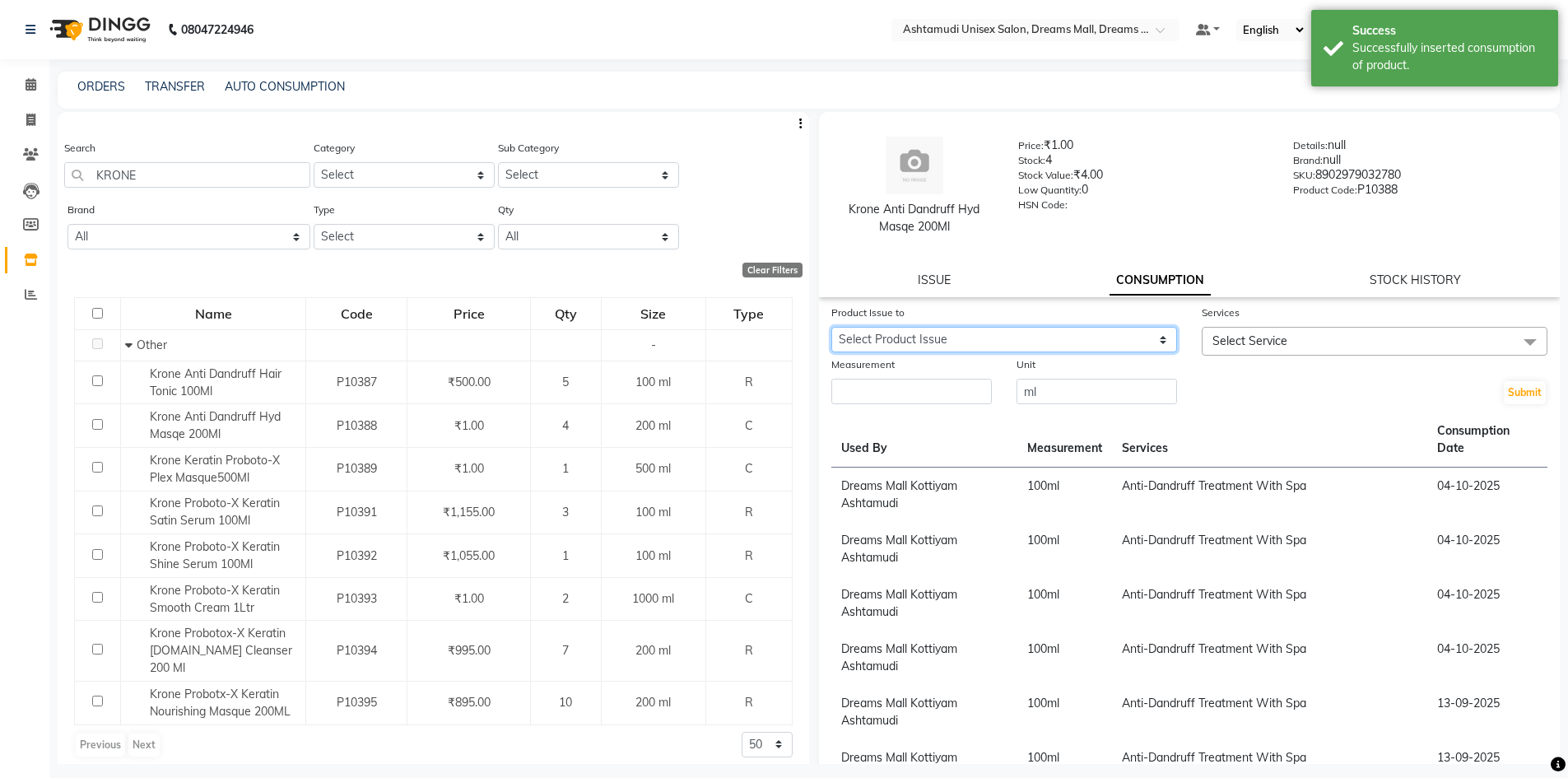
click at [1052, 340] on select "Select Product Issue [DATE], Issued to: Dreams Mall Kottiyam Ashtamudi, Balance…" at bounding box center [1004, 339] width 346 height 25
select select "1285086"
click at [831, 327] on select "Select Product Issue [DATE], Issued to: Dreams Mall Kottiyam Ashtamudi, Balance…" at bounding box center [1004, 339] width 346 height 25
click at [1255, 332] on span "Select Service" at bounding box center [1375, 341] width 346 height 29
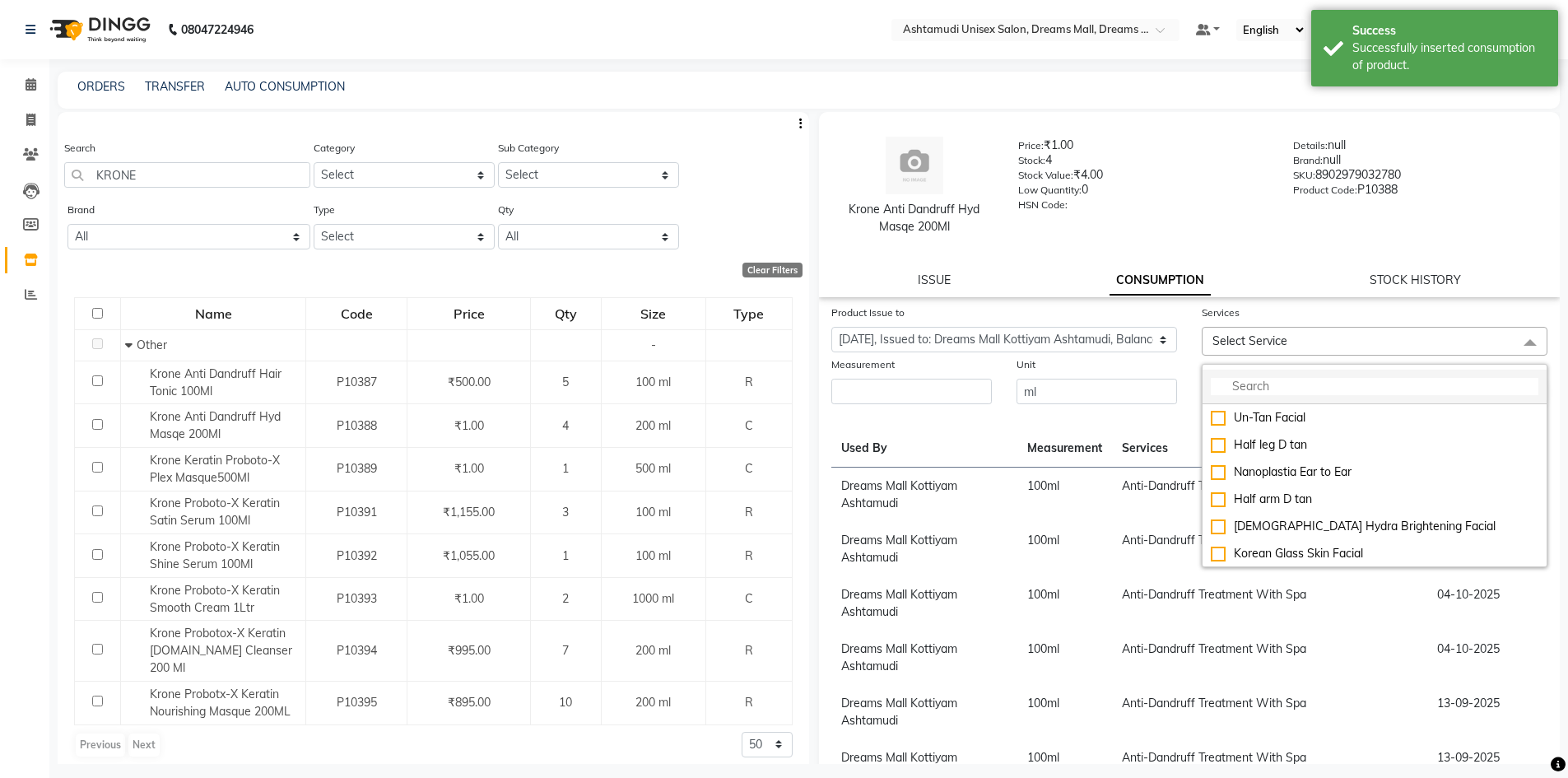
click at [1262, 388] on input "multiselect-search" at bounding box center [1374, 386] width 328 height 18
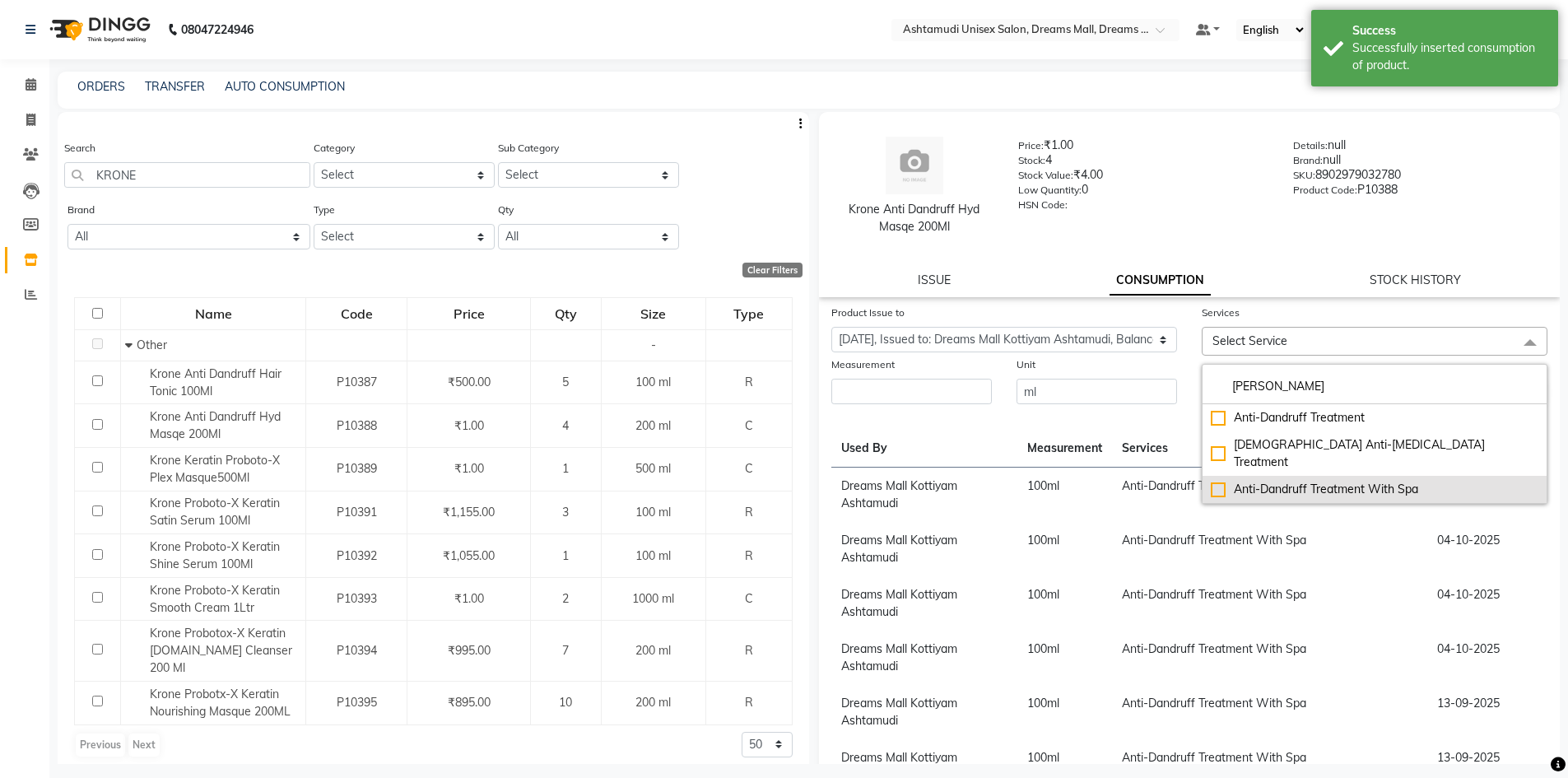
type input "[PERSON_NAME]"
click at [1302, 476] on li "Anti-Dandruff Treatment With Spa" at bounding box center [1375, 489] width 344 height 27
checkbox input "true"
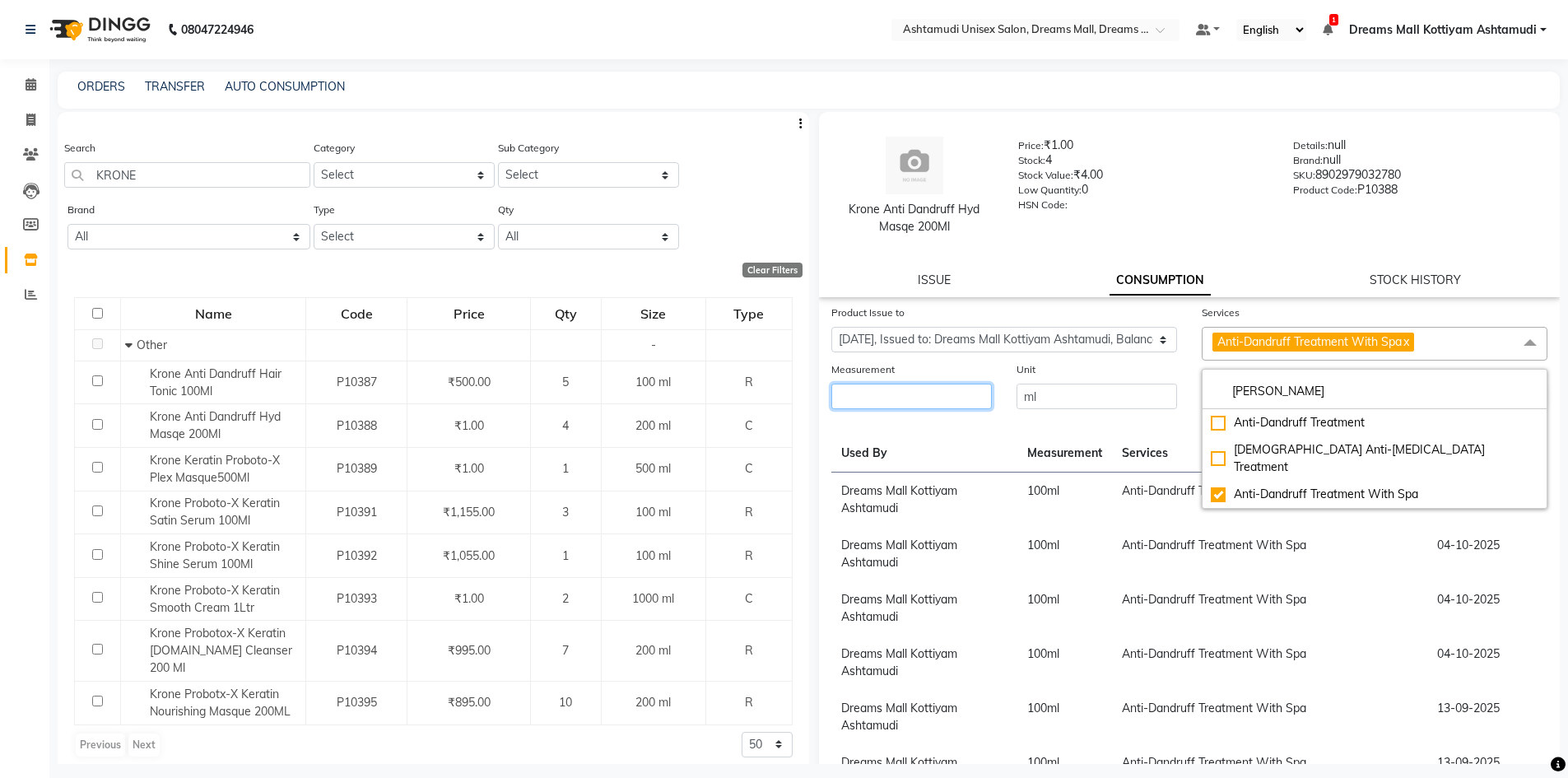
click at [961, 400] on input "number" at bounding box center [911, 396] width 161 height 25
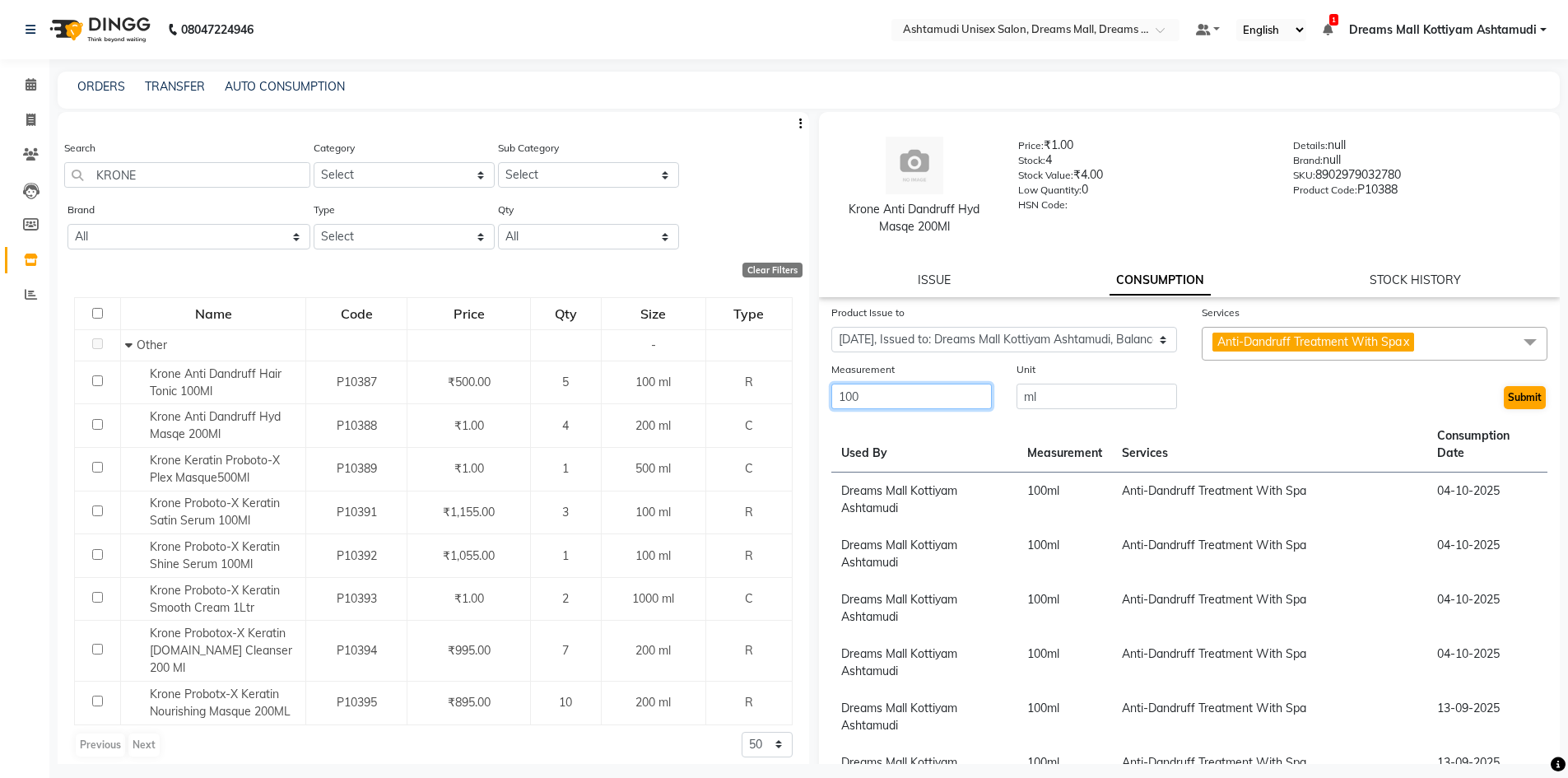
type input "100"
click at [1512, 401] on button "Submit" at bounding box center [1525, 397] width 42 height 23
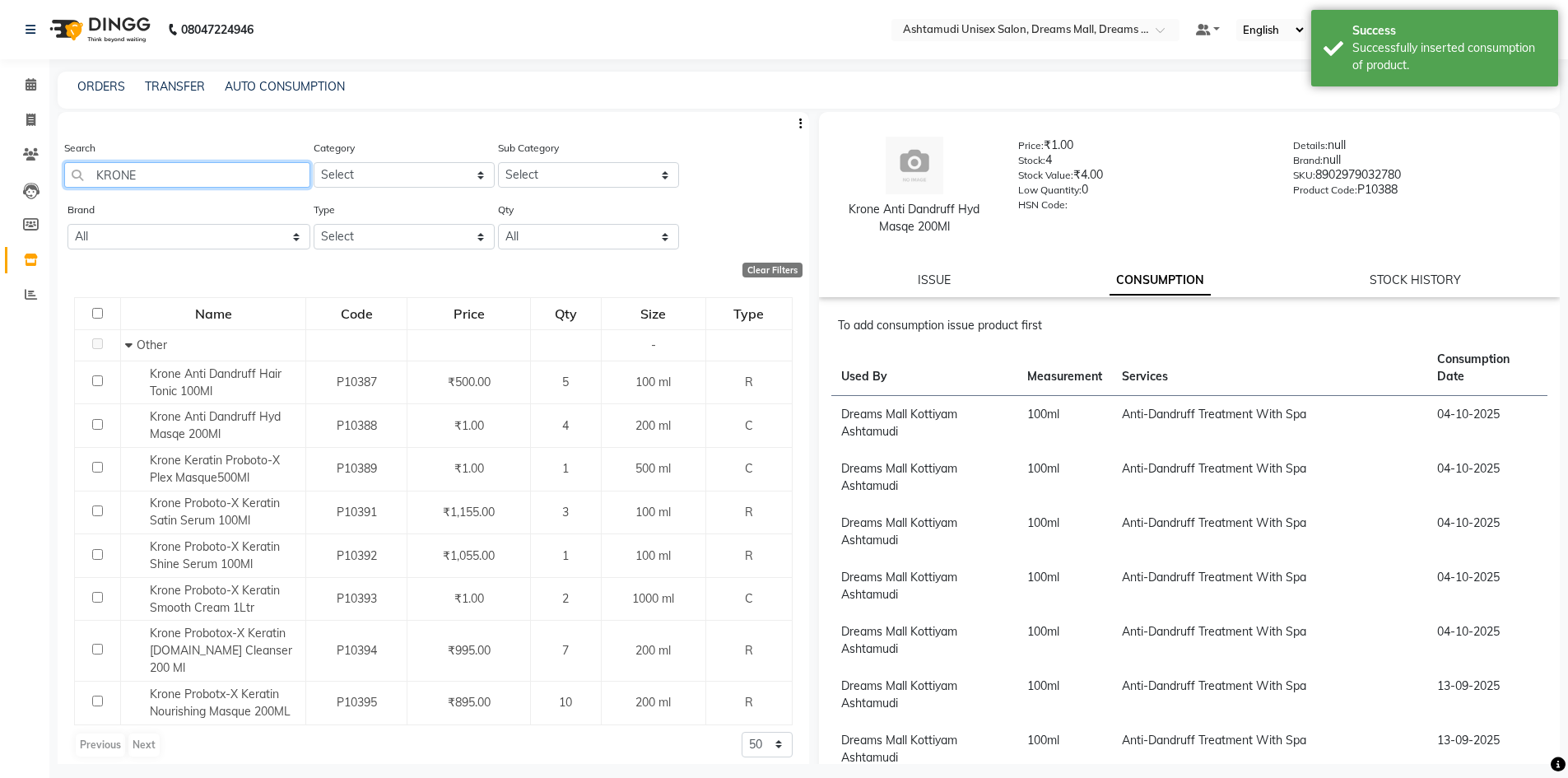
click at [197, 180] on input "KRONE" at bounding box center [187, 175] width 246 height 25
type input "K"
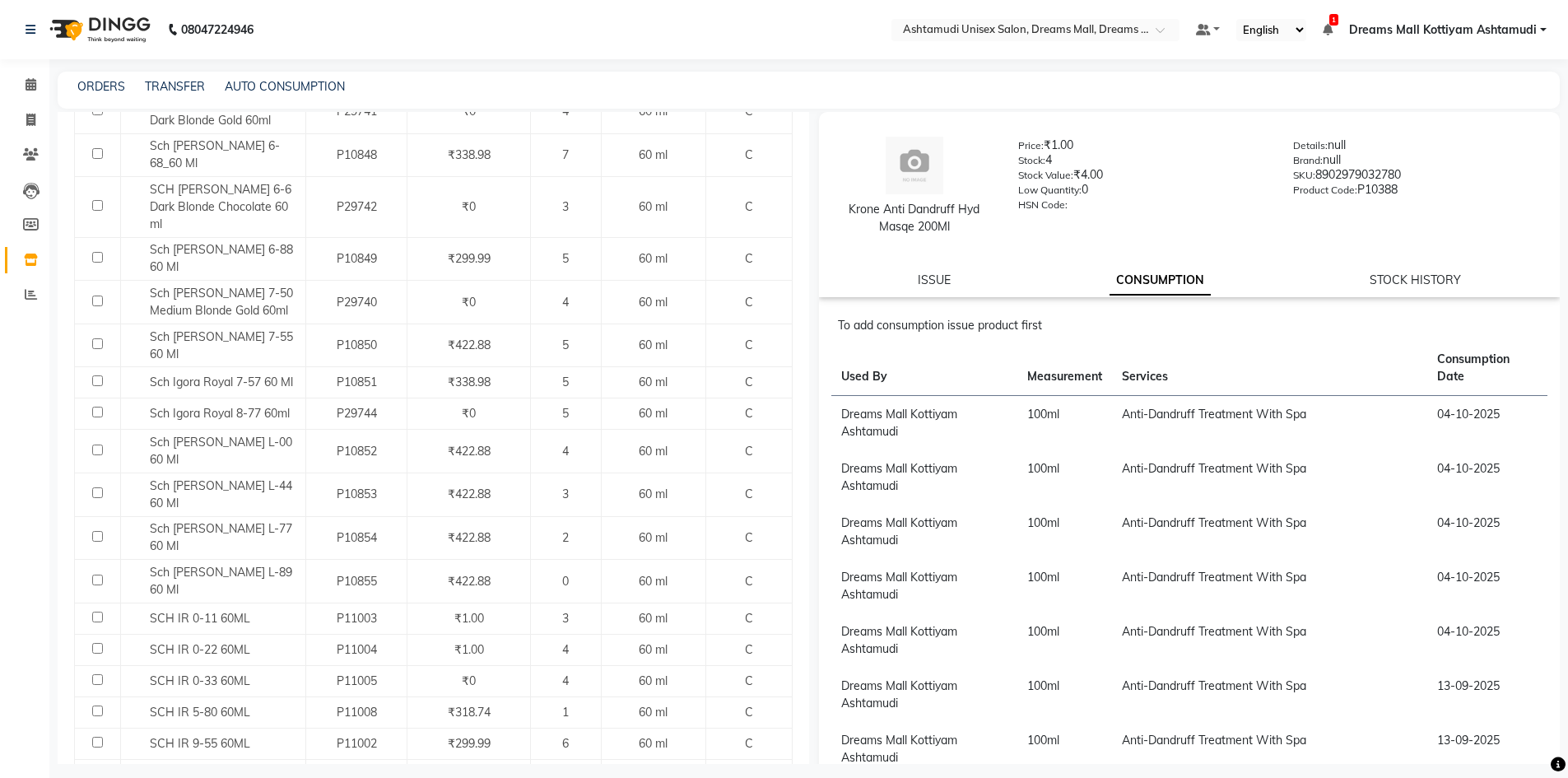
scroll to position [1456, 0]
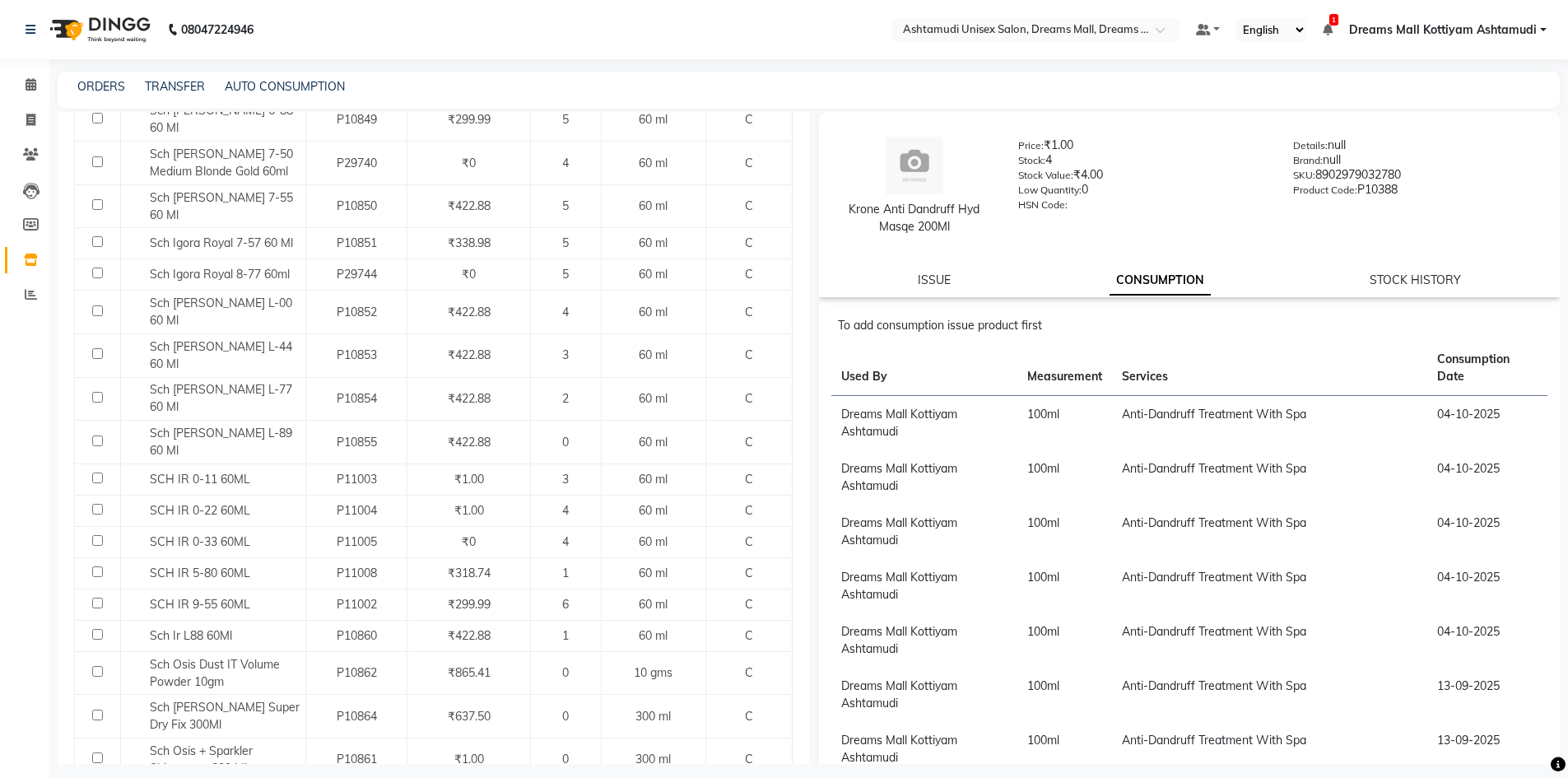
type input "SCH"
click at [937, 277] on link "ISSUE" at bounding box center [934, 279] width 33 height 15
select select
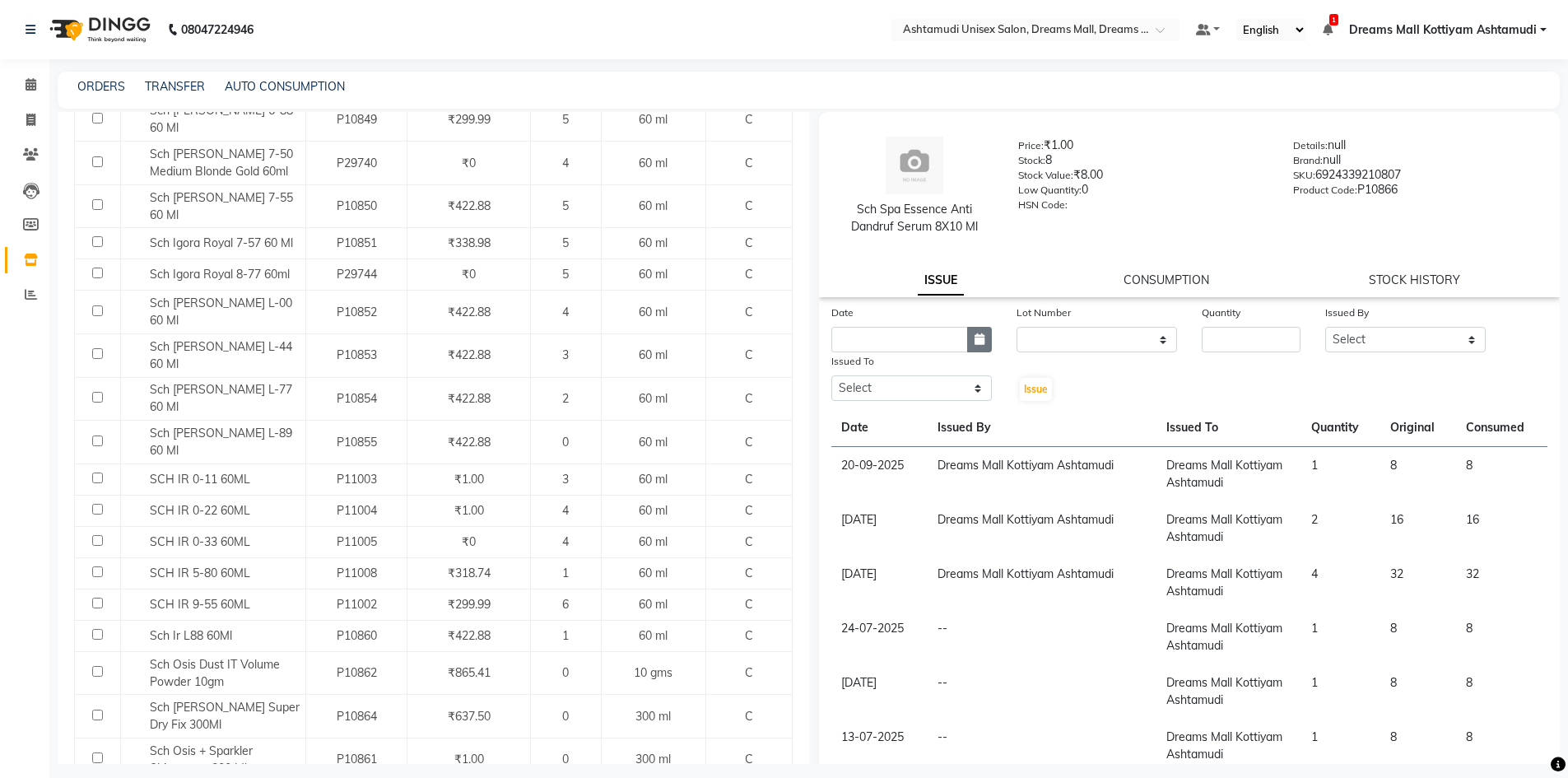
click at [978, 340] on icon "button" at bounding box center [979, 339] width 10 height 11
select select "10"
select select "2025"
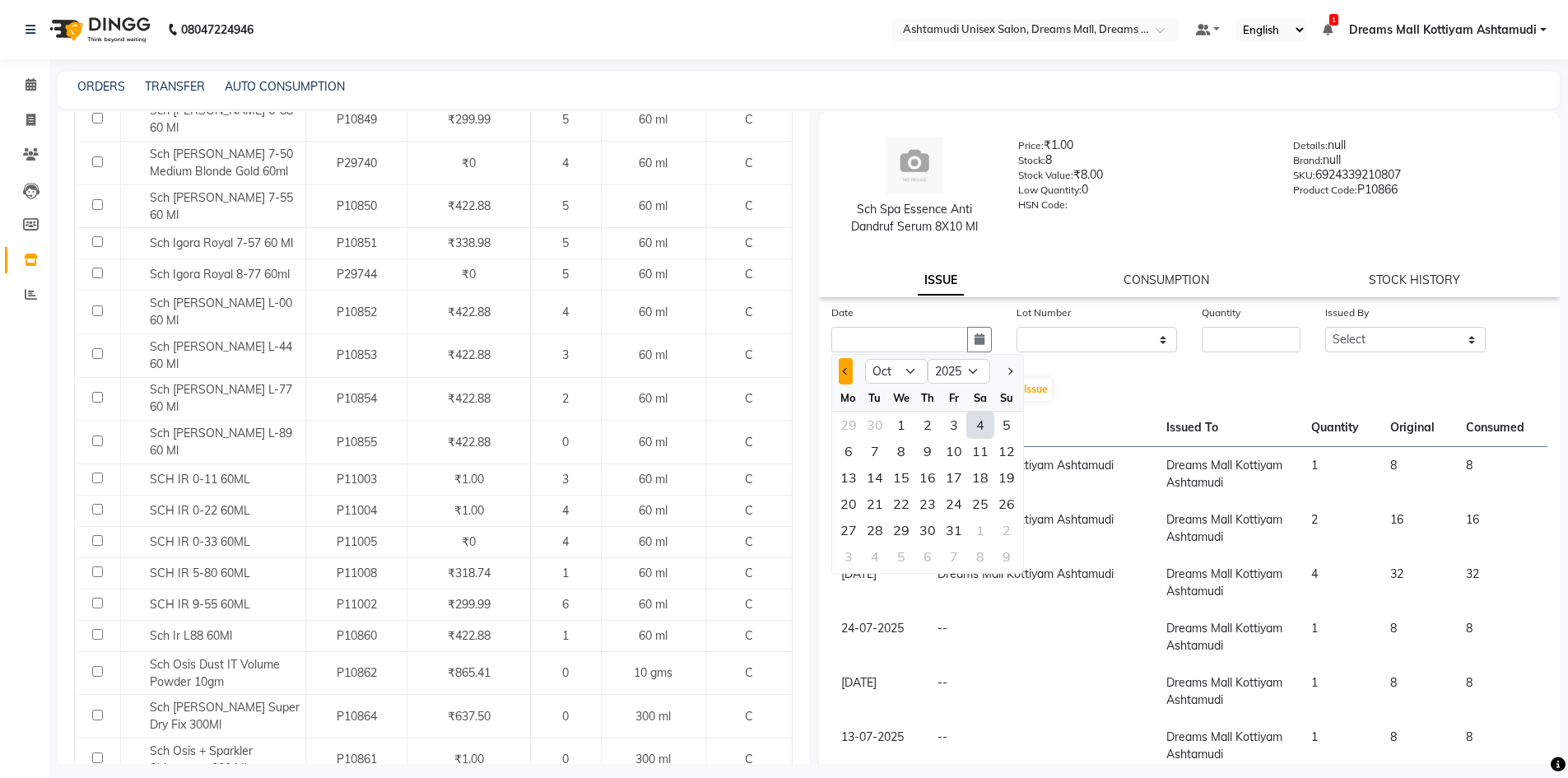
click at [840, 372] on button "Previous month" at bounding box center [846, 371] width 14 height 26
select select "9"
click at [931, 504] on div "25" at bounding box center [928, 503] width 26 height 26
type input "[DATE]"
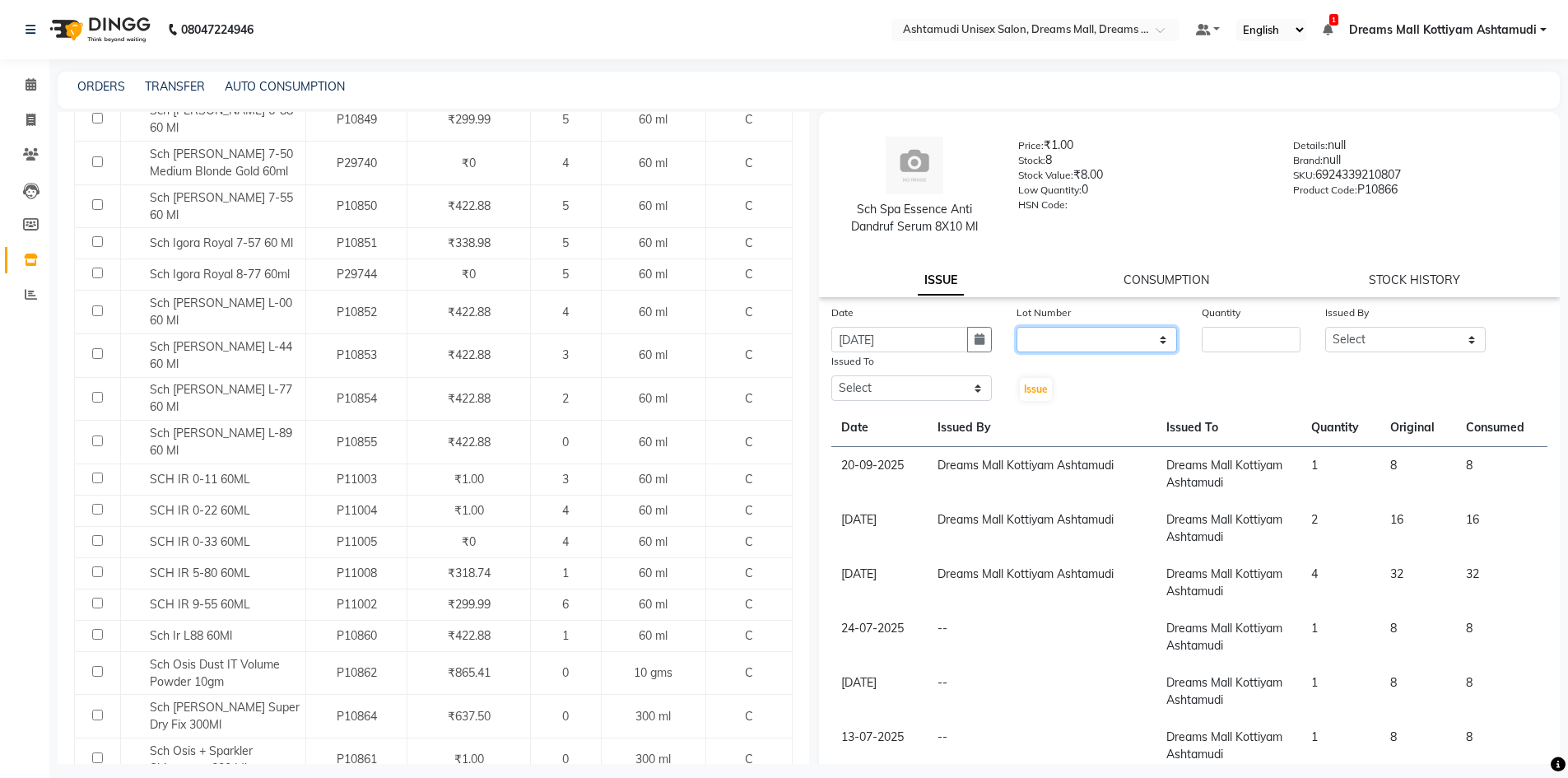
click at [1064, 346] on select "None" at bounding box center [1096, 339] width 161 height 25
select select "0: null"
click at [1016, 327] on select "None" at bounding box center [1096, 339] width 161 height 25
click at [1219, 335] on input "number" at bounding box center [1251, 339] width 98 height 25
type input "1"
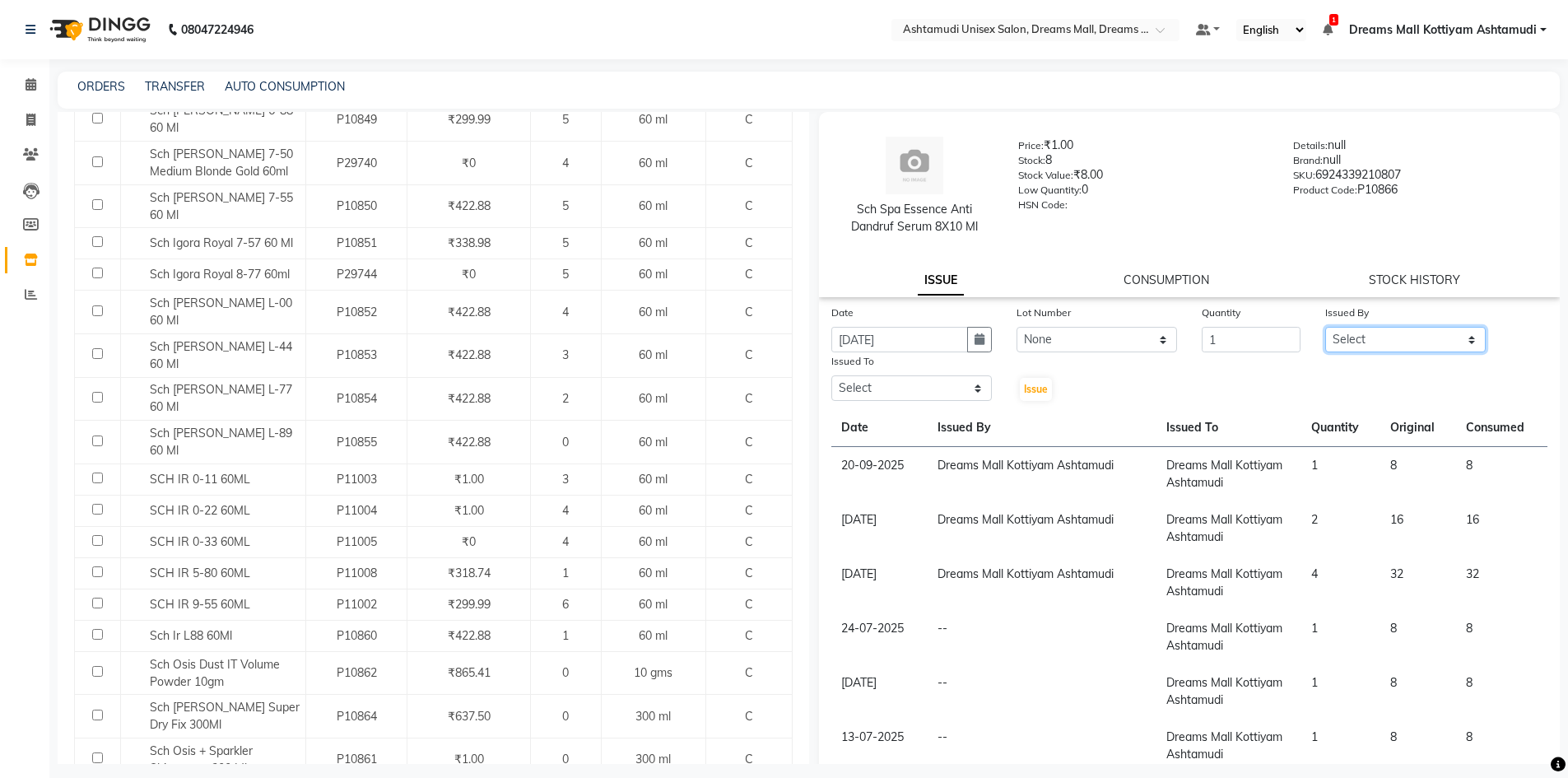
click at [1348, 344] on select "Select [PERSON_NAME] AOTULA LONGCHAR [PERSON_NAME] BIKI SARKI [PERSON_NAME] Dre…" at bounding box center [1405, 339] width 161 height 25
select select "63210"
click at [1326, 327] on select "Select [PERSON_NAME] AOTULA LONGCHAR [PERSON_NAME] BIKI SARKI [PERSON_NAME] Dre…" at bounding box center [1405, 339] width 161 height 25
click at [920, 383] on select "Select [PERSON_NAME] AOTULA LONGCHAR [PERSON_NAME] BIKI SARKI [PERSON_NAME] Dre…" at bounding box center [911, 387] width 161 height 25
select select "63210"
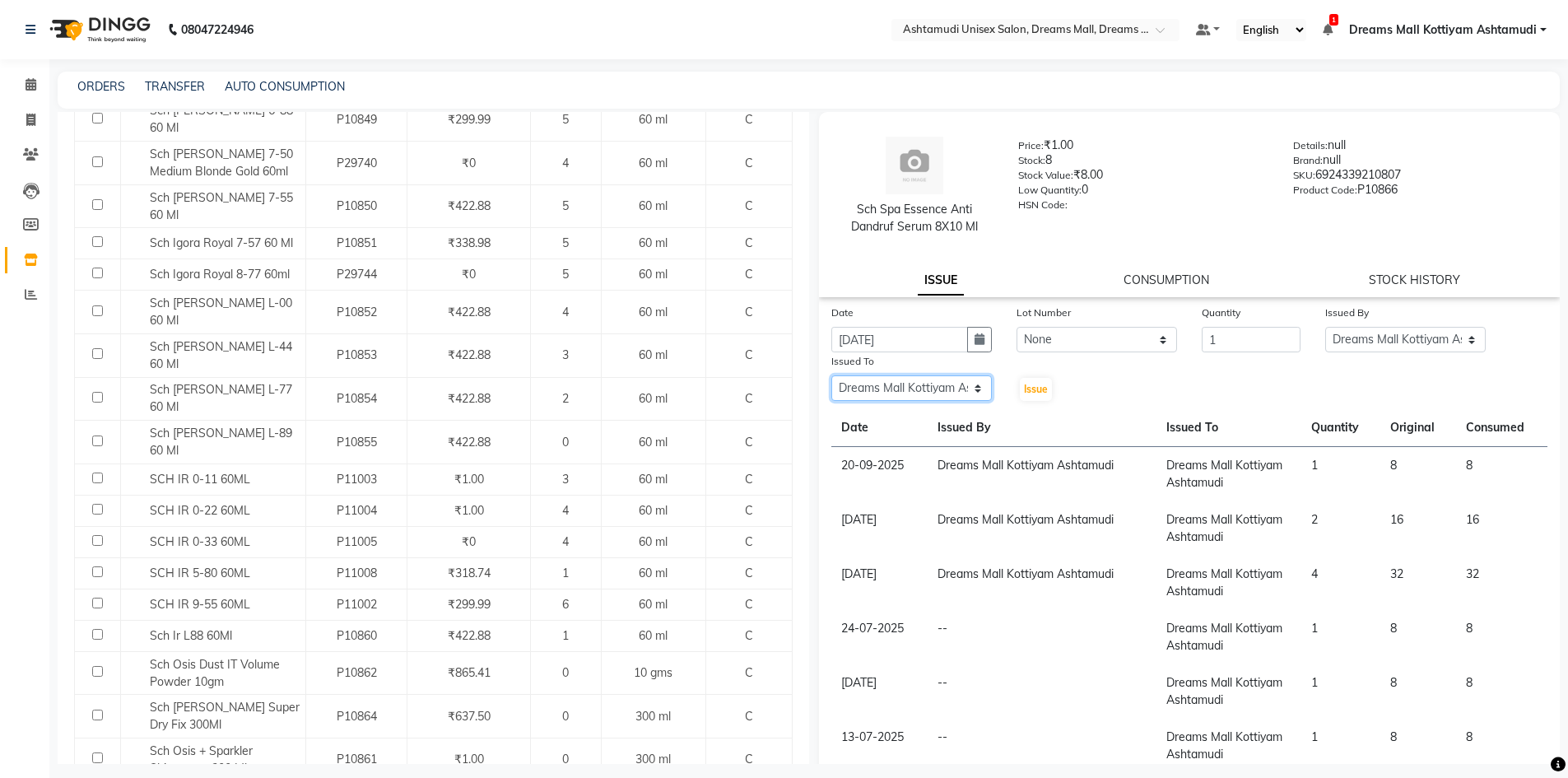
click at [831, 375] on select "Select [PERSON_NAME] AOTULA LONGCHAR [PERSON_NAME] BIKI SARKI [PERSON_NAME] Dre…" at bounding box center [911, 387] width 161 height 25
click at [1024, 391] on span "Issue" at bounding box center [1036, 389] width 24 height 12
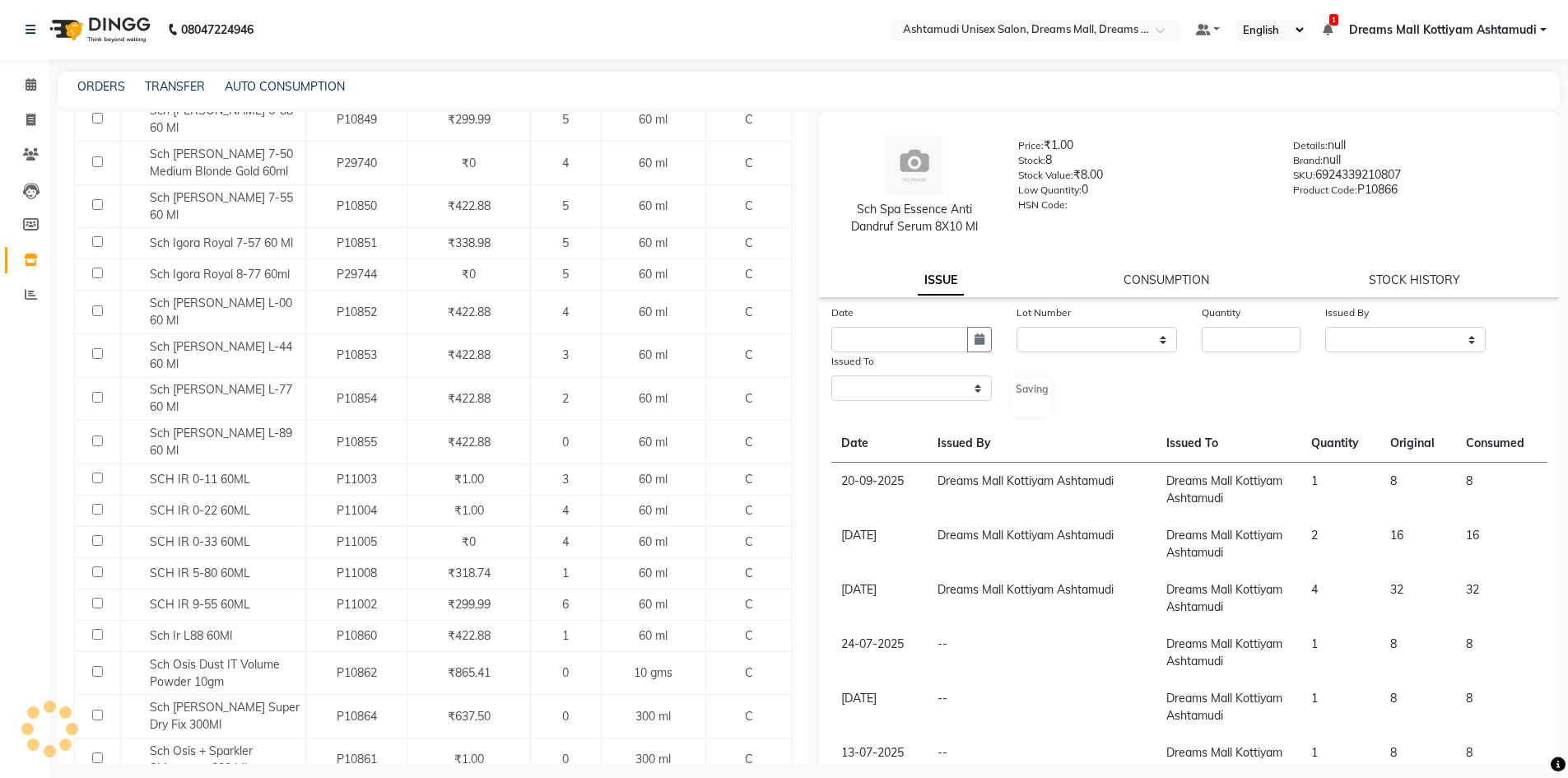
select select
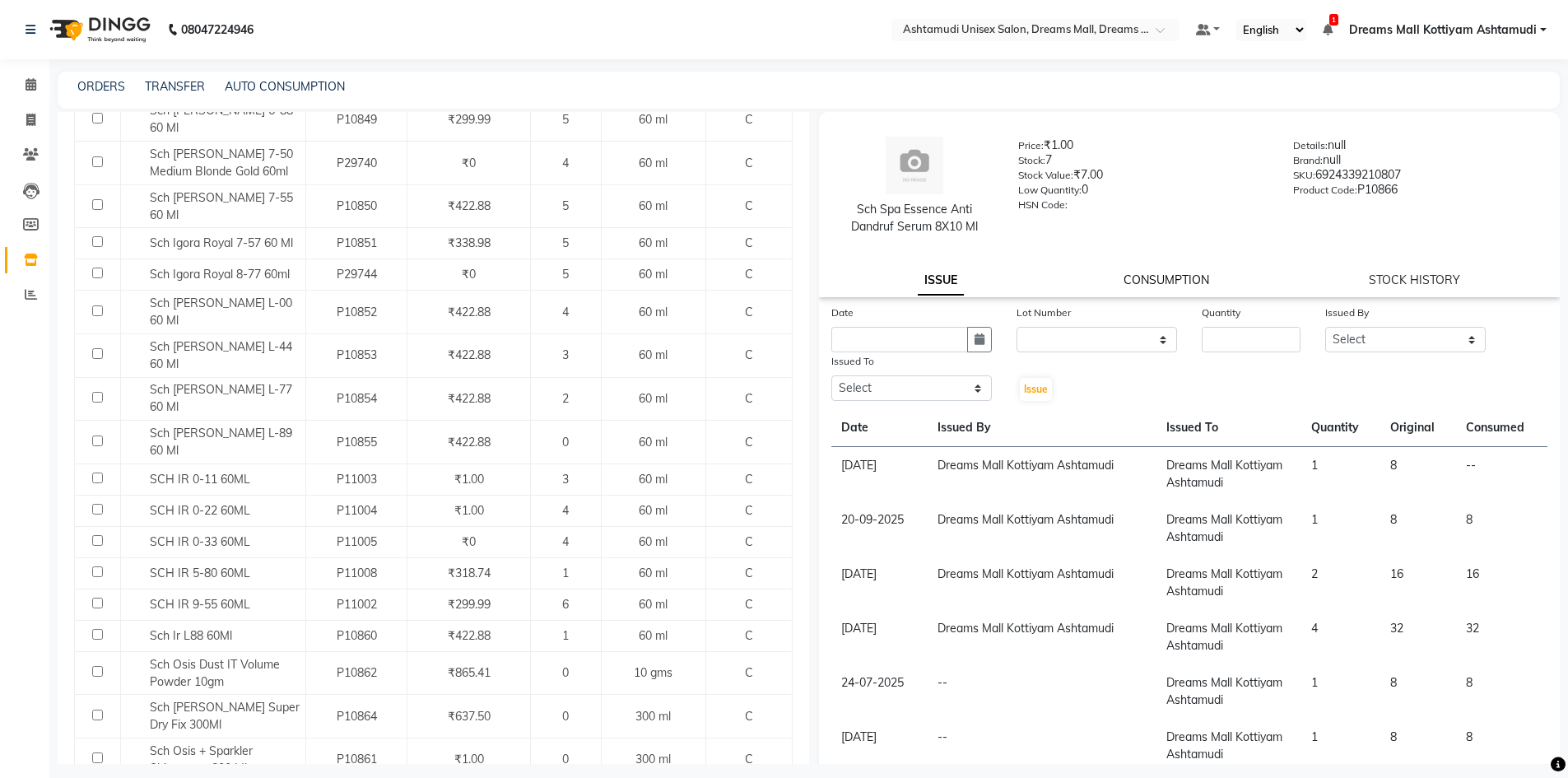
click at [1160, 282] on link "CONSUMPTION" at bounding box center [1166, 279] width 85 height 15
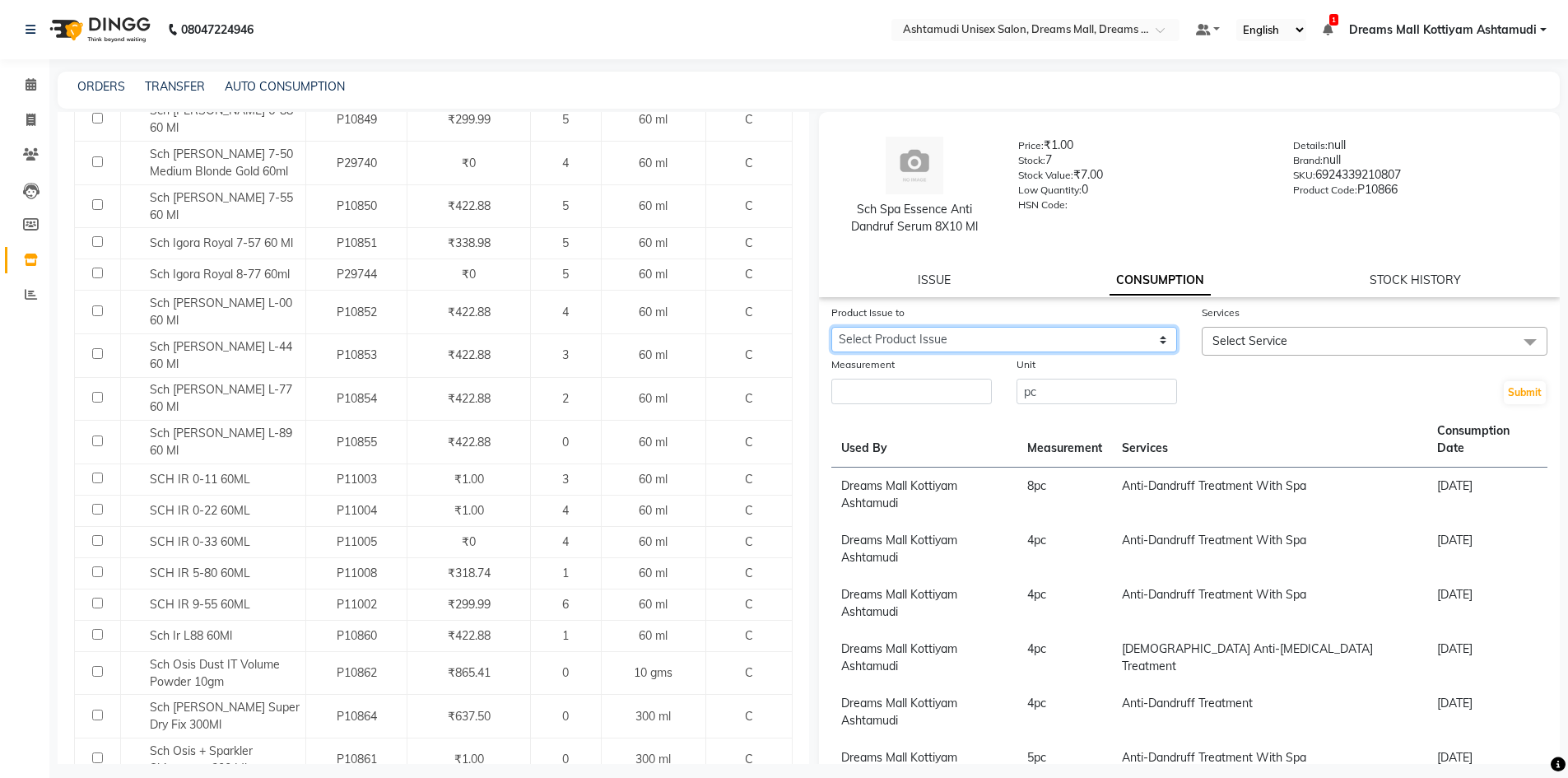
click at [1022, 334] on select "Select Product Issue [DATE], Issued to: Dreams Mall Kottiyam Ashtamudi, Balance…" at bounding box center [1004, 339] width 346 height 25
select select "1285101"
click at [831, 327] on select "Select Product Issue [DATE], Issued to: Dreams Mall Kottiyam Ashtamudi, Balance…" at bounding box center [1004, 339] width 346 height 25
click at [1289, 346] on span "Select Service" at bounding box center [1375, 341] width 346 height 29
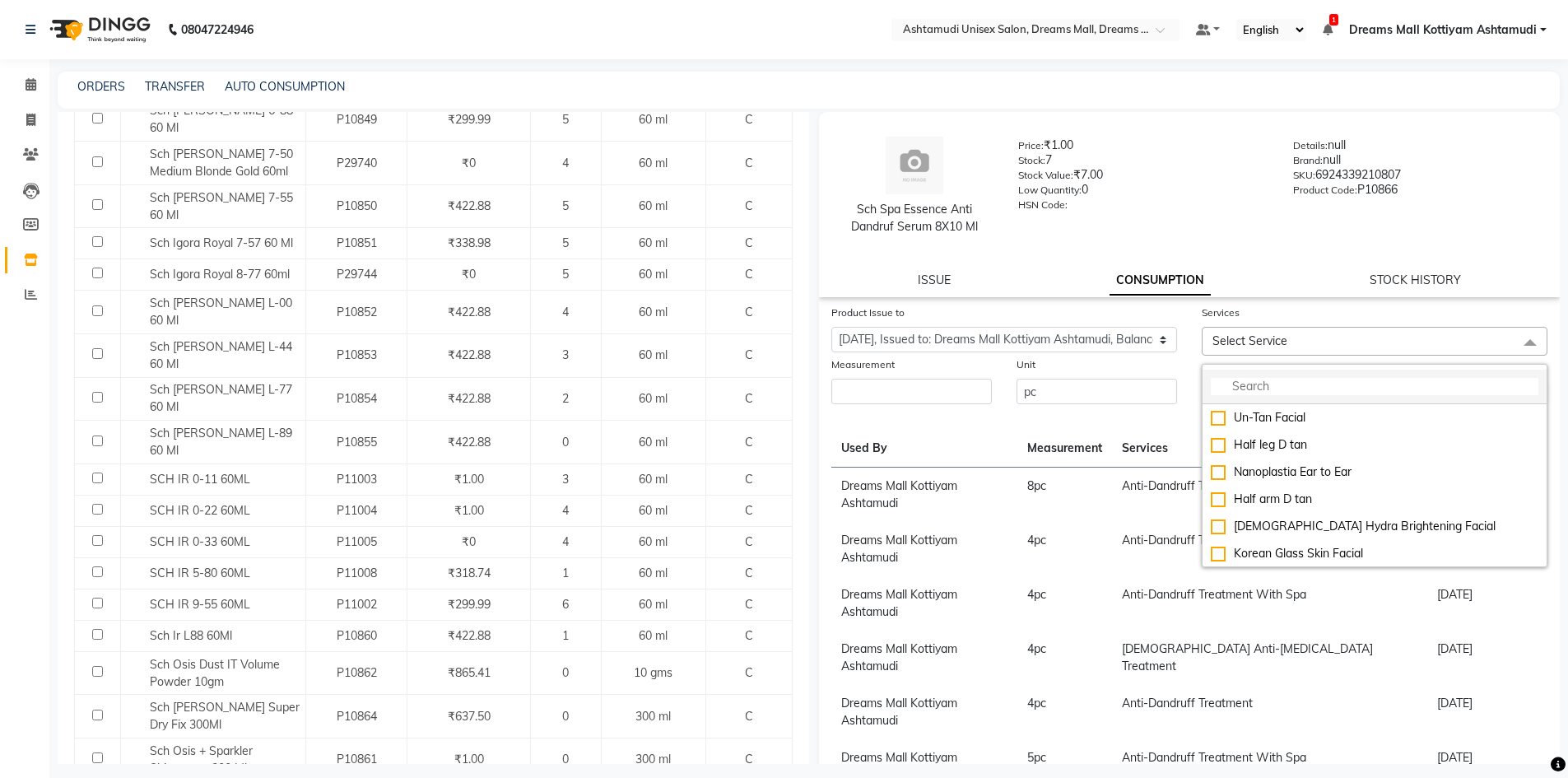
click at [1264, 384] on input "multiselect-search" at bounding box center [1374, 386] width 328 height 18
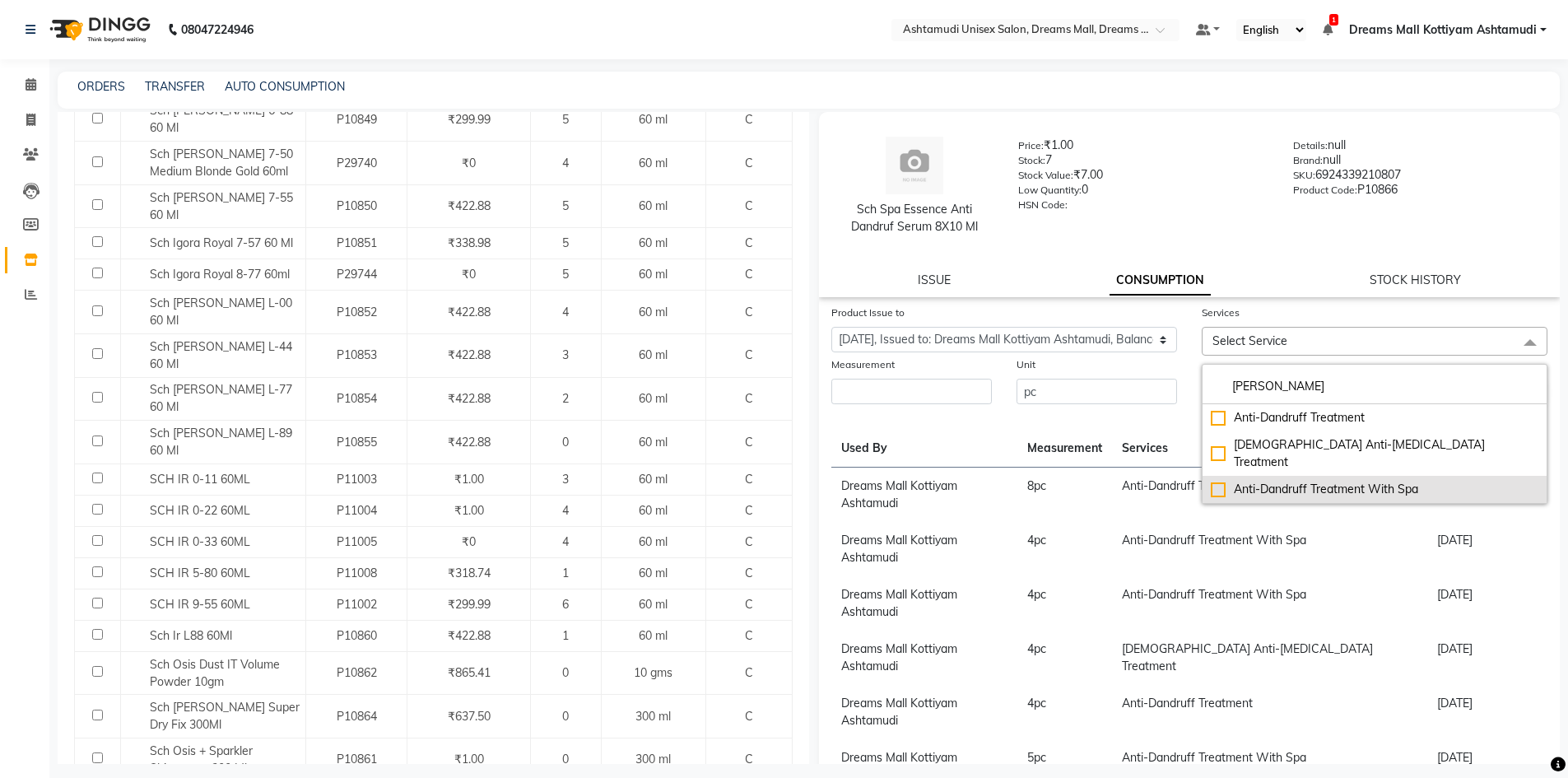
type input "[PERSON_NAME]"
click at [1317, 480] on div "Anti-Dandruff Treatment With Spa" at bounding box center [1374, 489] width 328 height 18
checkbox input "true"
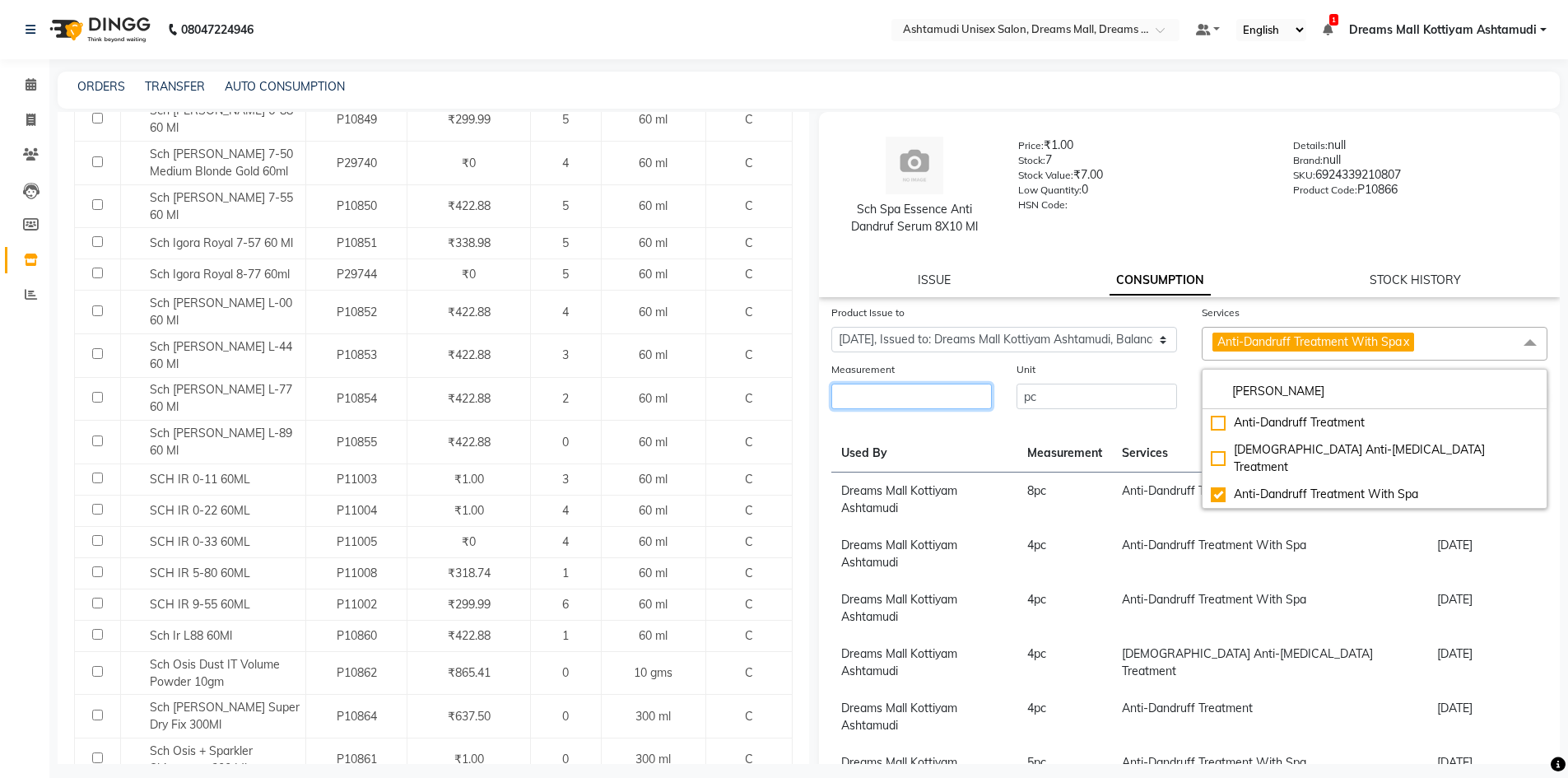
click at [947, 390] on input "number" at bounding box center [911, 396] width 161 height 25
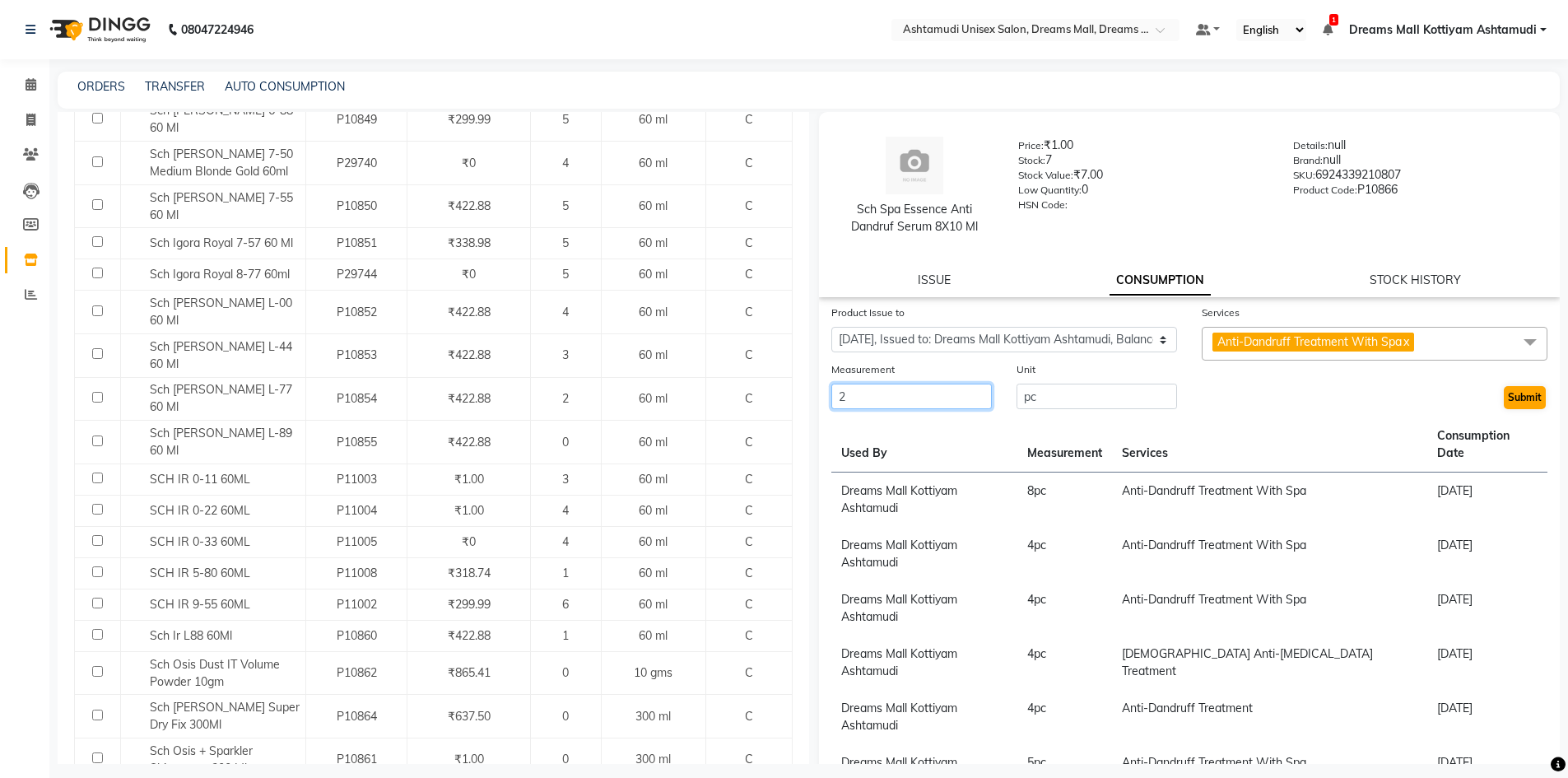
type input "2"
click at [1511, 398] on button "Submit" at bounding box center [1525, 397] width 42 height 23
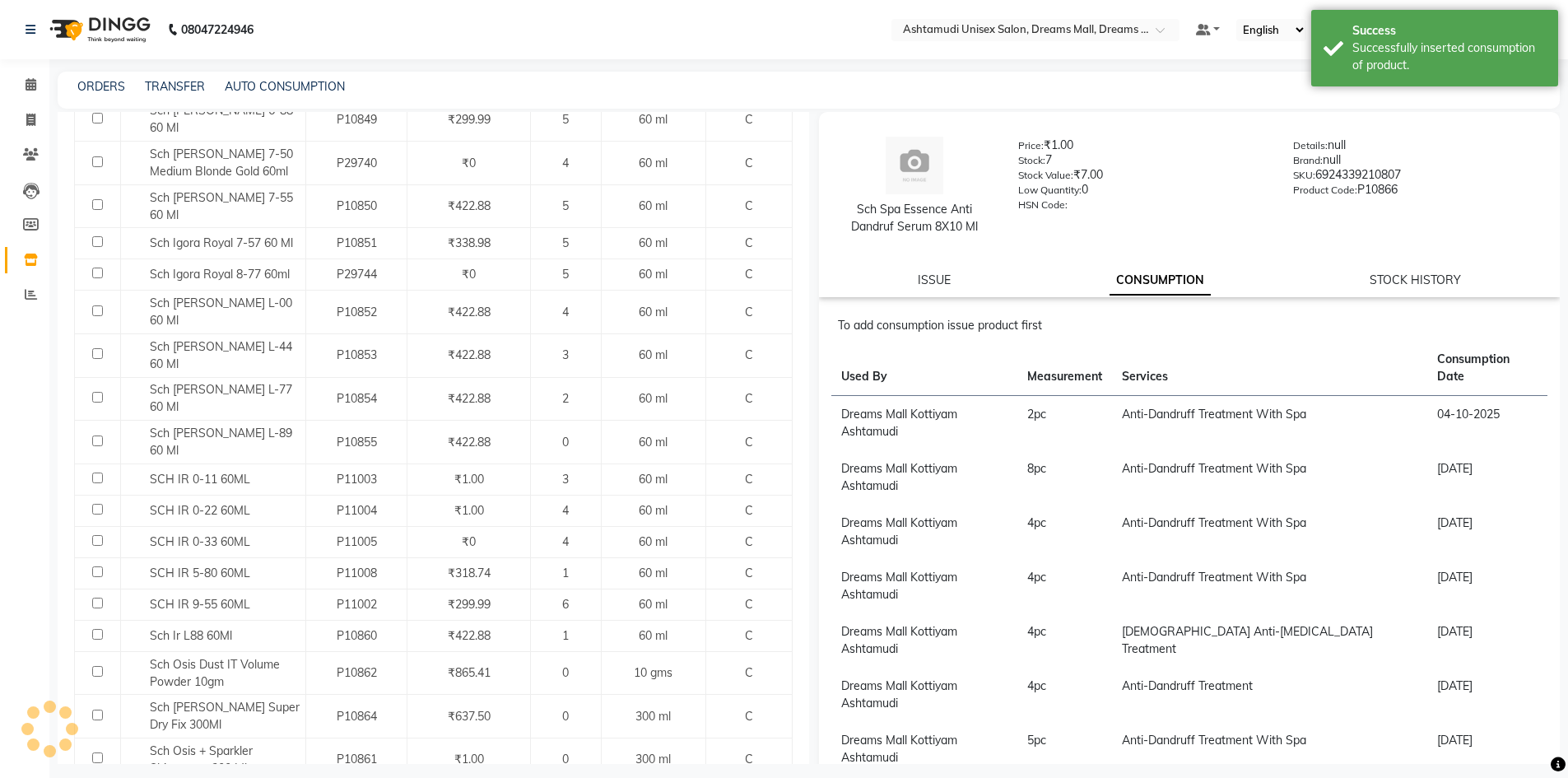
scroll to position [0, 0]
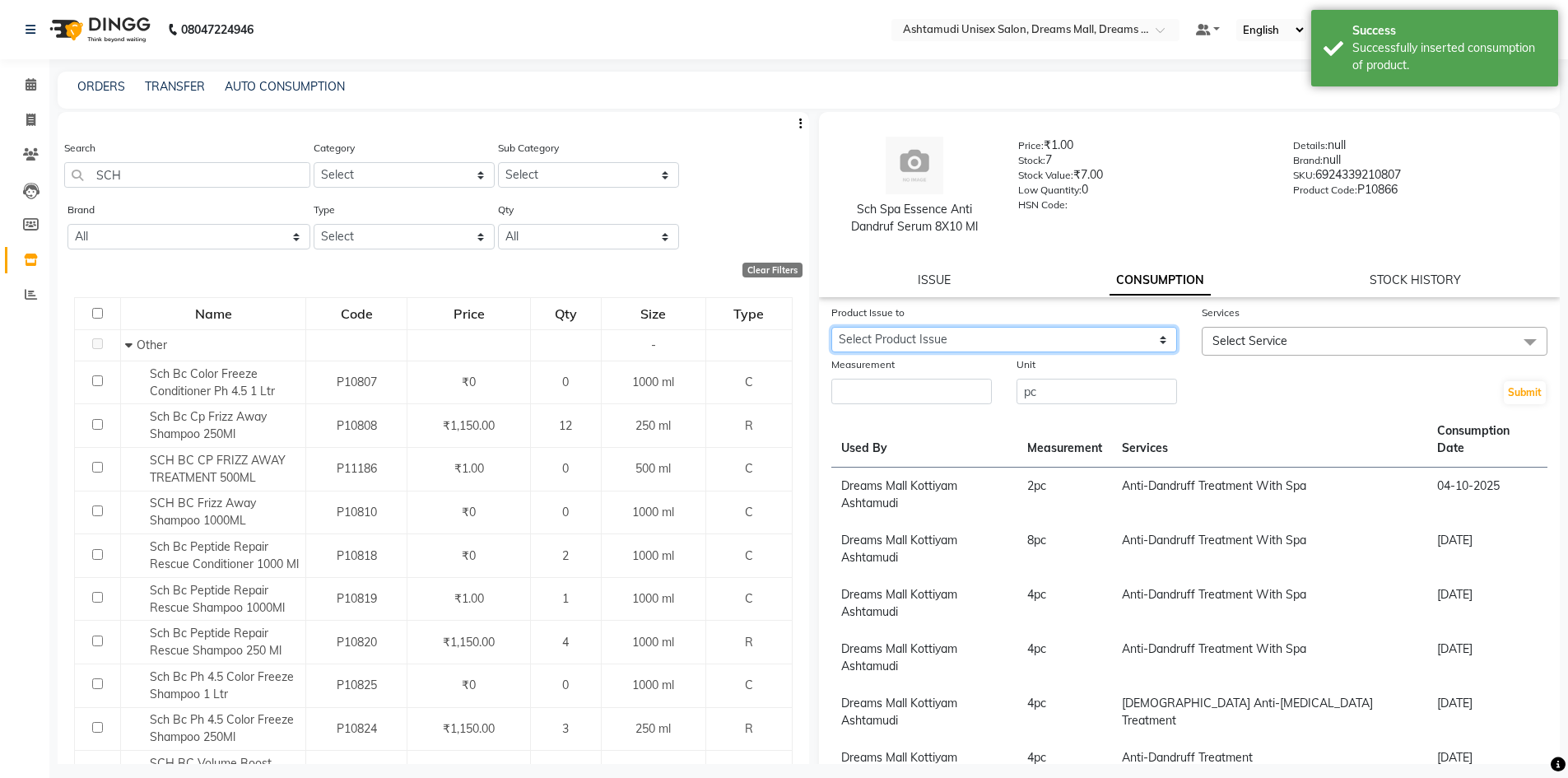
drag, startPoint x: 1124, startPoint y: 347, endPoint x: 1113, endPoint y: 346, distance: 11.0
click at [1112, 347] on select "Select Product Issue [DATE], Issued to: Dreams Mall Kottiyam Ashtamudi, Balance…" at bounding box center [1004, 339] width 346 height 25
select select "1285101"
click at [831, 327] on select "Select Product Issue [DATE], Issued to: Dreams Mall Kottiyam Ashtamudi, Balance…" at bounding box center [1004, 339] width 346 height 25
click at [1246, 344] on span "Select Service" at bounding box center [1249, 341] width 75 height 15
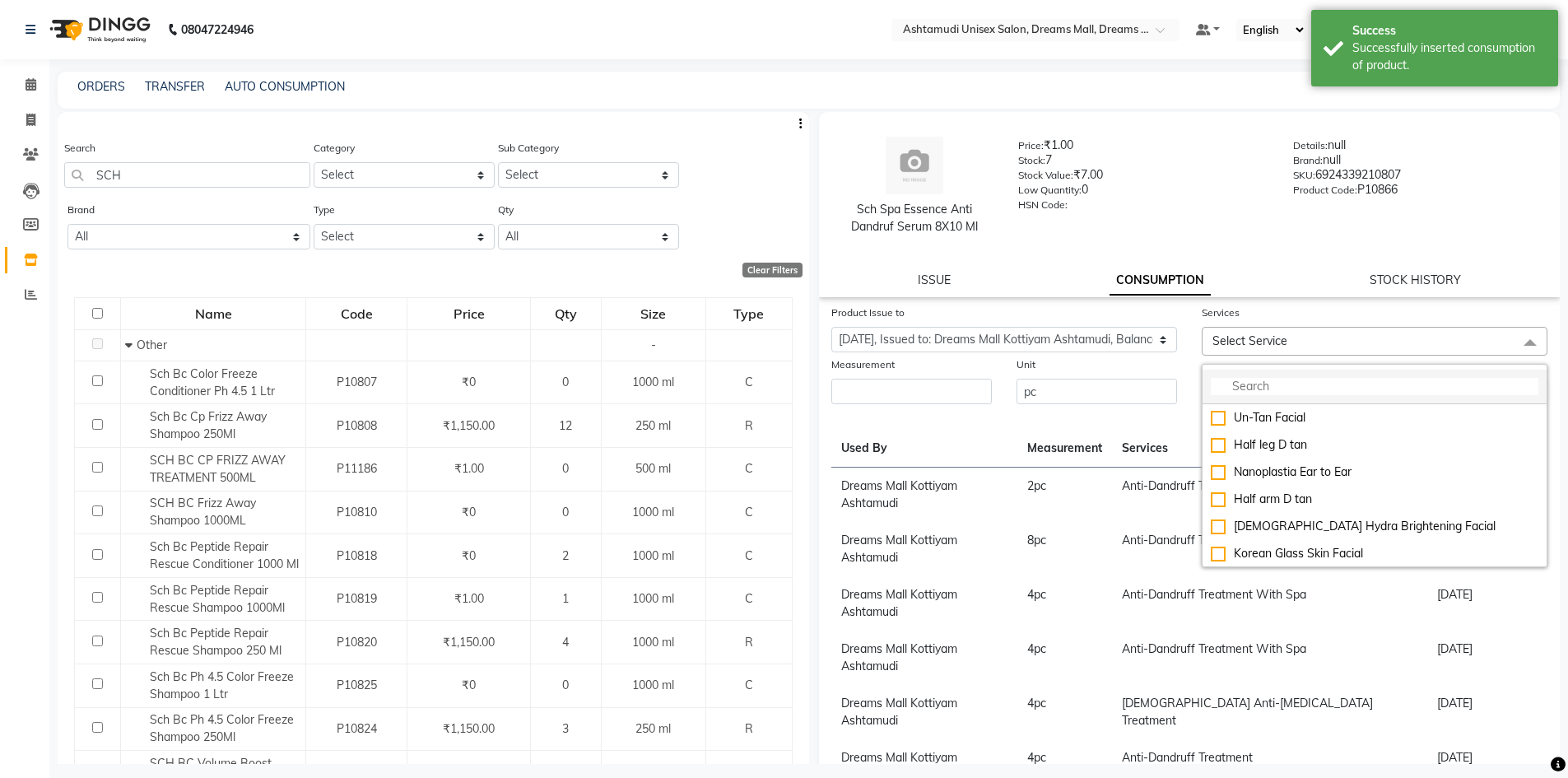
click at [1268, 392] on input "multiselect-search" at bounding box center [1374, 386] width 328 height 18
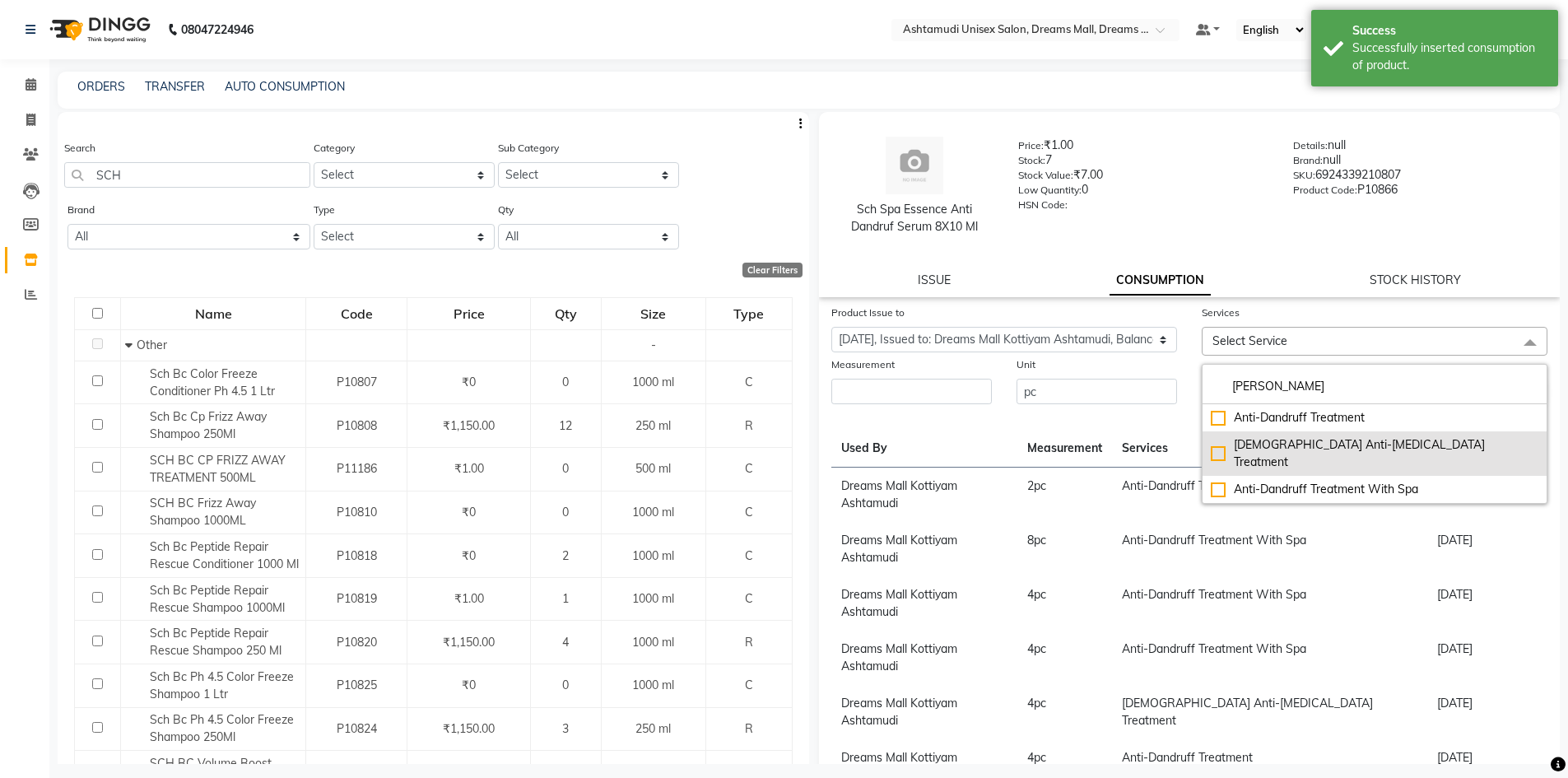
type input "[PERSON_NAME]"
click at [1323, 443] on div "[DEMOGRAPHIC_DATA] Anti-[MEDICAL_DATA] Treatment" at bounding box center [1374, 453] width 328 height 34
checkbox input "true"
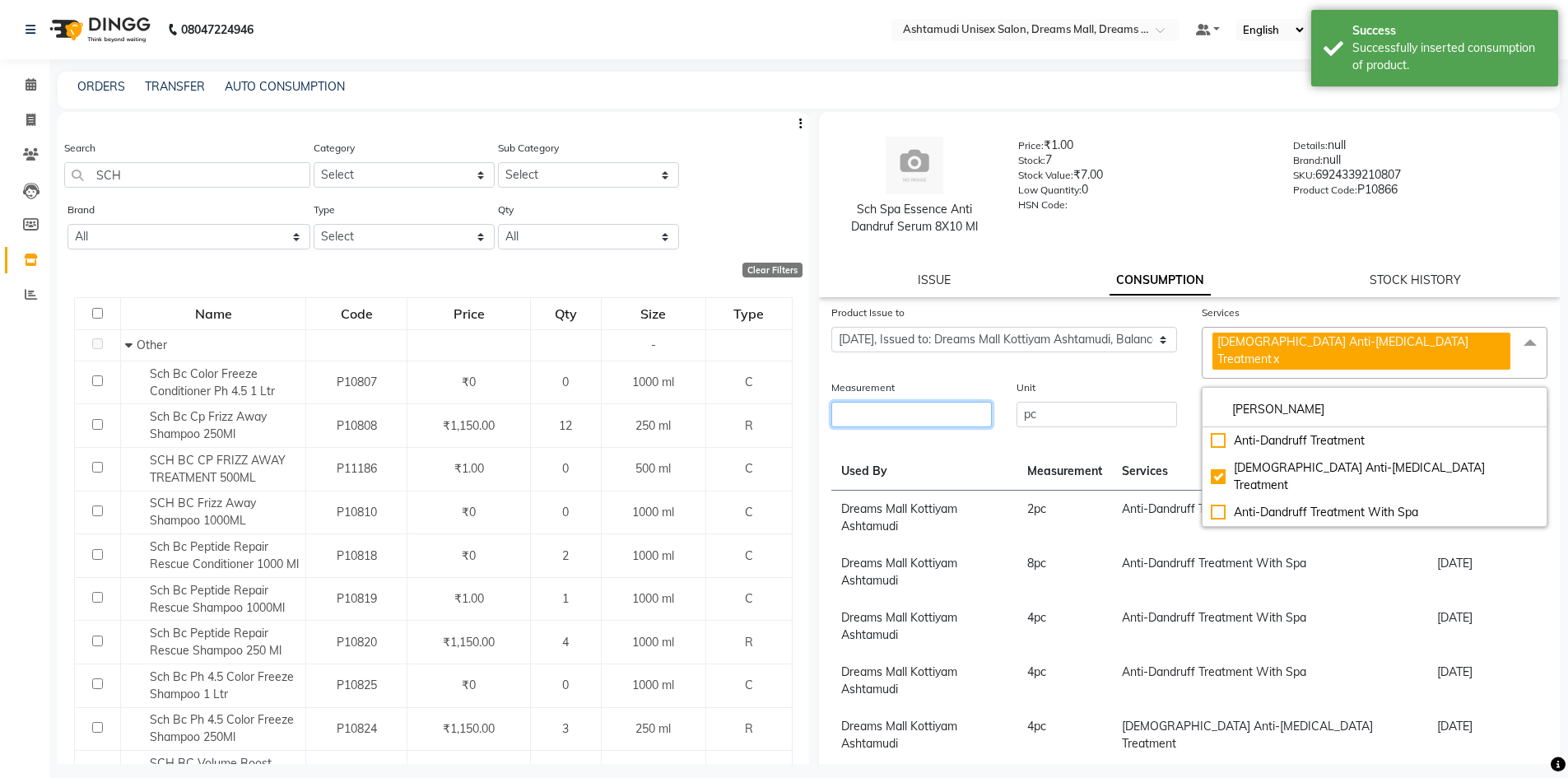
click at [923, 401] on input "number" at bounding box center [911, 414] width 161 height 25
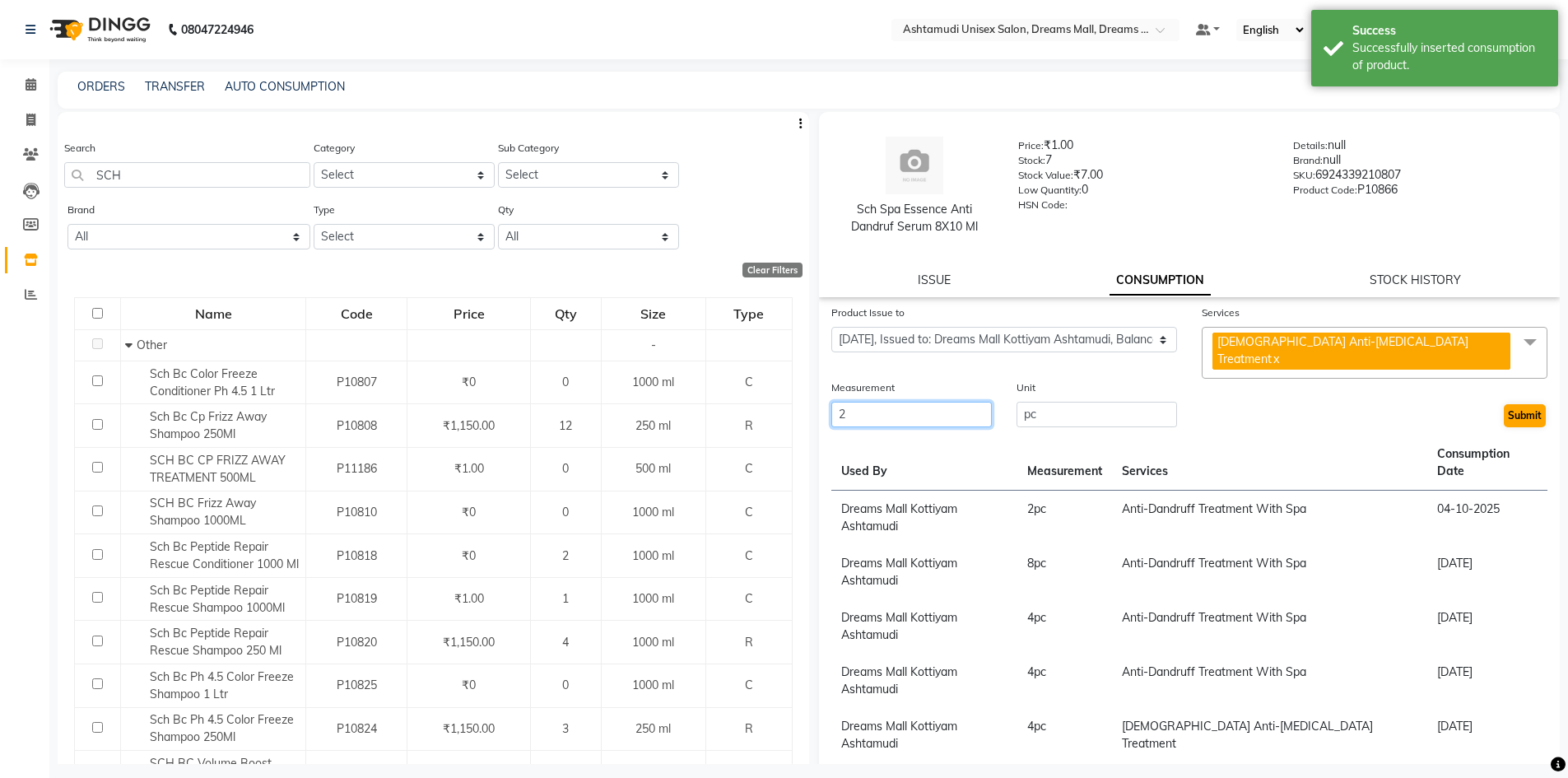
type input "2"
click at [1504, 404] on button "Submit" at bounding box center [1525, 415] width 42 height 23
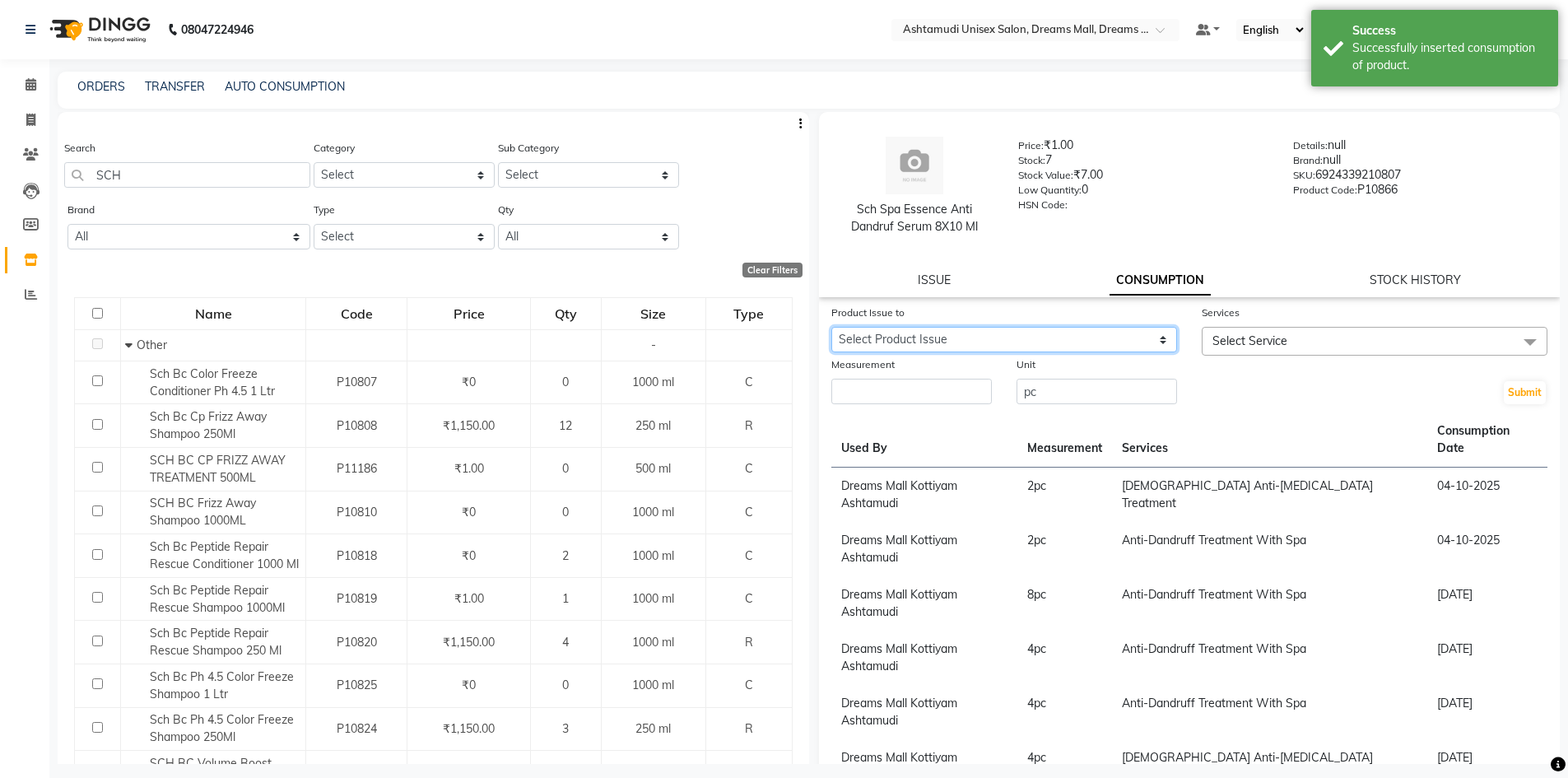
click at [1156, 341] on select "Select Product Issue [DATE], Issued to: Dreams Mall Kottiyam Ashtamudi, Balance…" at bounding box center [1004, 339] width 346 height 25
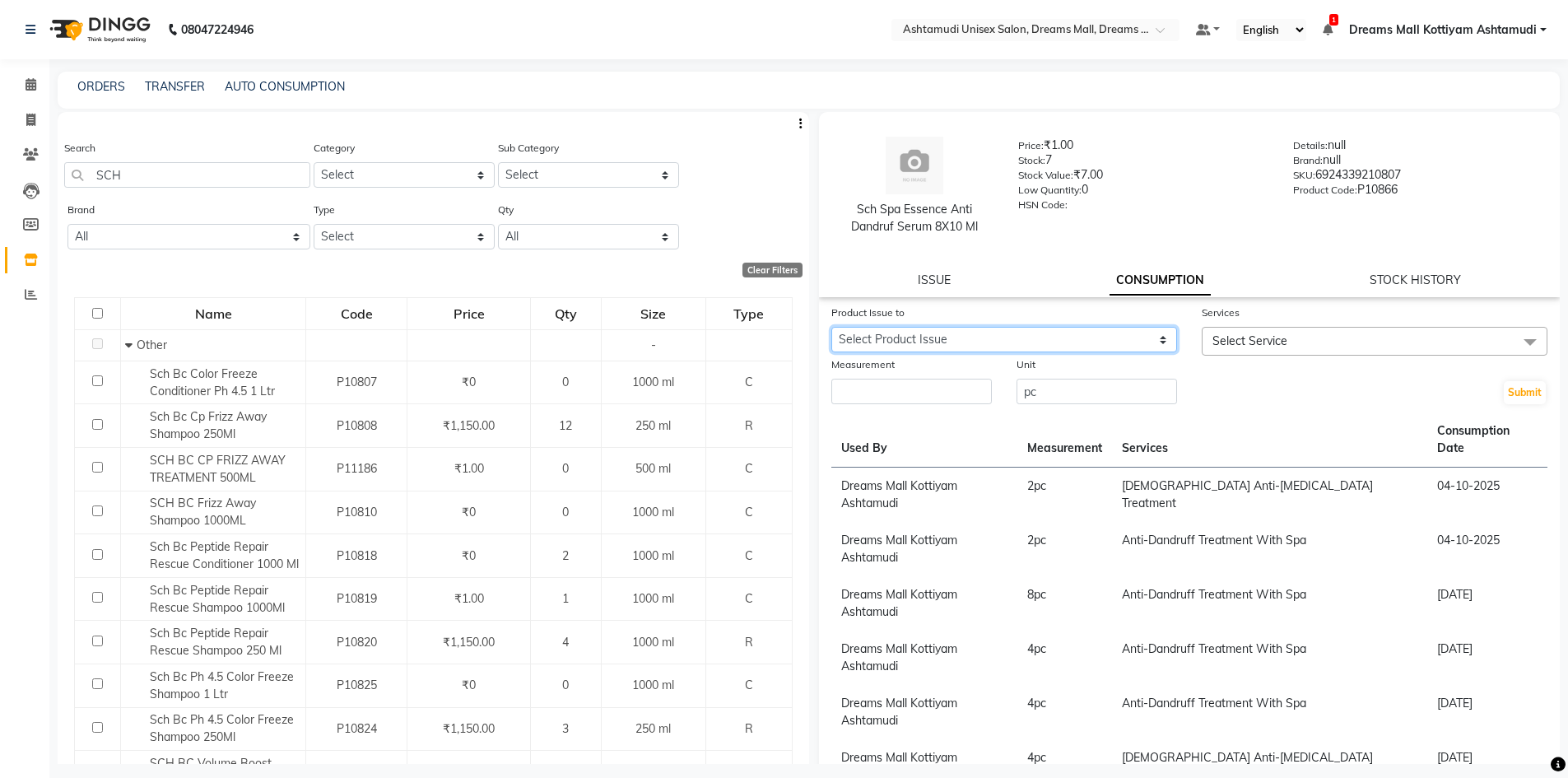
select select "1285101"
click at [831, 327] on select "Select Product Issue [DATE], Issued to: Dreams Mall Kottiyam Ashtamudi, Balance…" at bounding box center [1004, 339] width 346 height 25
click at [1258, 342] on span "Select Service" at bounding box center [1249, 341] width 75 height 15
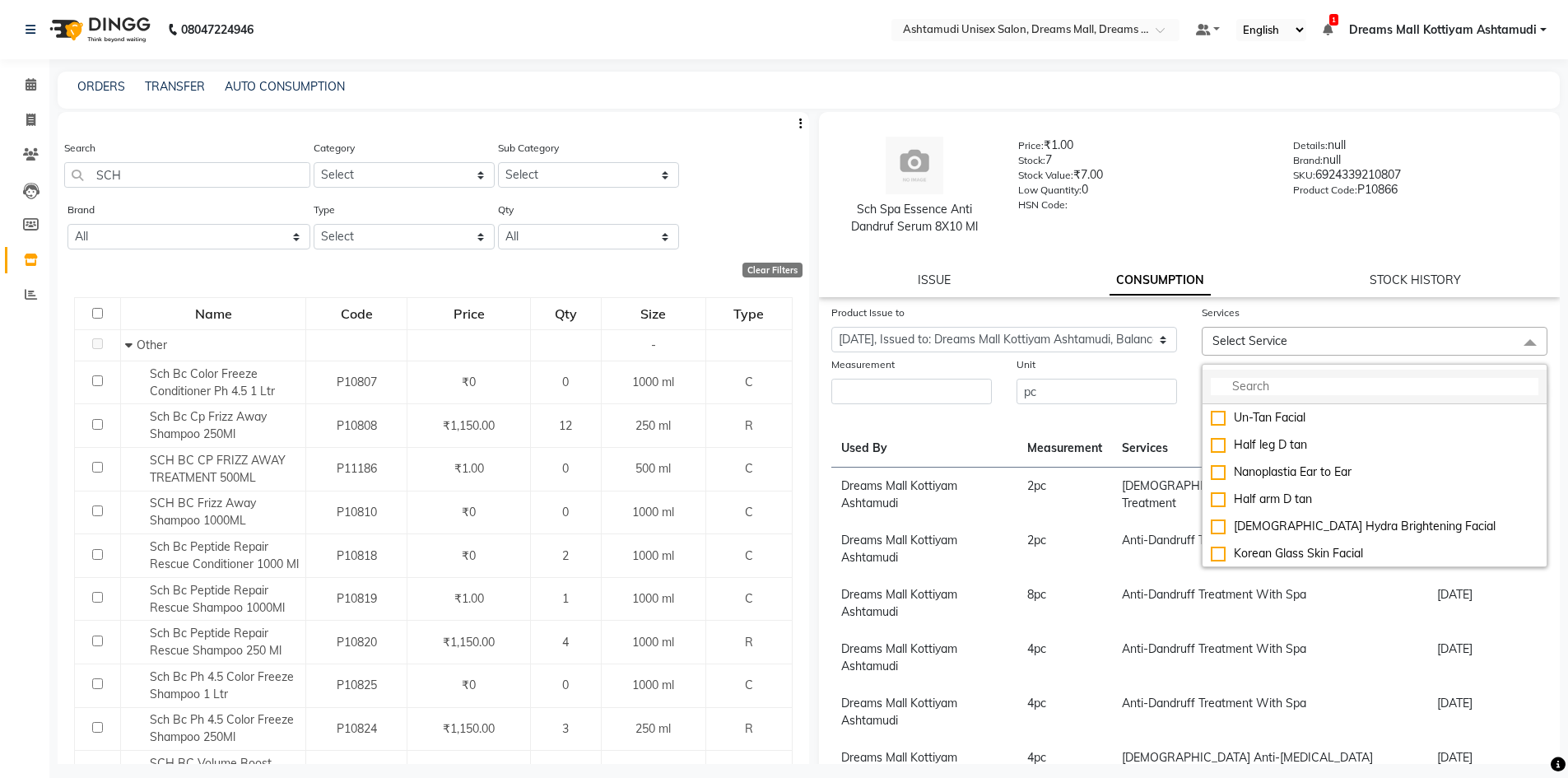
click at [1284, 388] on input "multiselect-search" at bounding box center [1374, 386] width 328 height 18
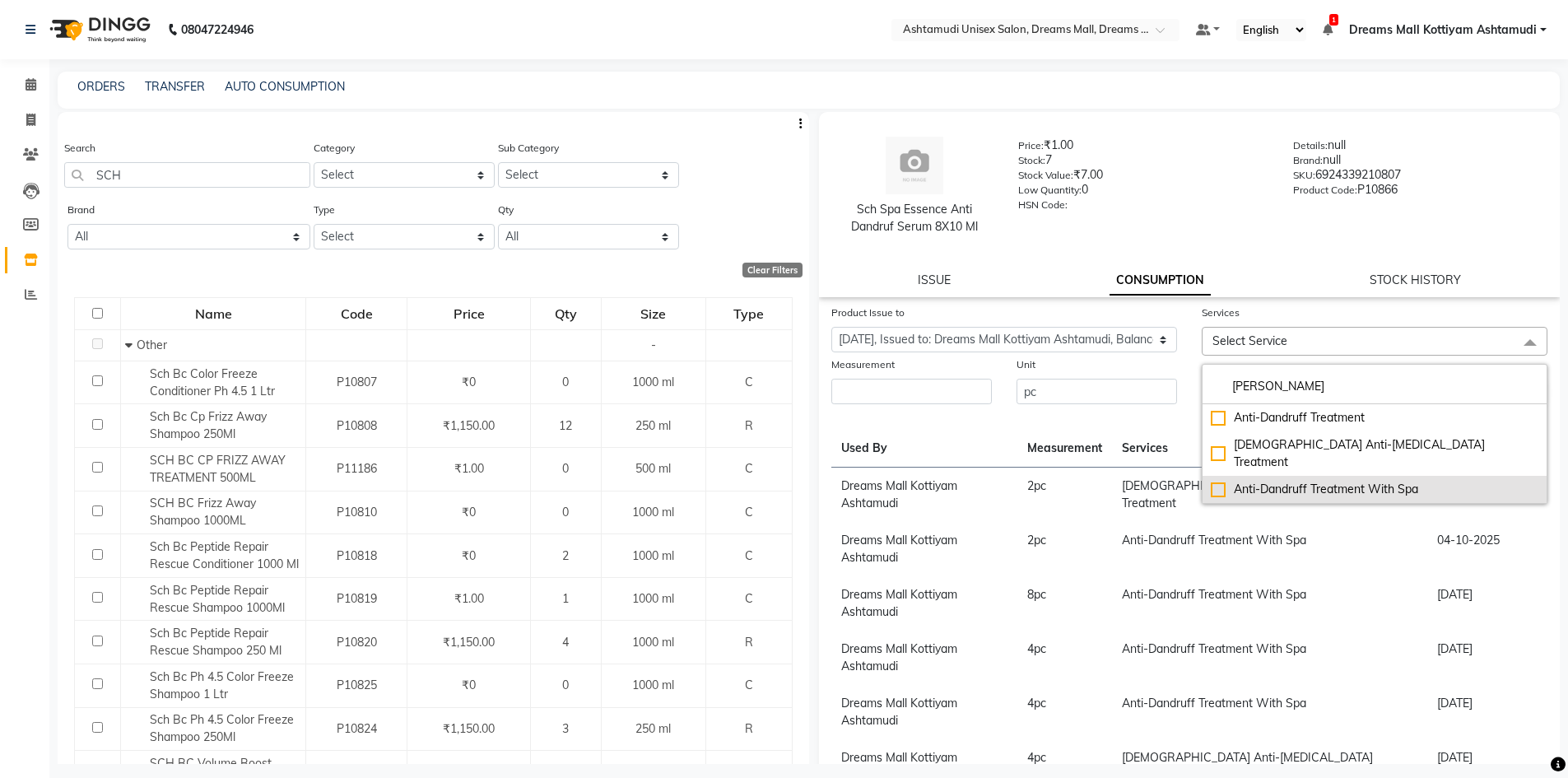
type input "[PERSON_NAME]"
click at [1338, 480] on div "Anti-Dandruff Treatment With Spa" at bounding box center [1374, 489] width 328 height 18
checkbox input "true"
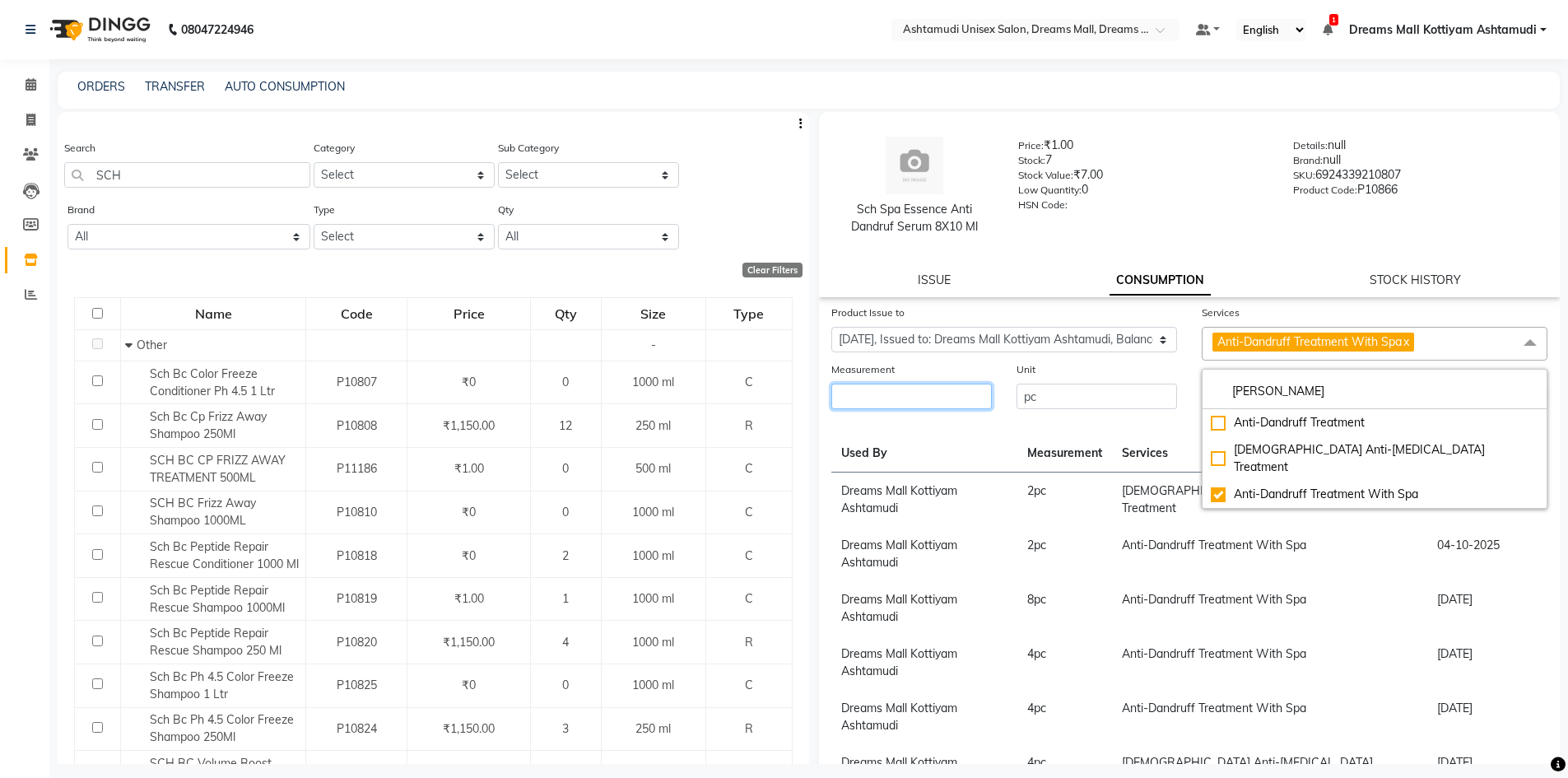
click at [943, 402] on input "number" at bounding box center [911, 396] width 161 height 25
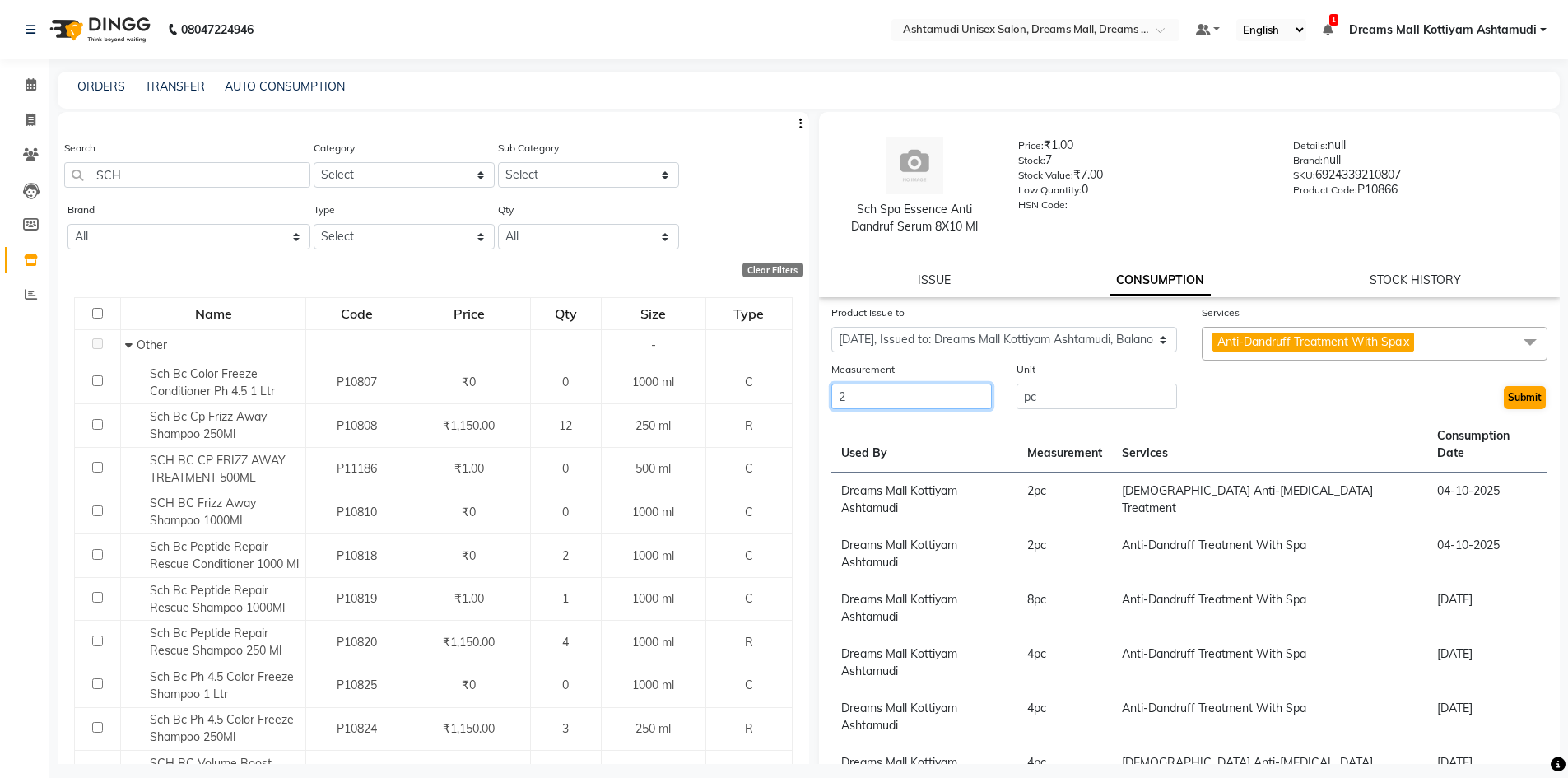
type input "2"
click at [1514, 401] on button "Submit" at bounding box center [1525, 397] width 42 height 23
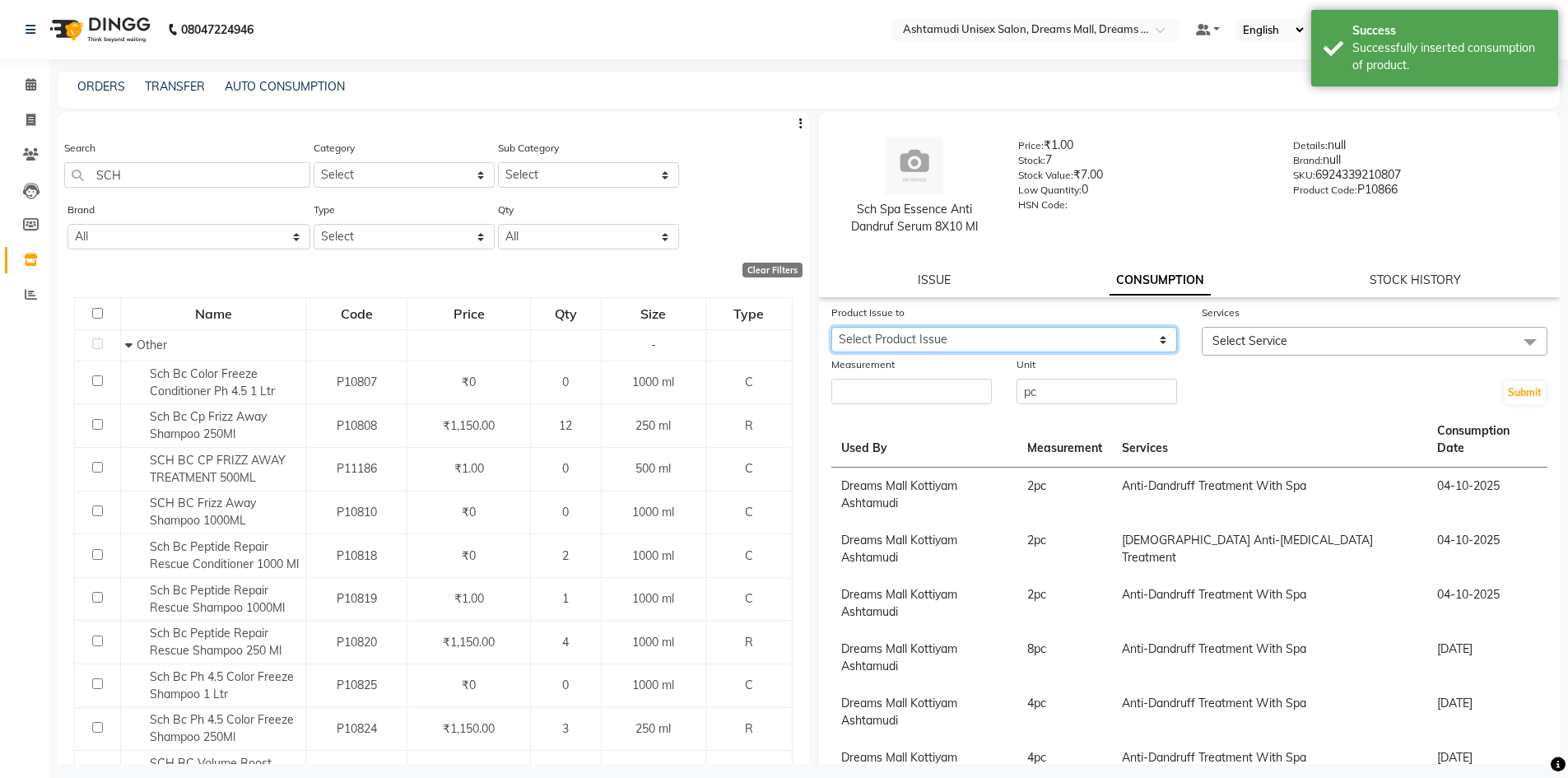
drag, startPoint x: 1091, startPoint y: 335, endPoint x: 1108, endPoint y: 345, distance: 19.7
click at [1091, 335] on select "Select Product Issue [DATE], Issued to: Dreams Mall Kottiyam Ashtamudi, Balance…" at bounding box center [1004, 339] width 346 height 25
select select "1285101"
click at [831, 327] on select "Select Product Issue [DATE], Issued to: Dreams Mall Kottiyam Ashtamudi, Balance…" at bounding box center [1004, 339] width 346 height 25
click at [1259, 344] on span "Select Service" at bounding box center [1249, 341] width 75 height 15
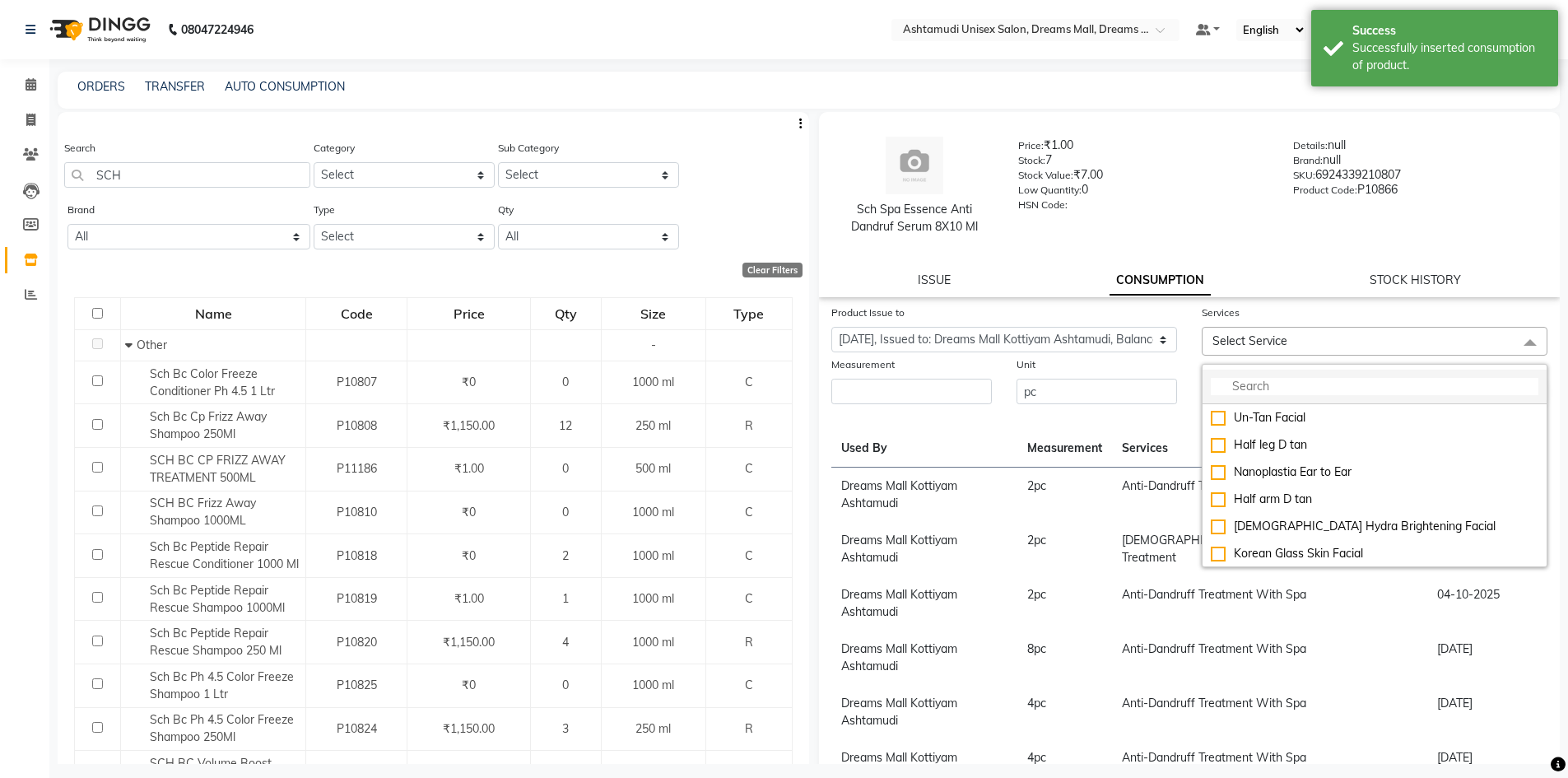
click at [1271, 385] on input "multiselect-search" at bounding box center [1374, 386] width 328 height 18
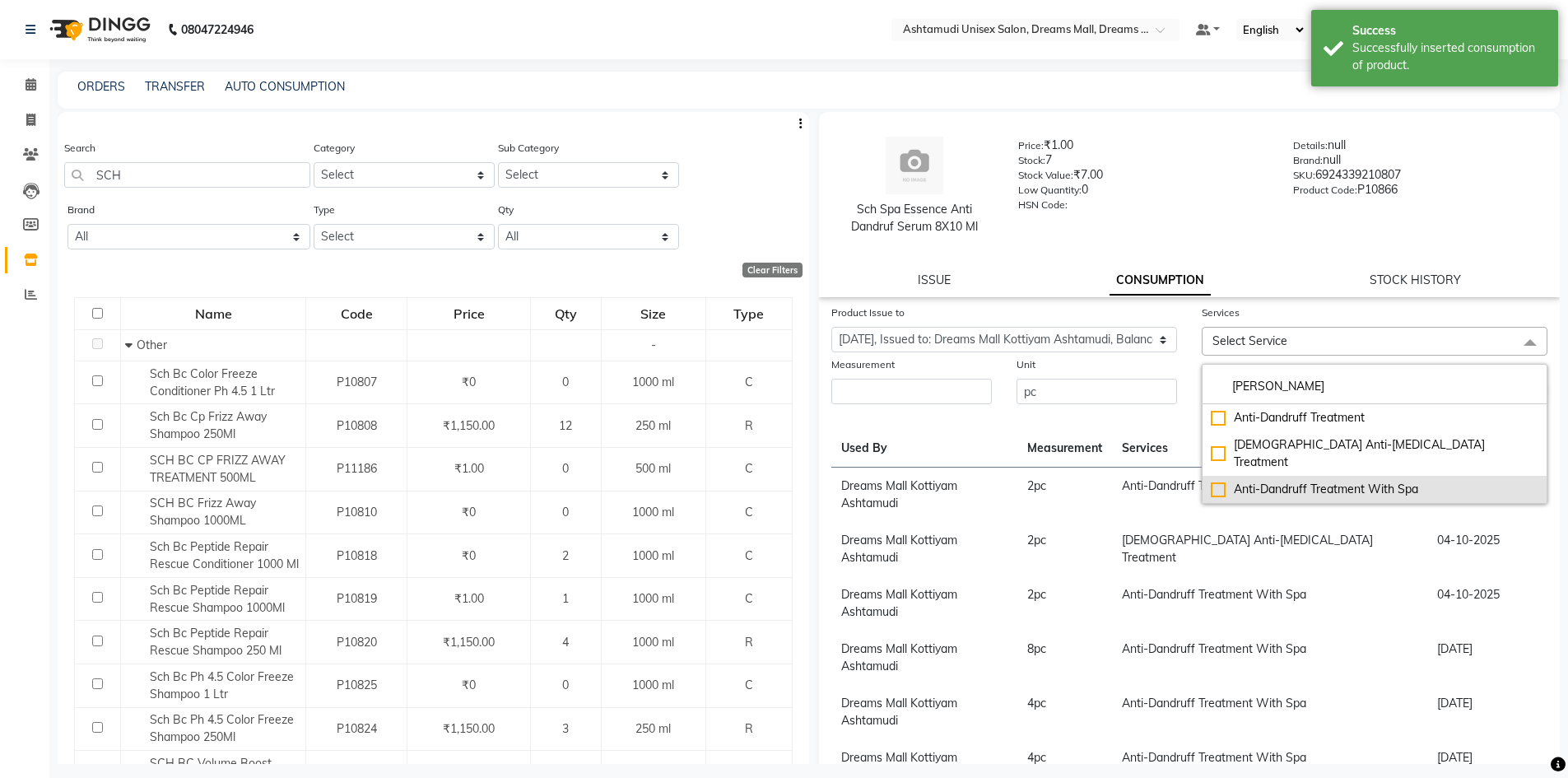
type input "[PERSON_NAME]"
click at [1334, 480] on div "Anti-Dandruff Treatment With Spa" at bounding box center [1374, 489] width 328 height 18
checkbox input "true"
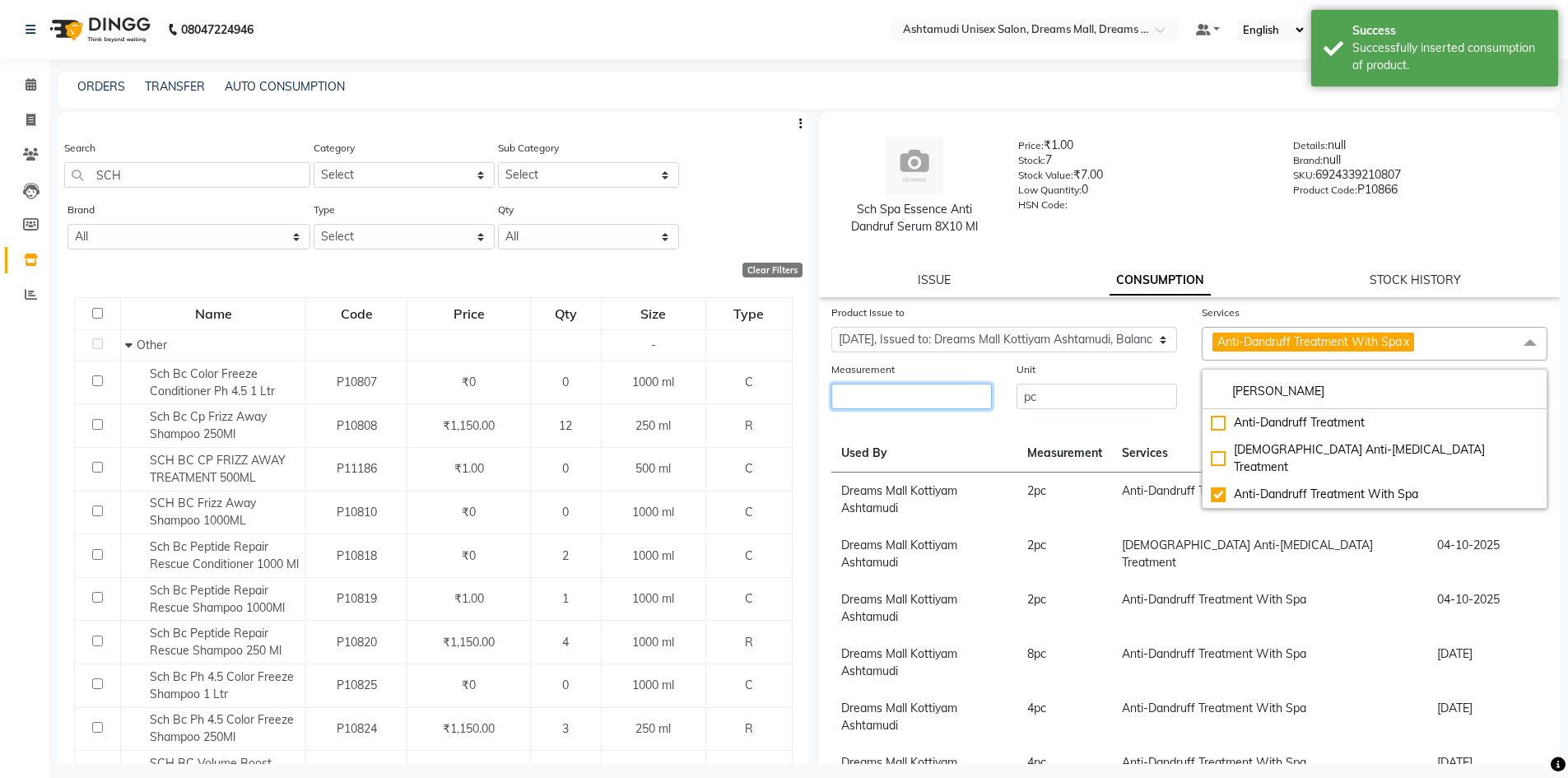
click at [946, 399] on input "number" at bounding box center [911, 396] width 161 height 25
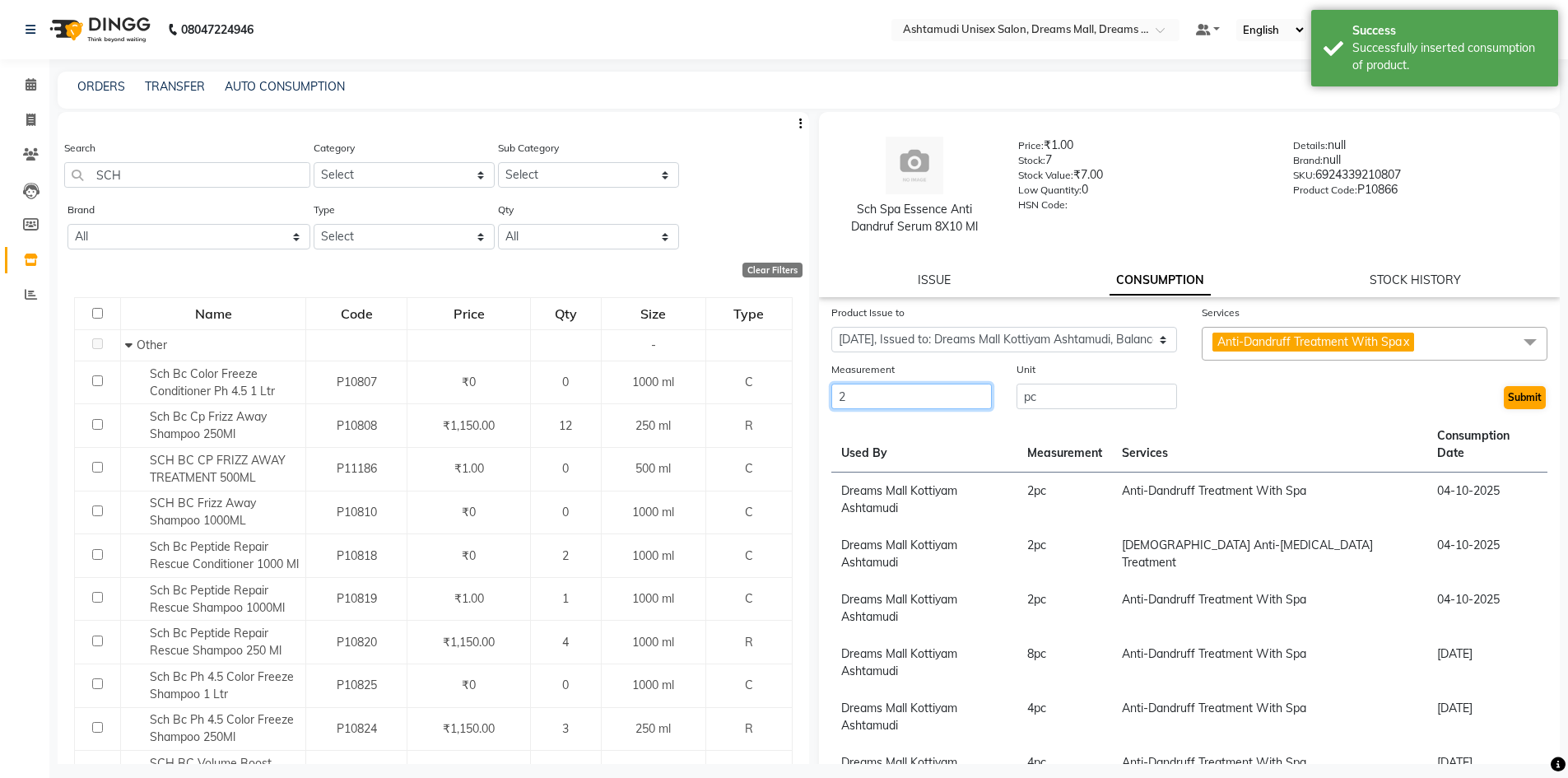
type input "2"
click at [1504, 394] on button "Submit" at bounding box center [1525, 397] width 42 height 23
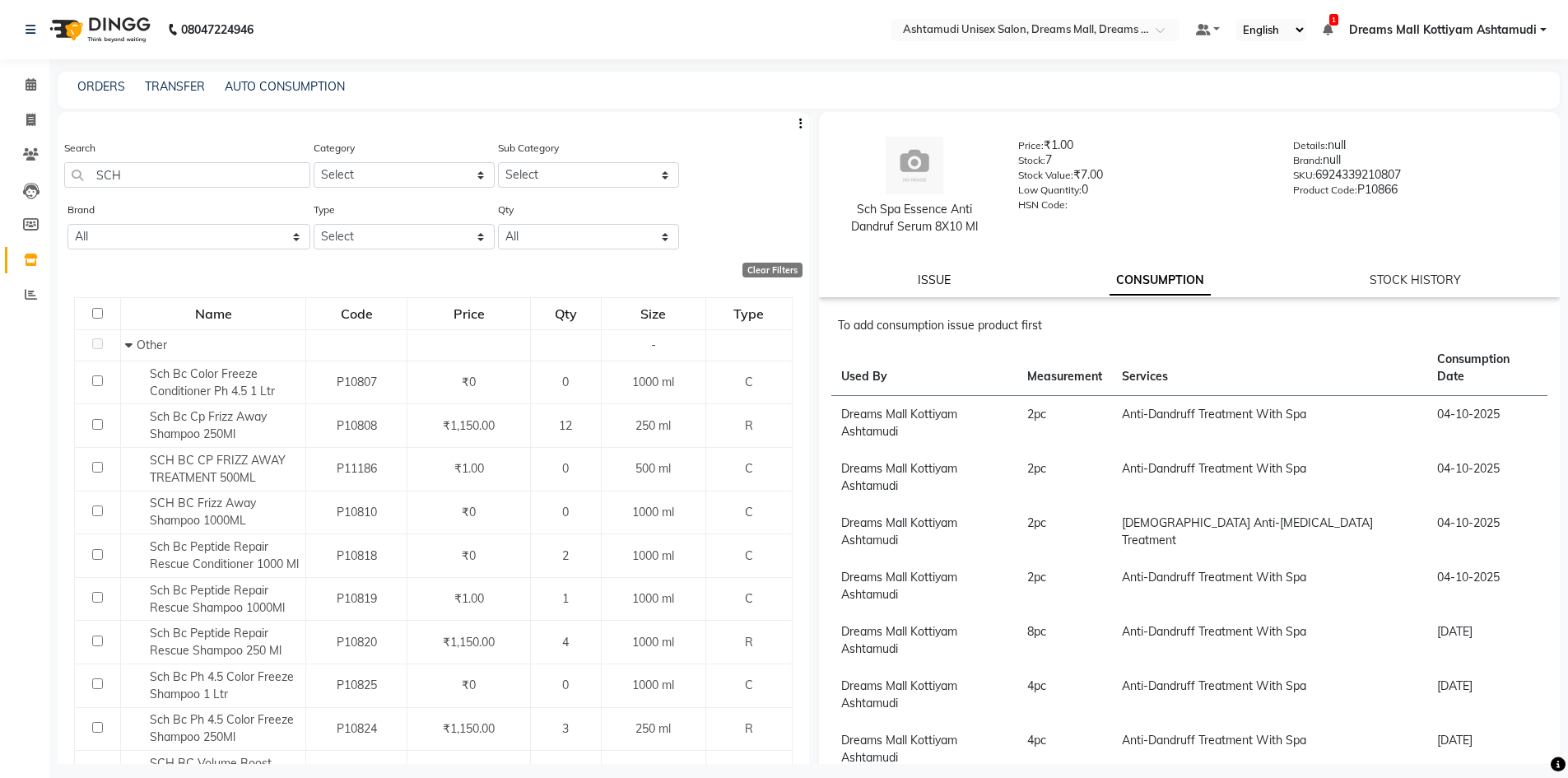
click at [935, 277] on link "ISSUE" at bounding box center [934, 279] width 33 height 15
select select
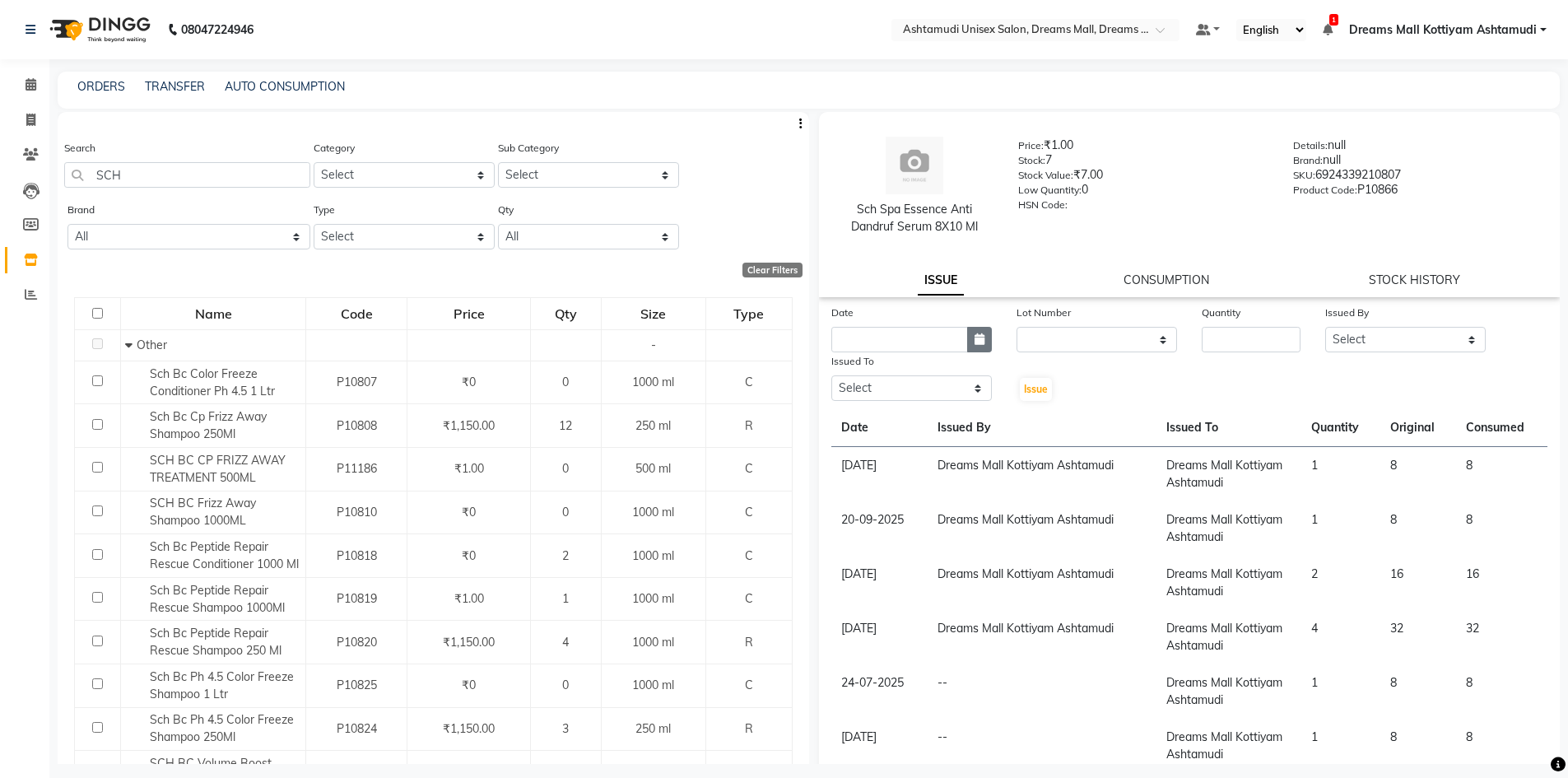
click at [967, 338] on button "button" at bounding box center [979, 339] width 25 height 25
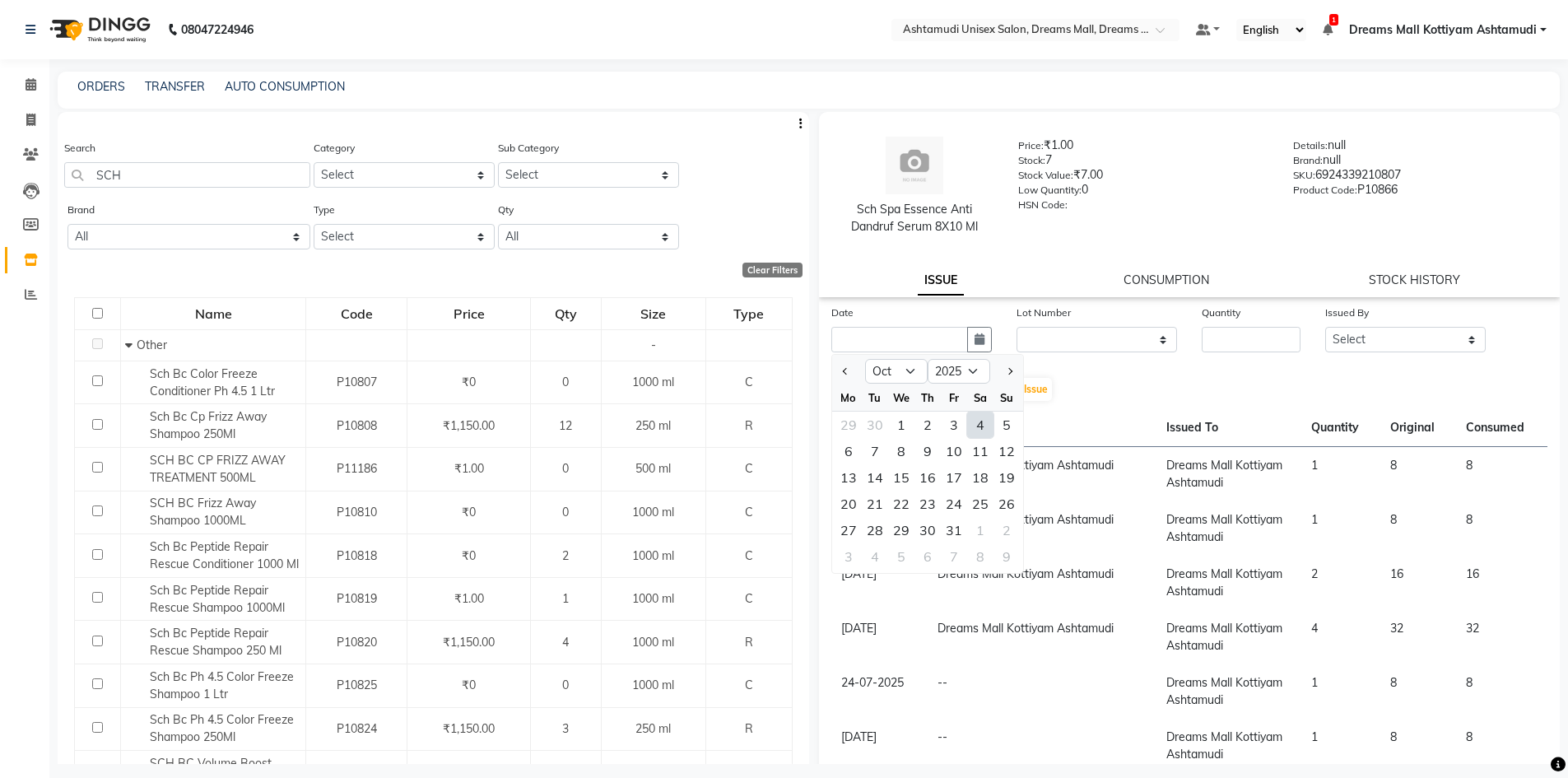
click at [1176, 366] on div "Date Jan Feb Mar Apr May Jun [DATE] Aug Sep Oct Nov [DATE] 2016 2017 2018 2019 …" at bounding box center [1189, 353] width 741 height 98
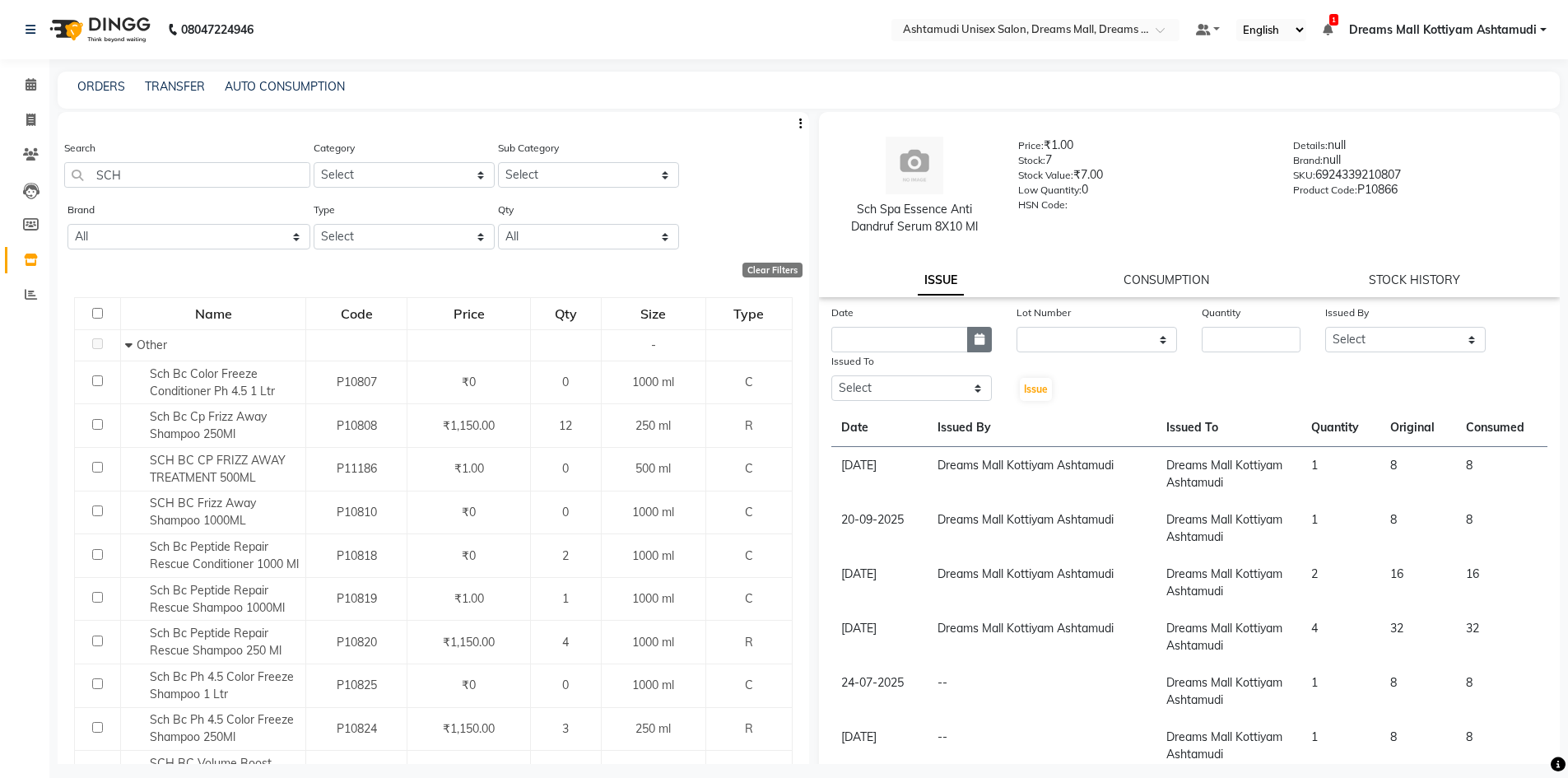
click at [977, 345] on button "button" at bounding box center [979, 339] width 25 height 25
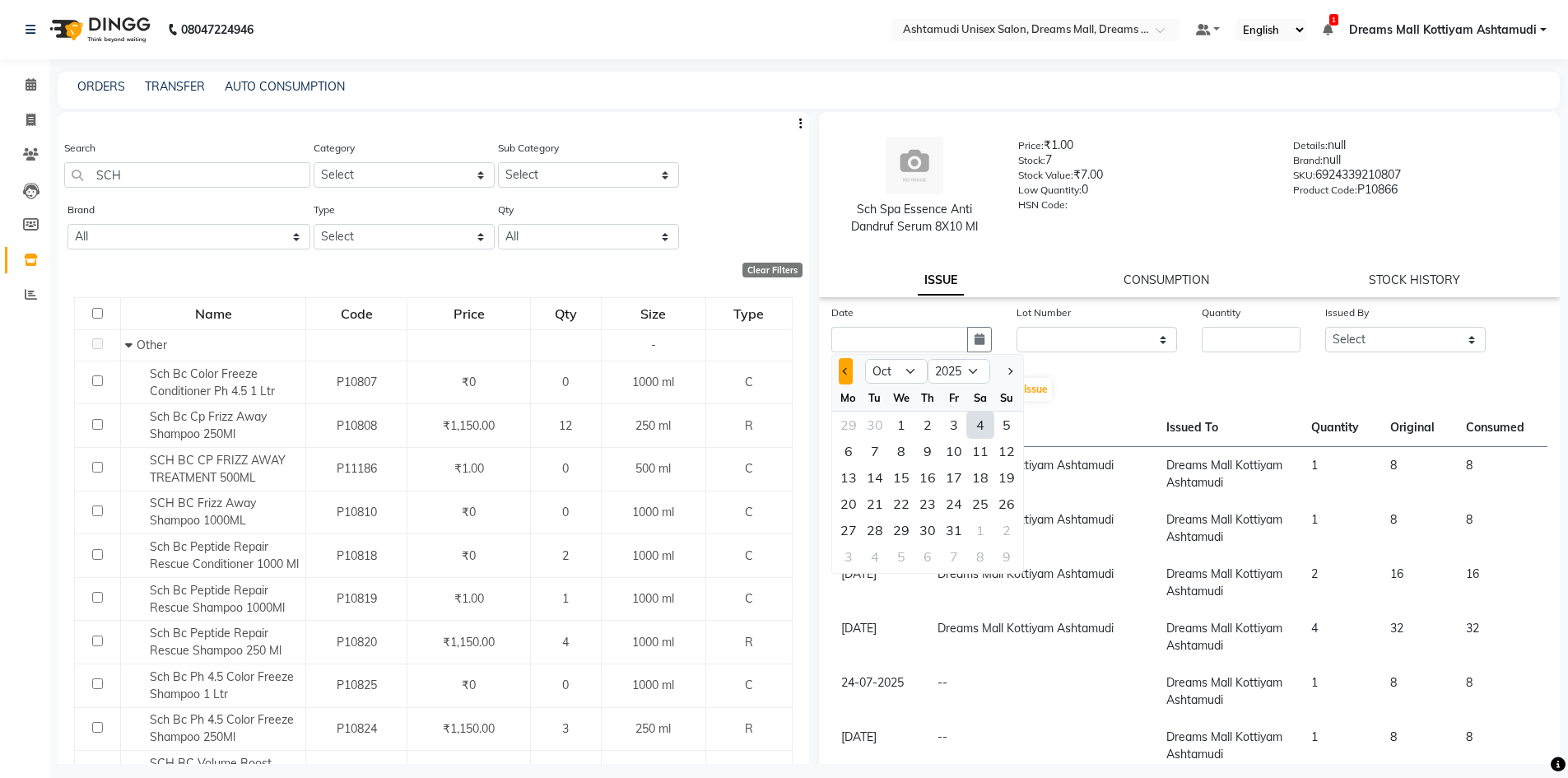
click at [848, 374] on button "Previous month" at bounding box center [846, 371] width 14 height 26
click at [873, 529] on div "30" at bounding box center [875, 529] width 26 height 26
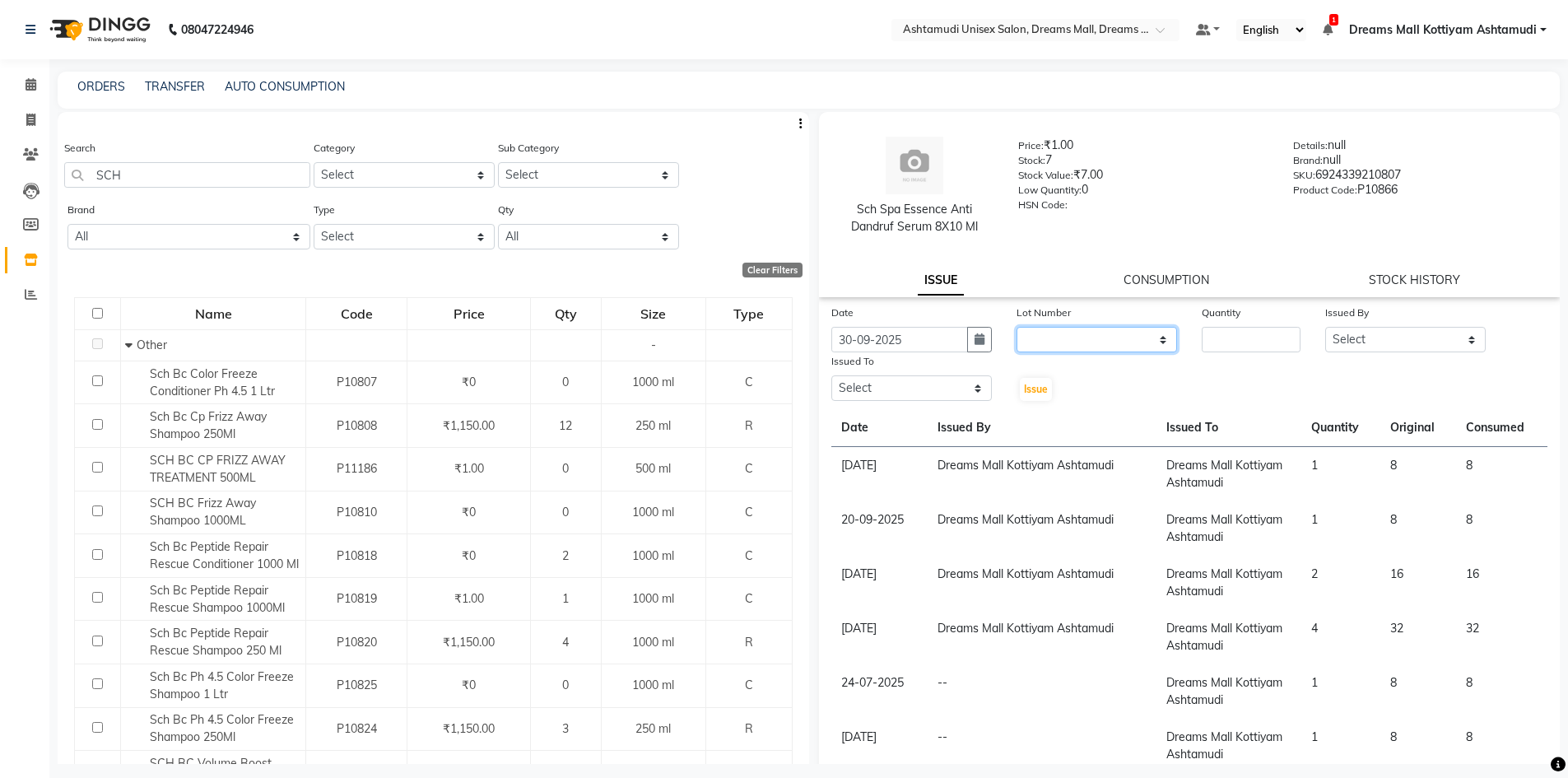
click at [1105, 346] on select "None" at bounding box center [1096, 339] width 161 height 25
click at [1016, 327] on select "None" at bounding box center [1096, 339] width 161 height 25
click at [1216, 330] on input "number" at bounding box center [1251, 339] width 98 height 25
click at [1353, 337] on select "Select [PERSON_NAME] AOTULA LONGCHAR [PERSON_NAME] BIKI SARKI [PERSON_NAME] Dre…" at bounding box center [1405, 339] width 161 height 25
click at [1326, 327] on select "Select [PERSON_NAME] AOTULA LONGCHAR [PERSON_NAME] BIKI SARKI [PERSON_NAME] Dre…" at bounding box center [1405, 339] width 161 height 25
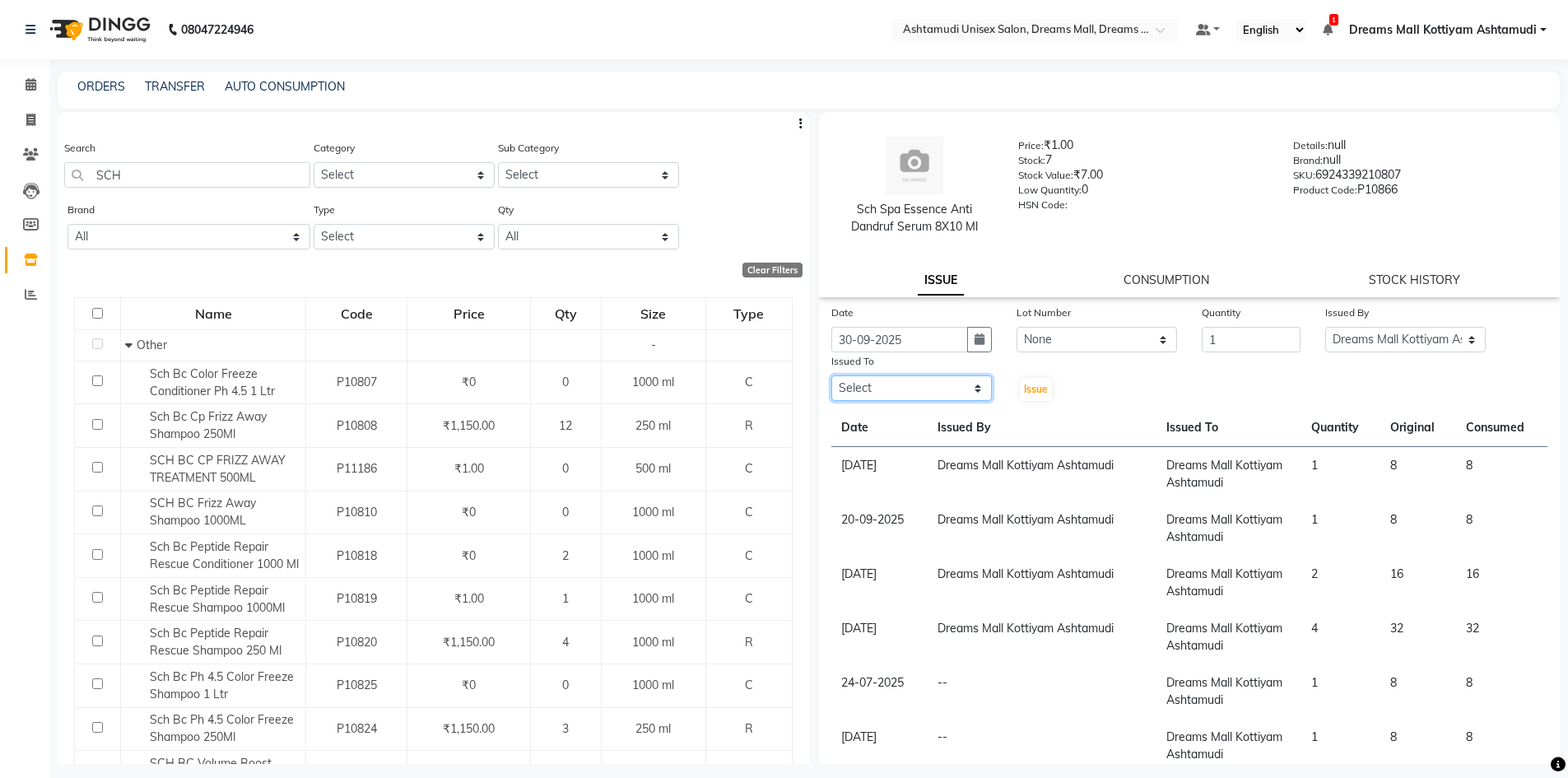
click at [914, 387] on select "Select [PERSON_NAME] AOTULA LONGCHAR [PERSON_NAME] BIKI SARKI [PERSON_NAME] Dre…" at bounding box center [911, 387] width 161 height 25
click at [831, 375] on select "Select [PERSON_NAME] AOTULA LONGCHAR [PERSON_NAME] BIKI SARKI [PERSON_NAME] Dre…" at bounding box center [911, 387] width 161 height 25
click at [1026, 391] on span "Issue" at bounding box center [1036, 389] width 24 height 12
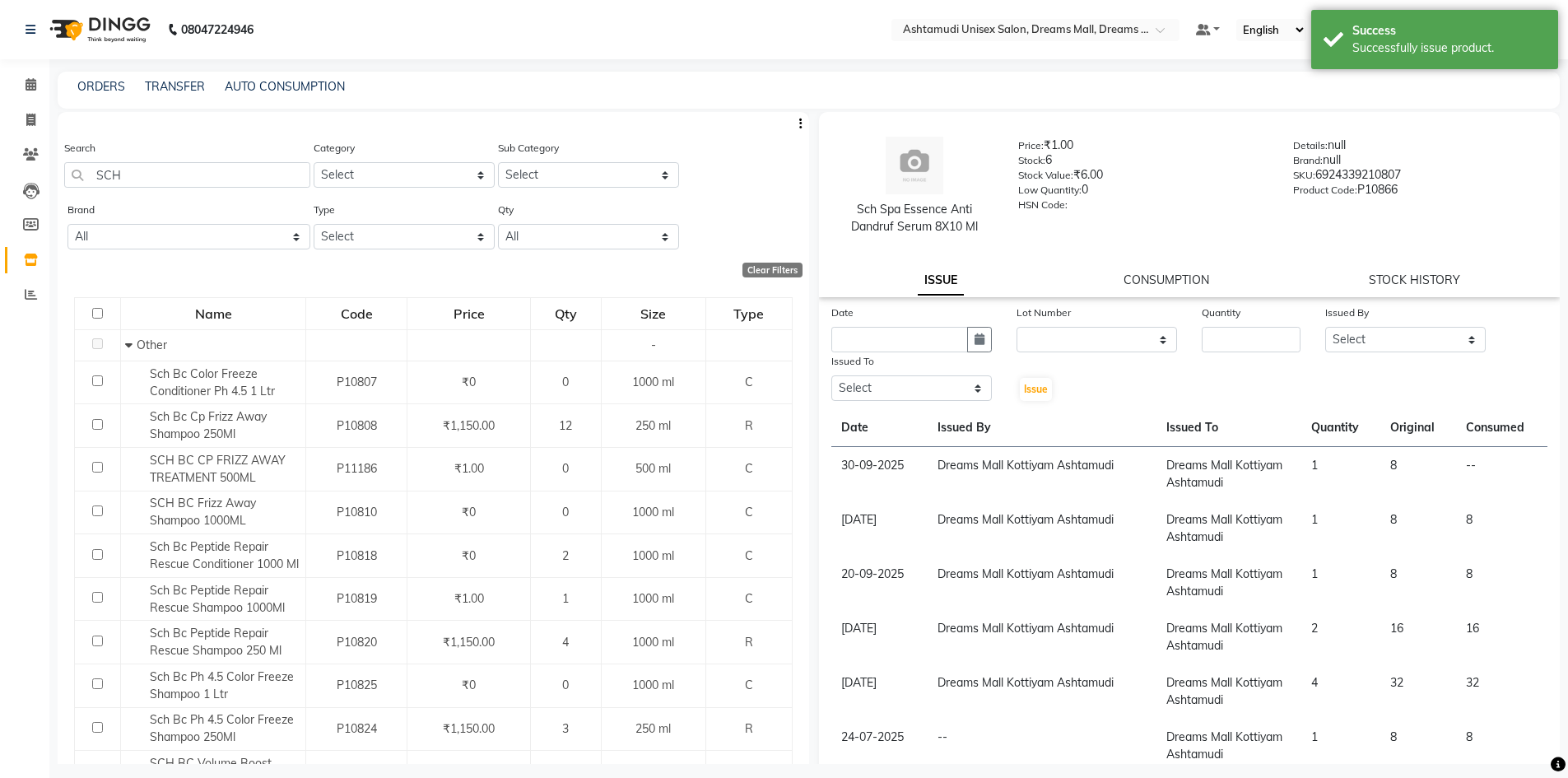
click at [1143, 290] on div "Sch Spa Essence Anti Dandruf Serum 8X10 [PERSON_NAME]: ₹1.00 Stock: 6 Stock Val…" at bounding box center [1189, 204] width 741 height 185
click at [1136, 283] on link "CONSUMPTION" at bounding box center [1166, 279] width 85 height 15
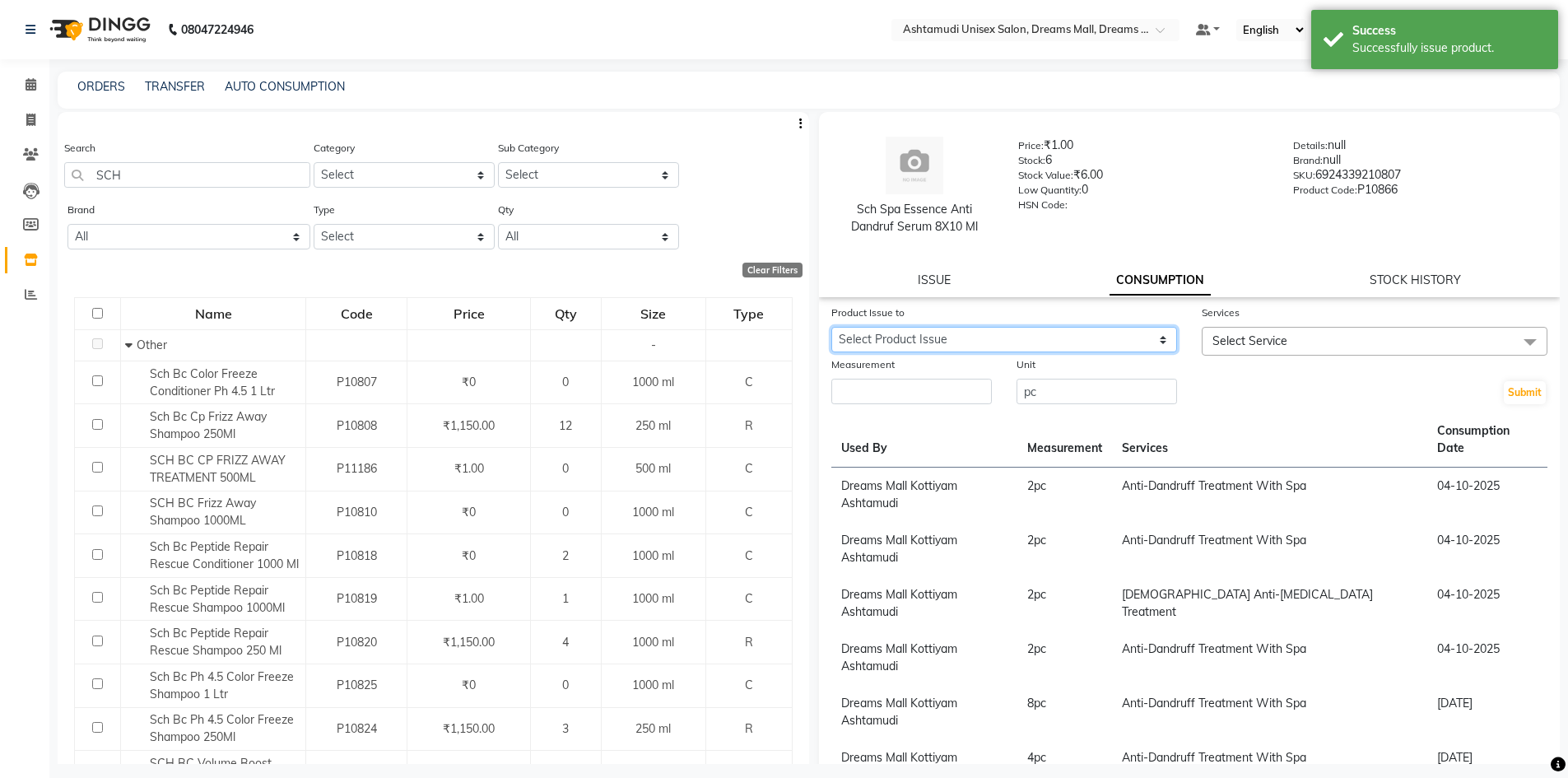
drag, startPoint x: 1077, startPoint y: 338, endPoint x: 1085, endPoint y: 345, distance: 10.6
click at [1077, 338] on select "Select Product Issue [DATE], Issued to: Dreams Mall Kottiyam Ashtamudi, Balance…" at bounding box center [1004, 339] width 346 height 25
click at [831, 327] on select "Select Product Issue [DATE], Issued to: Dreams Mall Kottiyam Ashtamudi, Balance…" at bounding box center [1004, 339] width 346 height 25
click at [1232, 350] on span "Select Service" at bounding box center [1375, 341] width 346 height 29
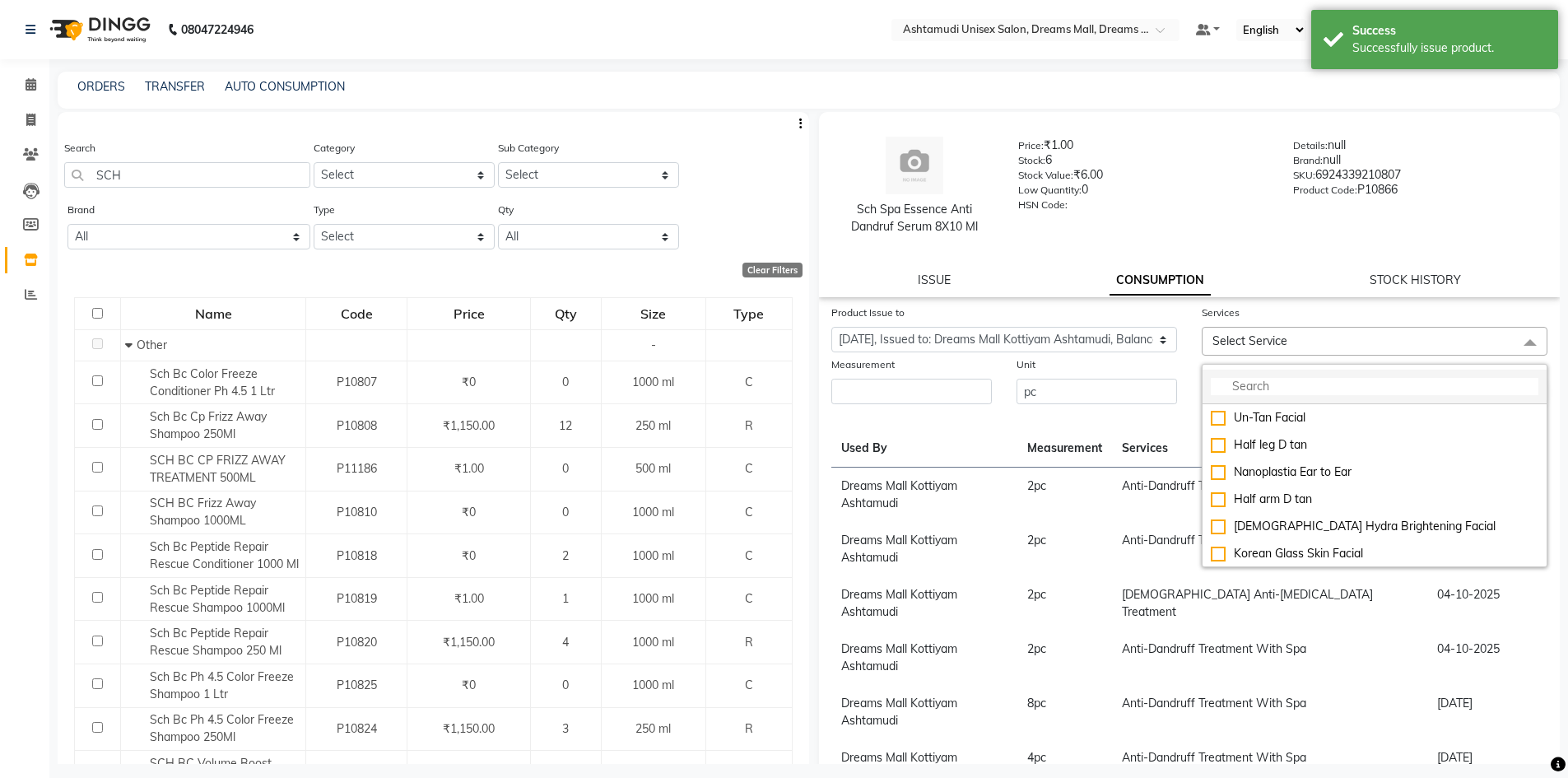
click at [1278, 387] on input "multiselect-search" at bounding box center [1374, 386] width 328 height 18
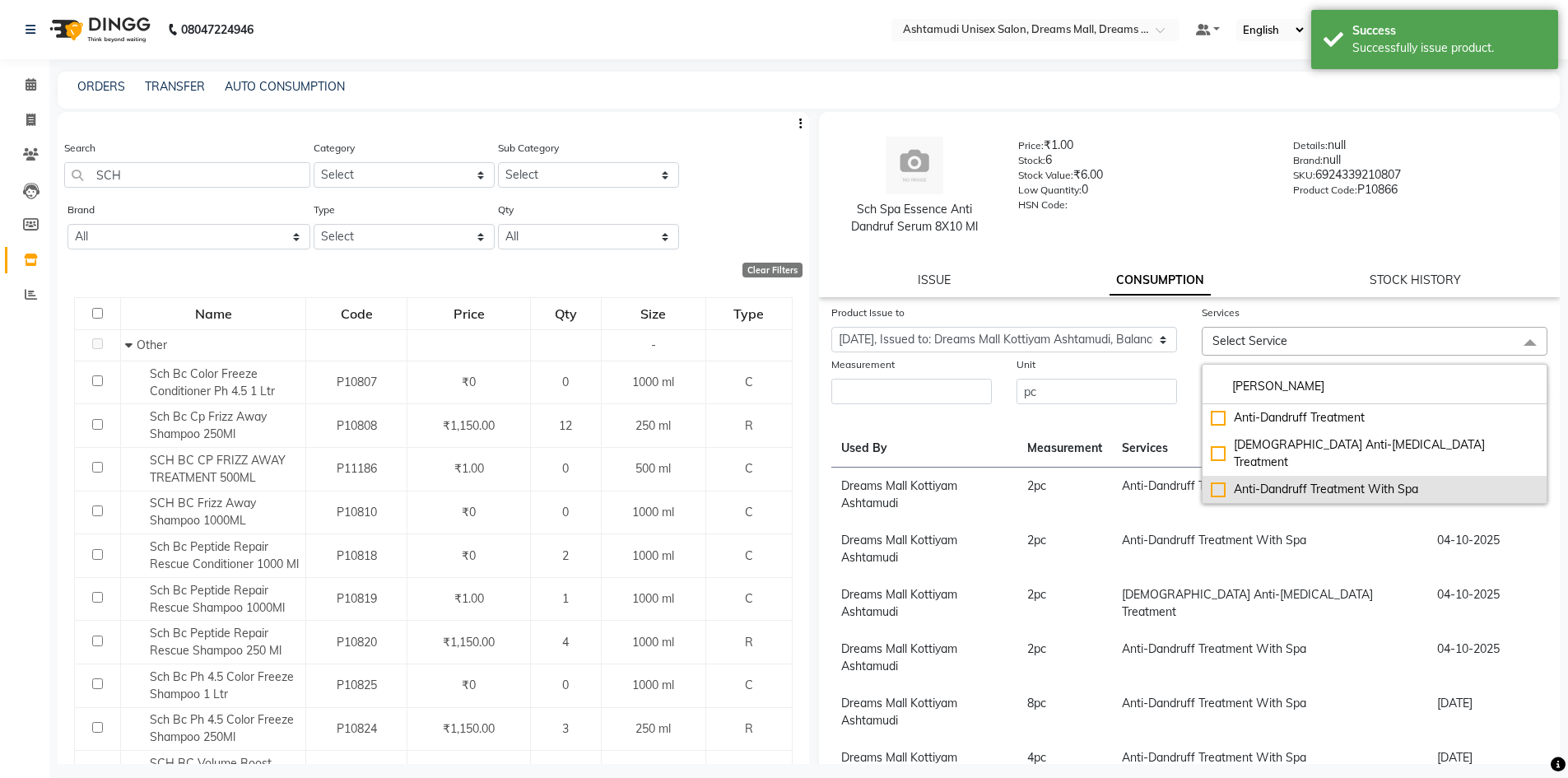
click at [1405, 480] on div "Anti-Dandruff Treatment With Spa" at bounding box center [1374, 489] width 328 height 18
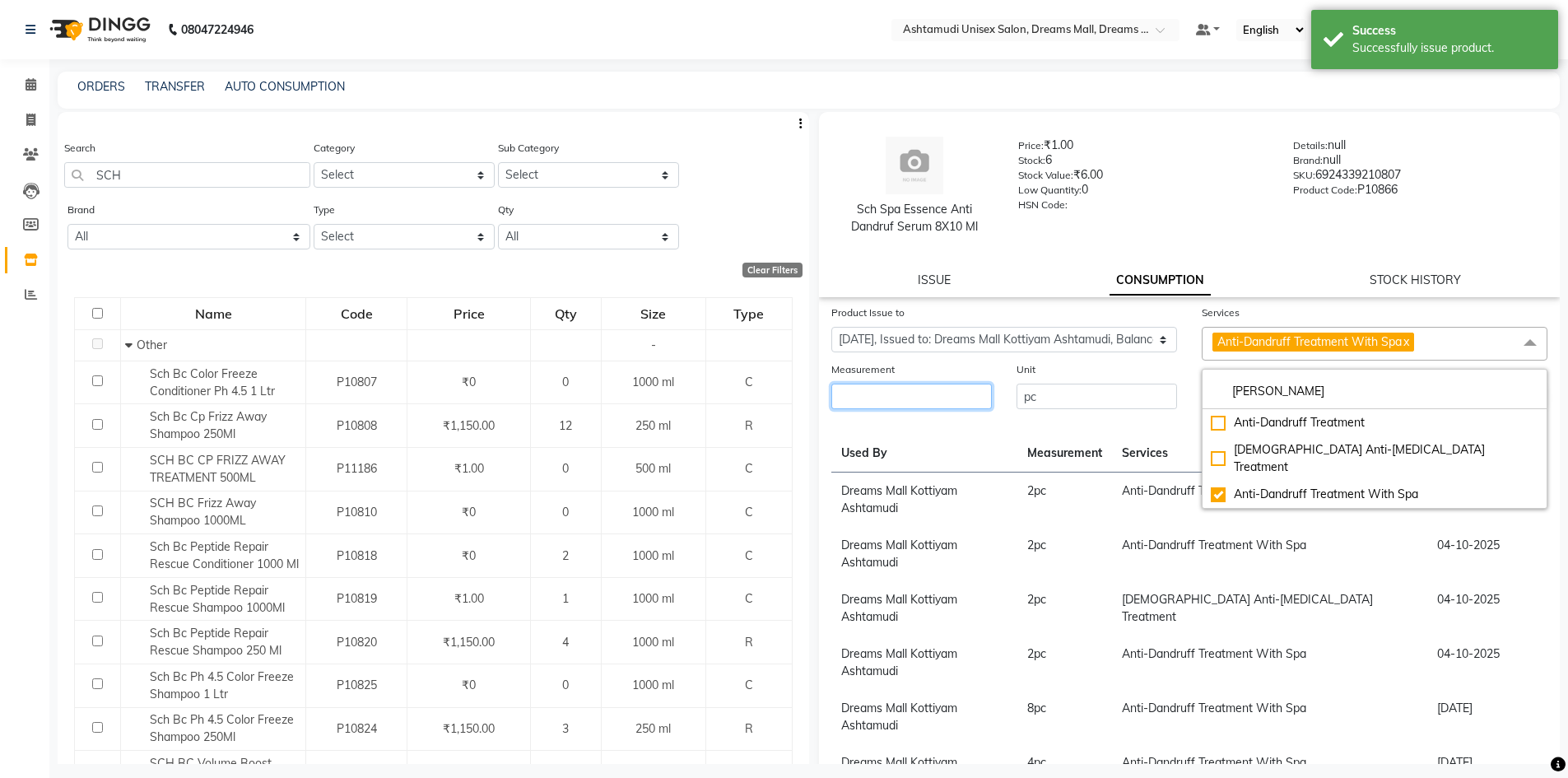
click at [938, 400] on input "number" at bounding box center [911, 396] width 161 height 25
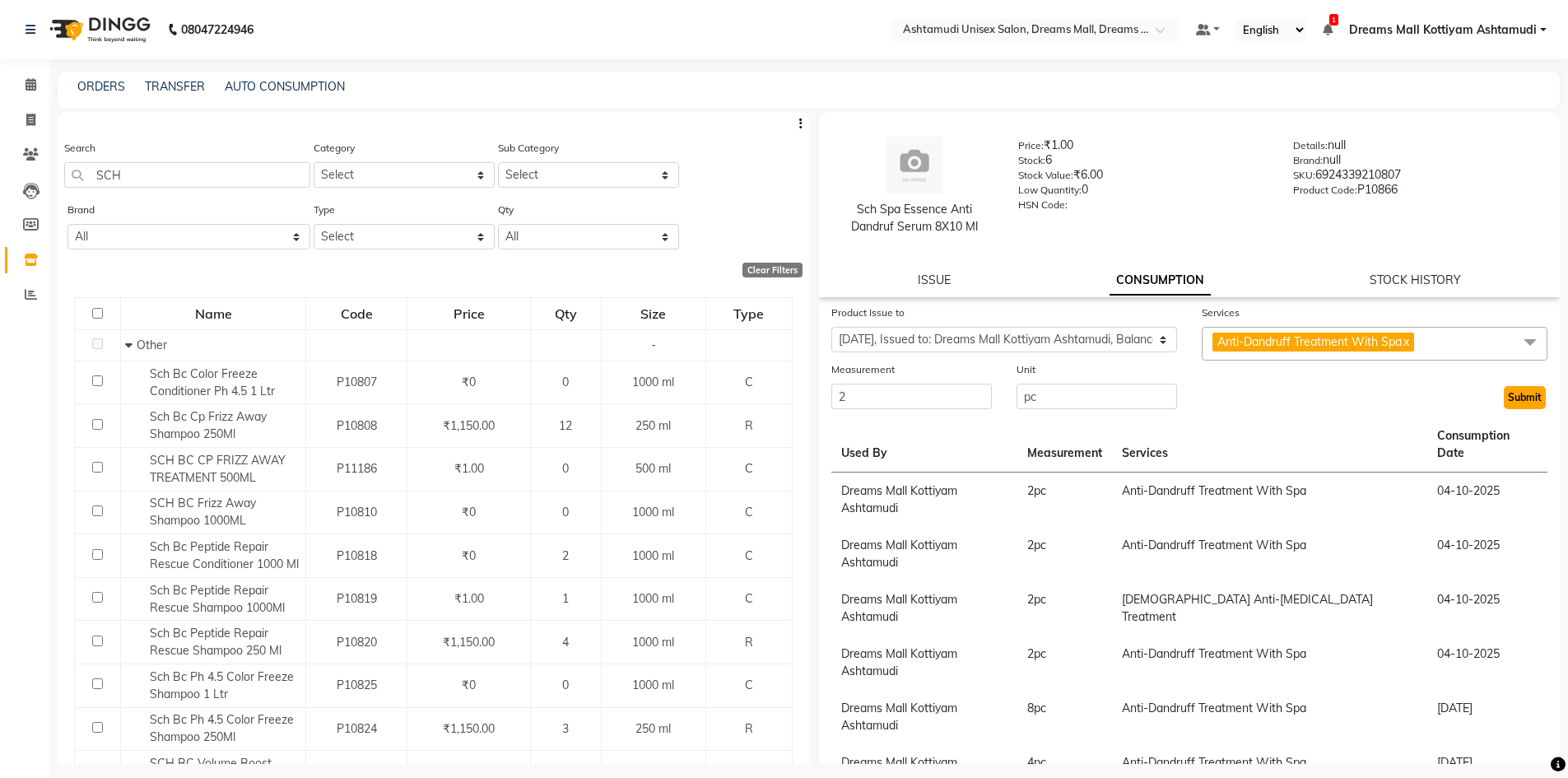
click at [1504, 395] on button "Submit" at bounding box center [1525, 397] width 42 height 23
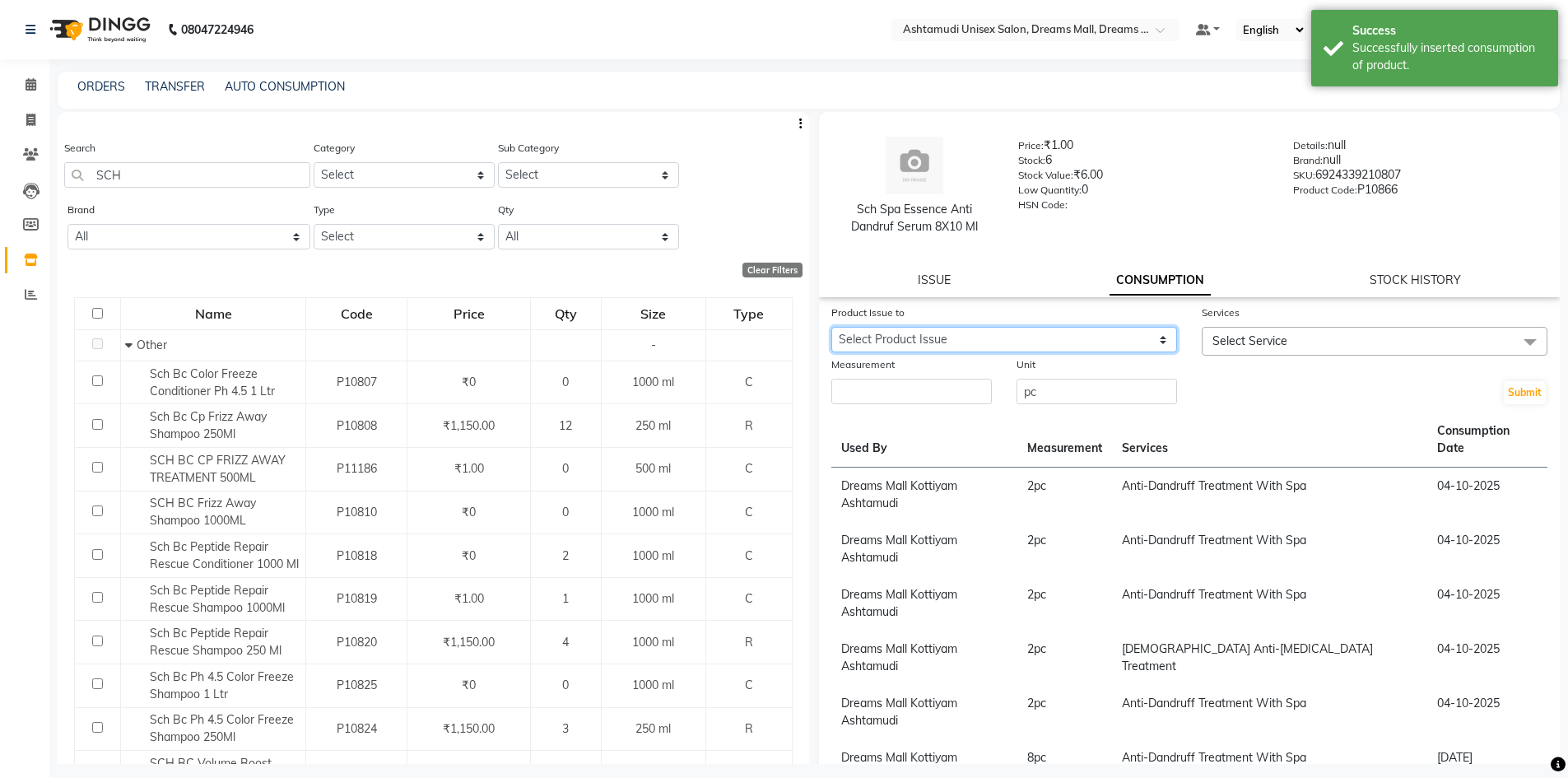
click at [1131, 348] on select "Select Product Issue [DATE], Issued to: Dreams Mall Kottiyam Ashtamudi, Balance…" at bounding box center [1004, 339] width 346 height 25
click at [831, 327] on select "Select Product Issue [DATE], Issued to: Dreams Mall Kottiyam Ashtamudi, Balance…" at bounding box center [1004, 339] width 346 height 25
click at [1254, 340] on span "Select Service" at bounding box center [1249, 341] width 75 height 15
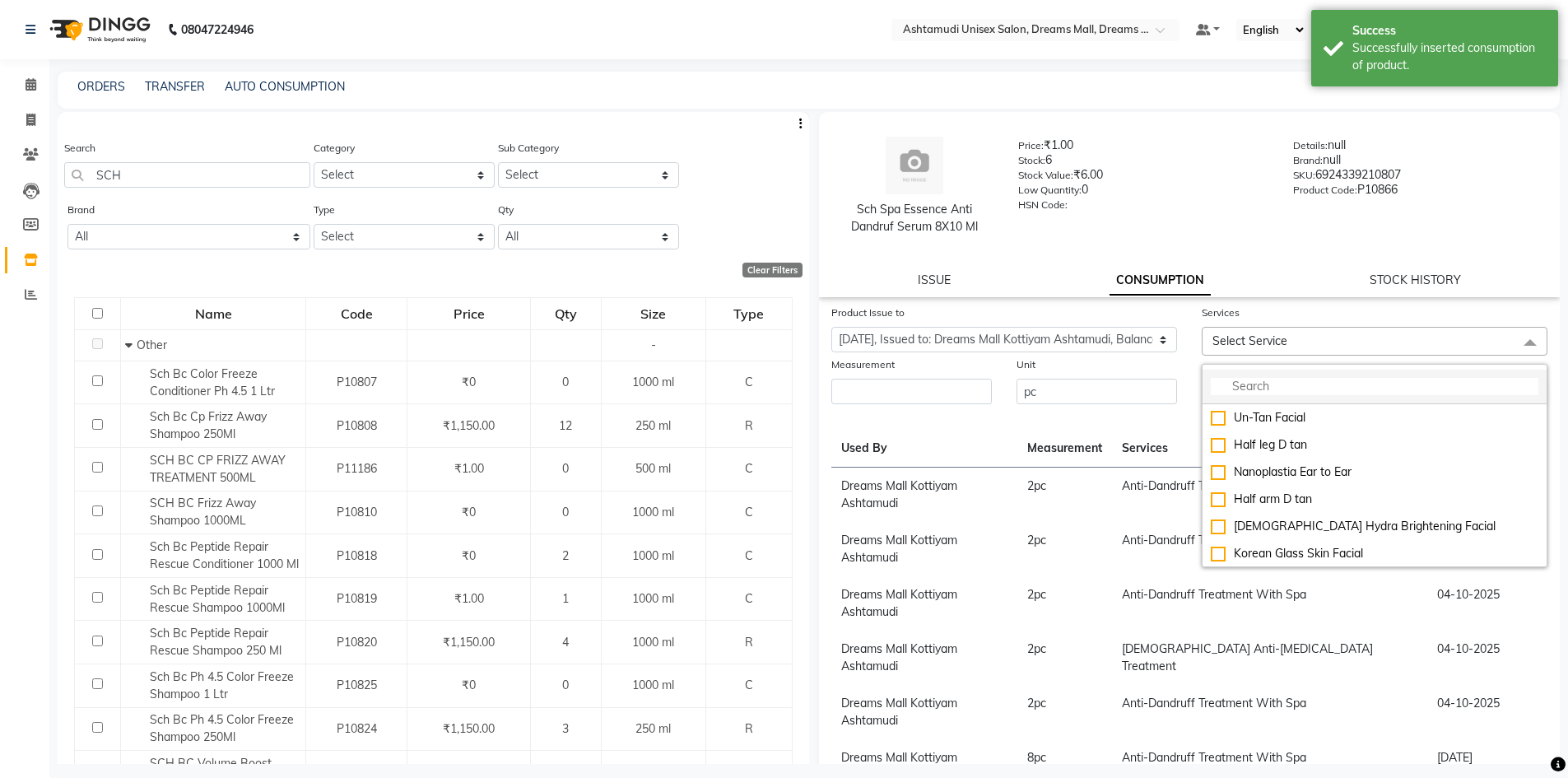
click at [1266, 393] on input "multiselect-search" at bounding box center [1374, 386] width 328 height 18
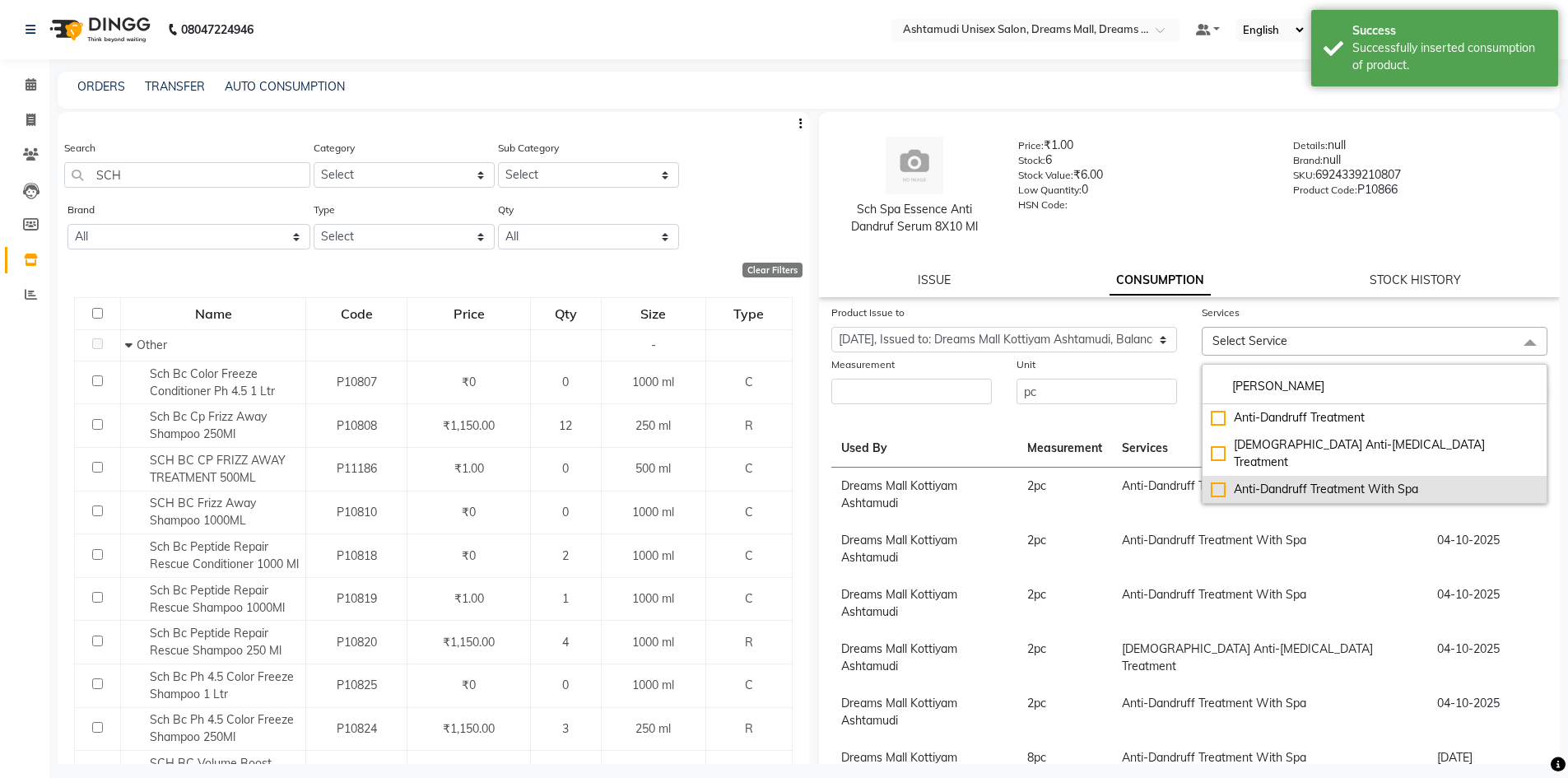
drag, startPoint x: 1321, startPoint y: 475, endPoint x: 1282, endPoint y: 465, distance: 40.3
click at [1322, 480] on div "Anti-Dandruff Treatment With Spa" at bounding box center [1374, 489] width 328 height 18
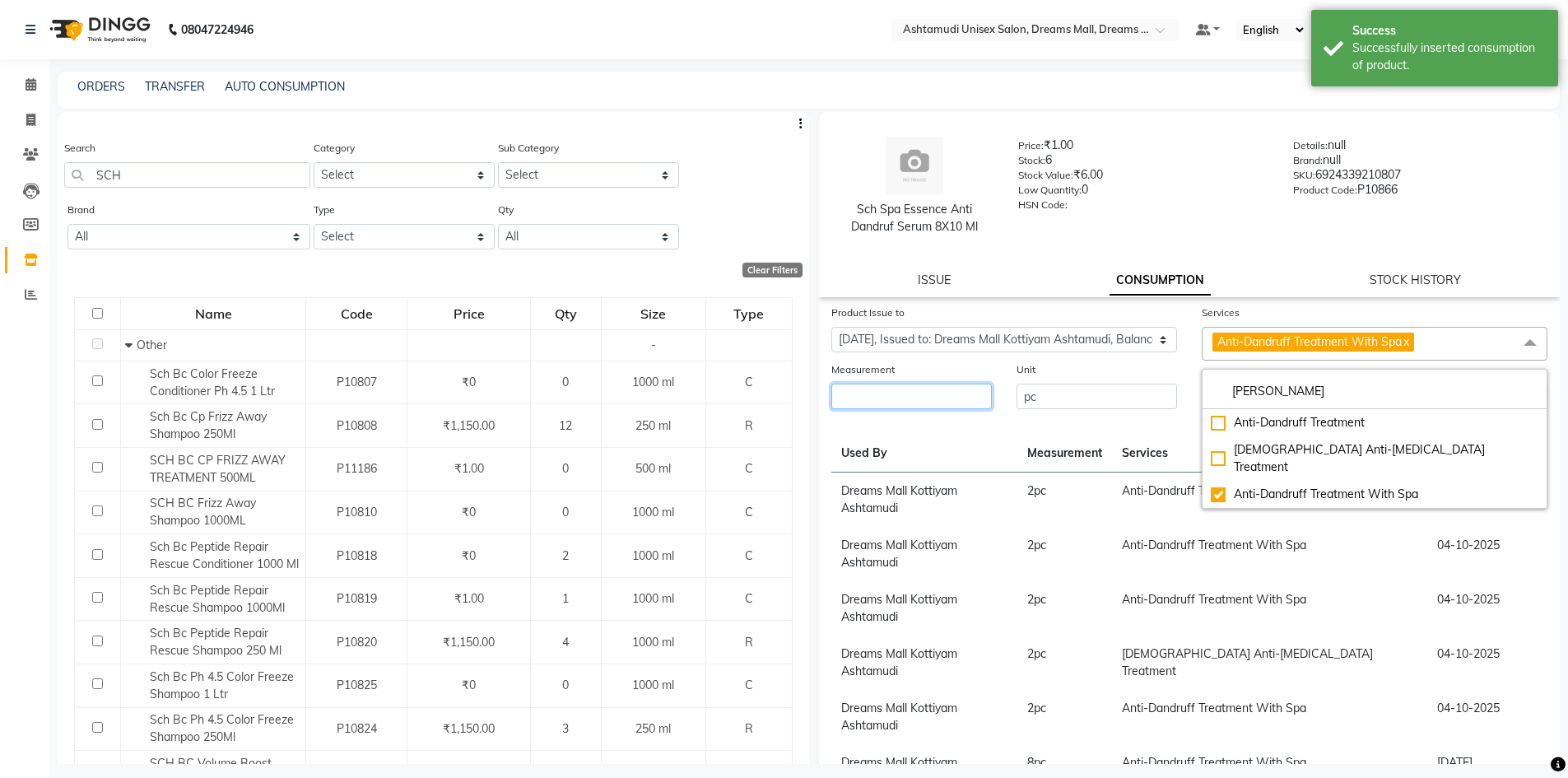
click at [938, 392] on input "number" at bounding box center [911, 396] width 161 height 25
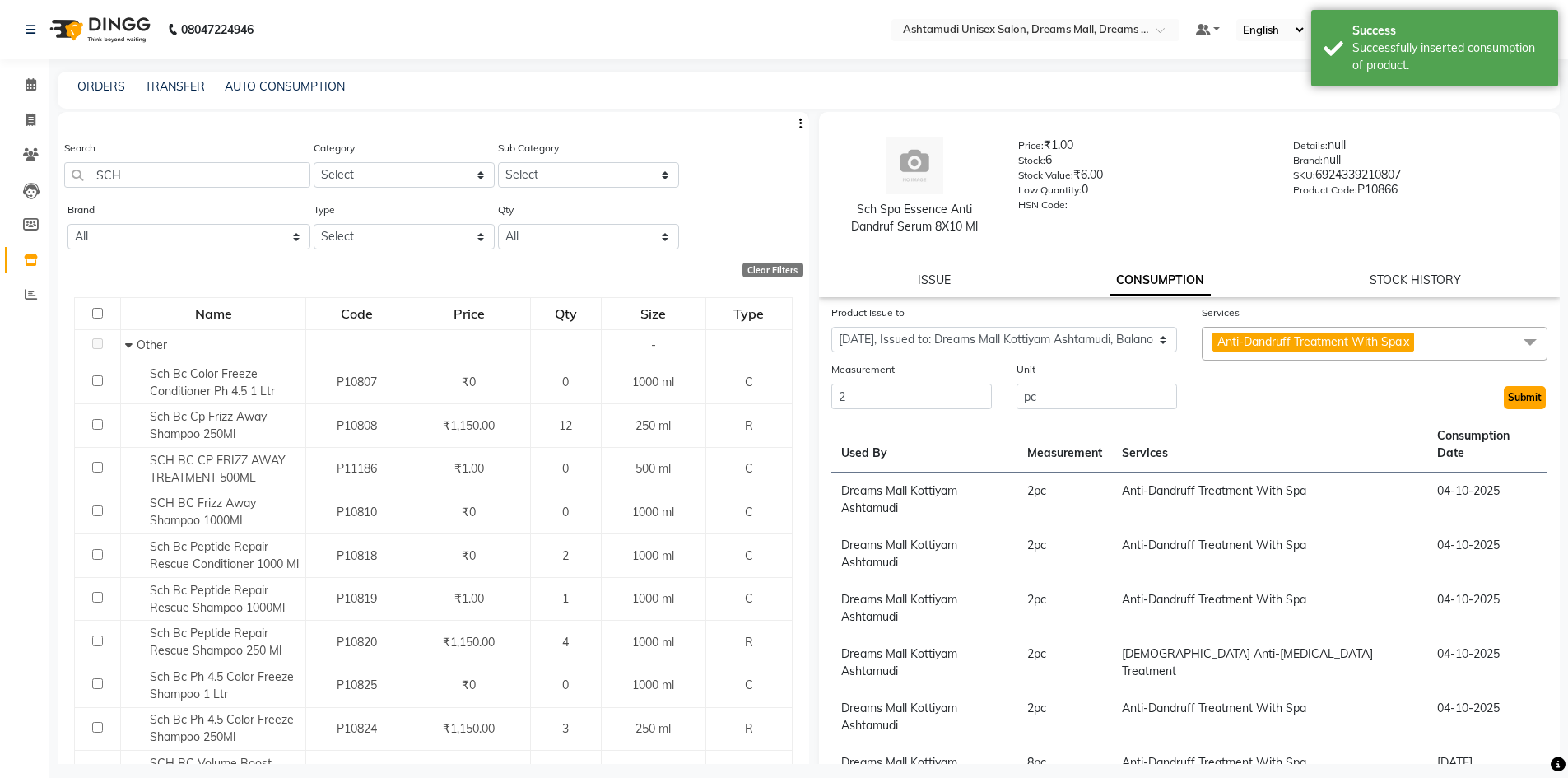
click at [1507, 400] on button "Submit" at bounding box center [1525, 397] width 42 height 23
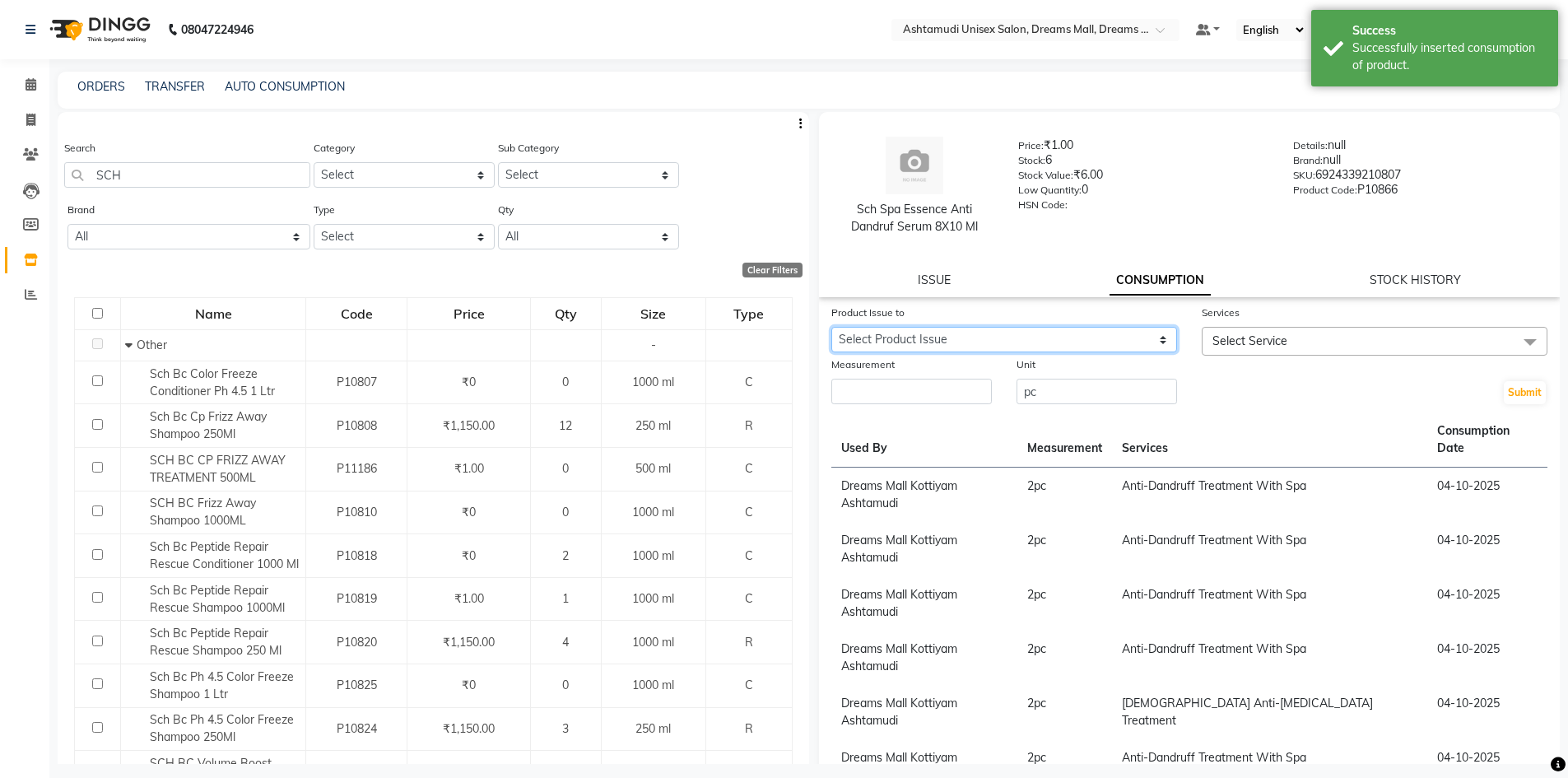
click at [1107, 329] on select "Select Product Issue [DATE], Issued to: Dreams Mall Kottiyam Ashtamudi, Balance…" at bounding box center [1004, 339] width 346 height 25
click at [831, 327] on select "Select Product Issue [DATE], Issued to: Dreams Mall Kottiyam Ashtamudi, Balance…" at bounding box center [1004, 339] width 346 height 25
click at [1246, 340] on span "Select Service" at bounding box center [1249, 341] width 75 height 15
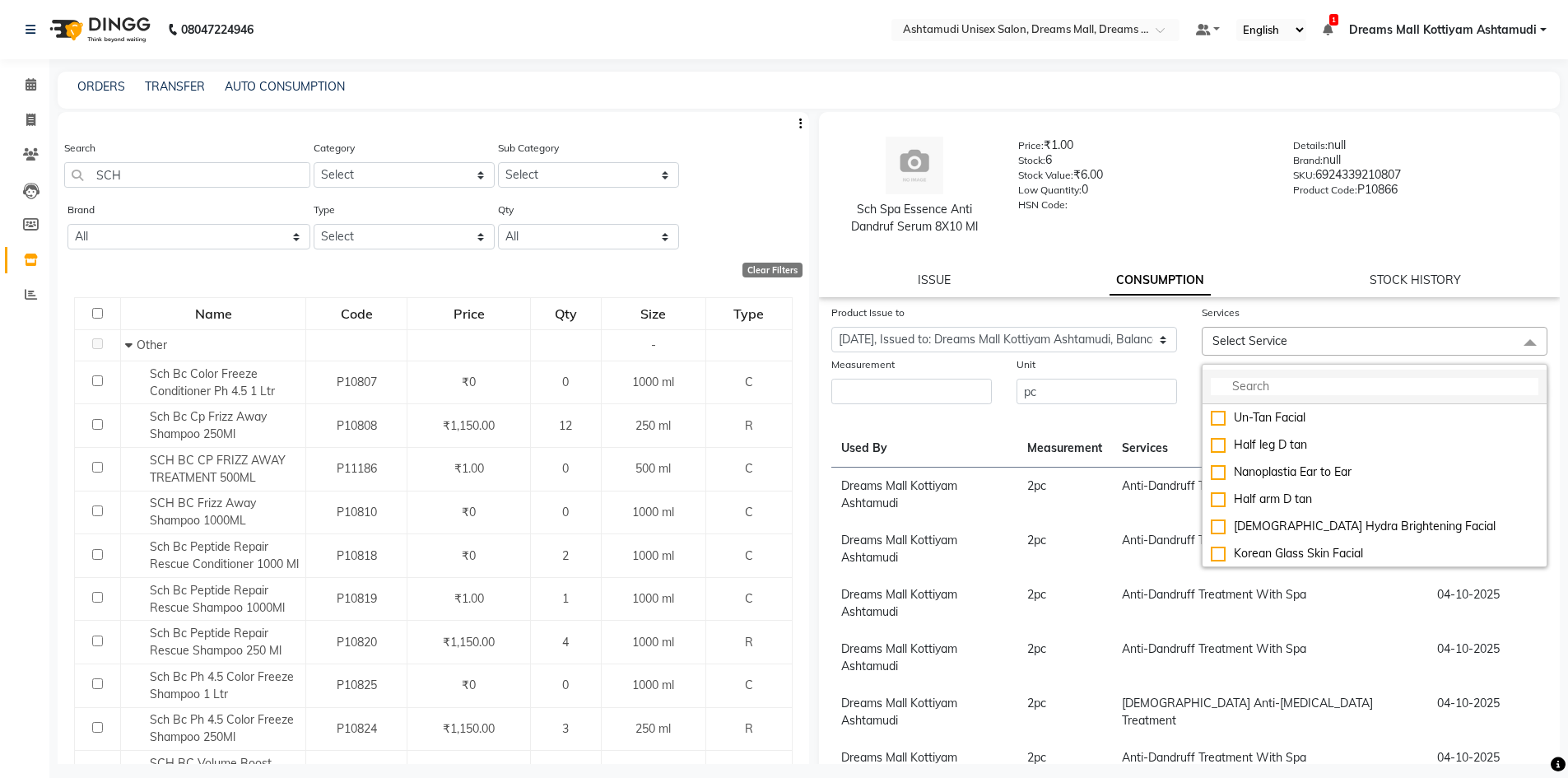
click at [1273, 392] on input "multiselect-search" at bounding box center [1374, 386] width 328 height 18
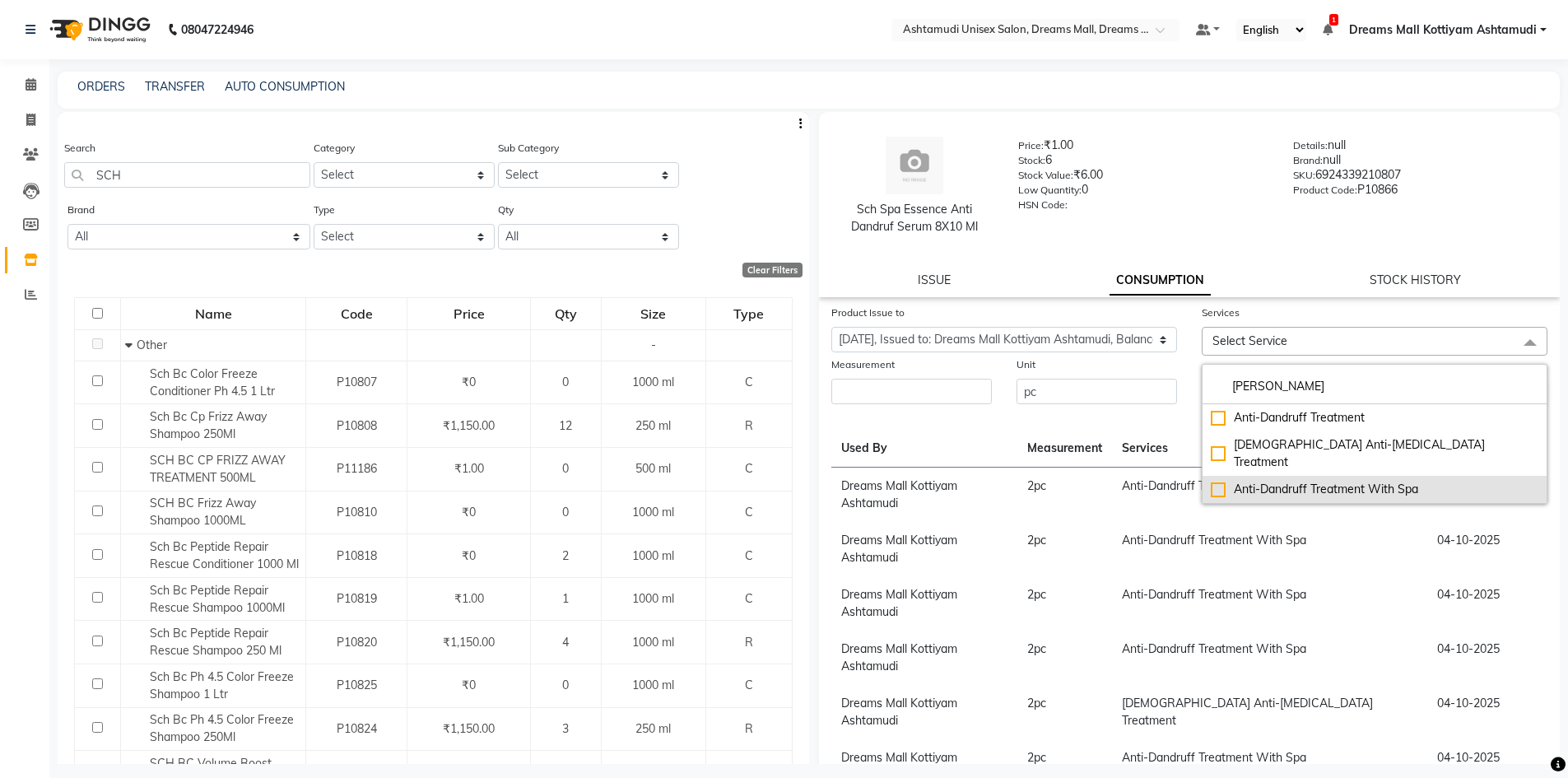
click at [1321, 480] on div "Anti-Dandruff Treatment With Spa" at bounding box center [1374, 489] width 328 height 18
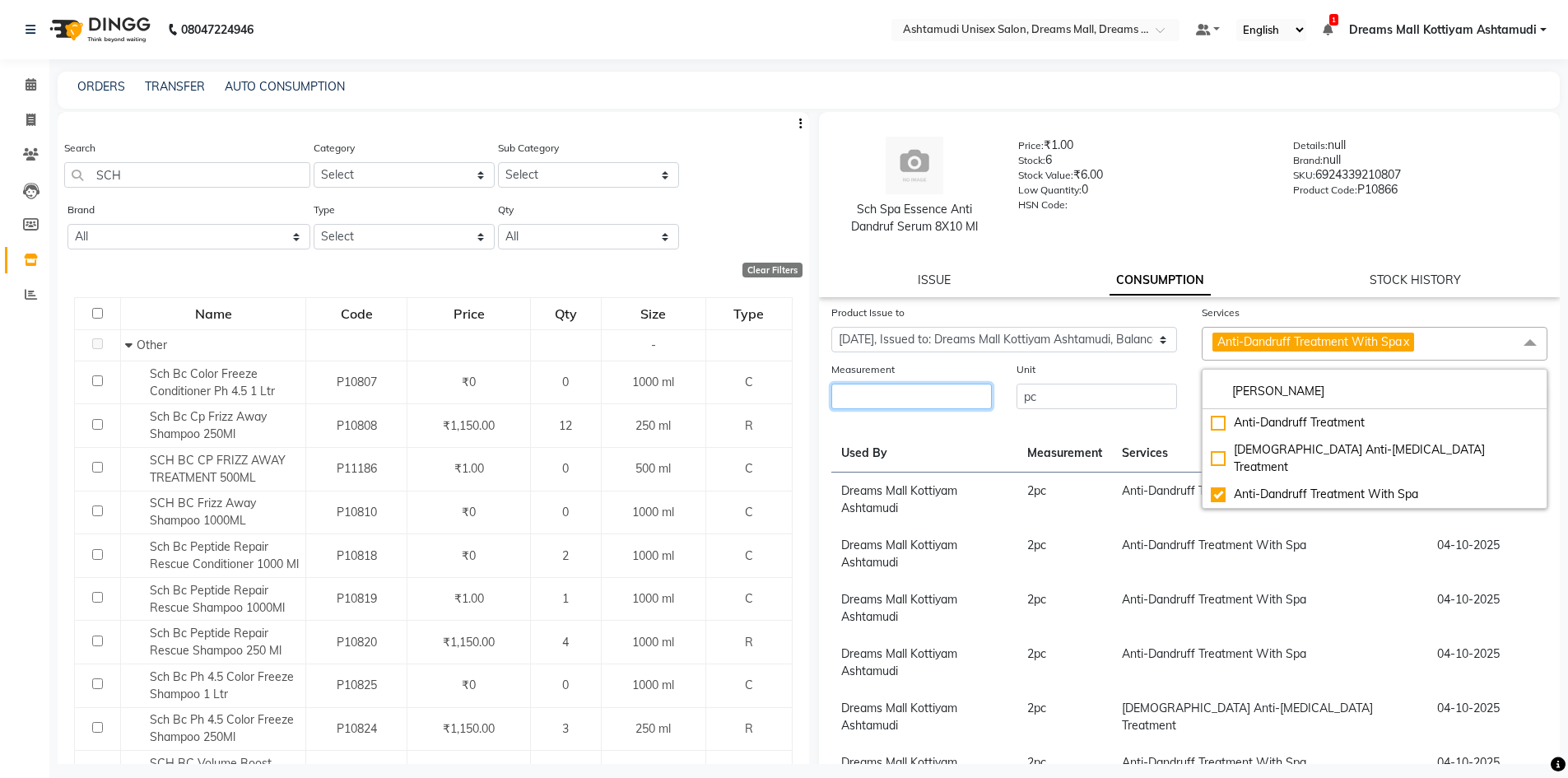
click at [928, 400] on input "number" at bounding box center [911, 396] width 161 height 25
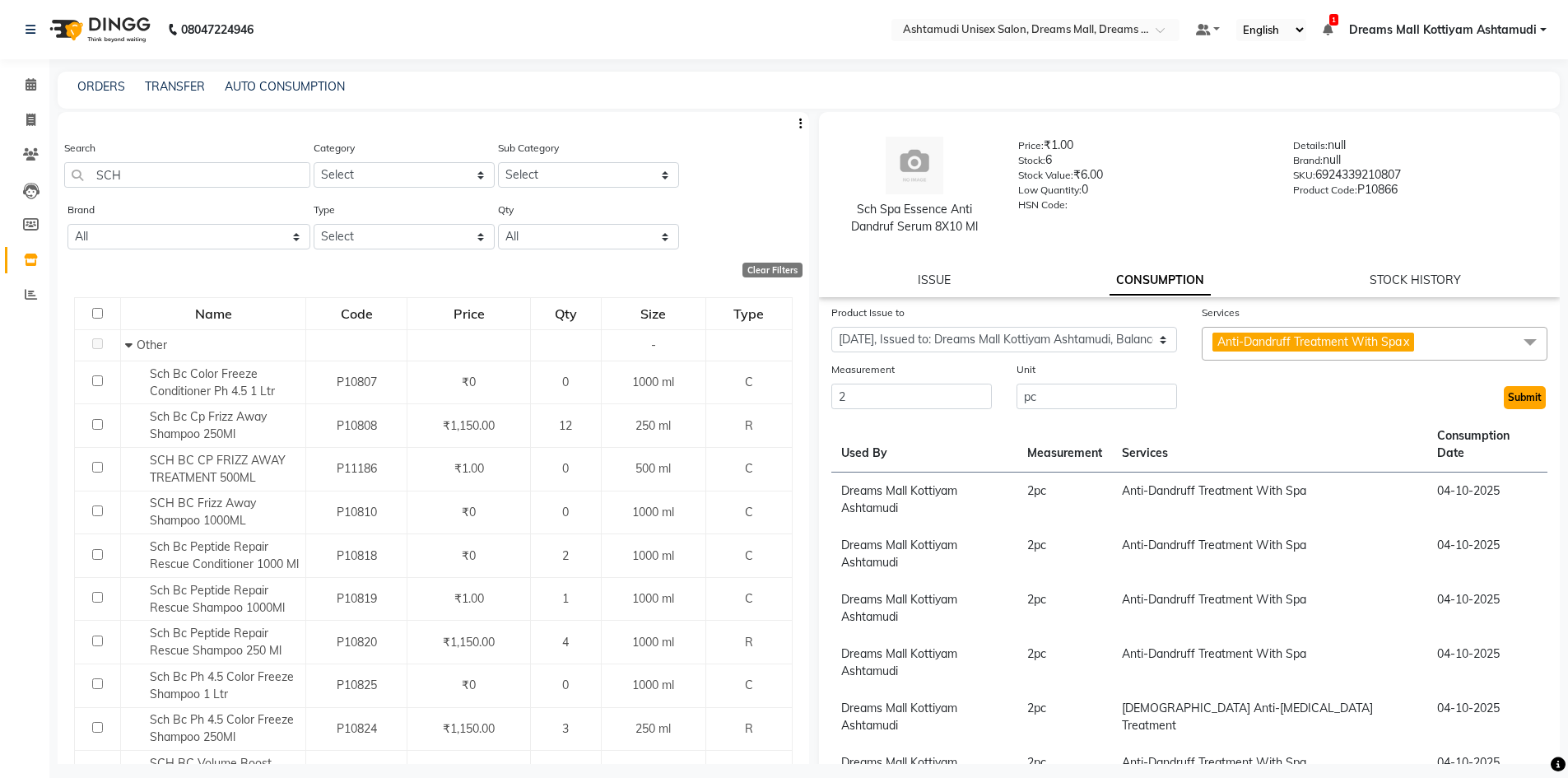
click at [1507, 398] on button "Submit" at bounding box center [1525, 397] width 42 height 23
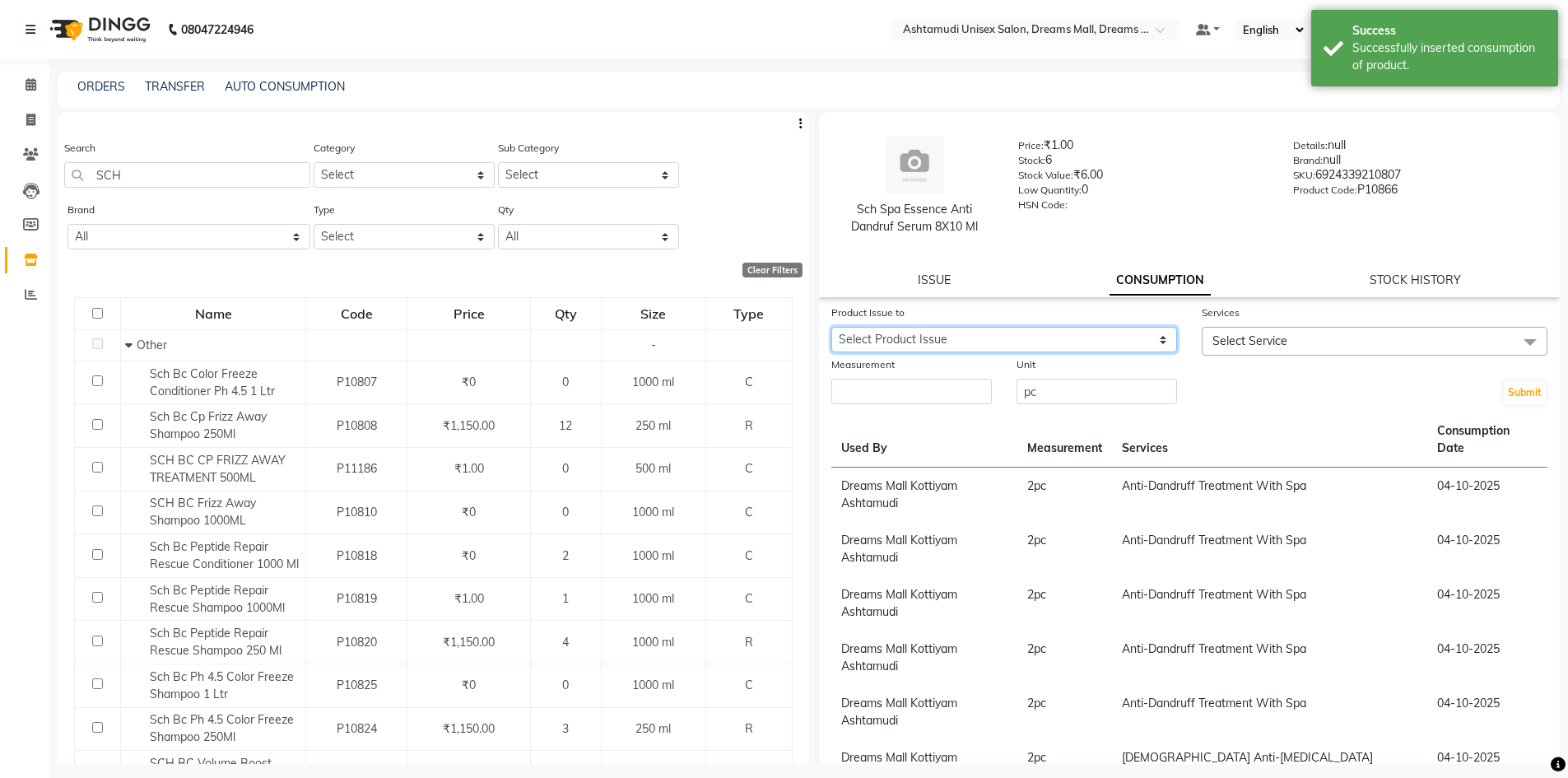
click at [1150, 335] on select "Select Product Issue [DATE], Issued to: Dreams Mall Kottiyam Ashtamudi, Balance…" at bounding box center [1004, 339] width 346 height 25
click at [831, 327] on select "Select Product Issue [DATE], Issued to: Dreams Mall Kottiyam Ashtamudi, Balance…" at bounding box center [1004, 339] width 346 height 25
click at [1287, 333] on span "Select Service" at bounding box center [1375, 341] width 346 height 29
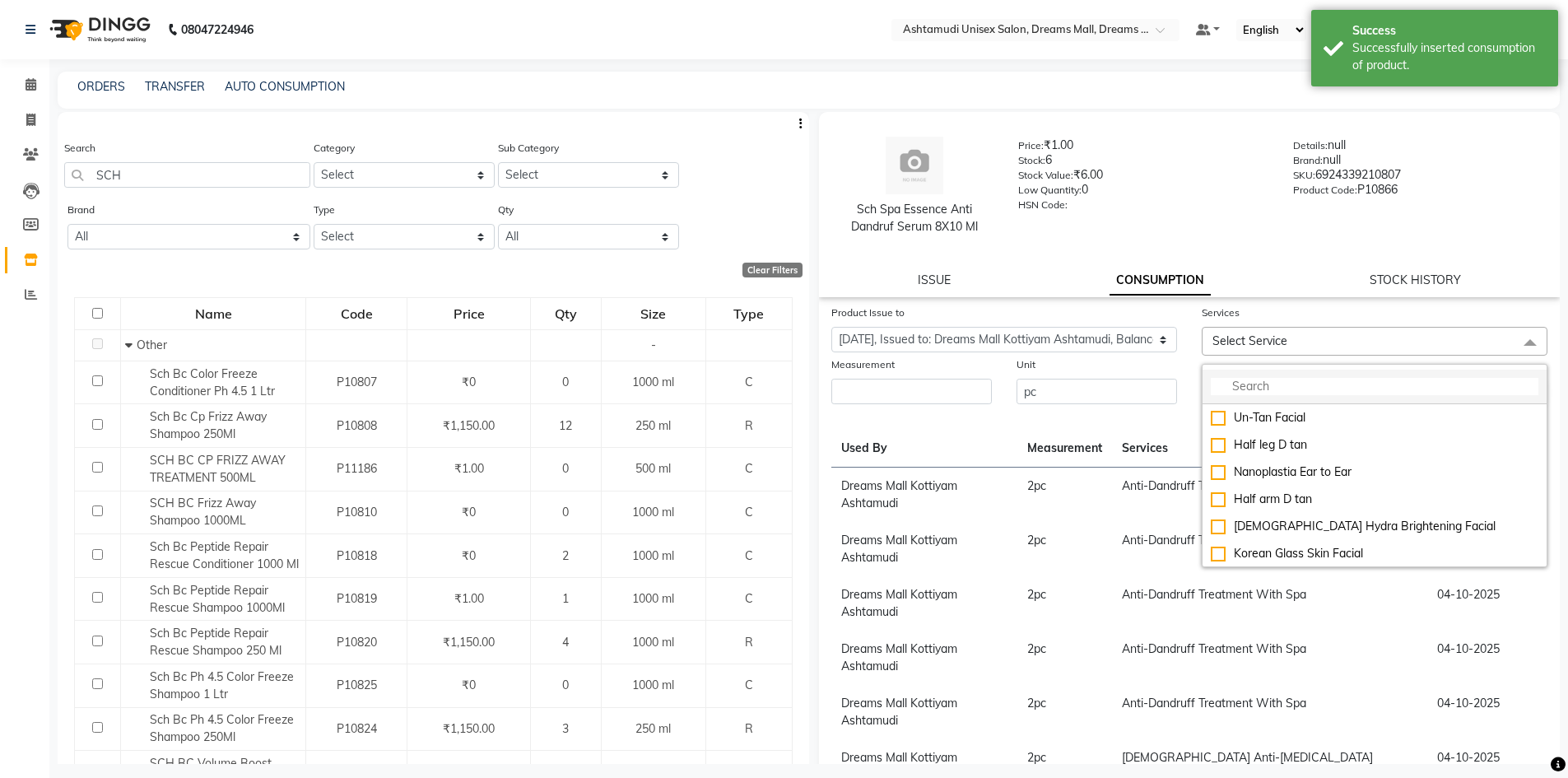
click at [1275, 381] on input "multiselect-search" at bounding box center [1374, 386] width 328 height 18
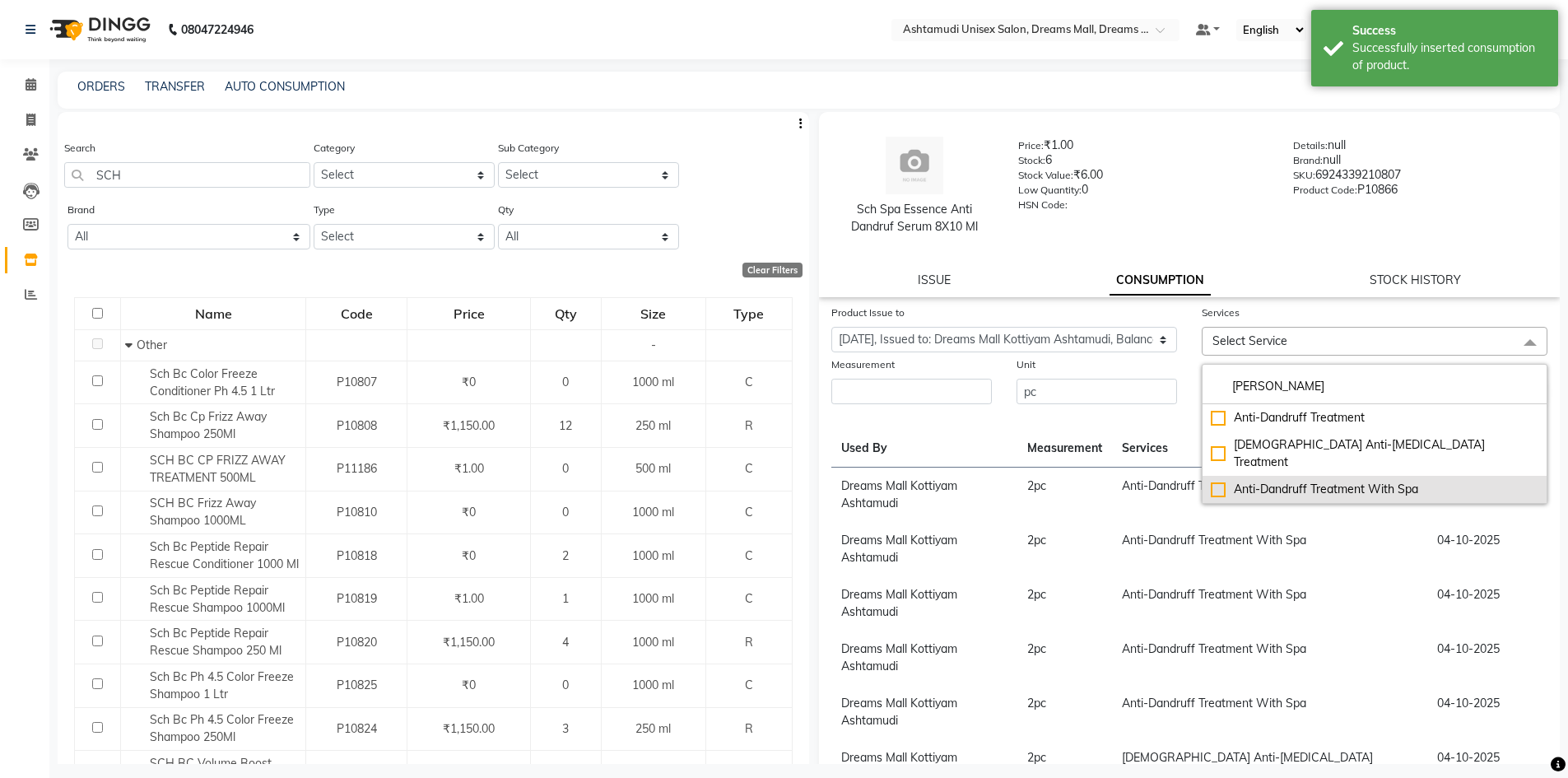
click at [1359, 482] on li "Anti-Dandruff Treatment With Spa" at bounding box center [1375, 489] width 344 height 27
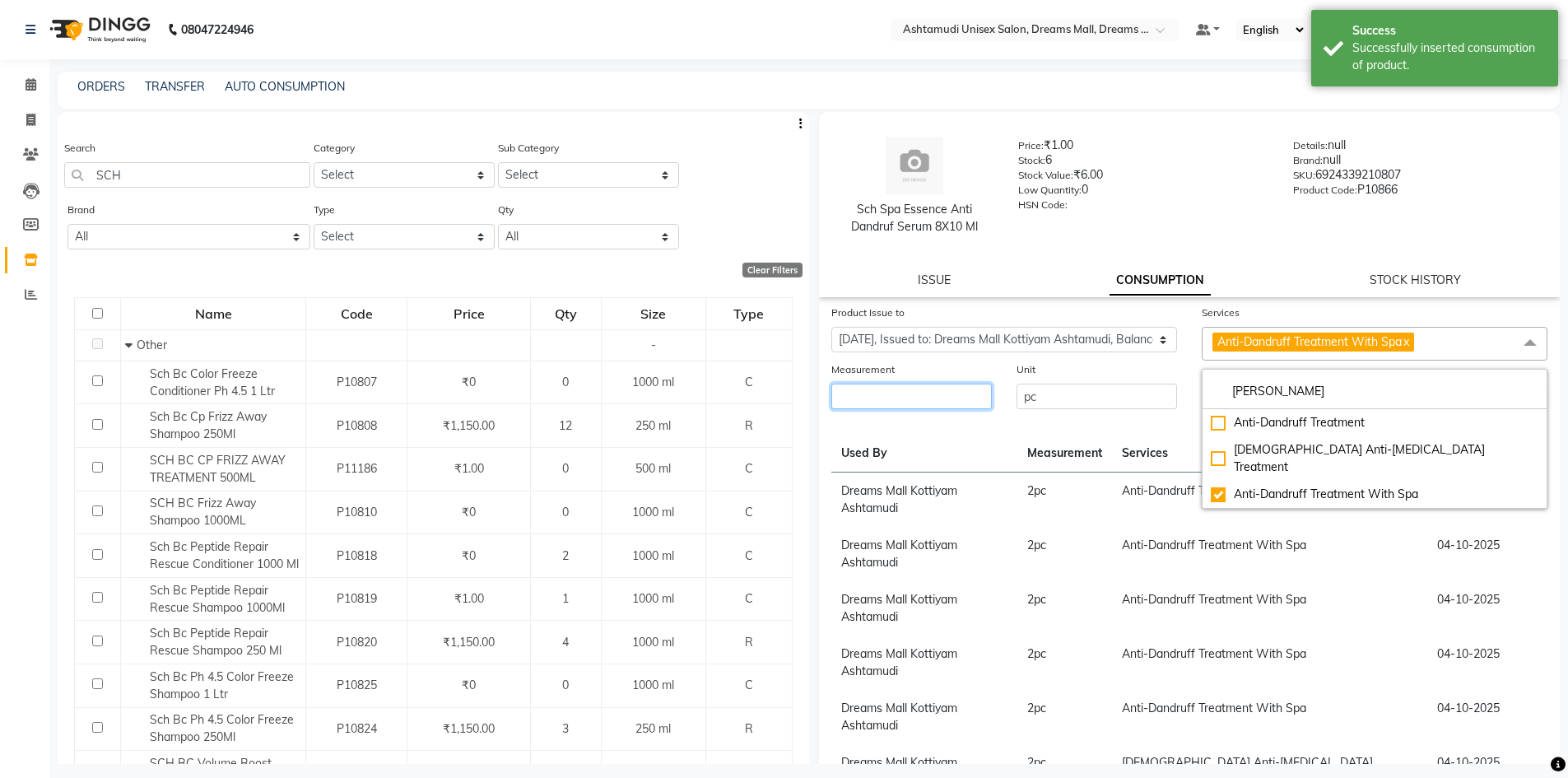
click at [913, 395] on input "number" at bounding box center [911, 396] width 161 height 25
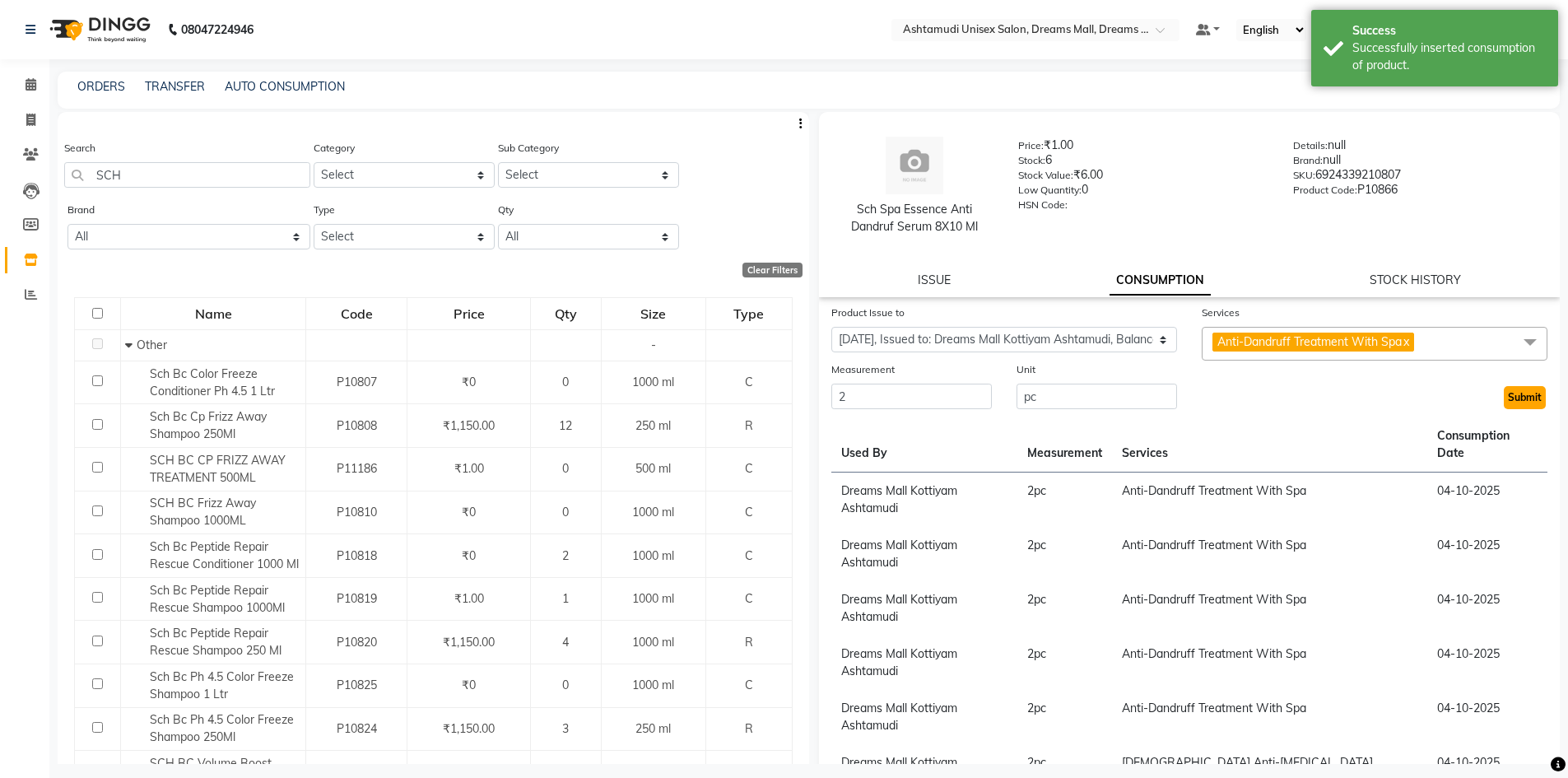
click at [1510, 399] on button "Submit" at bounding box center [1525, 397] width 42 height 23
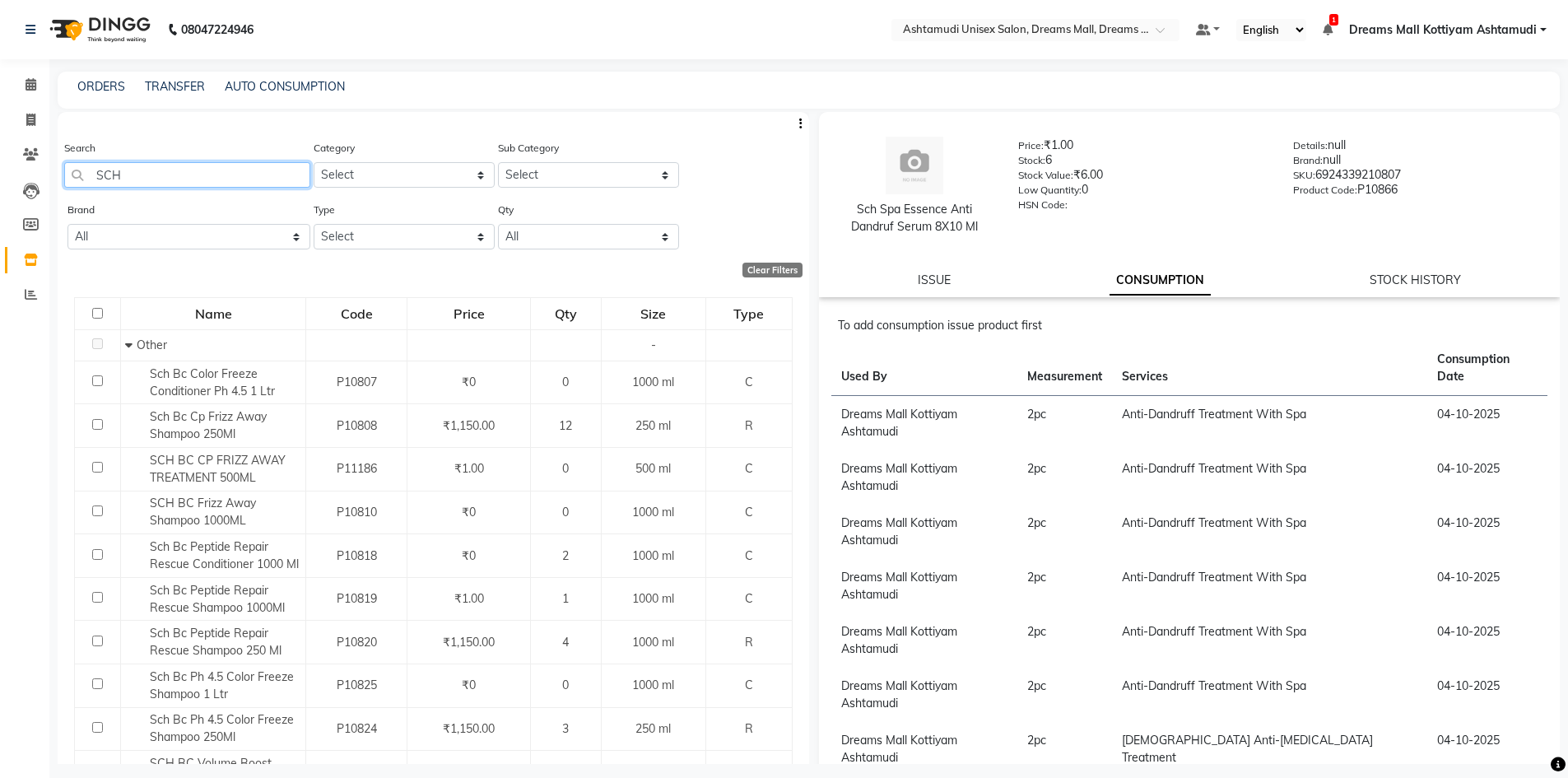
click at [205, 168] on input "SCH" at bounding box center [187, 175] width 246 height 25
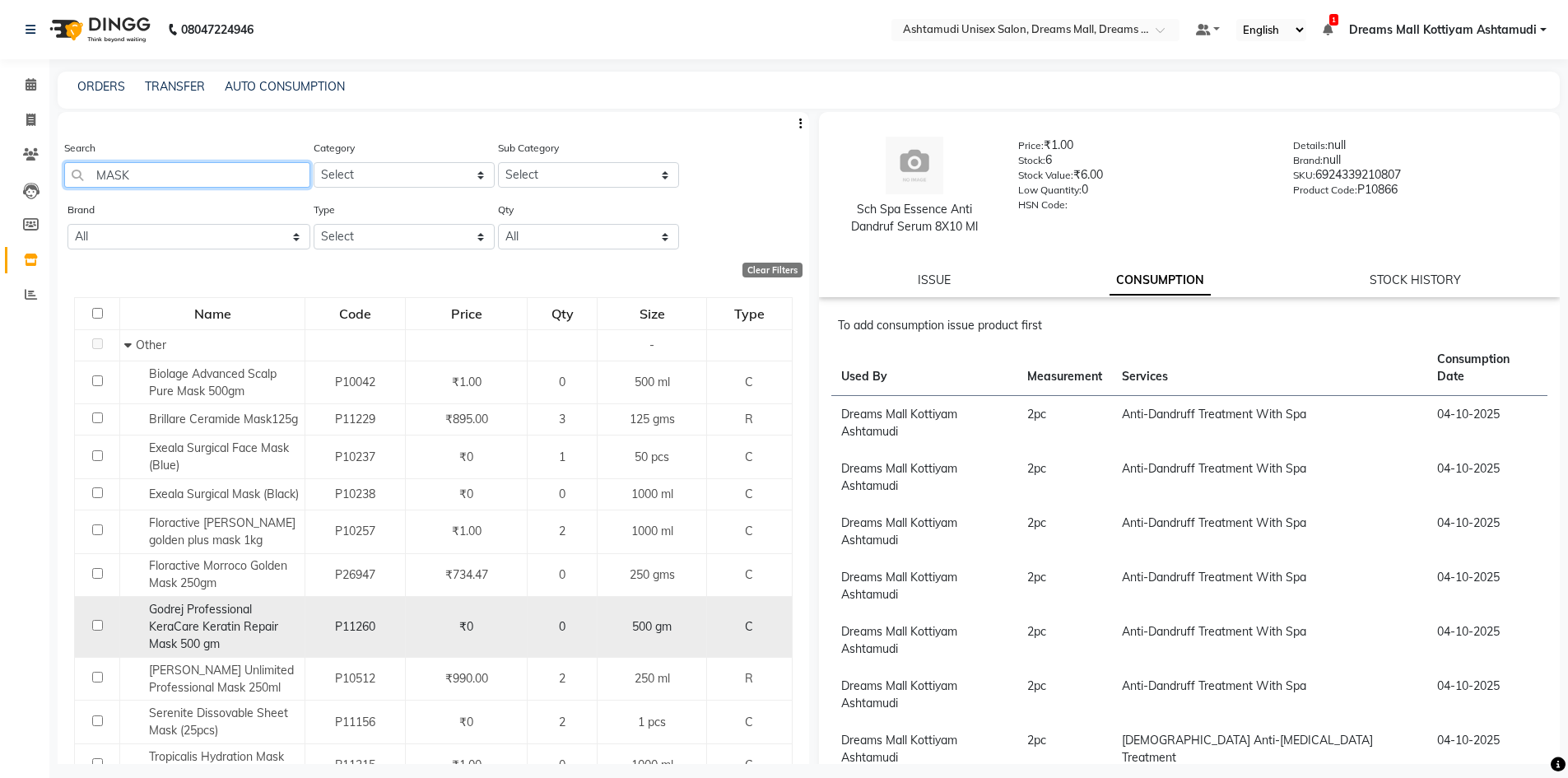
scroll to position [83, 0]
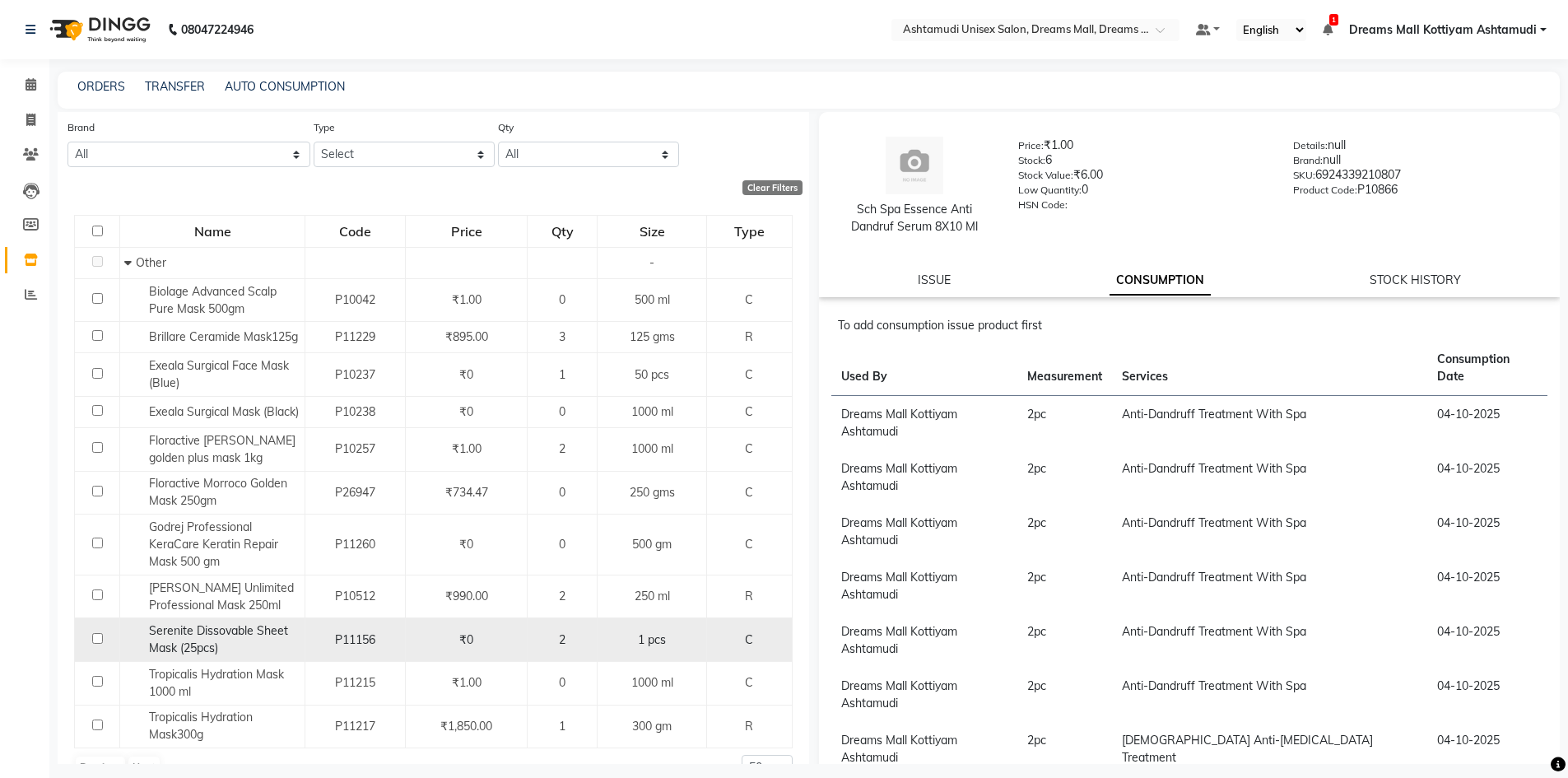
click at [242, 648] on span "Serenite Dissovable Sheet Mask (25pcs)" at bounding box center [219, 638] width 139 height 32
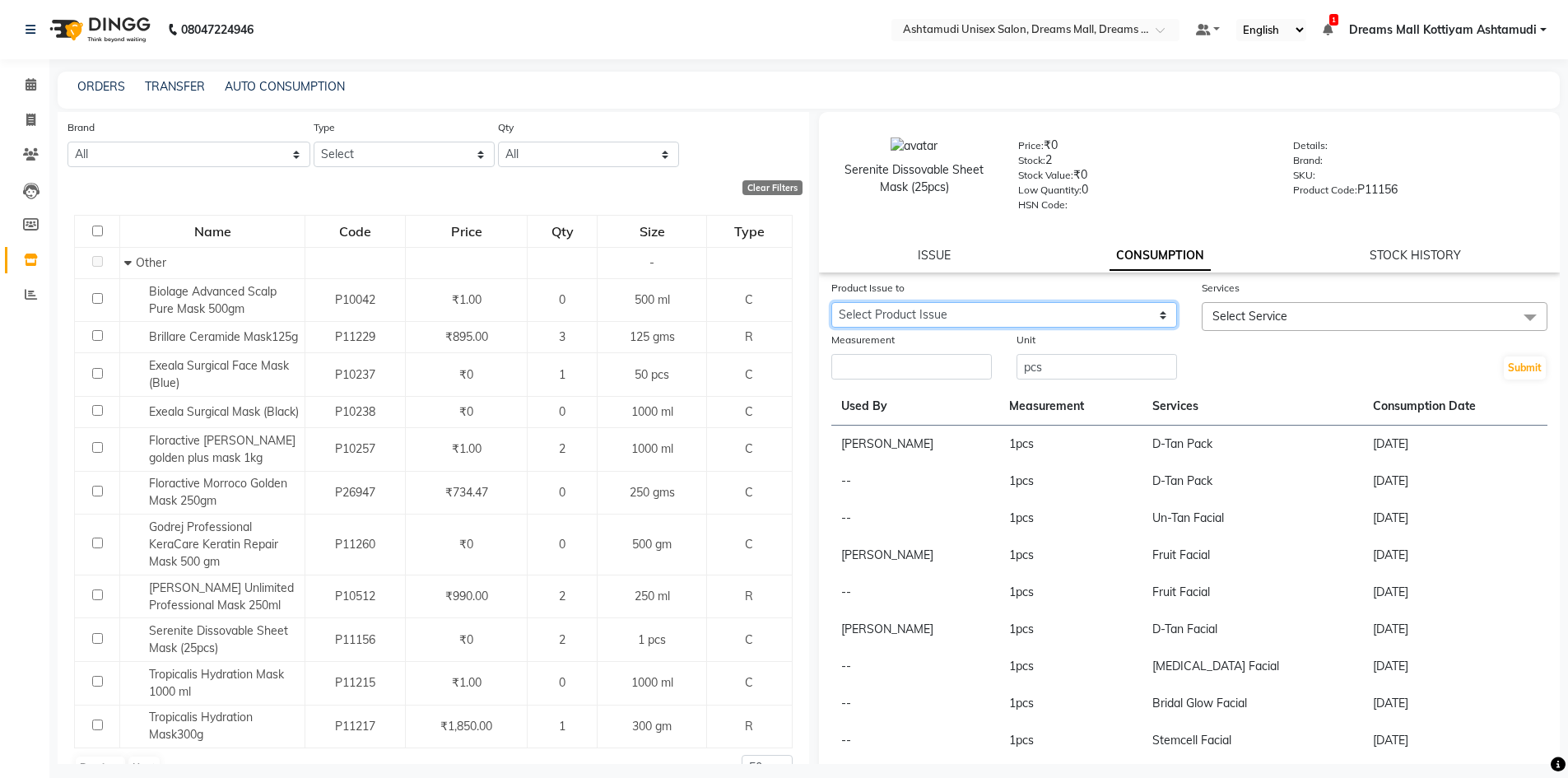
click at [959, 313] on select "Select Product Issue [DATE], Issued to: Dreams Mall Kottiyam Ashtamudi, Balance…" at bounding box center [1004, 314] width 346 height 25
click at [944, 249] on link "ISSUE" at bounding box center [934, 255] width 33 height 15
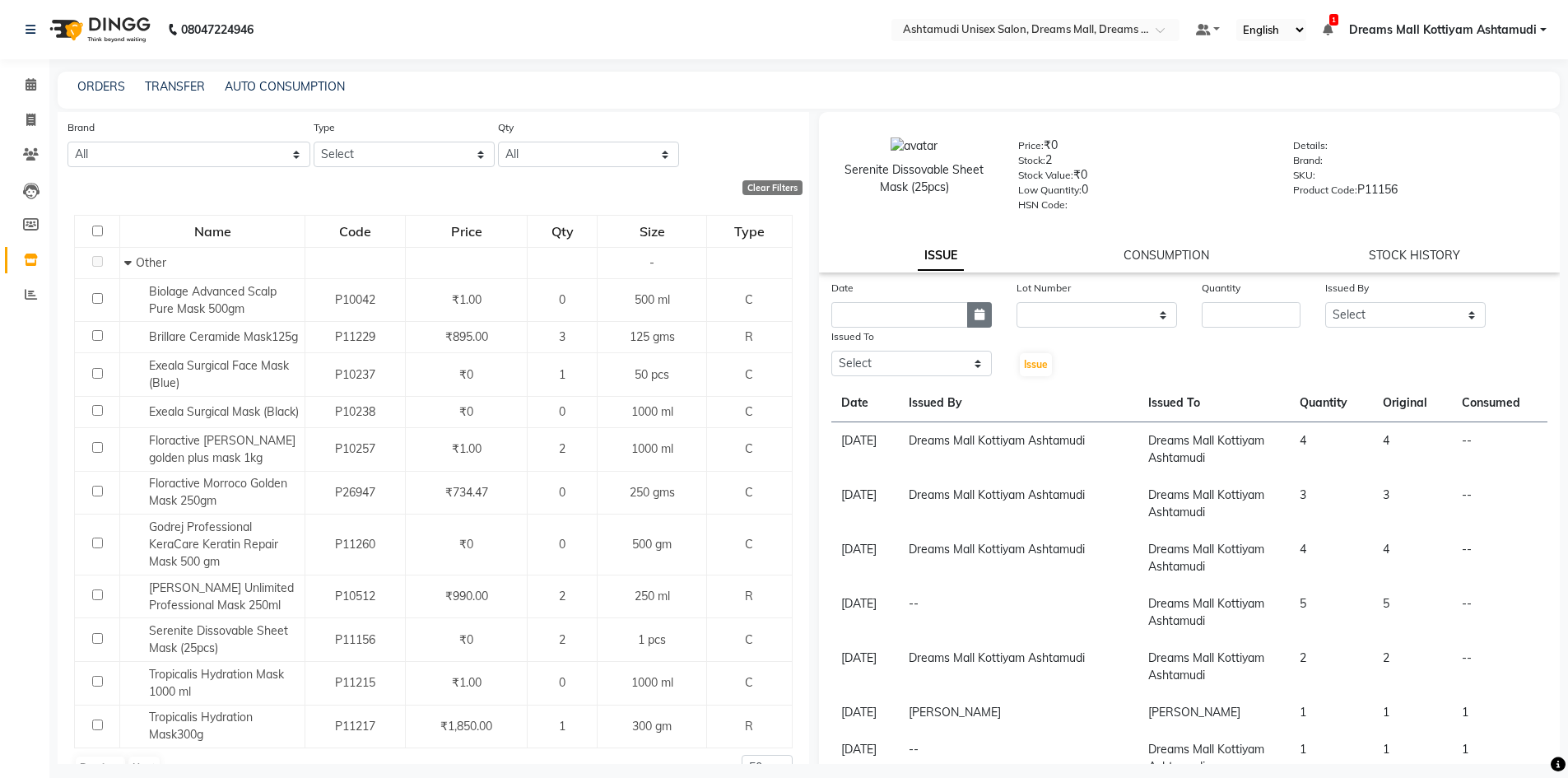
click at [974, 314] on icon "button" at bounding box center [979, 313] width 10 height 11
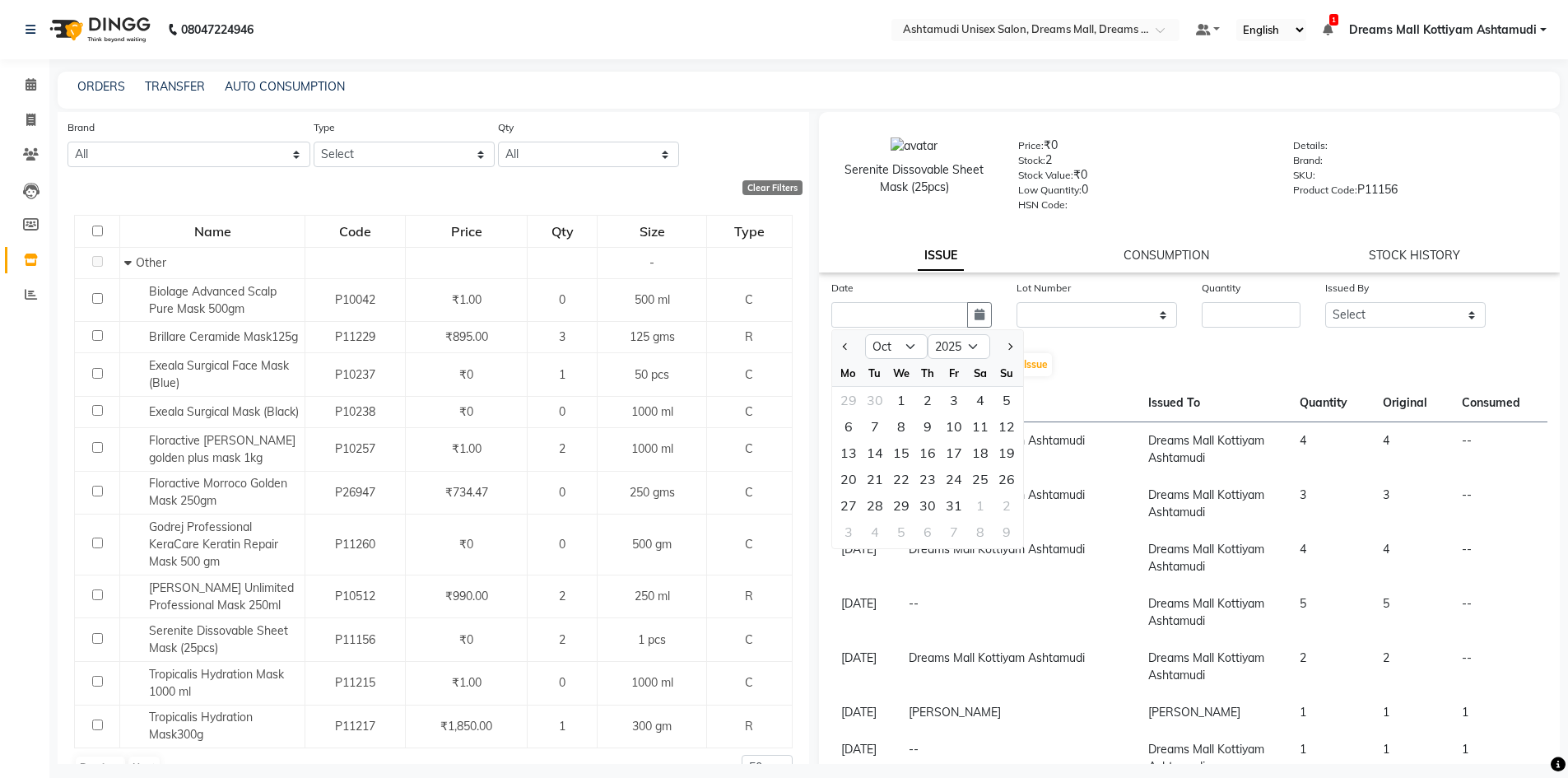
click at [892, 242] on div "Serenite Dissovable Sheet Mask (25pcs) Price: ₹0 Stock: 2 Stock Value: ₹0 Low Q…" at bounding box center [1189, 191] width 741 height 161
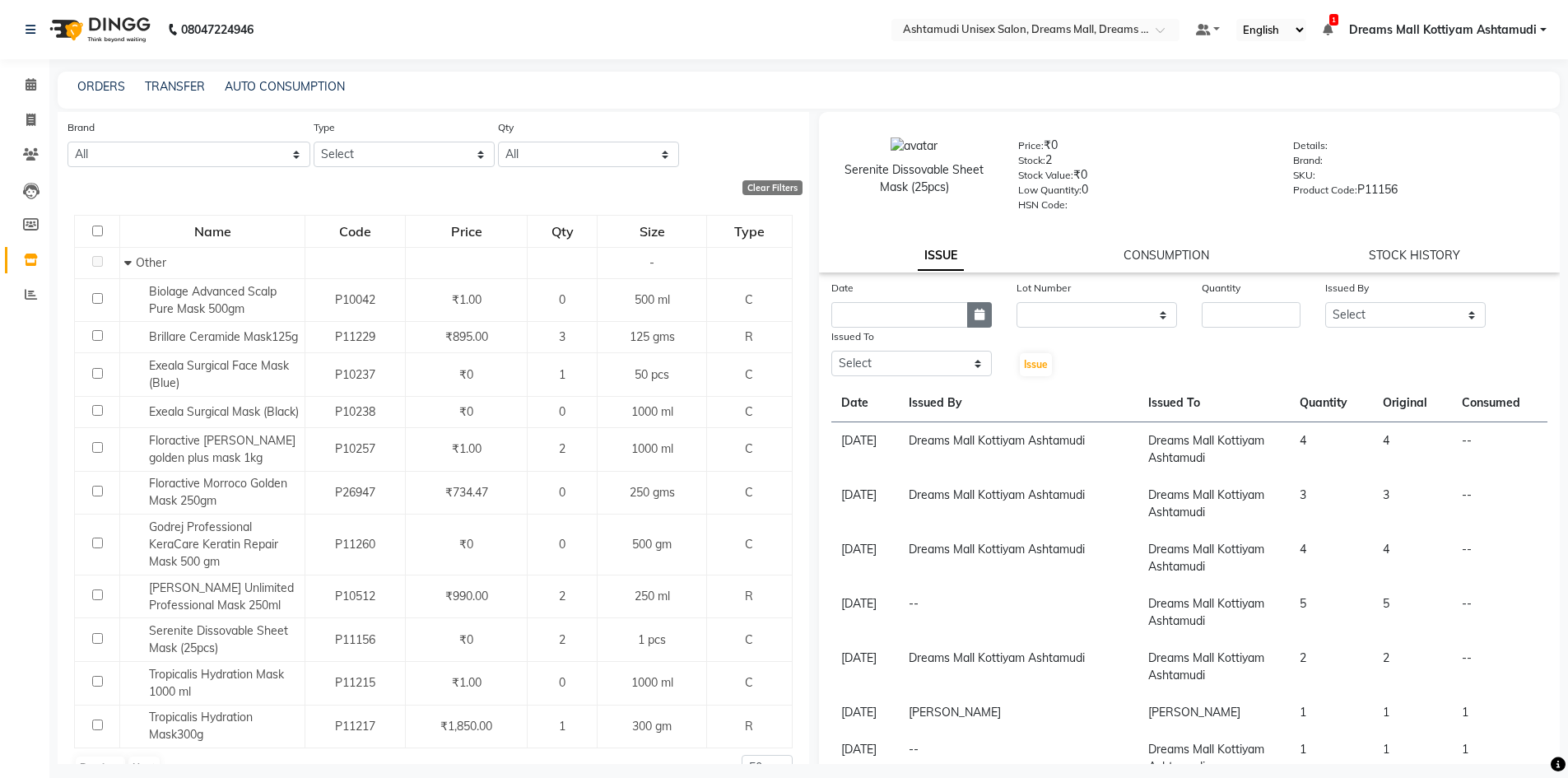
click at [981, 312] on button "button" at bounding box center [979, 314] width 25 height 25
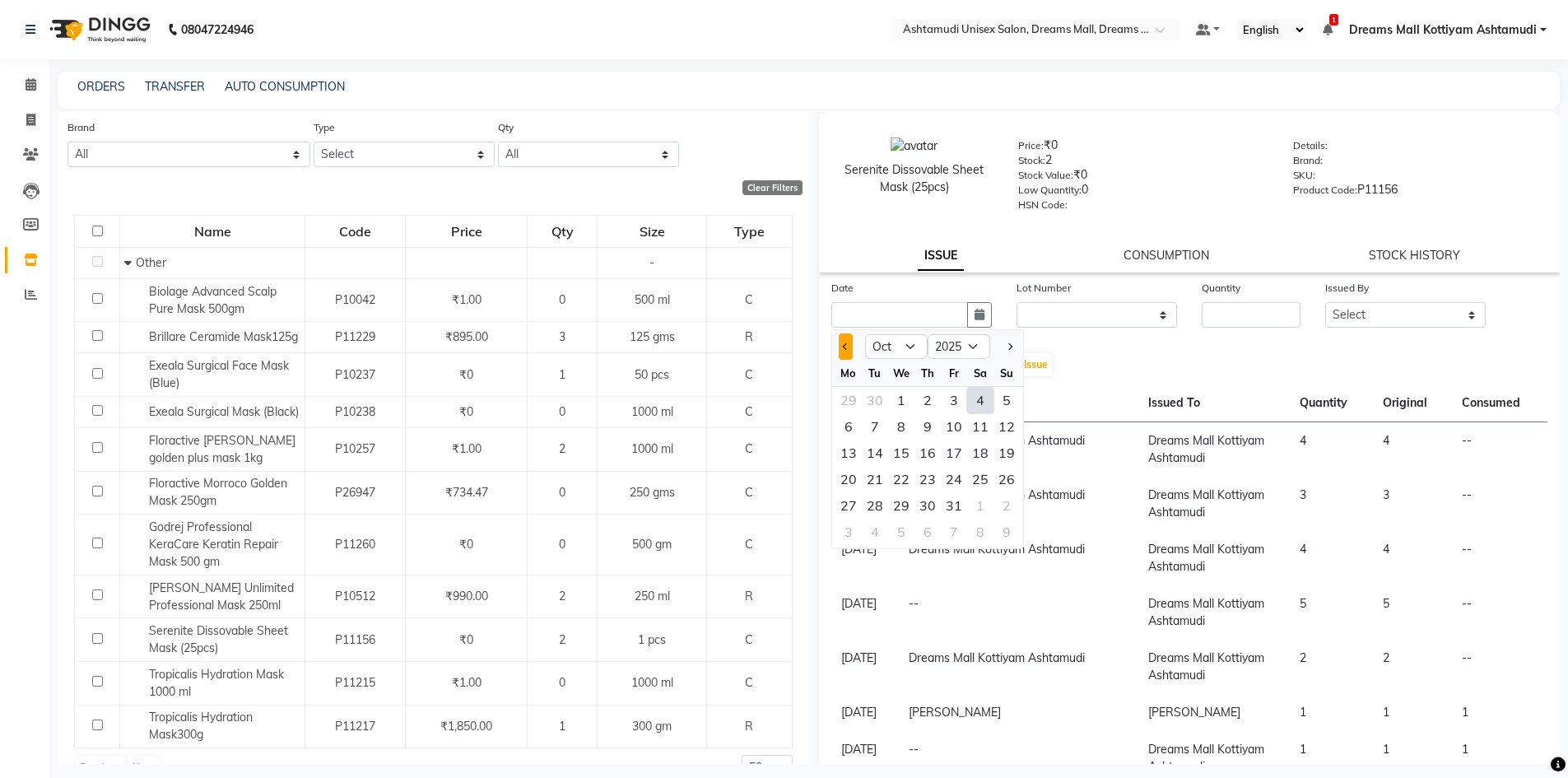
click at [842, 348] on button "Previous month" at bounding box center [846, 347] width 14 height 26
click at [1010, 458] on div "21" at bounding box center [1007, 452] width 26 height 26
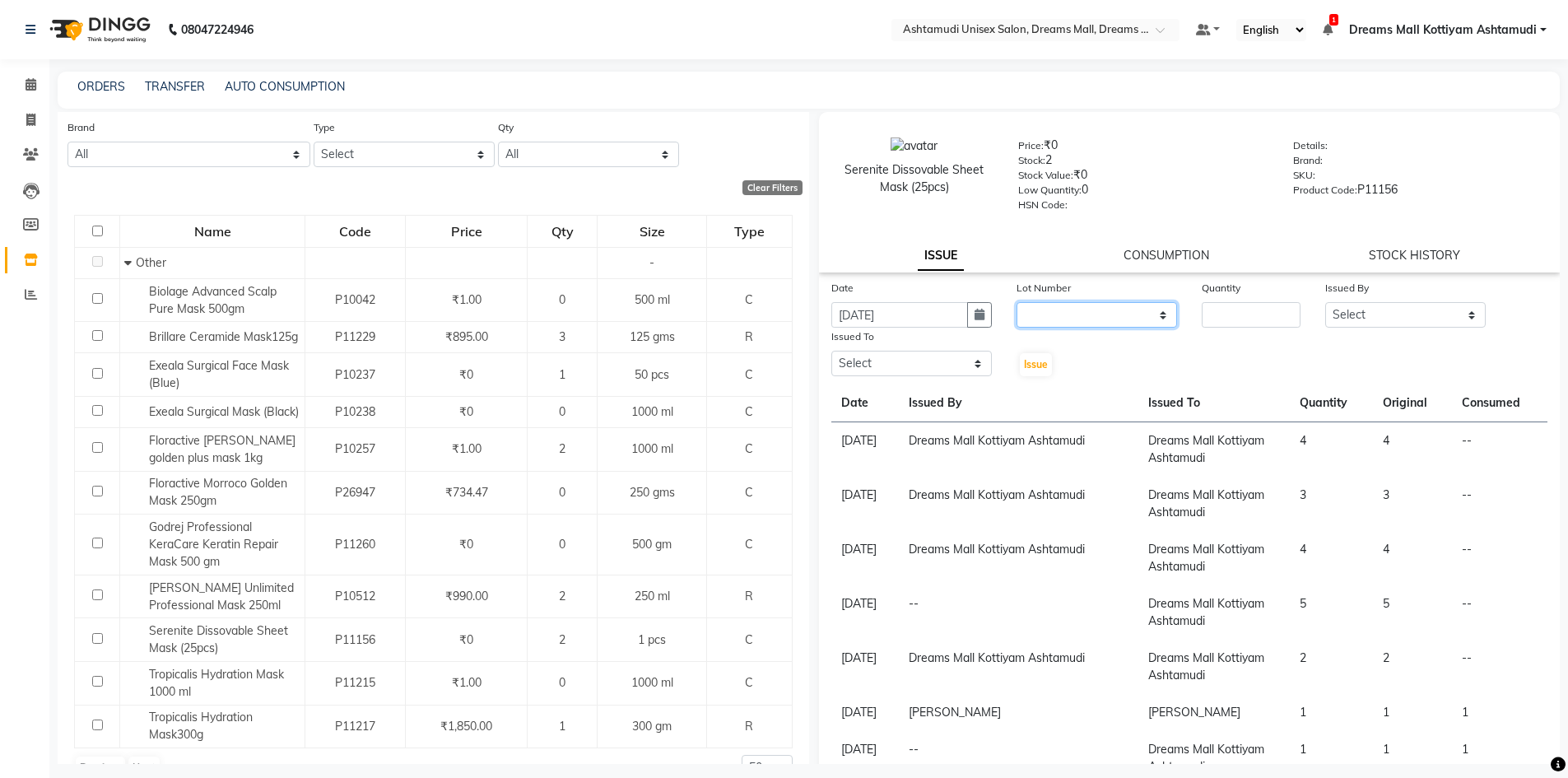
click at [1062, 319] on select "None" at bounding box center [1096, 314] width 161 height 25
click at [1016, 302] on select "None" at bounding box center [1096, 314] width 161 height 25
click at [1210, 319] on input "number" at bounding box center [1251, 314] width 98 height 25
click at [1361, 321] on select "Select [PERSON_NAME] AOTULA LONGCHAR [PERSON_NAME] BIKI SARKI [PERSON_NAME] Dre…" at bounding box center [1405, 314] width 161 height 25
click at [1326, 302] on select "Select [PERSON_NAME] AOTULA LONGCHAR [PERSON_NAME] BIKI SARKI [PERSON_NAME] Dre…" at bounding box center [1405, 314] width 161 height 25
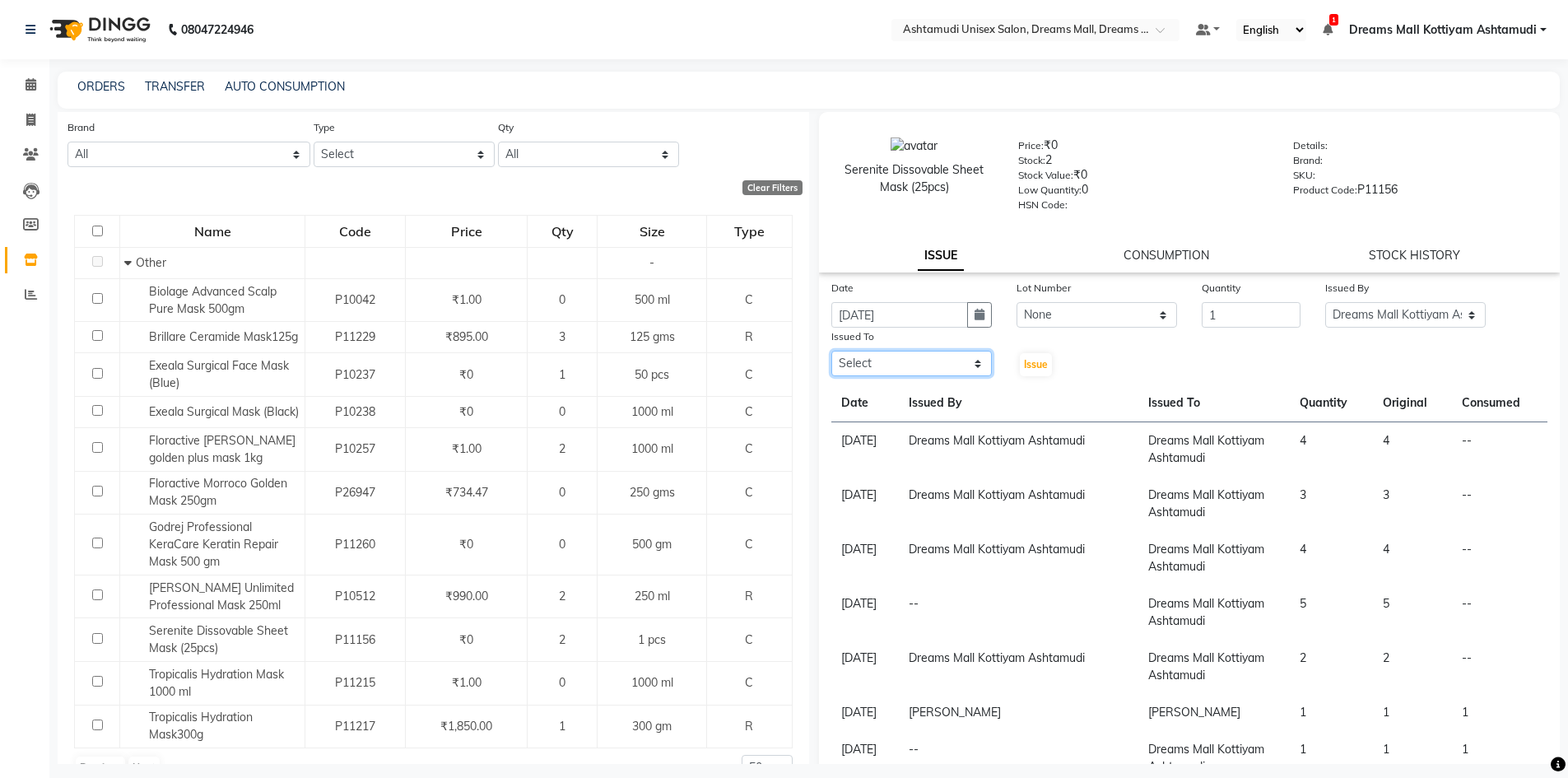
drag, startPoint x: 904, startPoint y: 367, endPoint x: 908, endPoint y: 356, distance: 11.7
click at [904, 367] on select "Select [PERSON_NAME] AOTULA LONGCHAR [PERSON_NAME] BIKI SARKI [PERSON_NAME] Dre…" at bounding box center [911, 363] width 161 height 25
click at [831, 350] on select "Select [PERSON_NAME] AOTULA LONGCHAR [PERSON_NAME] BIKI SARKI [PERSON_NAME] Dre…" at bounding box center [911, 363] width 161 height 25
click at [1026, 371] on button "Issue" at bounding box center [1036, 364] width 33 height 23
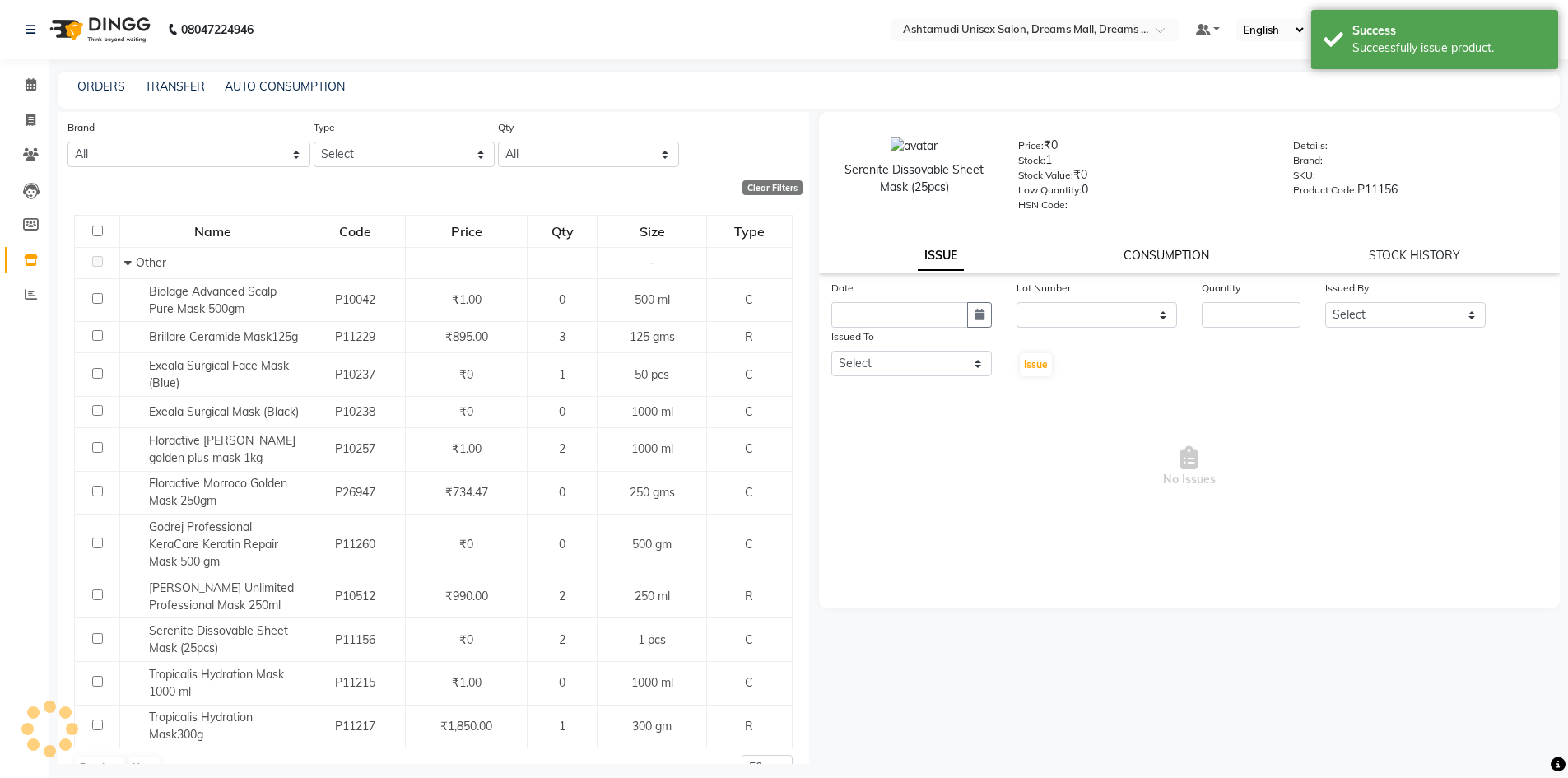
click at [1148, 257] on link "CONSUMPTION" at bounding box center [1166, 255] width 85 height 15
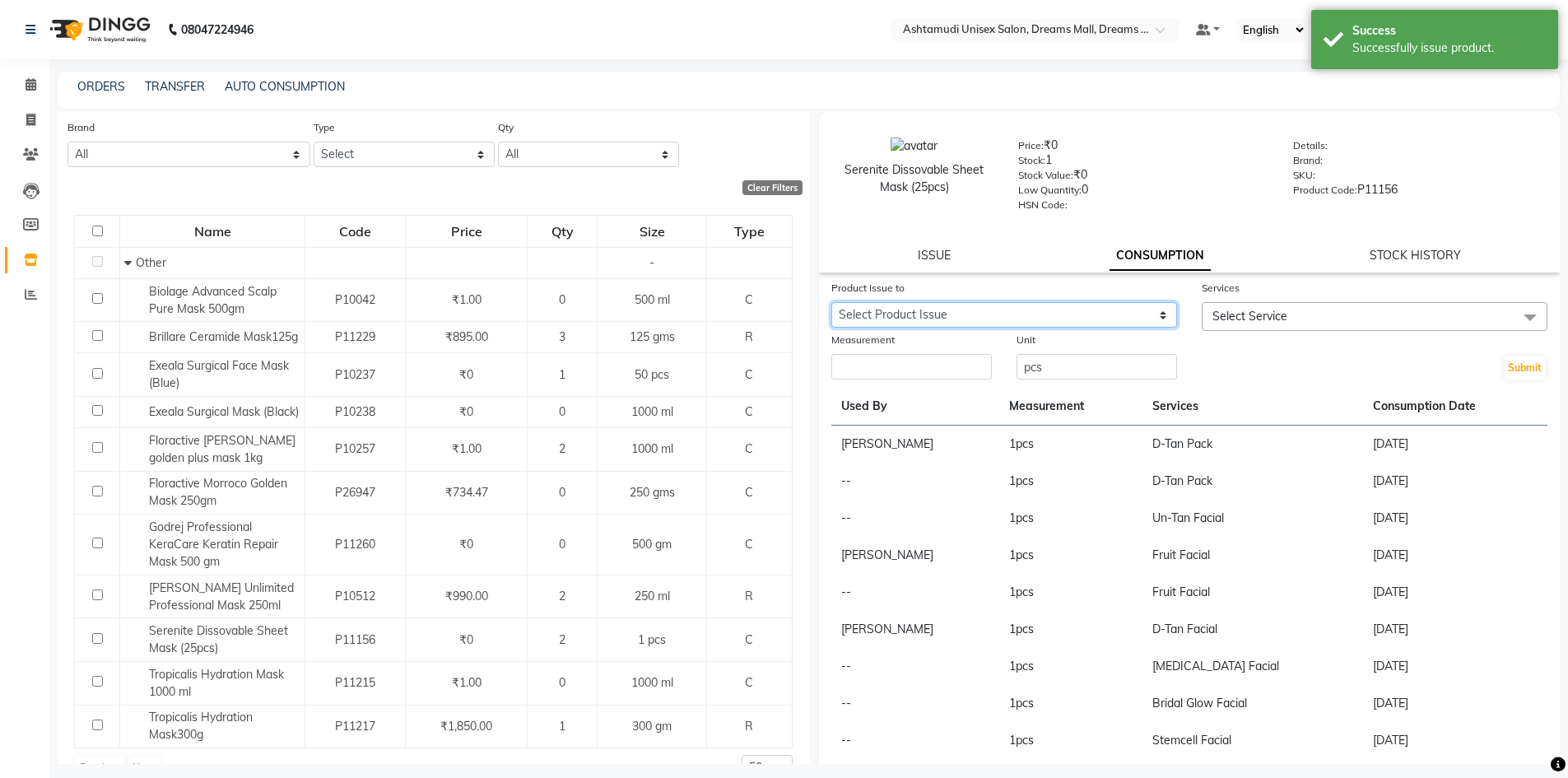
click at [1034, 310] on select "Select Product Issue [DATE], Issued to: Dreams Mall Kottiyam Ashtamudi, Balance…" at bounding box center [1004, 314] width 346 height 25
click at [831, 302] on select "Select Product Issue [DATE], Issued to: Dreams Mall Kottiyam Ashtamudi, Balance…" at bounding box center [1004, 314] width 346 height 25
click at [1248, 300] on div "Services" at bounding box center [1375, 291] width 346 height 23
click at [1248, 309] on span "Select Service" at bounding box center [1249, 315] width 75 height 15
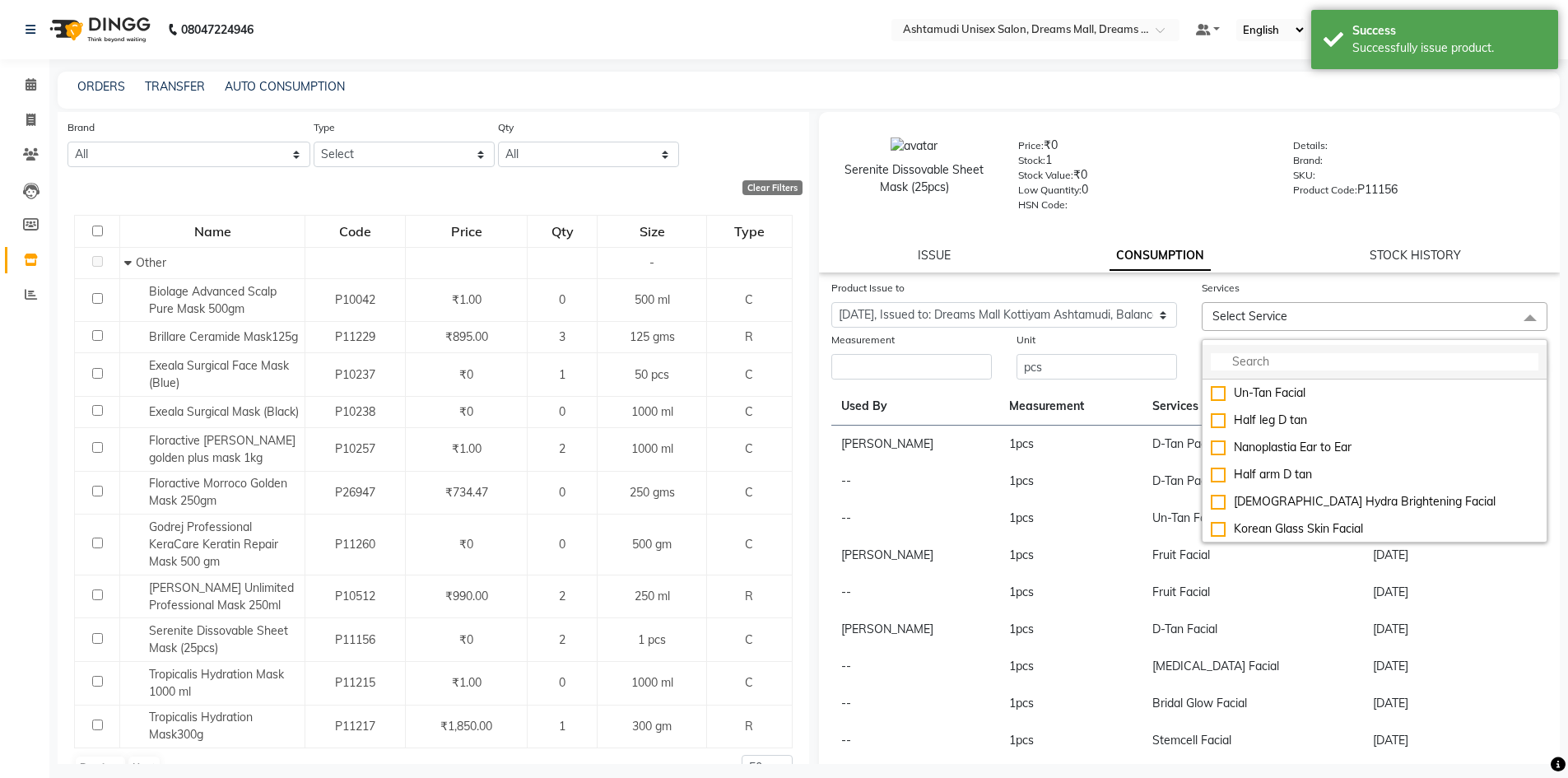
click at [1254, 364] on input "multiselect-search" at bounding box center [1374, 362] width 328 height 18
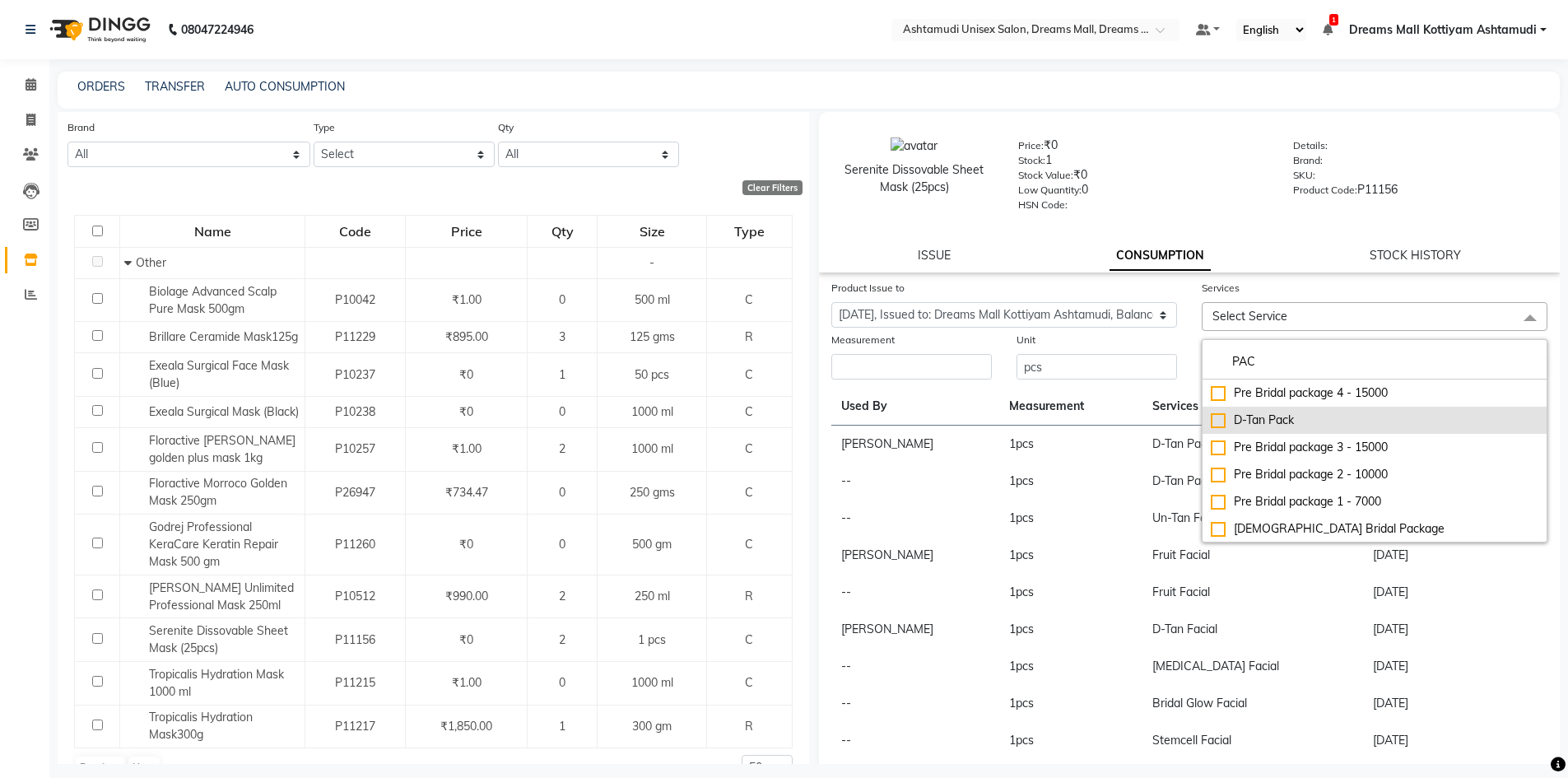
click at [1286, 423] on div "D-Tan Pack" at bounding box center [1374, 421] width 328 height 18
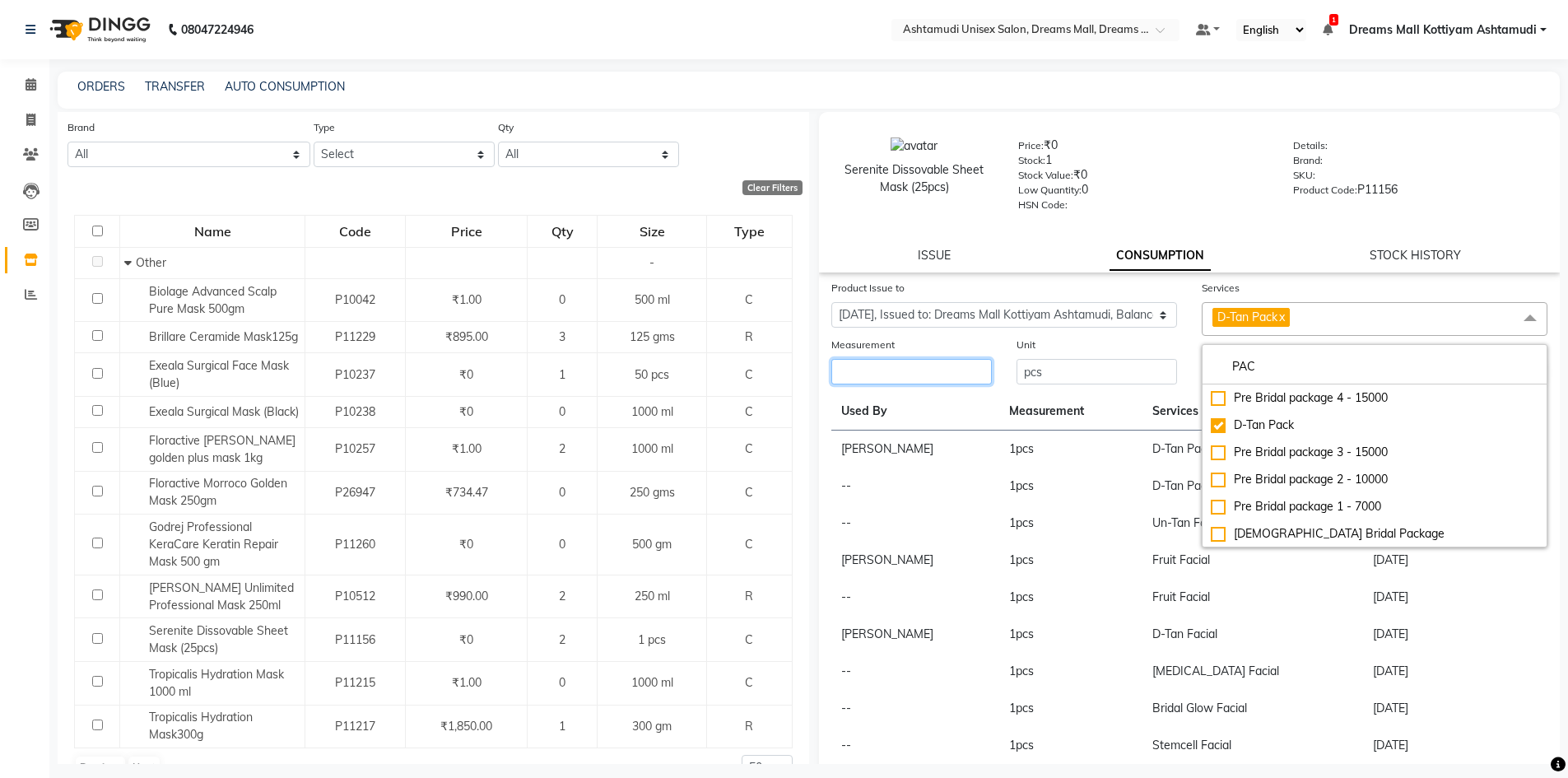
click at [926, 370] on input "number" at bounding box center [911, 371] width 161 height 25
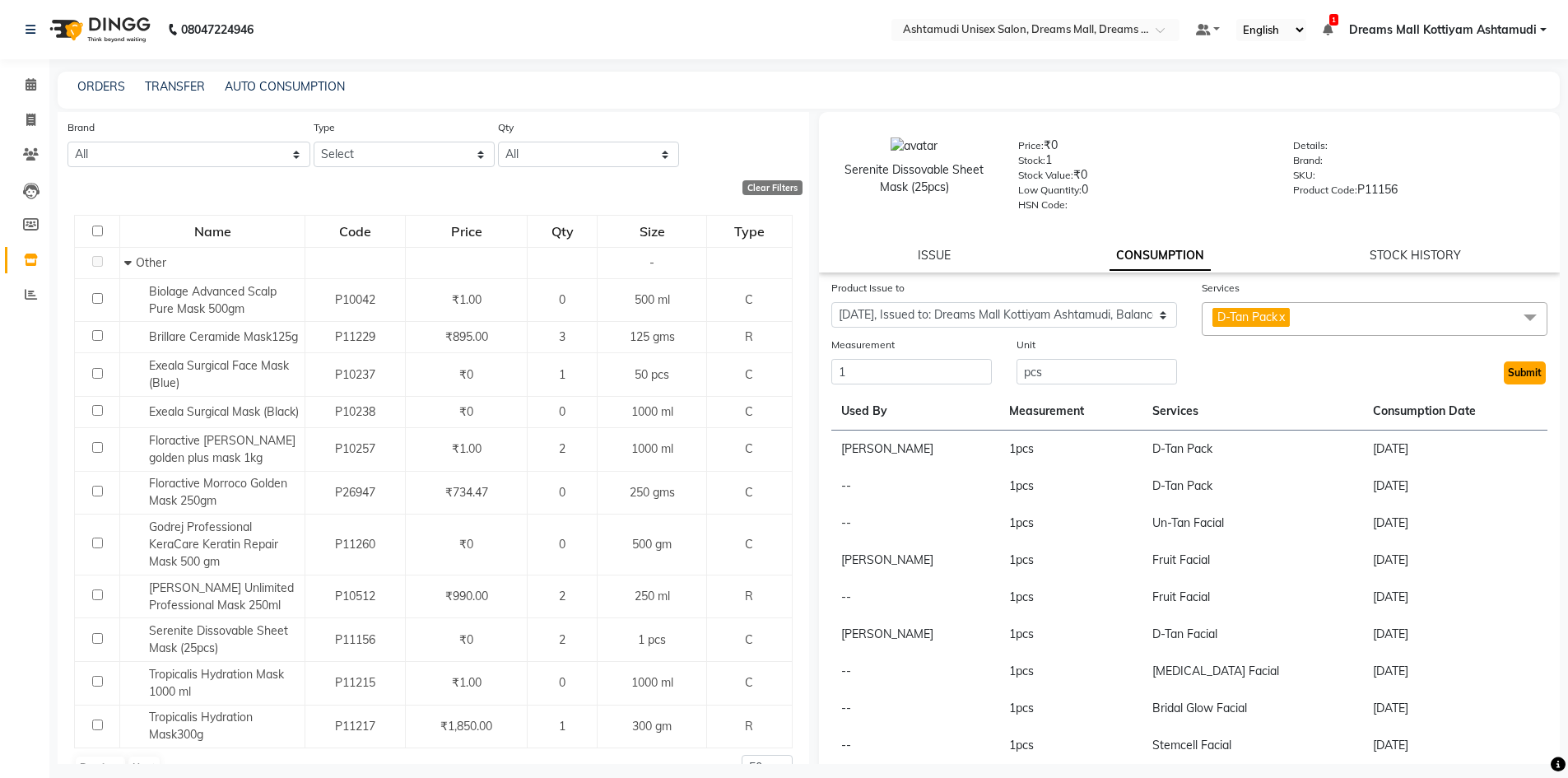
click at [1513, 377] on button "Submit" at bounding box center [1525, 372] width 42 height 23
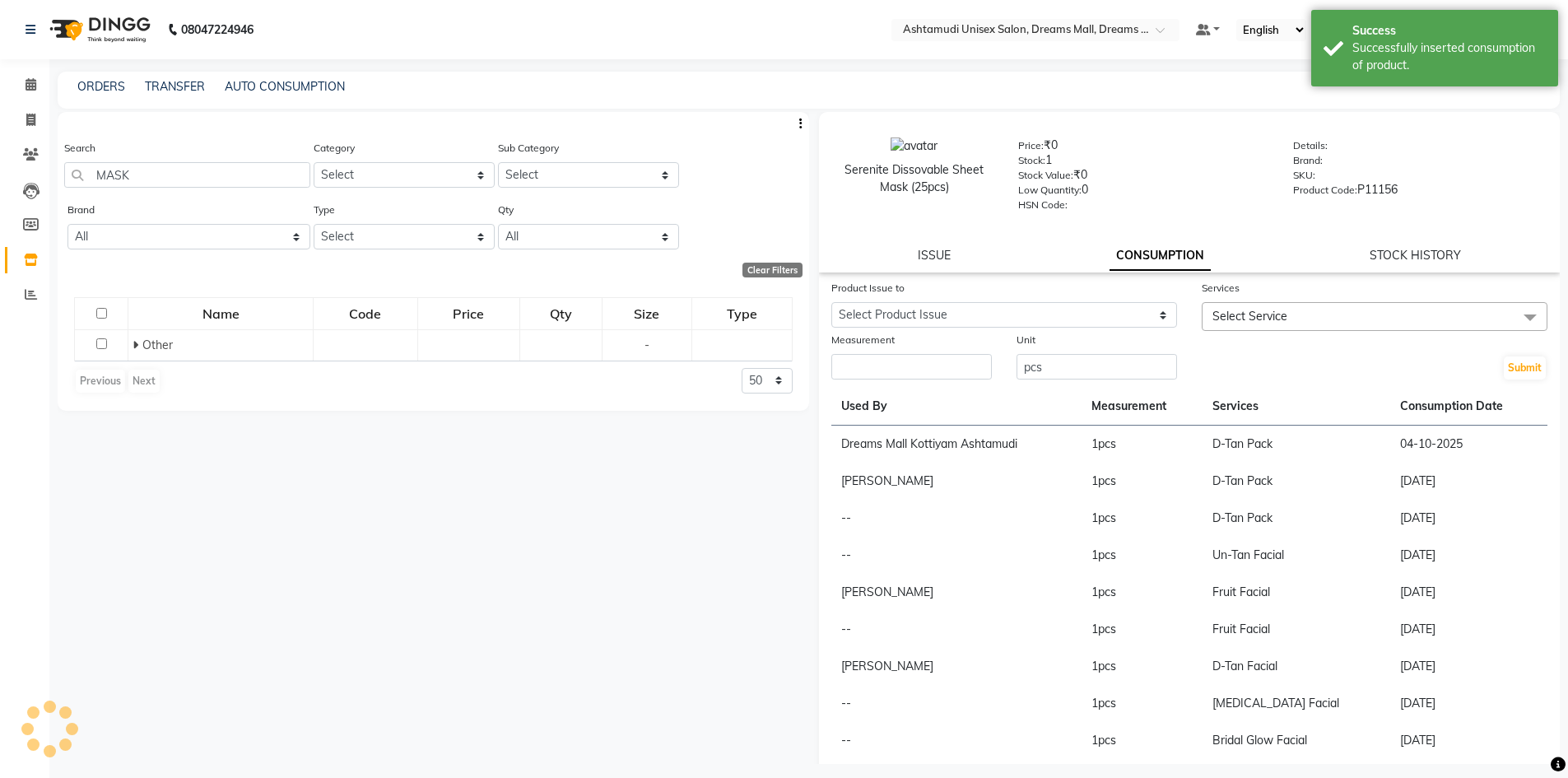
scroll to position [0, 0]
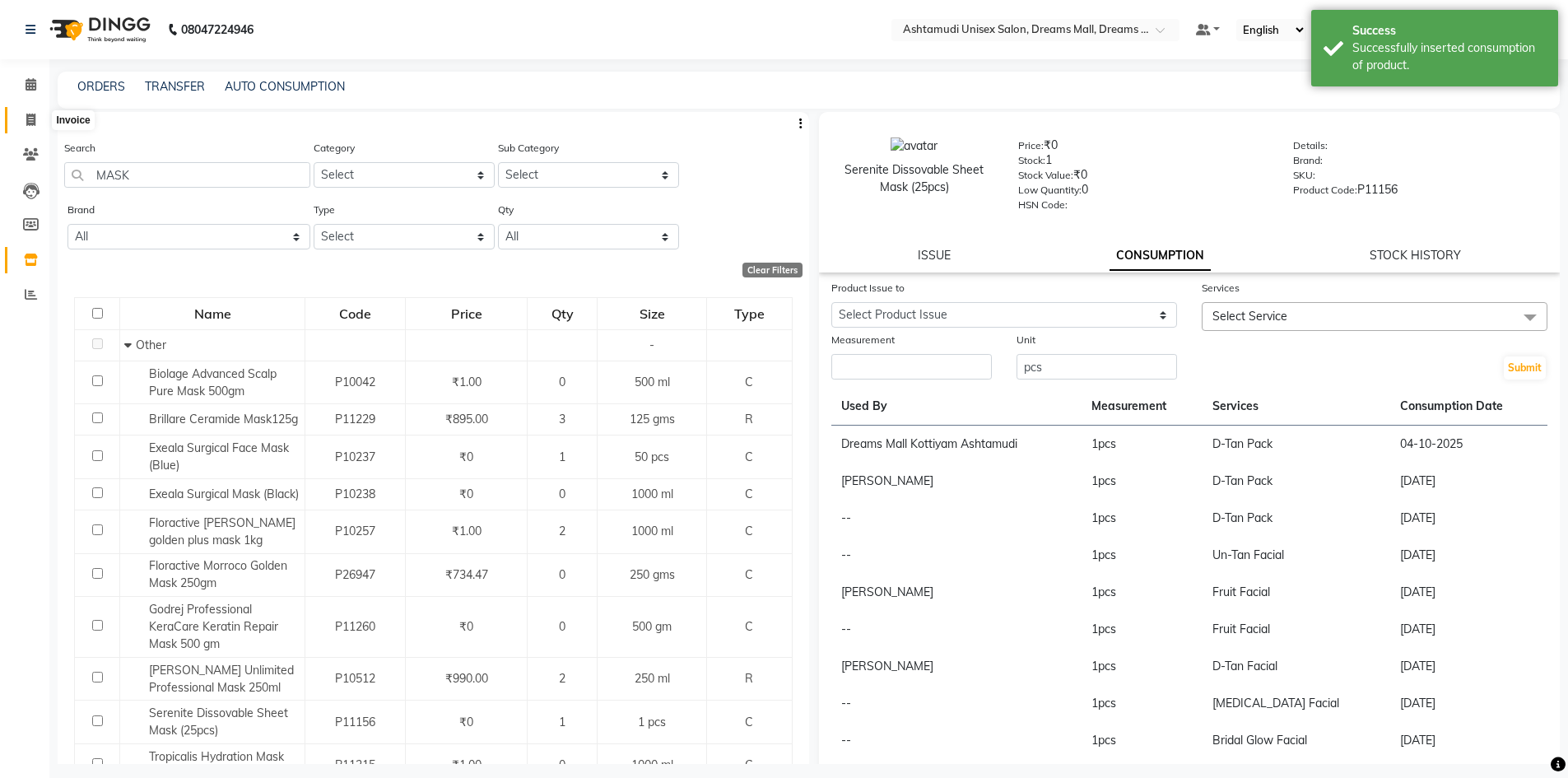
click at [35, 126] on span at bounding box center [31, 121] width 29 height 19
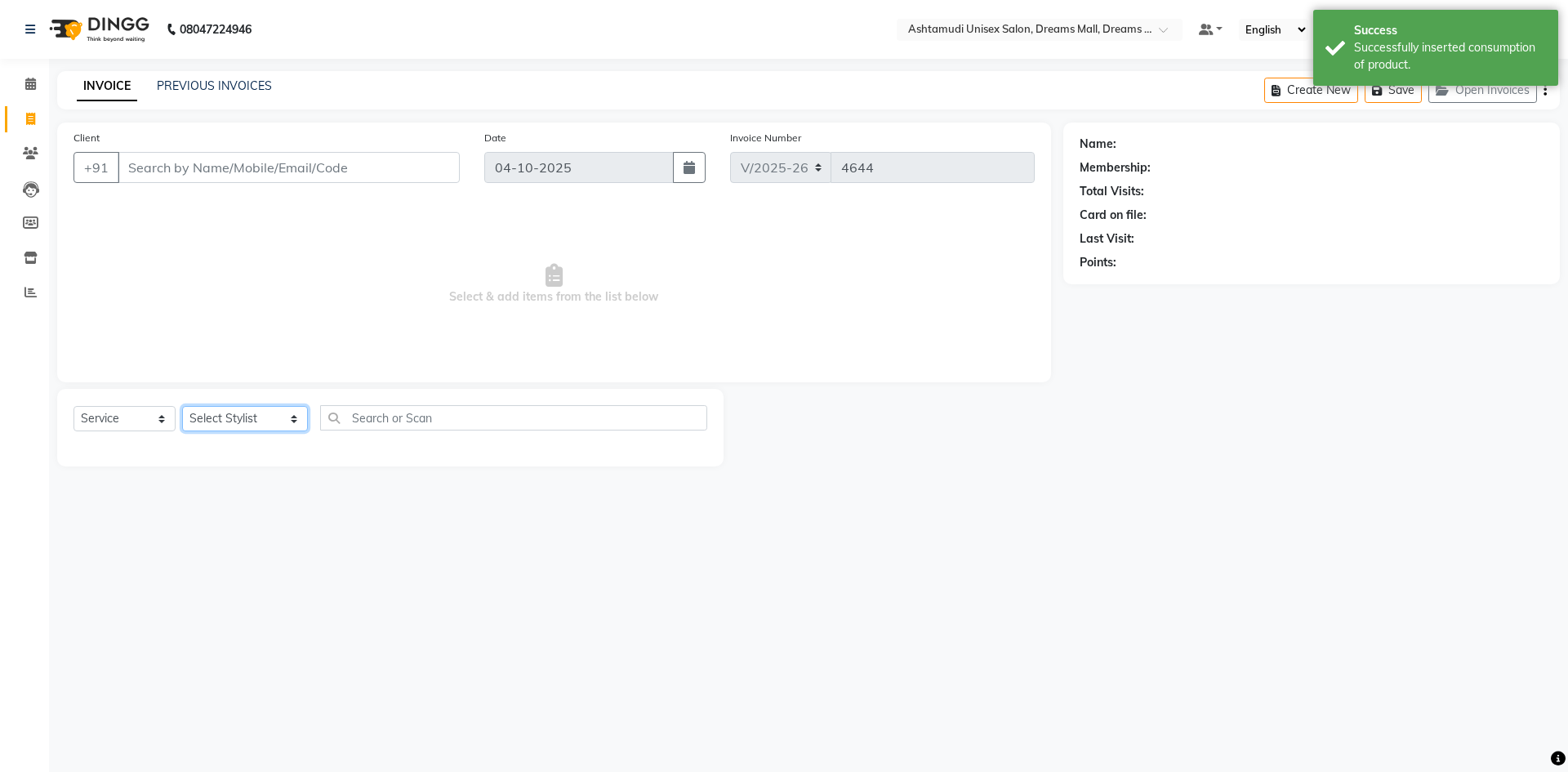
click at [207, 426] on select "Select Stylist [PERSON_NAME] AOTULA LONGCHAR [PERSON_NAME] BIKI SARKI [PERSON_N…" at bounding box center [245, 418] width 126 height 25
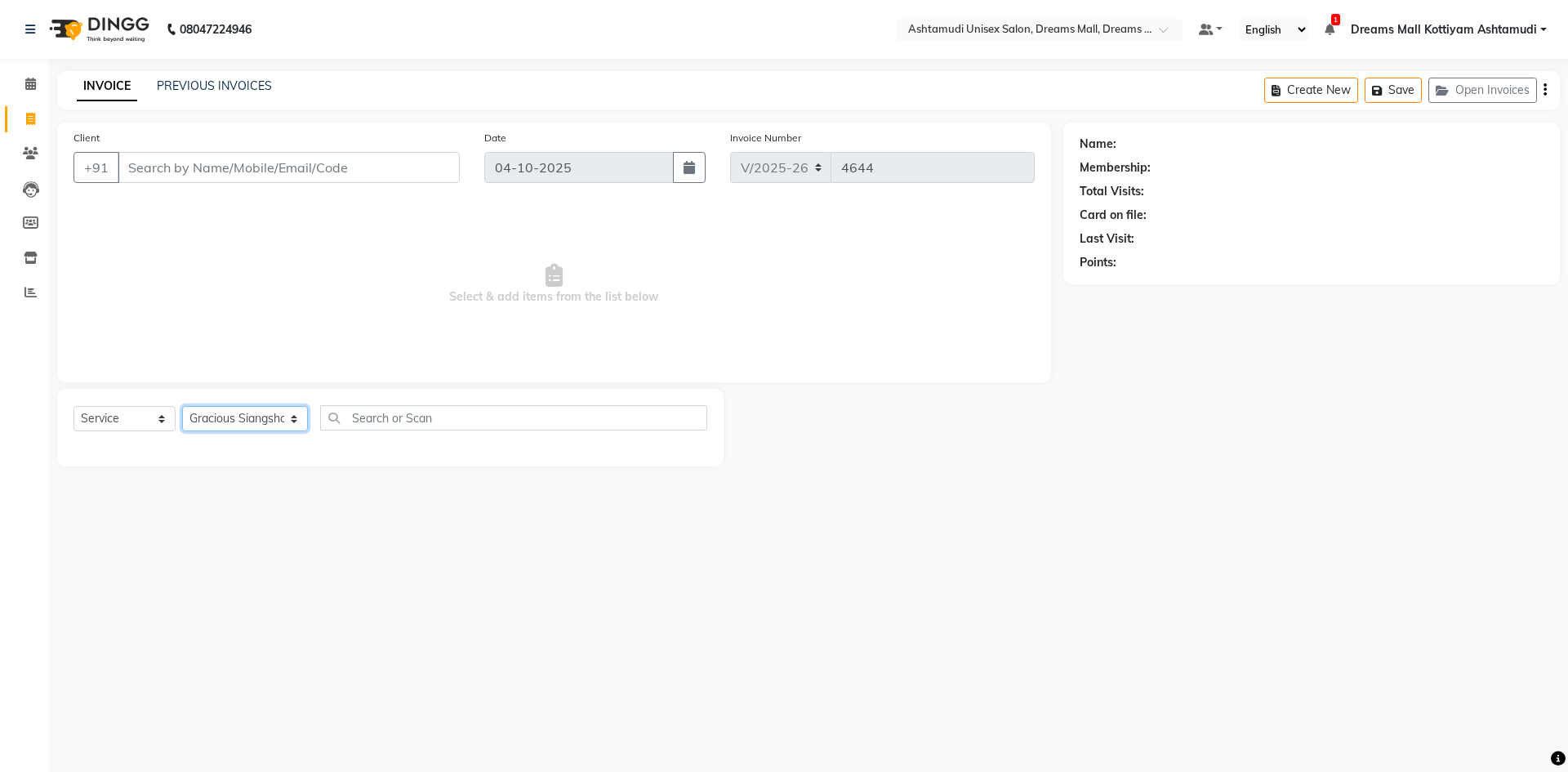
click at [182, 406] on select "Select Stylist [PERSON_NAME] AOTULA LONGCHAR [PERSON_NAME] BIKI SARKI [PERSON_N…" at bounding box center [245, 418] width 126 height 25
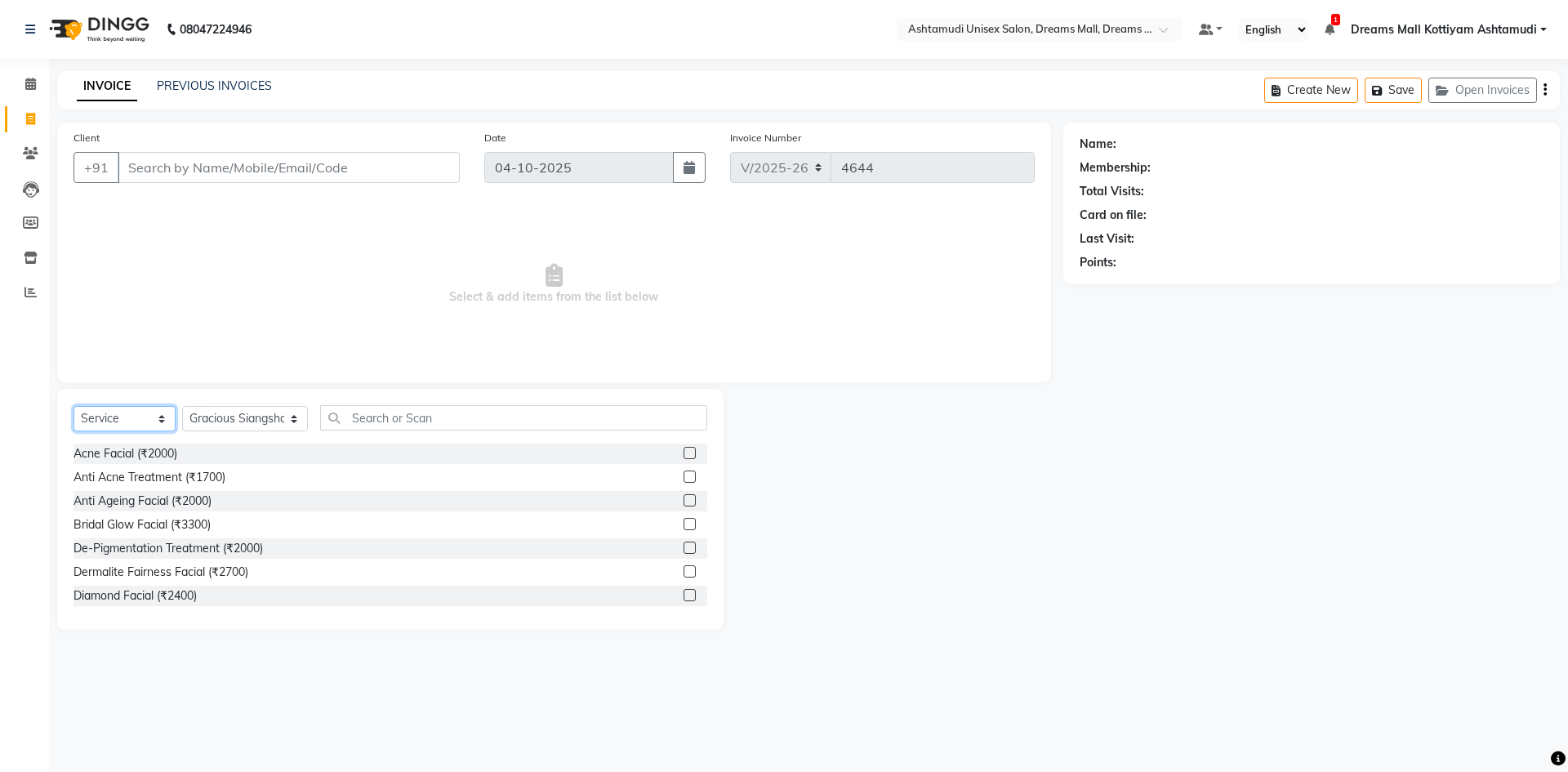
click at [132, 413] on select "Select Service Product Membership Package Voucher Prepaid Gift Card" at bounding box center [124, 418] width 102 height 25
click at [73, 406] on select "Select Service Product Membership Package Voucher Prepaid Gift Card" at bounding box center [124, 418] width 102 height 25
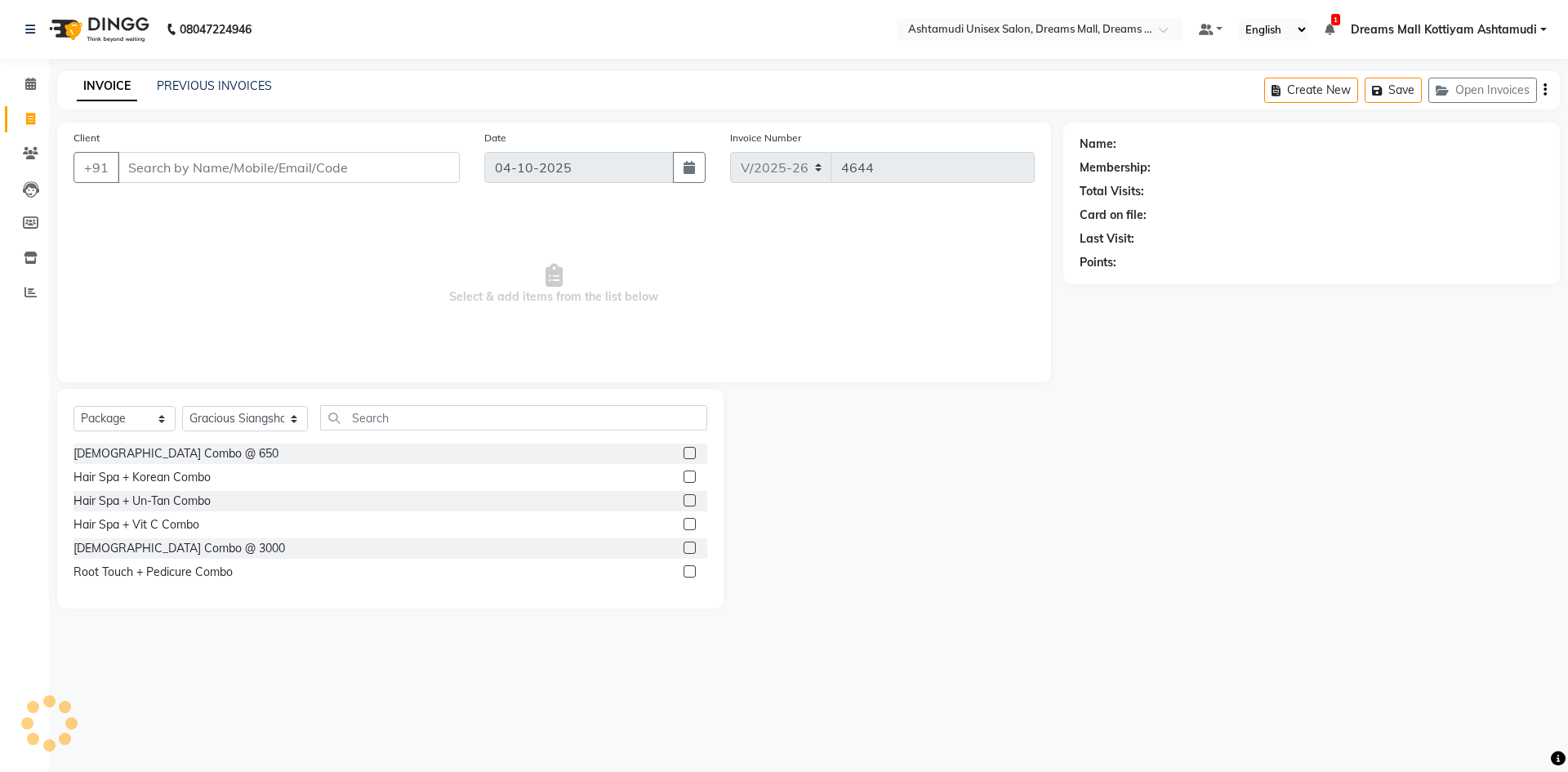
click at [687, 498] on label at bounding box center [689, 500] width 12 height 12
click at [687, 498] on input "checkbox" at bounding box center [689, 501] width 10 height 10
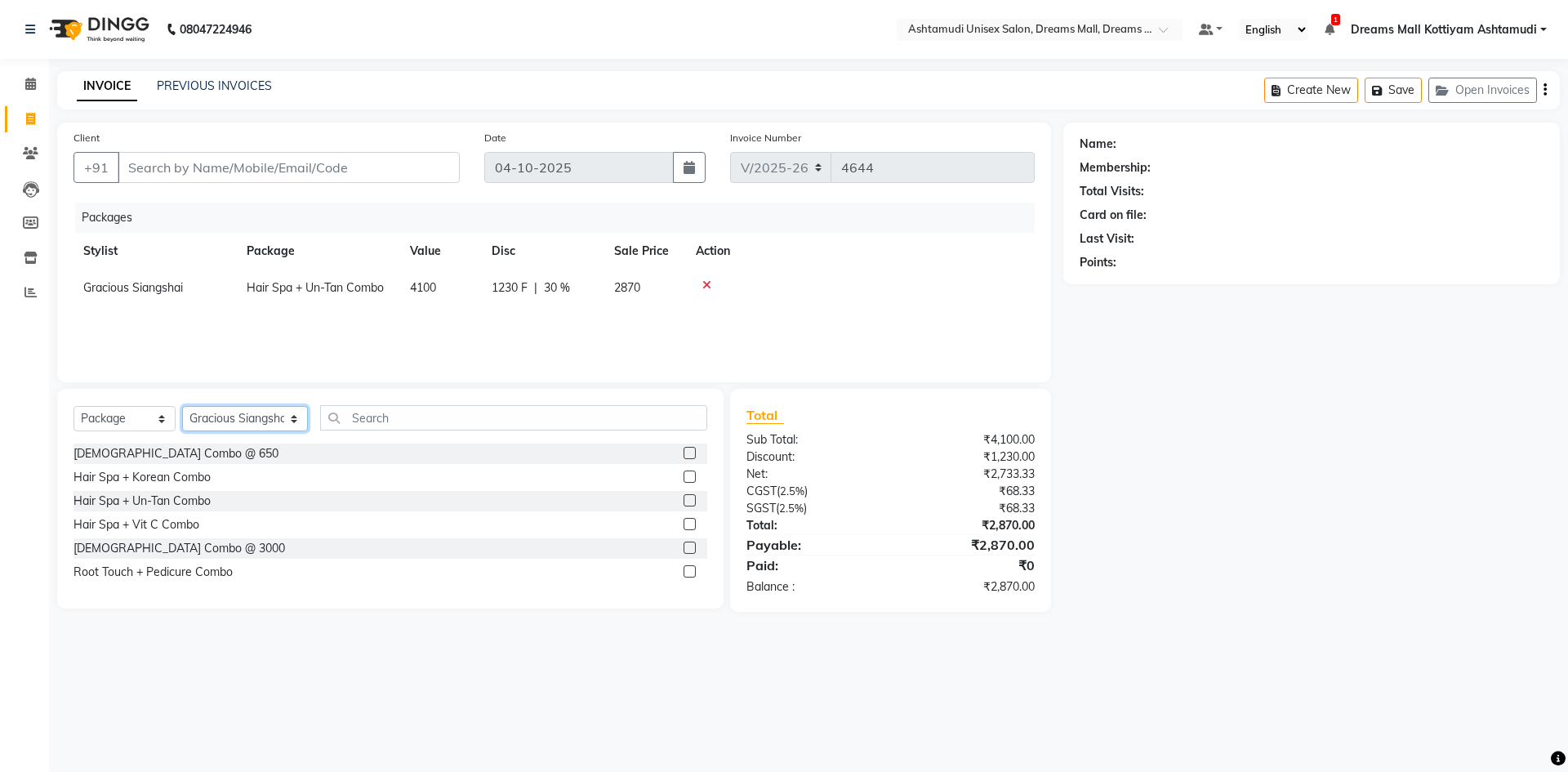
click at [194, 413] on select "Select Stylist [PERSON_NAME] AOTULA LONGCHAR [PERSON_NAME] BIKI SARKI [PERSON_N…" at bounding box center [245, 418] width 126 height 25
click at [182, 406] on select "Select Stylist [PERSON_NAME] AOTULA LONGCHAR [PERSON_NAME] BIKI SARKI [PERSON_N…" at bounding box center [245, 418] width 126 height 25
click at [146, 419] on select "Select Service Product Membership Package Voucher Prepaid Gift Card" at bounding box center [124, 418] width 102 height 25
click at [73, 406] on select "Select Service Product Membership Package Voucher Prepaid Gift Card" at bounding box center [124, 418] width 102 height 25
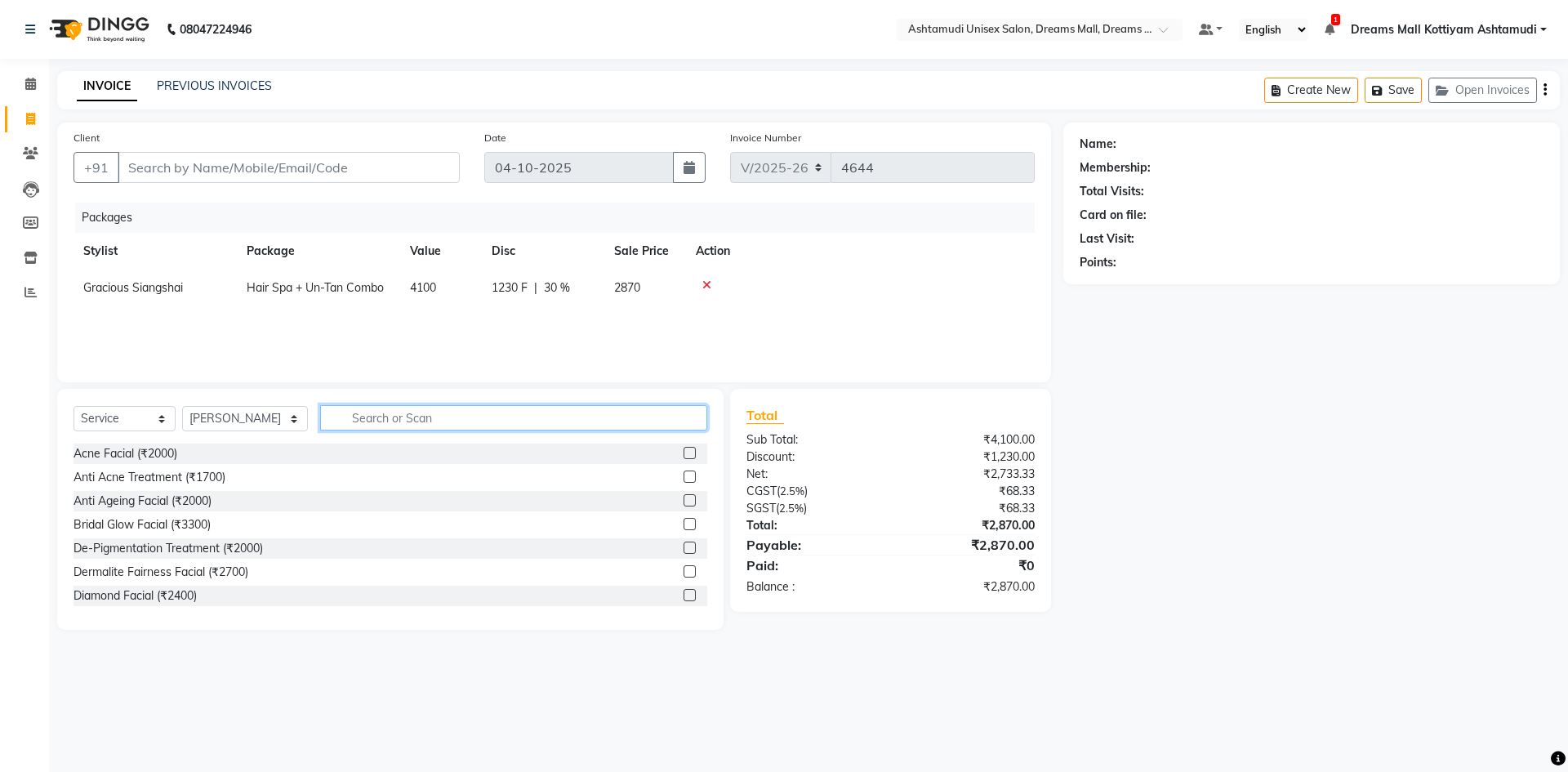
click at [437, 422] on input "text" at bounding box center [513, 417] width 387 height 25
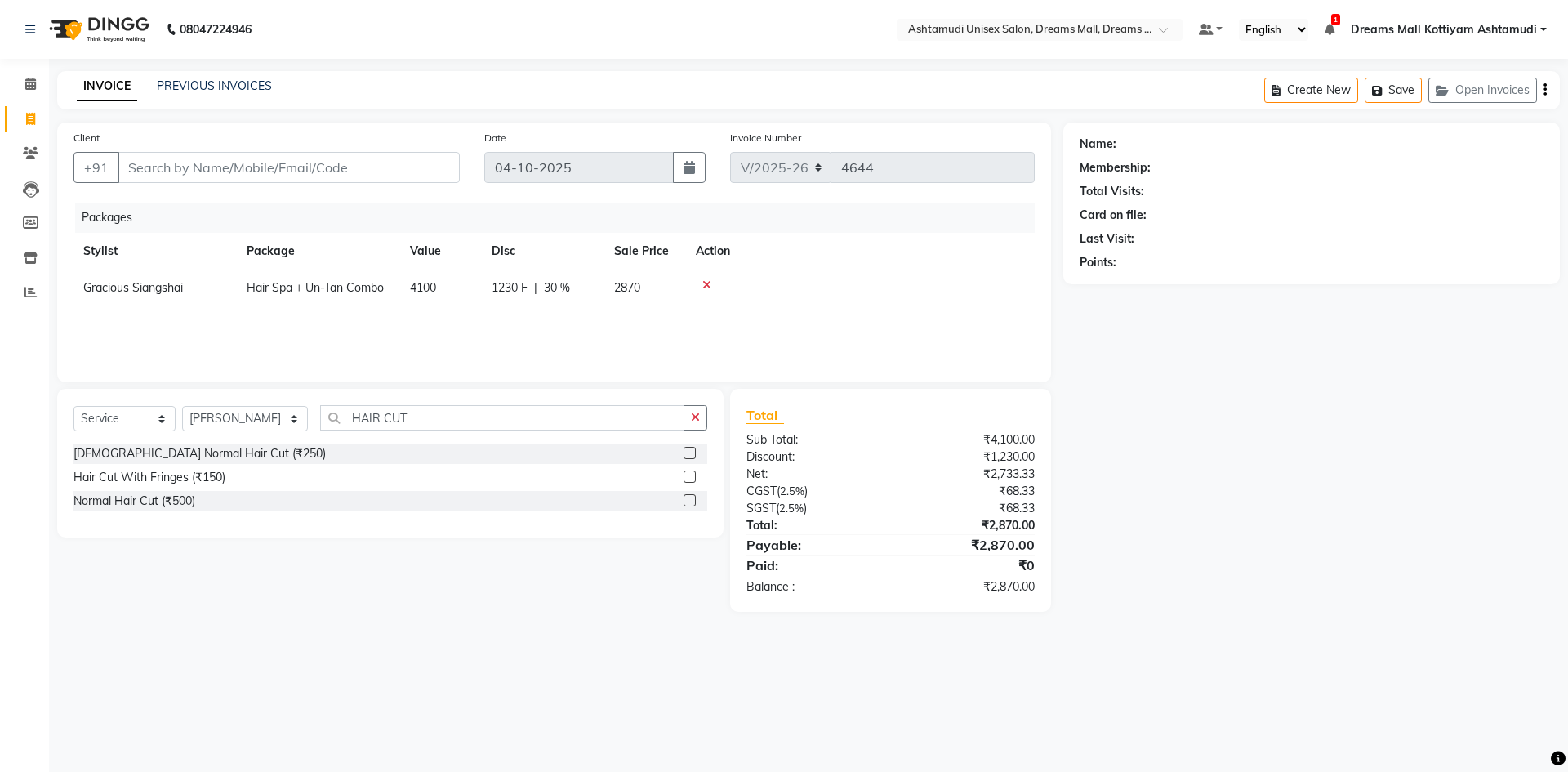
click at [689, 454] on label at bounding box center [689, 453] width 12 height 12
click at [689, 454] on input "checkbox" at bounding box center [689, 453] width 10 height 10
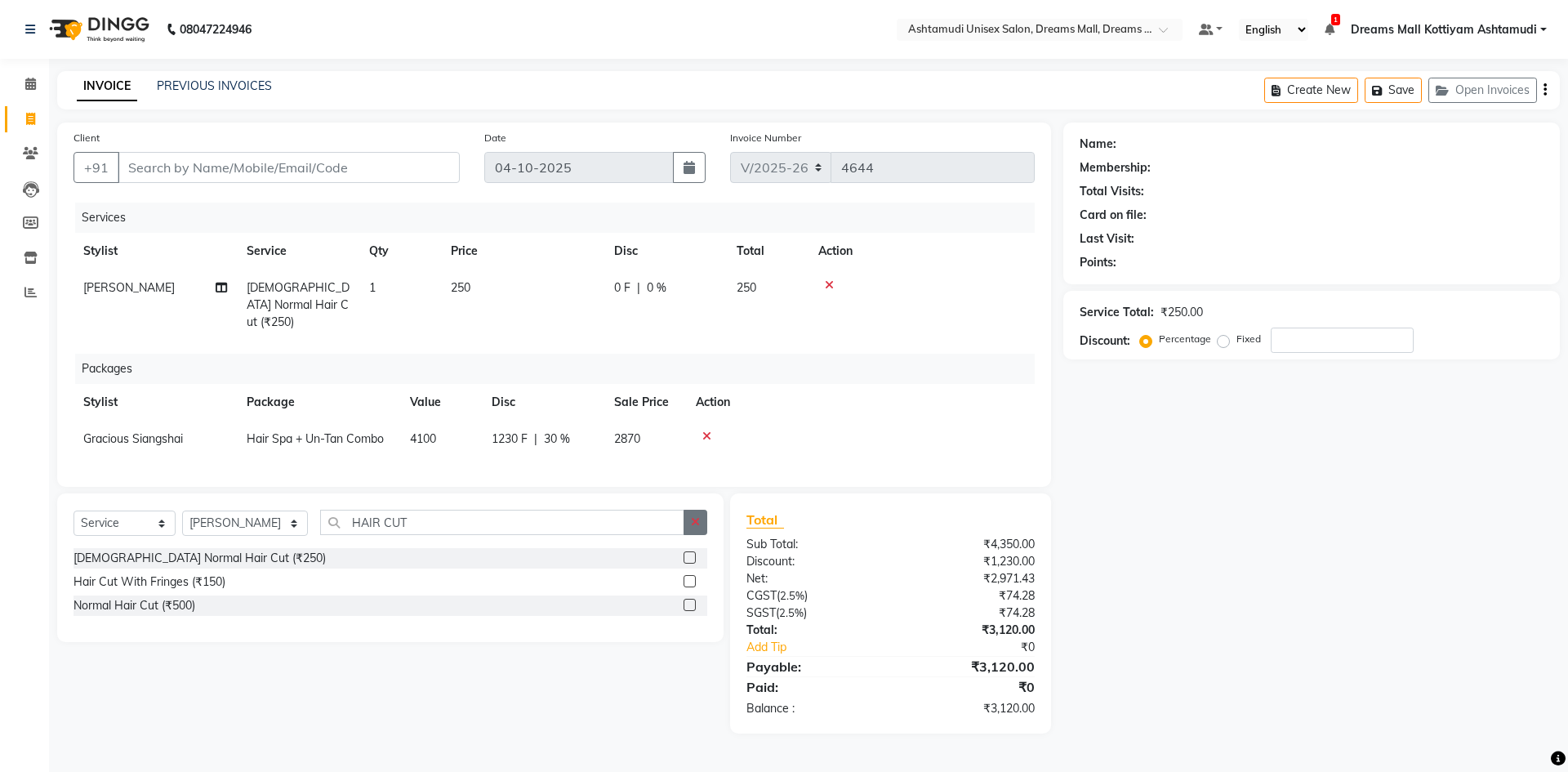
click at [691, 516] on icon "button" at bounding box center [696, 521] width 9 height 11
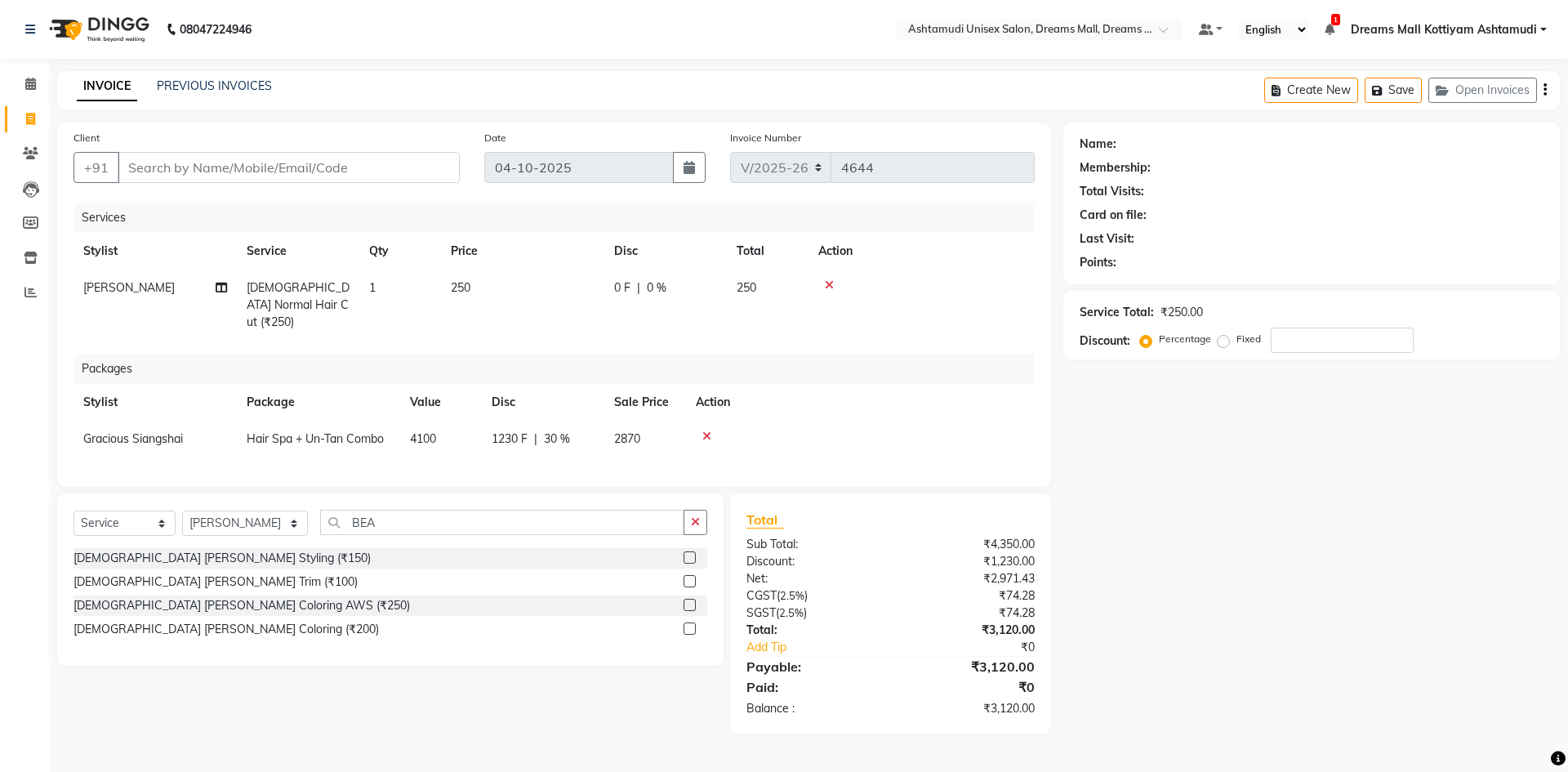
click at [694, 553] on label at bounding box center [689, 558] width 12 height 12
click at [694, 553] on input "checkbox" at bounding box center [689, 558] width 10 height 10
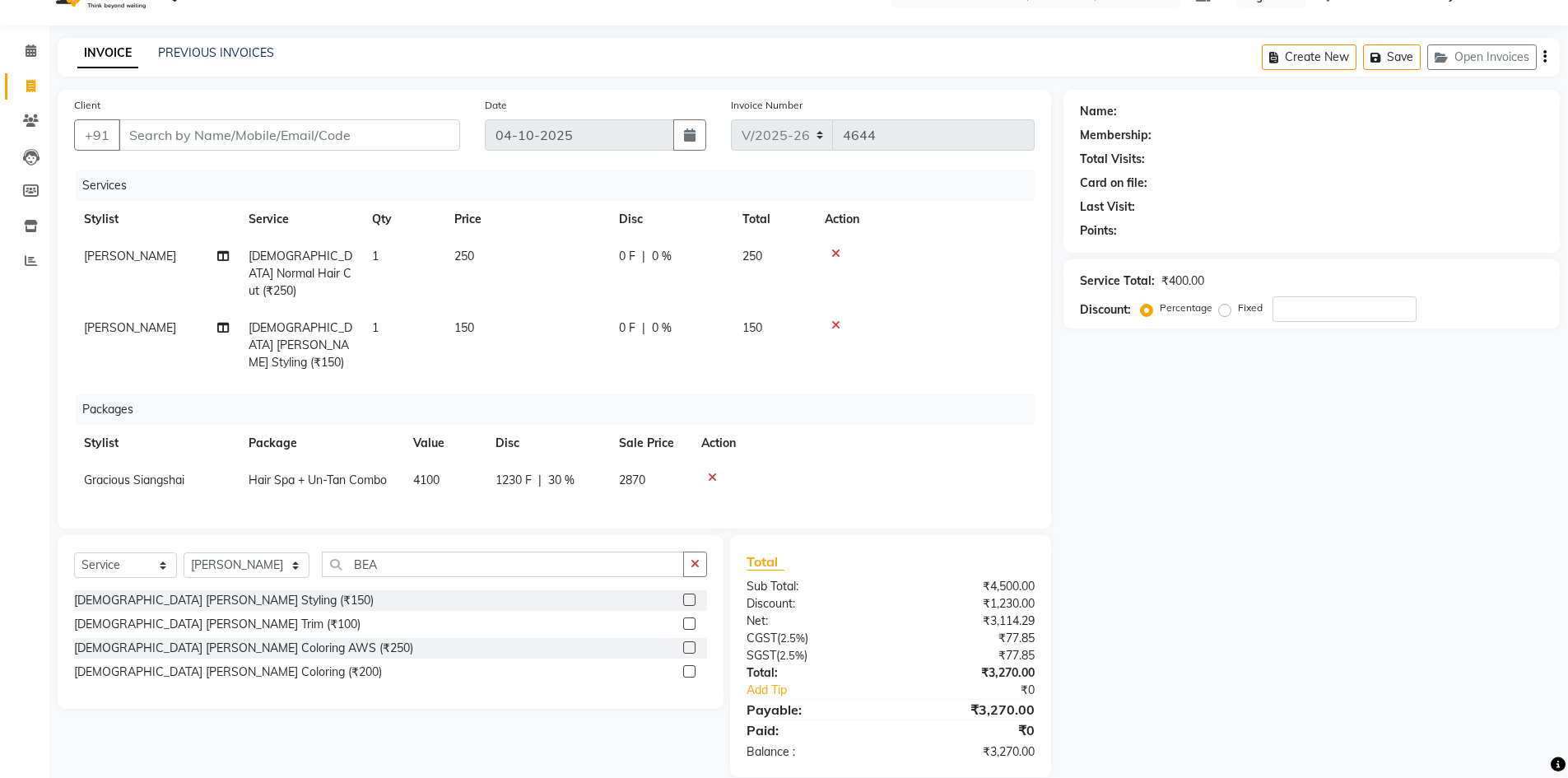
scroll to position [35, 0]
click at [270, 140] on input "Client" at bounding box center [289, 133] width 342 height 32
click at [425, 123] on button "Add Client" at bounding box center [417, 133] width 85 height 32
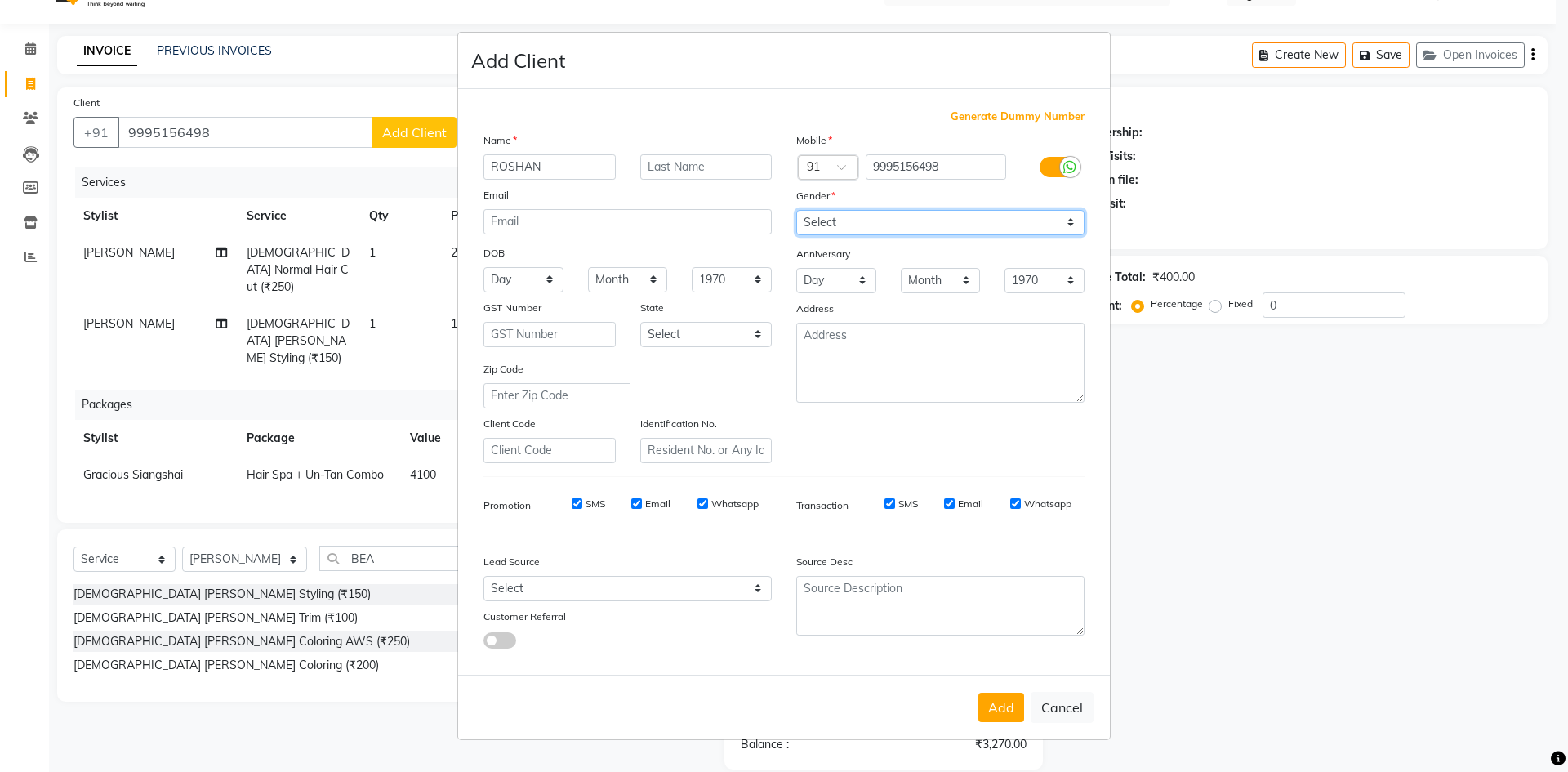
click at [850, 219] on select "Select [DEMOGRAPHIC_DATA] [DEMOGRAPHIC_DATA] Other Prefer Not To Say" at bounding box center [940, 222] width 288 height 25
click at [797, 210] on select "Select [DEMOGRAPHIC_DATA] [DEMOGRAPHIC_DATA] Other Prefer Not To Say" at bounding box center [940, 222] width 288 height 25
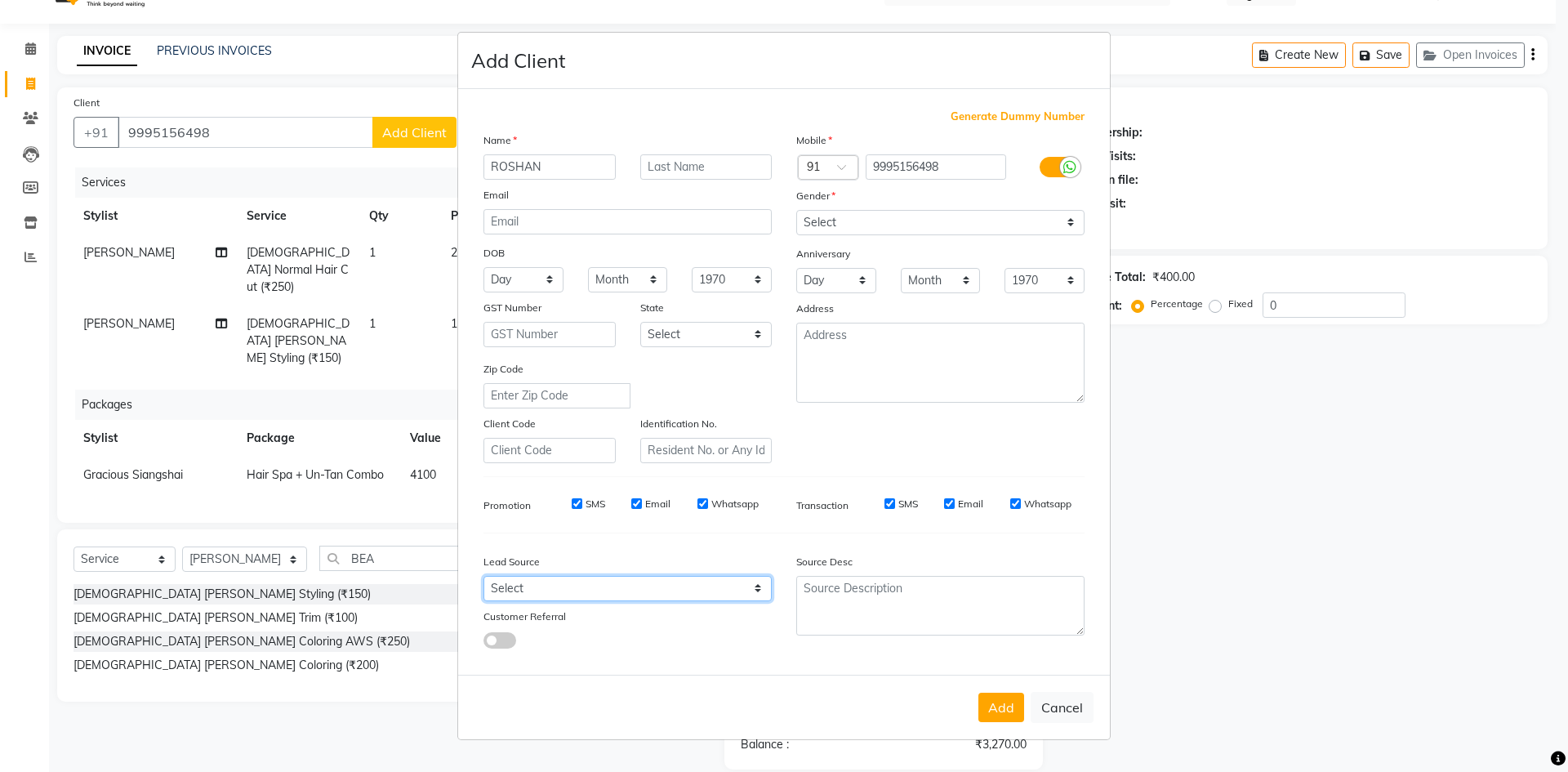
click at [719, 585] on select "Select Walk-in Referral Internet Friend Word of Mouth Advertisement Facebook Ju…" at bounding box center [628, 588] width 288 height 25
click at [484, 576] on select "Select Walk-in Referral Internet Friend Word of Mouth Advertisement Facebook Ju…" at bounding box center [628, 588] width 288 height 25
click at [1022, 701] on button "Add" at bounding box center [1001, 708] width 45 height 30
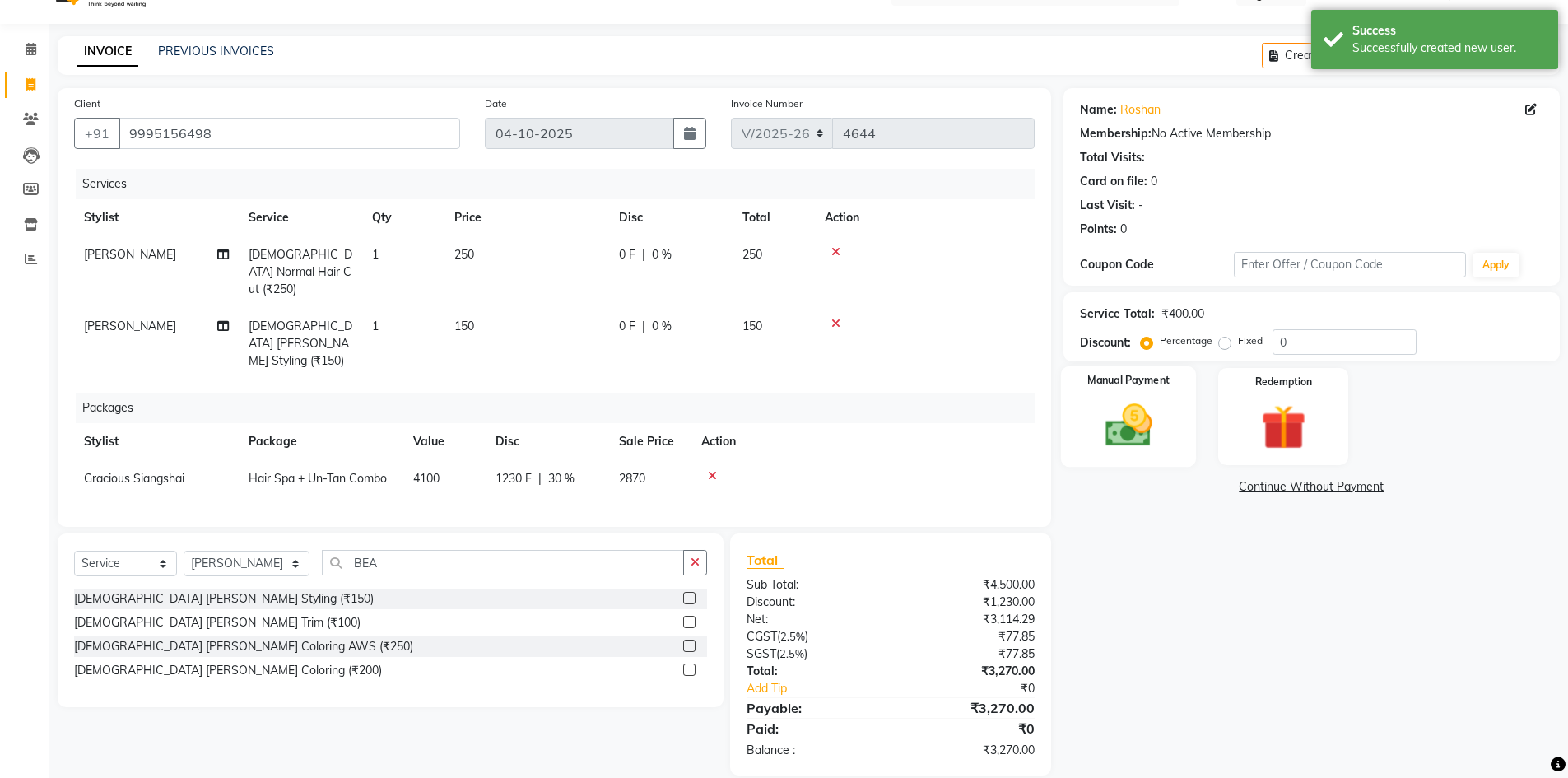
click at [1110, 409] on img at bounding box center [1129, 425] width 76 height 54
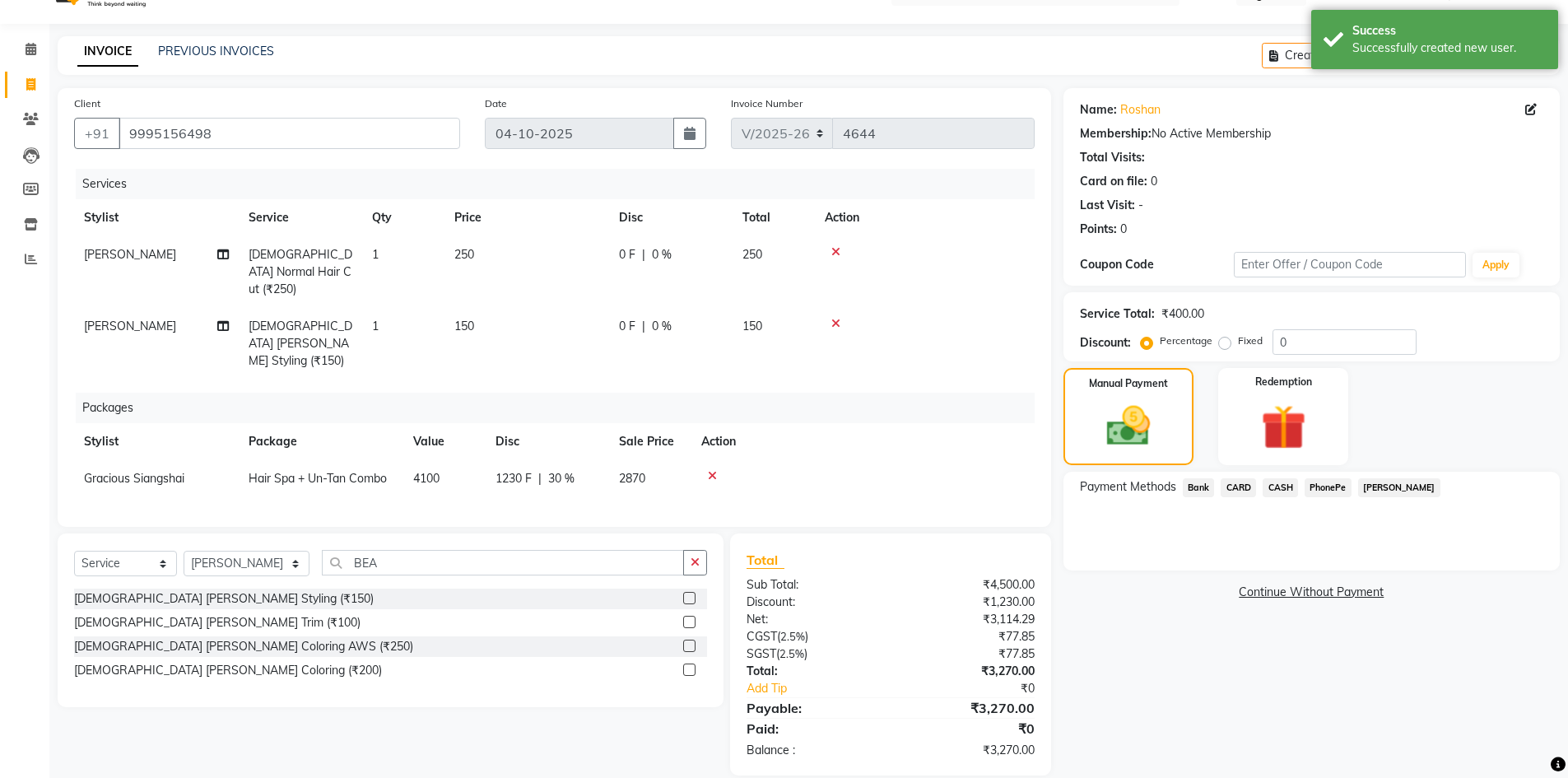
click at [1344, 489] on span "PhonePe" at bounding box center [1327, 487] width 47 height 19
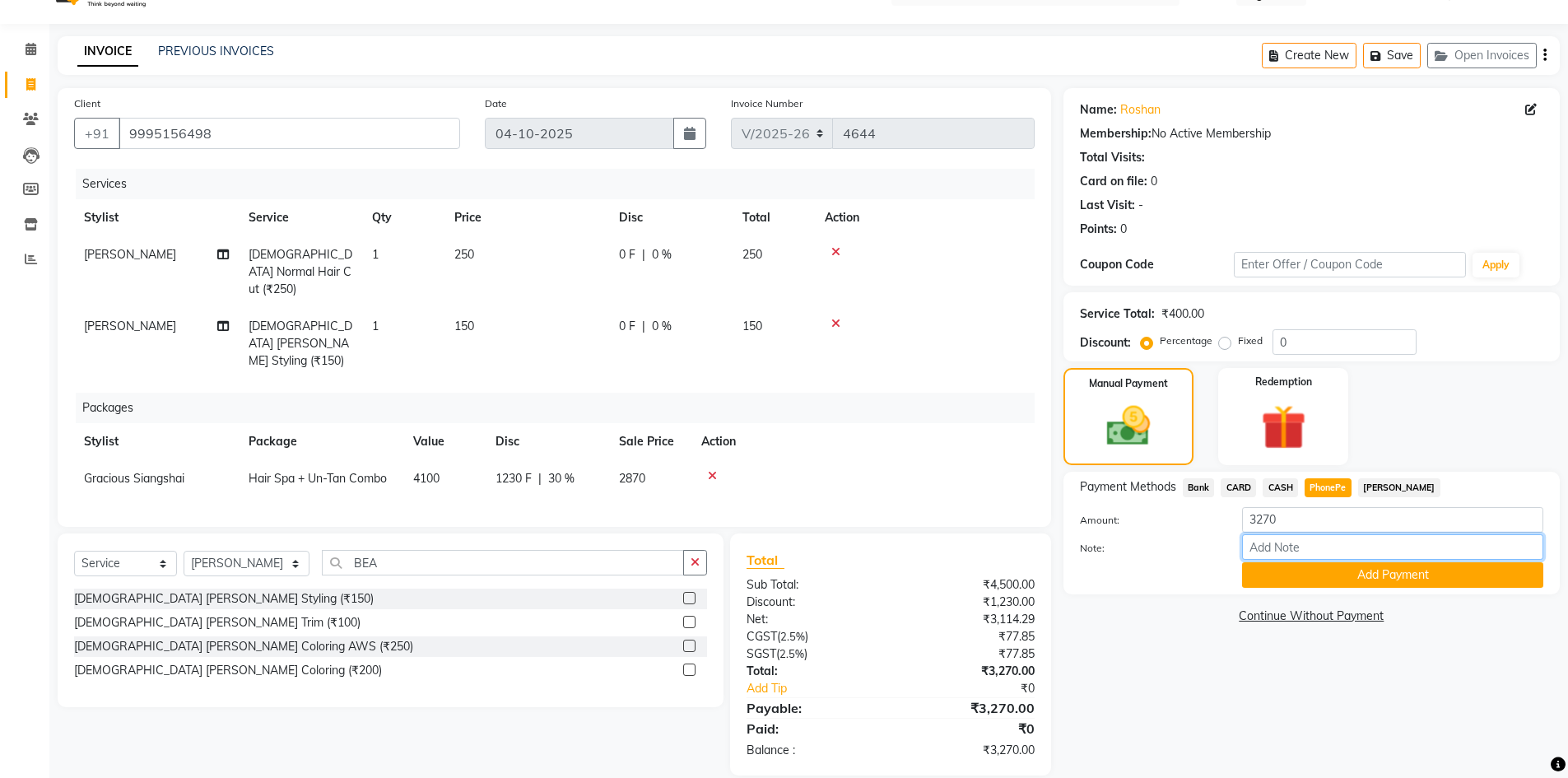
click at [1324, 544] on input "Note:" at bounding box center [1392, 546] width 301 height 25
click at [1330, 562] on button "Add Payment" at bounding box center [1392, 574] width 301 height 25
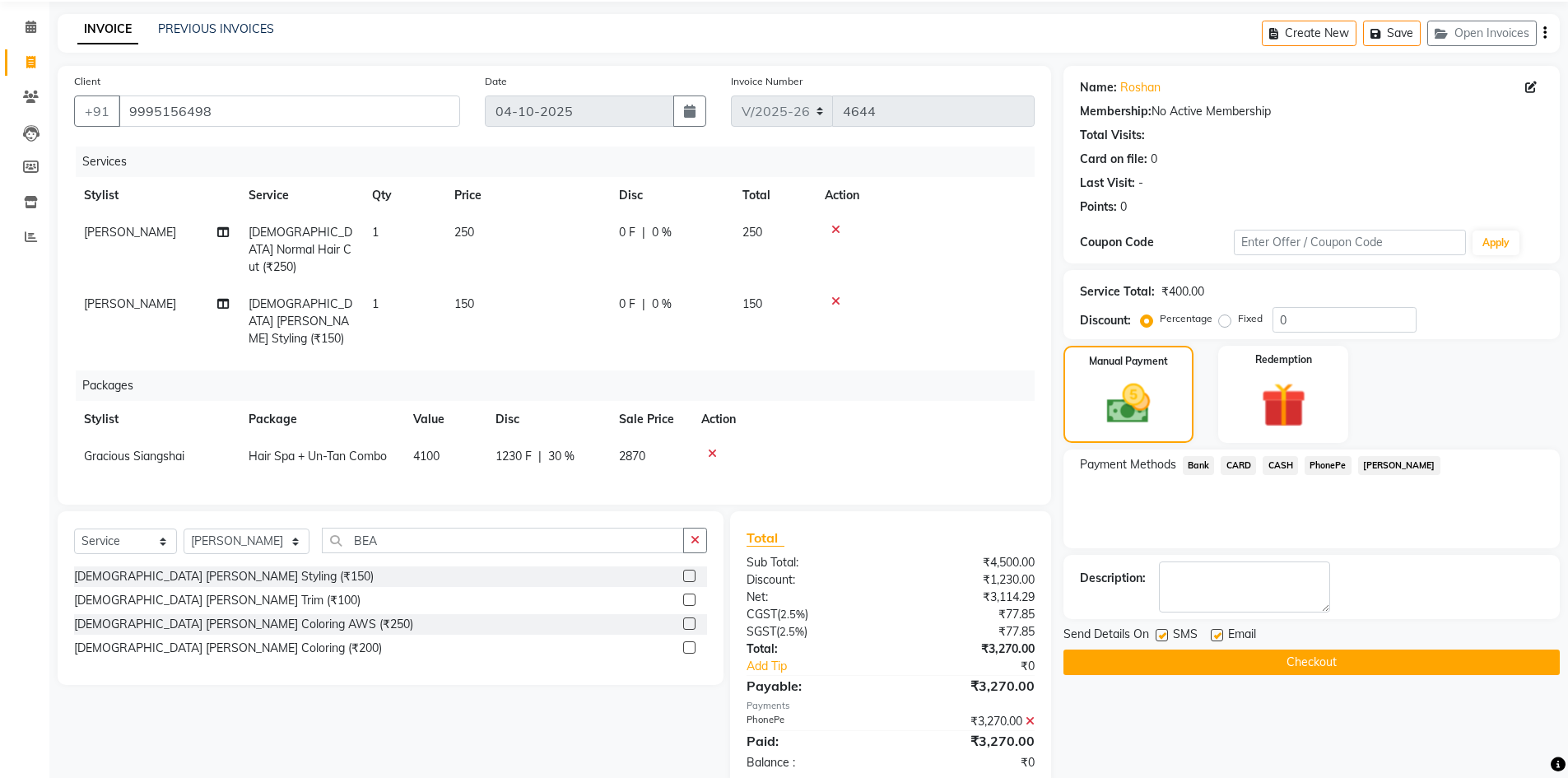
scroll to position [70, 0]
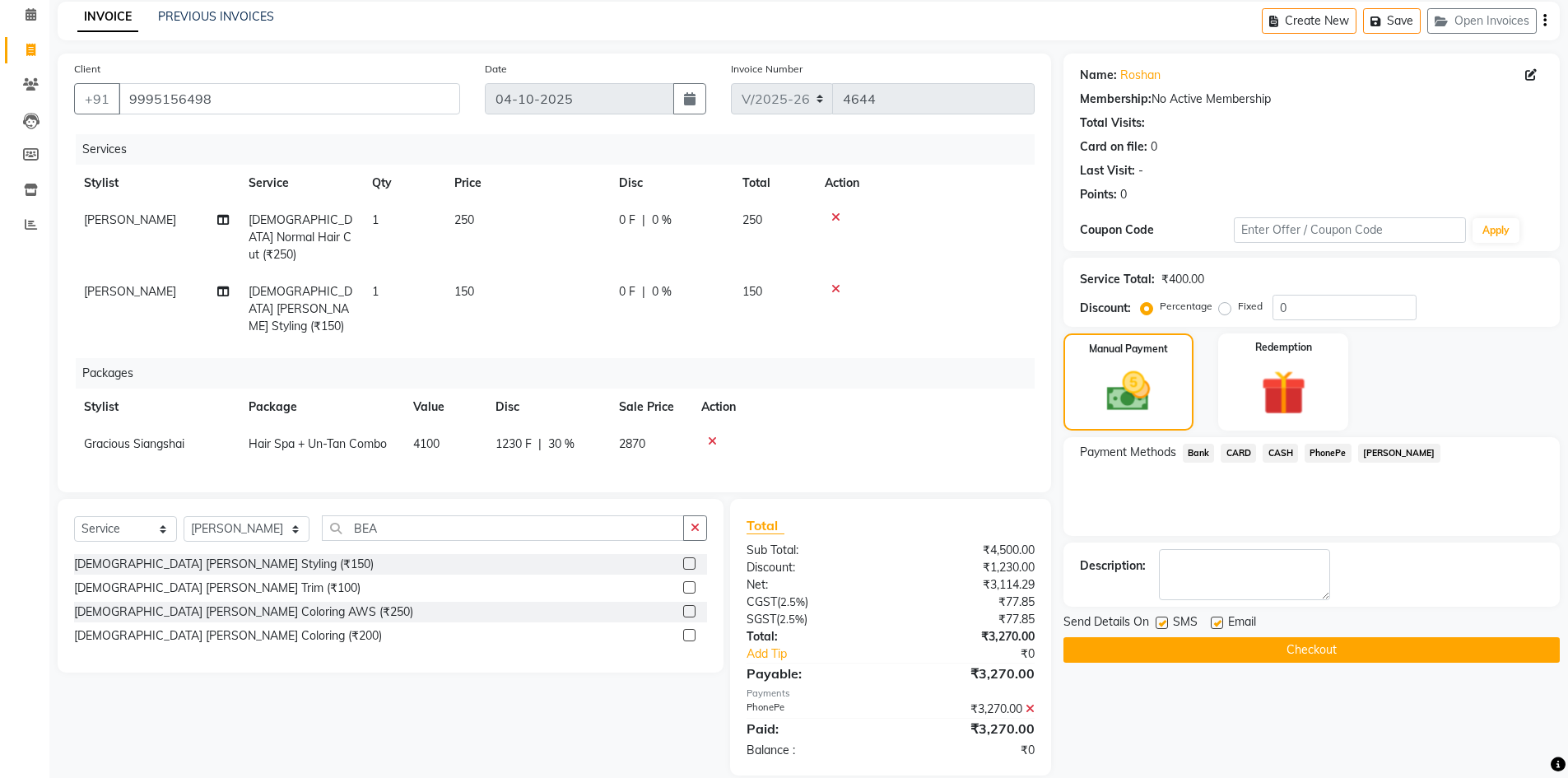
click at [1297, 647] on button "Checkout" at bounding box center [1311, 649] width 496 height 25
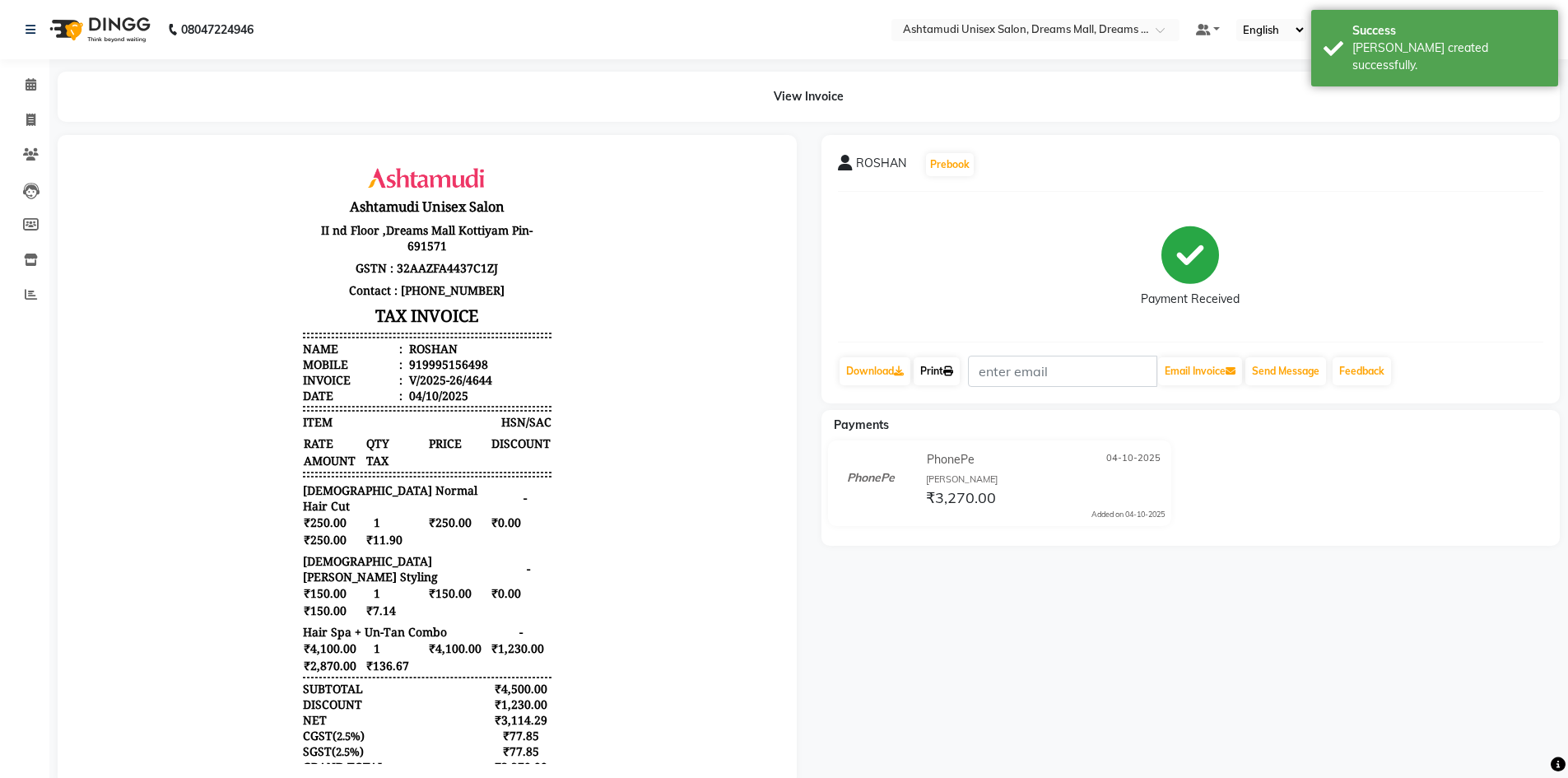
click at [938, 363] on link "Print" at bounding box center [936, 371] width 46 height 28
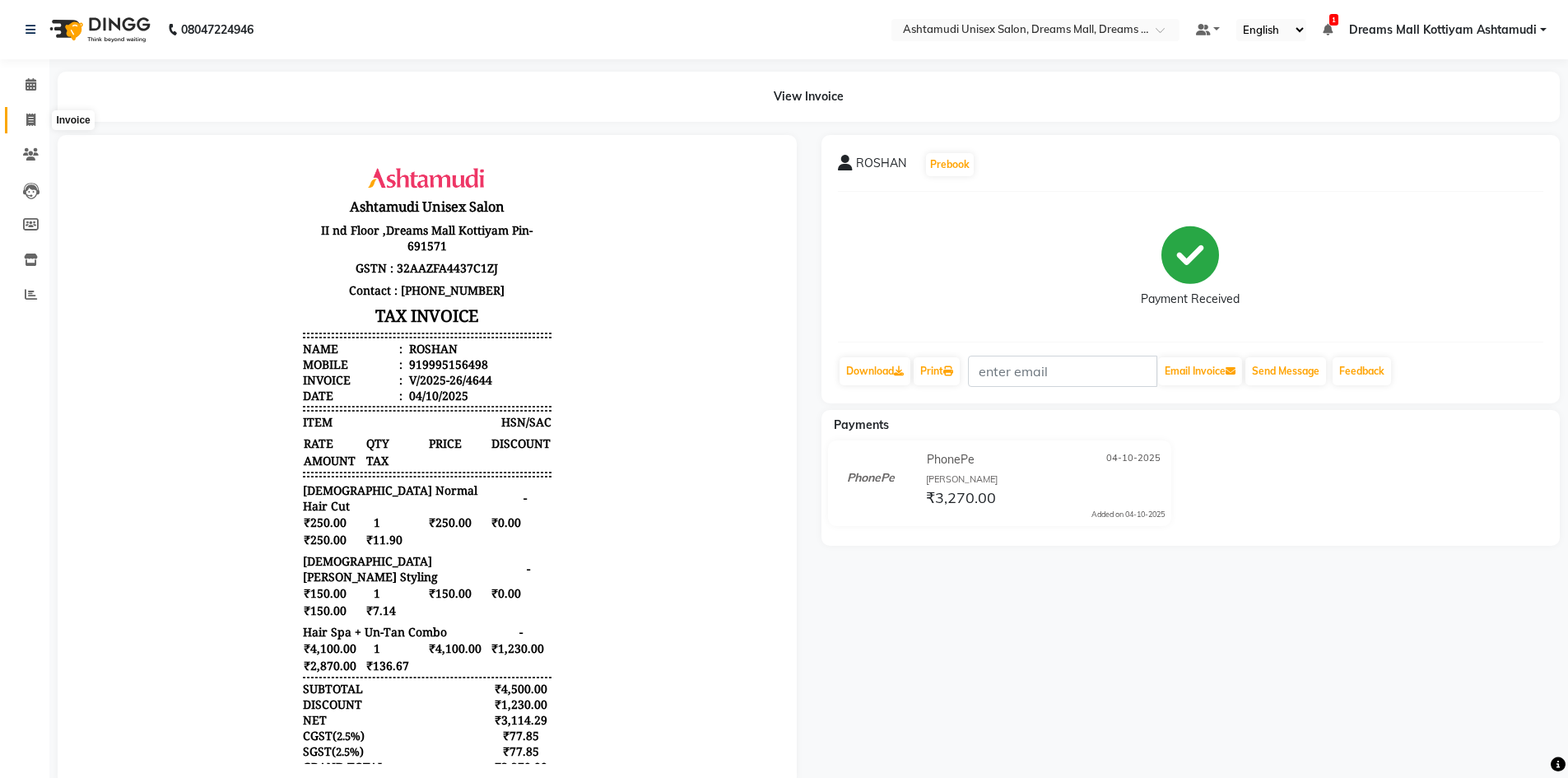
click at [36, 121] on span at bounding box center [31, 121] width 29 height 19
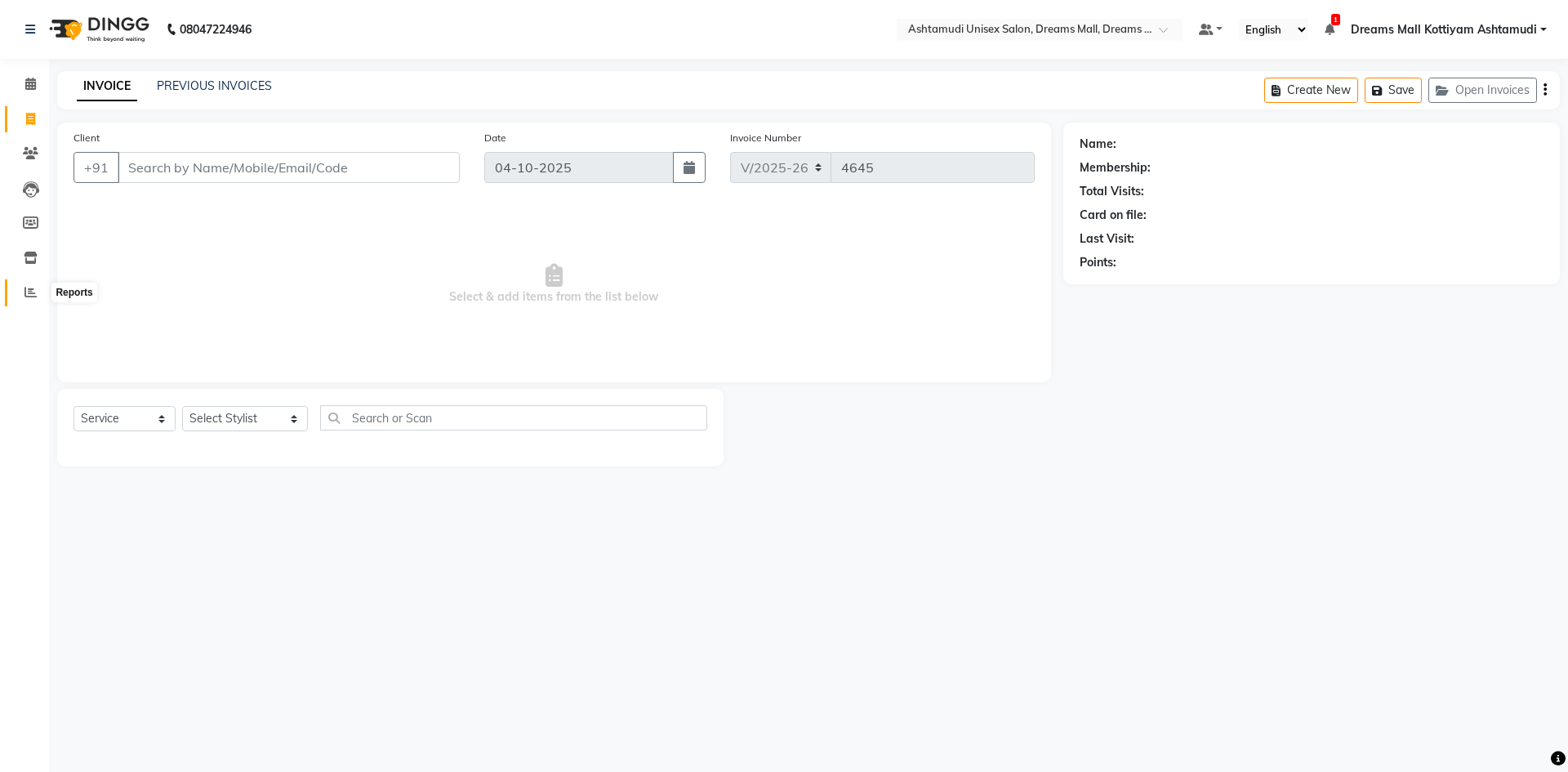
click at [25, 289] on icon at bounding box center [31, 292] width 12 height 12
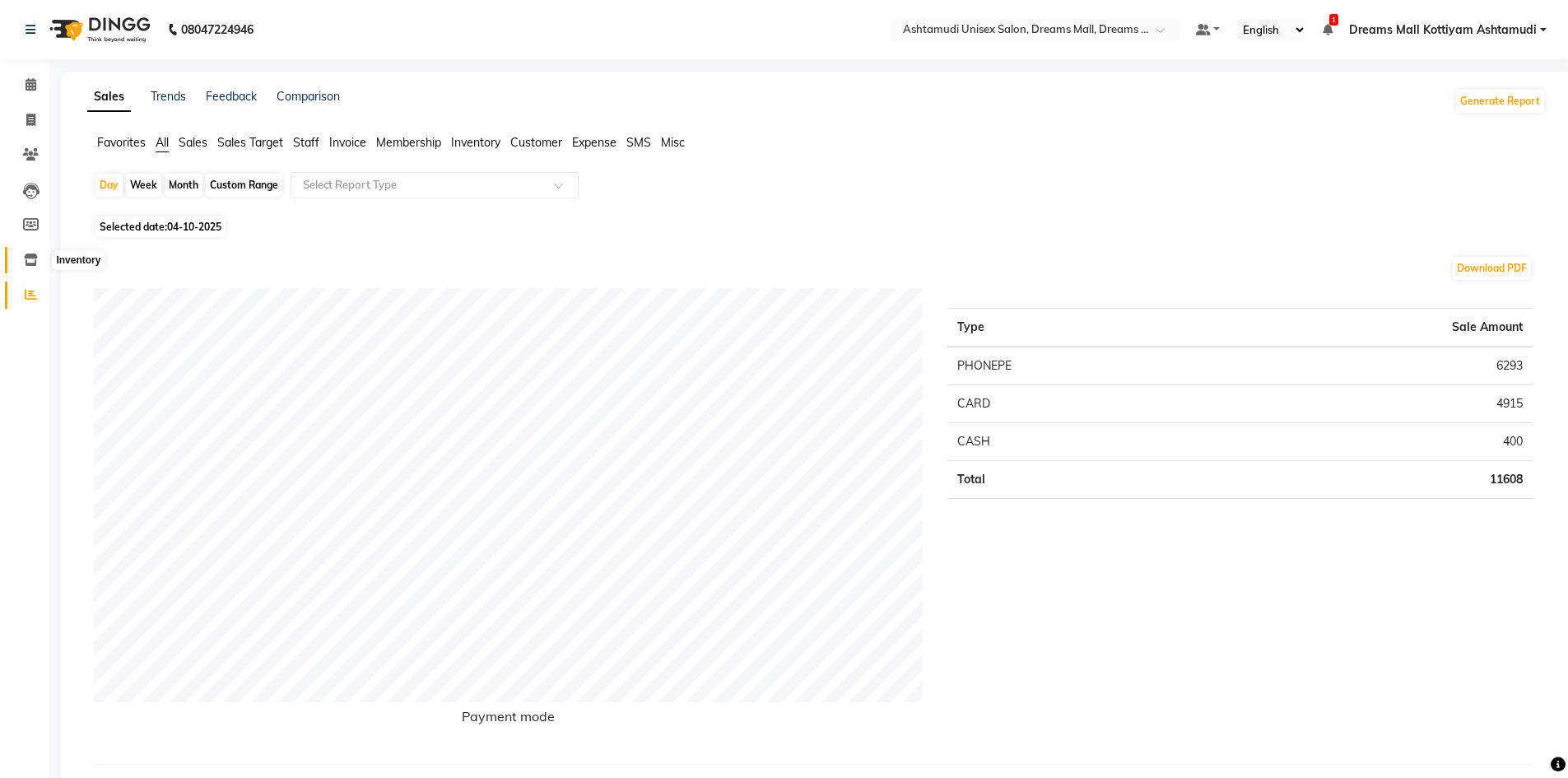
click at [30, 259] on icon at bounding box center [31, 260] width 14 height 12
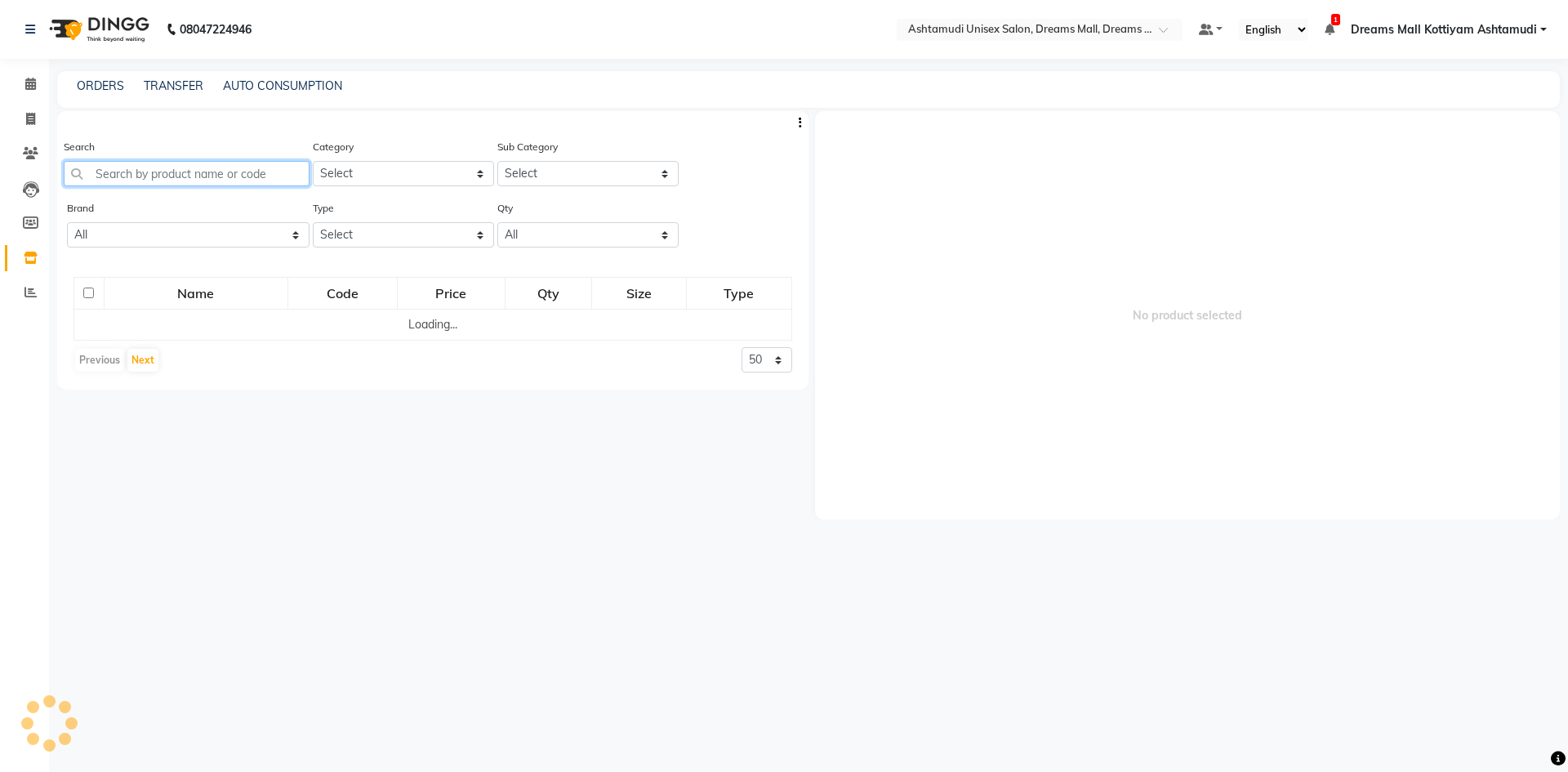
click at [152, 168] on input "text" at bounding box center [187, 173] width 246 height 25
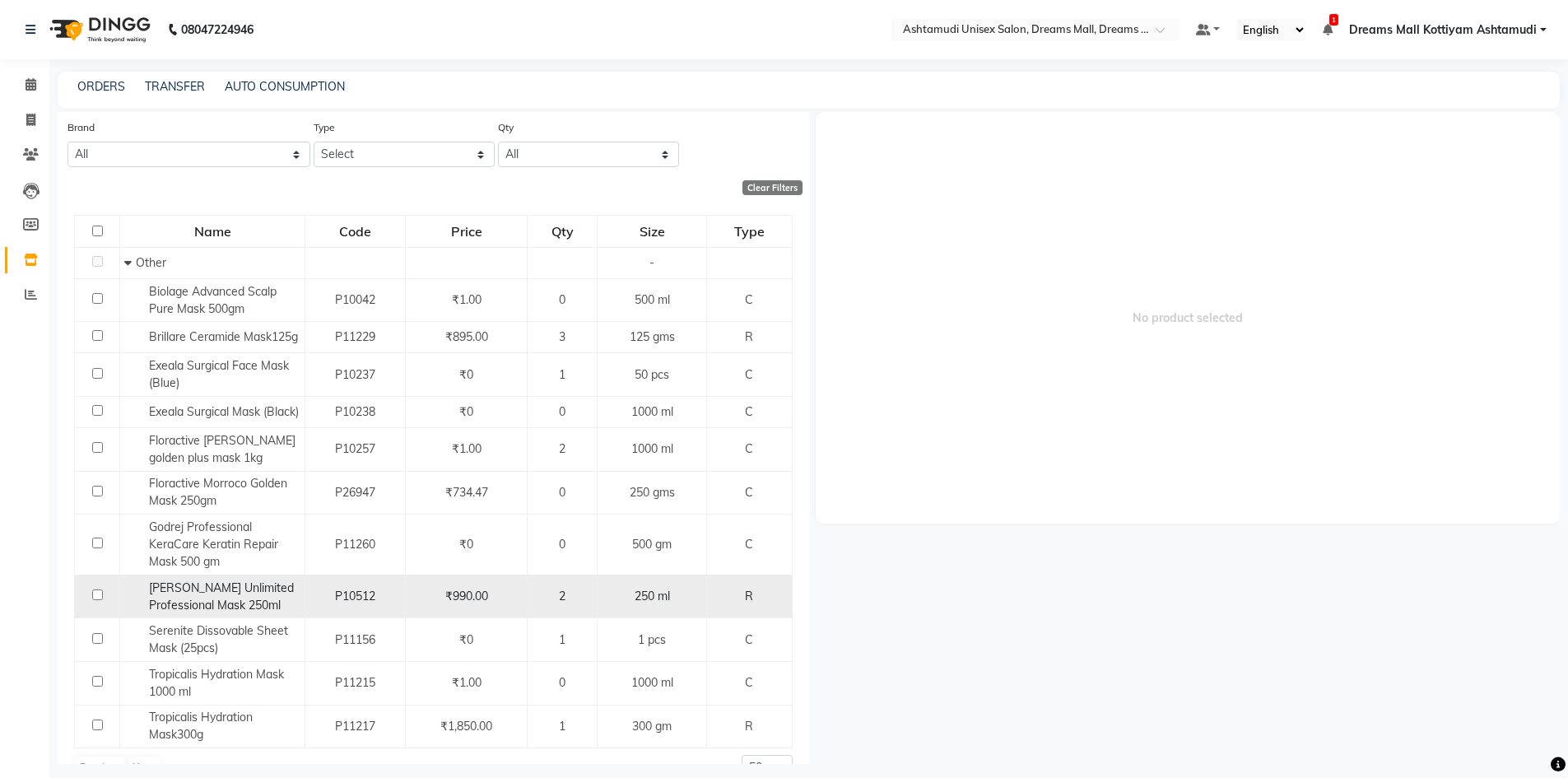
scroll to position [128, 0]
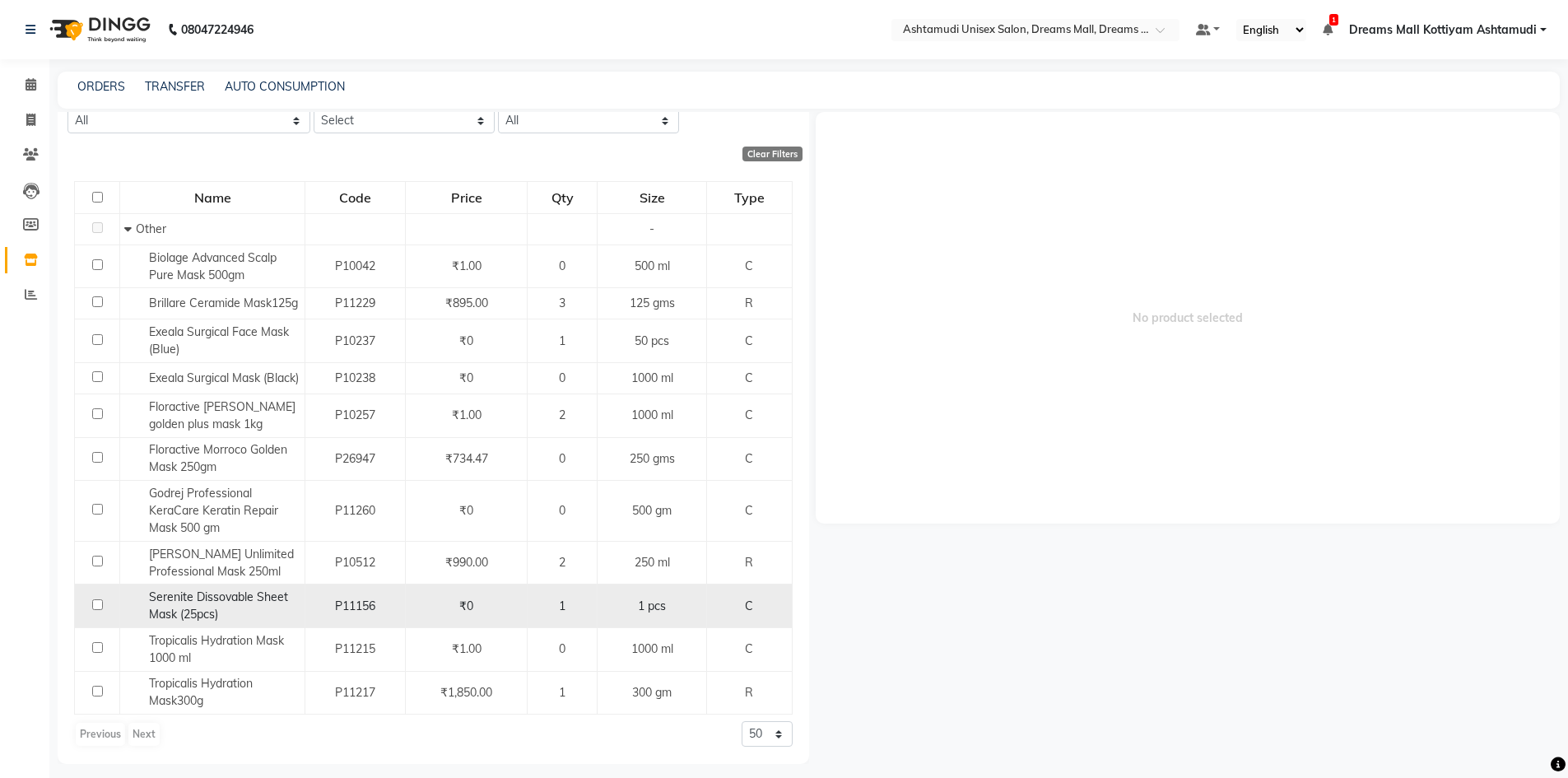
click at [230, 607] on div "Serenite Dissovable Sheet Mask (25pcs)" at bounding box center [212, 605] width 177 height 34
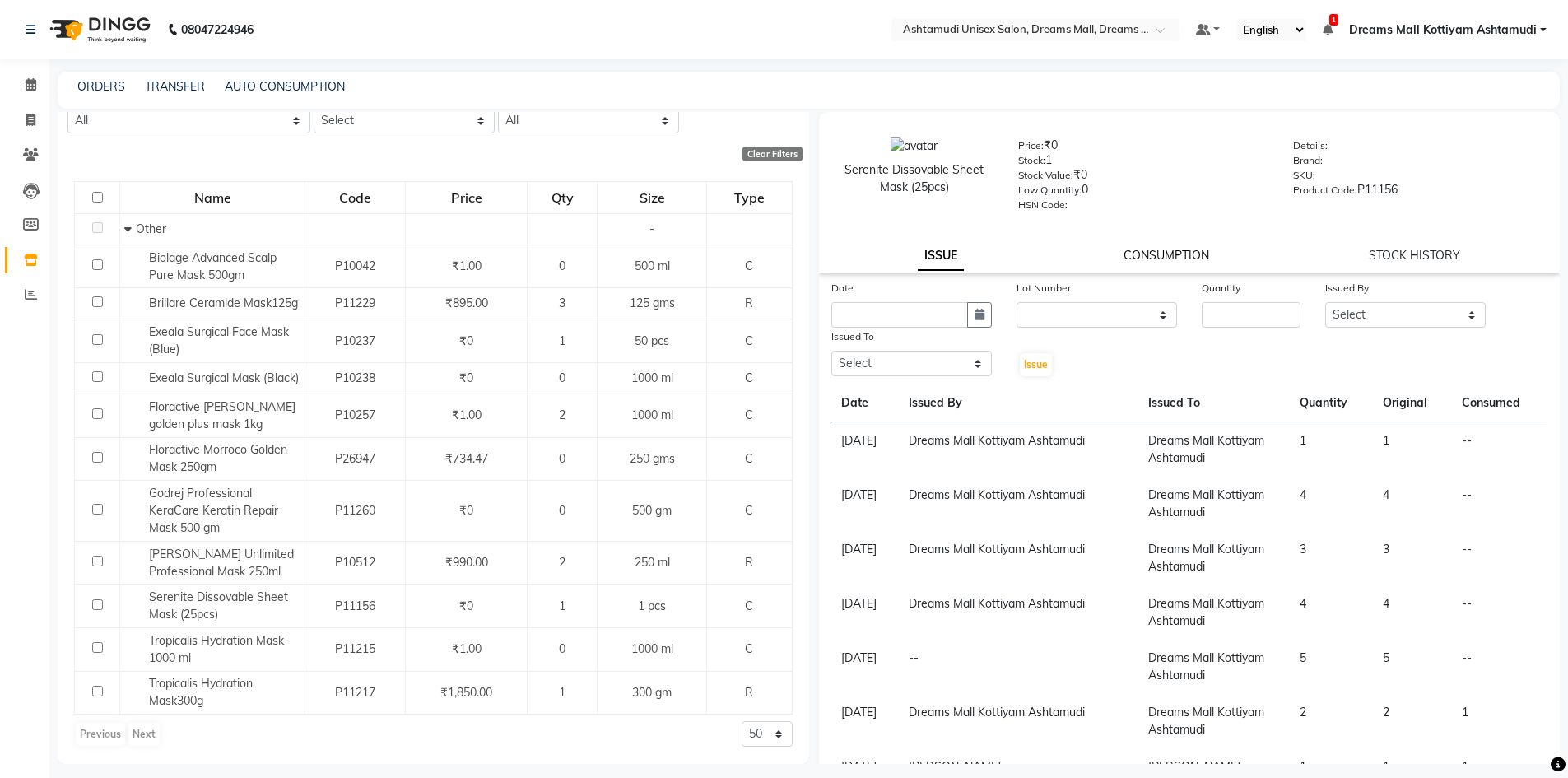
click at [1157, 256] on link "CONSUMPTION" at bounding box center [1166, 255] width 85 height 15
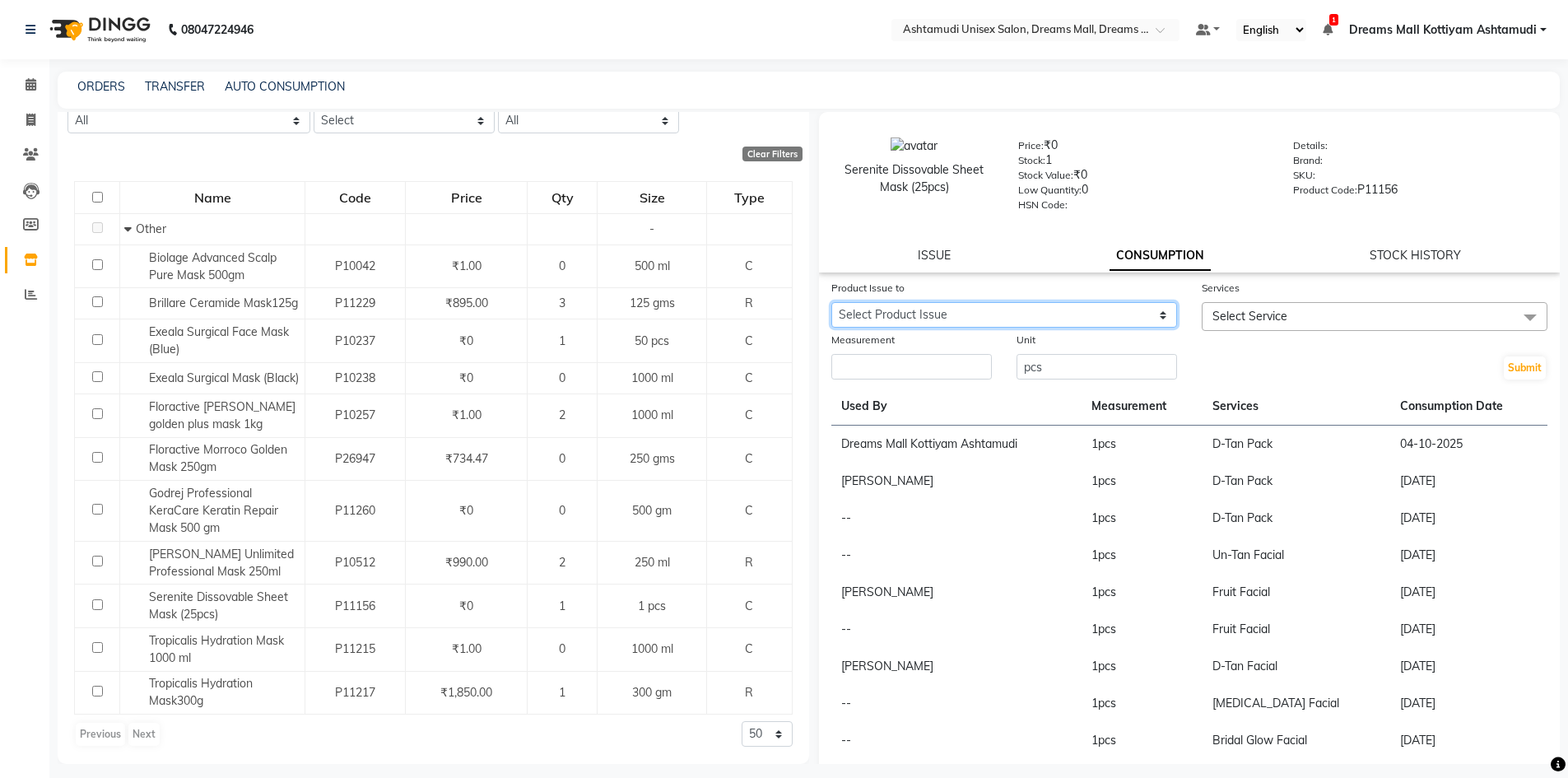
click at [1106, 310] on select "Select Product Issue [DATE], Issued to: , Balance: 1 [DATE], Issued to: , Balan…" at bounding box center [1004, 314] width 346 height 25
click at [831, 302] on select "Select Product Issue [DATE], Issued to: , Balance: 1 [DATE], Issued to: , Balan…" at bounding box center [1004, 314] width 346 height 25
click at [924, 262] on link "ISSUE" at bounding box center [934, 255] width 33 height 15
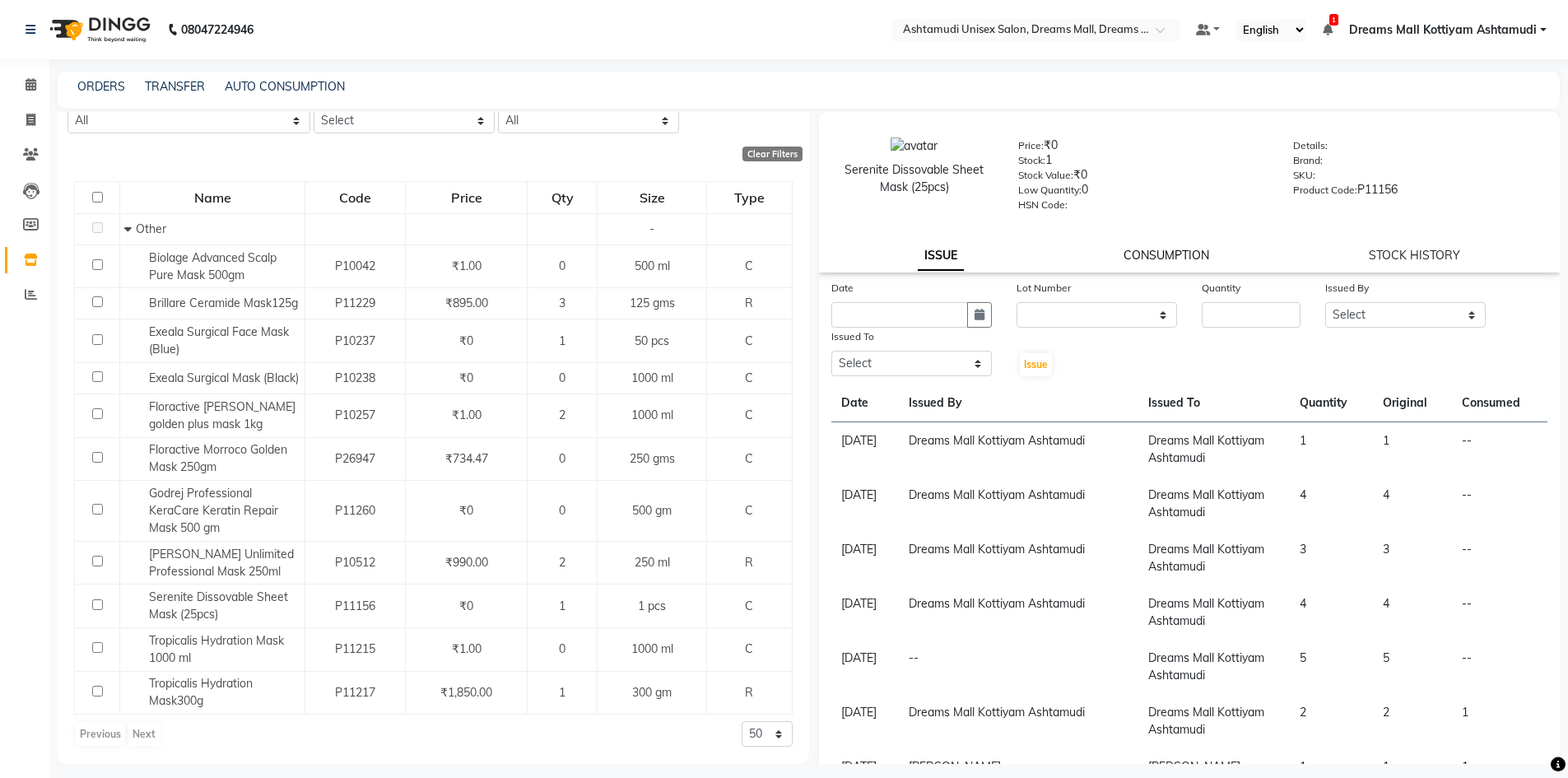
click at [1188, 260] on link "CONSUMPTION" at bounding box center [1166, 255] width 85 height 15
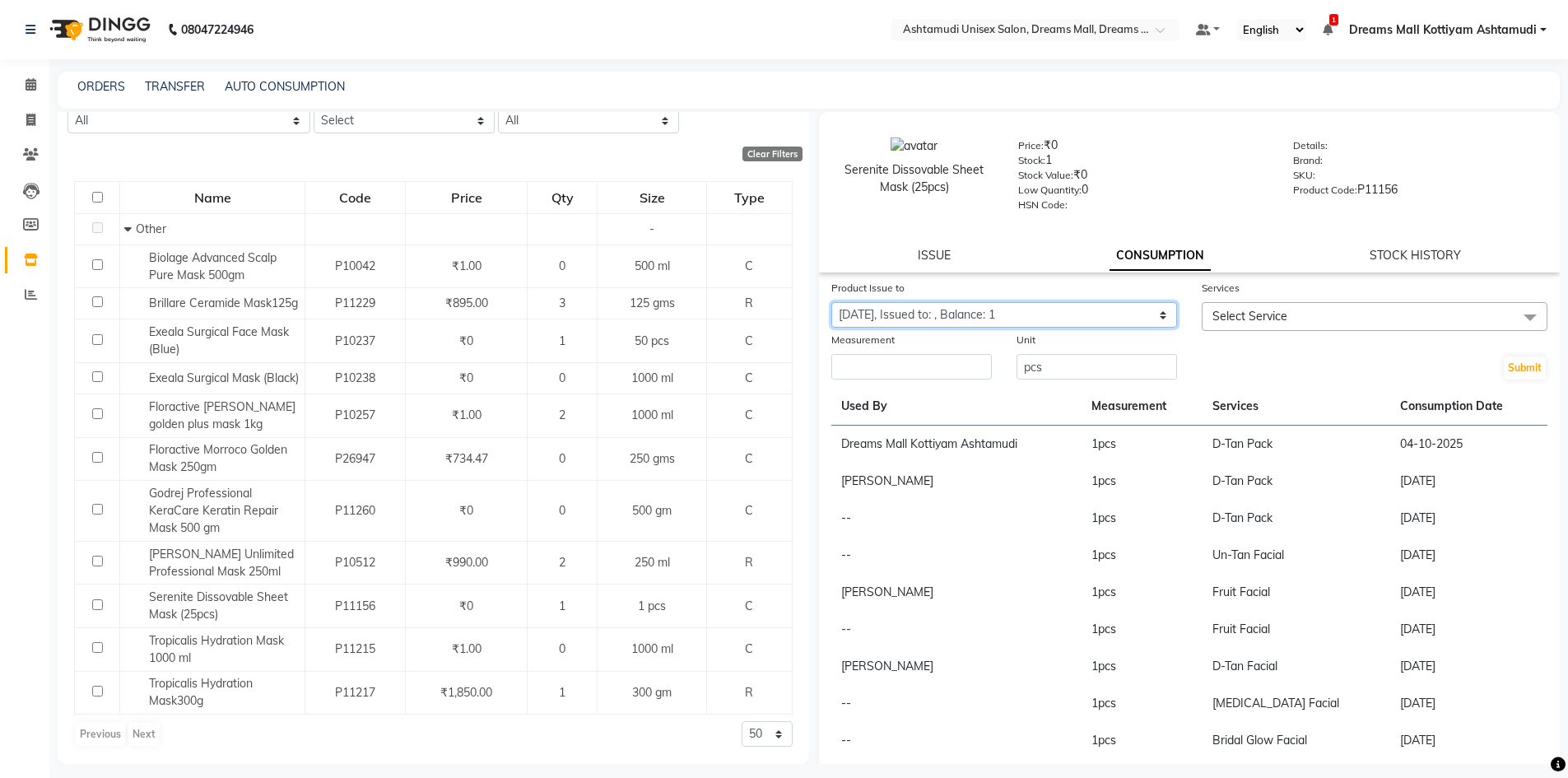
click at [1139, 321] on select "Select Product Issue [DATE], Issued to: , Balance: 1 [DATE], Issued to: , Balan…" at bounding box center [1004, 314] width 346 height 25
click at [831, 302] on select "Select Product Issue [DATE], Issued to: , Balance: 1 [DATE], Issued to: , Balan…" at bounding box center [1004, 314] width 346 height 25
click at [1301, 308] on span "Select Service" at bounding box center [1375, 316] width 346 height 29
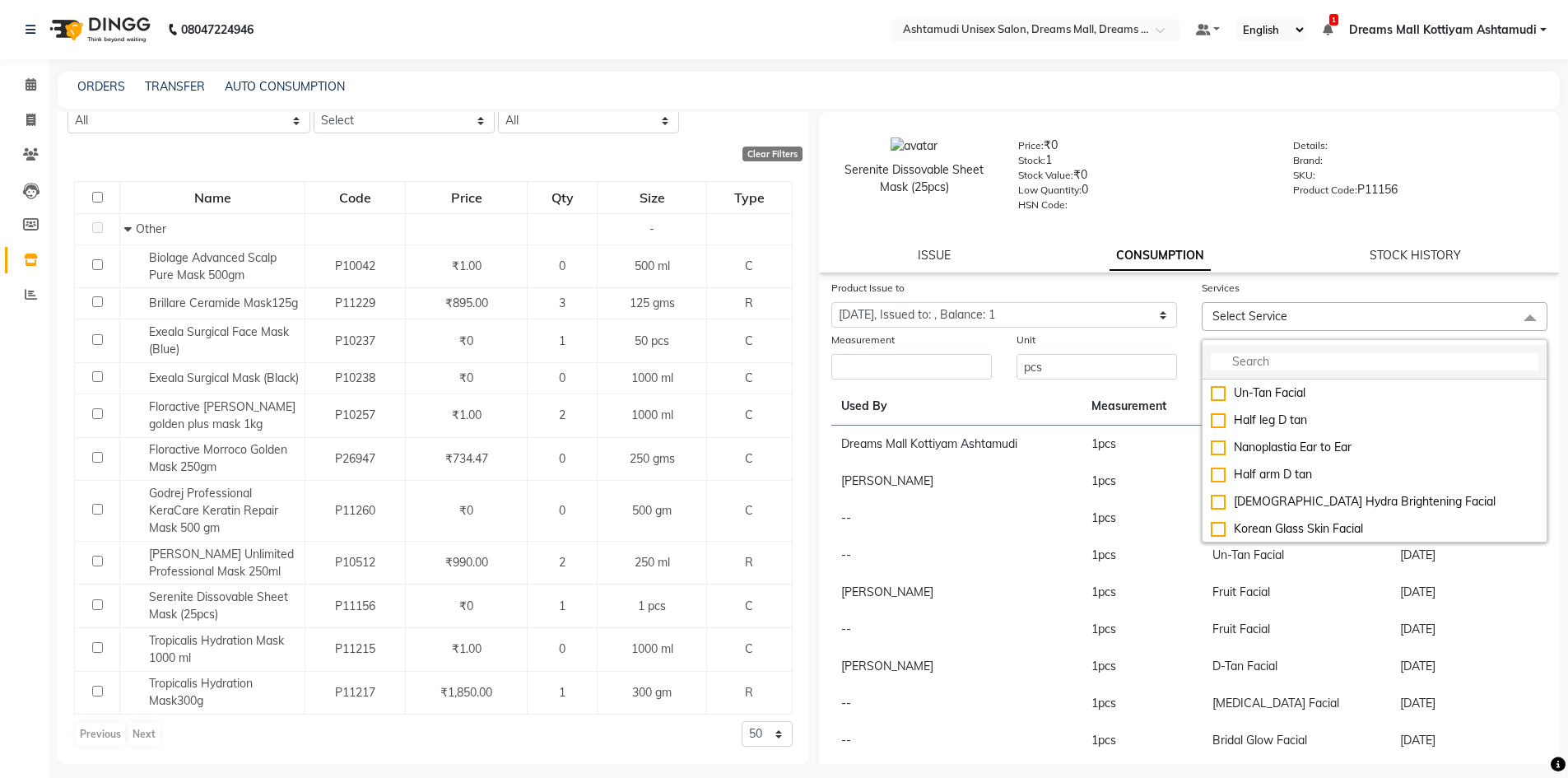
click at [1299, 369] on input "multiselect-search" at bounding box center [1374, 362] width 328 height 18
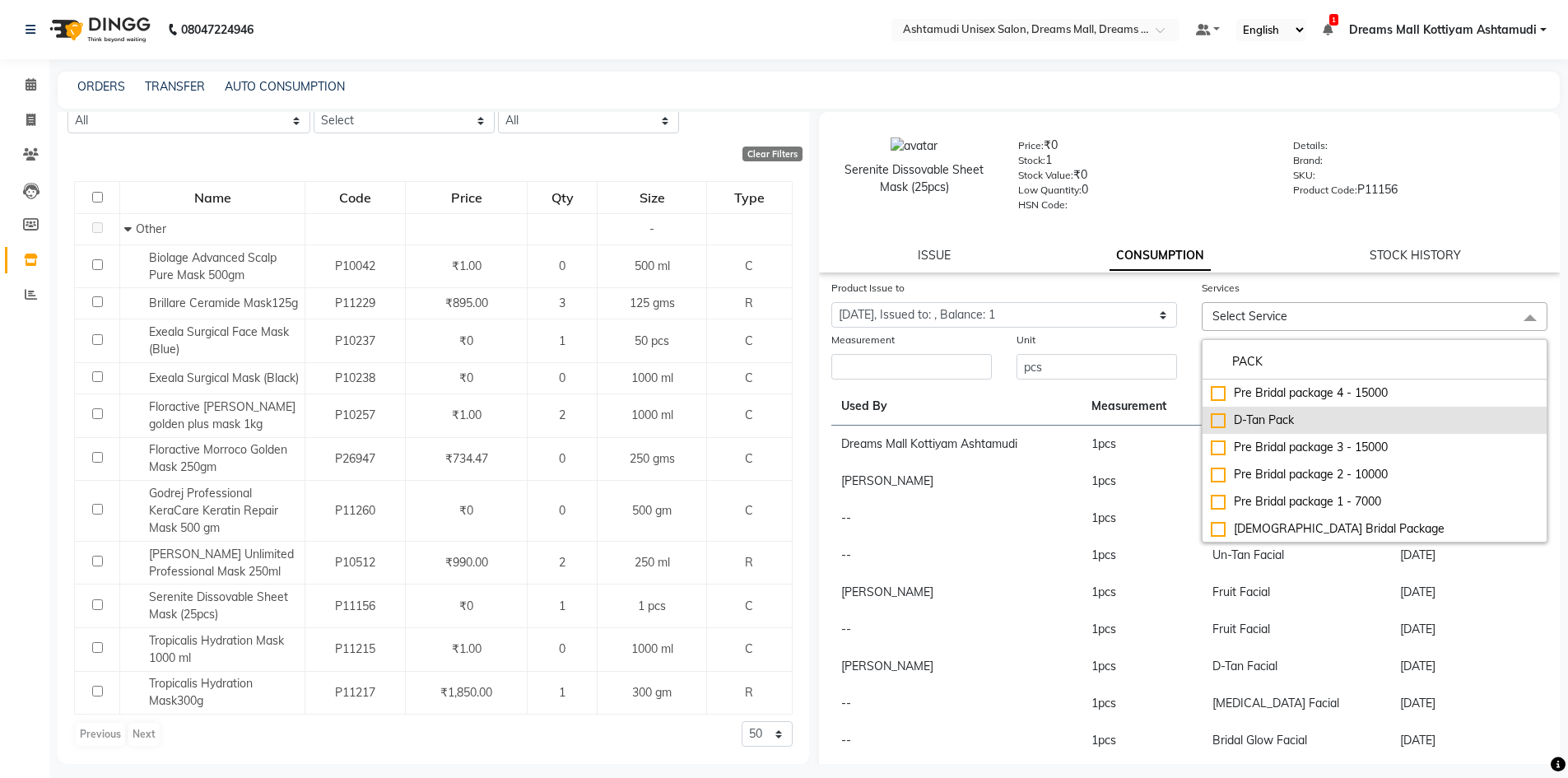
click at [1270, 423] on div "D-Tan Pack" at bounding box center [1374, 421] width 328 height 18
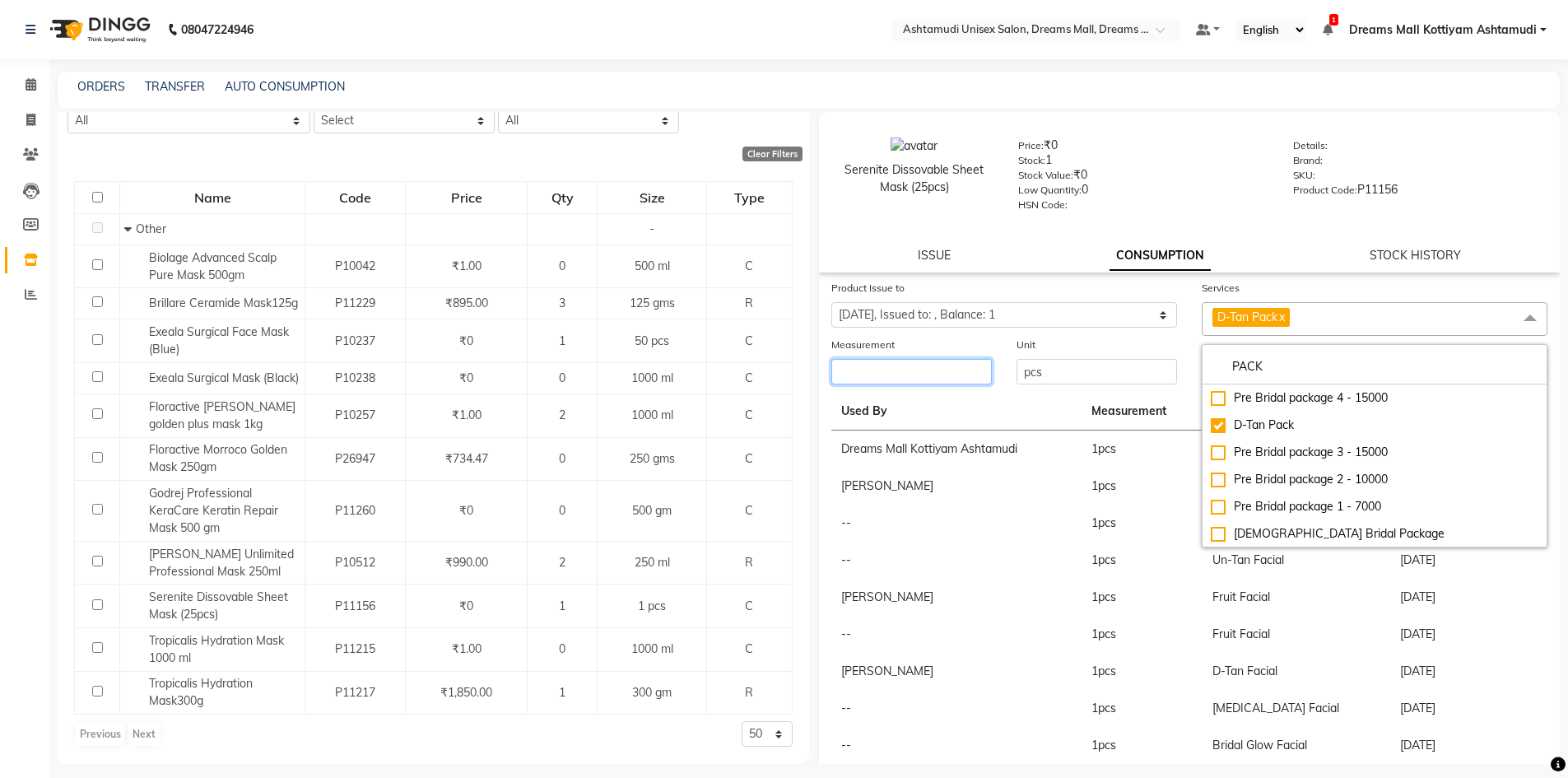
click at [892, 378] on input "number" at bounding box center [911, 371] width 161 height 25
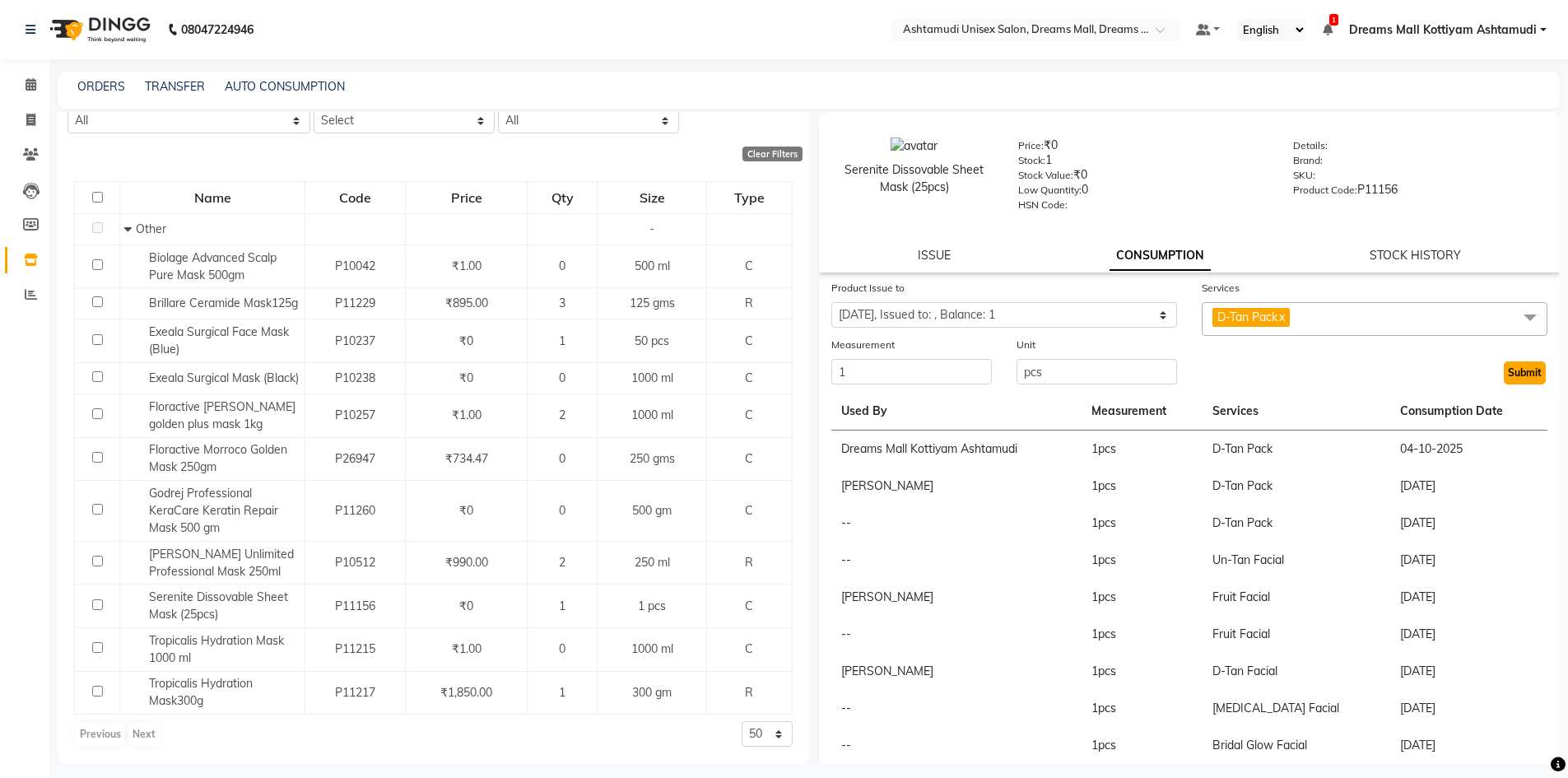
click at [1504, 375] on button "Submit" at bounding box center [1525, 372] width 42 height 23
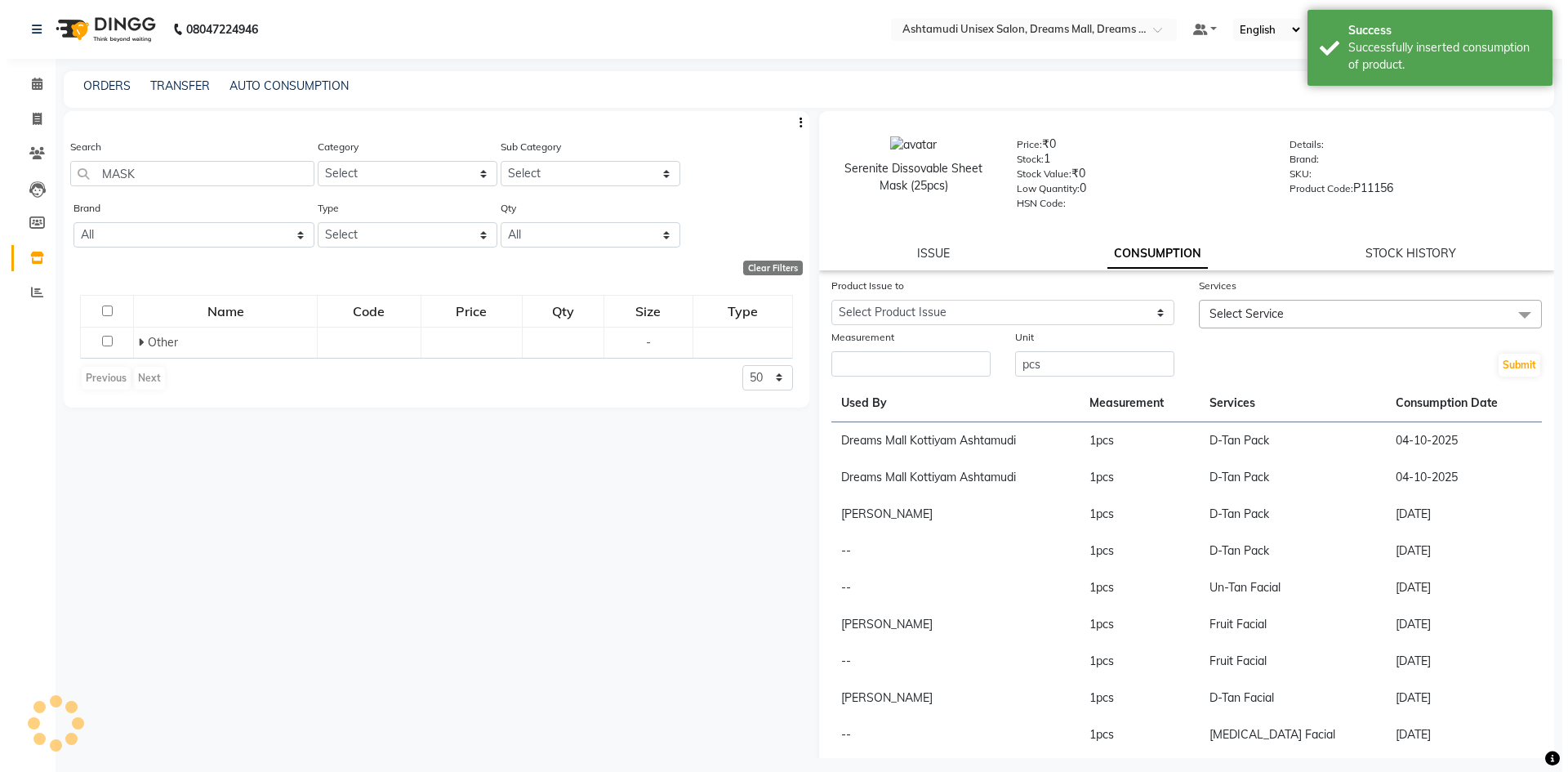
scroll to position [0, 0]
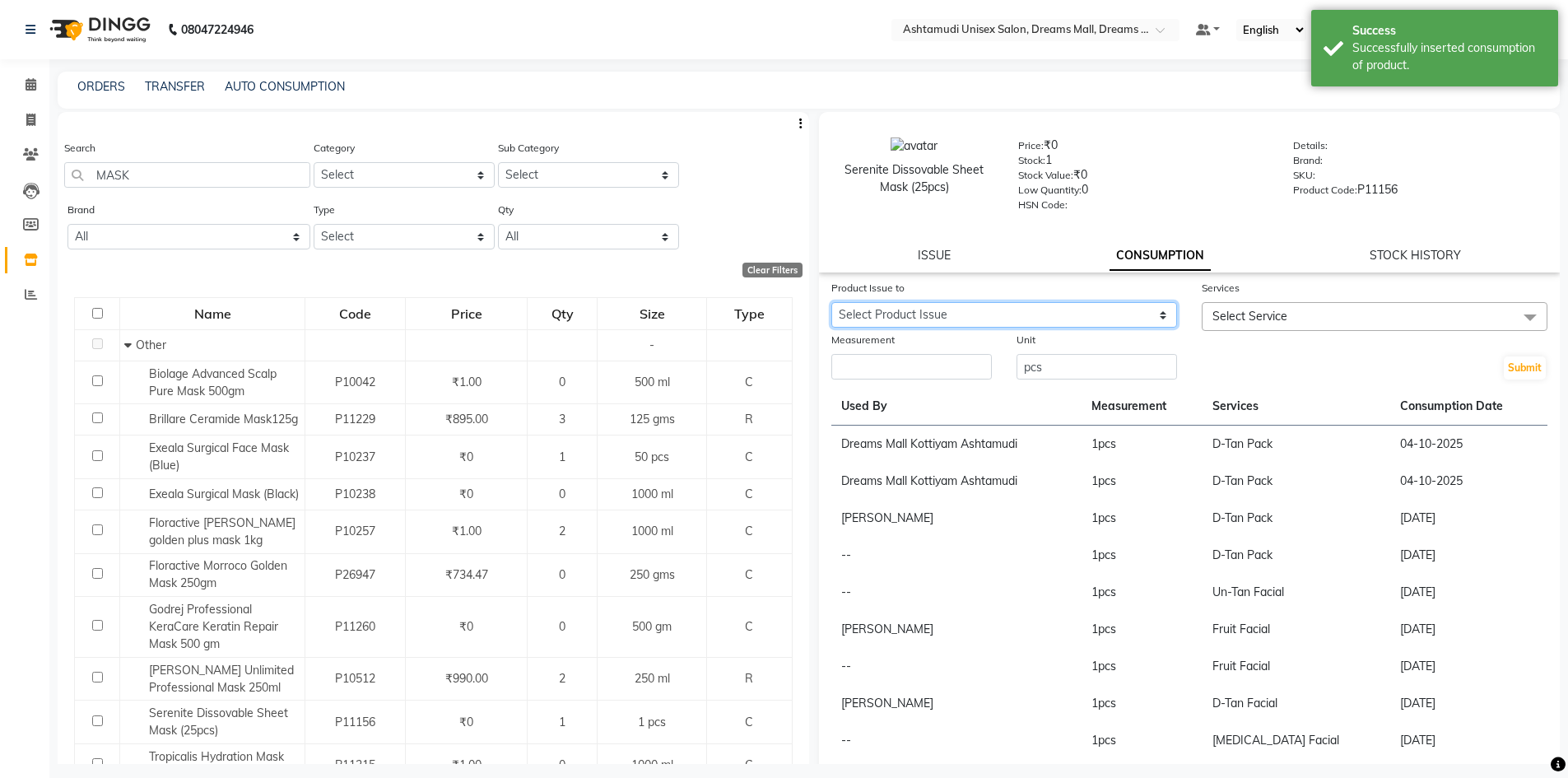
click at [997, 305] on select "Select Product Issue [DATE], Issued to: Dreams Mall Kottiyam Ashtamudi, Balance…" at bounding box center [1004, 314] width 346 height 25
click at [831, 302] on select "Select Product Issue [DATE], Issued to: Dreams Mall Kottiyam Ashtamudi, Balance…" at bounding box center [1004, 314] width 346 height 25
click at [1246, 324] on span "Select Service" at bounding box center [1375, 316] width 346 height 29
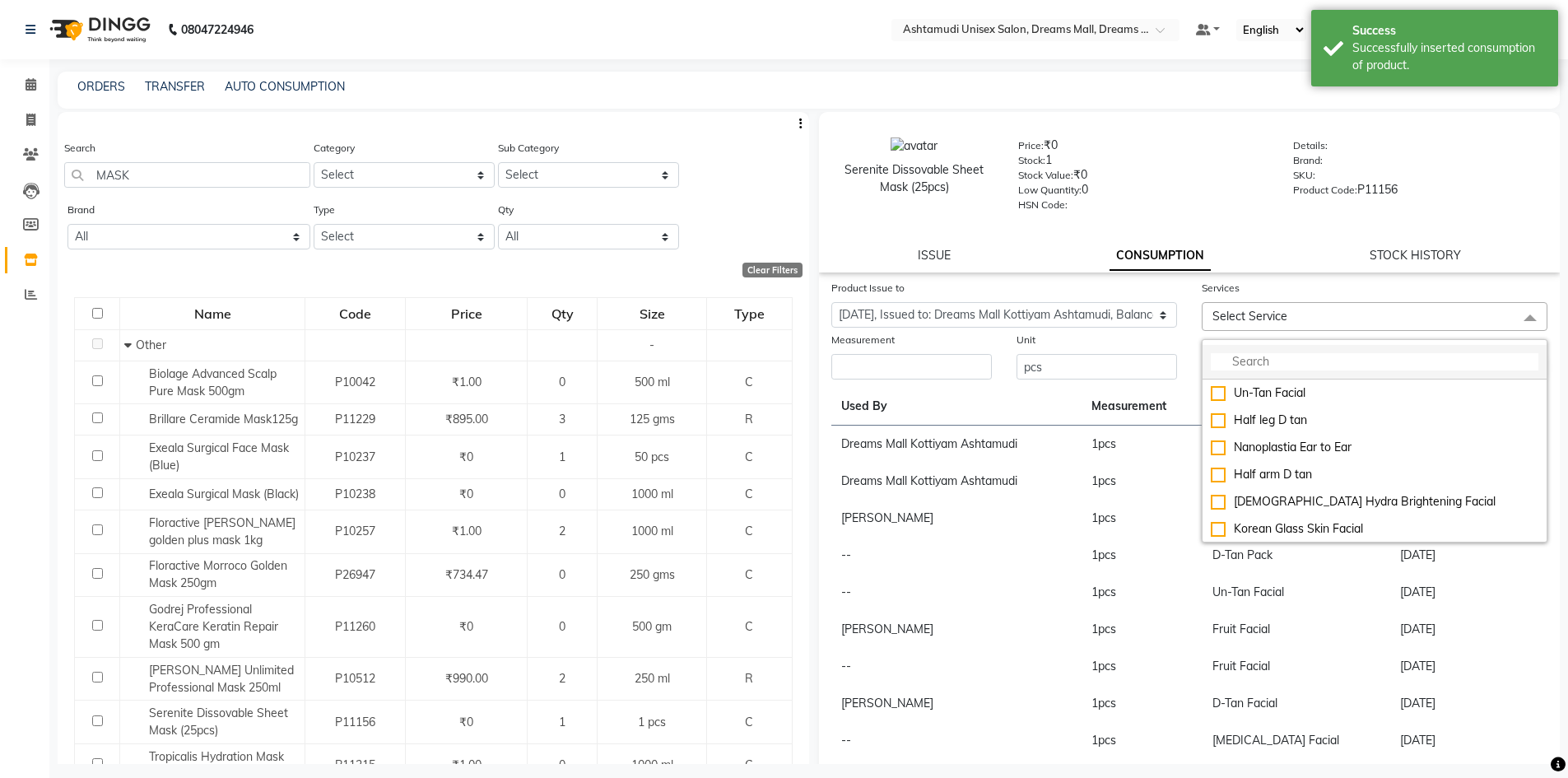
click at [1254, 361] on input "multiselect-search" at bounding box center [1374, 362] width 328 height 18
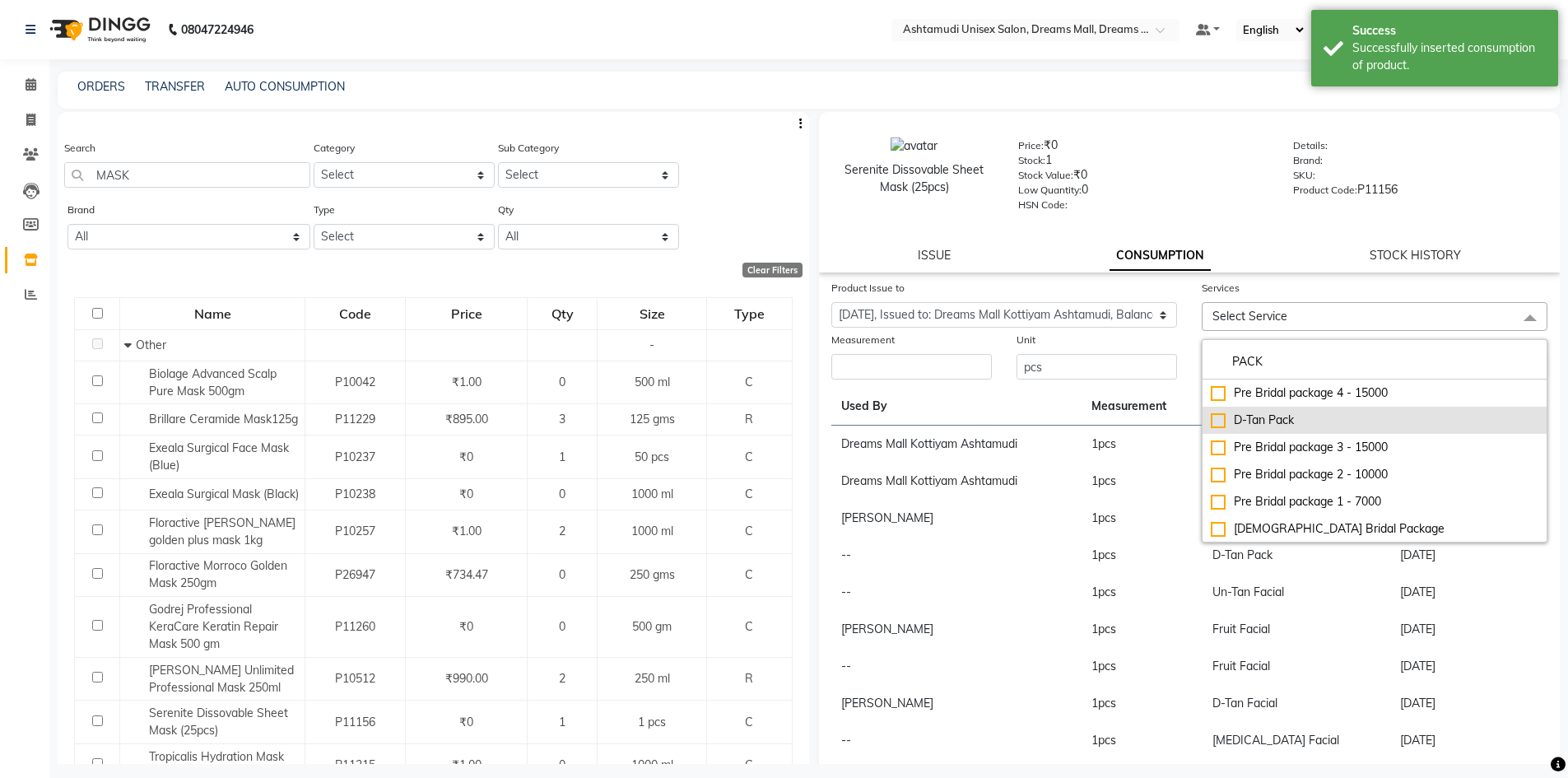
click at [1269, 412] on div "D-Tan Pack" at bounding box center [1374, 421] width 328 height 18
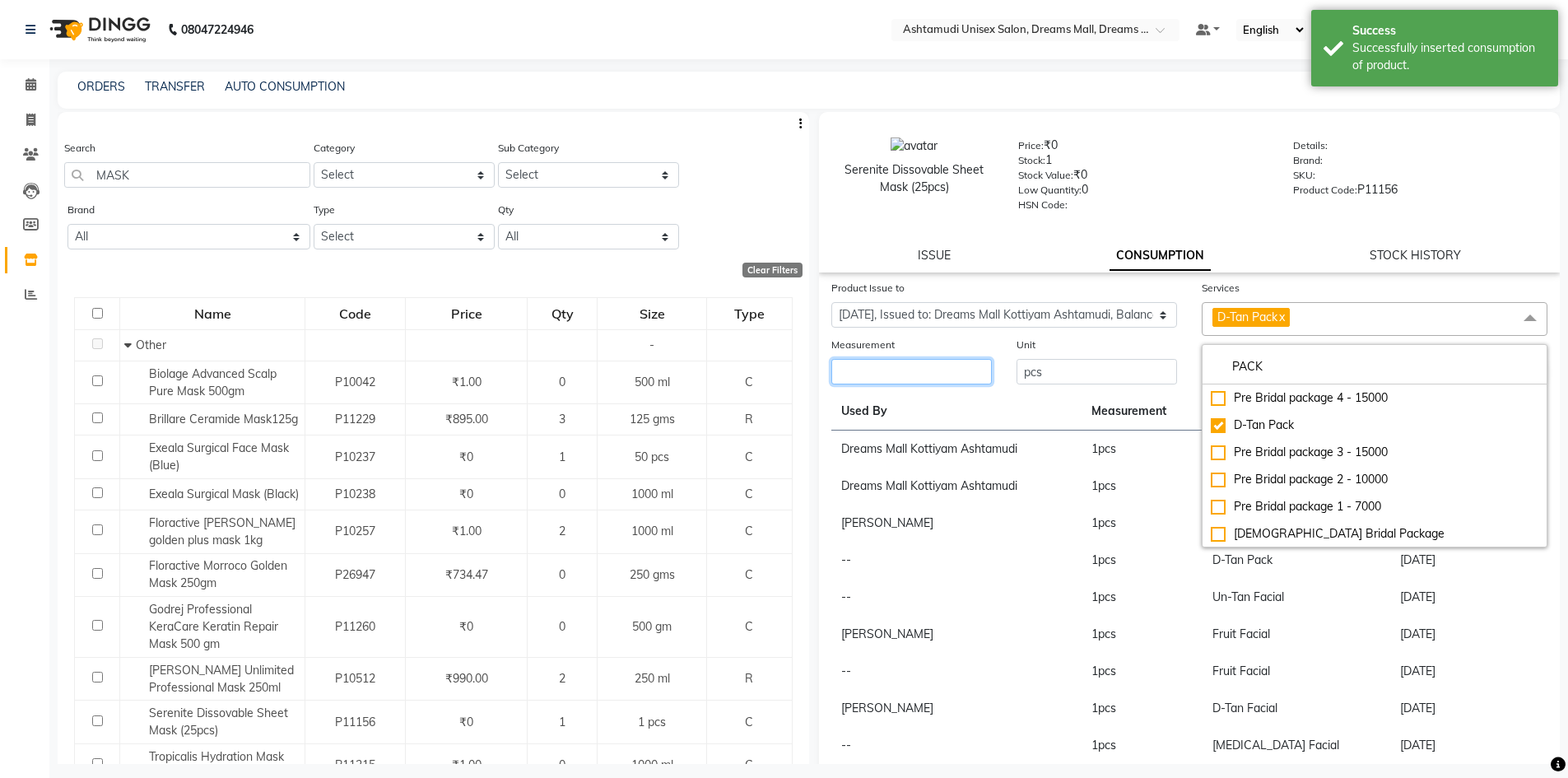
click at [946, 364] on input "number" at bounding box center [911, 371] width 161 height 25
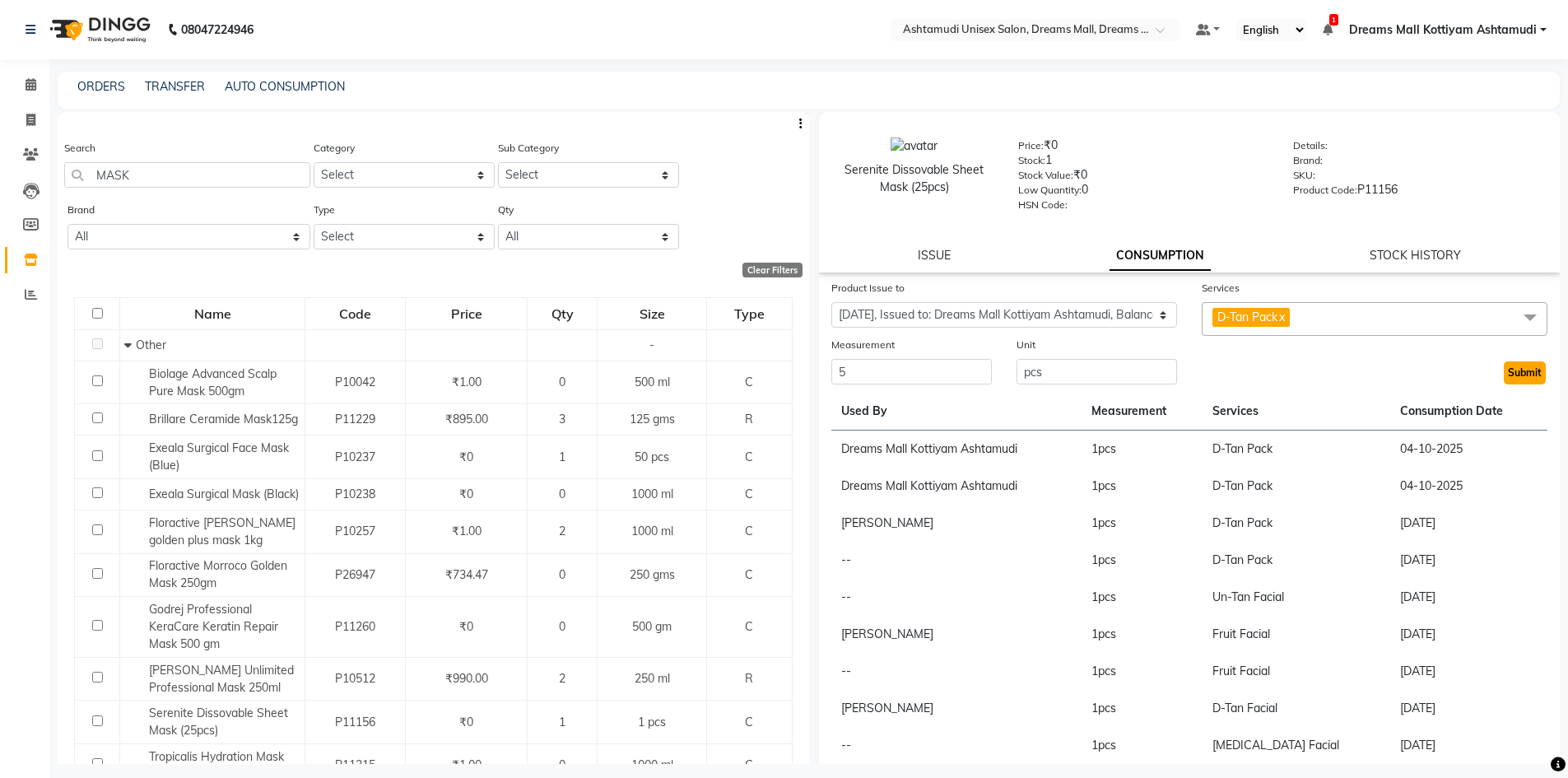
click at [1504, 373] on button "Submit" at bounding box center [1525, 372] width 42 height 23
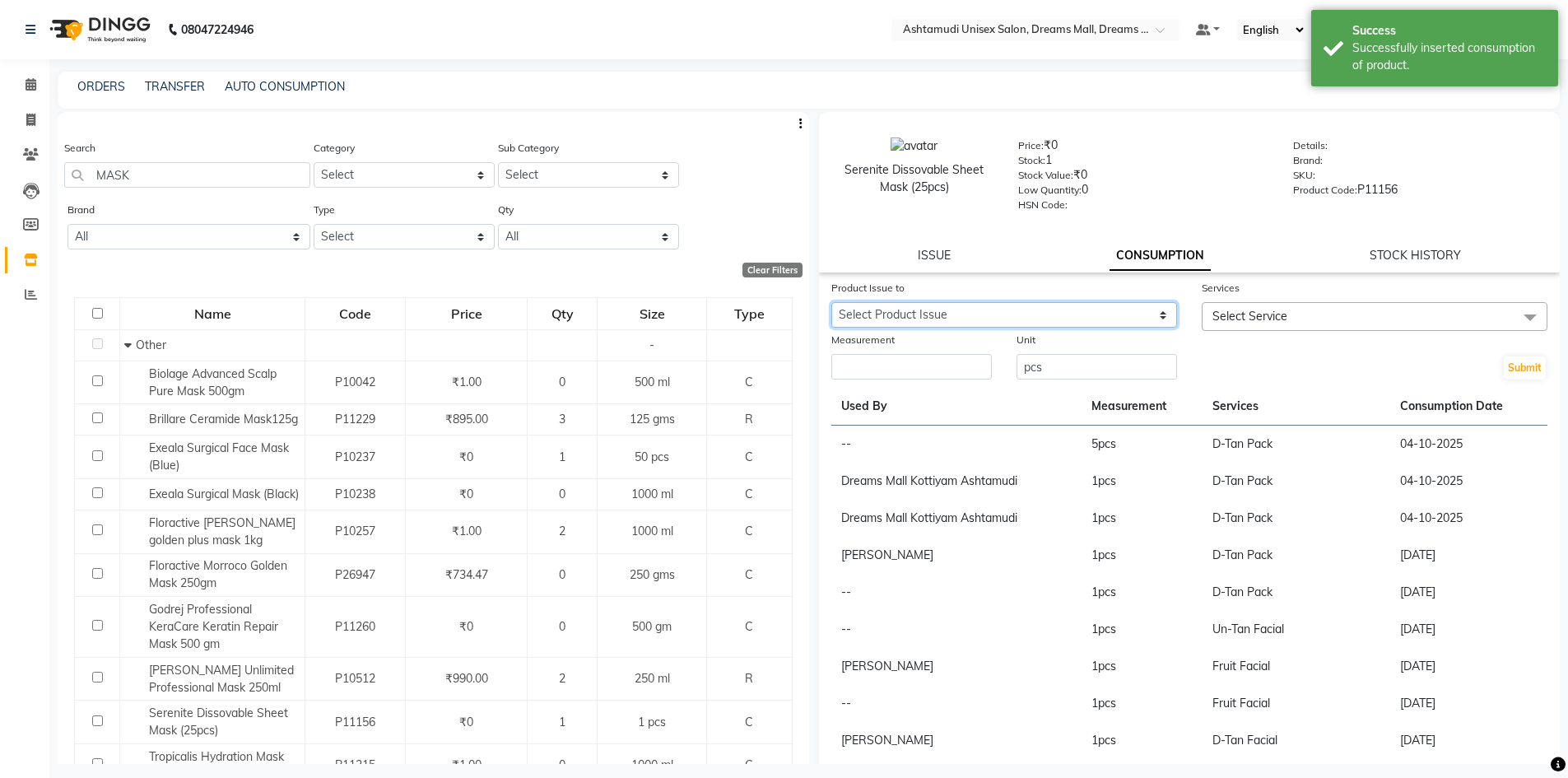
click at [1131, 319] on select "Select Product Issue [DATE], Issued to: Dreams Mall Kottiyam Ashtamudi, Balance…" at bounding box center [1004, 314] width 346 height 25
click at [831, 302] on select "Select Product Issue [DATE], Issued to: Dreams Mall Kottiyam Ashtamudi, Balance…" at bounding box center [1004, 314] width 346 height 25
click at [1287, 319] on span "Select Service" at bounding box center [1375, 316] width 346 height 29
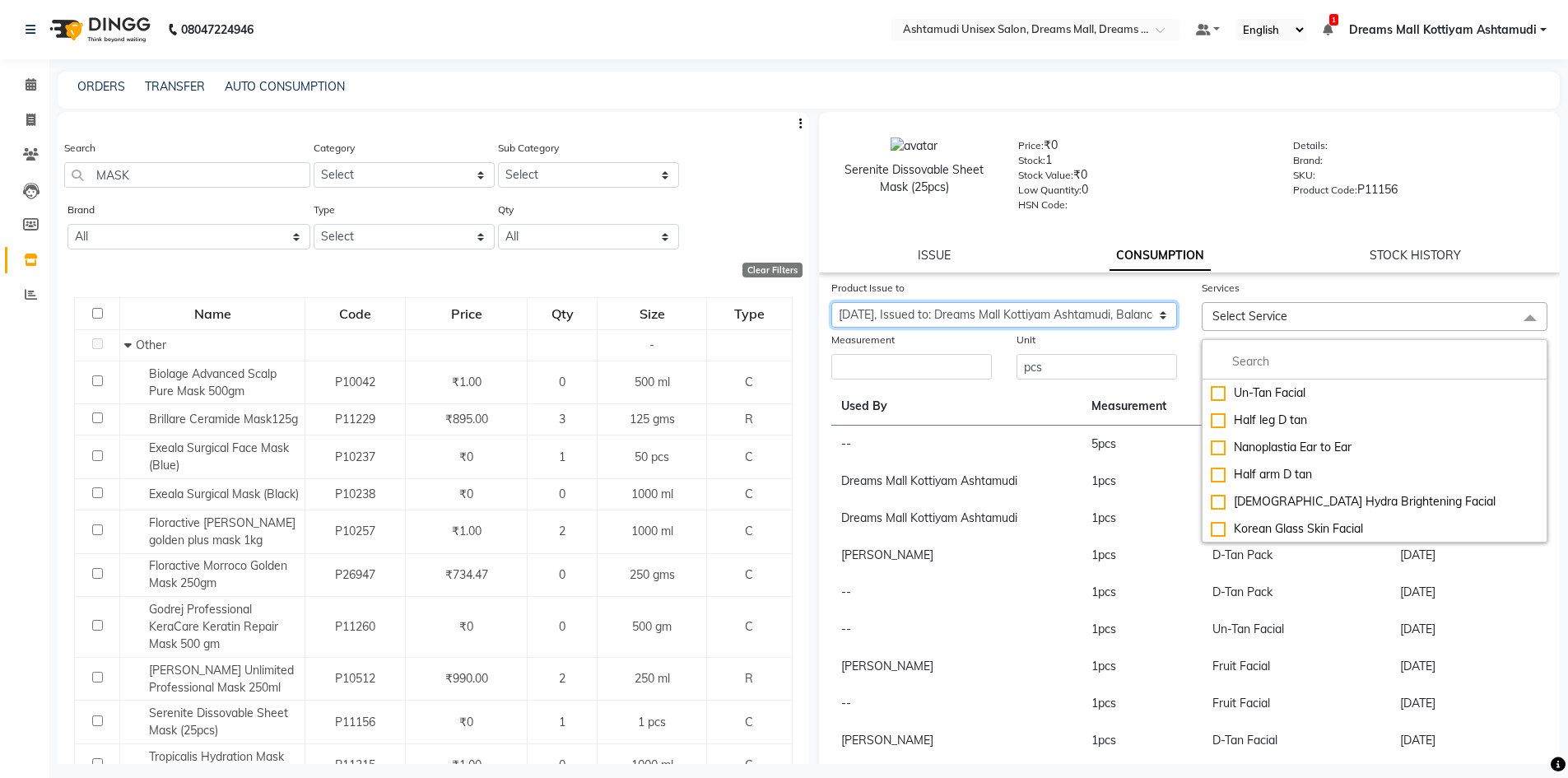
click at [1106, 319] on select "Select Product Issue [DATE], Issued to: Dreams Mall Kottiyam Ashtamudi, Balance…" at bounding box center [1004, 314] width 346 height 25
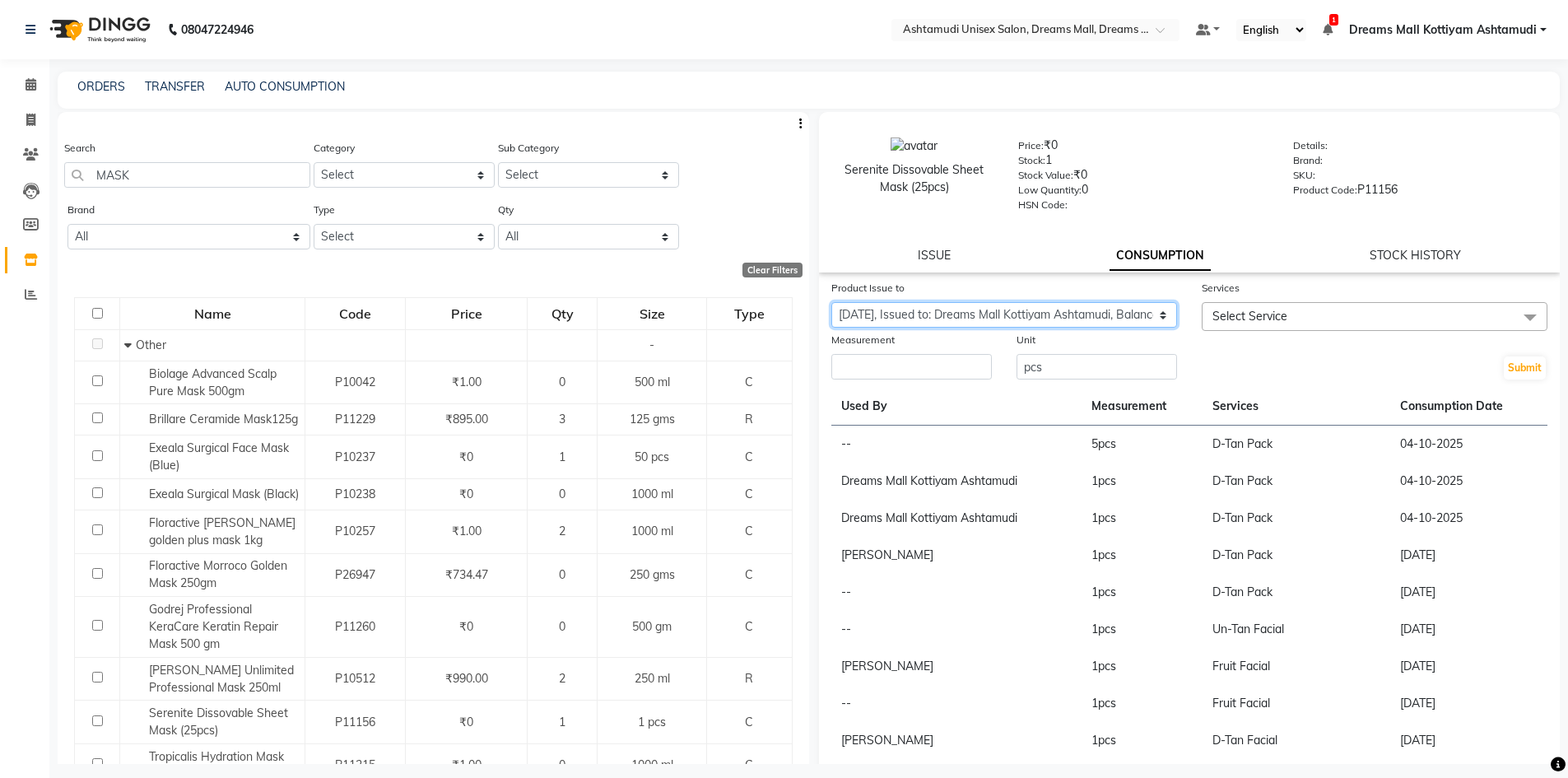
click at [831, 302] on select "Select Product Issue [DATE], Issued to: Dreams Mall Kottiyam Ashtamudi, Balance…" at bounding box center [1004, 314] width 346 height 25
click at [1294, 317] on span "Select Service" at bounding box center [1375, 316] width 346 height 29
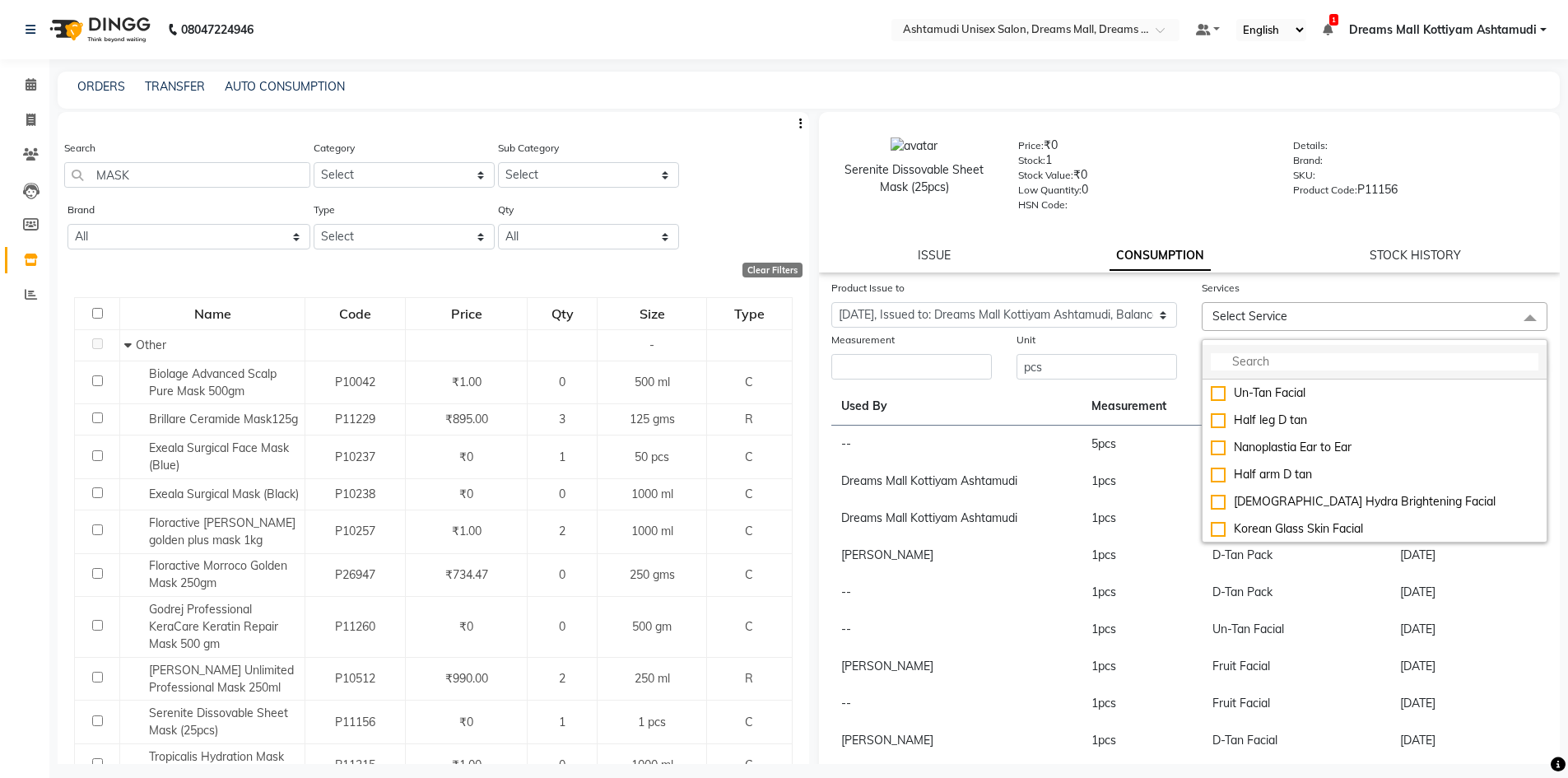
click at [1298, 368] on input "multiselect-search" at bounding box center [1374, 362] width 328 height 18
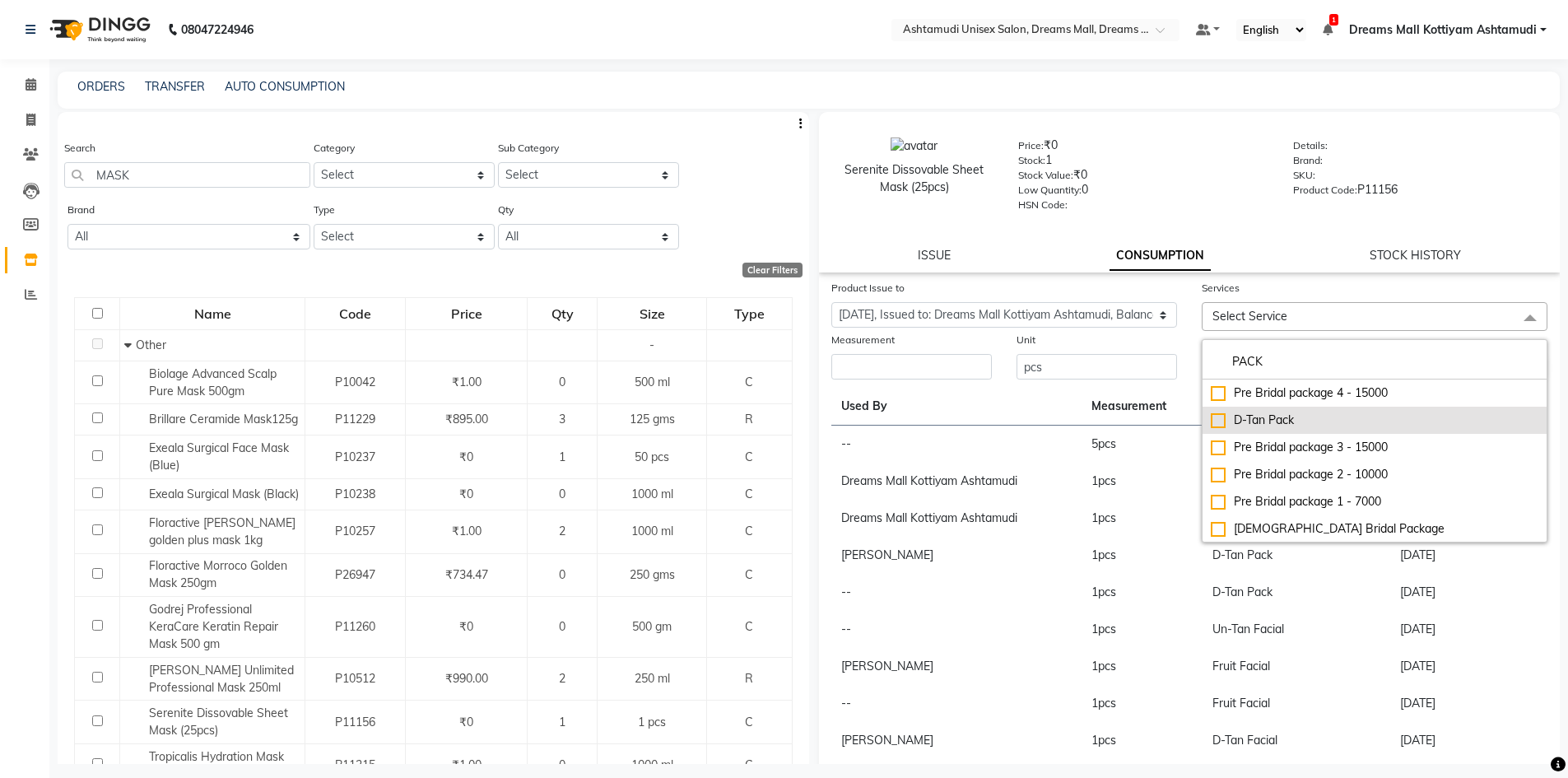
click at [1268, 421] on div "D-Tan Pack" at bounding box center [1374, 421] width 328 height 18
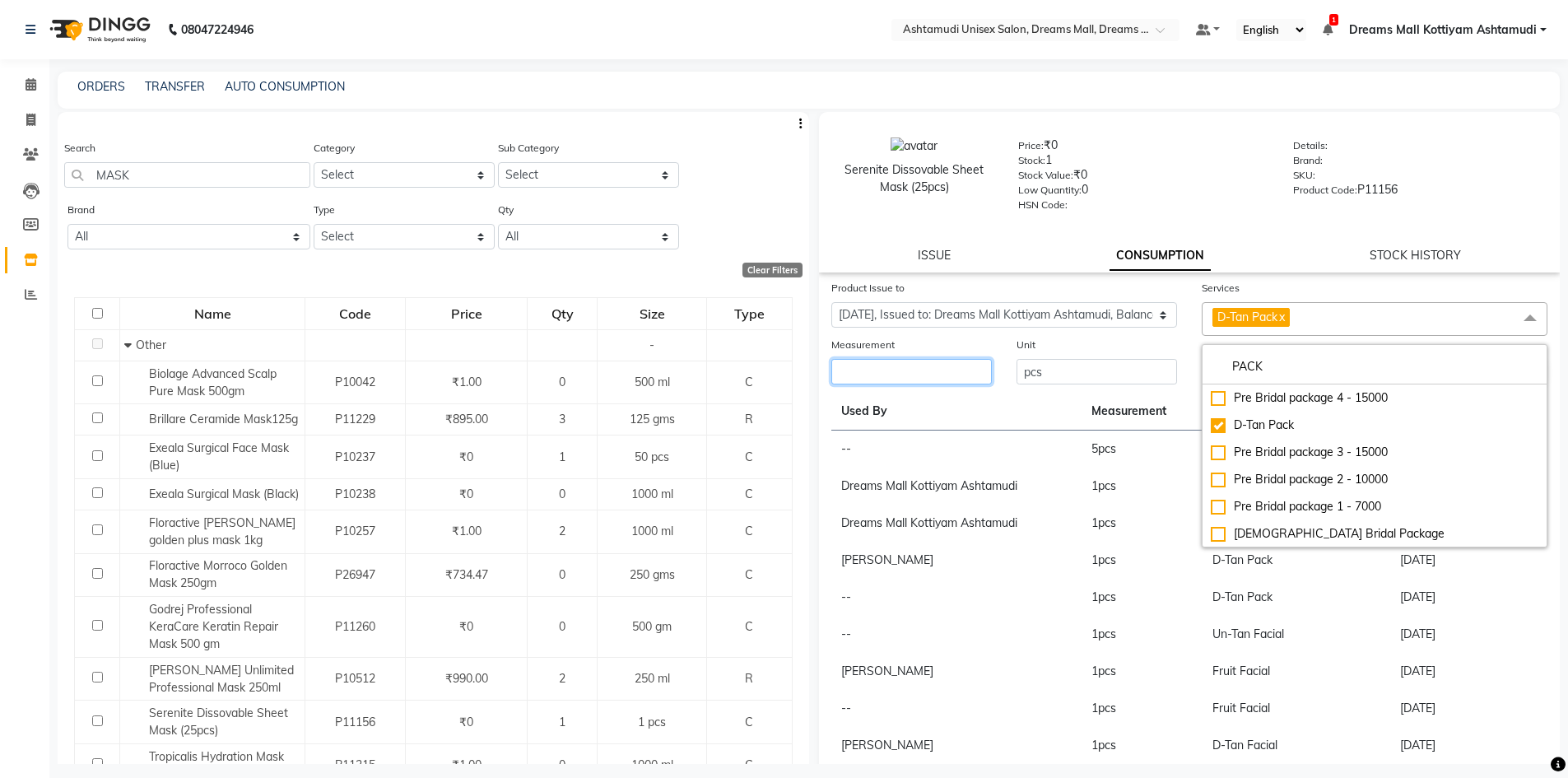
click at [965, 370] on input "number" at bounding box center [911, 371] width 161 height 25
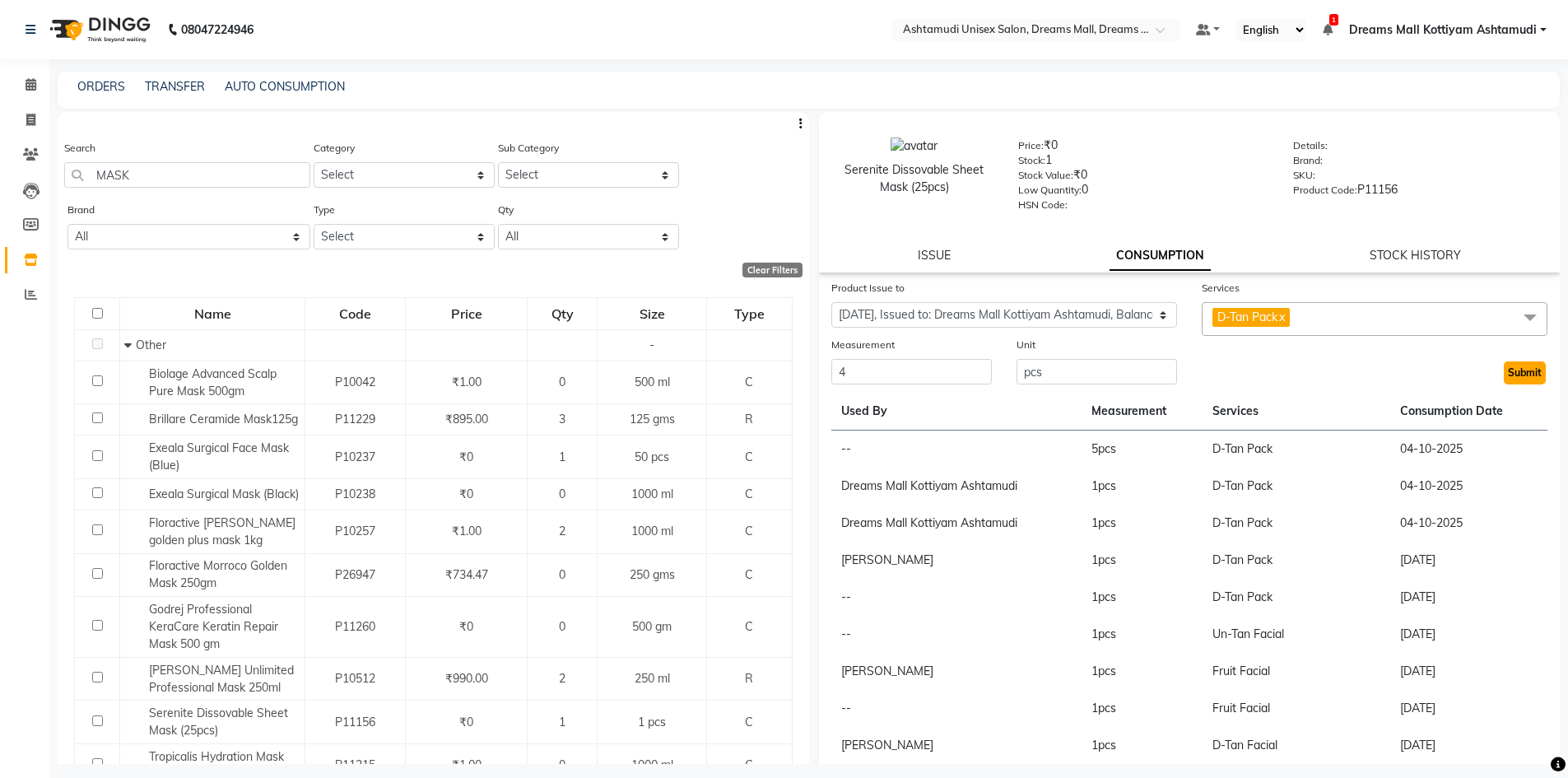
click at [1504, 370] on button "Submit" at bounding box center [1525, 372] width 42 height 23
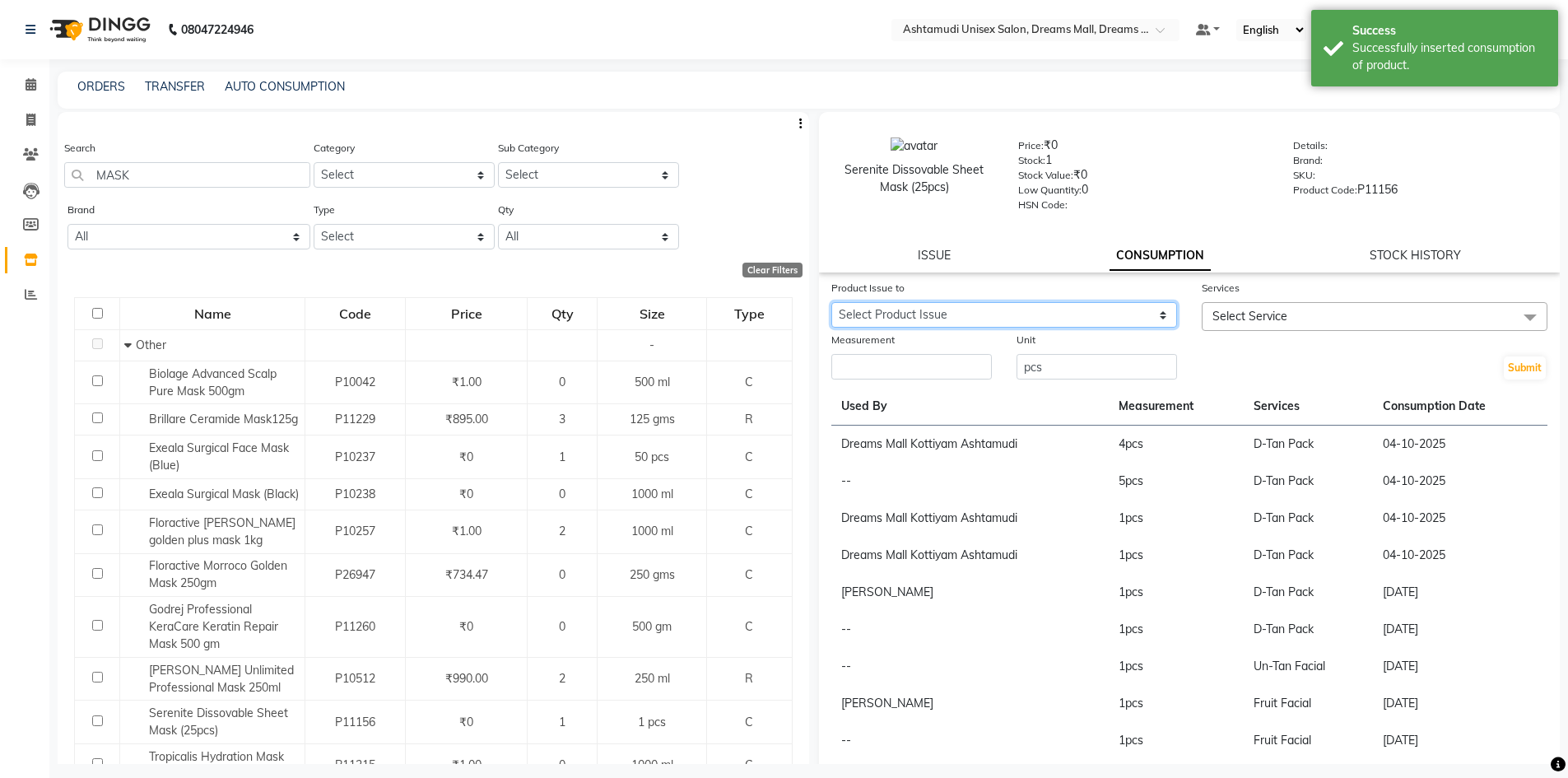
click at [1001, 312] on select "Select Product Issue [DATE], Issued to: Dreams Mall Kottiyam Ashtamudi, Balance…" at bounding box center [1004, 314] width 346 height 25
click at [831, 302] on select "Select Product Issue [DATE], Issued to: Dreams Mall Kottiyam Ashtamudi, Balance…" at bounding box center [1004, 314] width 346 height 25
click at [1335, 306] on span "Select Service" at bounding box center [1375, 316] width 346 height 29
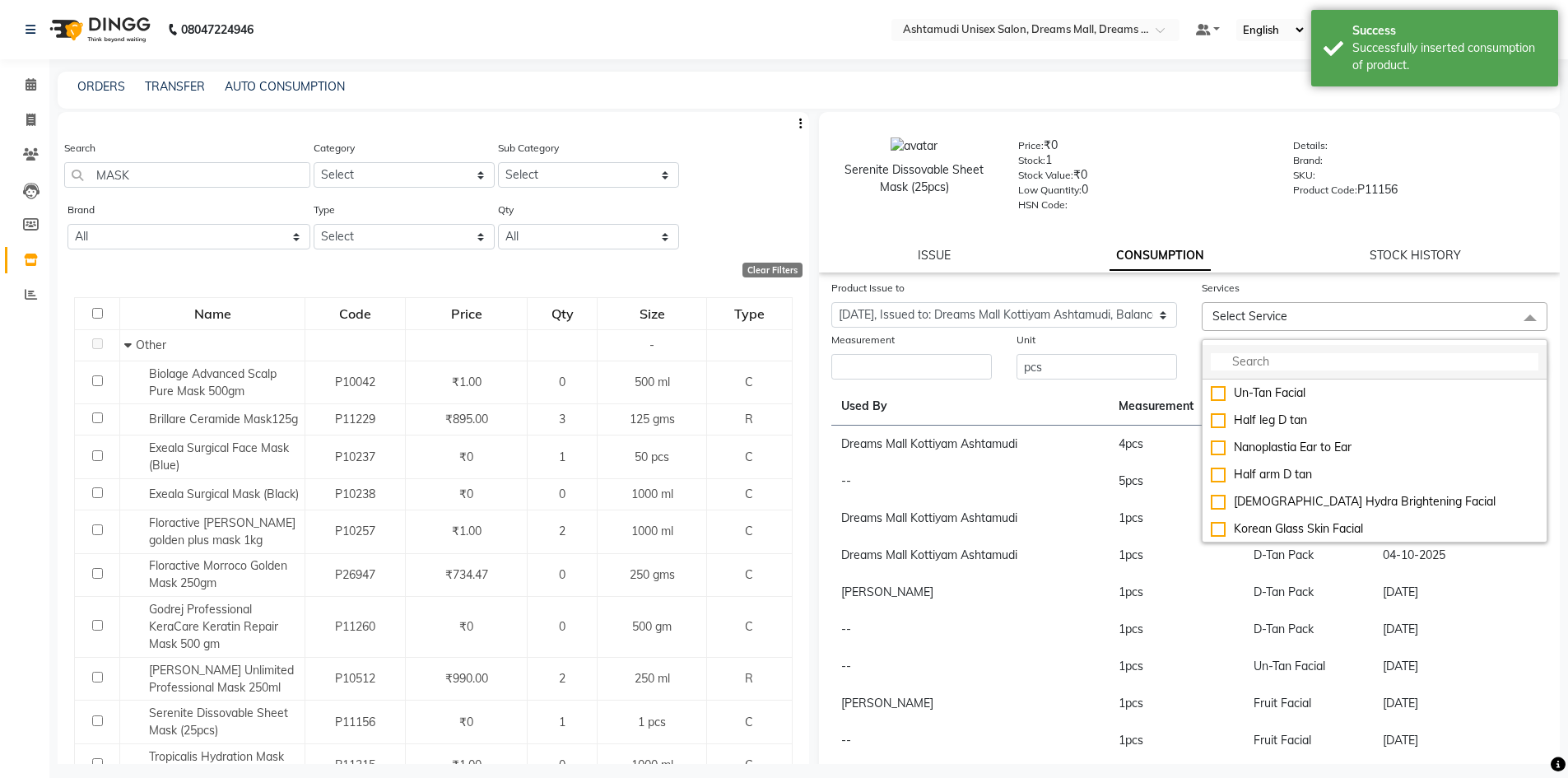
click at [1279, 359] on input "multiselect-search" at bounding box center [1374, 362] width 328 height 18
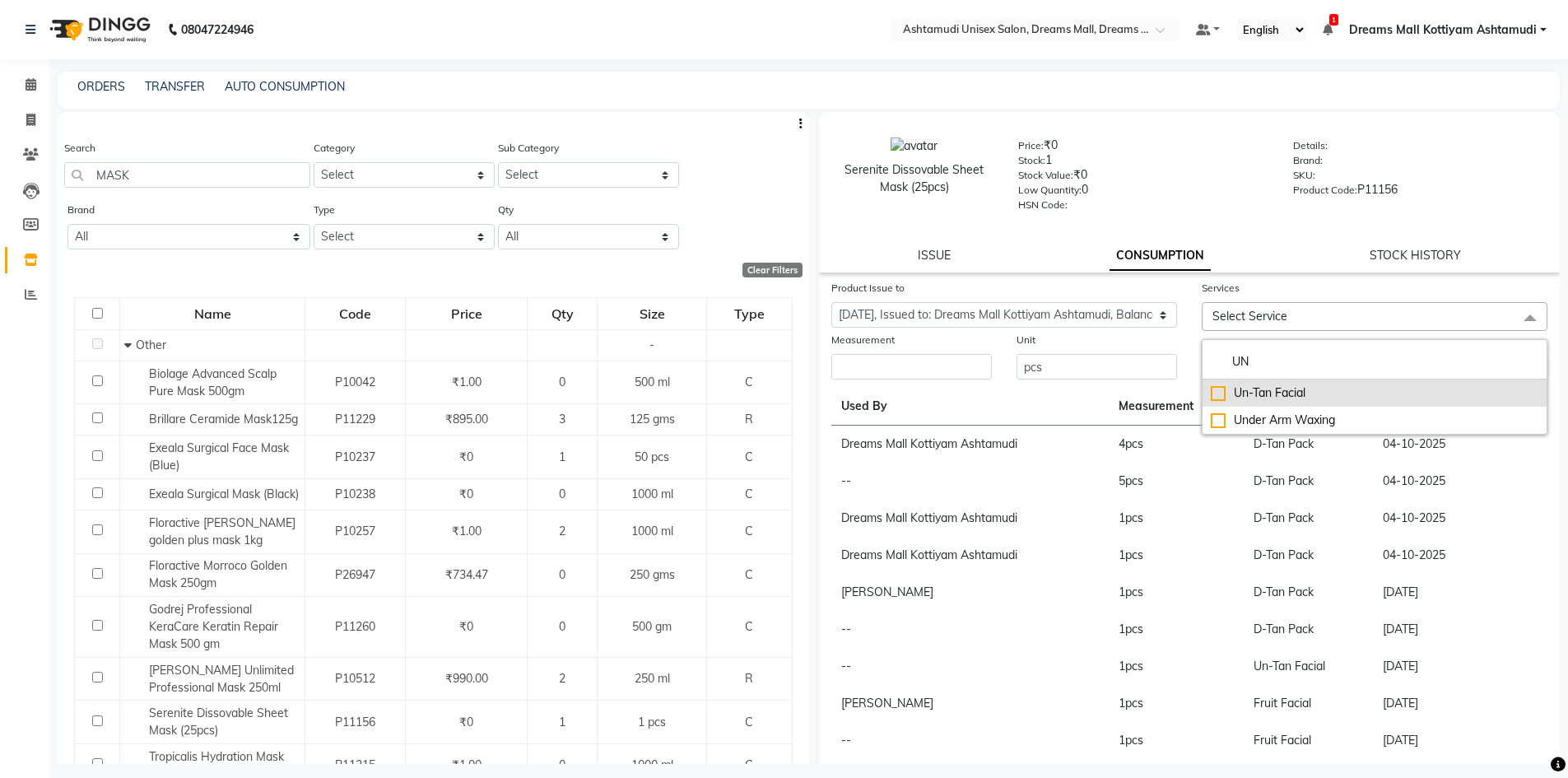
click at [1280, 393] on div "Un-Tan Facial" at bounding box center [1374, 393] width 328 height 18
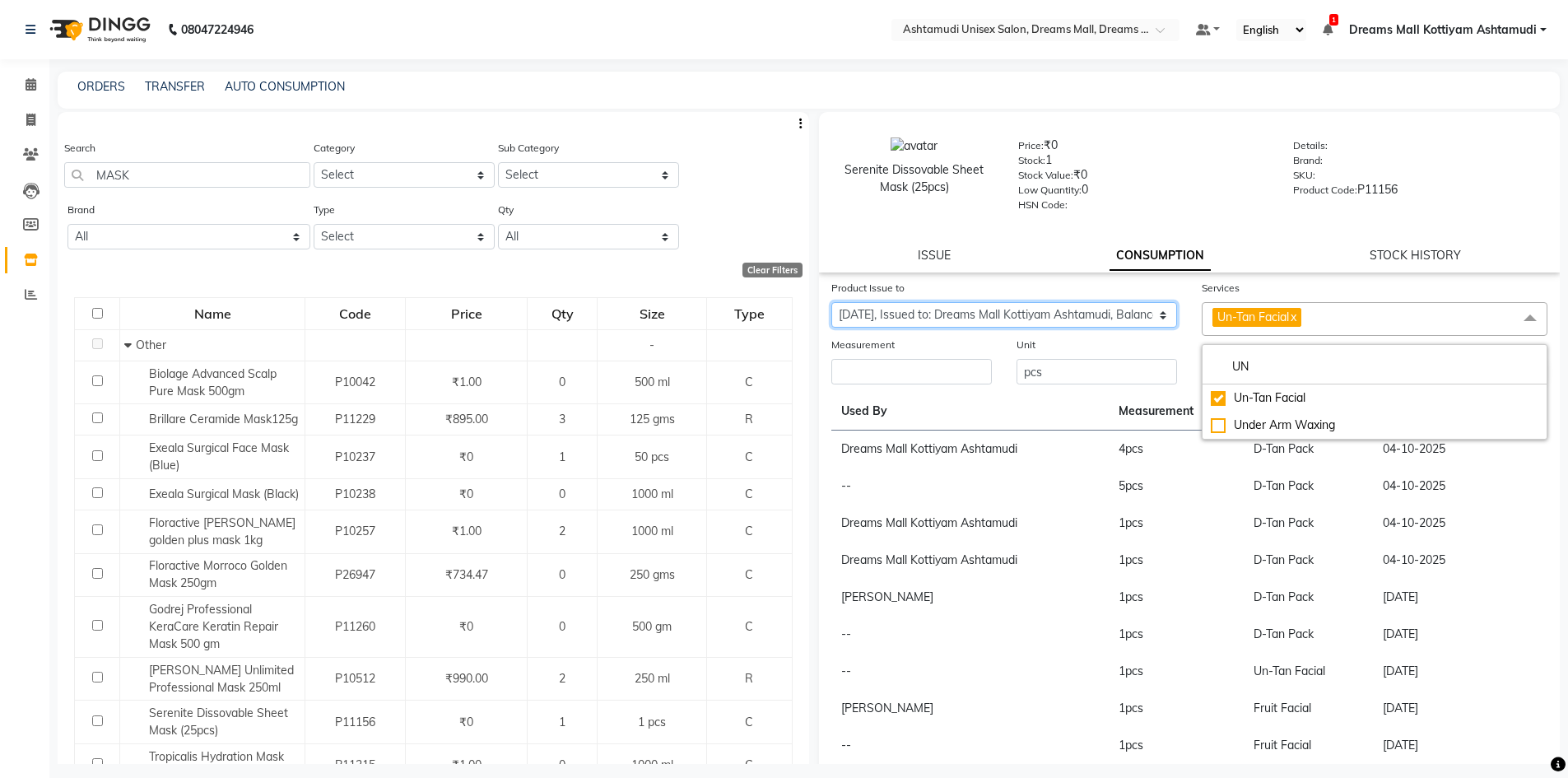
click at [973, 304] on select "Select Product Issue [DATE], Issued to: Dreams Mall Kottiyam Ashtamudi, Balance…" at bounding box center [1004, 314] width 346 height 25
click at [831, 302] on select "Select Product Issue [DATE], Issued to: Dreams Mall Kottiyam Ashtamudi, Balance…" at bounding box center [1004, 314] width 346 height 25
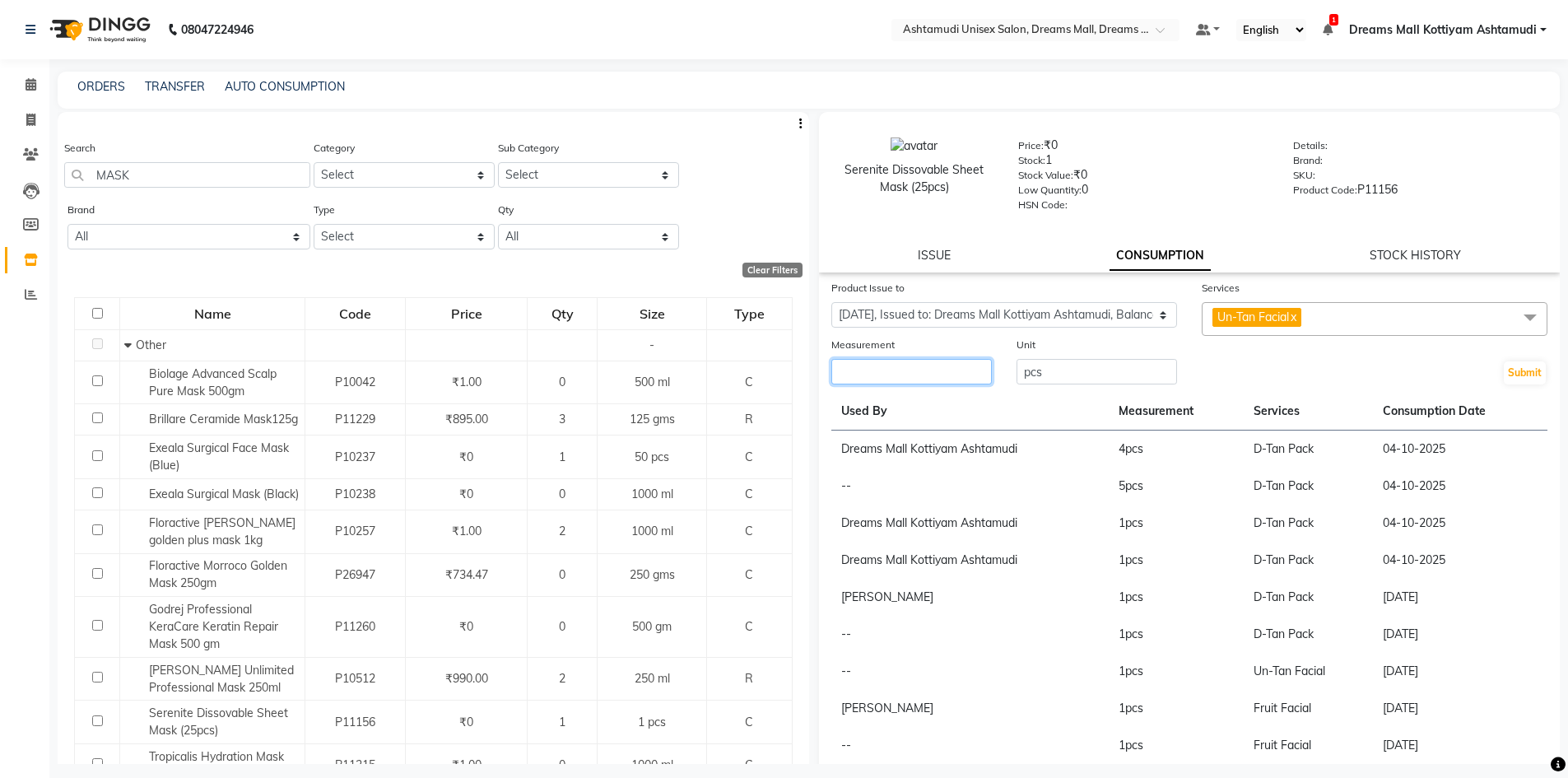
click at [926, 363] on input "number" at bounding box center [911, 371] width 161 height 25
click at [1504, 367] on button "Submit" at bounding box center [1525, 372] width 42 height 23
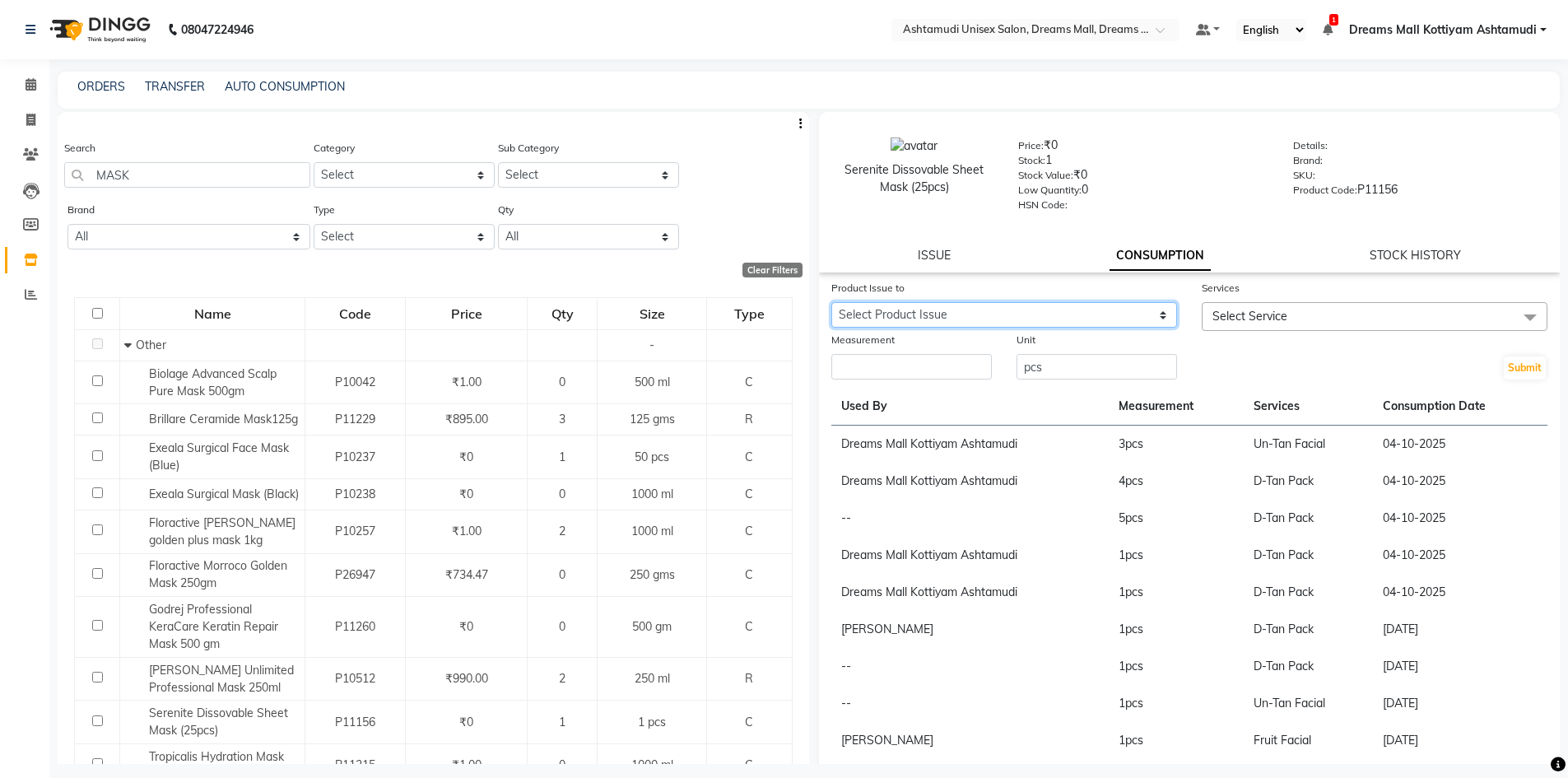
click at [1124, 313] on select "Select Product Issue [DATE], Issued to: Dreams Mall Kottiyam Ashtamudi, Balance…" at bounding box center [1004, 314] width 346 height 25
click at [831, 302] on select "Select Product Issue [DATE], Issued to: Dreams Mall Kottiyam Ashtamudi, Balance…" at bounding box center [1004, 314] width 346 height 25
click at [1300, 313] on span "Select Service" at bounding box center [1375, 316] width 346 height 29
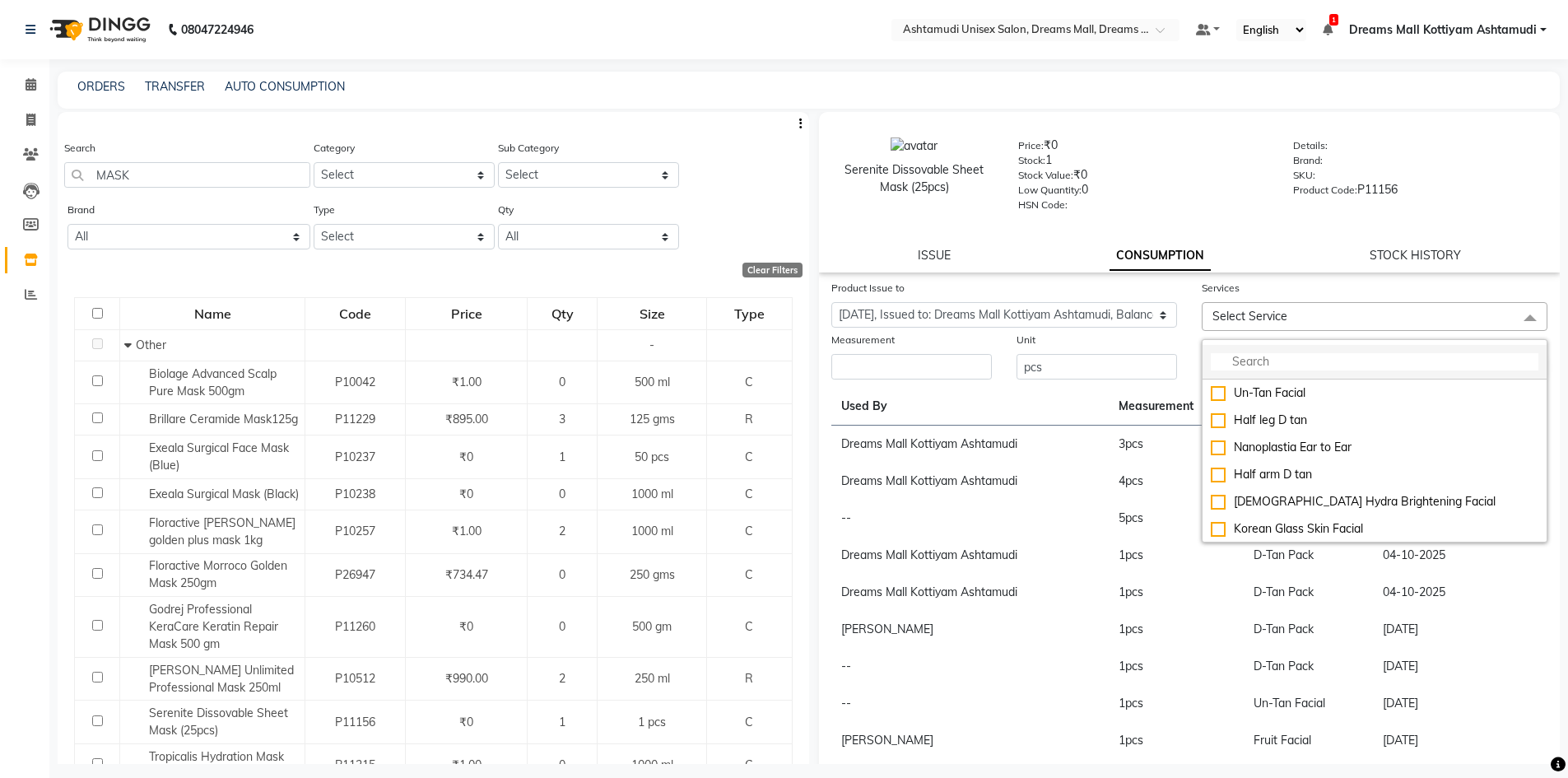
click at [1288, 369] on input "multiselect-search" at bounding box center [1374, 362] width 328 height 18
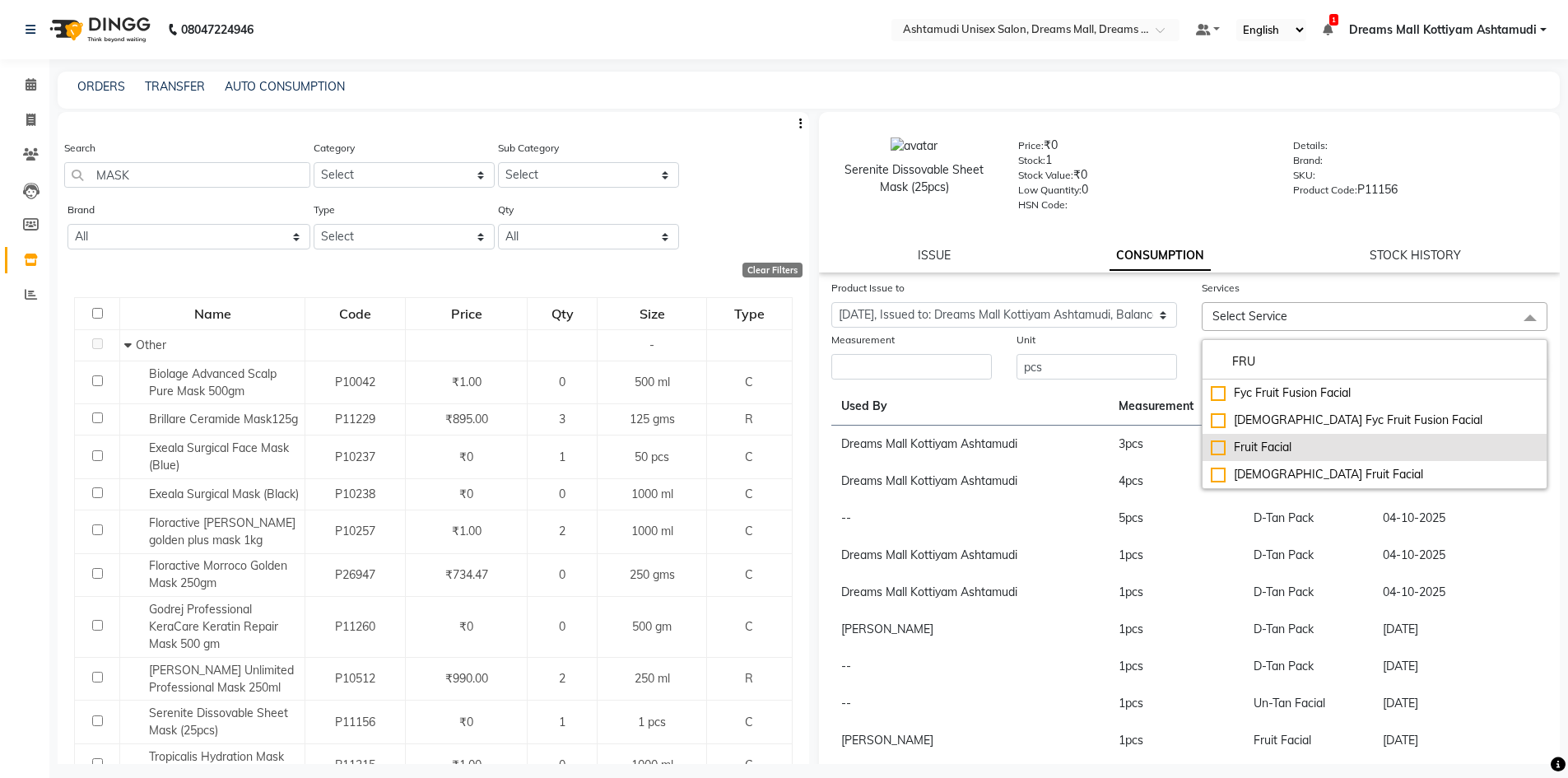
click at [1276, 444] on div "Fruit Facial" at bounding box center [1374, 447] width 328 height 18
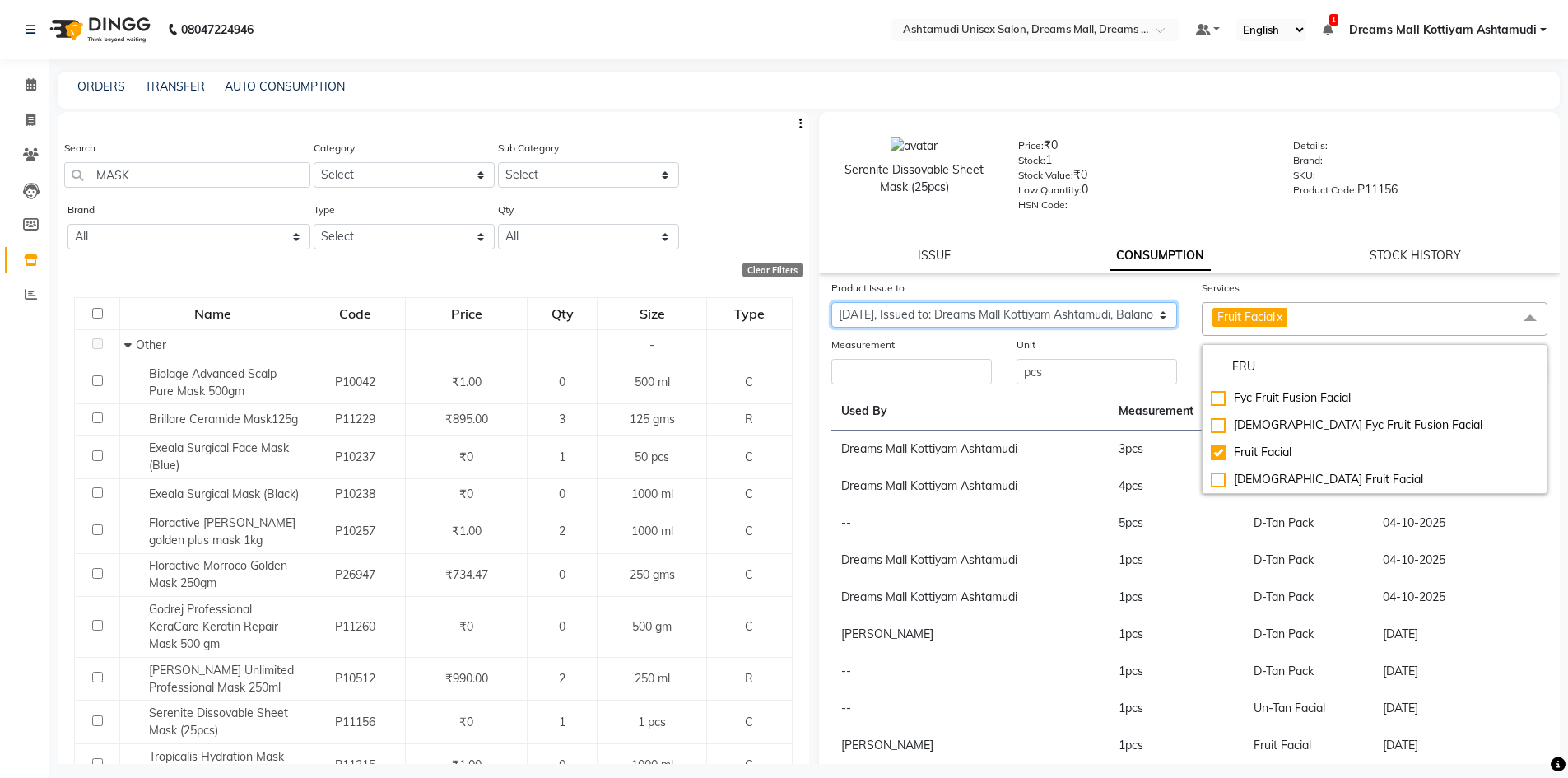
drag, startPoint x: 985, startPoint y: 308, endPoint x: 994, endPoint y: 322, distance: 16.6
click at [985, 308] on select "Select Product Issue [DATE], Issued to: Dreams Mall Kottiyam Ashtamudi, Balance…" at bounding box center [1004, 314] width 346 height 25
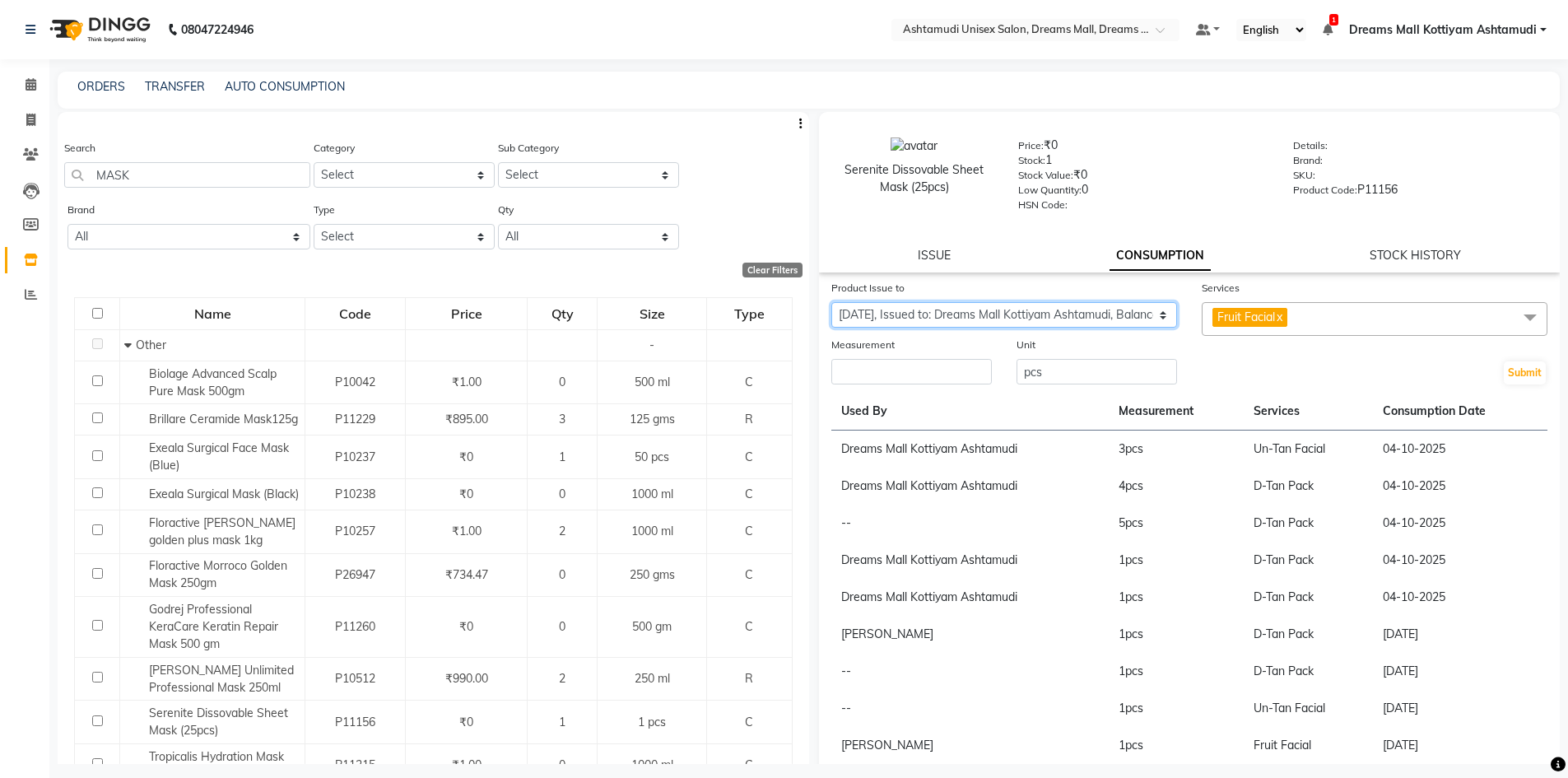
click at [831, 302] on select "Select Product Issue [DATE], Issued to: Dreams Mall Kottiyam Ashtamudi, Balance…" at bounding box center [1004, 314] width 346 height 25
click at [946, 385] on input "number" at bounding box center [911, 371] width 161 height 25
click at [1504, 364] on button "Submit" at bounding box center [1525, 372] width 42 height 23
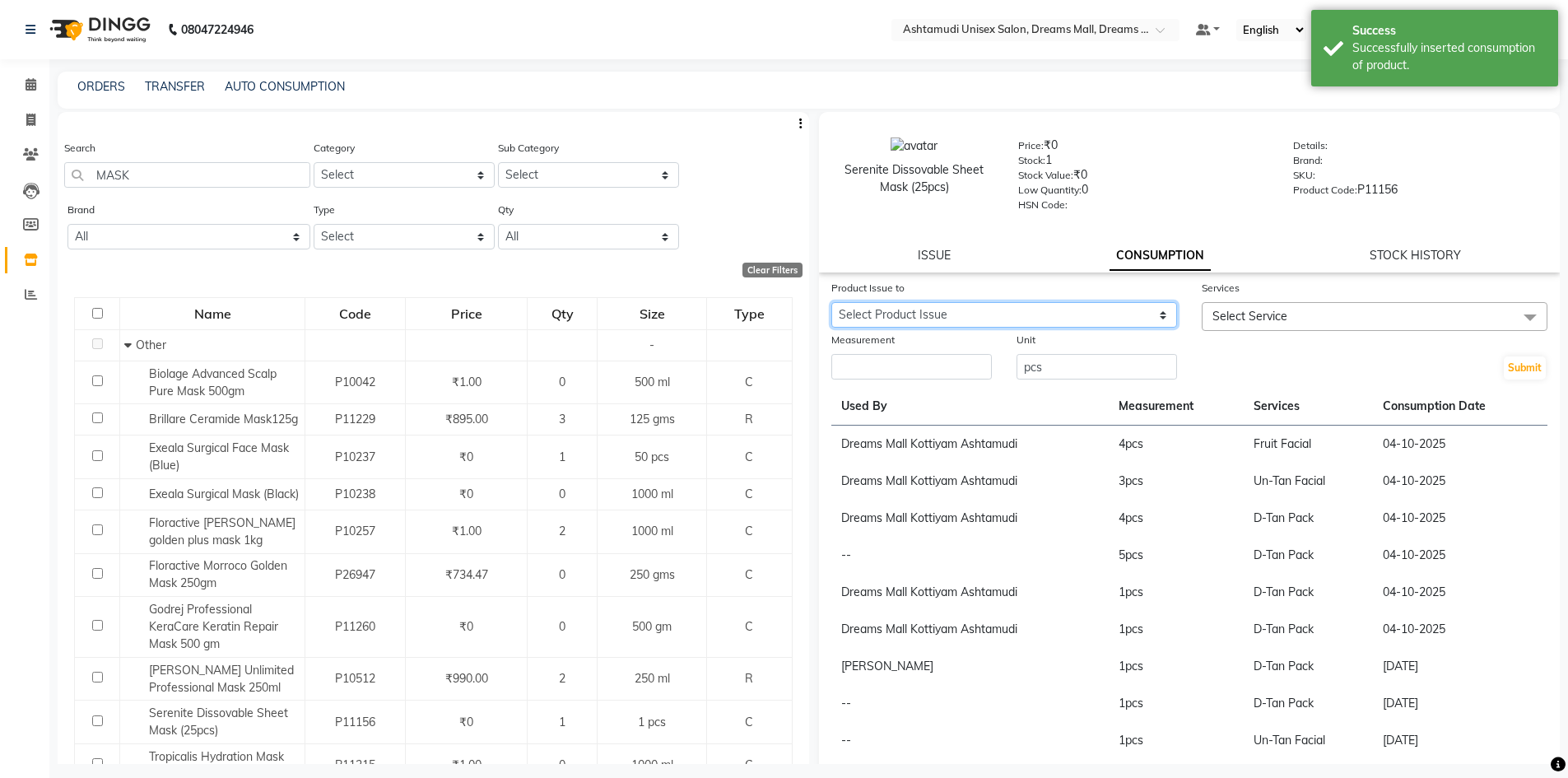
click at [1118, 316] on select "Select Product Issue [DATE], Issued to: Dreams Mall Kottiyam Ashtamudi, Balance…" at bounding box center [1004, 314] width 346 height 25
click at [831, 302] on select "Select Product Issue [DATE], Issued to: Dreams Mall Kottiyam Ashtamudi, Balance…" at bounding box center [1004, 314] width 346 height 25
click at [1240, 322] on span "Select Service" at bounding box center [1249, 315] width 75 height 15
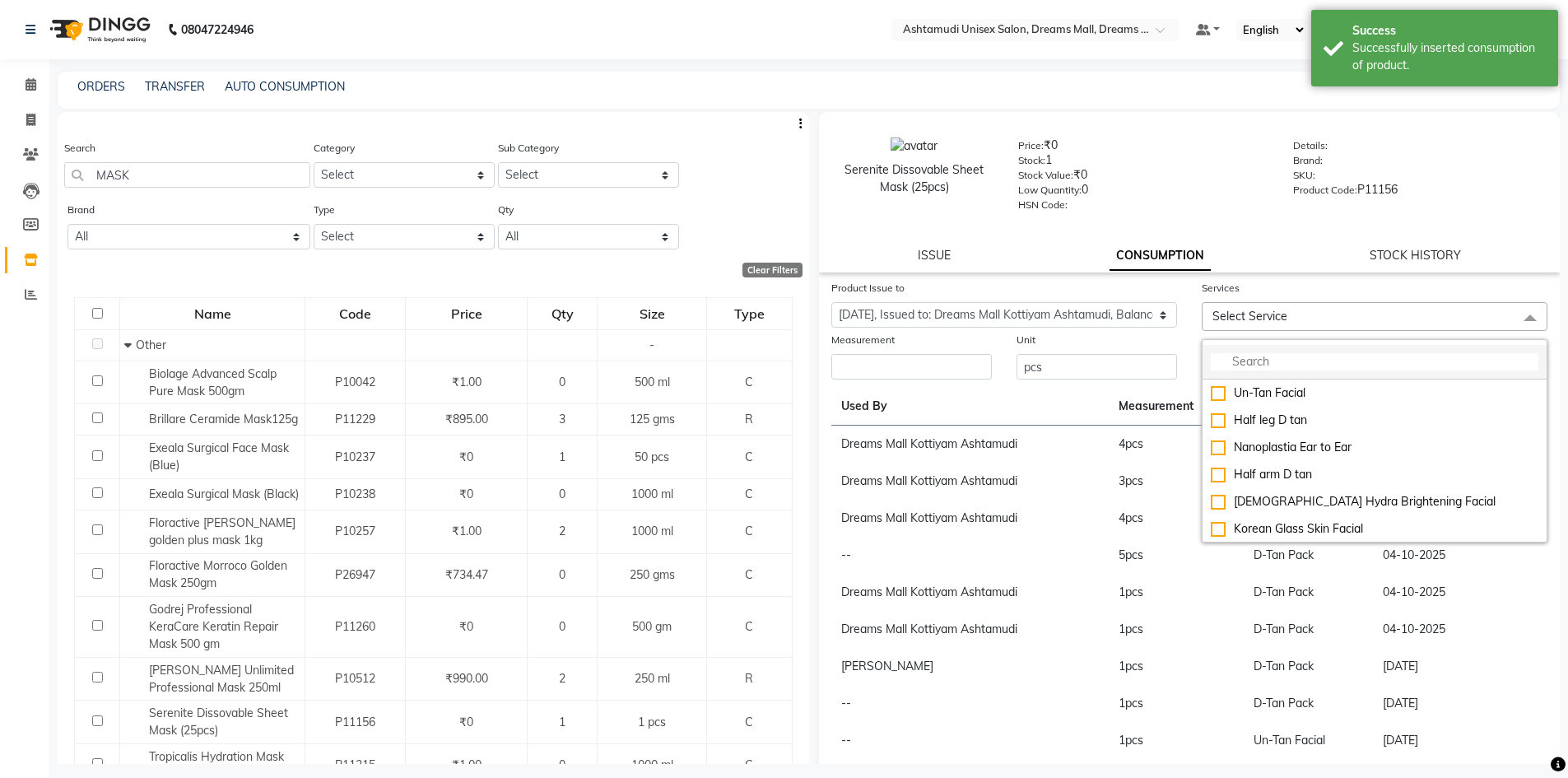
click at [1267, 360] on input "multiselect-search" at bounding box center [1374, 362] width 328 height 18
click at [1309, 368] on input "multiselect-search" at bounding box center [1374, 362] width 328 height 18
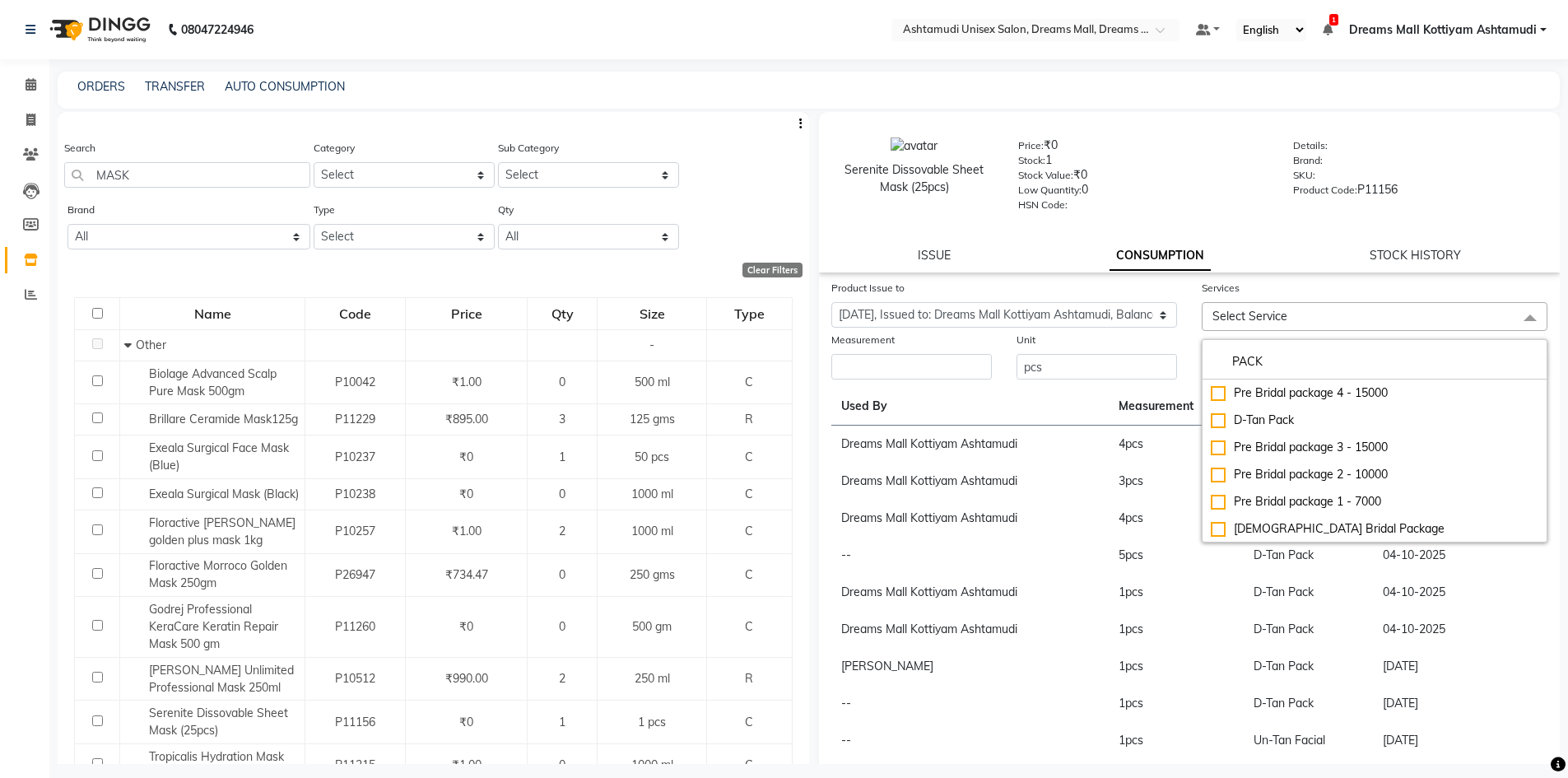
drag, startPoint x: 1283, startPoint y: 412, endPoint x: 1080, endPoint y: 398, distance: 203.5
click at [1281, 413] on div "D-Tan Pack" at bounding box center [1374, 421] width 328 height 18
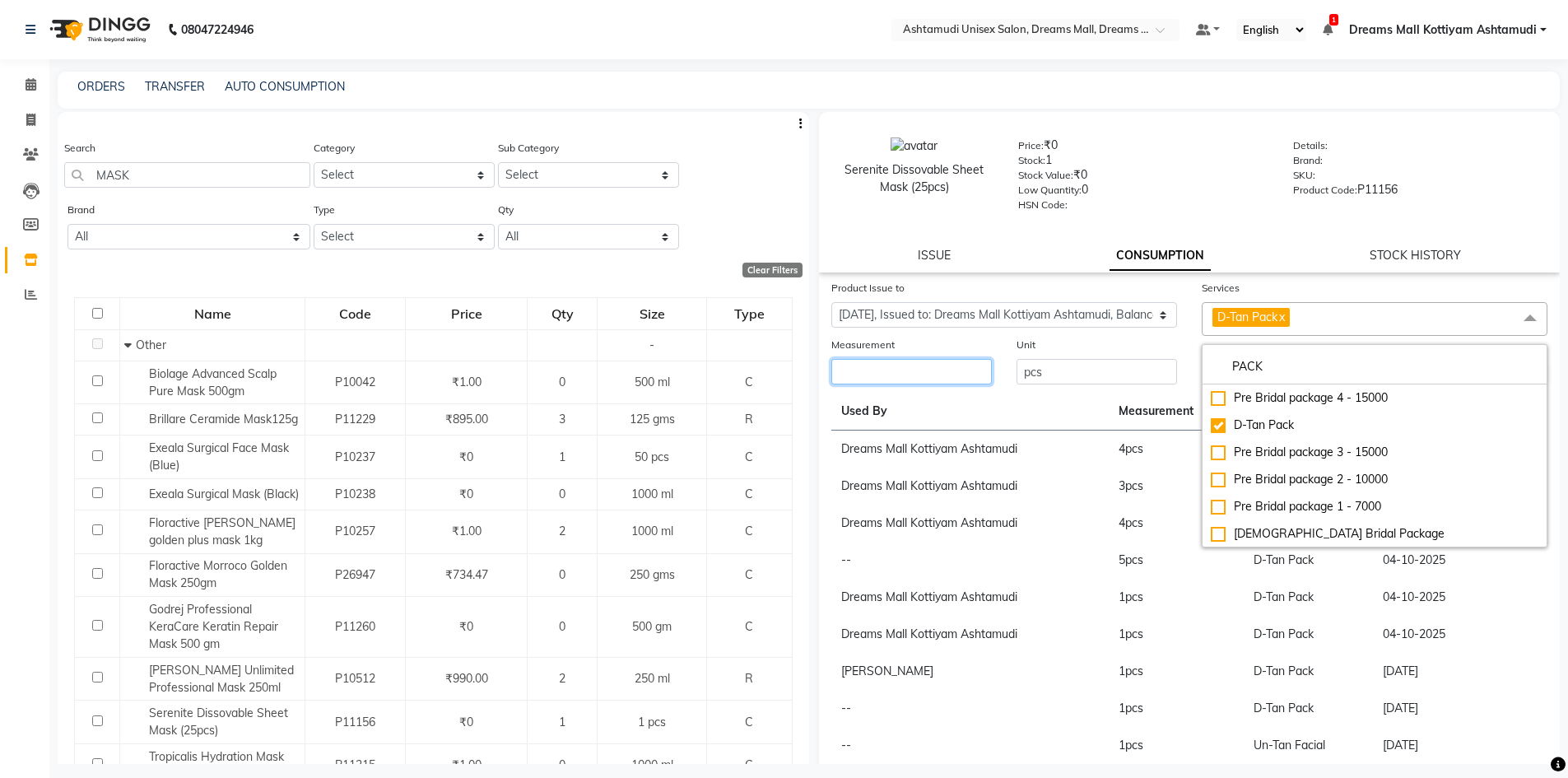
click at [949, 378] on input "number" at bounding box center [911, 371] width 161 height 25
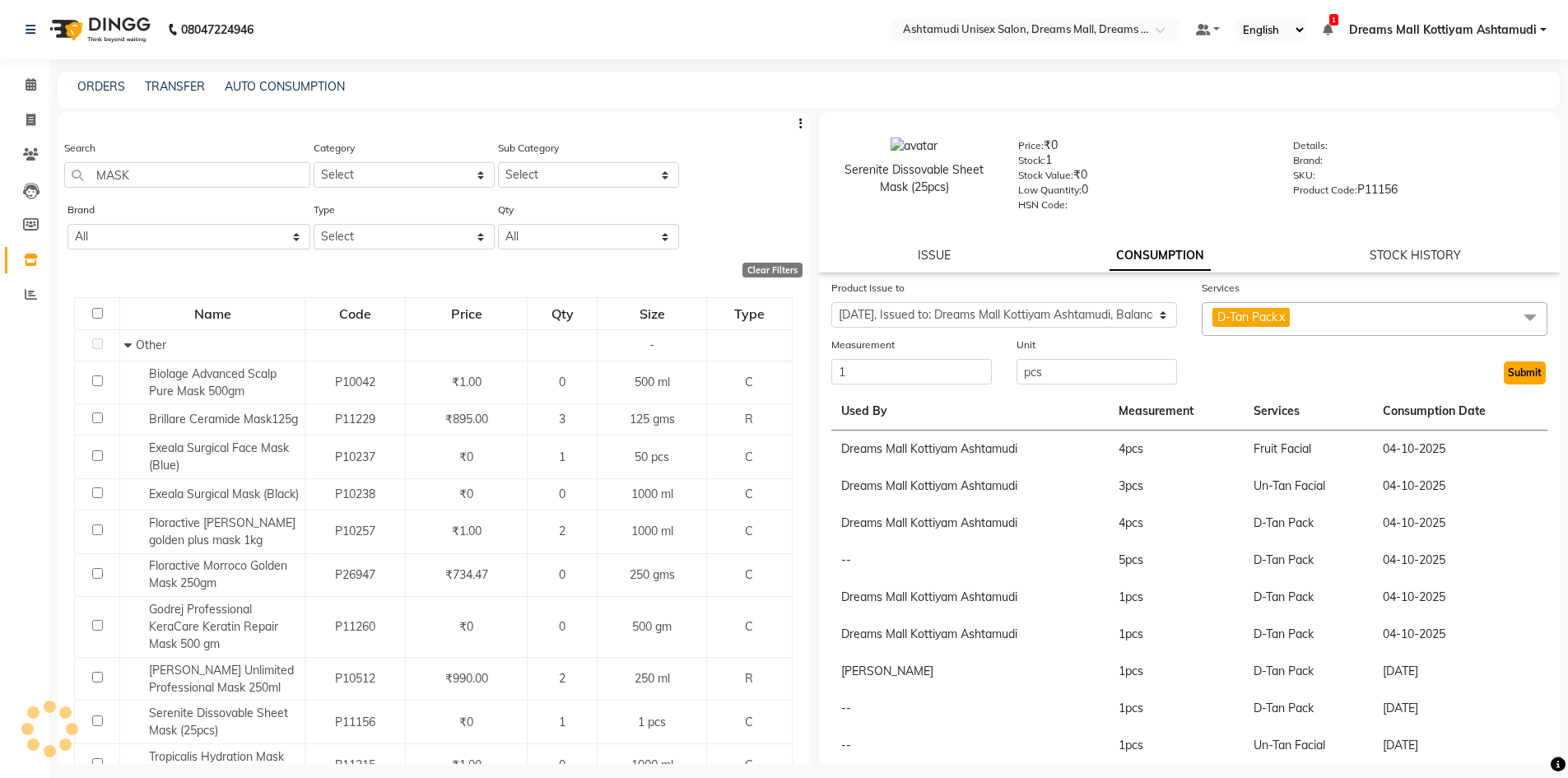
click at [1515, 369] on button "Submit" at bounding box center [1525, 372] width 42 height 23
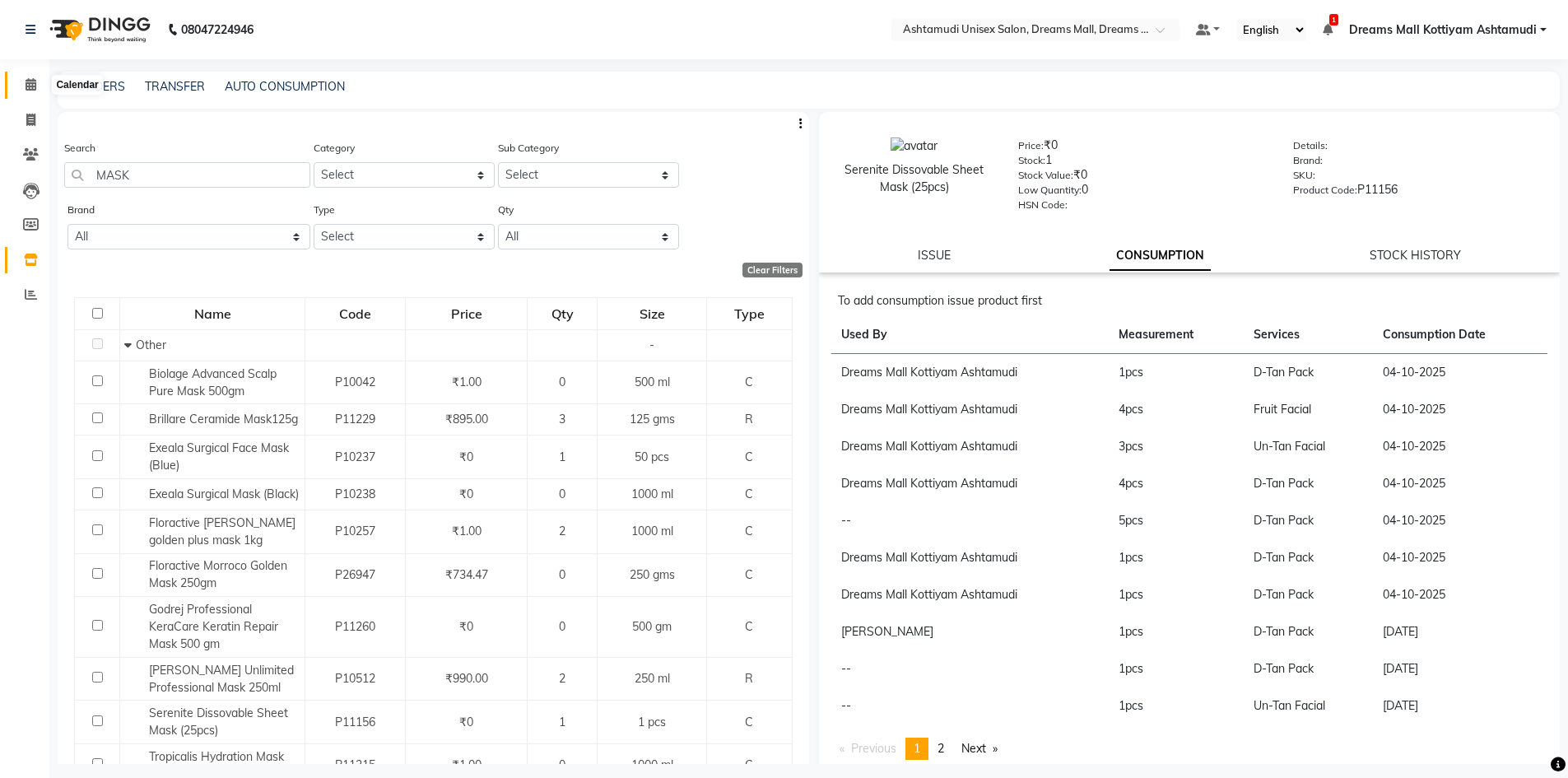
click at [36, 85] on icon at bounding box center [31, 84] width 11 height 12
